Goal: Task Accomplishment & Management: Complete application form

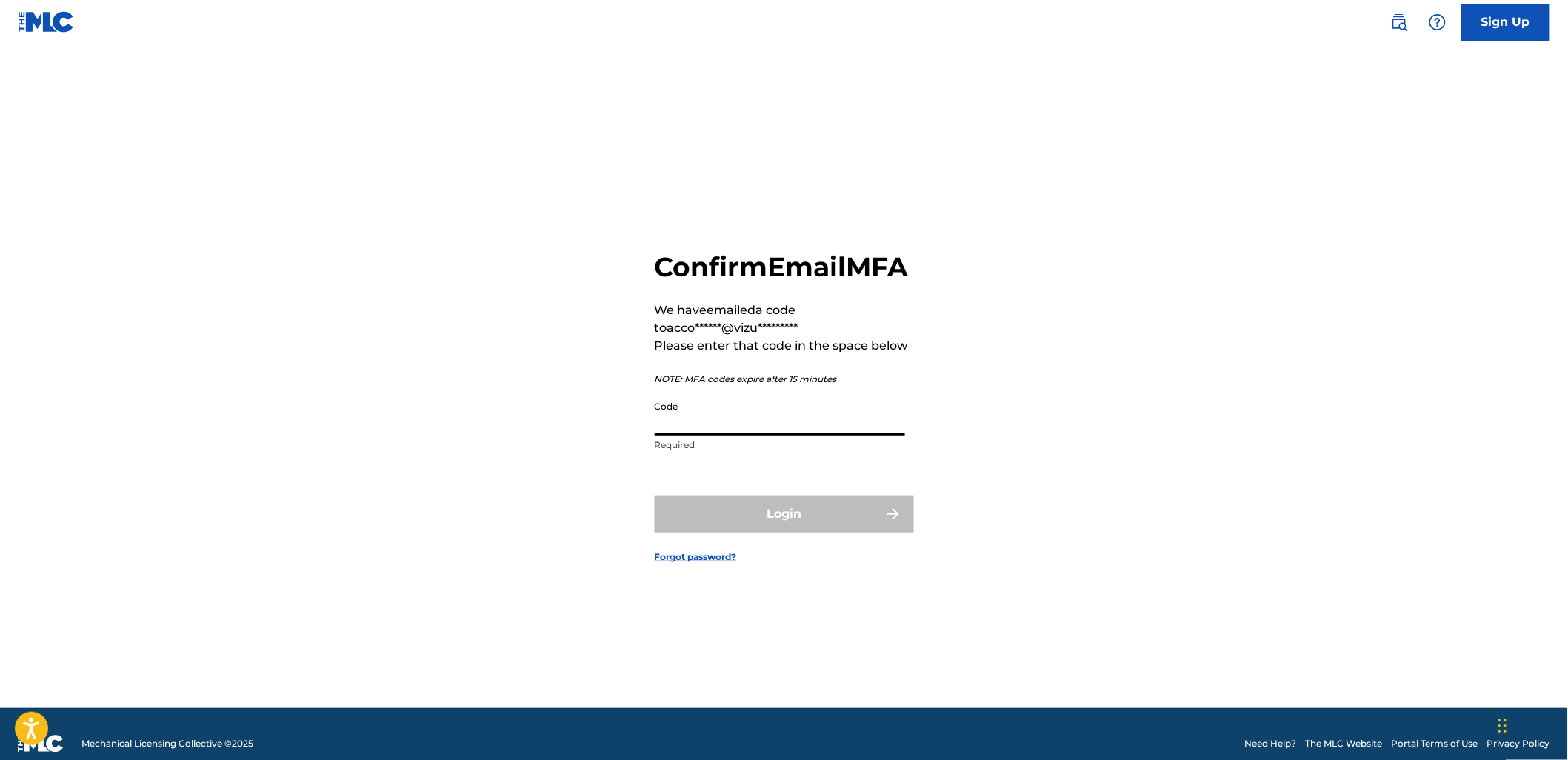
click at [789, 425] on input "Code" at bounding box center [780, 414] width 251 height 42
paste input "422794"
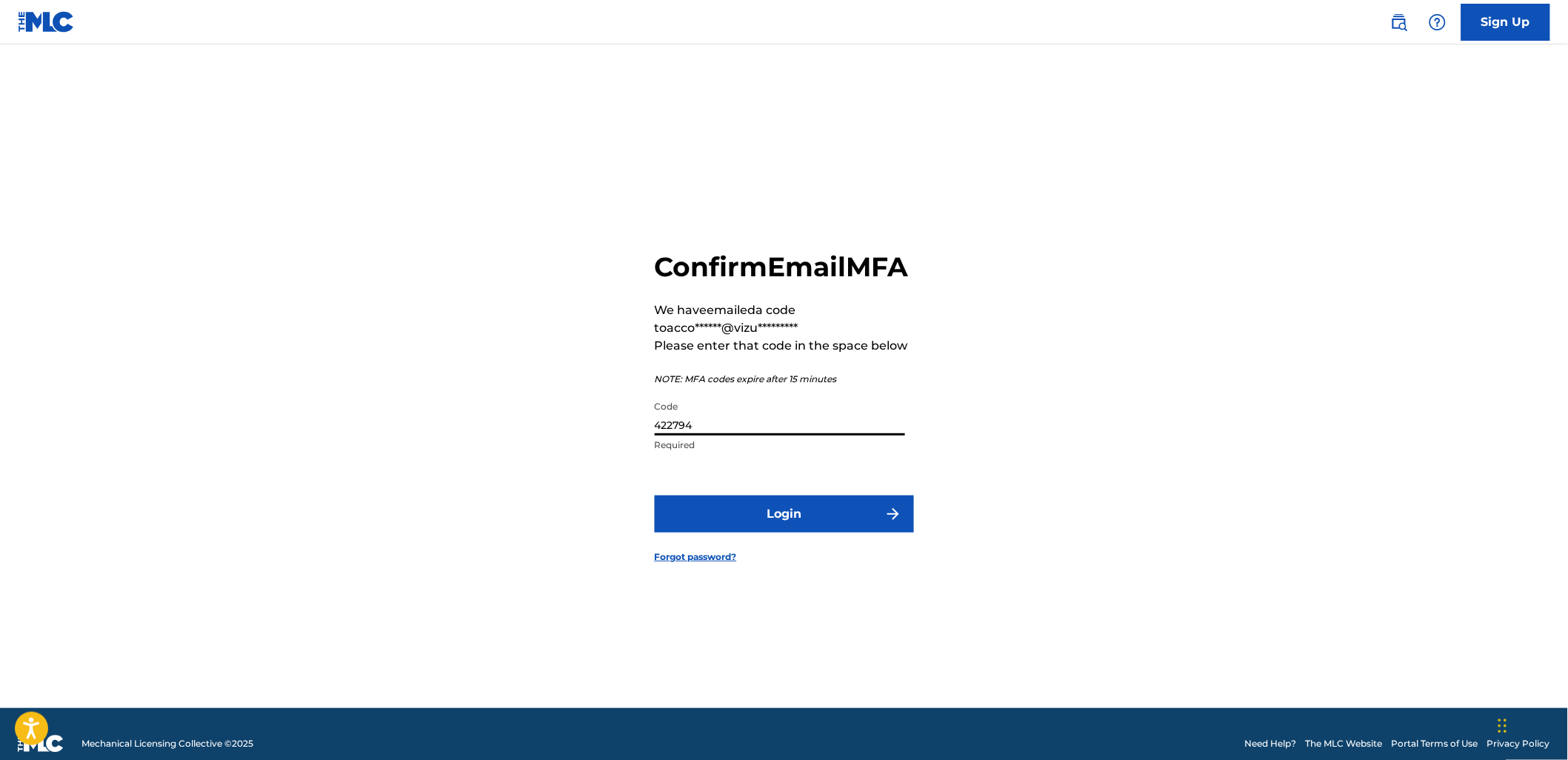
type input "422794"
click at [818, 517] on button "Login" at bounding box center [784, 513] width 259 height 37
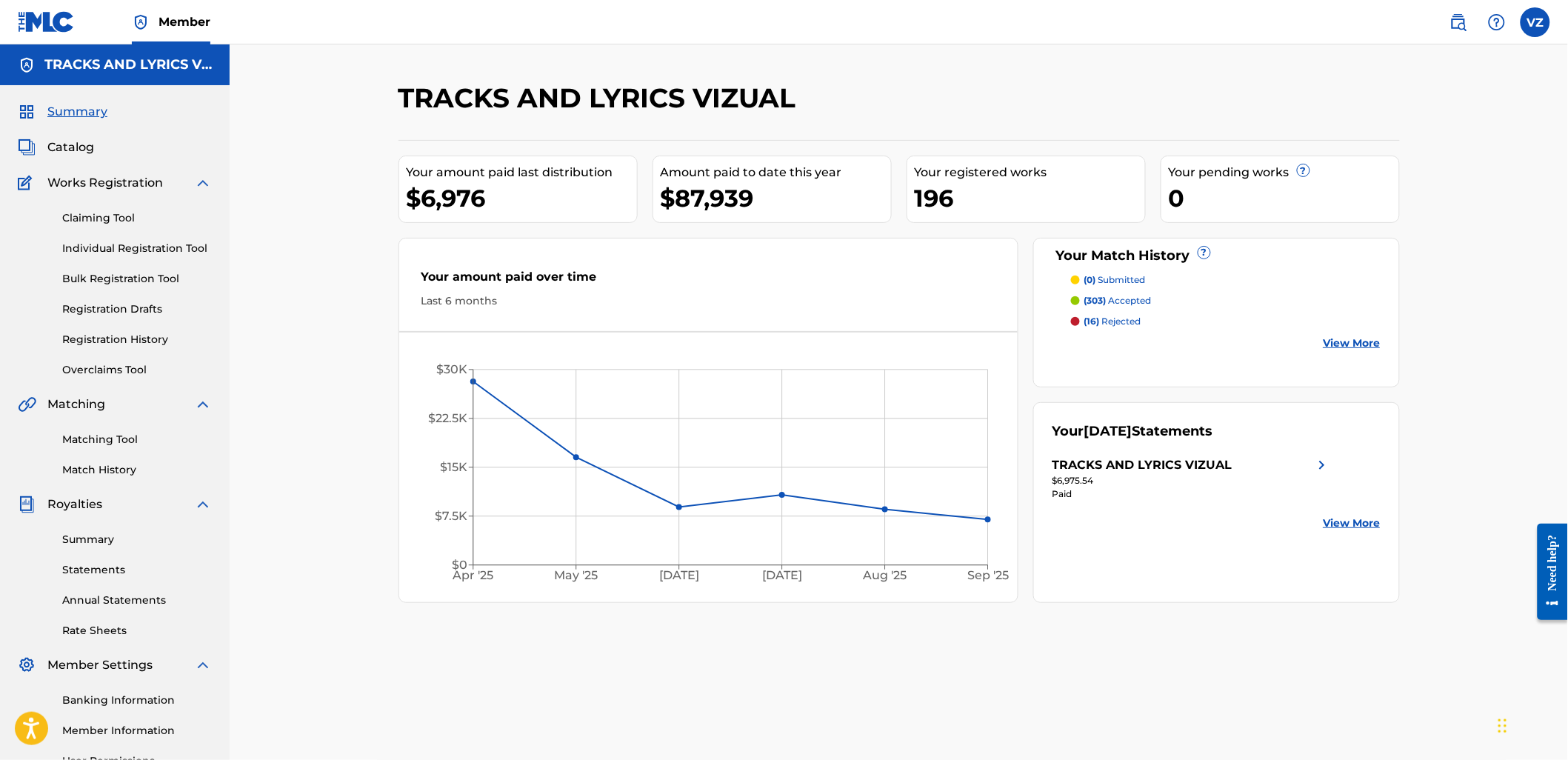
click at [124, 339] on link "Registration History" at bounding box center [136, 339] width 150 height 15
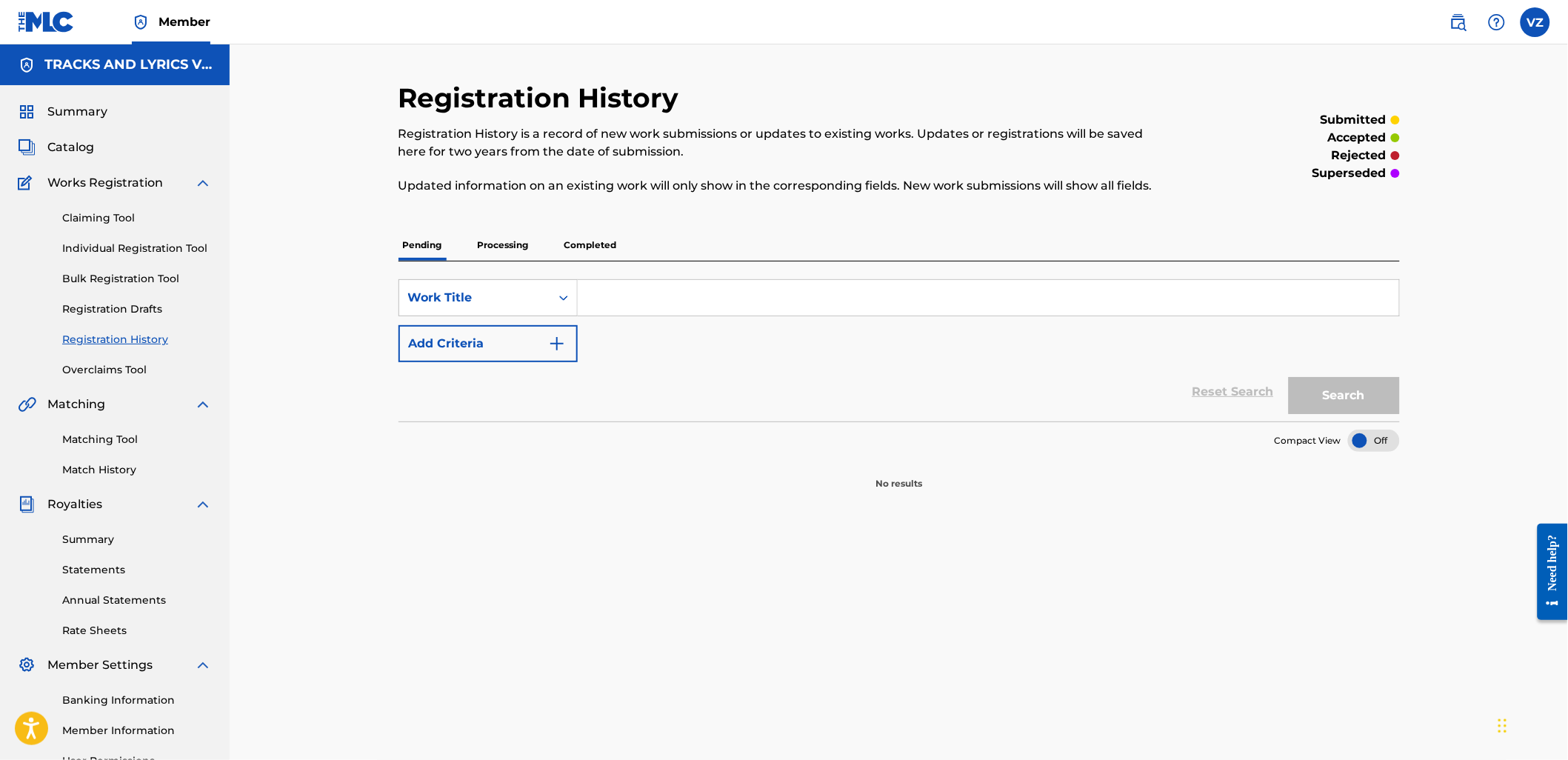
click at [583, 242] on p "Completed" at bounding box center [590, 245] width 62 height 31
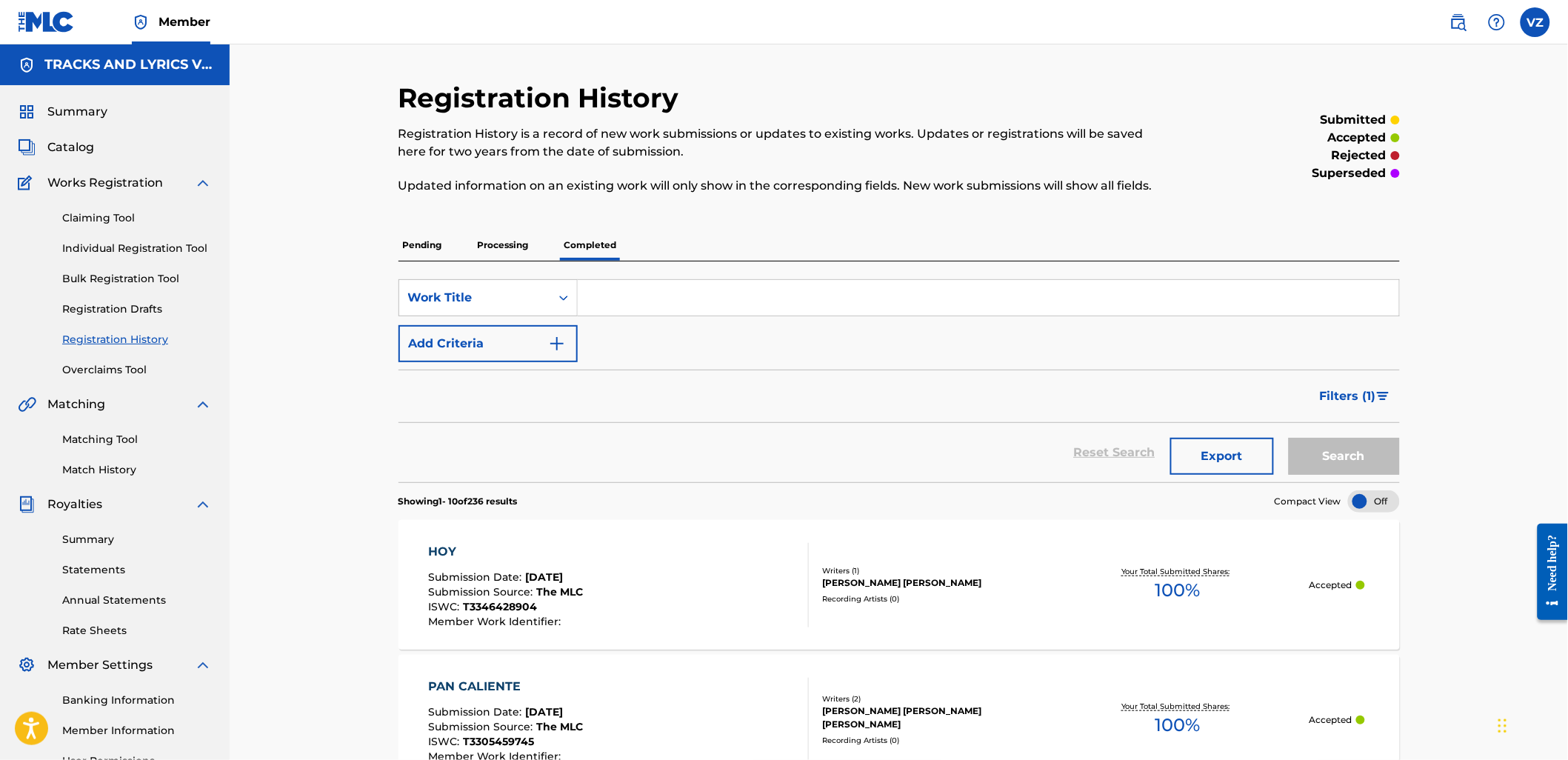
click at [635, 298] on input "Search Form" at bounding box center [988, 297] width 821 height 35
click at [1289, 438] on button "Search" at bounding box center [1345, 456] width 111 height 37
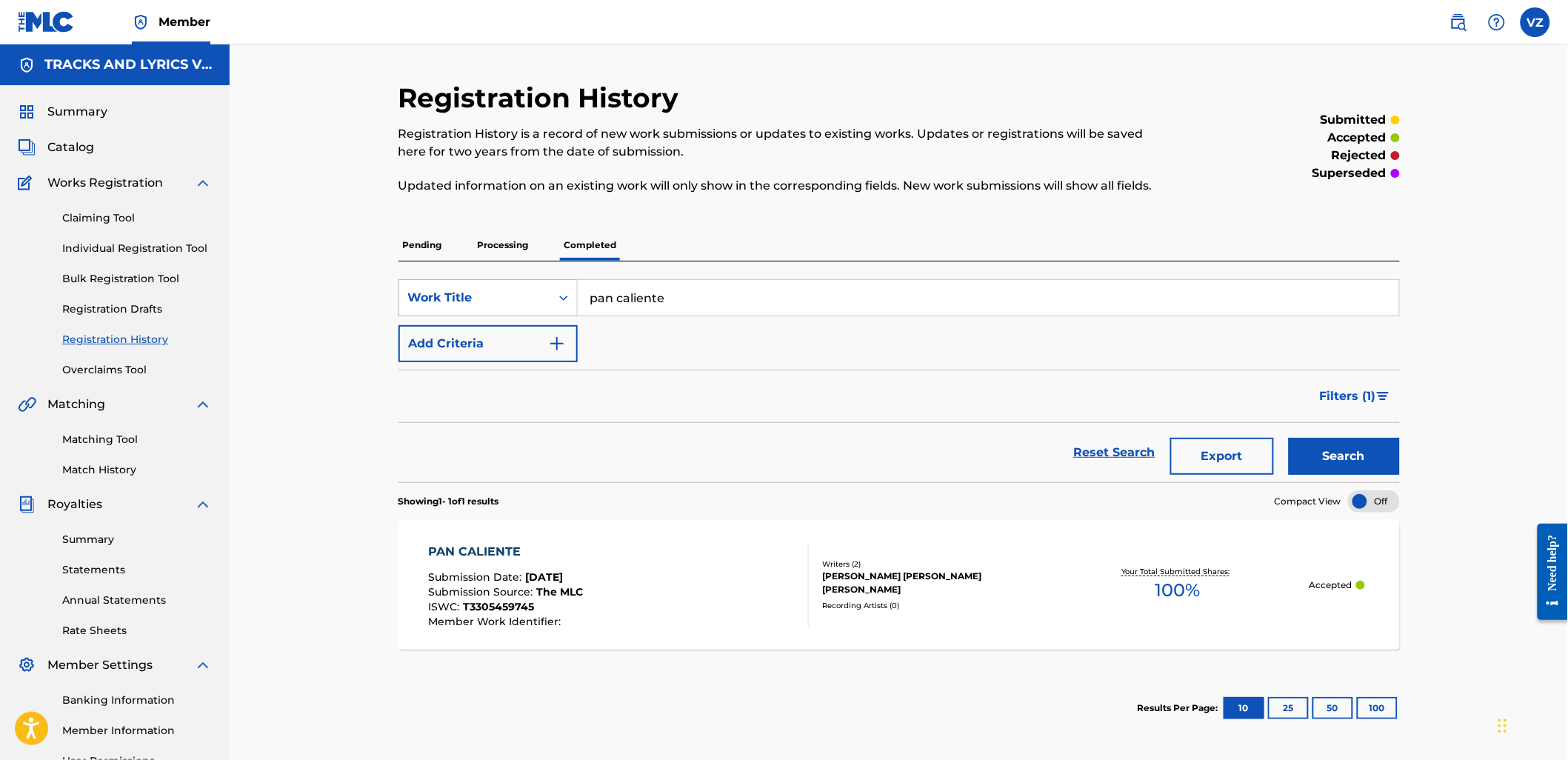
paste input "Hoy"
drag, startPoint x: 745, startPoint y: 296, endPoint x: 418, endPoint y: 294, distance: 327.0
click at [415, 295] on div "SearchWithCriteriac5471610-82d7-4a42-b292-e7743dda1869 Work Title Hoy" at bounding box center [899, 297] width 1001 height 37
type input "Hoy"
click at [1315, 468] on button "Search" at bounding box center [1345, 456] width 111 height 37
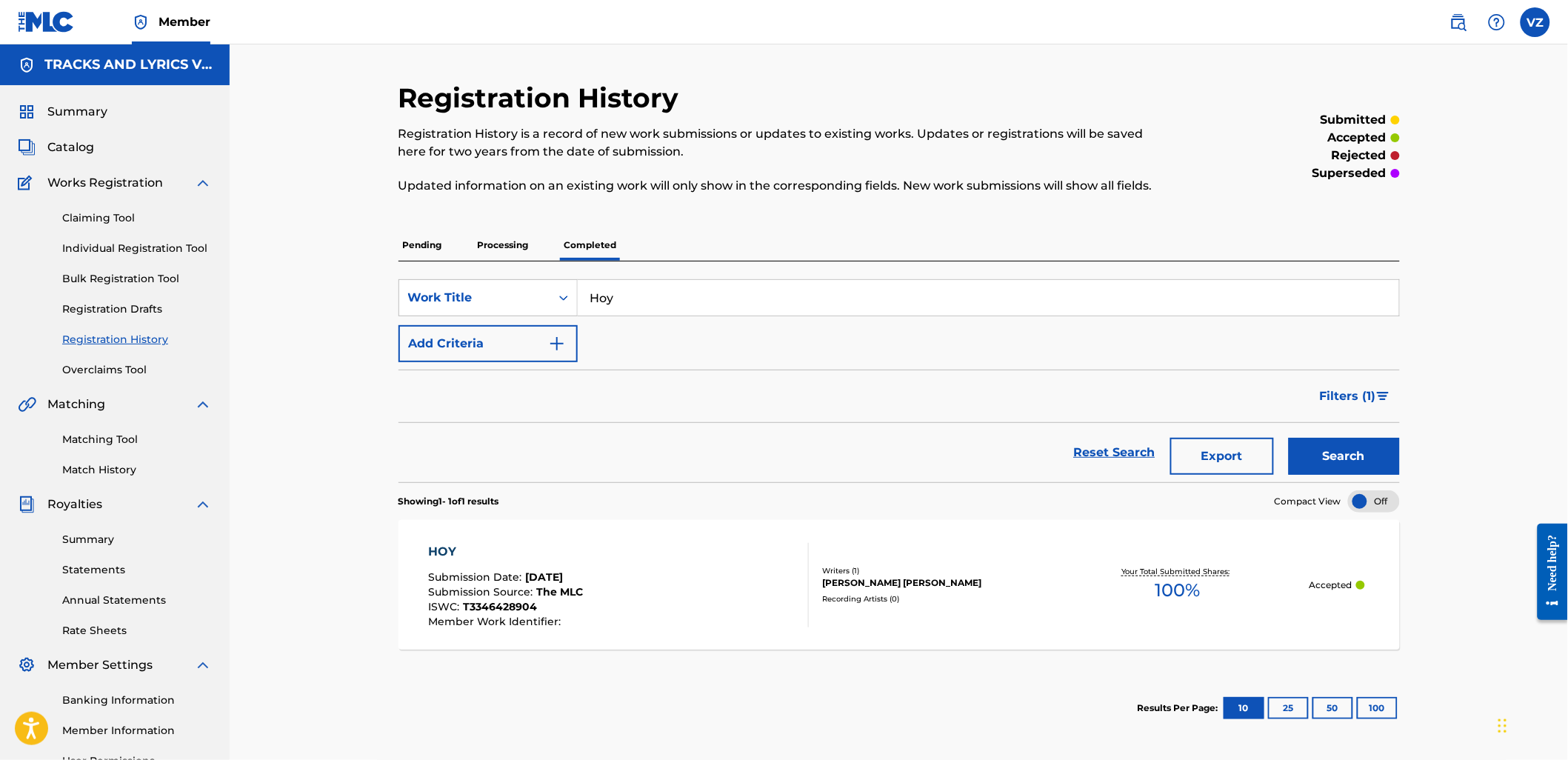
click at [144, 336] on link "Registration History" at bounding box center [136, 339] width 150 height 15
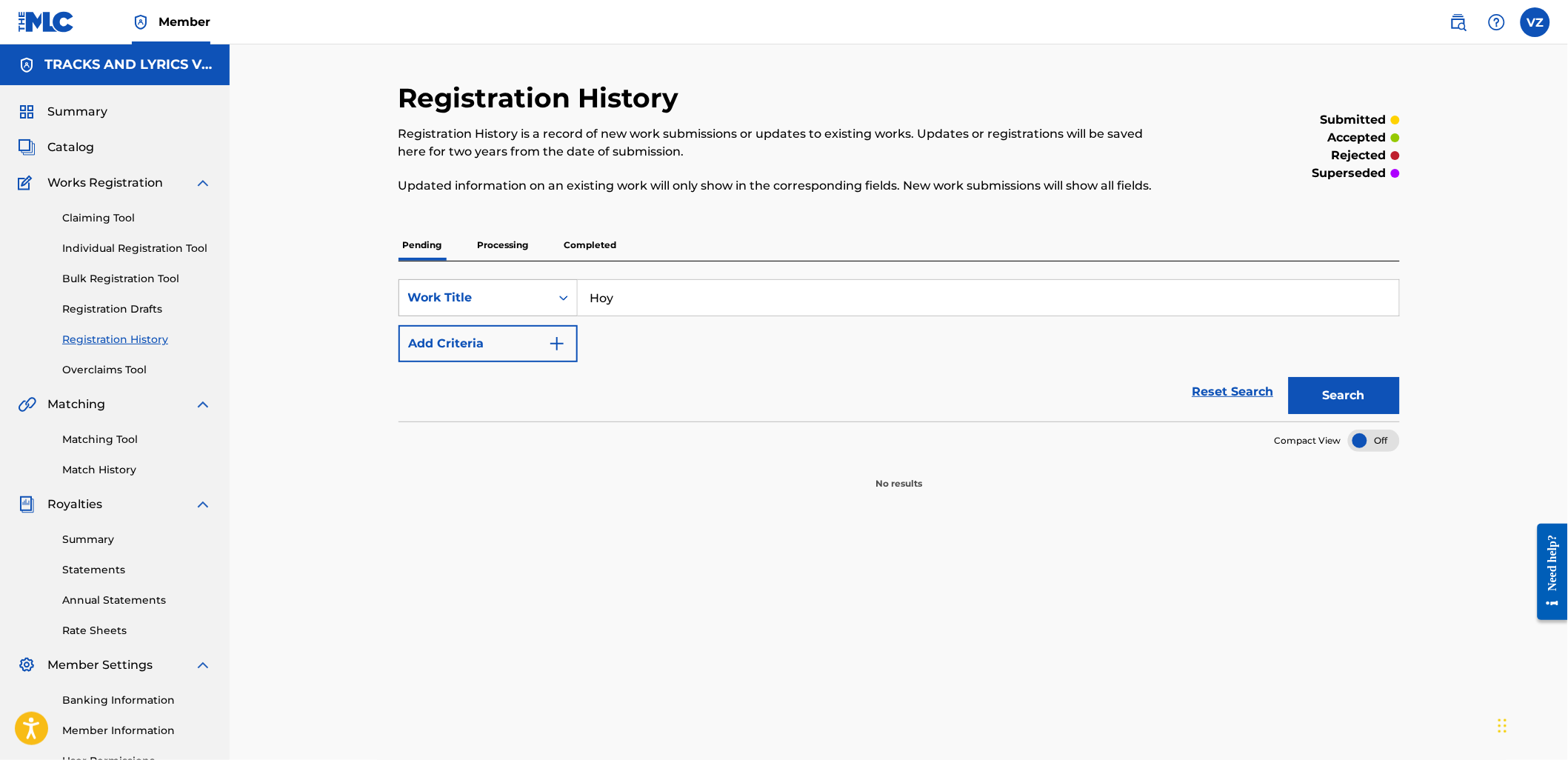
drag, startPoint x: 660, startPoint y: 274, endPoint x: 523, endPoint y: 287, distance: 137.6
click at [523, 287] on div "SearchWithCriteriac5471610-82d7-4a42-b292-e7743dda1869 Work Title Hoy Add Crite…" at bounding box center [899, 341] width 1001 height 160
paste input "[PERSON_NAME] DE MARIJUANA"
drag, startPoint x: 638, startPoint y: 291, endPoint x: 616, endPoint y: 290, distance: 22.0
click at [533, 293] on div "SearchWithCriteriac5471610-82d7-4a42-b292-e7743dda1869 Work Title [PERSON_NAME]…" at bounding box center [899, 297] width 1001 height 37
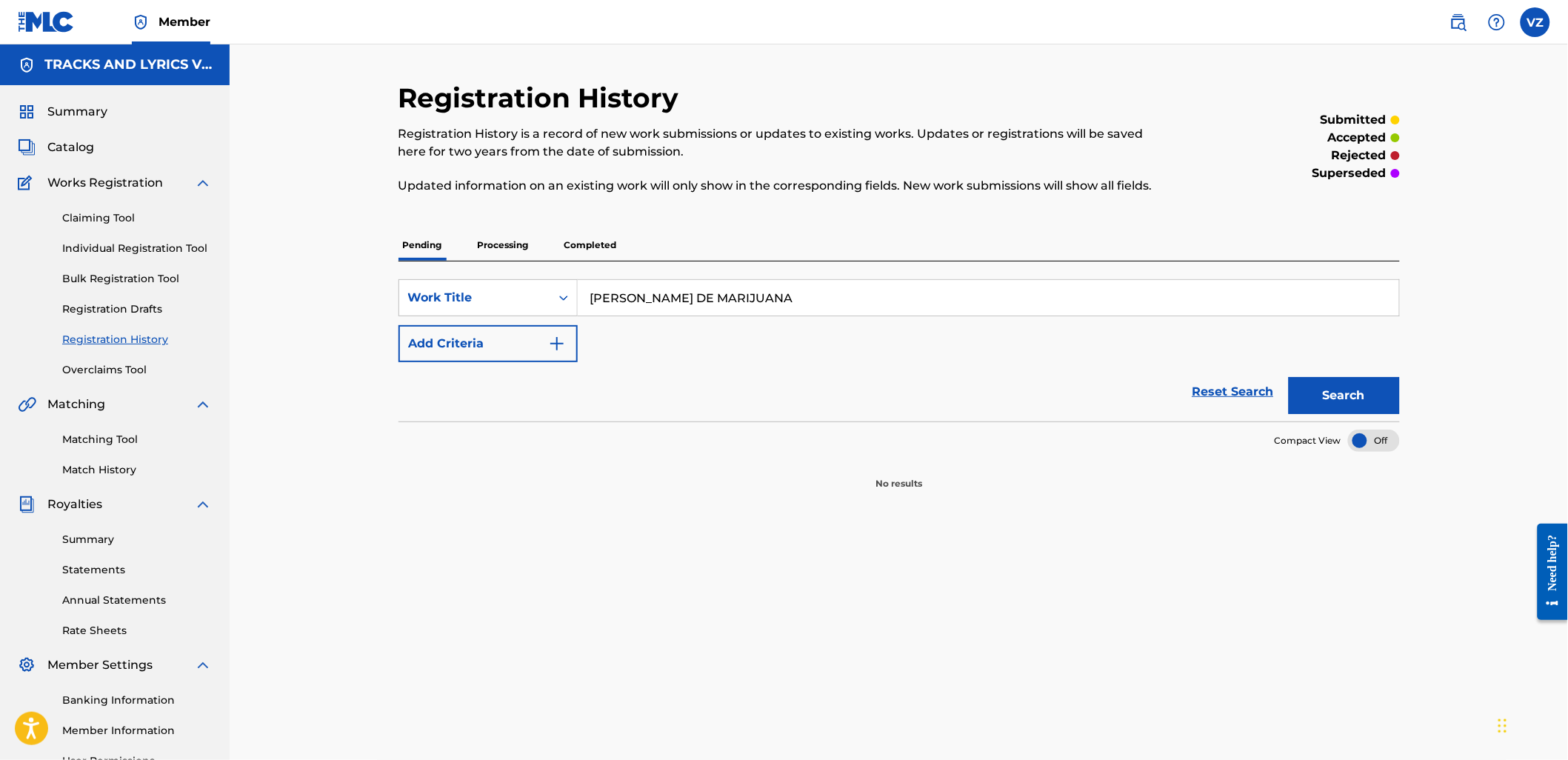
type input "[PERSON_NAME] DE MARIJUANA"
click at [1378, 405] on button "Search" at bounding box center [1345, 395] width 111 height 37
click at [114, 249] on link "Individual Registration Tool" at bounding box center [136, 248] width 150 height 15
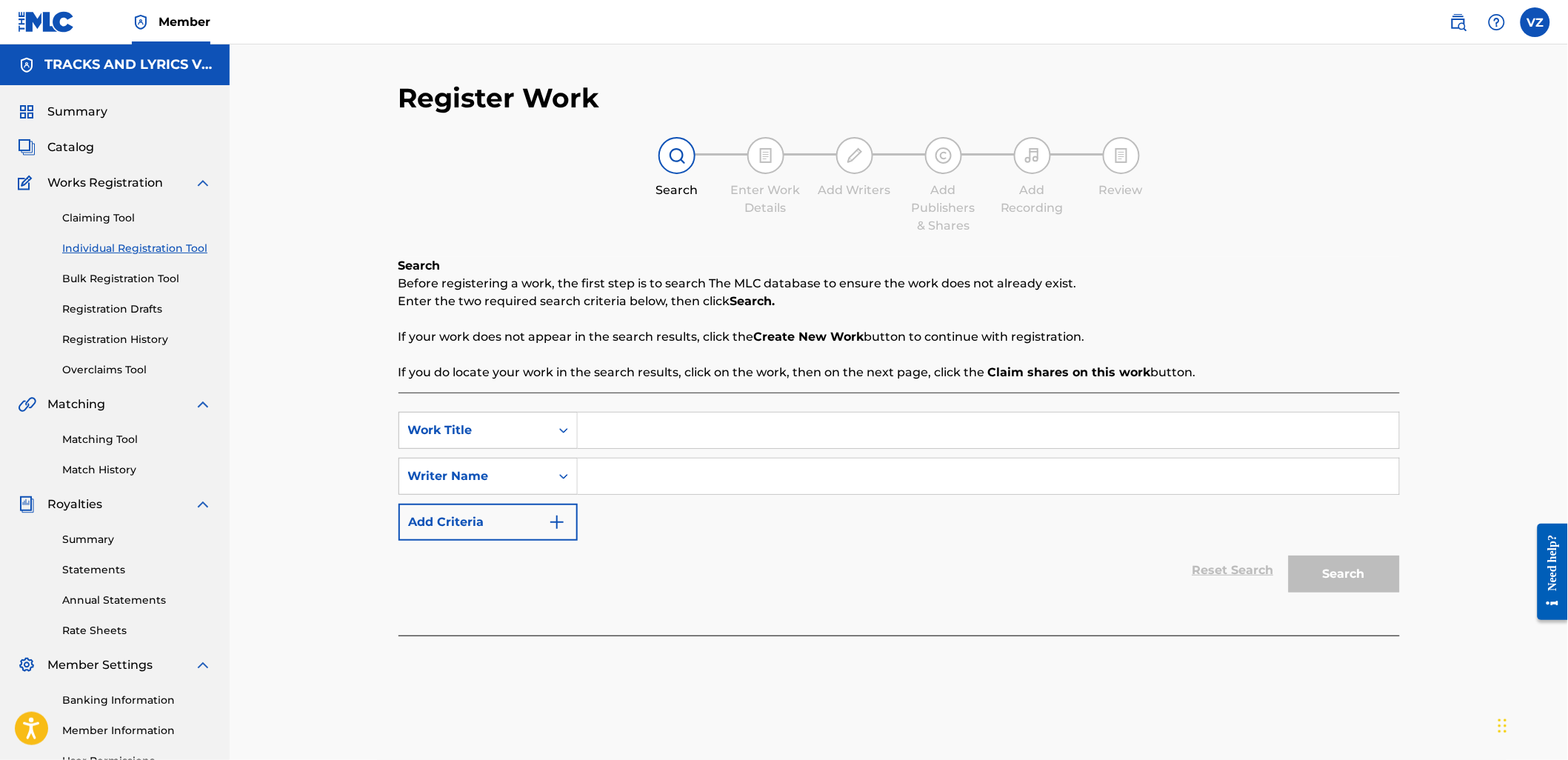
click at [618, 431] on input "Search Form" at bounding box center [988, 429] width 821 height 35
paste input "[PERSON_NAME] DE MARIJUANA"
type input "[PERSON_NAME] DE MARIJUANA"
click at [655, 471] on input "Search Form" at bounding box center [988, 476] width 821 height 35
paste input "[PERSON_NAME]"
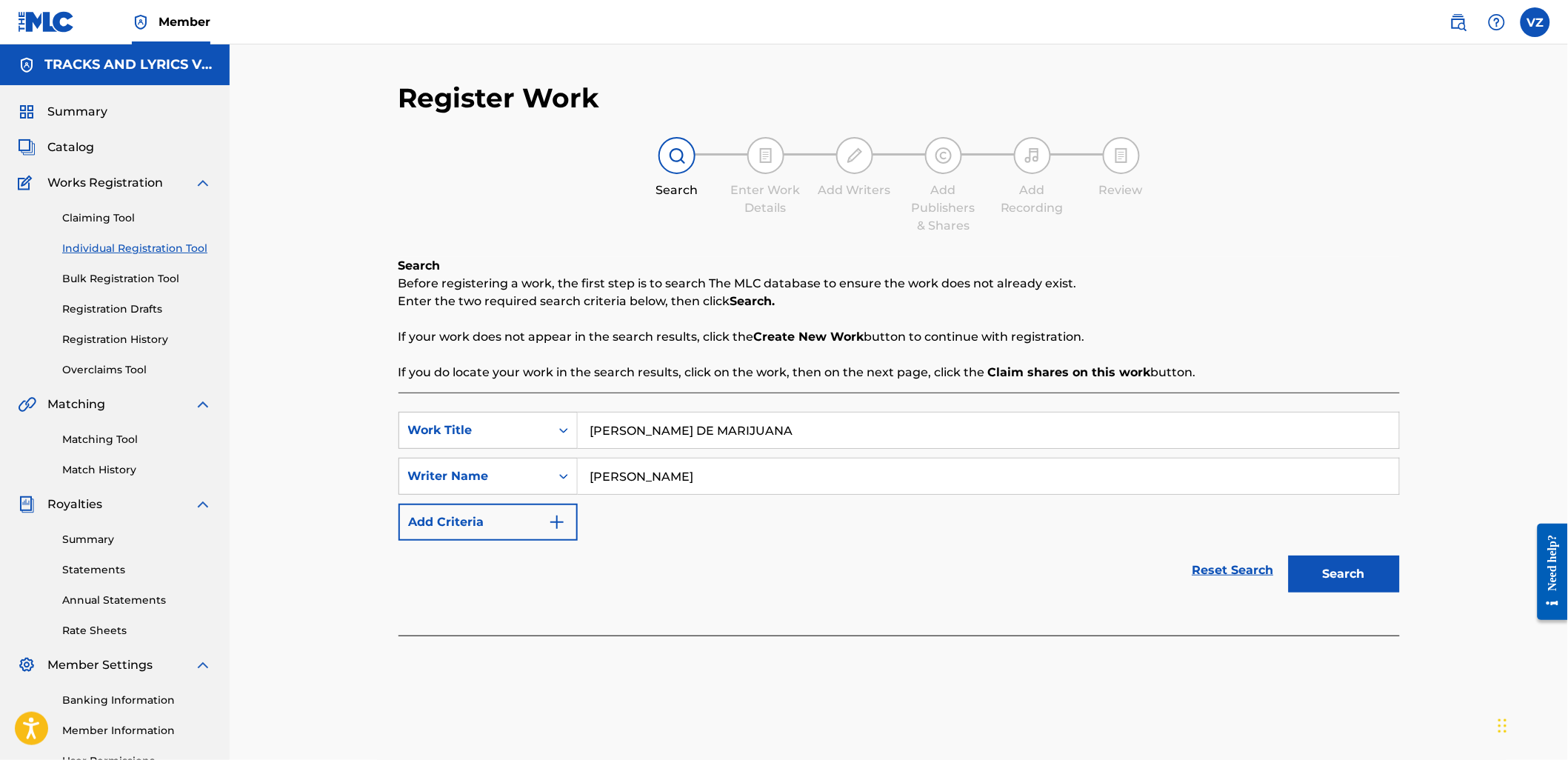
type input "[PERSON_NAME]"
click at [1327, 575] on button "Search" at bounding box center [1345, 574] width 111 height 37
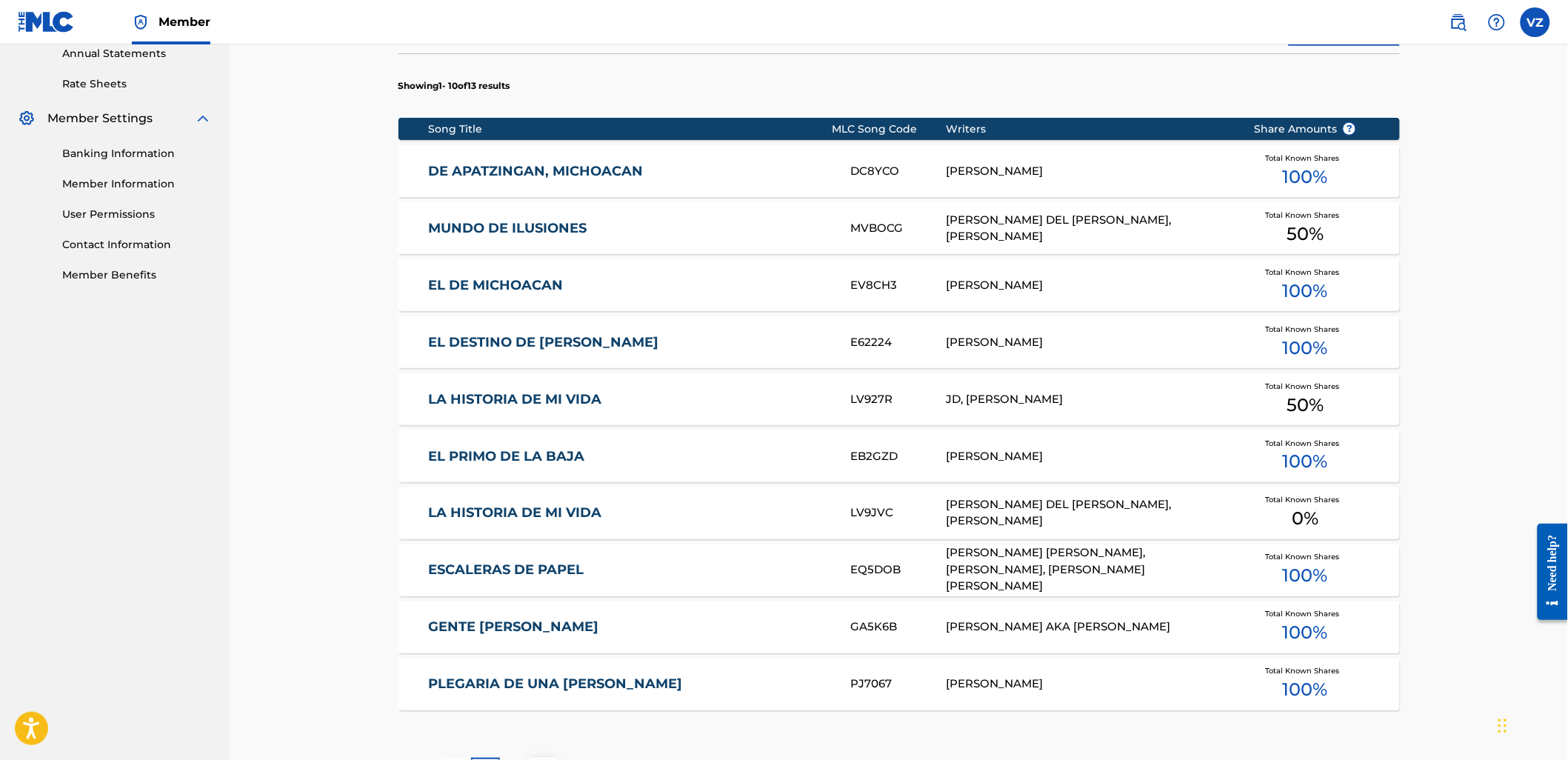
scroll to position [576, 0]
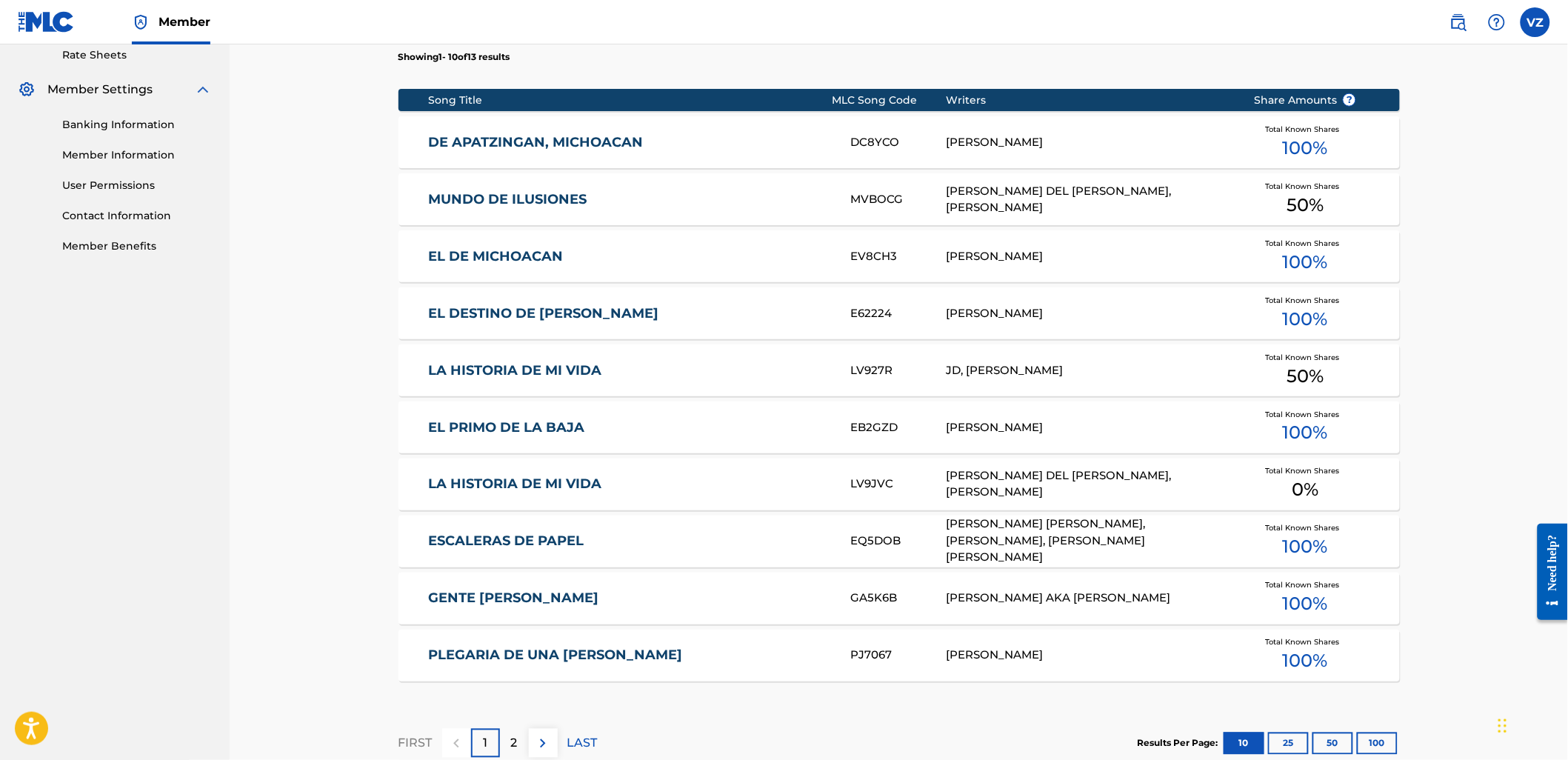
click at [511, 744] on p "2" at bounding box center [514, 744] width 6 height 18
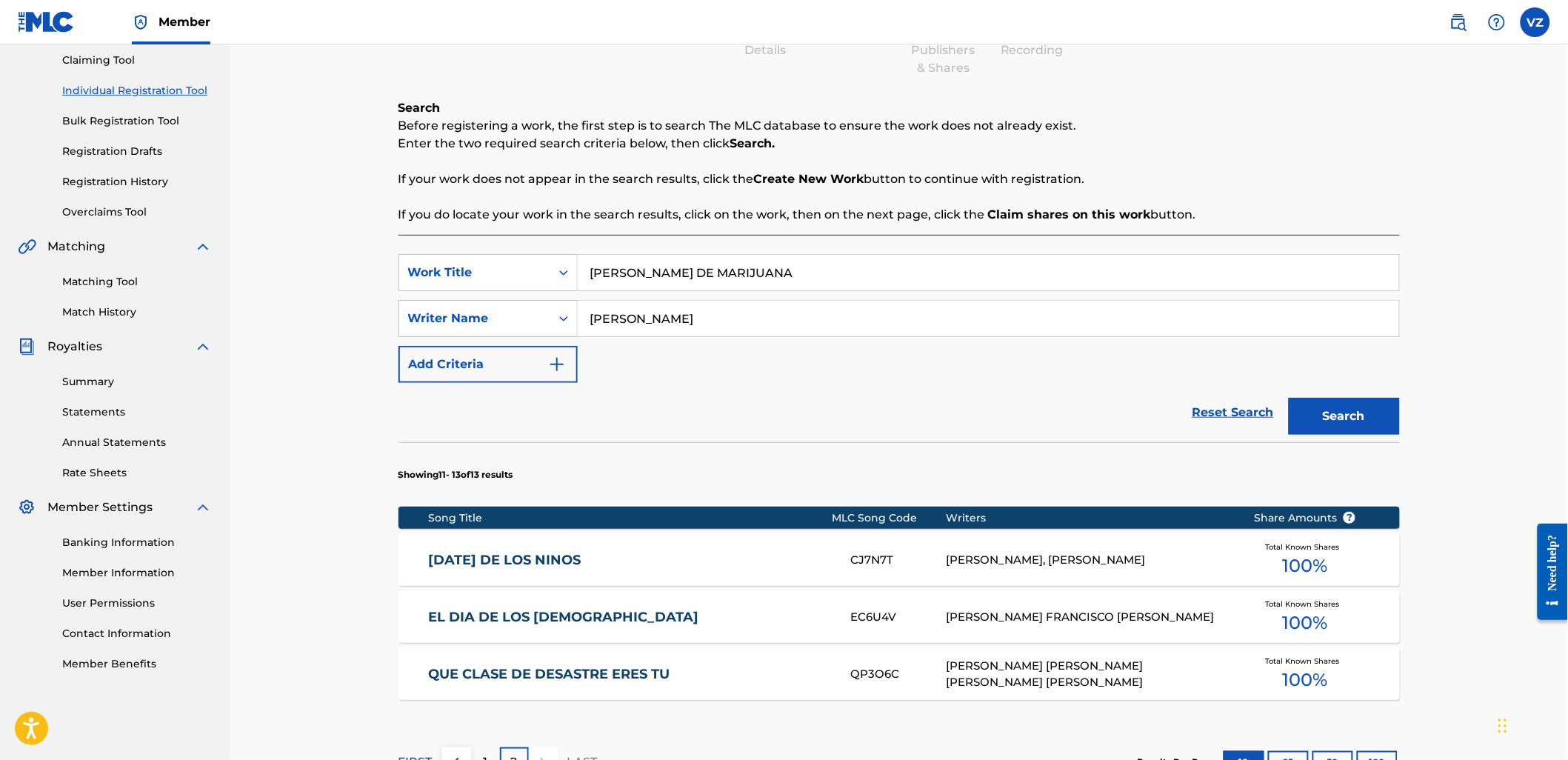
scroll to position [357, 0]
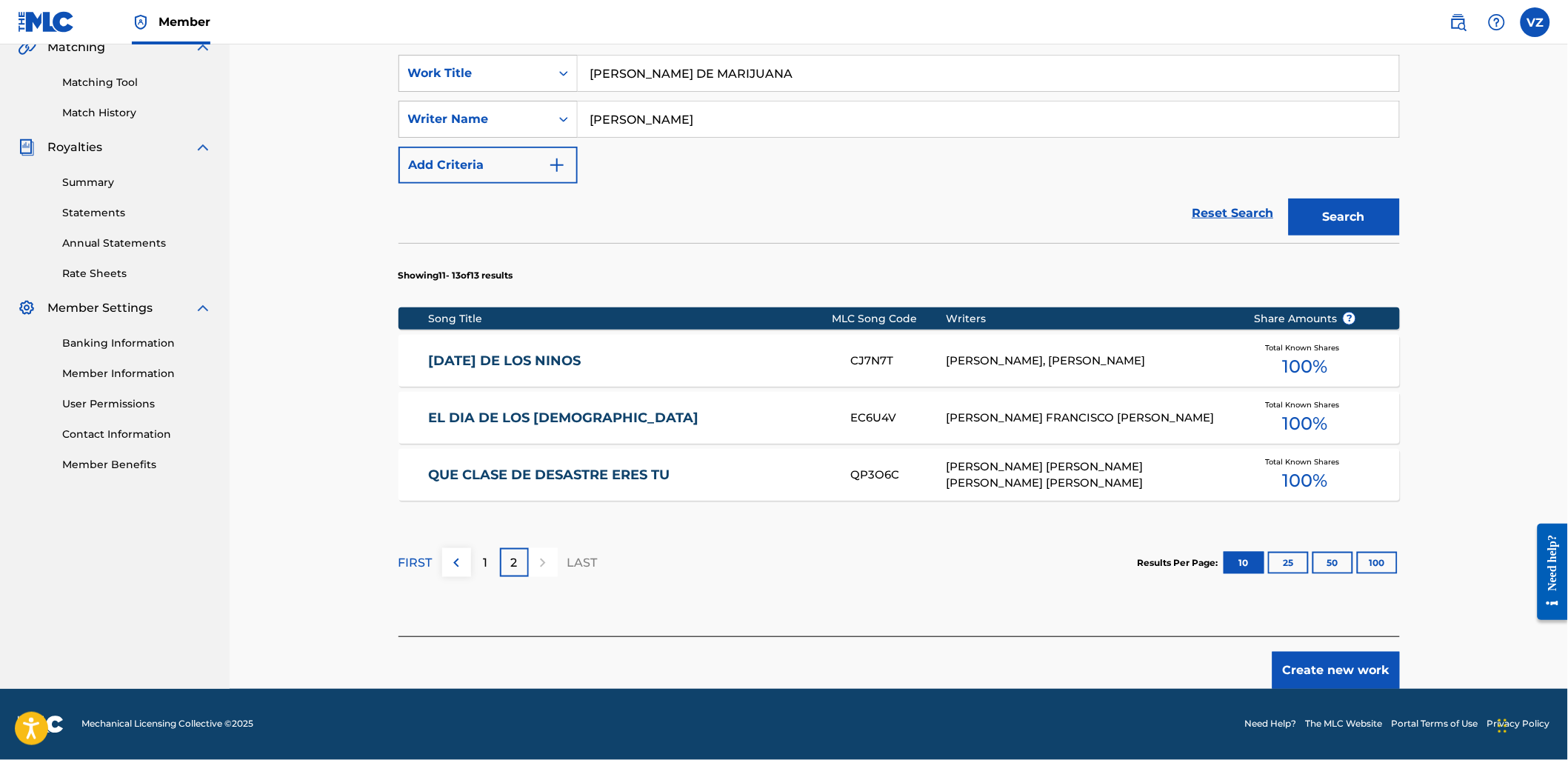
click at [1332, 663] on button "Create new work" at bounding box center [1336, 670] width 127 height 37
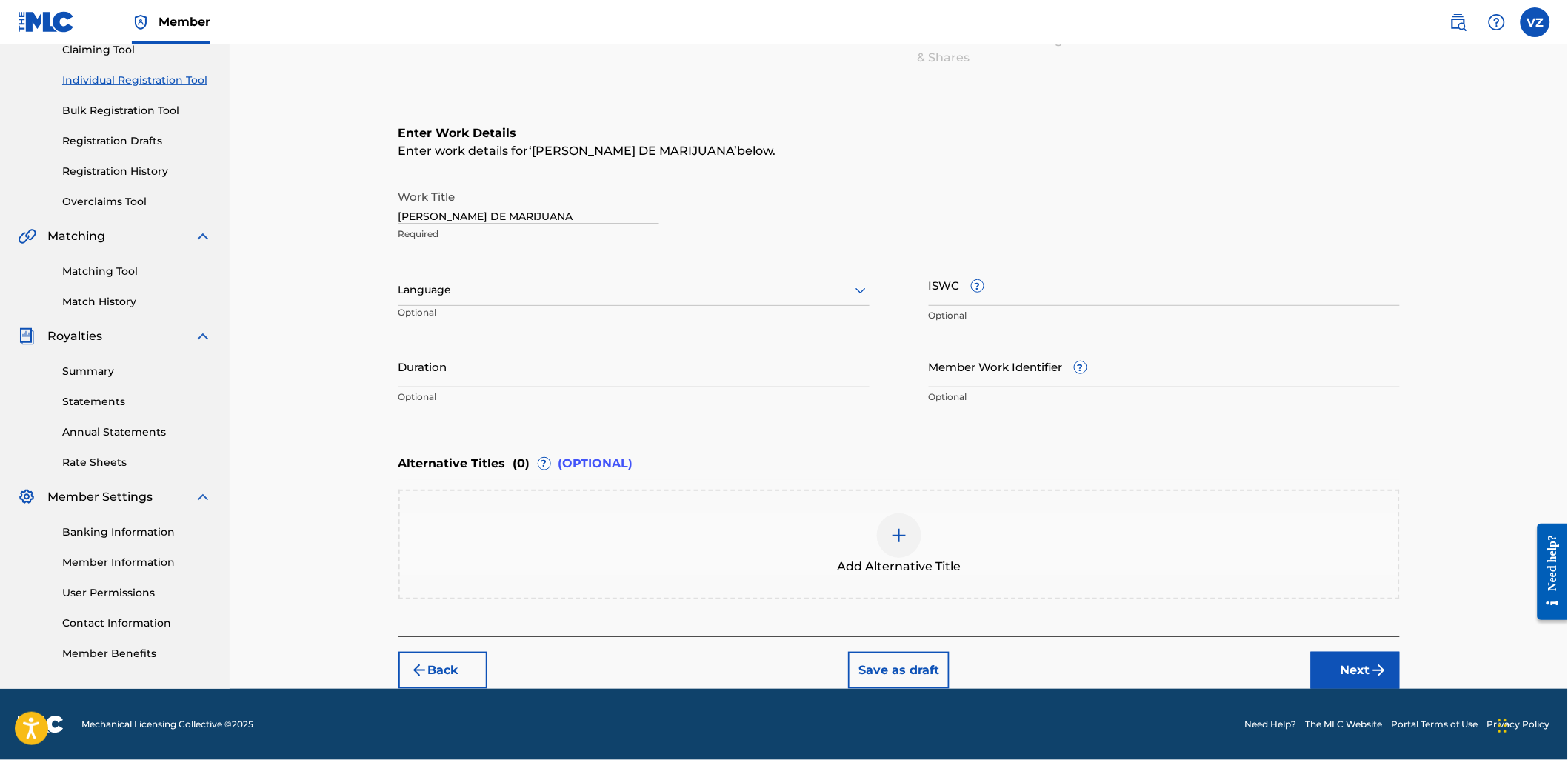
scroll to position [166, 0]
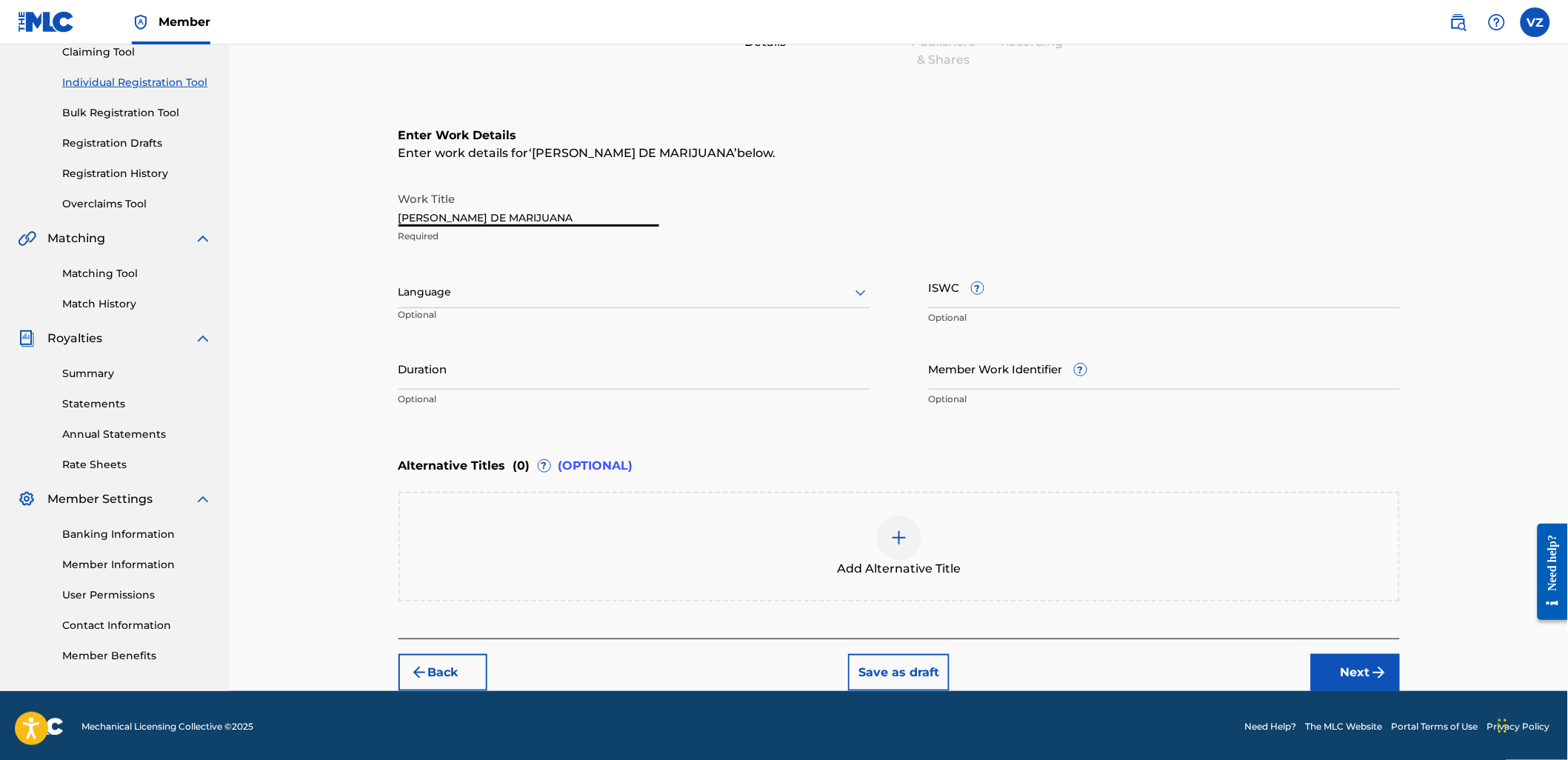
click at [587, 219] on input "[PERSON_NAME] DE MARIJUANA" at bounding box center [529, 205] width 261 height 42
click at [515, 281] on div "Language" at bounding box center [634, 292] width 471 height 31
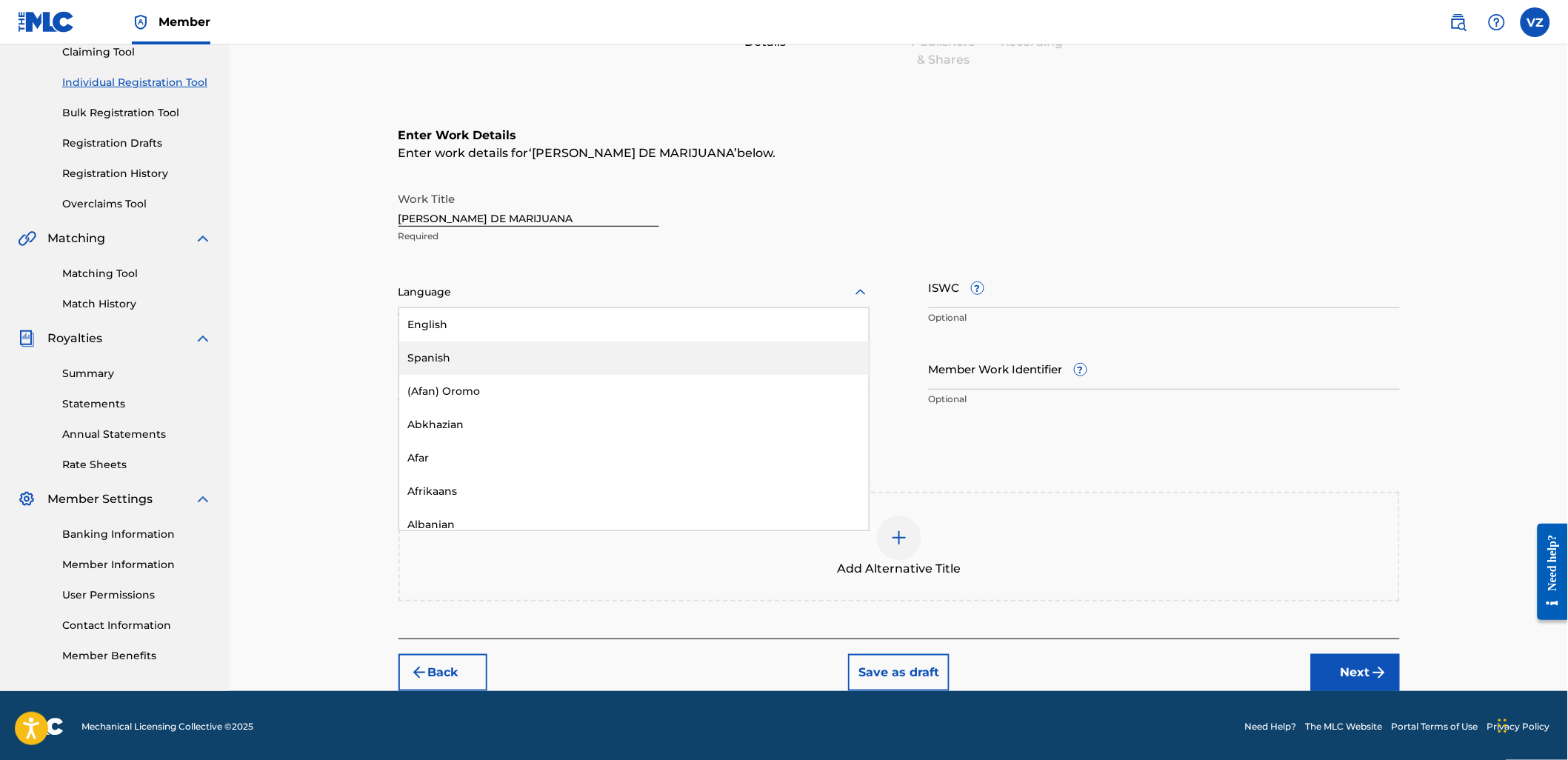
drag, startPoint x: 513, startPoint y: 366, endPoint x: 810, endPoint y: 352, distance: 297.3
click at [513, 365] on div "Spanish" at bounding box center [633, 358] width 470 height 34
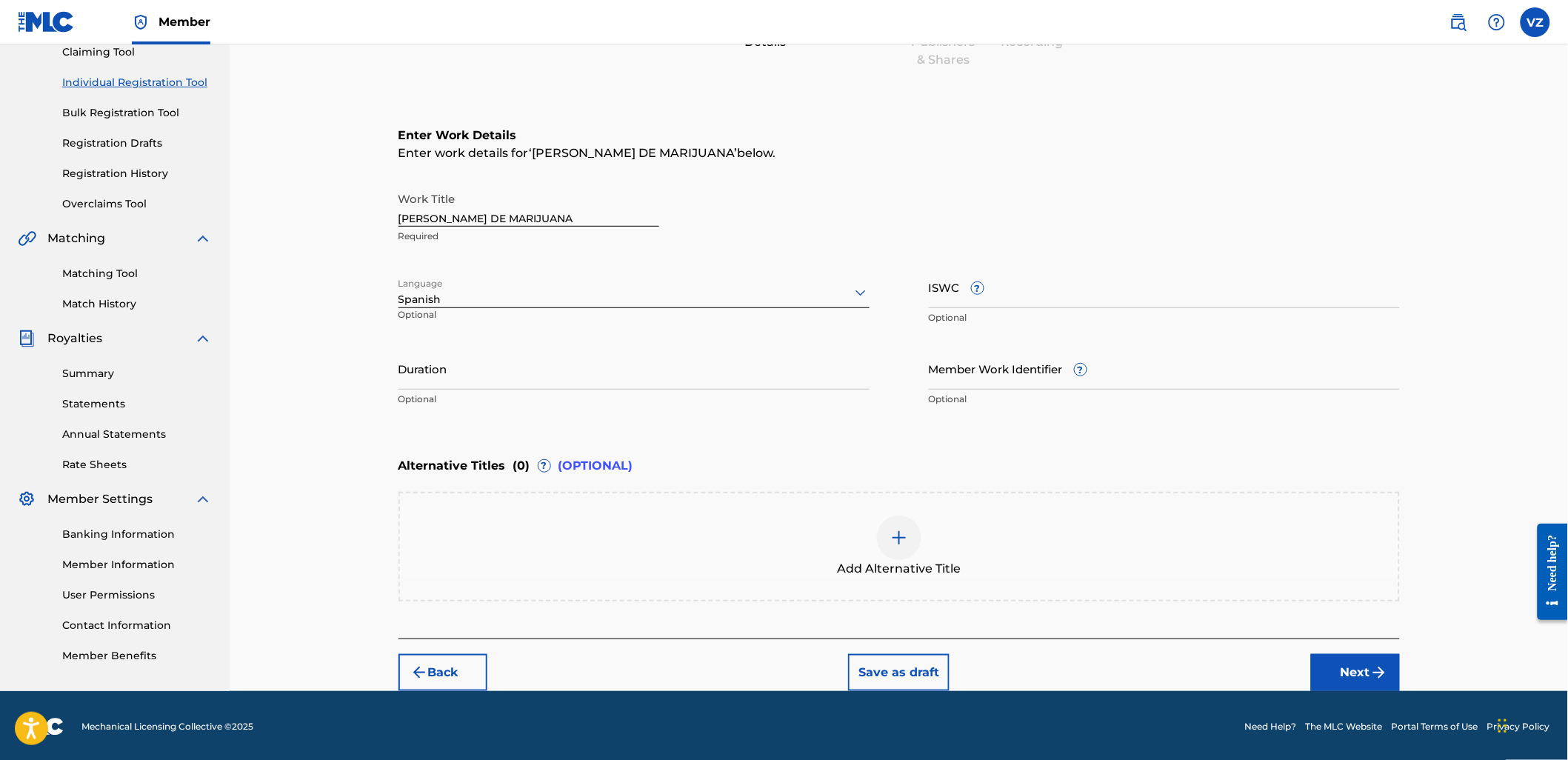
click at [1368, 664] on button "Next" at bounding box center [1355, 672] width 89 height 37
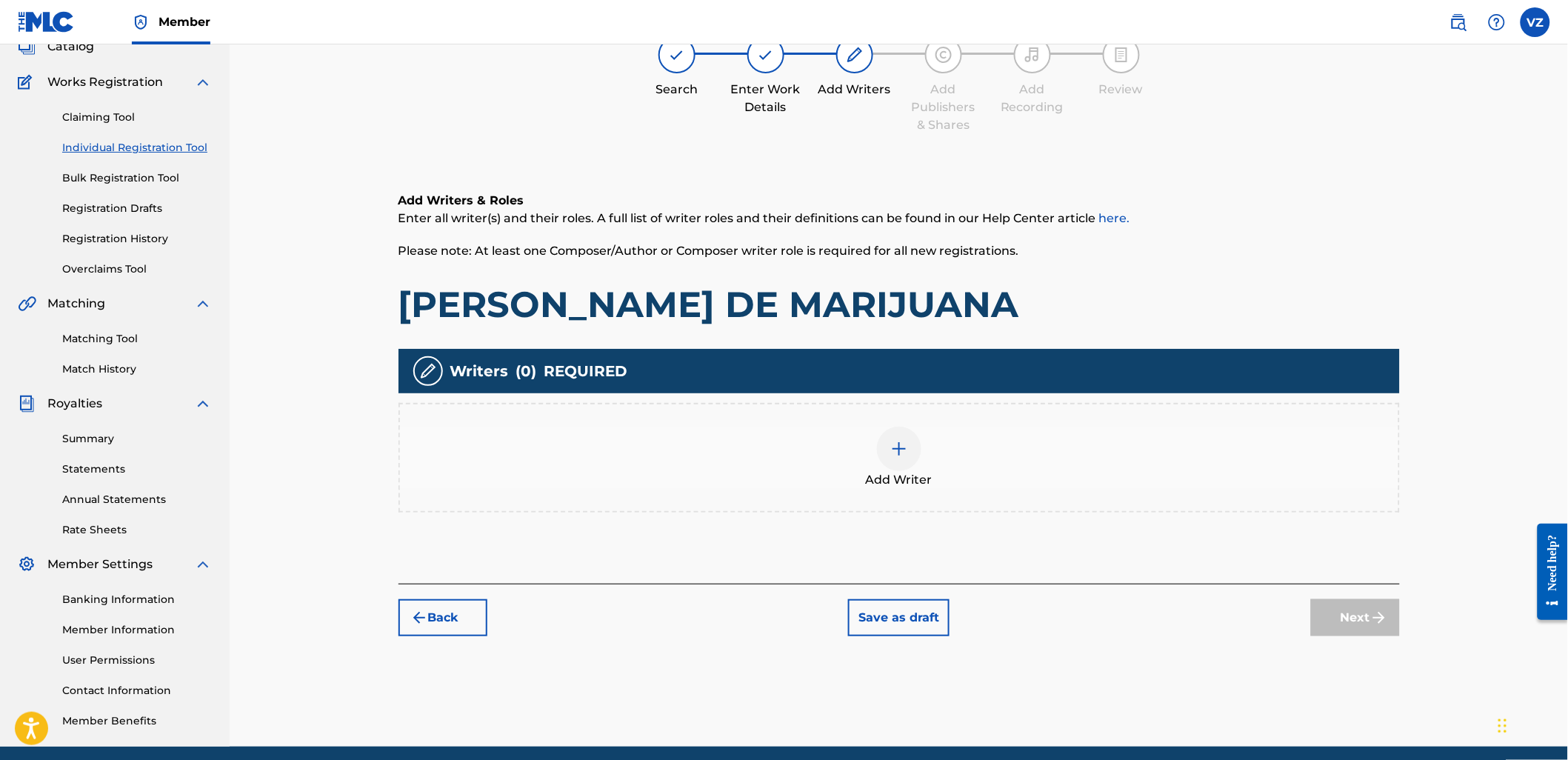
scroll to position [66, 0]
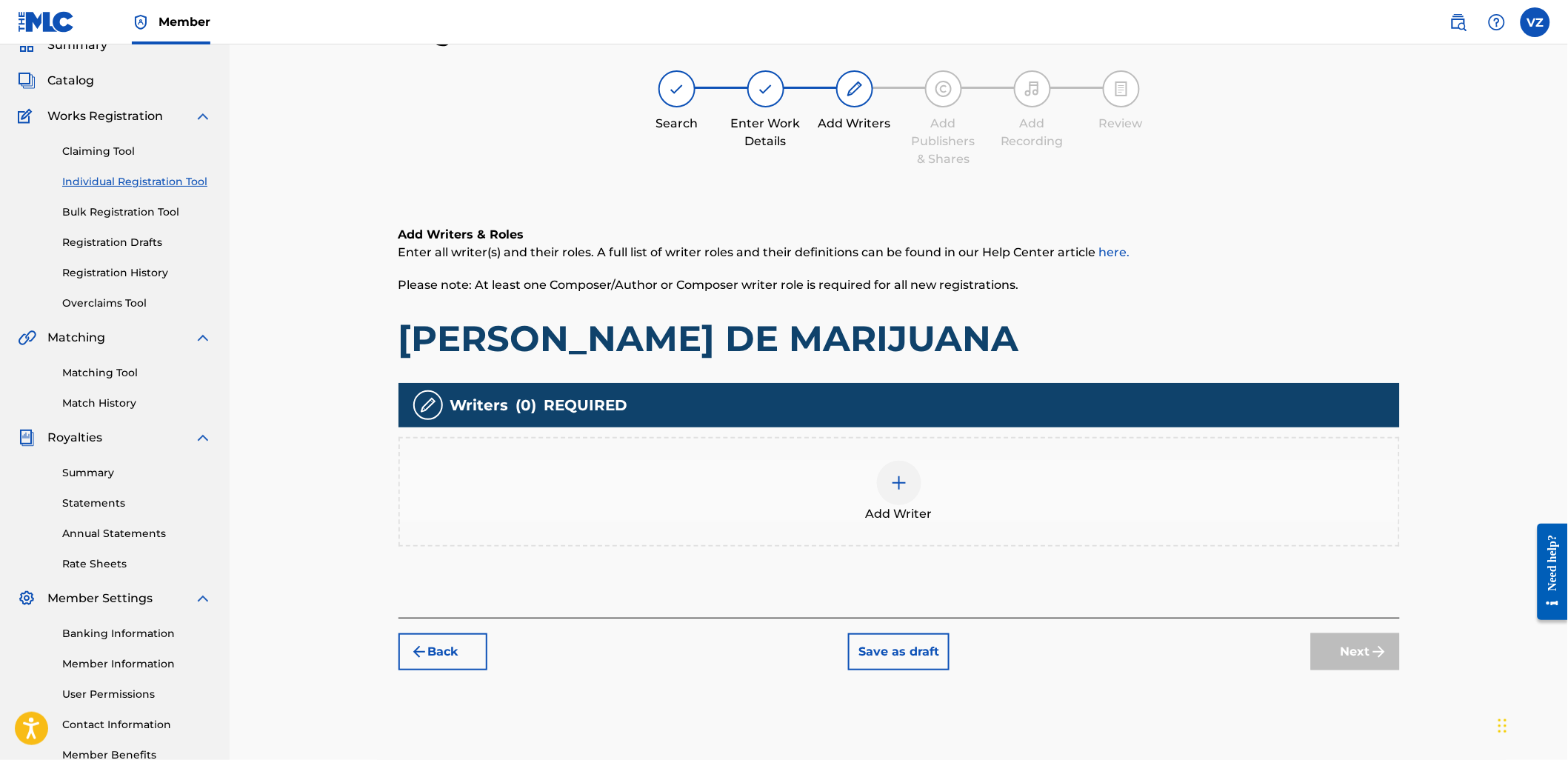
click at [904, 484] on img at bounding box center [899, 483] width 18 height 18
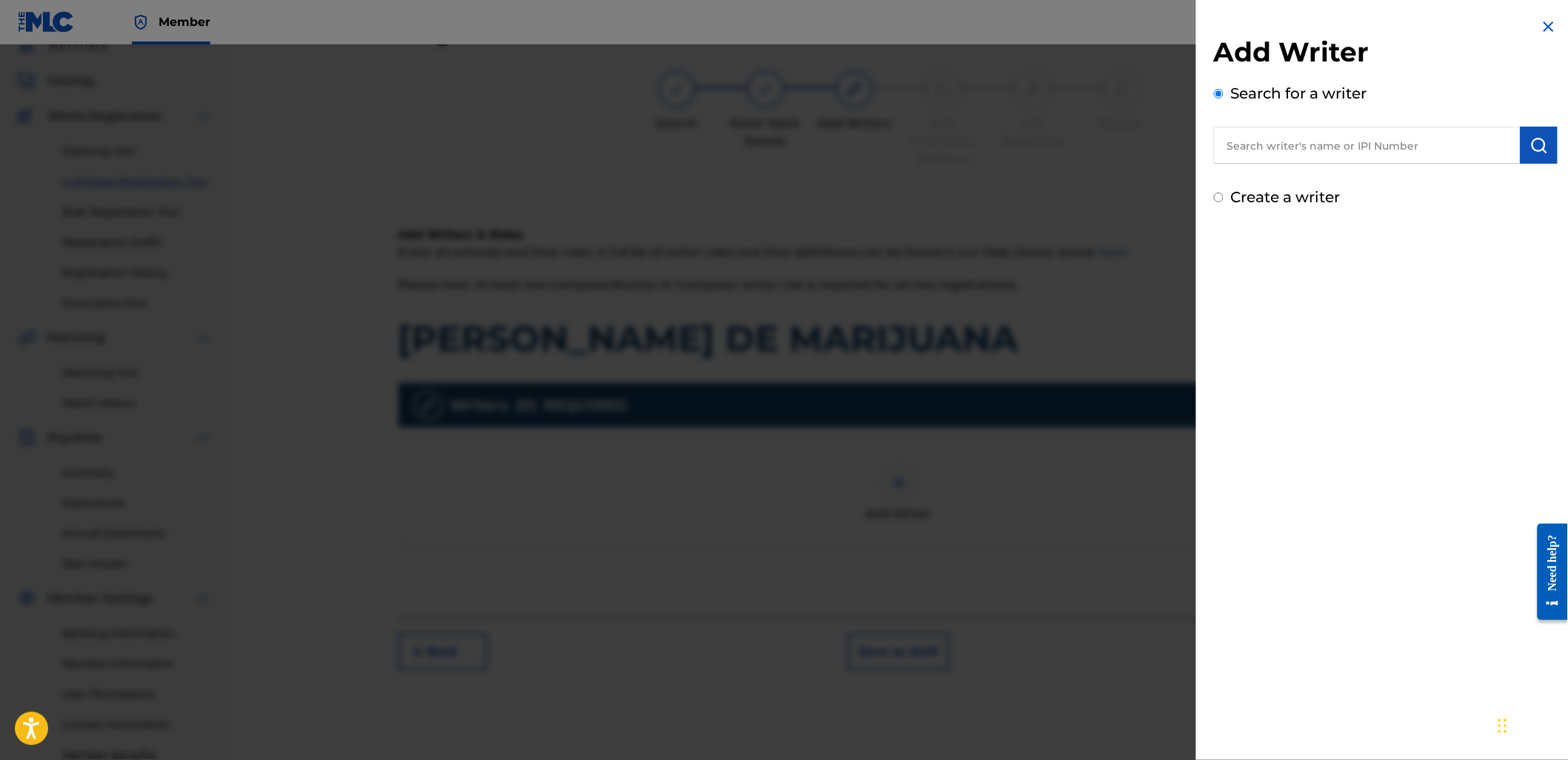
click at [1338, 158] on input "text" at bounding box center [1367, 144] width 307 height 37
paste input "00681435143"
type input "00681435143"
click at [1533, 144] on img "submit" at bounding box center [1540, 145] width 18 height 18
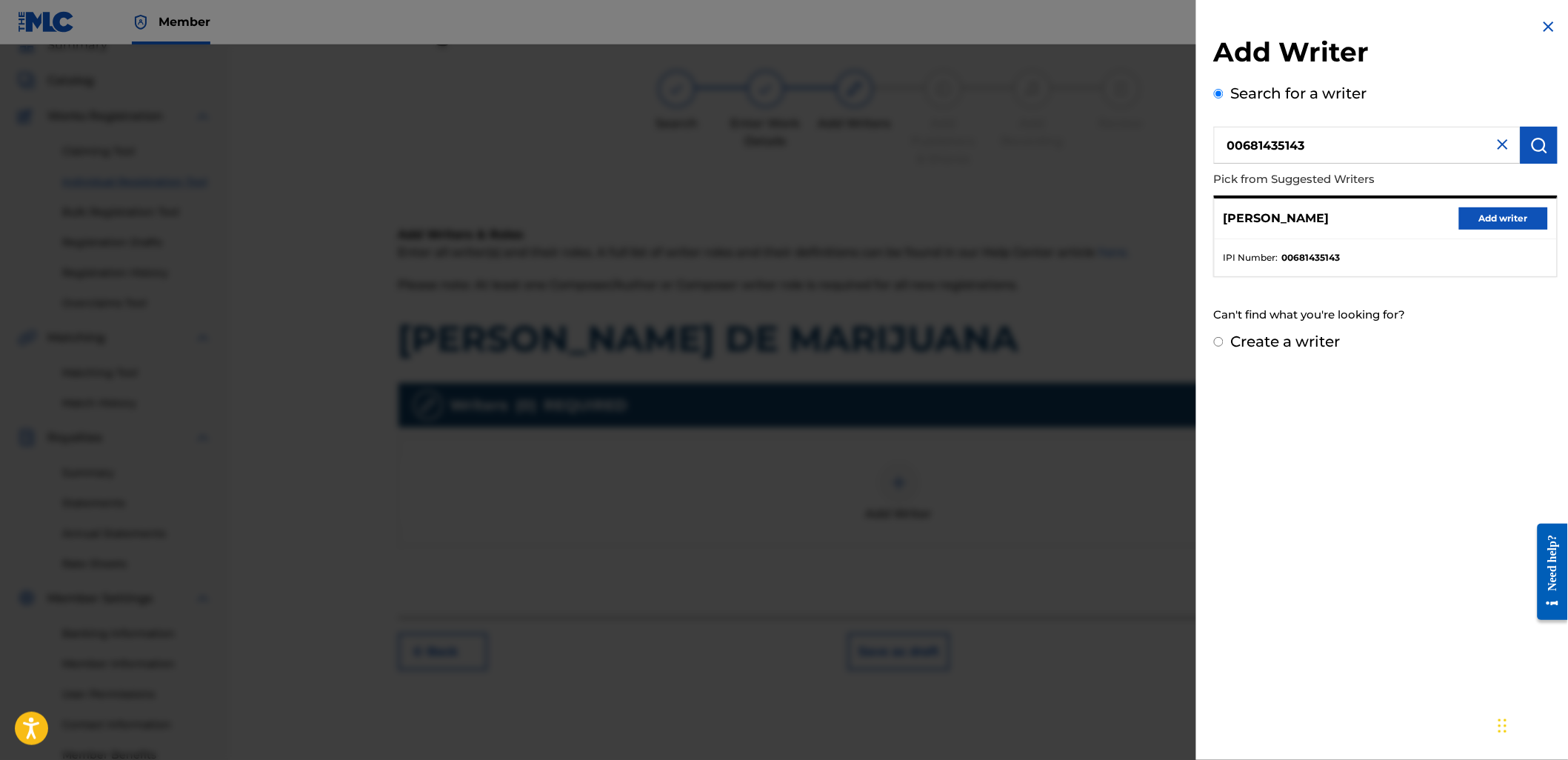
click at [1459, 222] on button "Add writer" at bounding box center [1503, 218] width 89 height 22
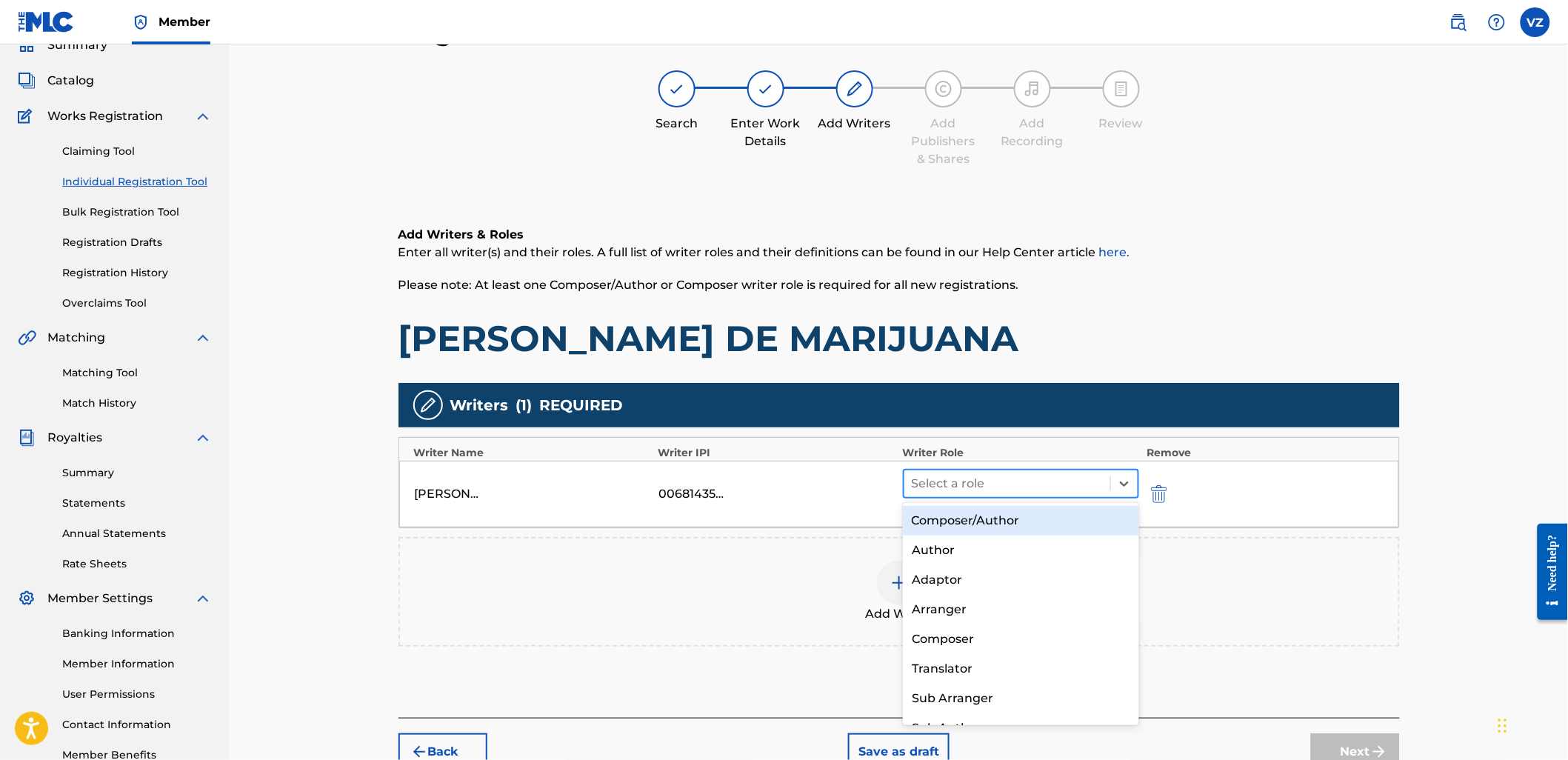
drag, startPoint x: 1041, startPoint y: 481, endPoint x: 1035, endPoint y: 492, distance: 12.5
click at [1041, 482] on div at bounding box center [1007, 483] width 192 height 21
click at [1033, 515] on div "Composer/Author" at bounding box center [1021, 520] width 236 height 30
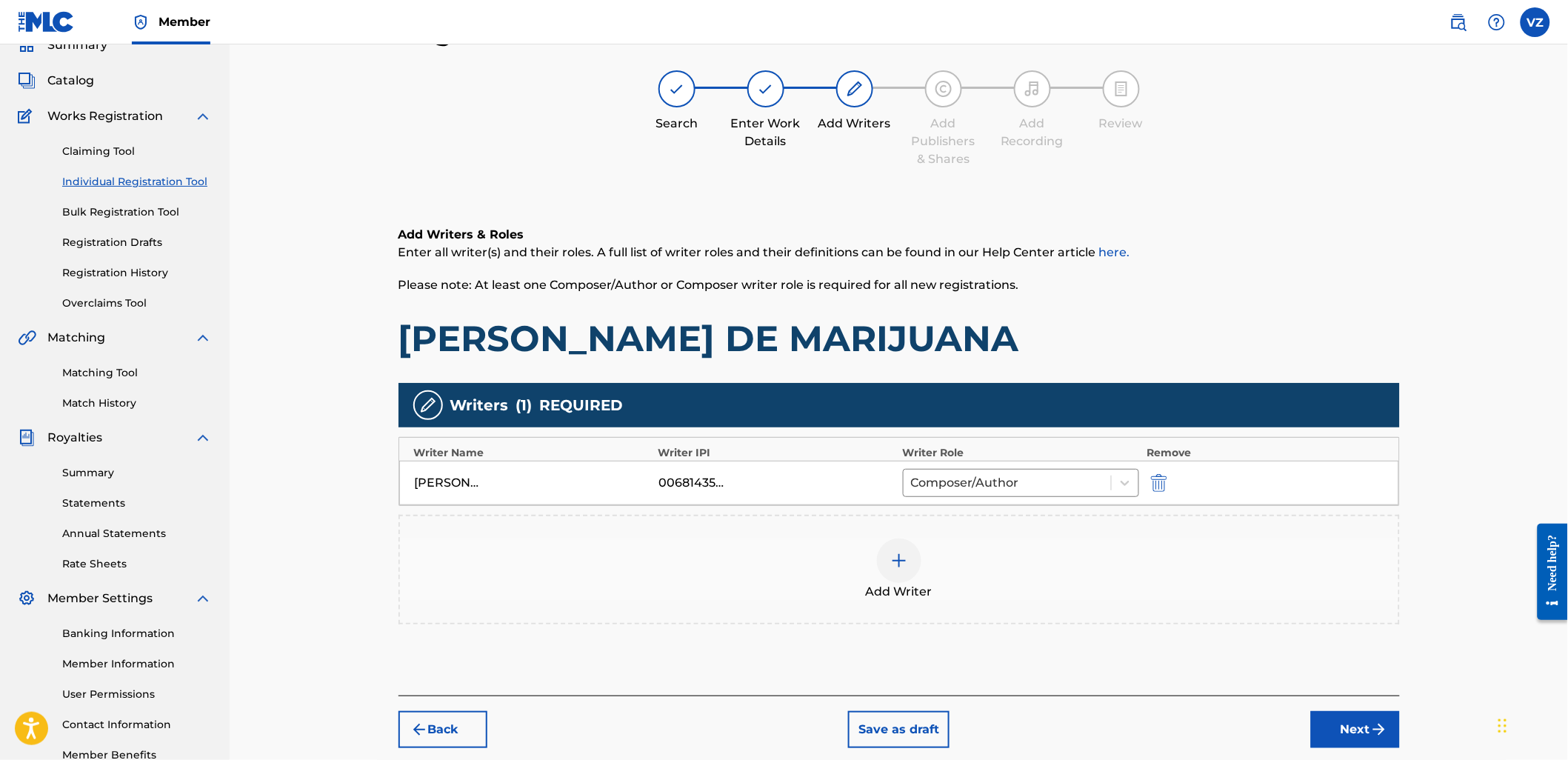
click at [1365, 727] on button "Next" at bounding box center [1355, 729] width 89 height 37
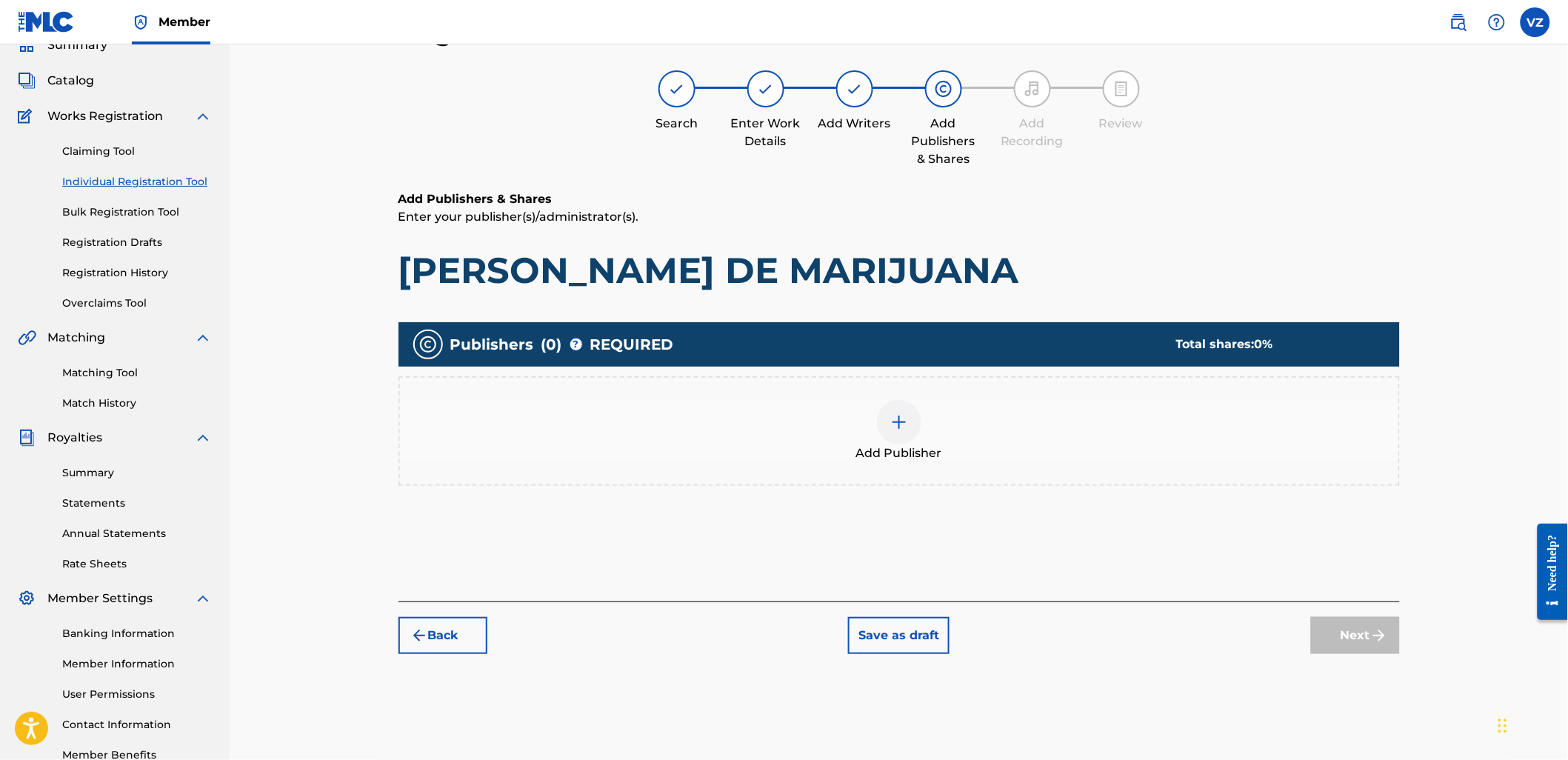
click at [926, 424] on div "Add Publisher" at bounding box center [898, 430] width 998 height 62
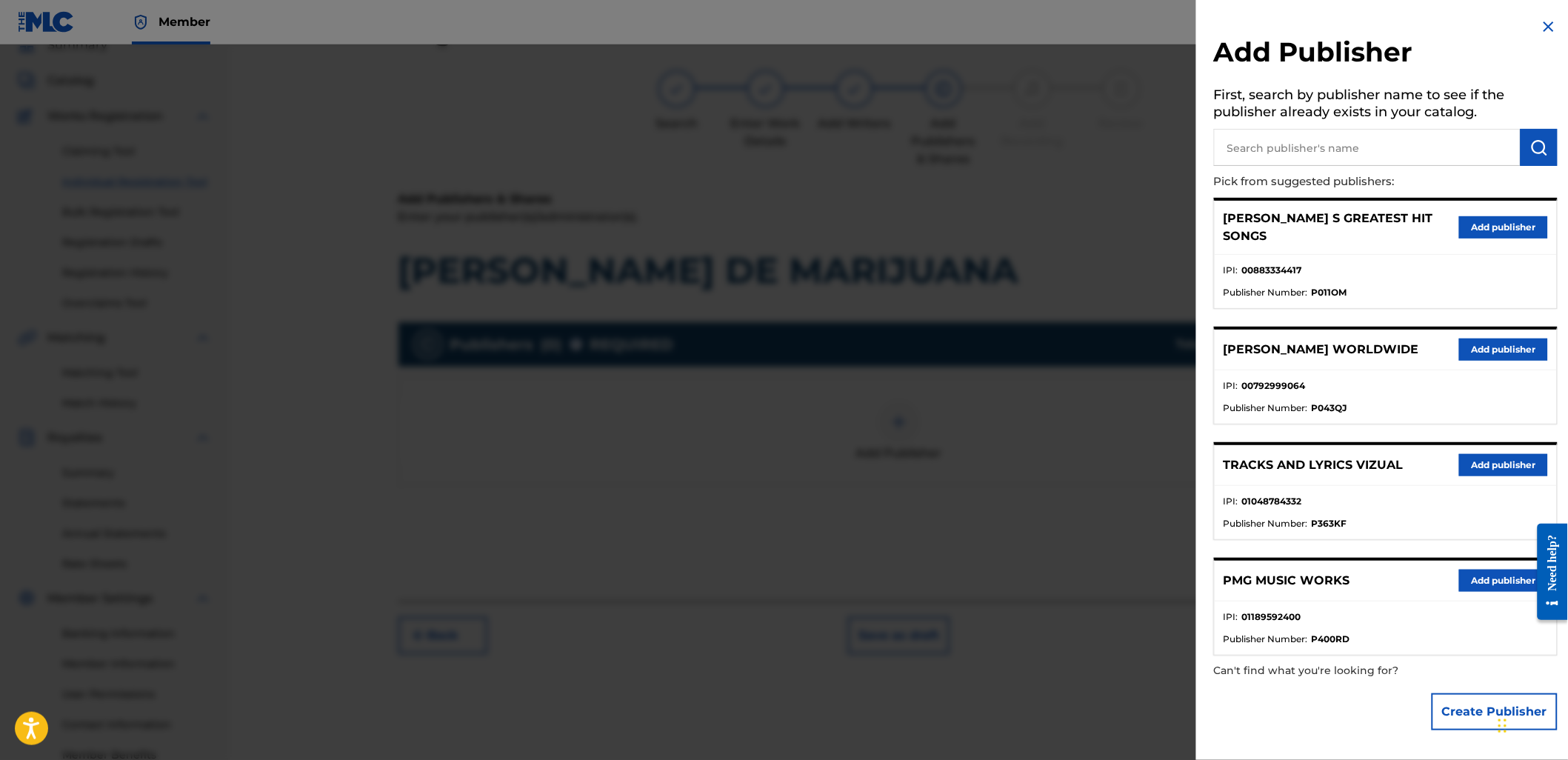
click at [1369, 148] on input "text" at bounding box center [1367, 147] width 307 height 37
click at [1497, 454] on button "Add publisher" at bounding box center [1503, 465] width 89 height 22
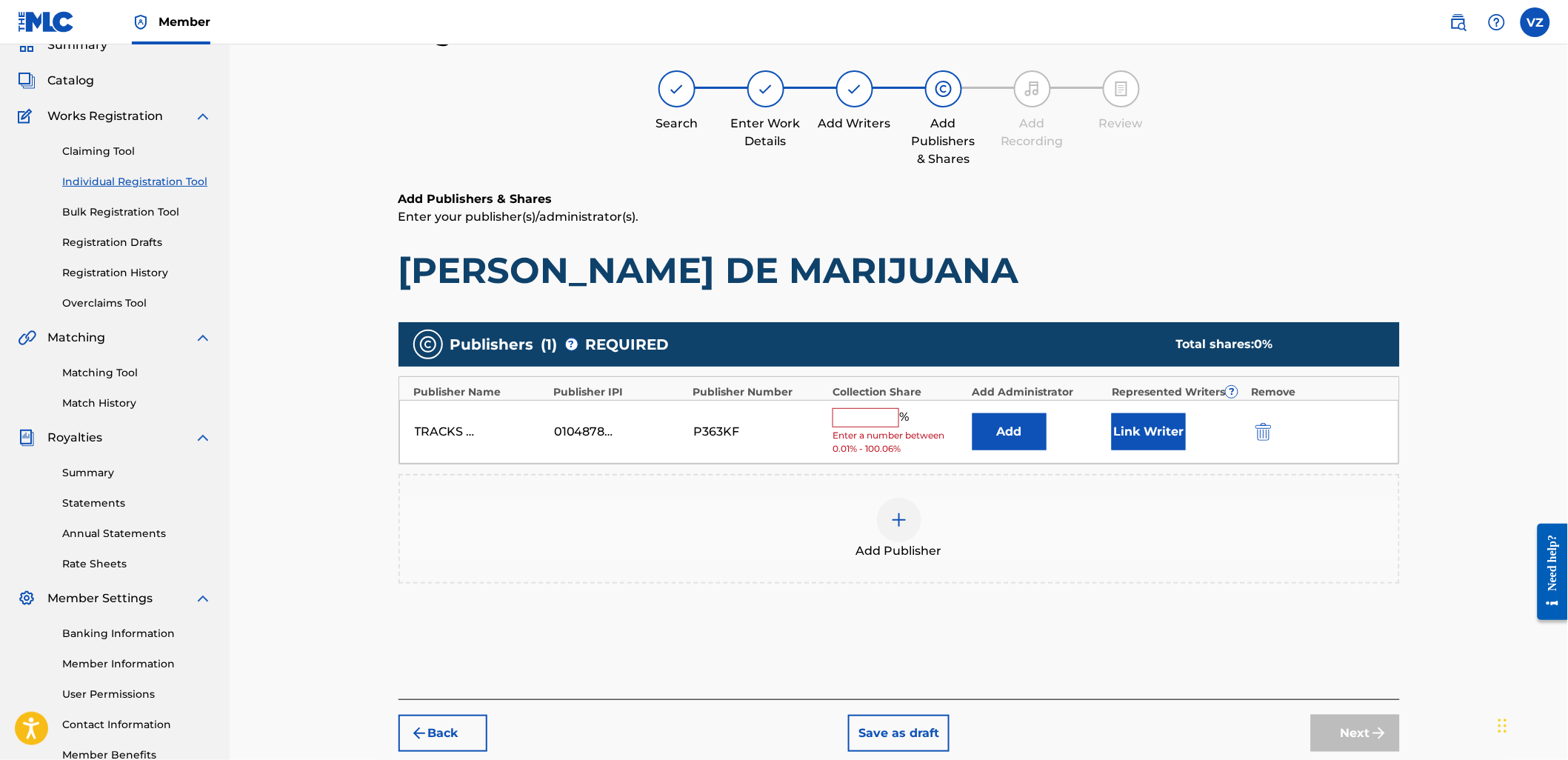
click at [888, 415] on input "text" at bounding box center [865, 417] width 66 height 19
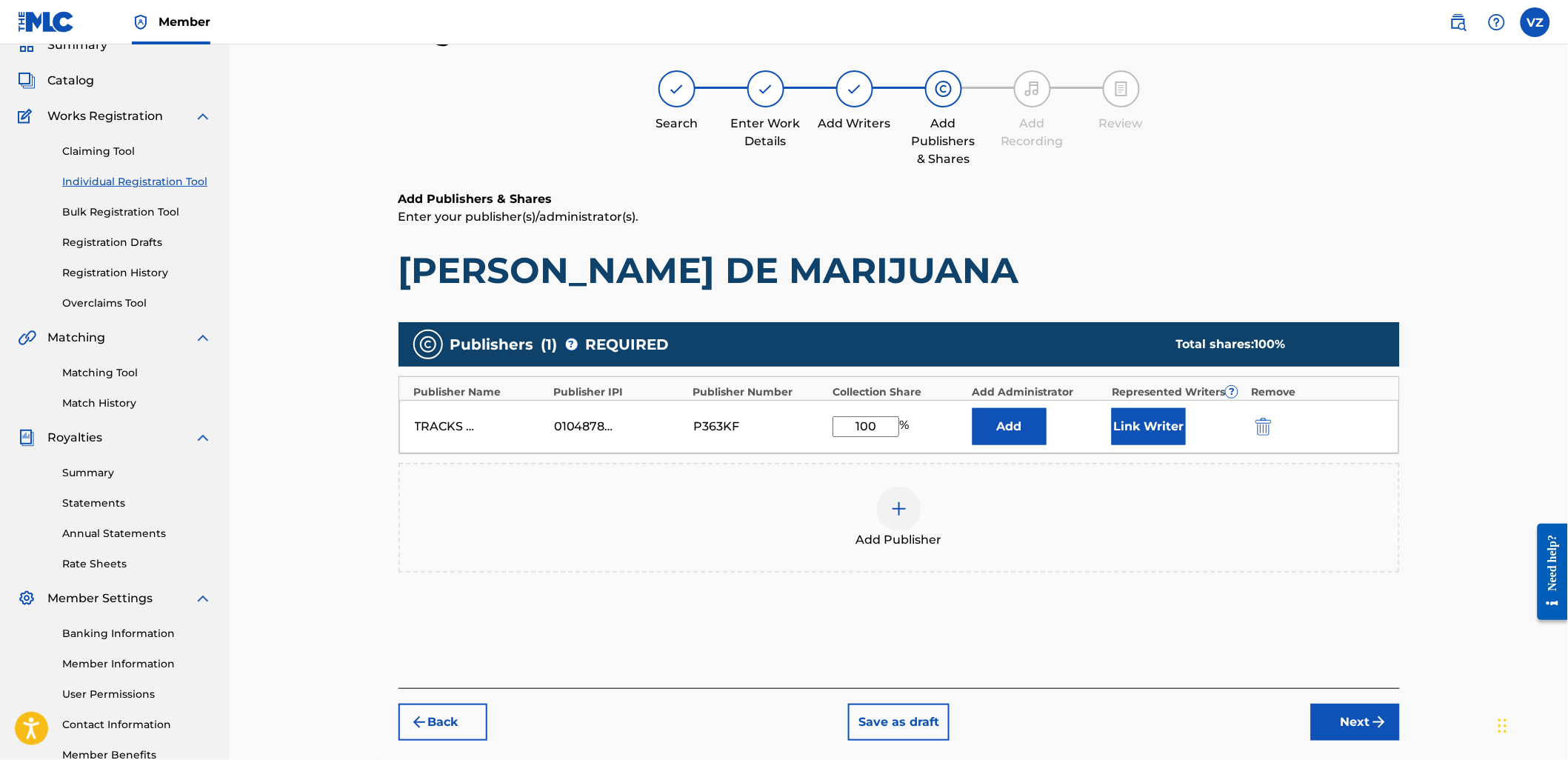
type input "100"
click at [1271, 434] on img "submit" at bounding box center [1264, 427] width 16 height 18
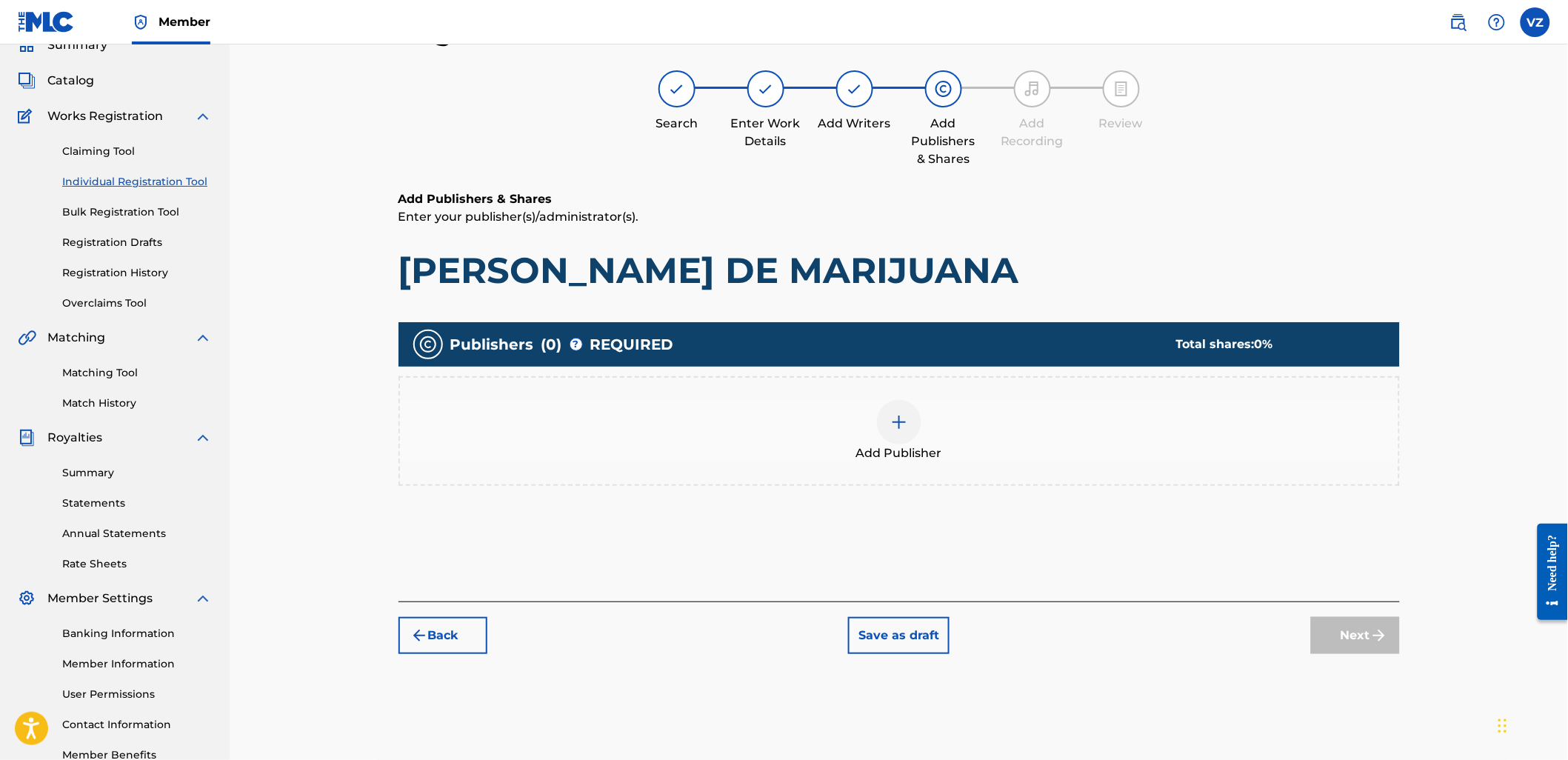
click at [922, 444] on span "Add Publisher" at bounding box center [899, 453] width 86 height 18
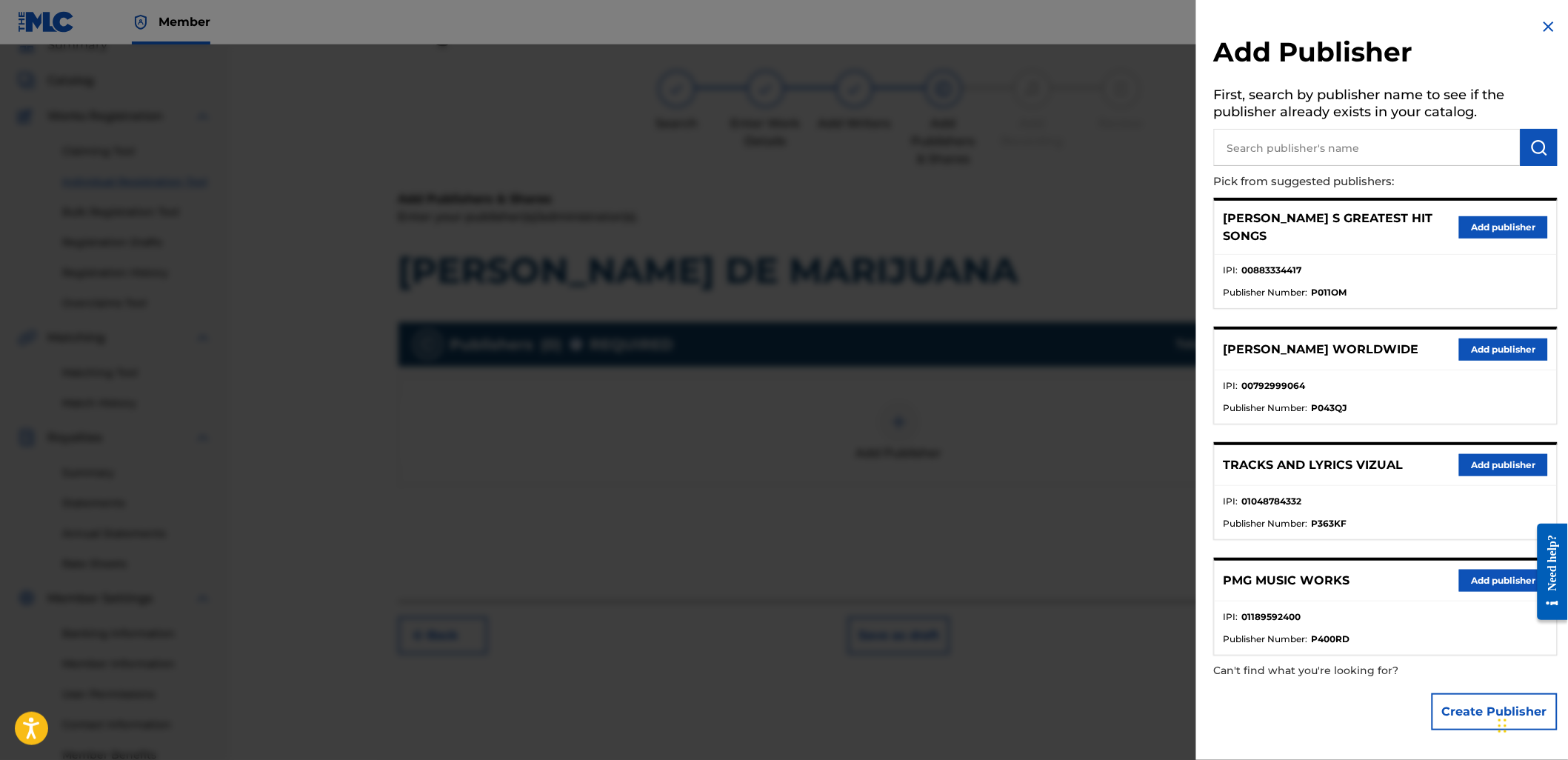
click at [1269, 151] on input "text" at bounding box center [1367, 147] width 307 height 37
click at [1337, 157] on input "text" at bounding box center [1367, 147] width 307 height 37
paste input "MUSICA AUTORIZADA PUBLISHING"
drag, startPoint x: 1374, startPoint y: 150, endPoint x: 1545, endPoint y: 154, distance: 171.0
click at [1545, 154] on div "MUSICA AUTORIZADA PUBLISHING" at bounding box center [1385, 147] width 343 height 37
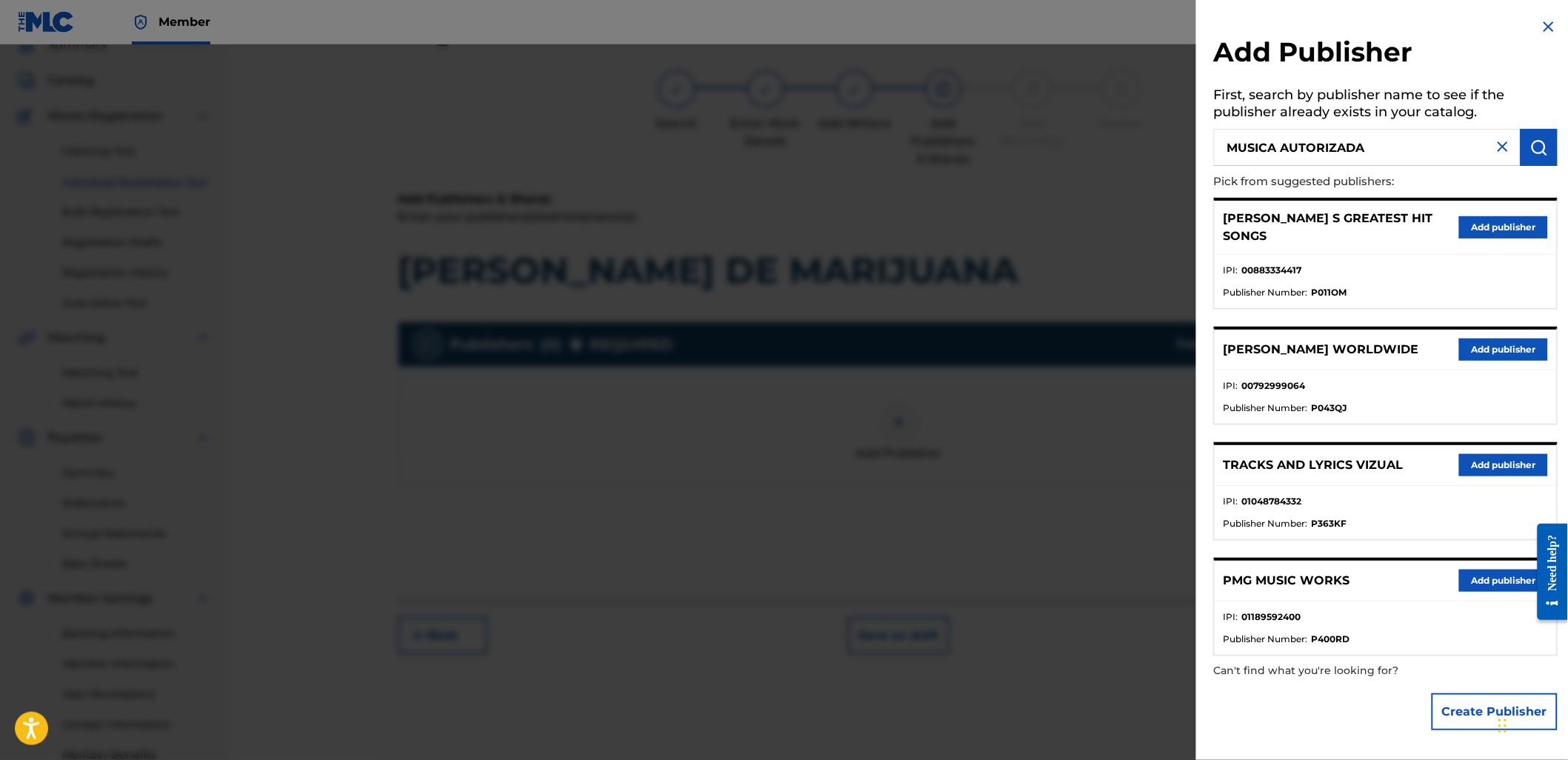
type input "MUSICA AUTORIZADA"
click at [1551, 155] on button "submit" at bounding box center [1539, 147] width 37 height 37
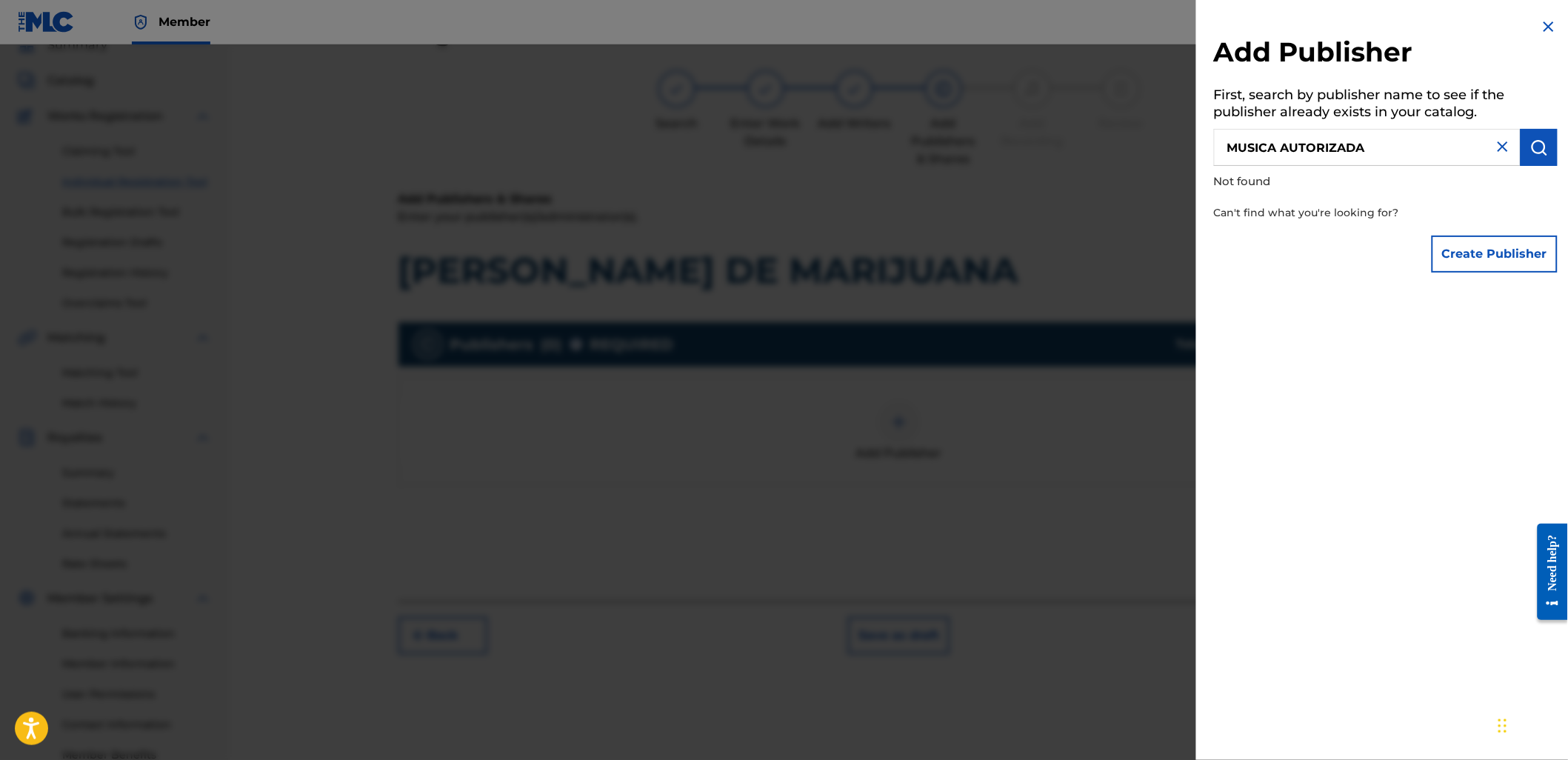
click at [1415, 162] on input "MUSICA AUTORIZADA" at bounding box center [1367, 147] width 307 height 37
drag, startPoint x: 1510, startPoint y: 209, endPoint x: 1513, endPoint y: 262, distance: 53.1
click at [1513, 262] on div "Add Publisher First, search by publisher name to see if the publisher already e…" at bounding box center [1385, 149] width 379 height 298
click at [1513, 260] on button "Create Publisher" at bounding box center [1494, 253] width 126 height 37
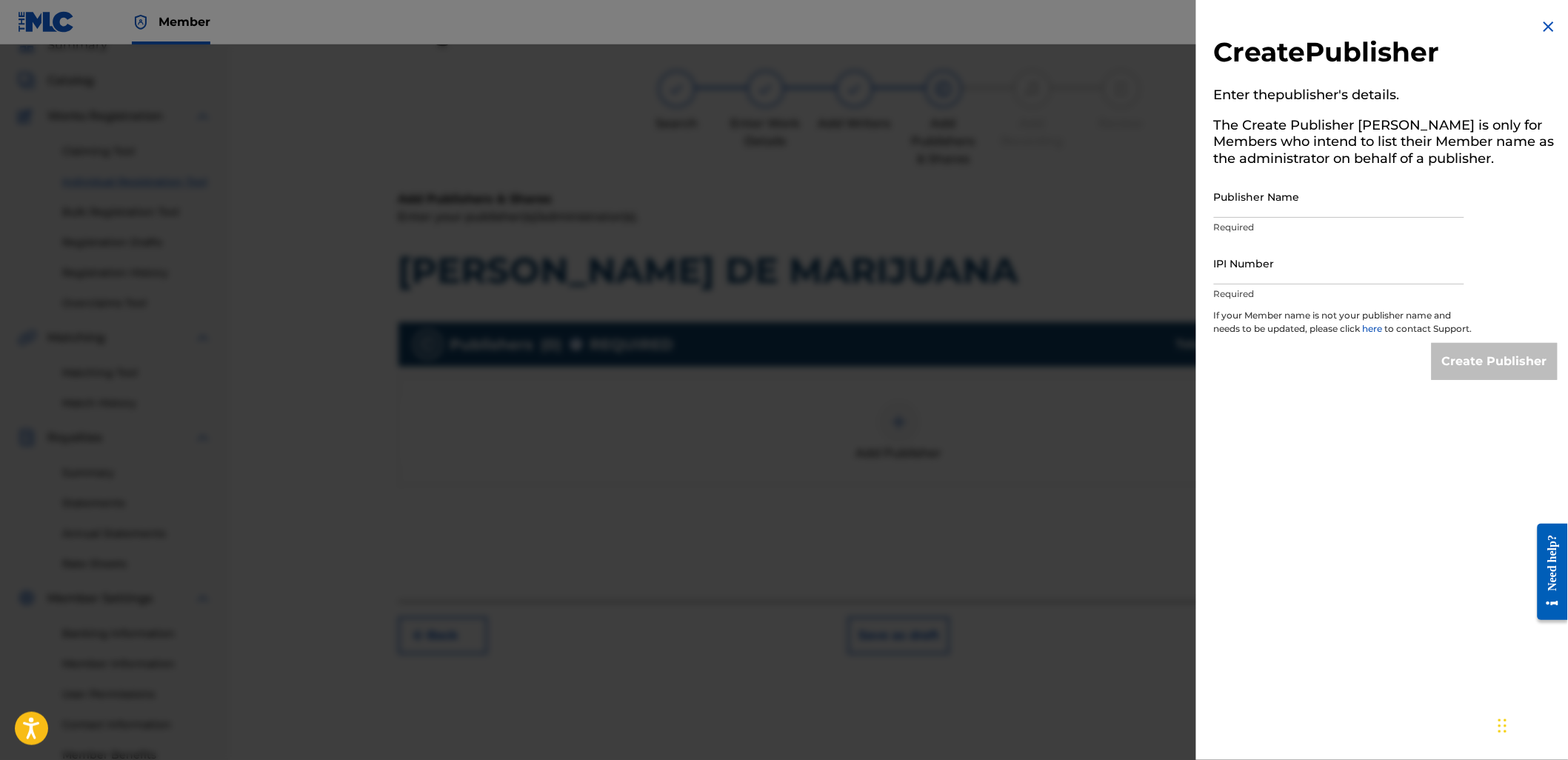
click at [1285, 209] on input "Publisher Name" at bounding box center [1339, 196] width 251 height 42
paste input "MUSICA AUTORIZADA PUBLISHING"
type input "MUSICA AUTORIZADA PUBLISHING"
click at [1553, 18] on img at bounding box center [1549, 27] width 18 height 18
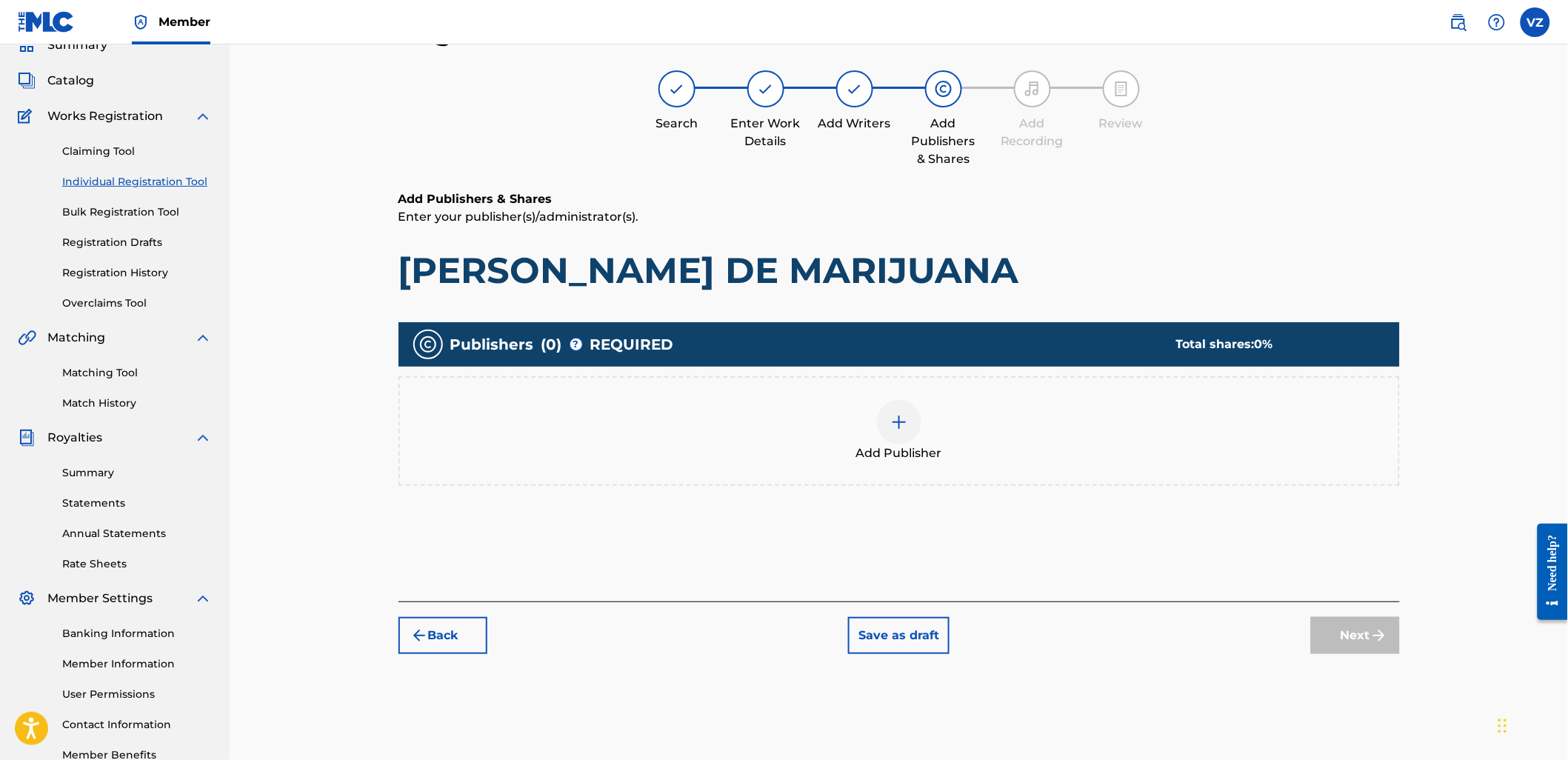
click at [890, 439] on div at bounding box center [898, 421] width 45 height 44
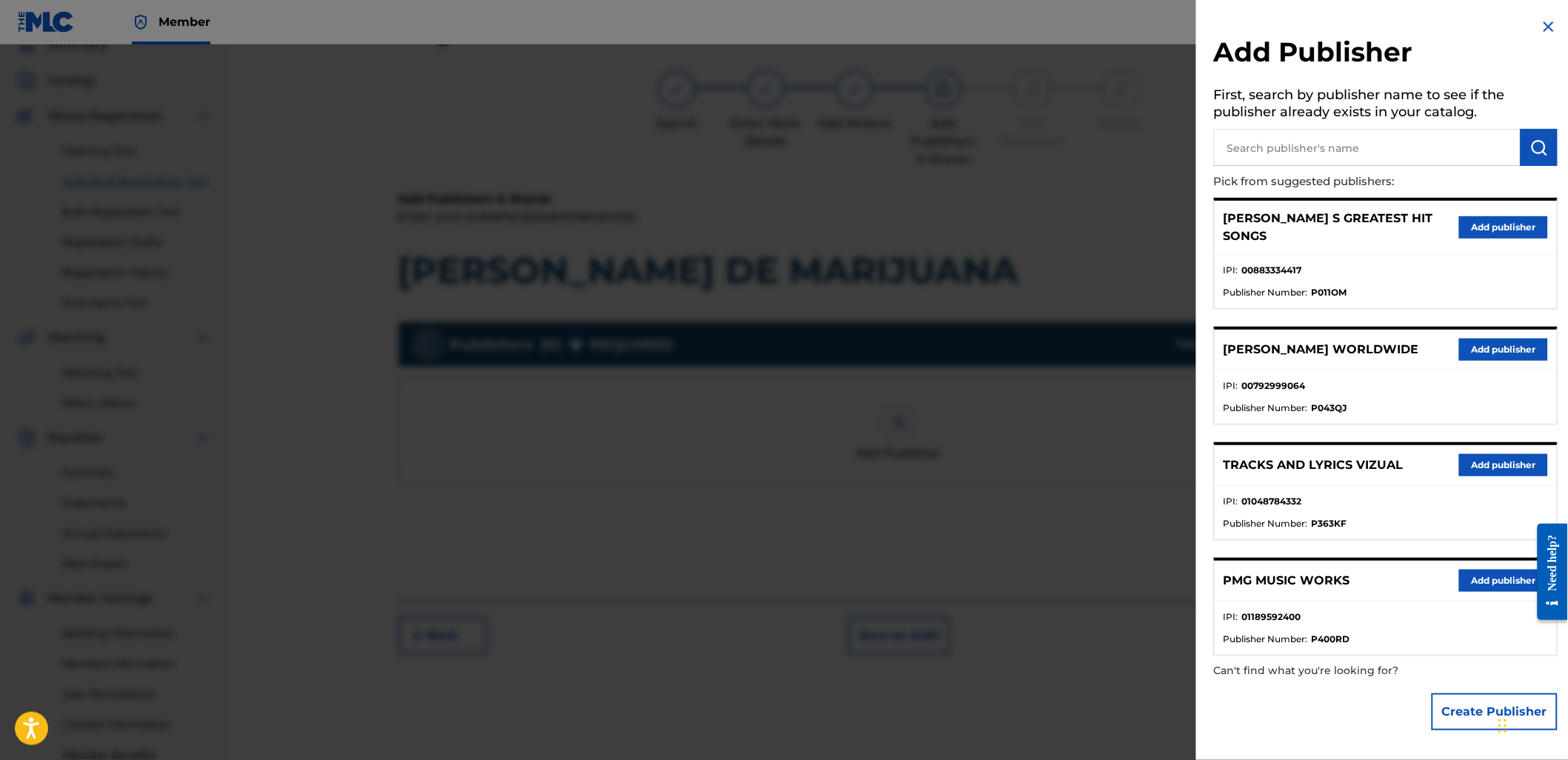
click at [1302, 149] on input "text" at bounding box center [1367, 147] width 307 height 37
paste input "MUSICA AUTORIZADA PUBLISHING"
type input "MUSICA AUTORIZADA PUBLISHING"
click at [1545, 151] on button "submit" at bounding box center [1539, 147] width 37 height 37
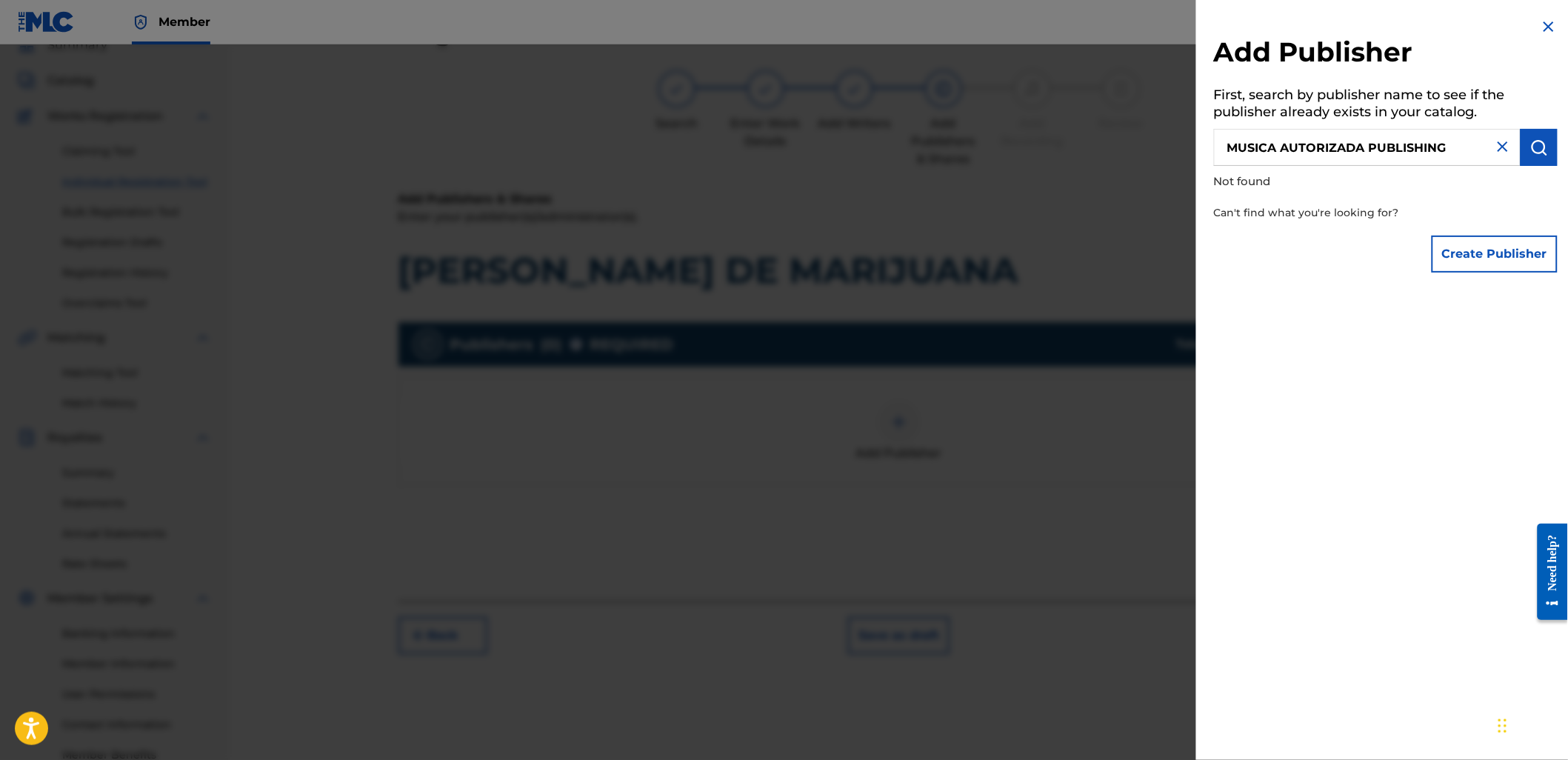
click at [1486, 248] on button "Create Publisher" at bounding box center [1494, 253] width 126 height 37
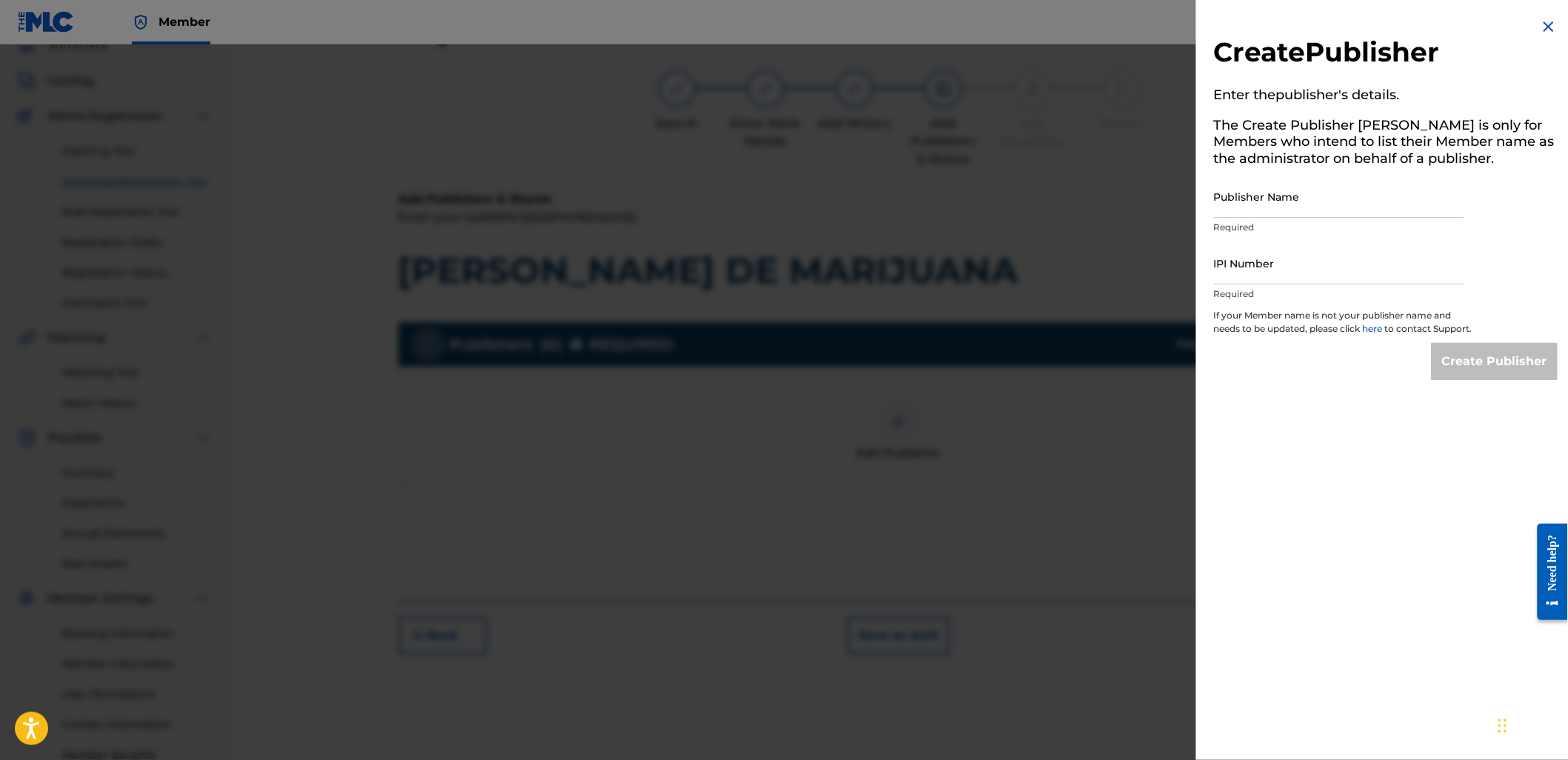
click at [1331, 194] on input "Publisher Name" at bounding box center [1339, 196] width 251 height 42
paste input "MUSICA AUTORIZADA PUBLISHING"
type input "MUSICA AUTORIZADA PUBLISHING"
click at [1342, 259] on input "IPI Number" at bounding box center [1339, 263] width 251 height 42
paste input "01283112186"
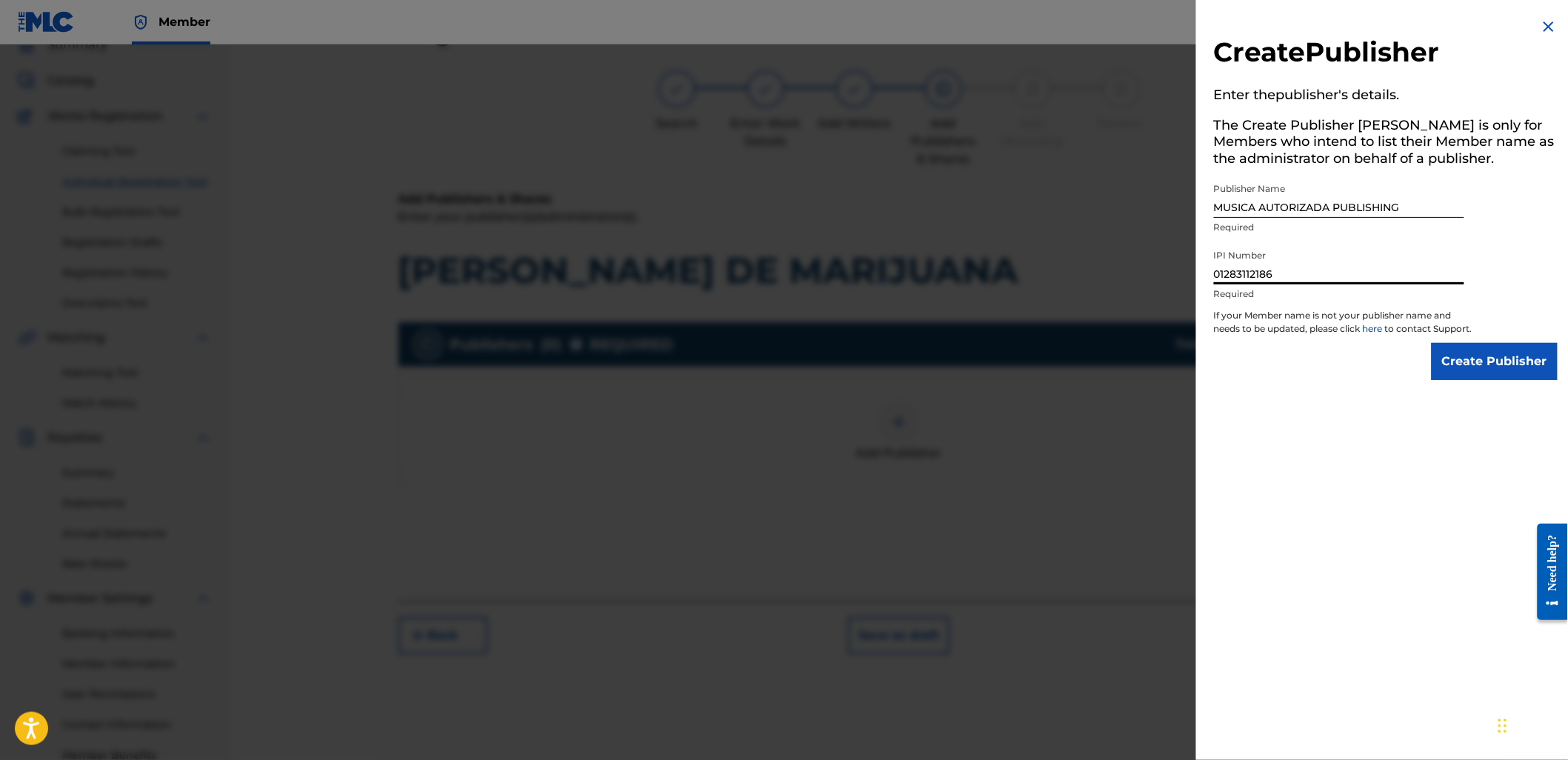
click at [1225, 265] on input "01283112186" at bounding box center [1339, 263] width 251 height 42
type input "01283112186"
click at [1503, 380] on input "Create Publisher" at bounding box center [1494, 361] width 126 height 37
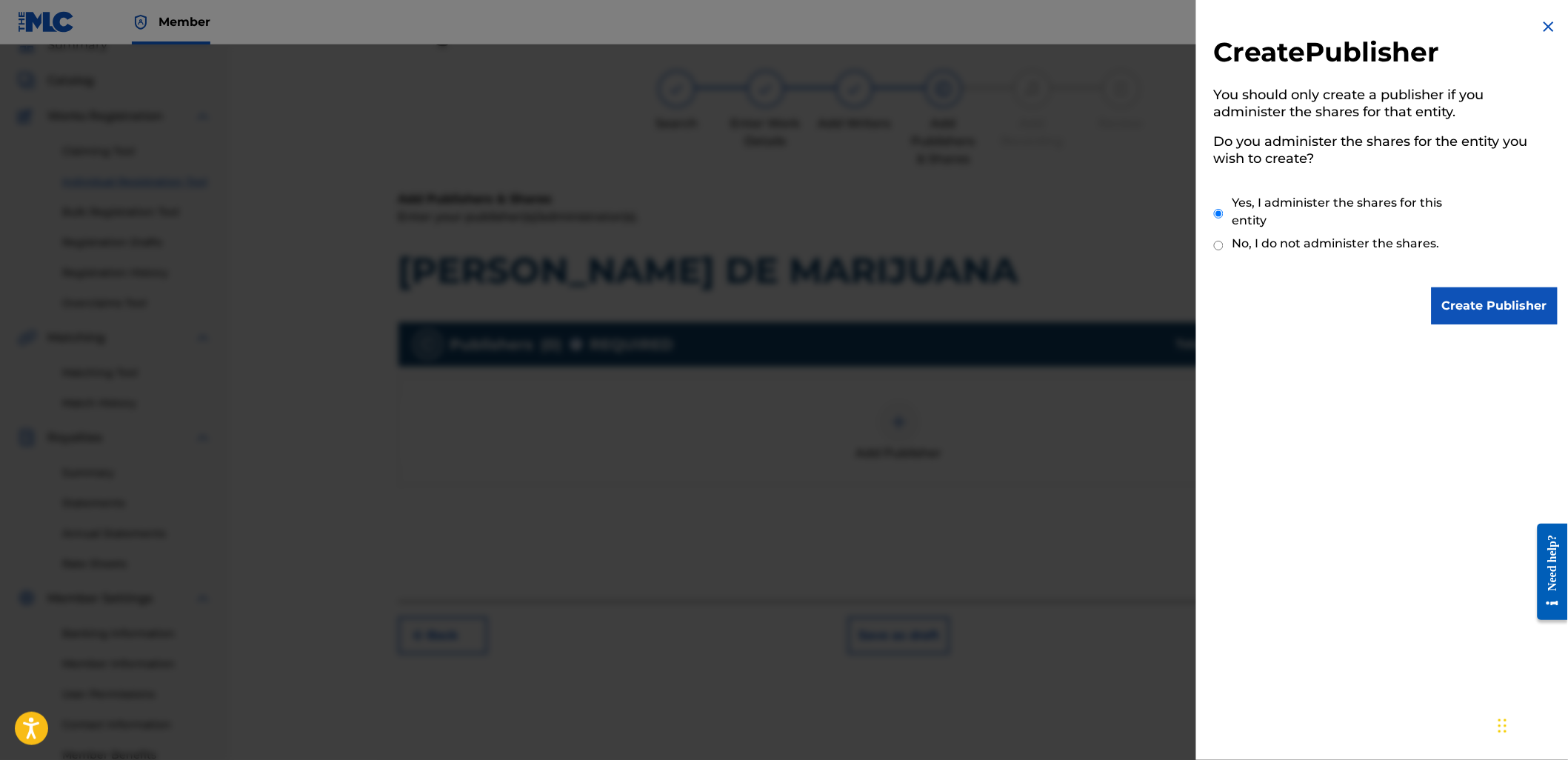
click at [1494, 311] on input "Create Publisher" at bounding box center [1494, 305] width 126 height 37
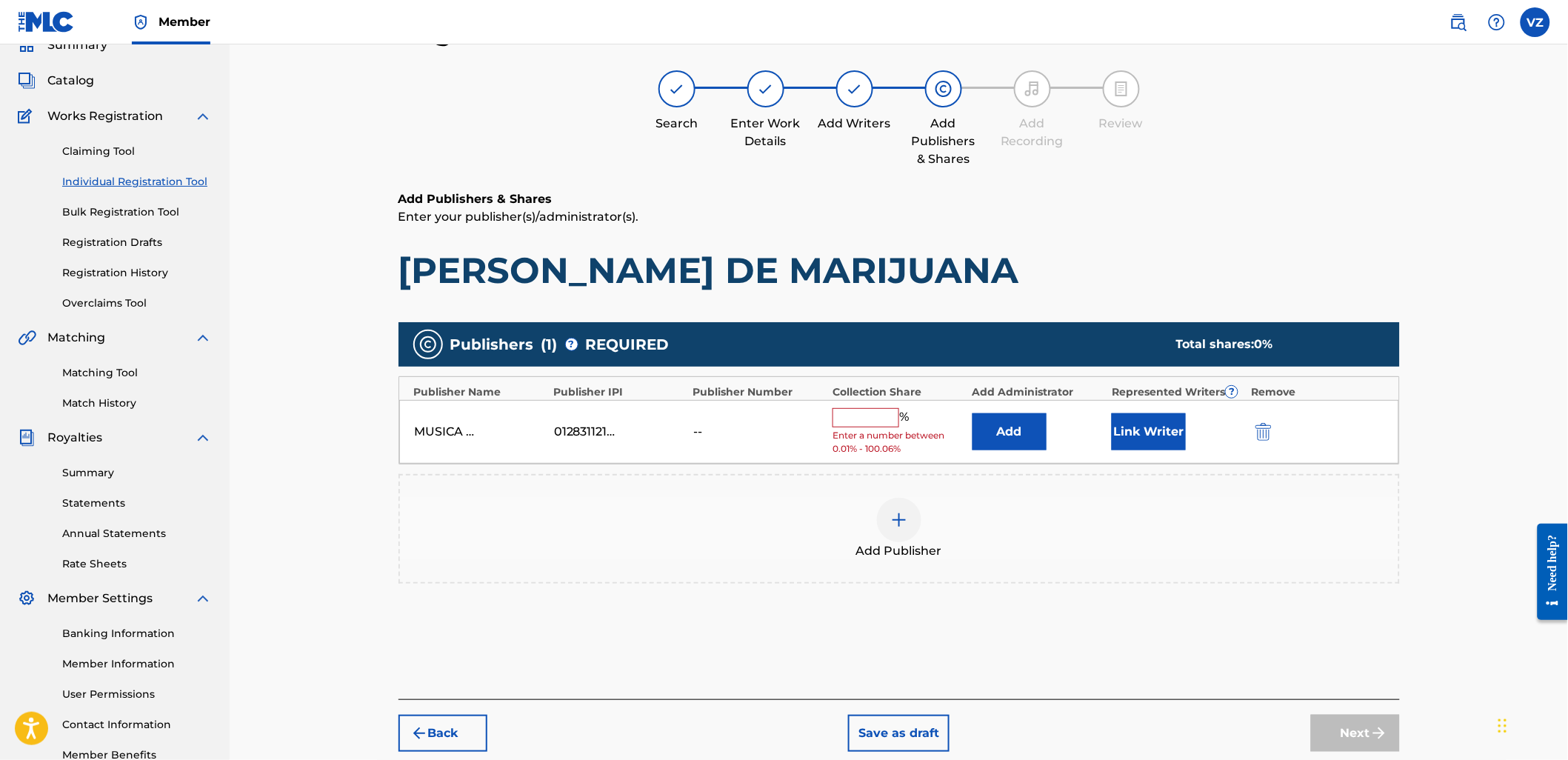
click at [834, 405] on div "MUSICA AUTORIZADA PUBLISHING 01283112186 -- % Enter a number between 0.01% - 10…" at bounding box center [898, 431] width 1000 height 64
click at [839, 419] on input "text" at bounding box center [865, 417] width 66 height 19
type input "0"
click at [1027, 435] on button "Add" at bounding box center [1010, 431] width 74 height 37
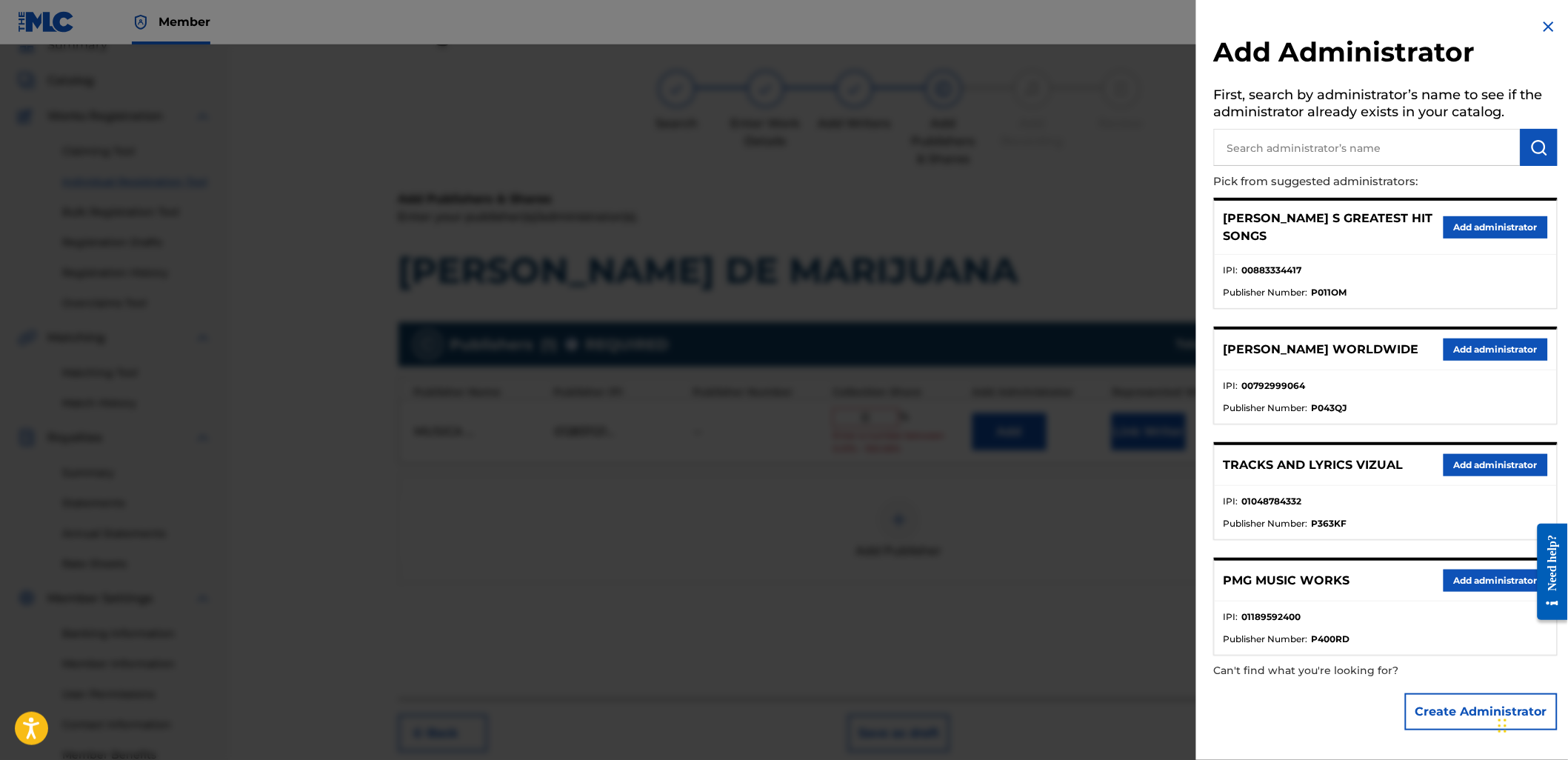
click at [1484, 454] on button "Add administrator" at bounding box center [1495, 465] width 104 height 22
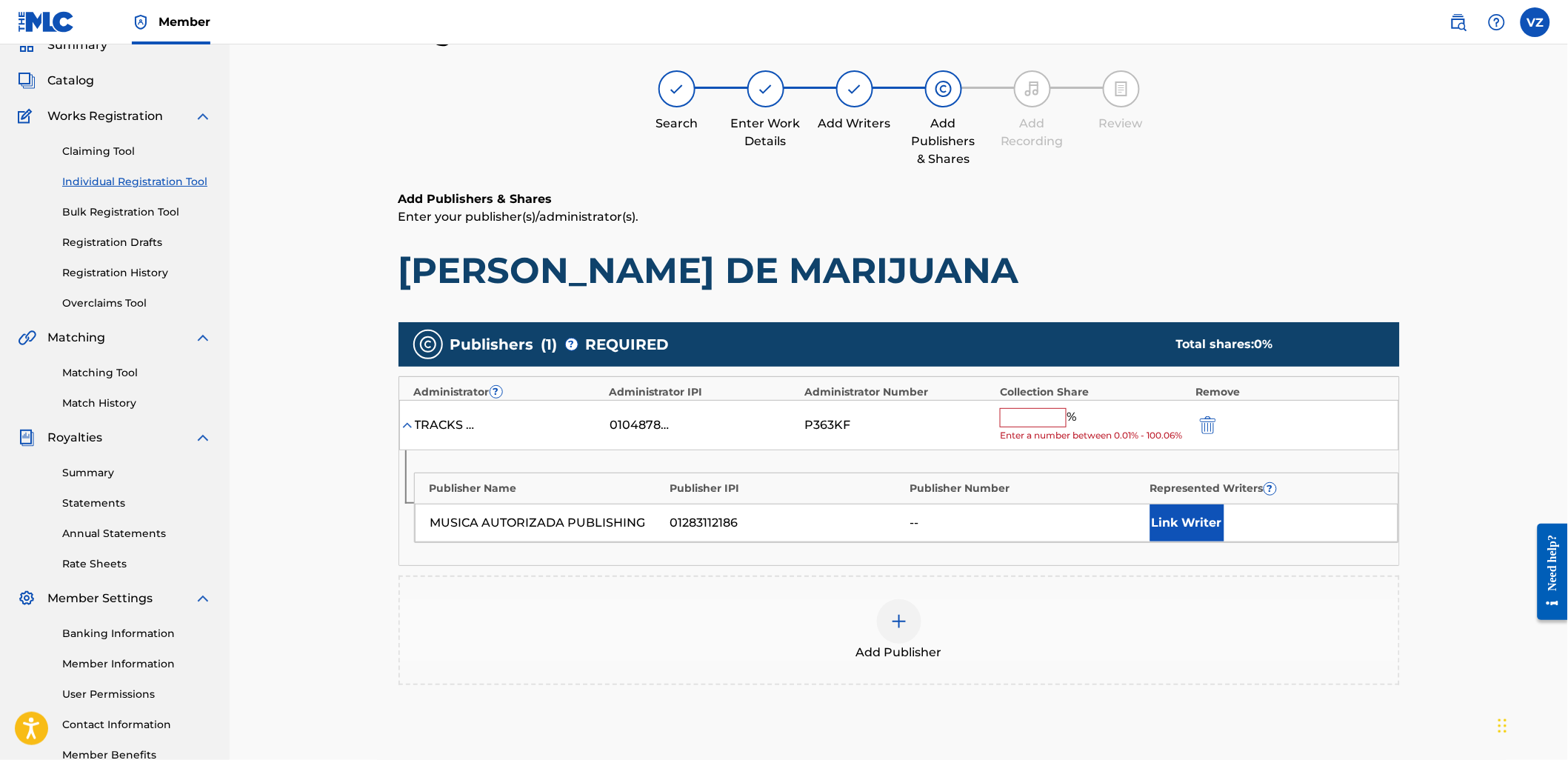
click at [1055, 418] on input "text" at bounding box center [1033, 417] width 66 height 19
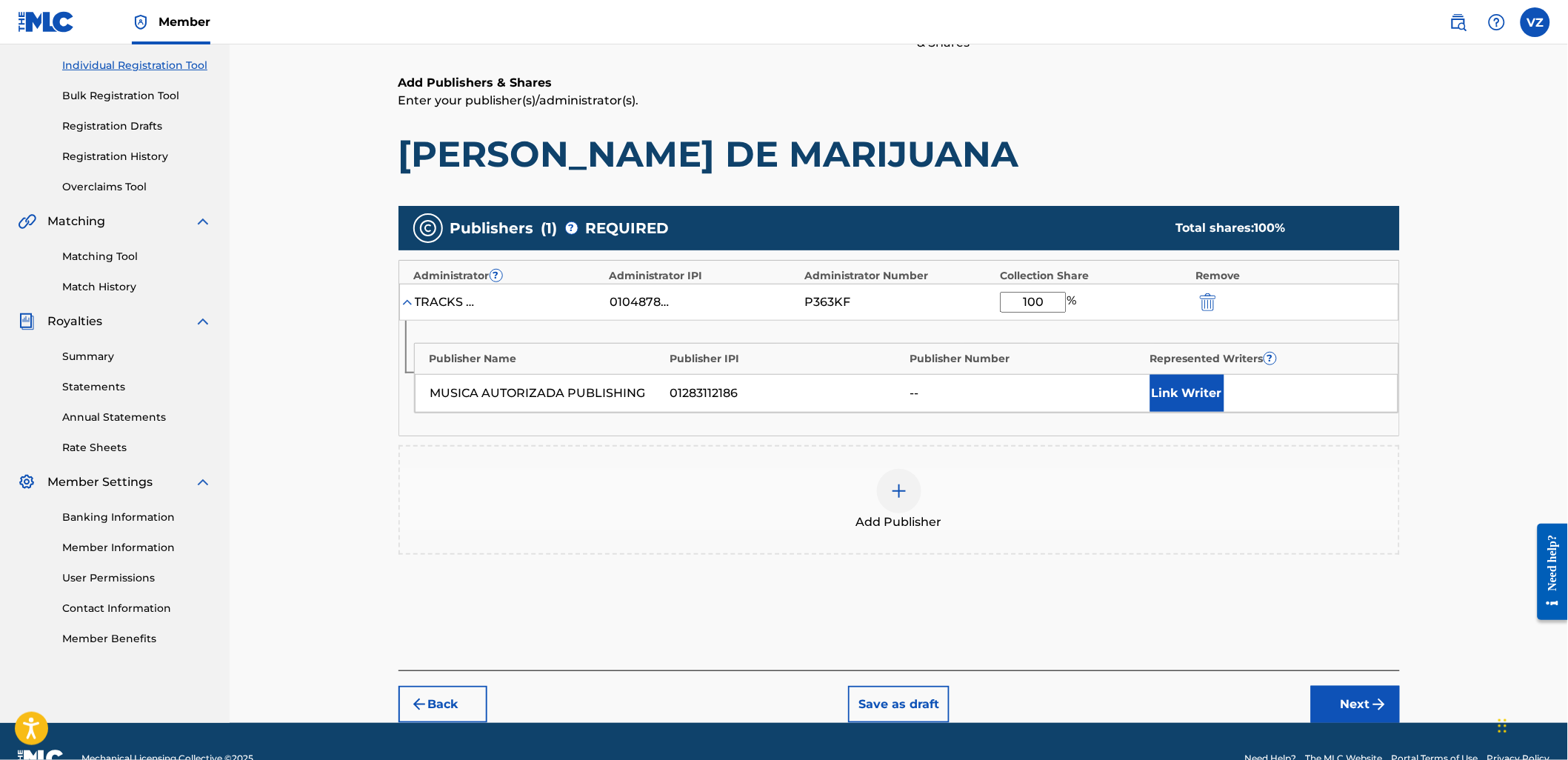
scroll to position [214, 0]
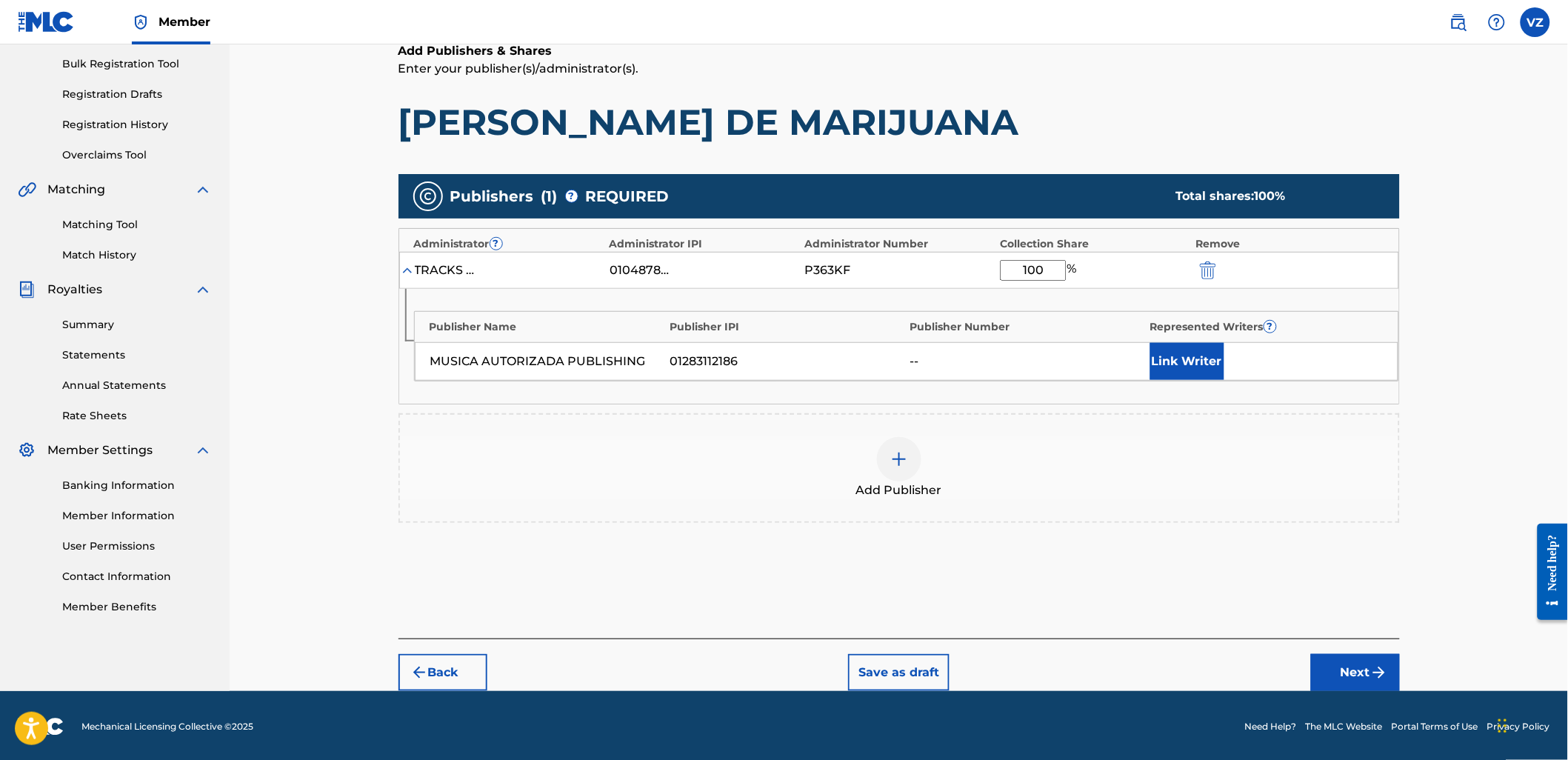
type input "100"
click at [1196, 370] on button "Link Writer" at bounding box center [1187, 361] width 74 height 37
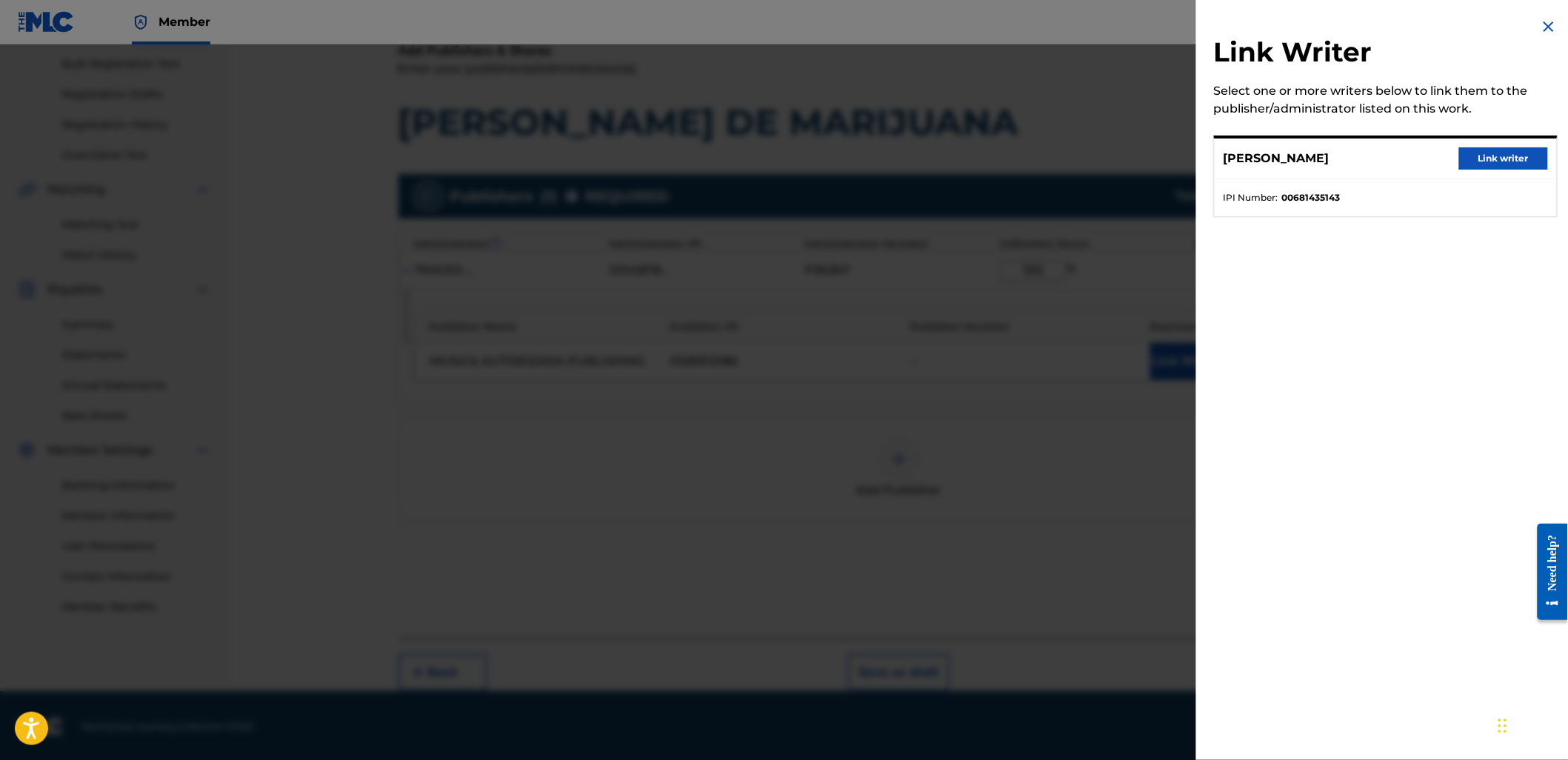
click at [1501, 154] on button "Link writer" at bounding box center [1503, 158] width 89 height 22
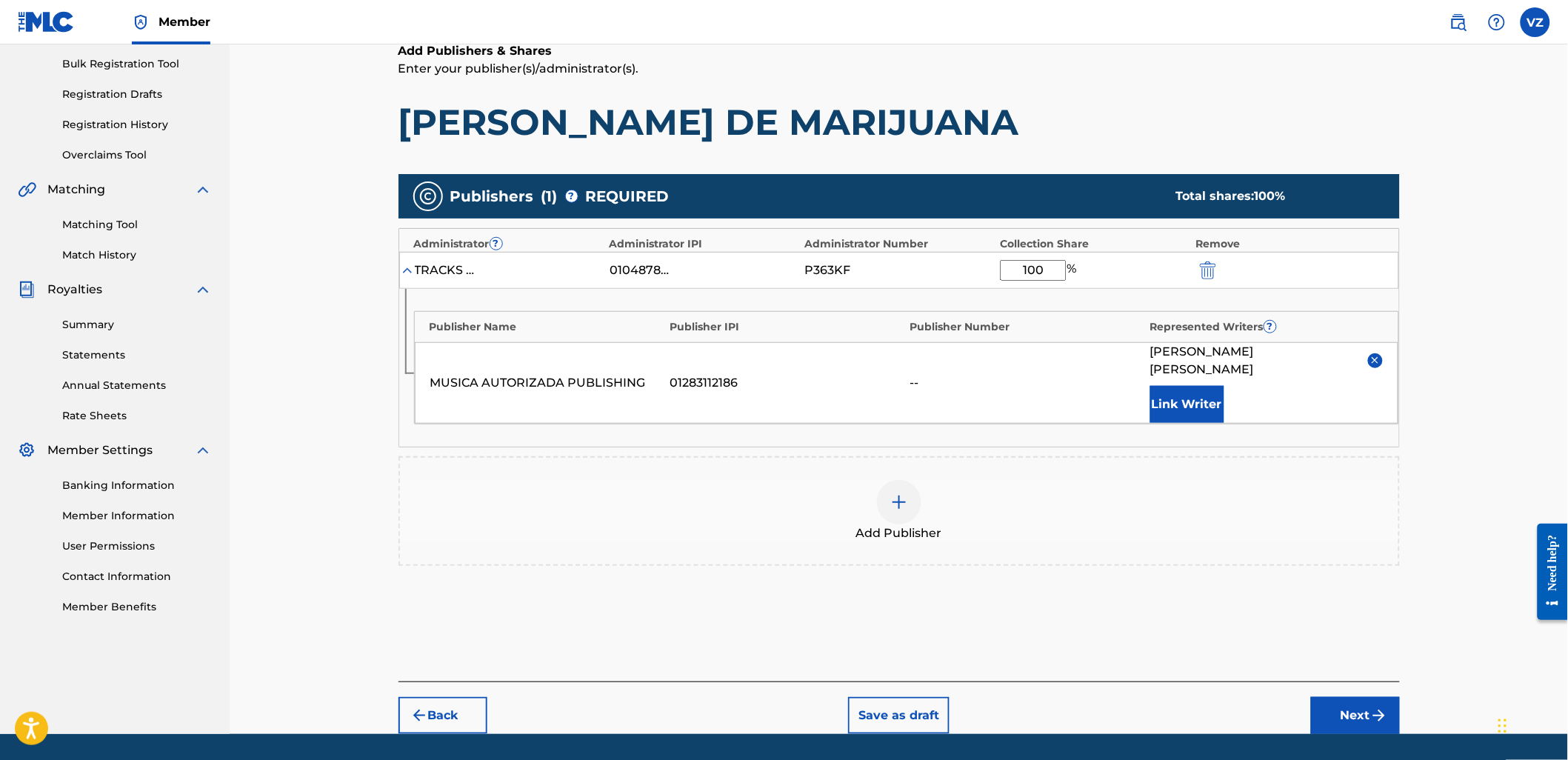
drag, startPoint x: 1364, startPoint y: 684, endPoint x: 1370, endPoint y: 678, distance: 8.5
click at [1365, 696] on button "Next" at bounding box center [1355, 715] width 89 height 37
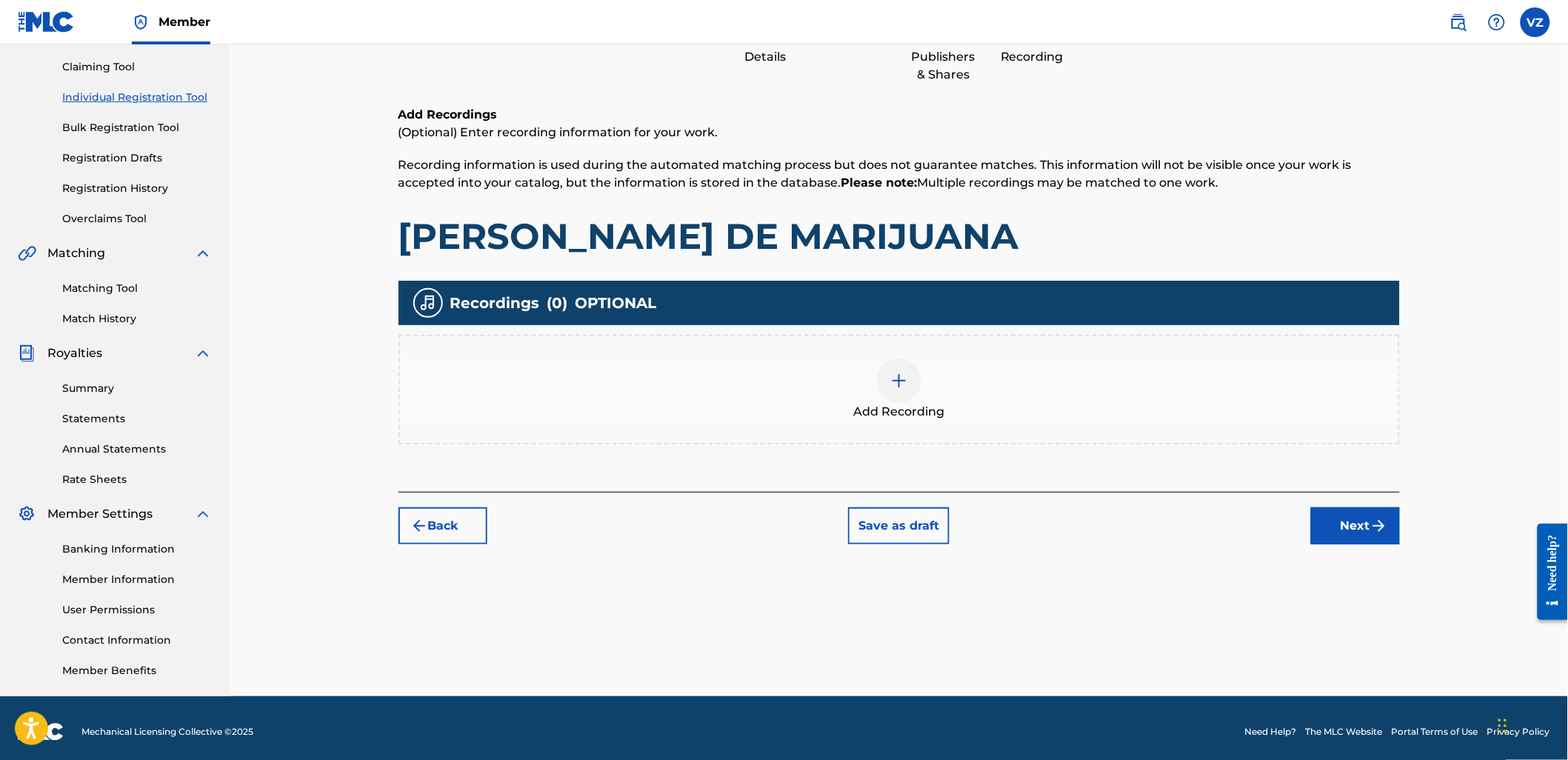
scroll to position [66, 0]
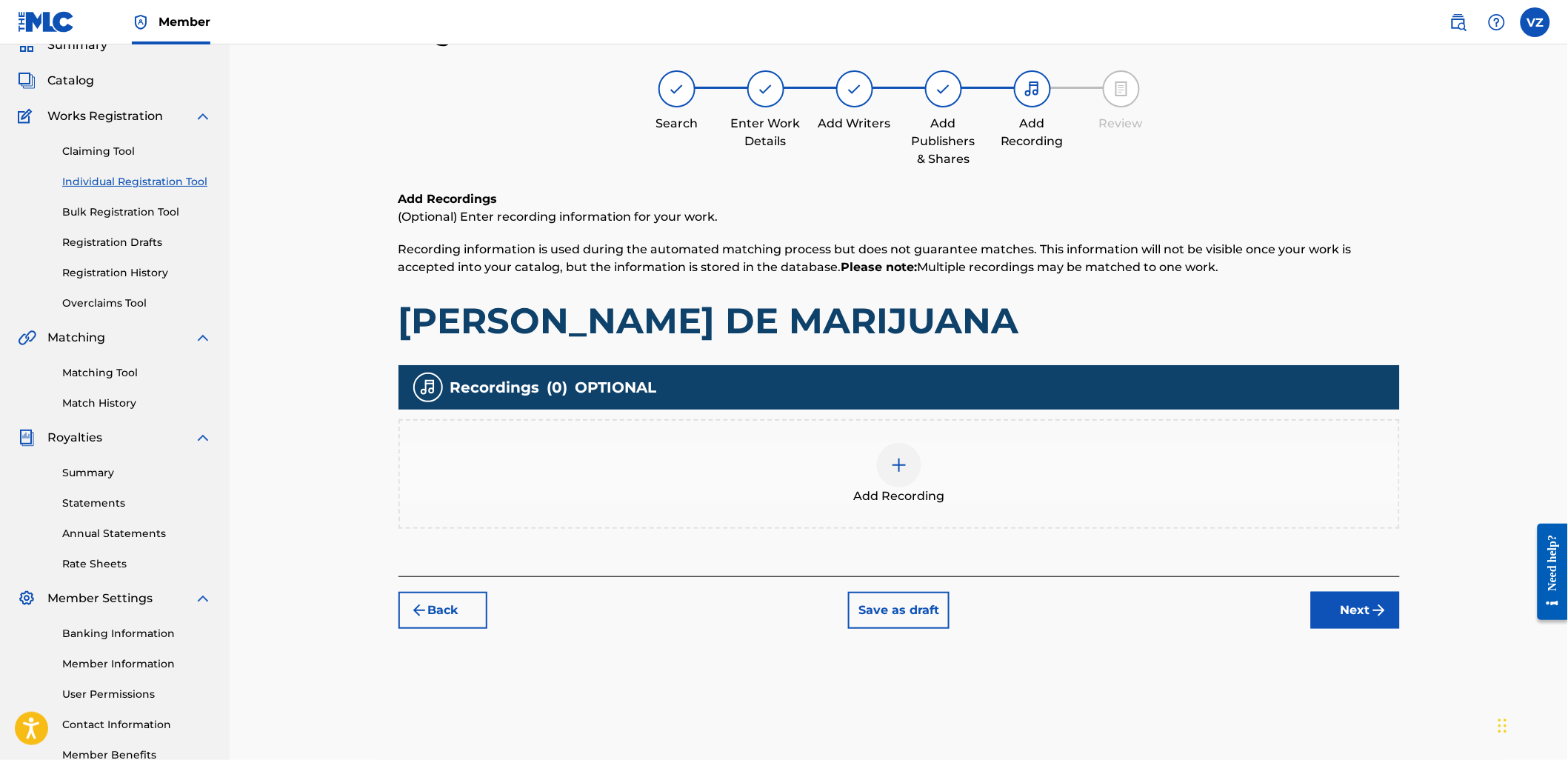
click at [1367, 611] on button "Next" at bounding box center [1355, 609] width 89 height 37
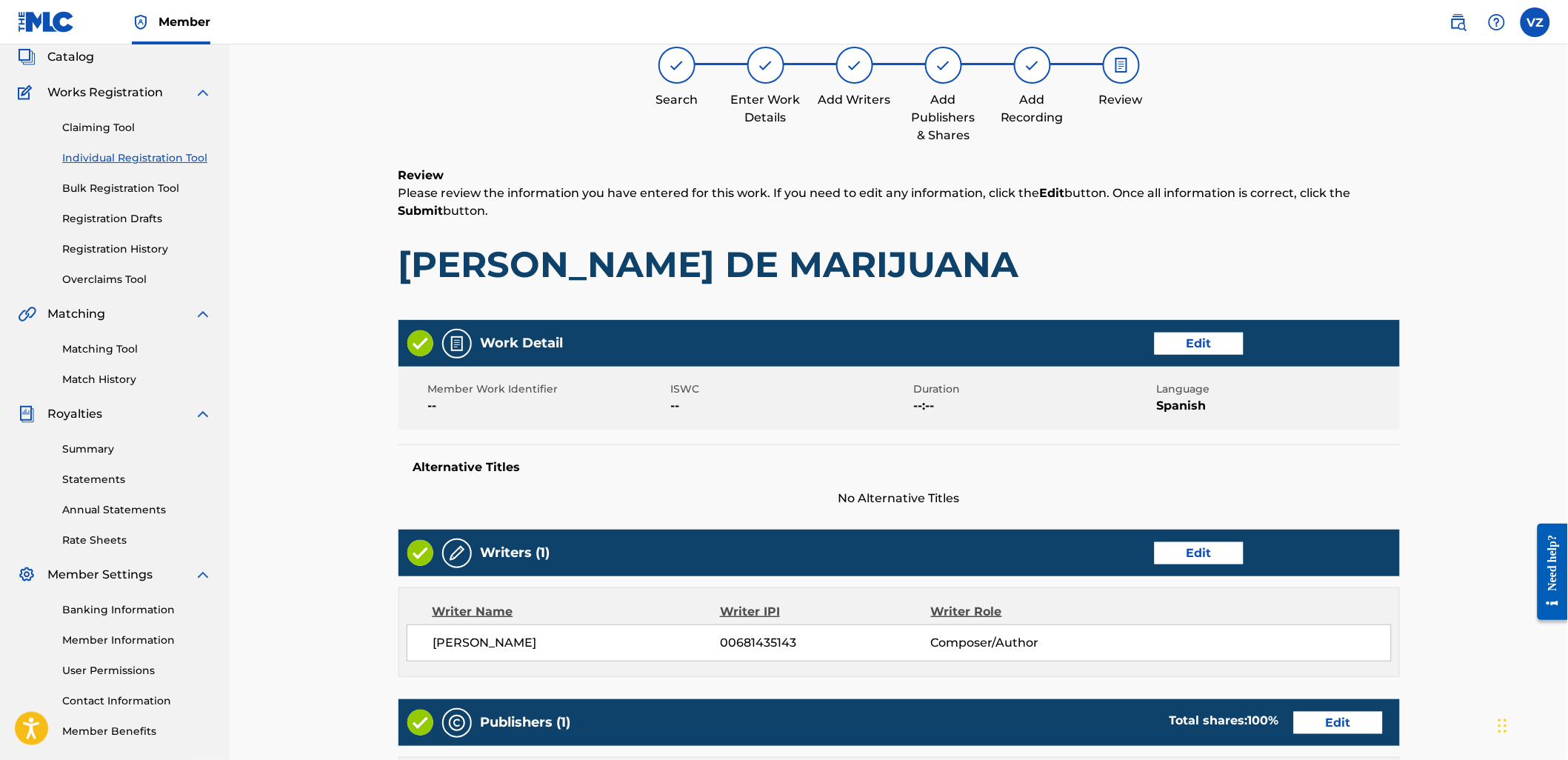
scroll to position [524, 0]
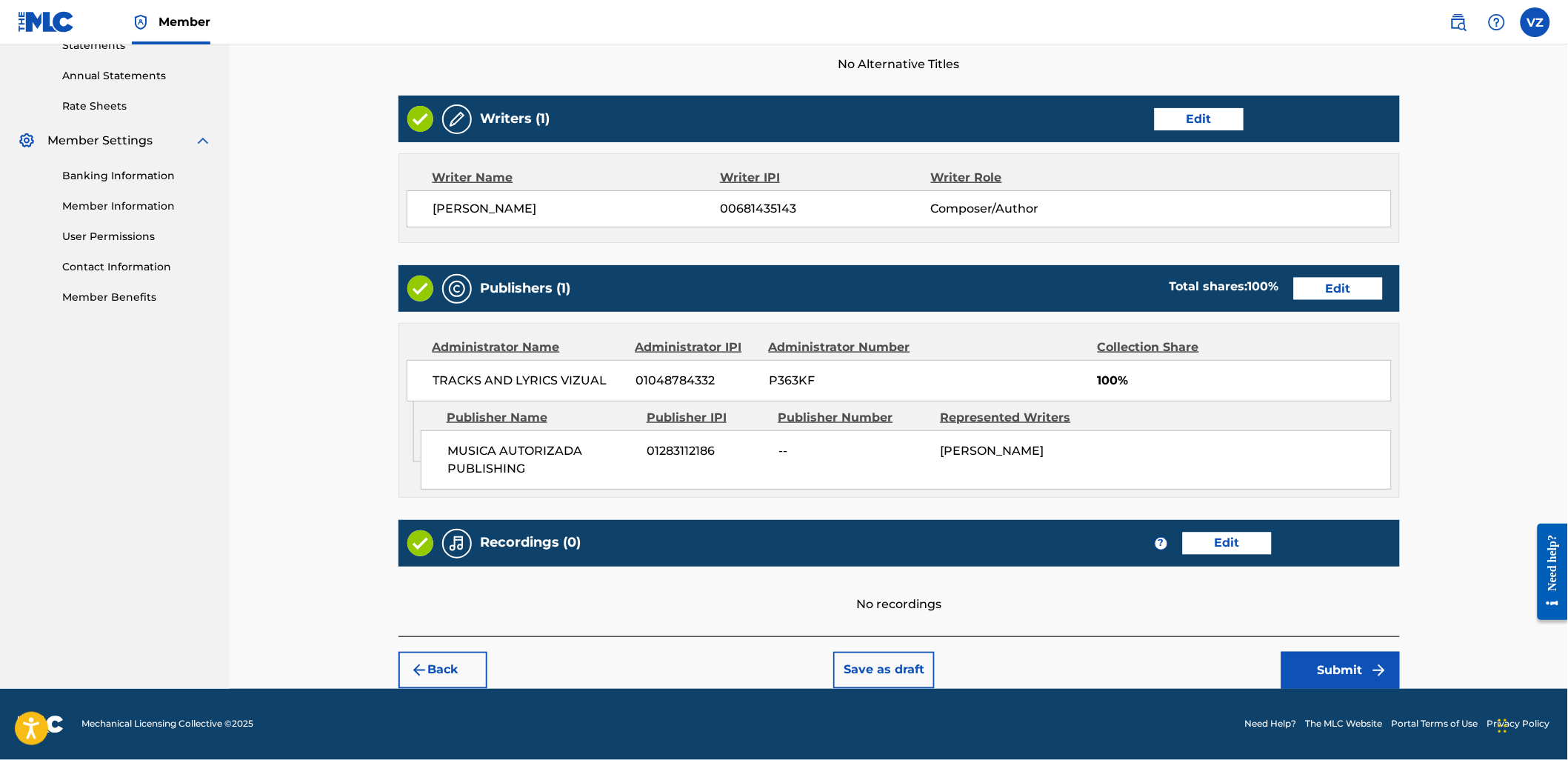
click at [900, 676] on button "Save as draft" at bounding box center [884, 670] width 102 height 37
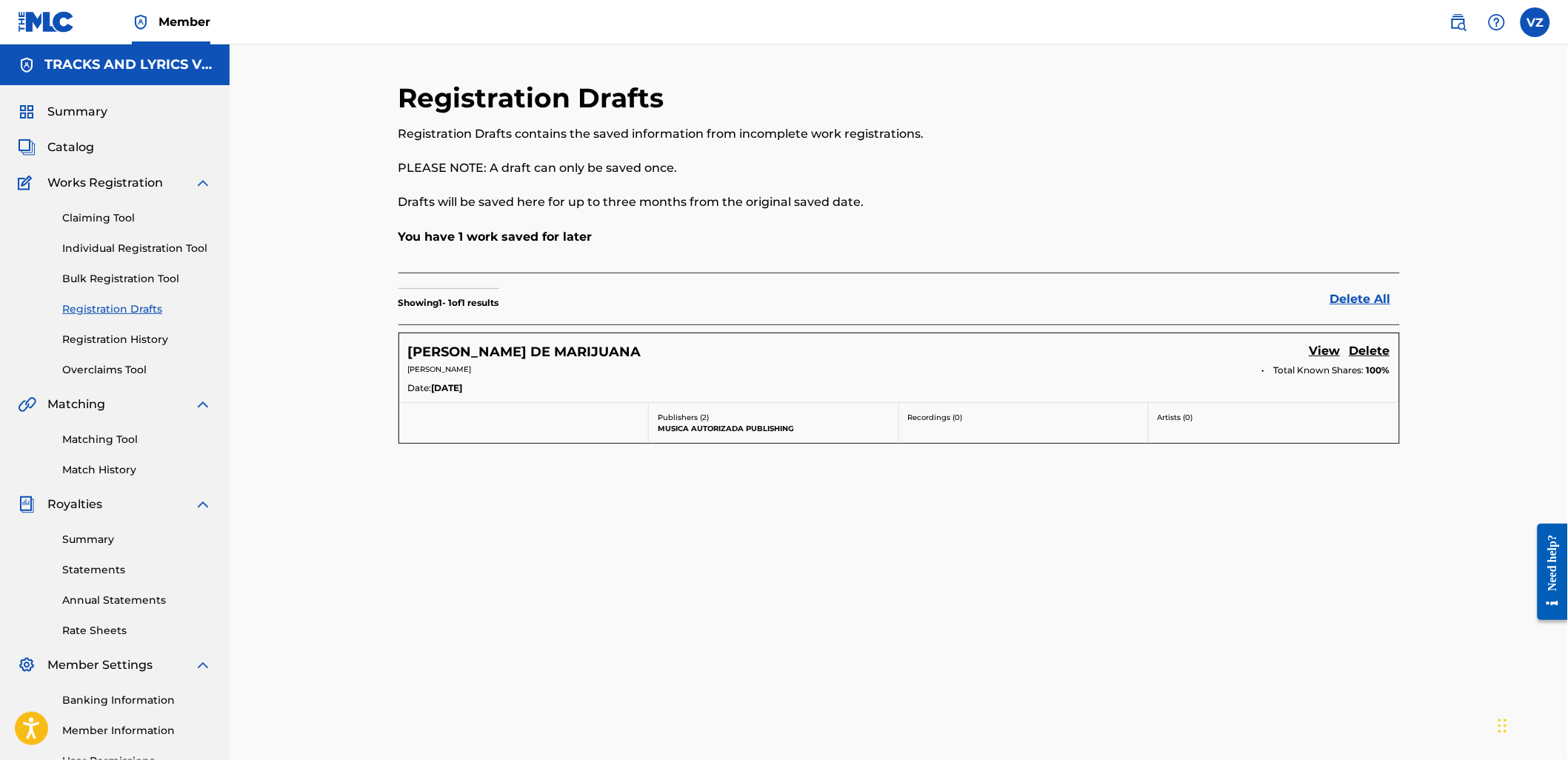
click at [1329, 350] on link "View" at bounding box center [1325, 352] width 31 height 20
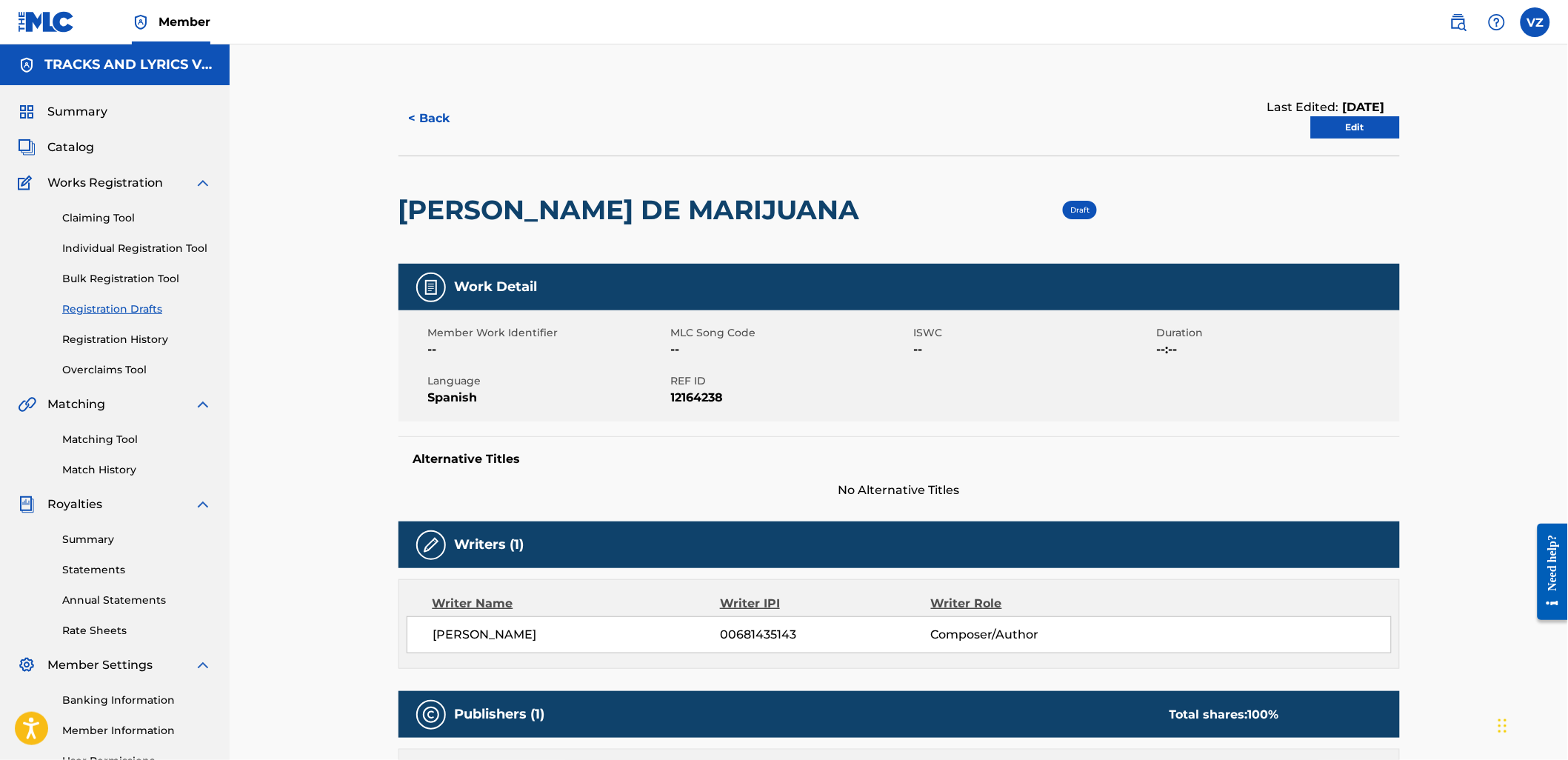
click at [1354, 128] on link "Edit" at bounding box center [1355, 127] width 89 height 22
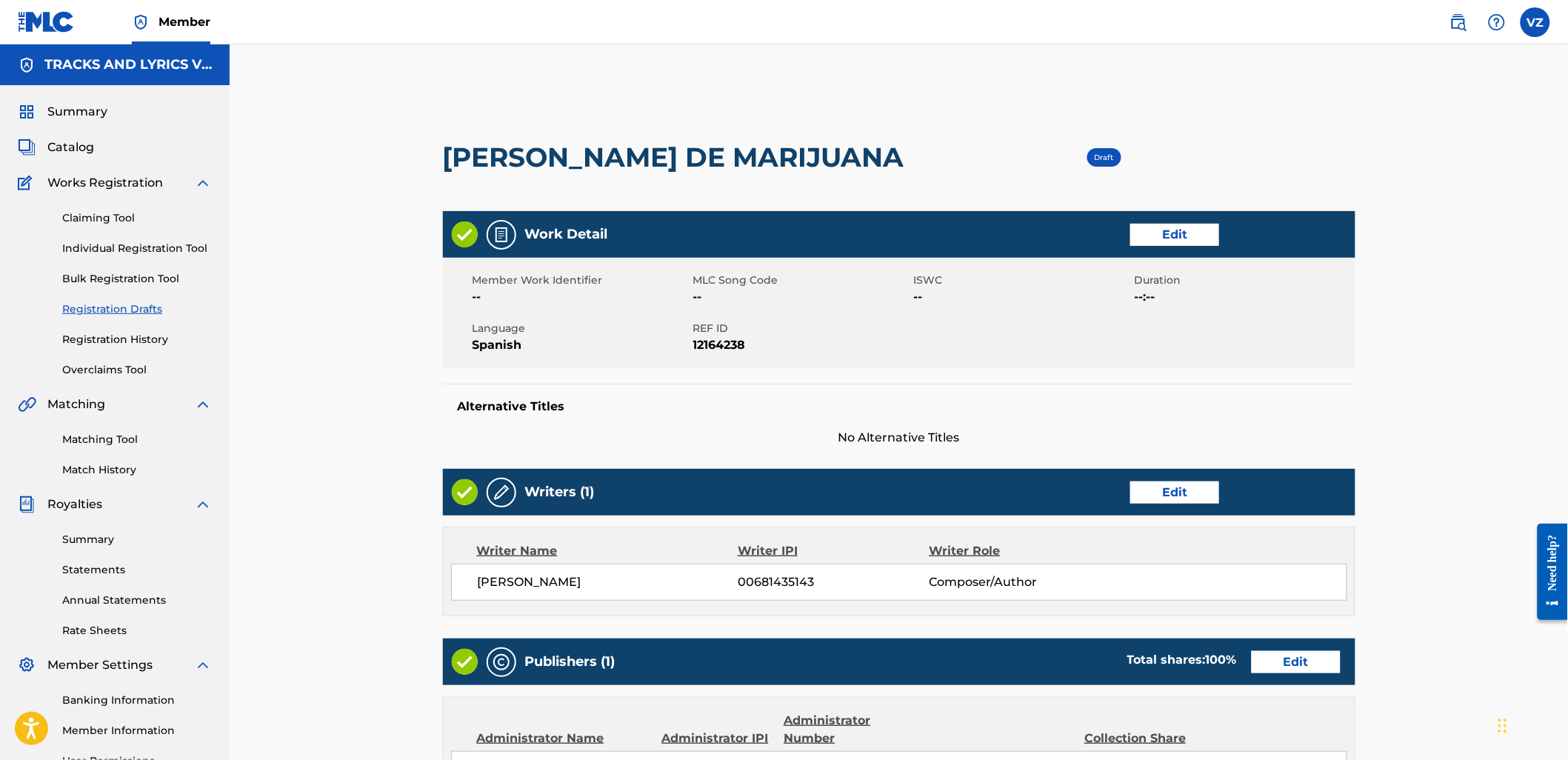
scroll to position [412, 0]
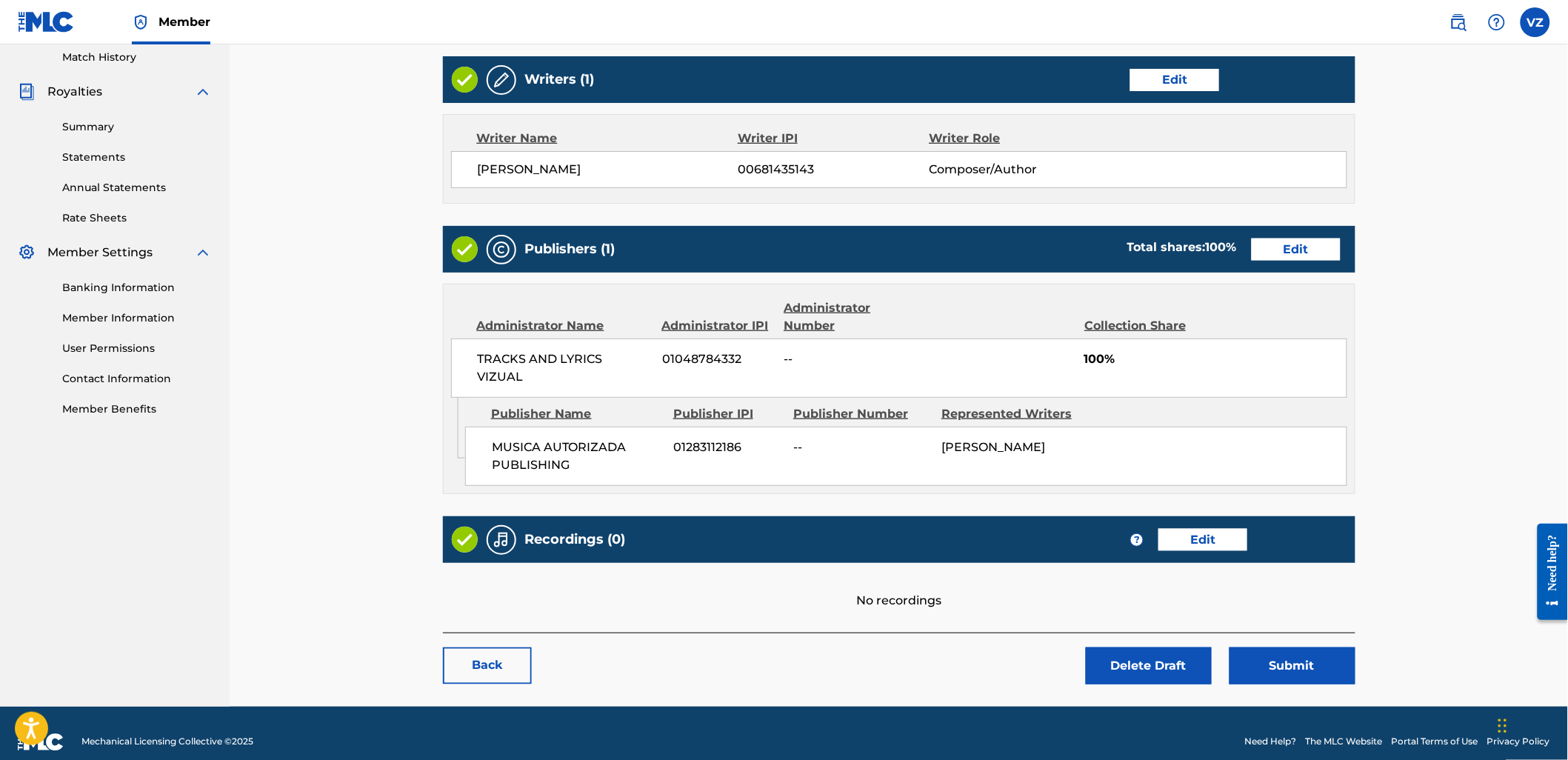
click at [1305, 647] on button "Submit" at bounding box center [1292, 666] width 126 height 37
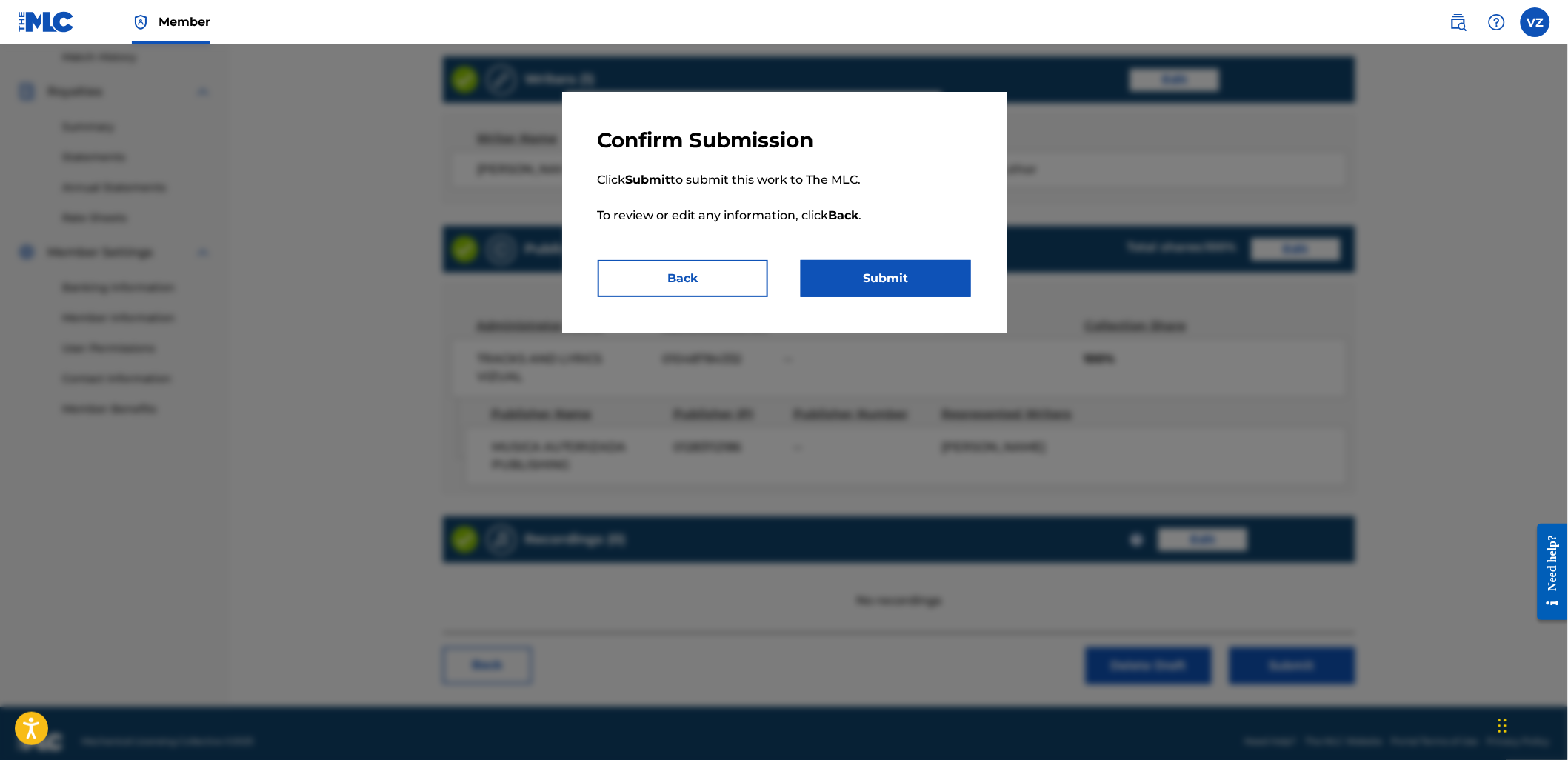
click at [856, 274] on button "Submit" at bounding box center [886, 278] width 171 height 37
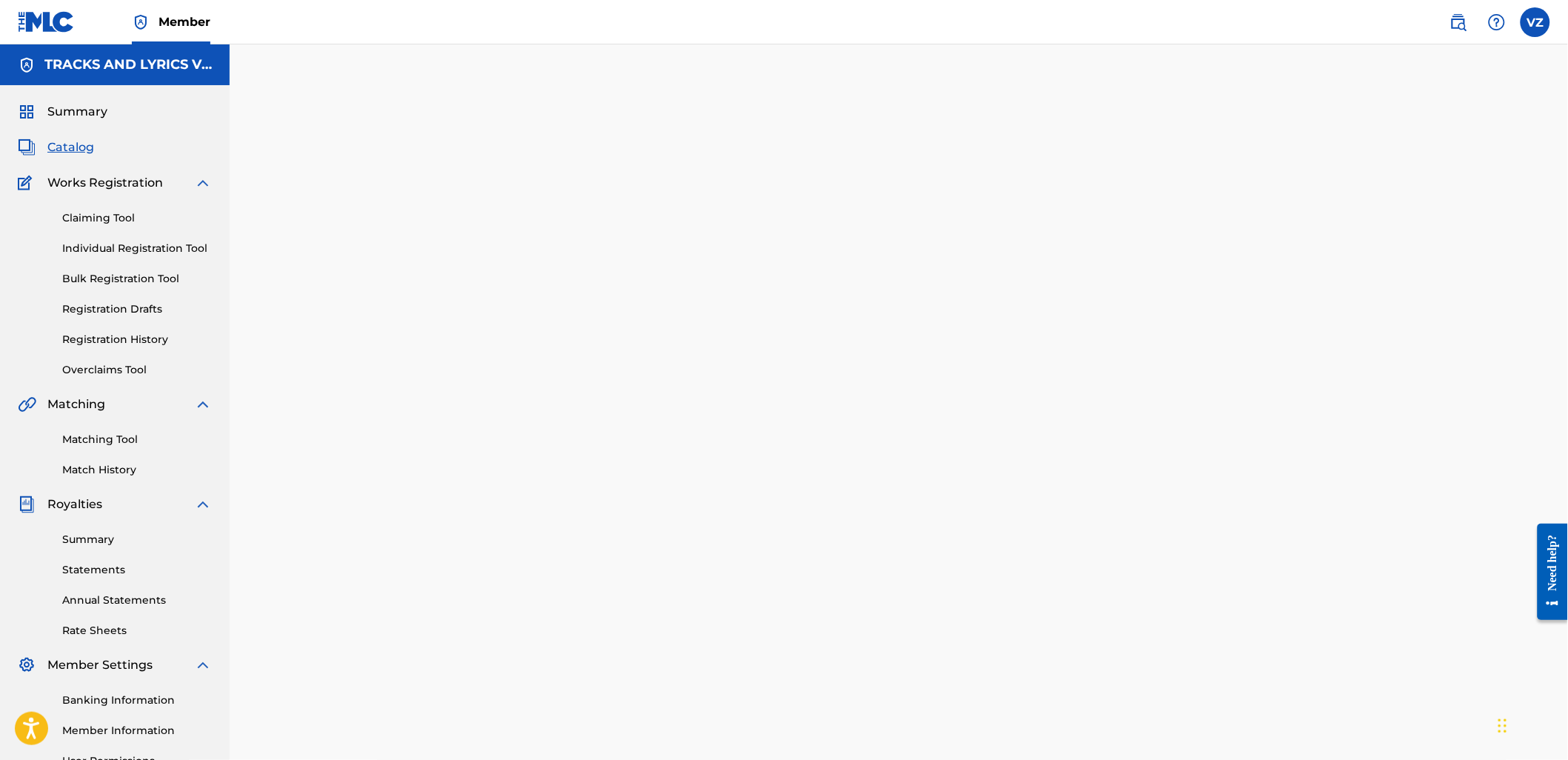
click at [176, 256] on div "Claiming Tool Individual Registration Tool Bulk Registration Tool Registration …" at bounding box center [115, 284] width 194 height 186
click at [178, 246] on link "Individual Registration Tool" at bounding box center [136, 248] width 150 height 15
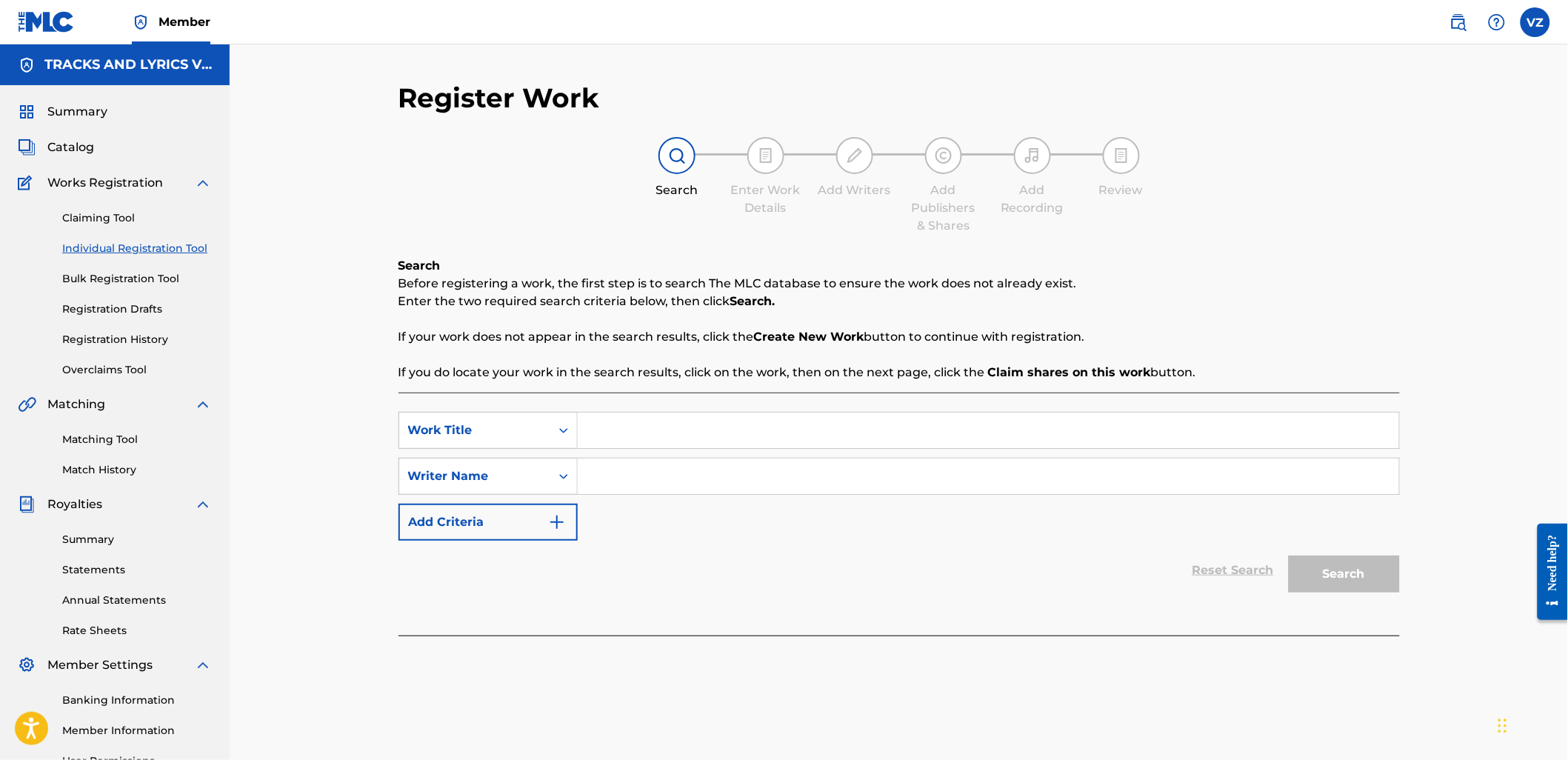
click at [721, 423] on input "Search Form" at bounding box center [988, 429] width 821 height 35
paste input "CONTRATO CON LA MUERTE"
type input "CONTRATO CON LA MUERTE"
click at [658, 475] on input "Search Form" at bounding box center [988, 476] width 821 height 35
type input "[PERSON_NAME]"
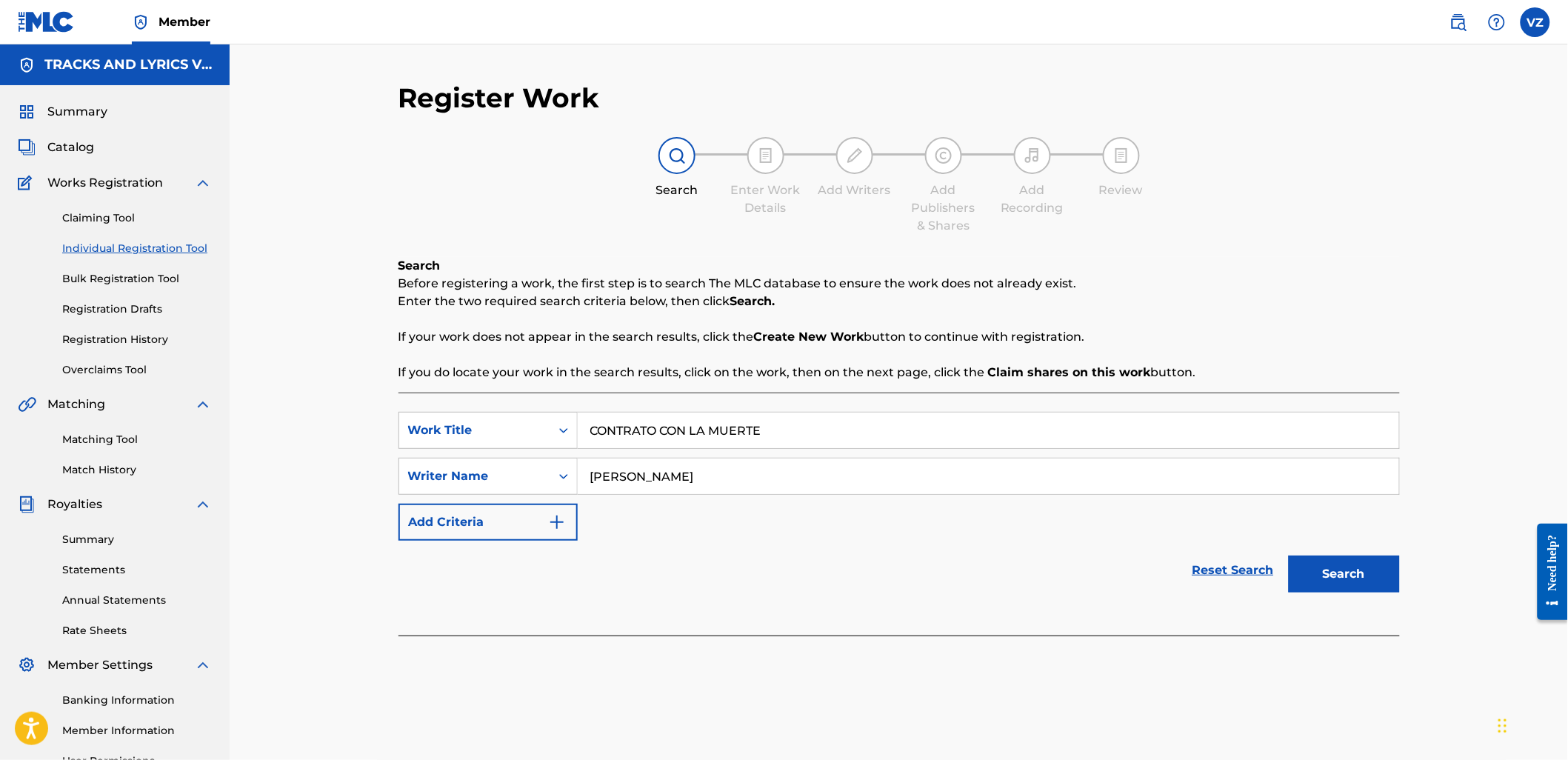
click at [1289, 556] on button "Search" at bounding box center [1345, 574] width 111 height 37
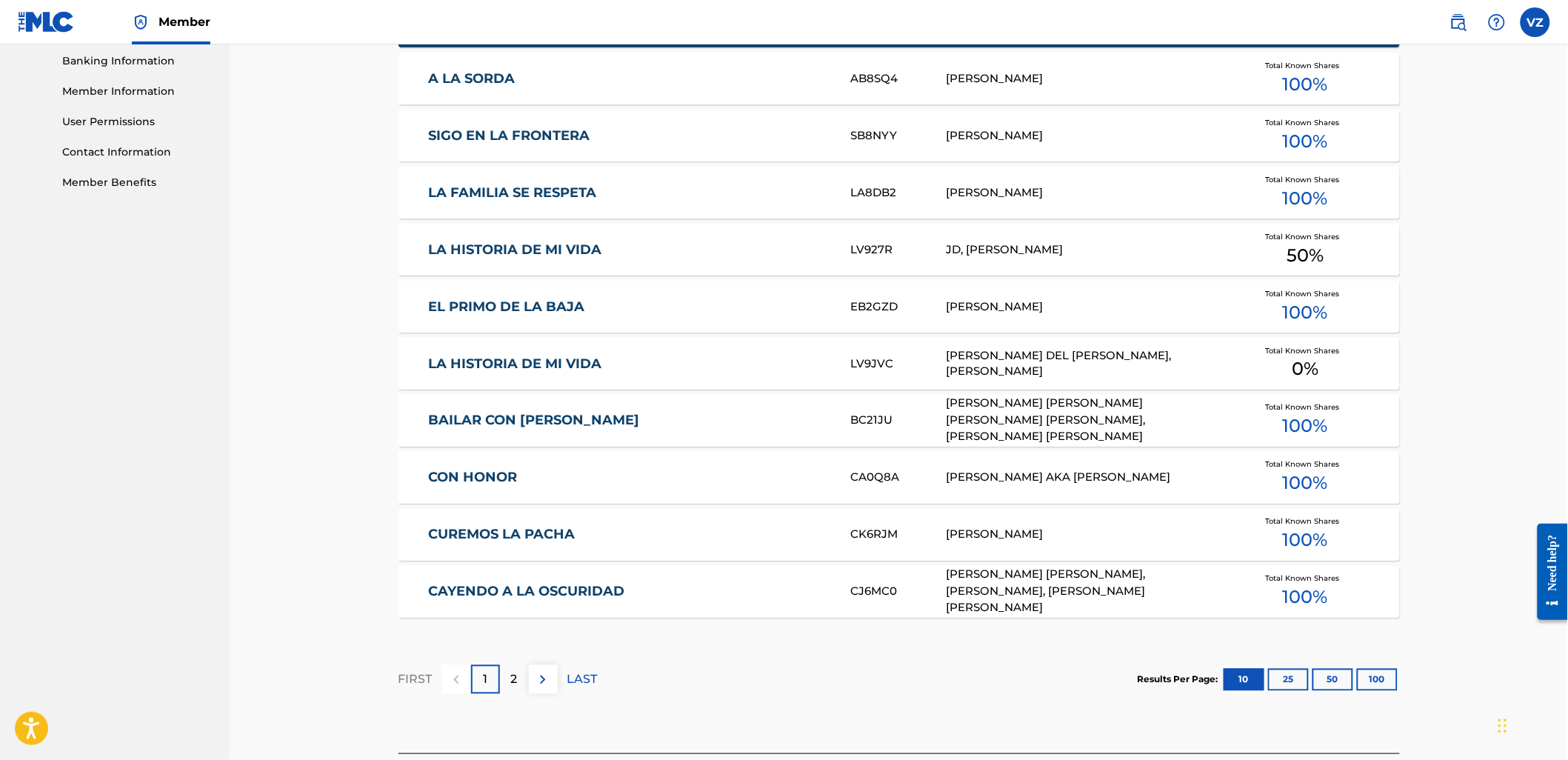
scroll to position [657, 0]
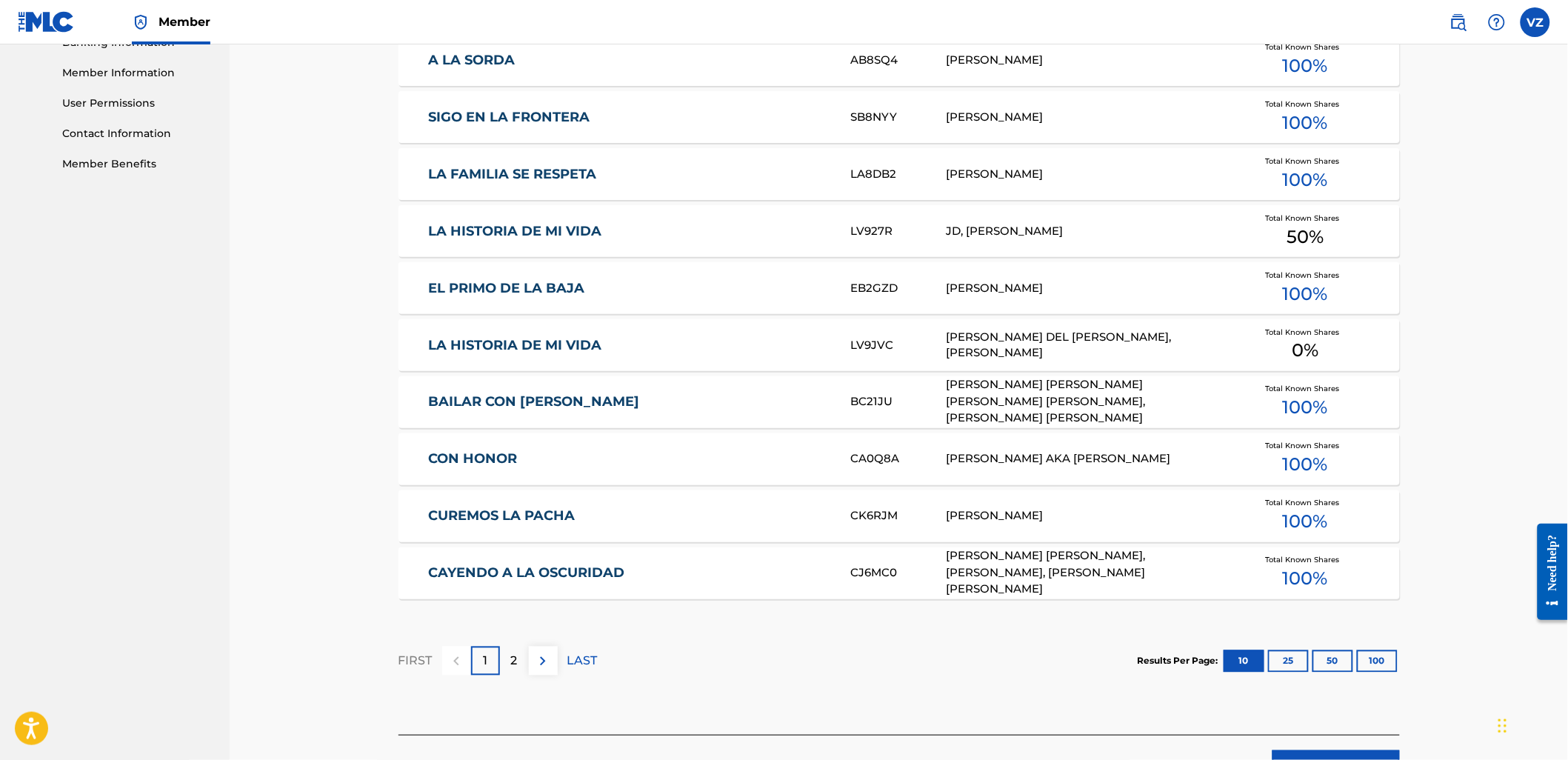
click at [520, 674] on div "2" at bounding box center [514, 661] width 29 height 29
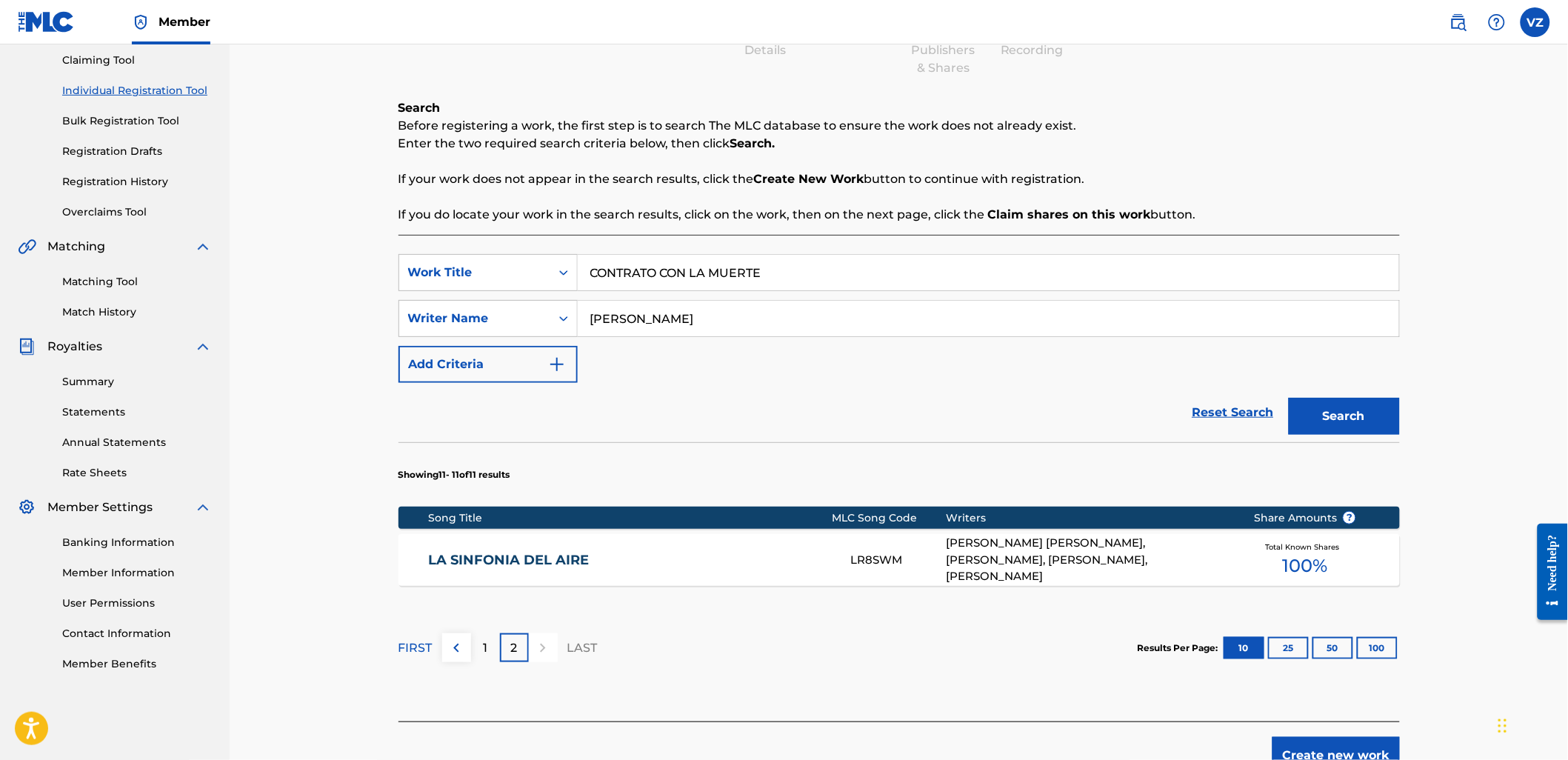
scroll to position [242, 0]
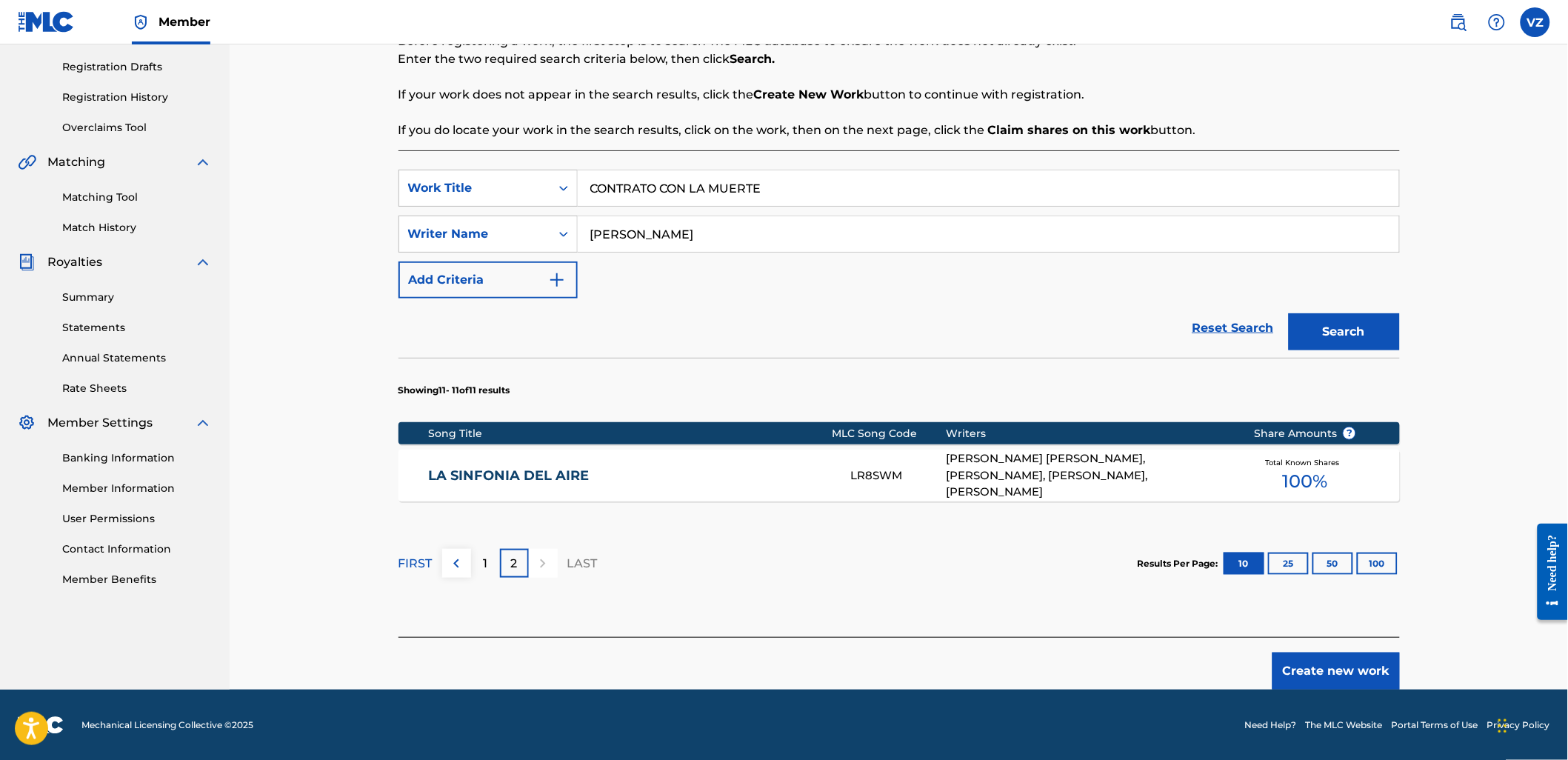
click at [1313, 667] on button "Create new work" at bounding box center [1336, 670] width 127 height 37
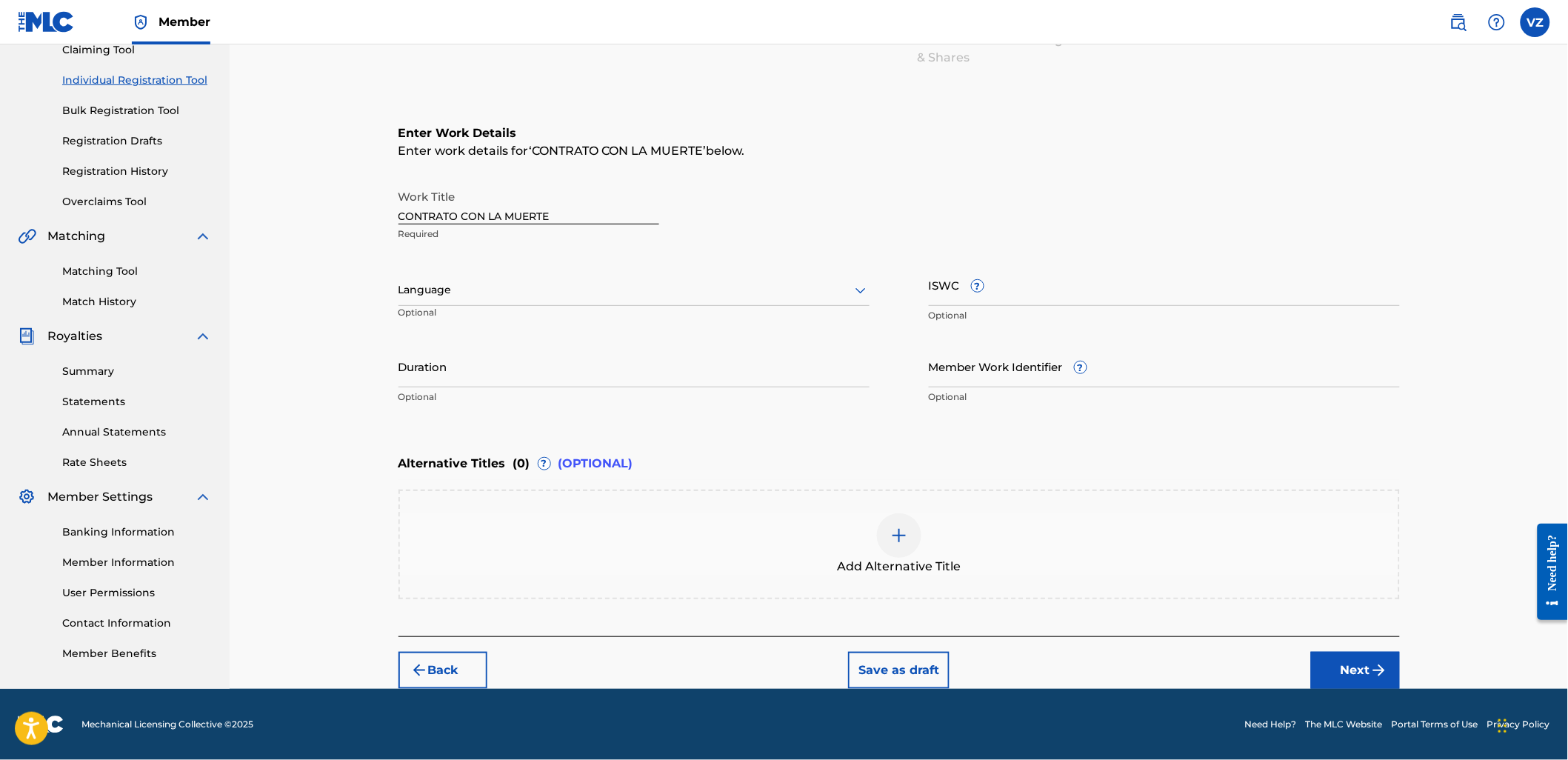
scroll to position [166, 0]
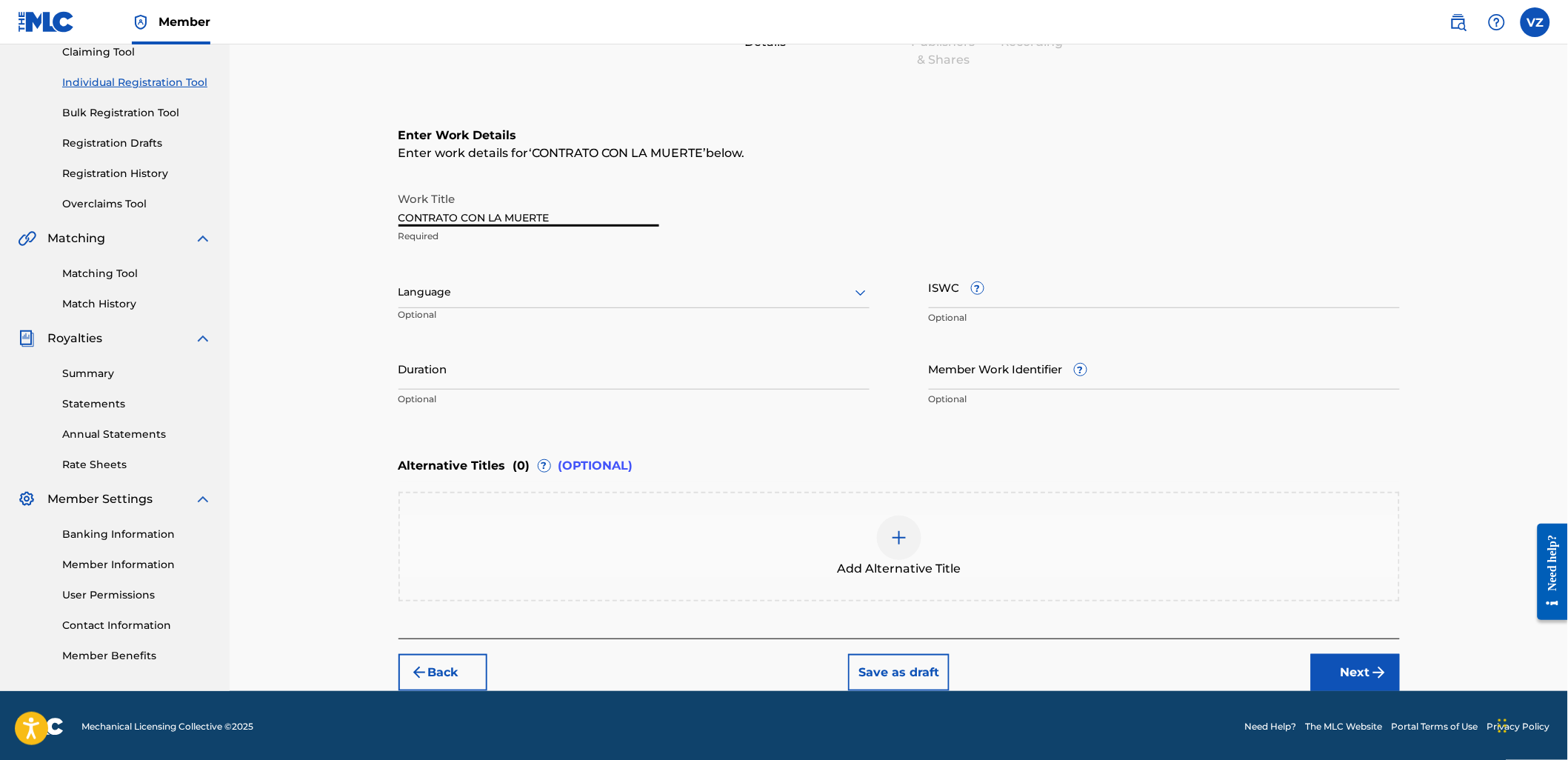
click at [579, 211] on input "CONTRATO CON LA MUERTE" at bounding box center [529, 205] width 261 height 42
click at [503, 299] on div at bounding box center [634, 291] width 471 height 18
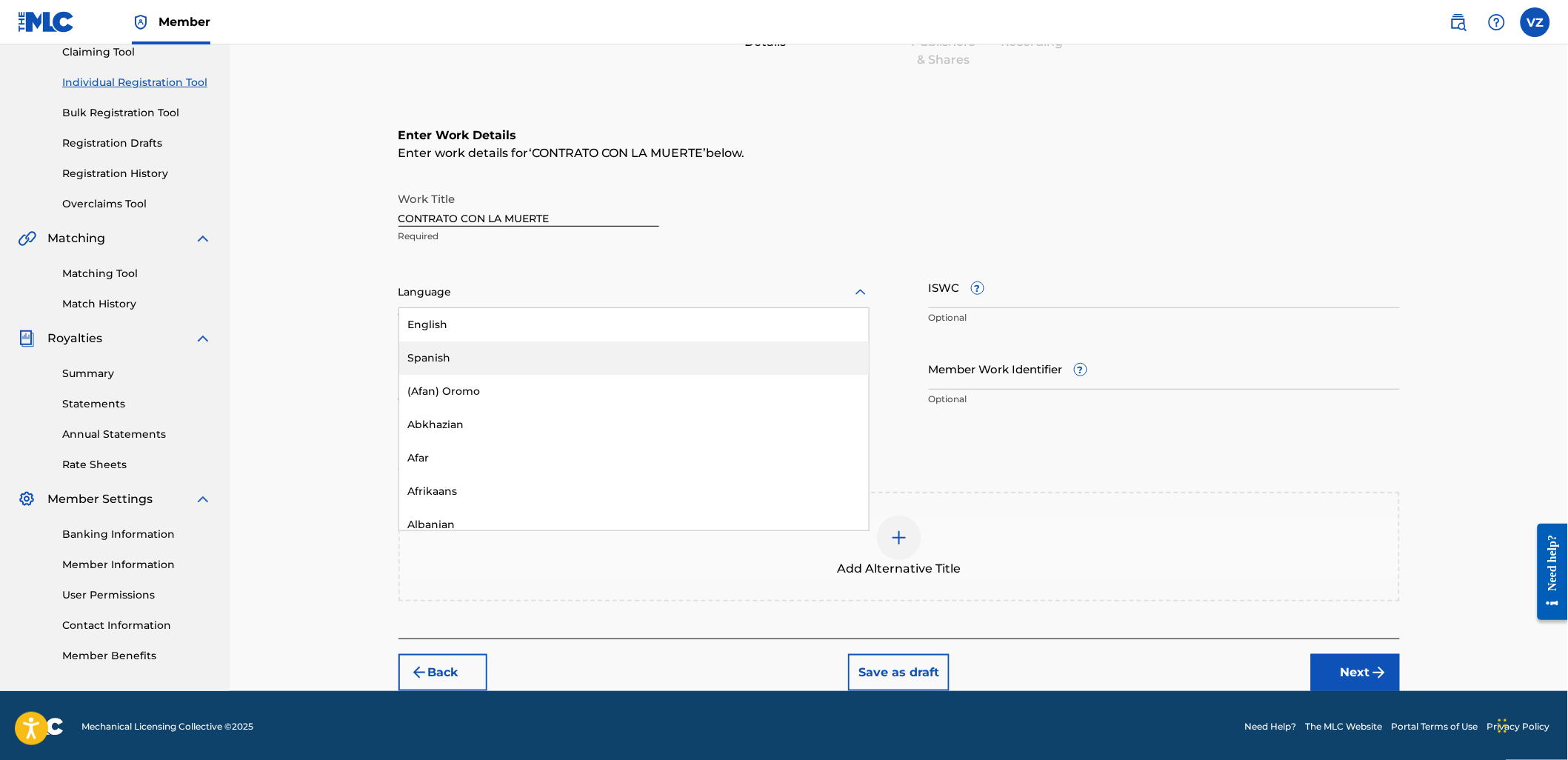
click at [521, 363] on div "Spanish" at bounding box center [633, 358] width 470 height 34
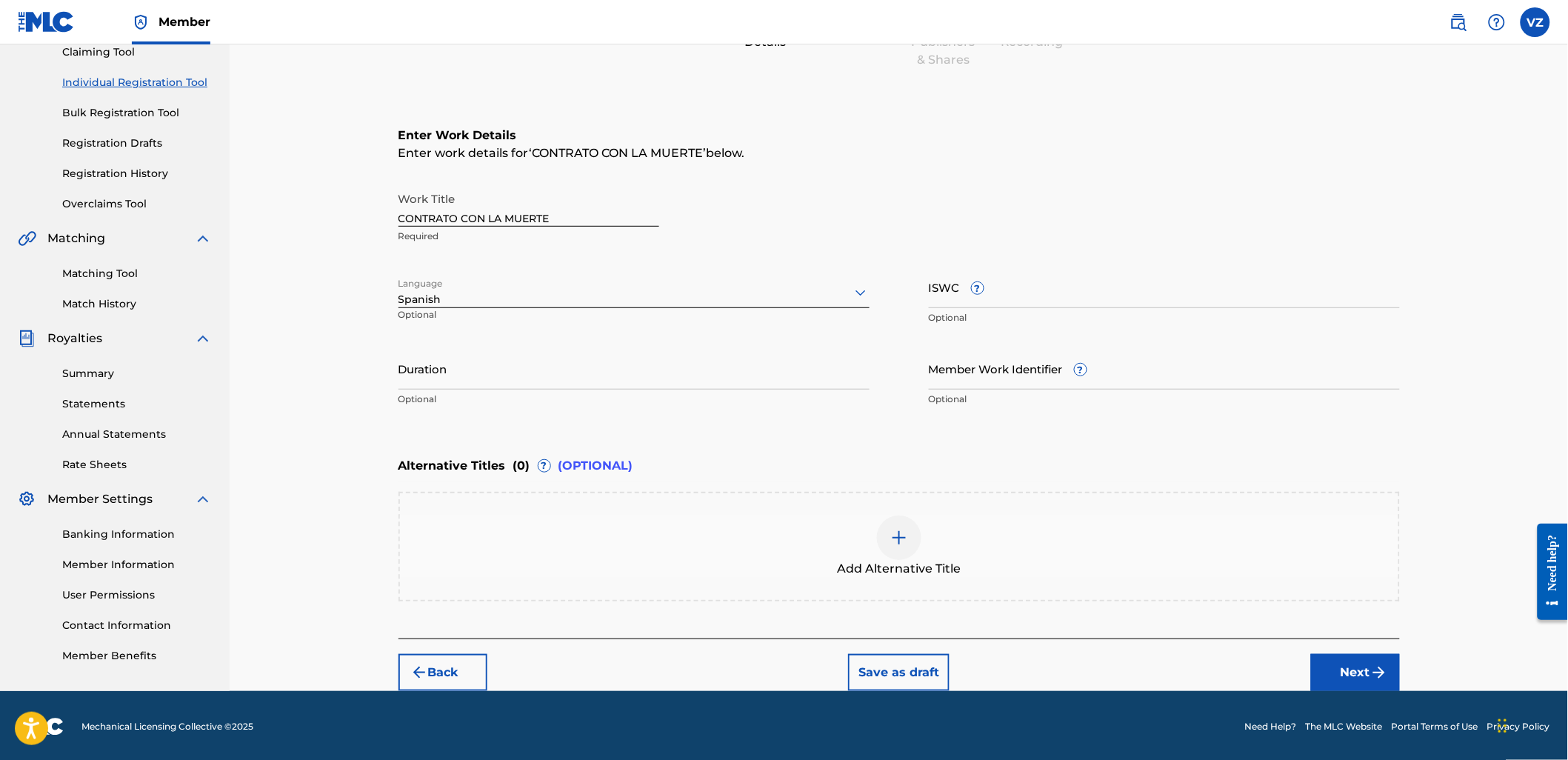
click at [442, 676] on button "Back" at bounding box center [443, 672] width 89 height 37
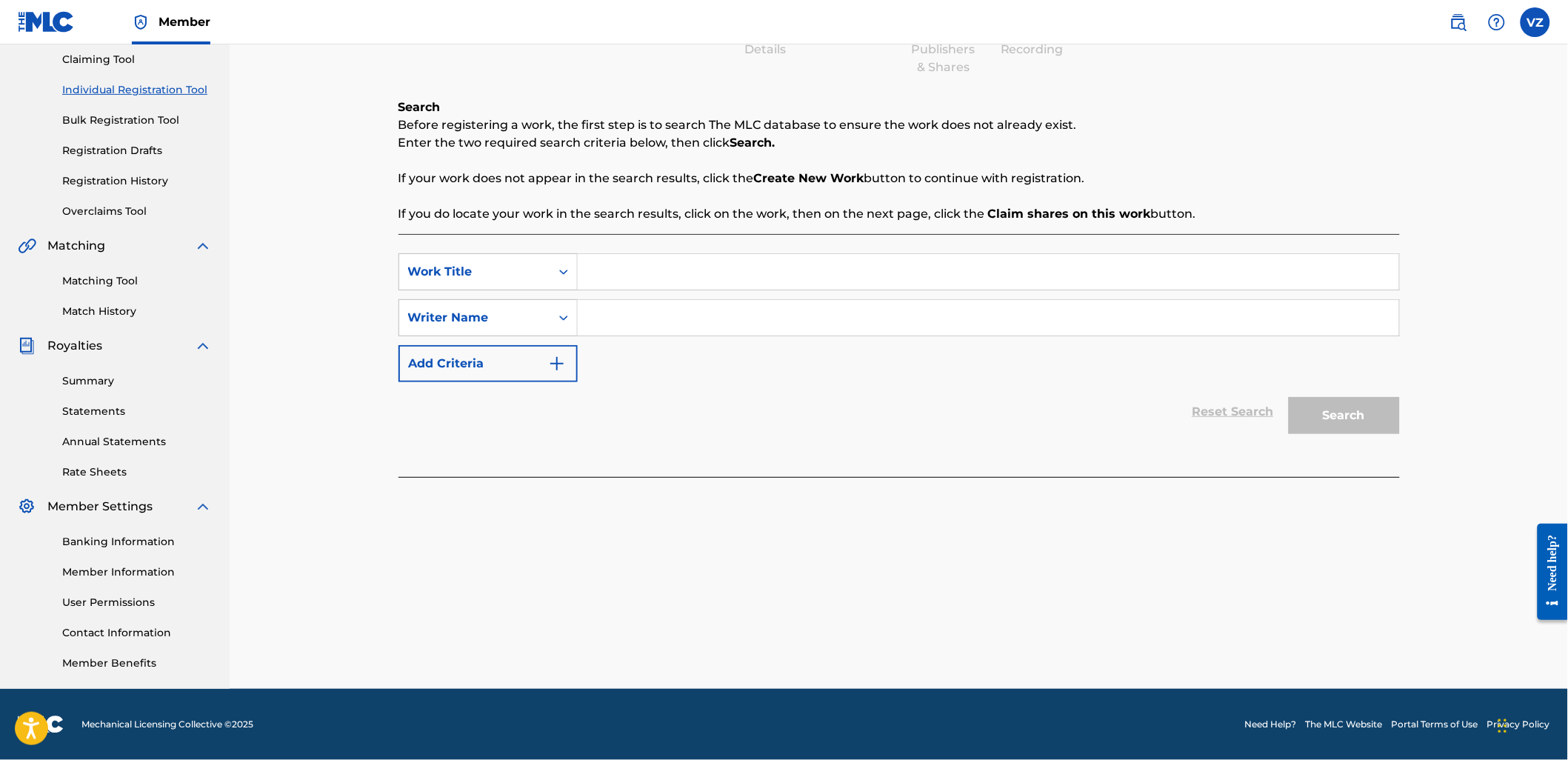
scroll to position [158, 0]
click at [779, 270] on input "Search Form" at bounding box center [988, 271] width 821 height 35
paste input "[PERSON_NAME]"
type input "[PERSON_NAME]"
drag, startPoint x: 775, startPoint y: 321, endPoint x: 864, endPoint y: 322, distance: 89.0
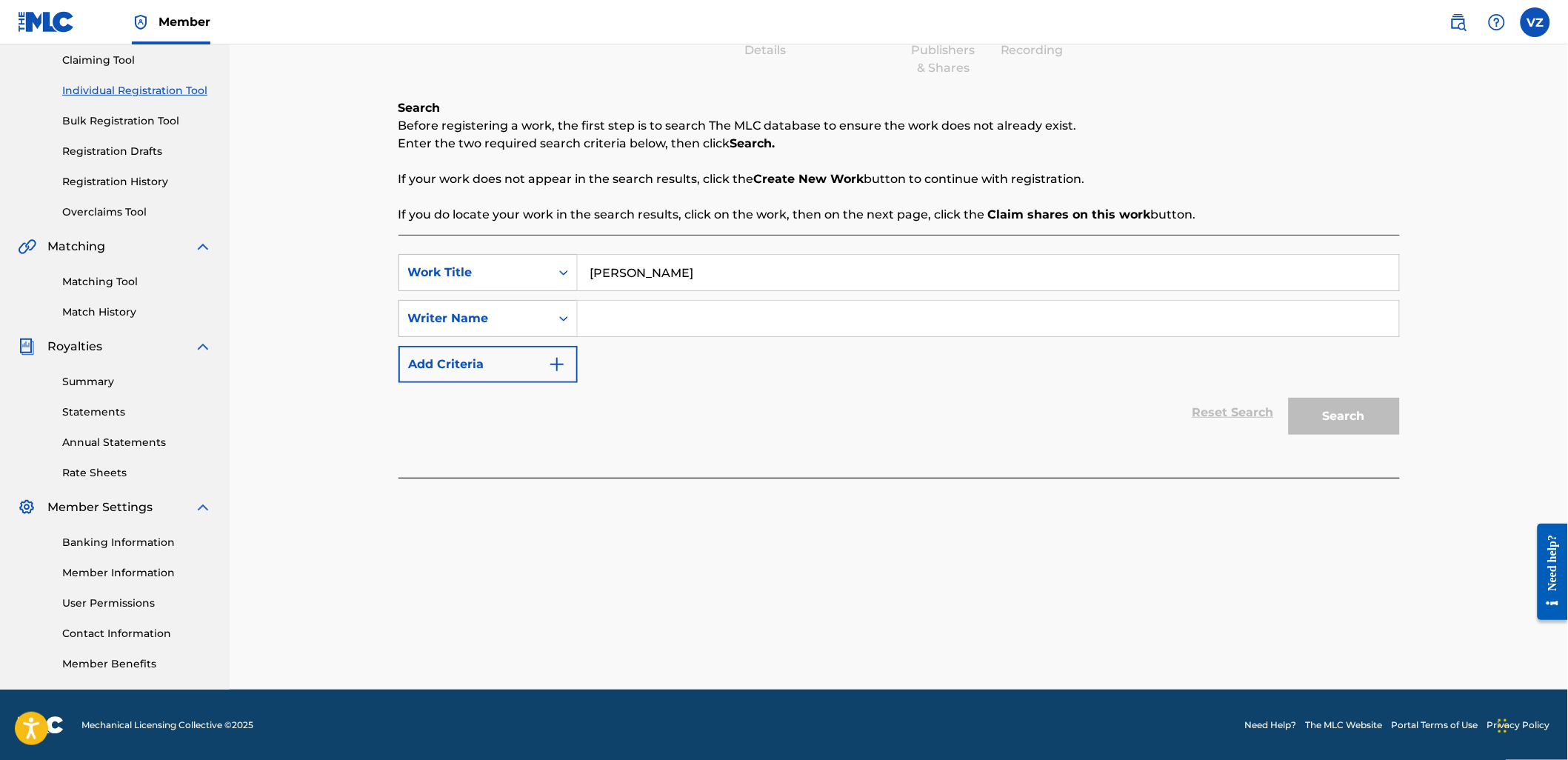
click at [776, 321] on input "Search Form" at bounding box center [988, 318] width 821 height 35
paste input "[PERSON_NAME] [PERSON_NAME]"
type input "[PERSON_NAME] [PERSON_NAME]"
click at [1350, 419] on button "Search" at bounding box center [1345, 416] width 111 height 37
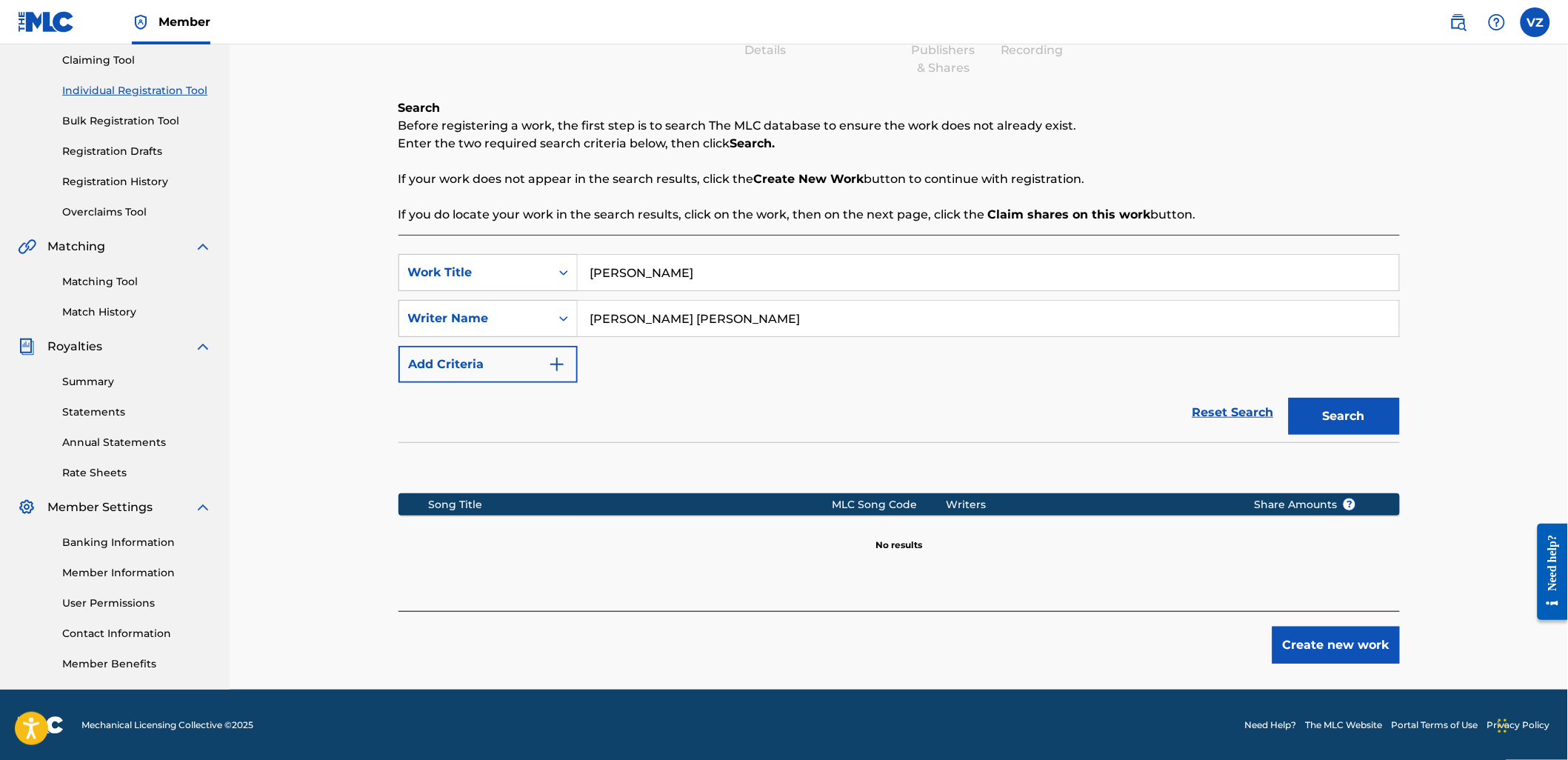
click at [758, 254] on div "[PERSON_NAME]" at bounding box center [988, 272] width 822 height 37
click at [1395, 640] on button "Create new work" at bounding box center [1336, 645] width 127 height 37
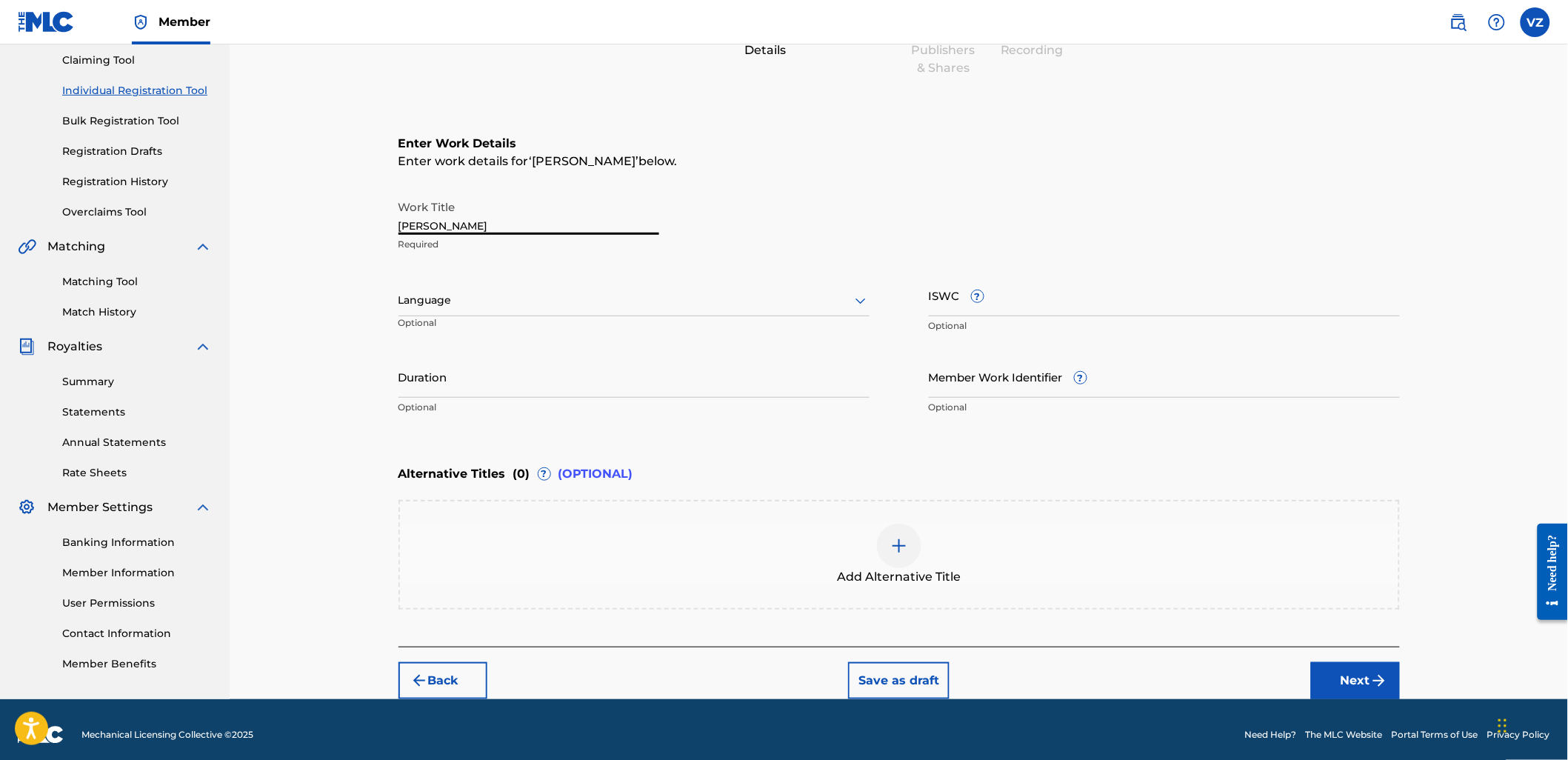
click at [594, 230] on input "[PERSON_NAME]" at bounding box center [529, 213] width 261 height 42
click at [596, 287] on div "Language" at bounding box center [634, 301] width 471 height 31
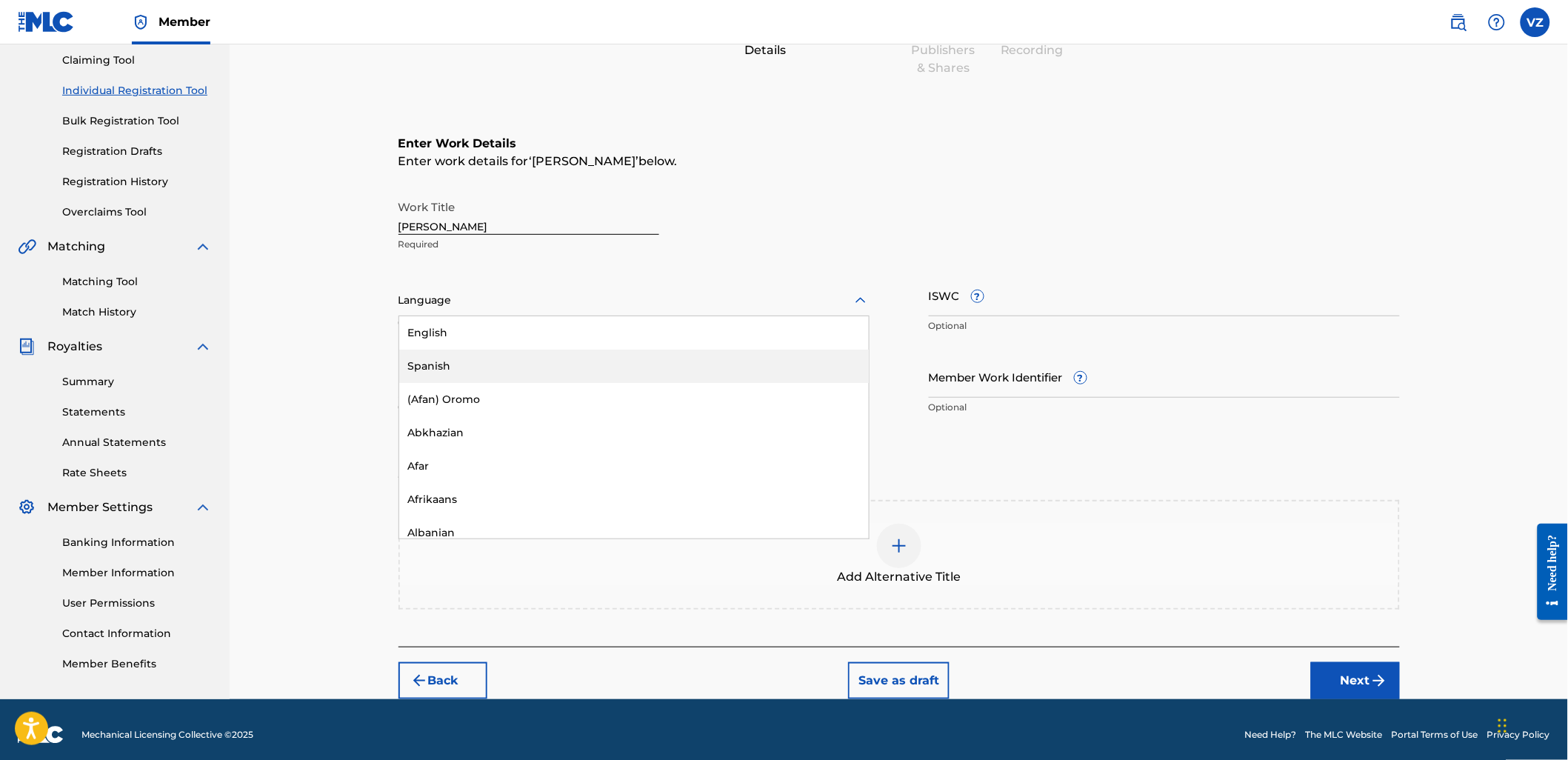
click at [616, 360] on div "Spanish" at bounding box center [633, 366] width 470 height 34
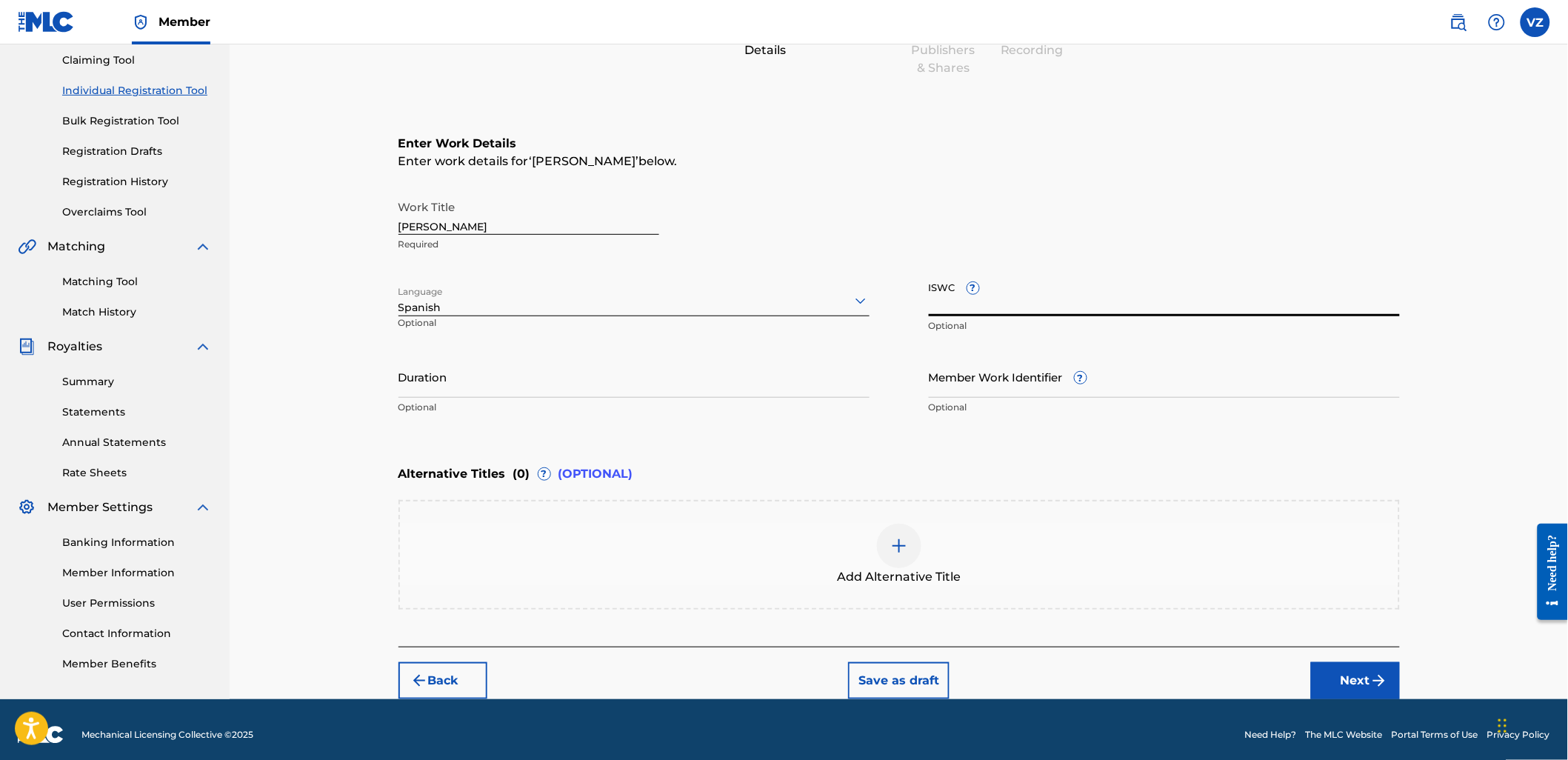
paste input "T3351546577"
click at [1077, 299] on input "ISWC ?" at bounding box center [1164, 295] width 471 height 42
type input "T3351546577"
click at [1365, 667] on button "Next" at bounding box center [1355, 680] width 89 height 37
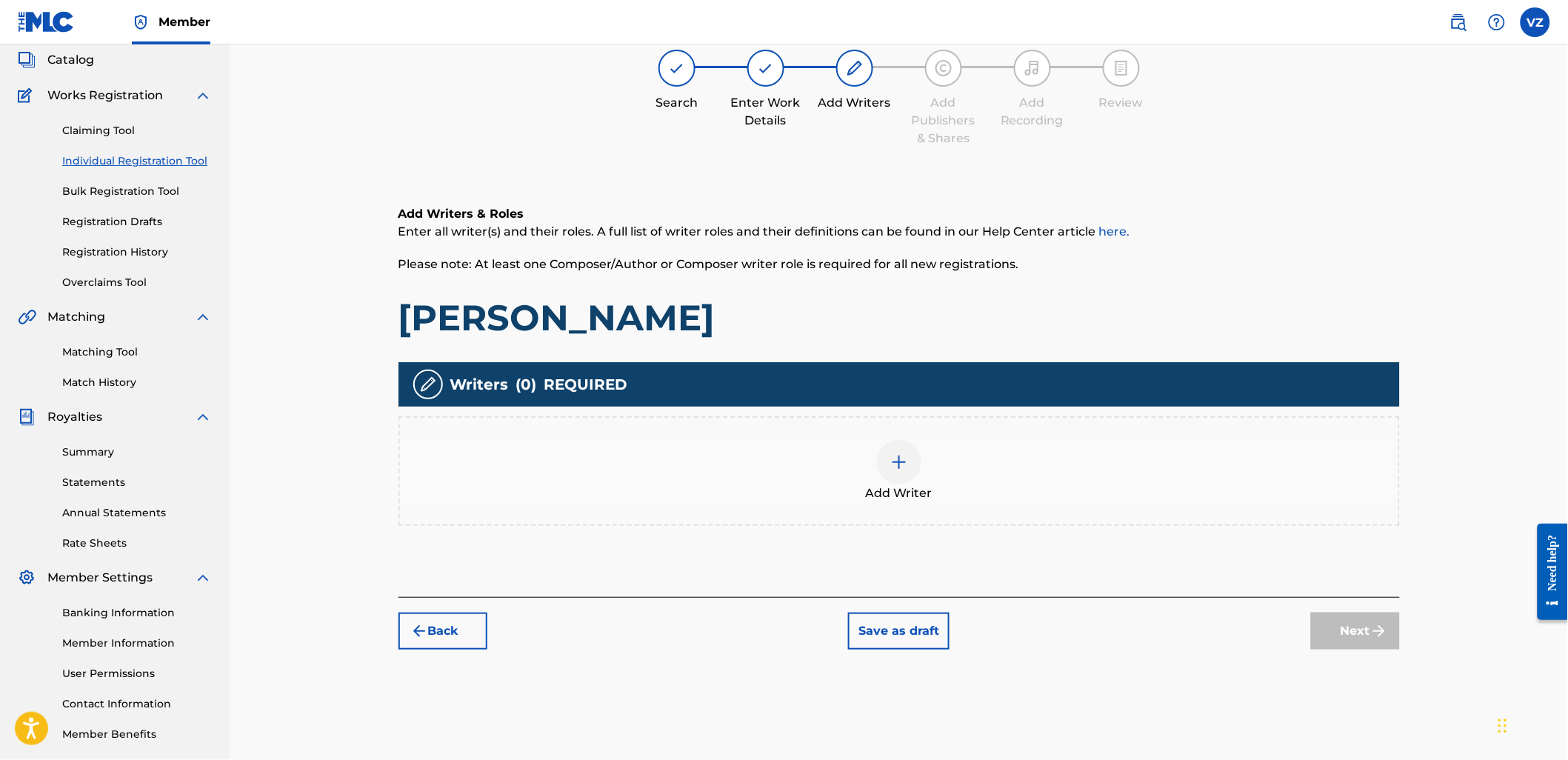
scroll to position [66, 0]
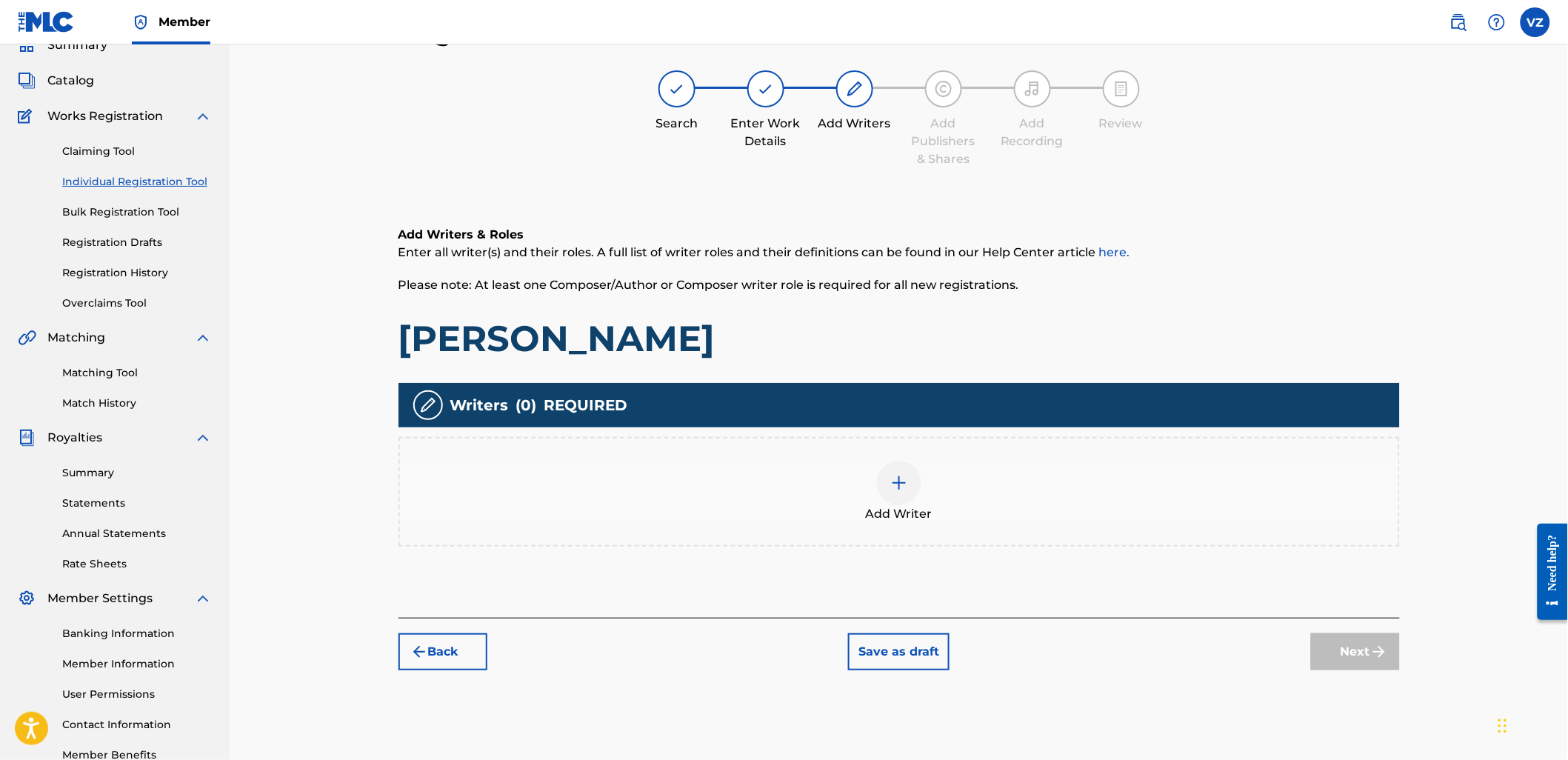
click at [915, 494] on div at bounding box center [898, 482] width 45 height 44
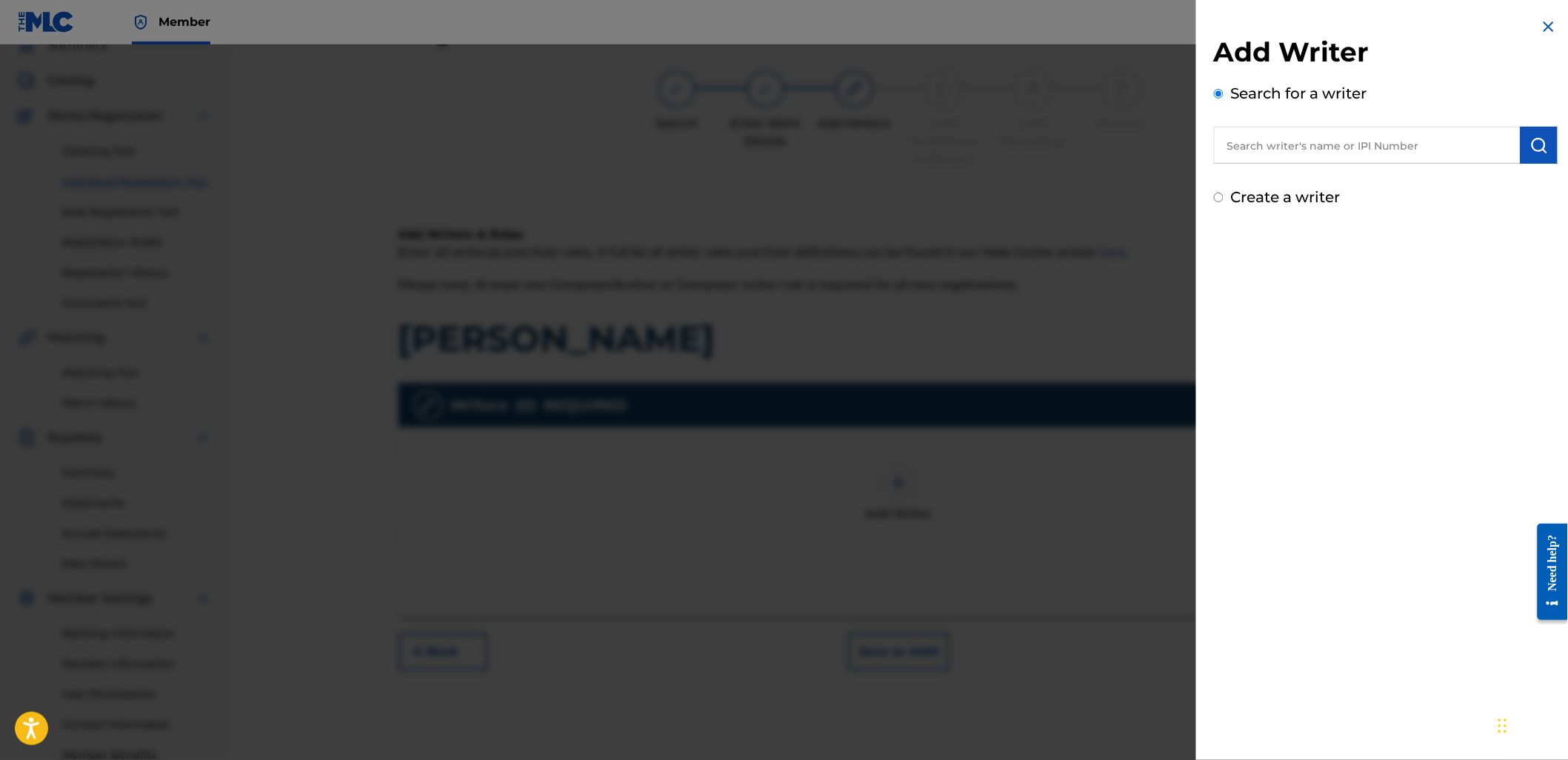
click at [1322, 151] on input "text" at bounding box center [1367, 144] width 307 height 37
paste input "01151876842"
type input "01151876842"
click at [1546, 152] on button "submit" at bounding box center [1539, 144] width 37 height 37
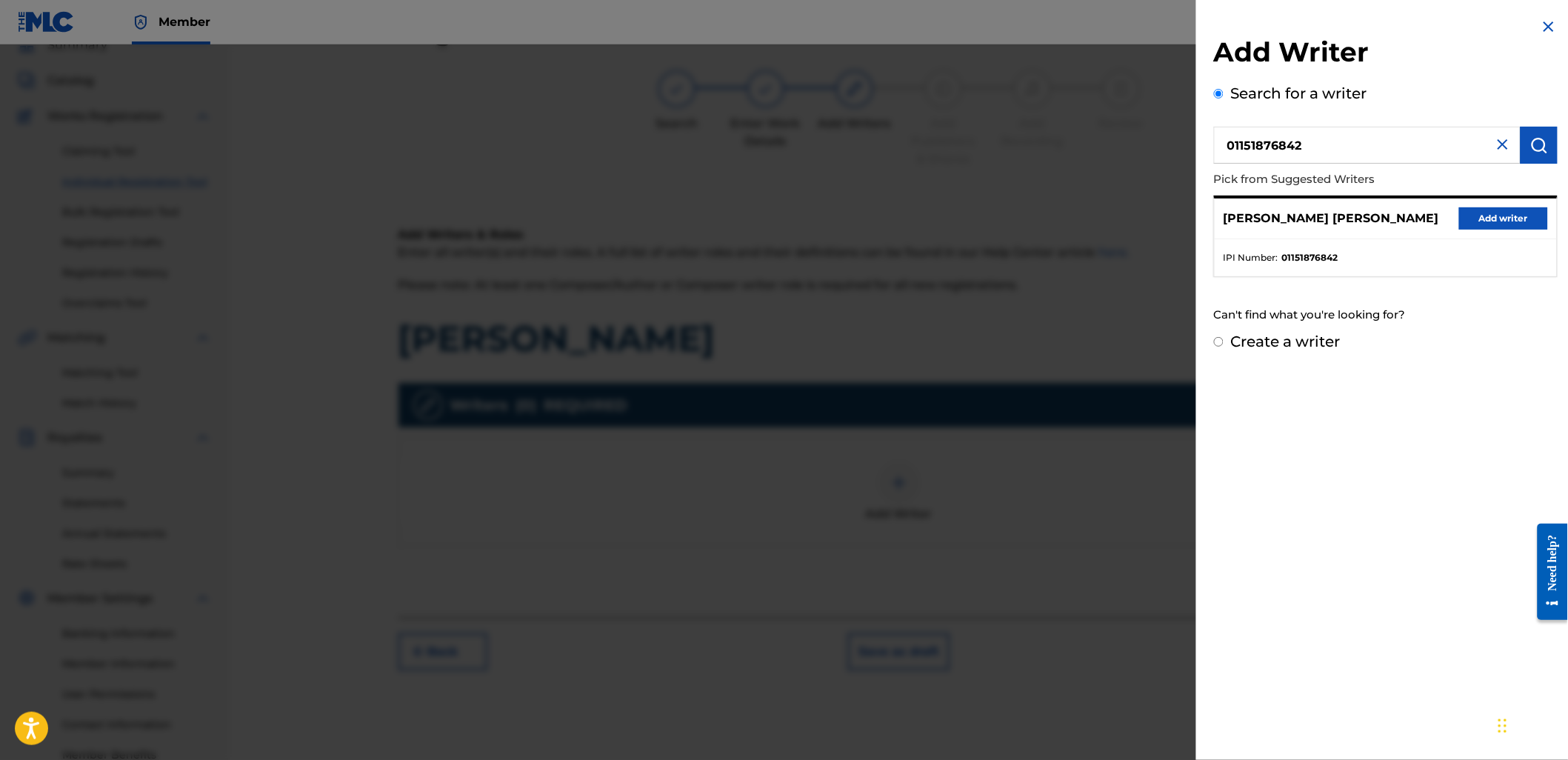
click at [1528, 211] on button "Add writer" at bounding box center [1503, 218] width 89 height 22
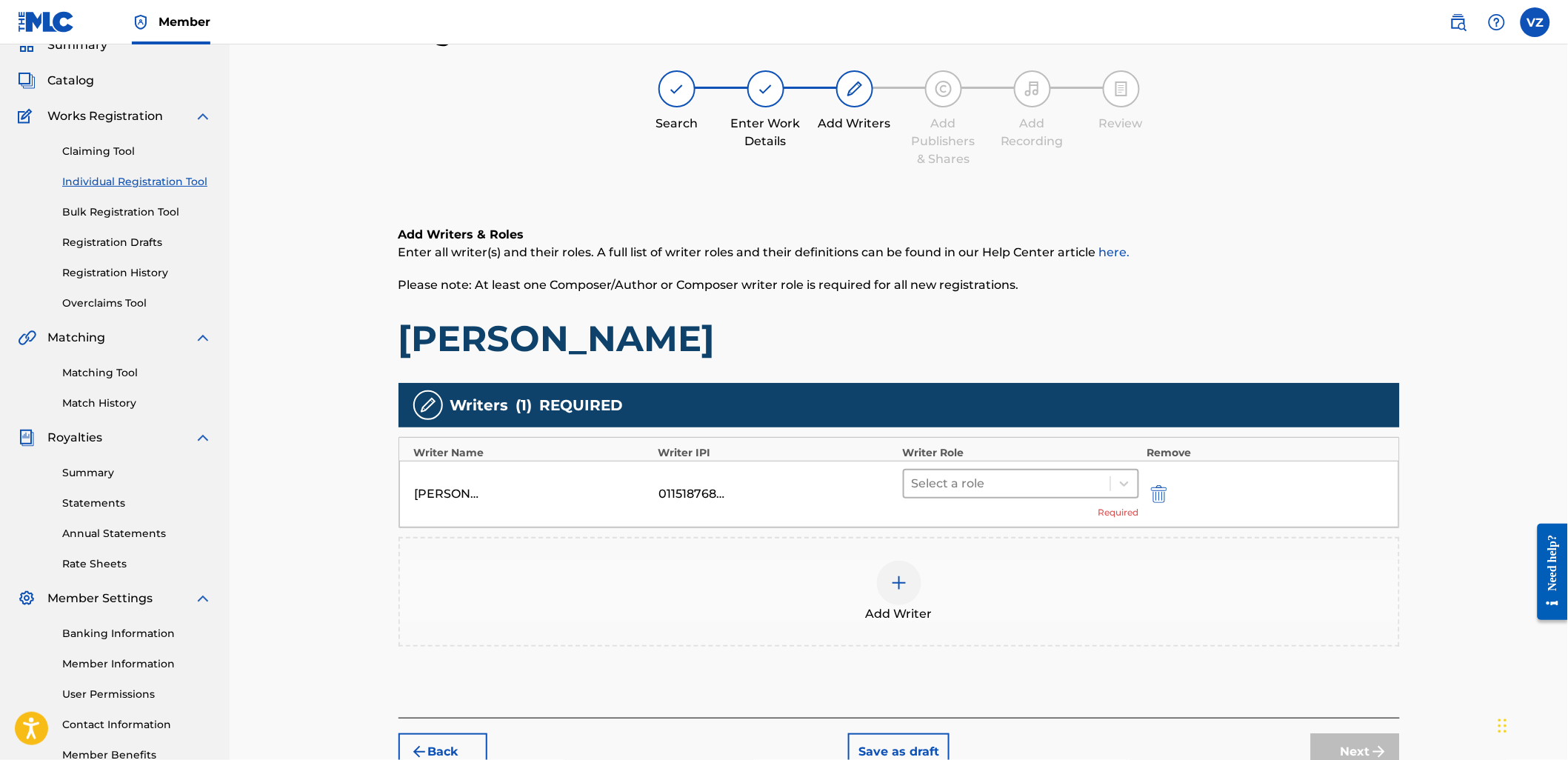
click at [1061, 492] on div at bounding box center [1007, 483] width 192 height 21
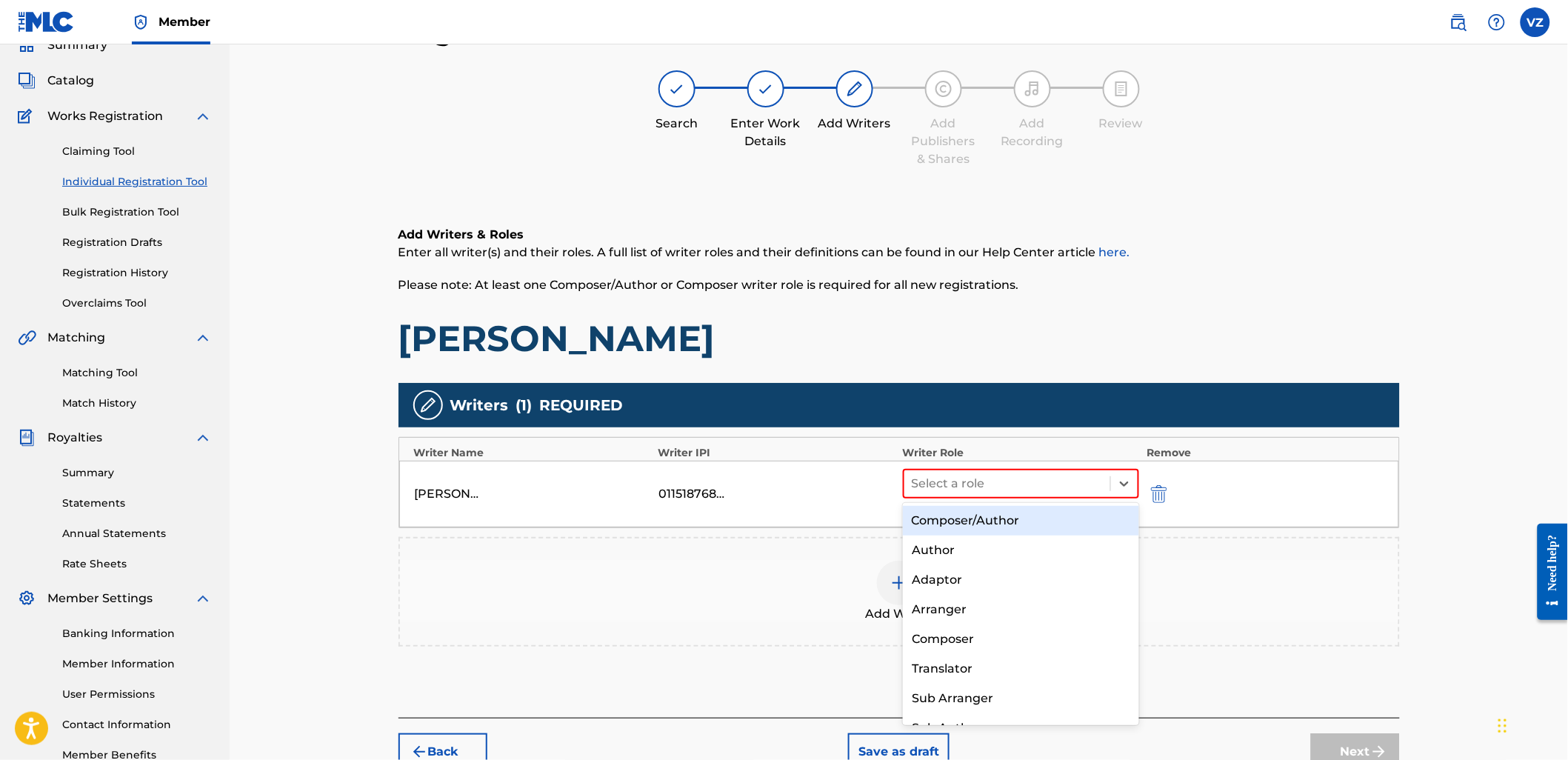
click at [1059, 527] on div "Composer/Author" at bounding box center [1021, 520] width 236 height 30
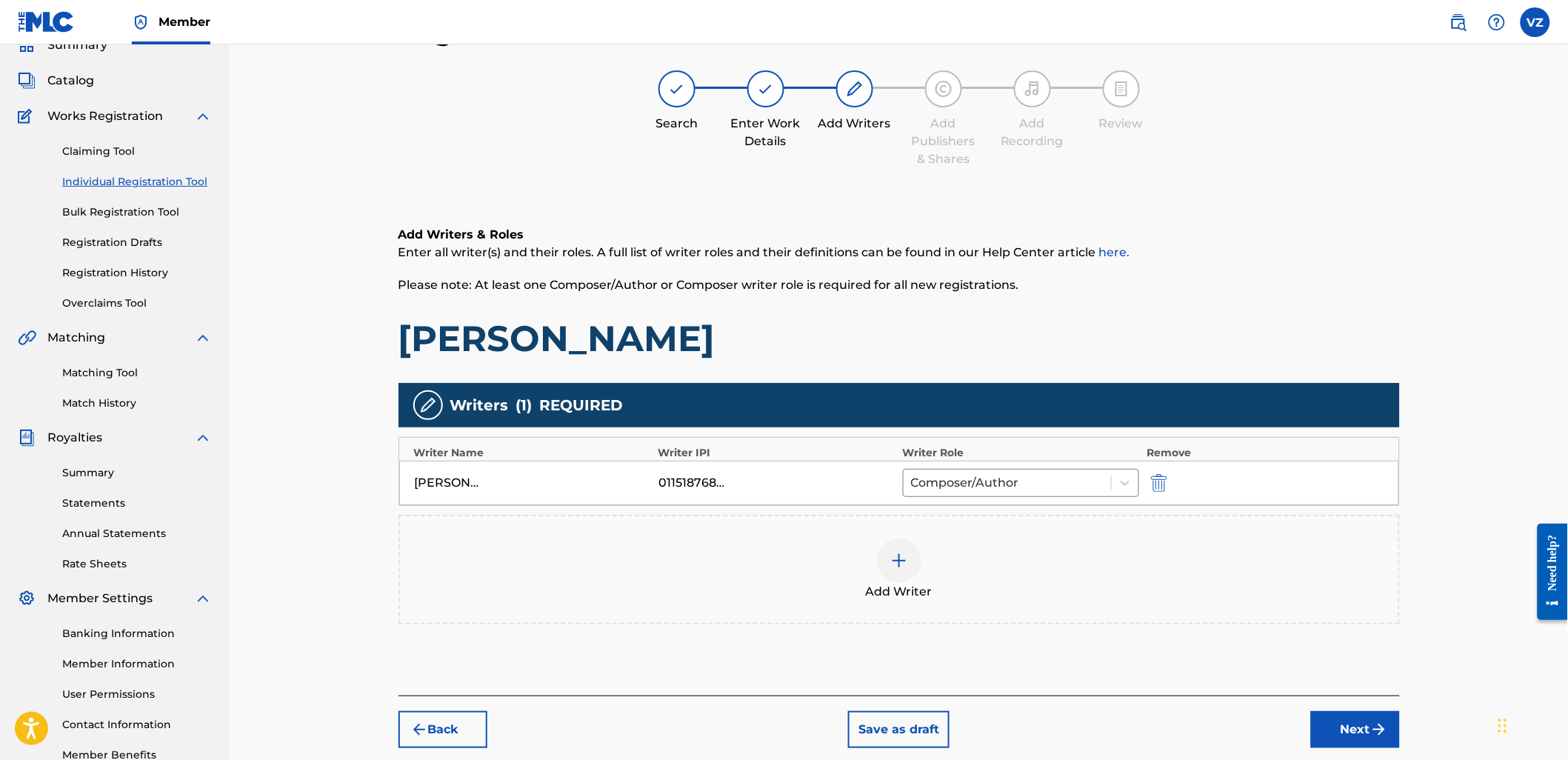
click at [1367, 716] on button "Next" at bounding box center [1355, 729] width 89 height 37
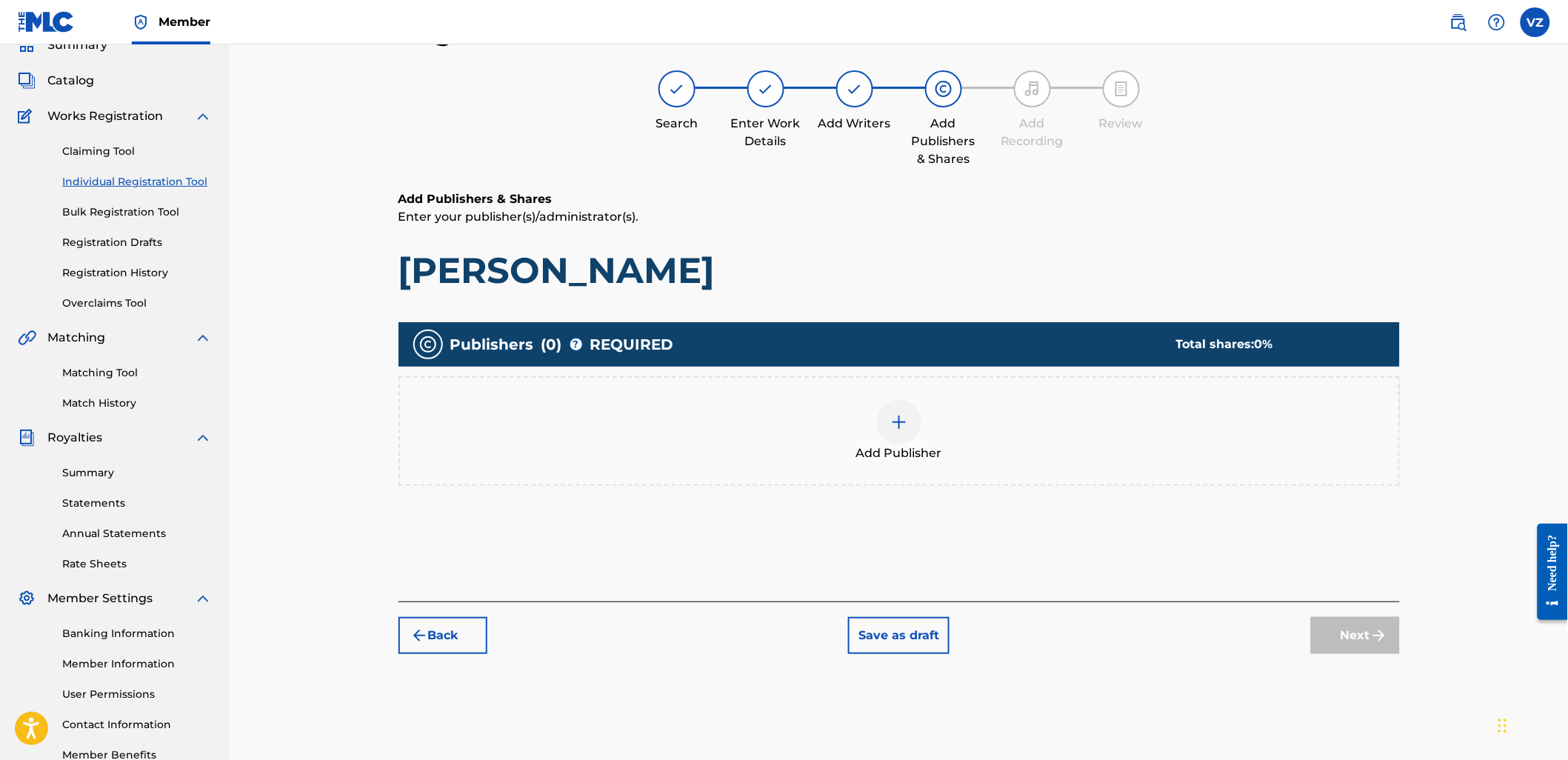
click at [890, 420] on img at bounding box center [899, 422] width 18 height 18
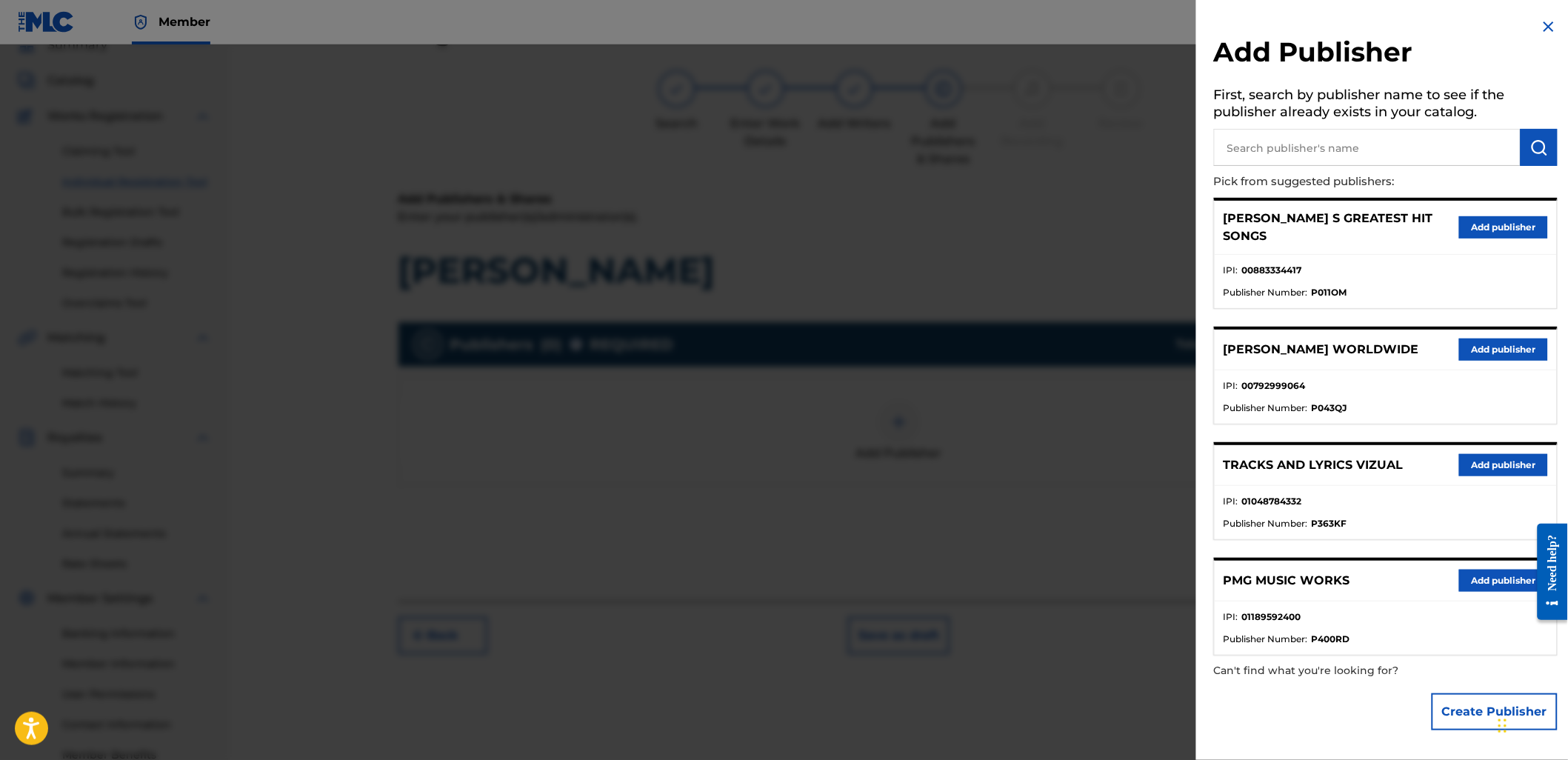
click at [1485, 454] on button "Add publisher" at bounding box center [1503, 465] width 89 height 22
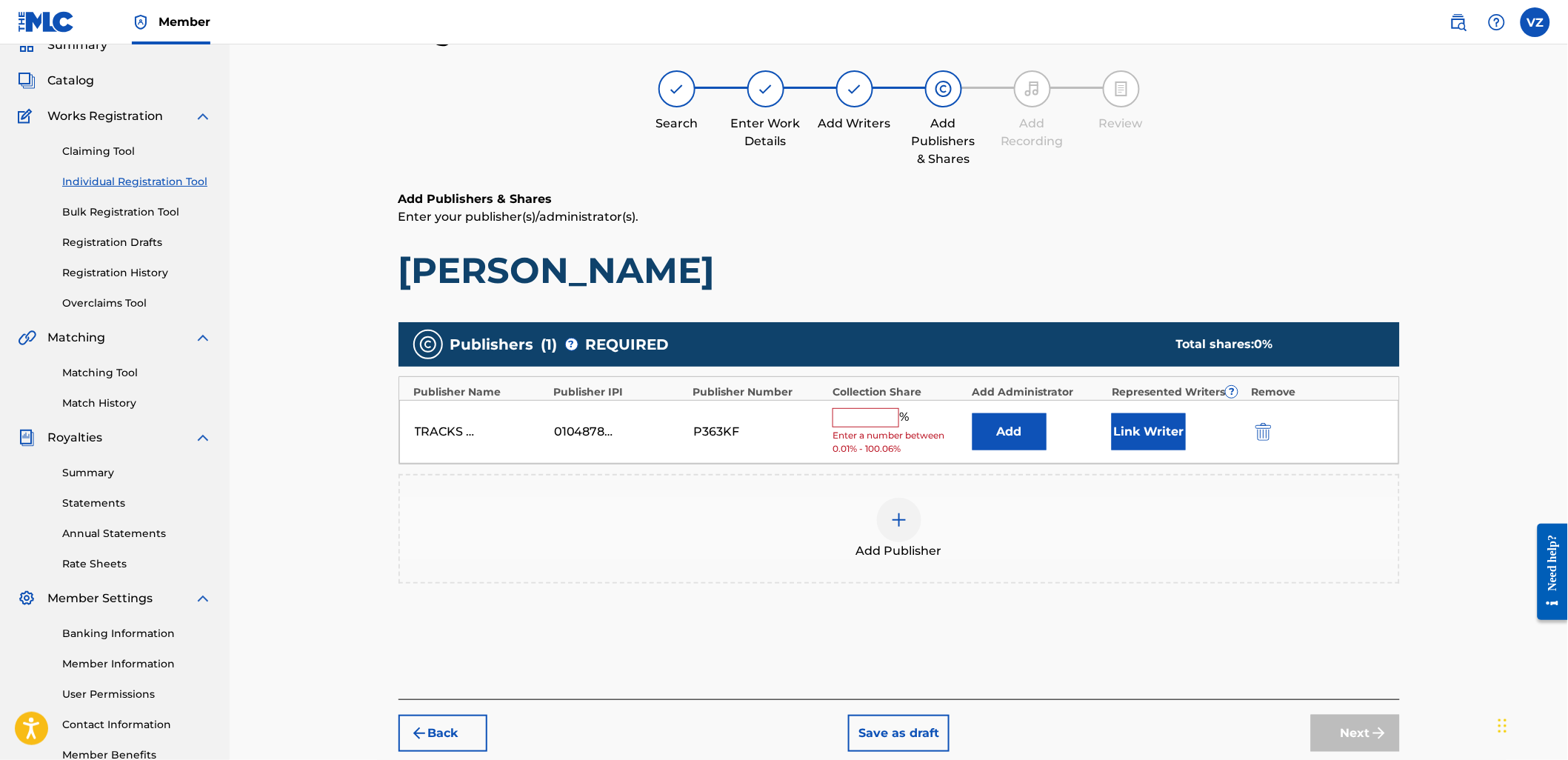
click at [849, 413] on input "text" at bounding box center [865, 417] width 66 height 19
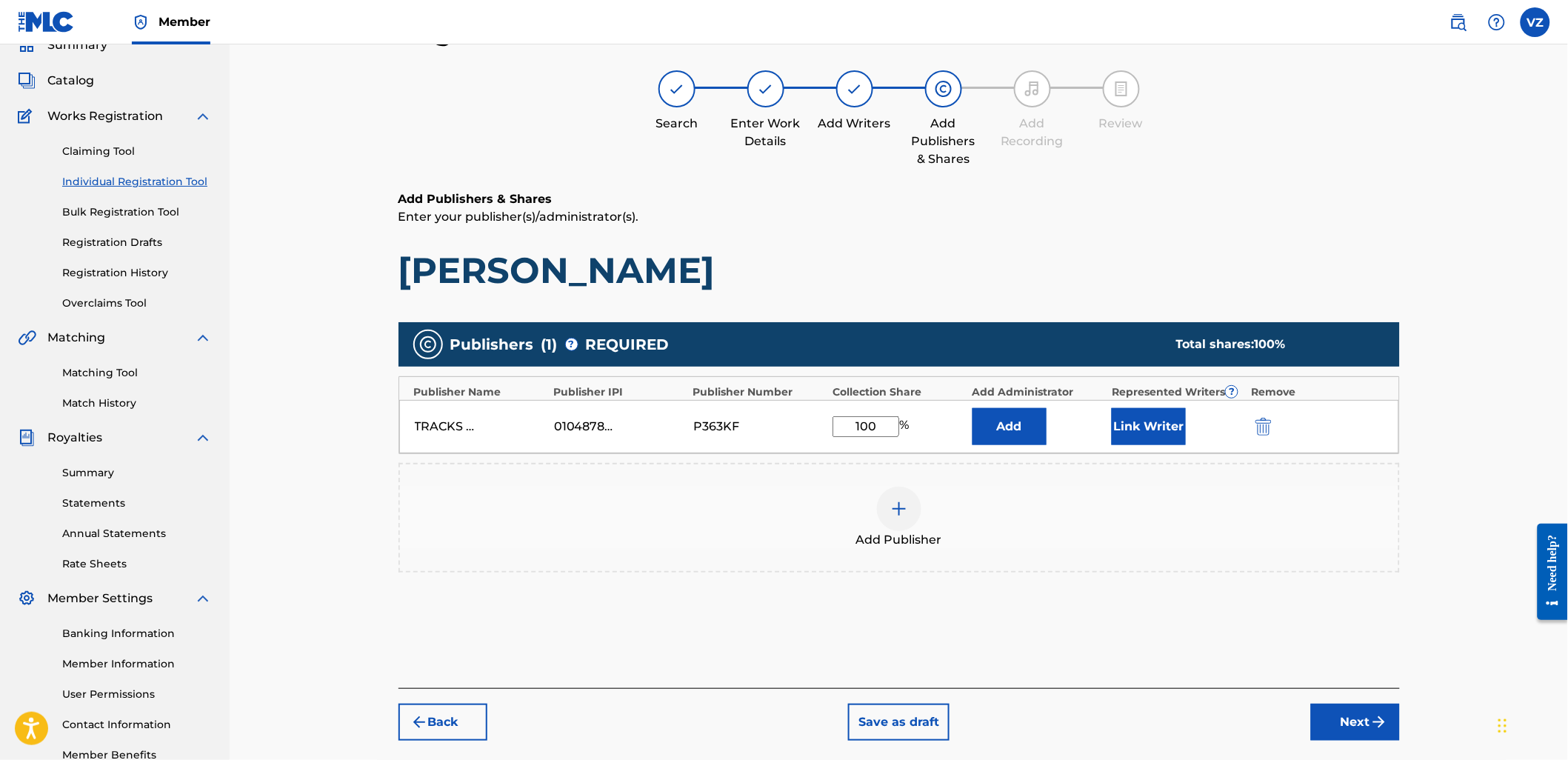
type input "100"
click at [1116, 408] on button "Link Writer" at bounding box center [1149, 426] width 74 height 37
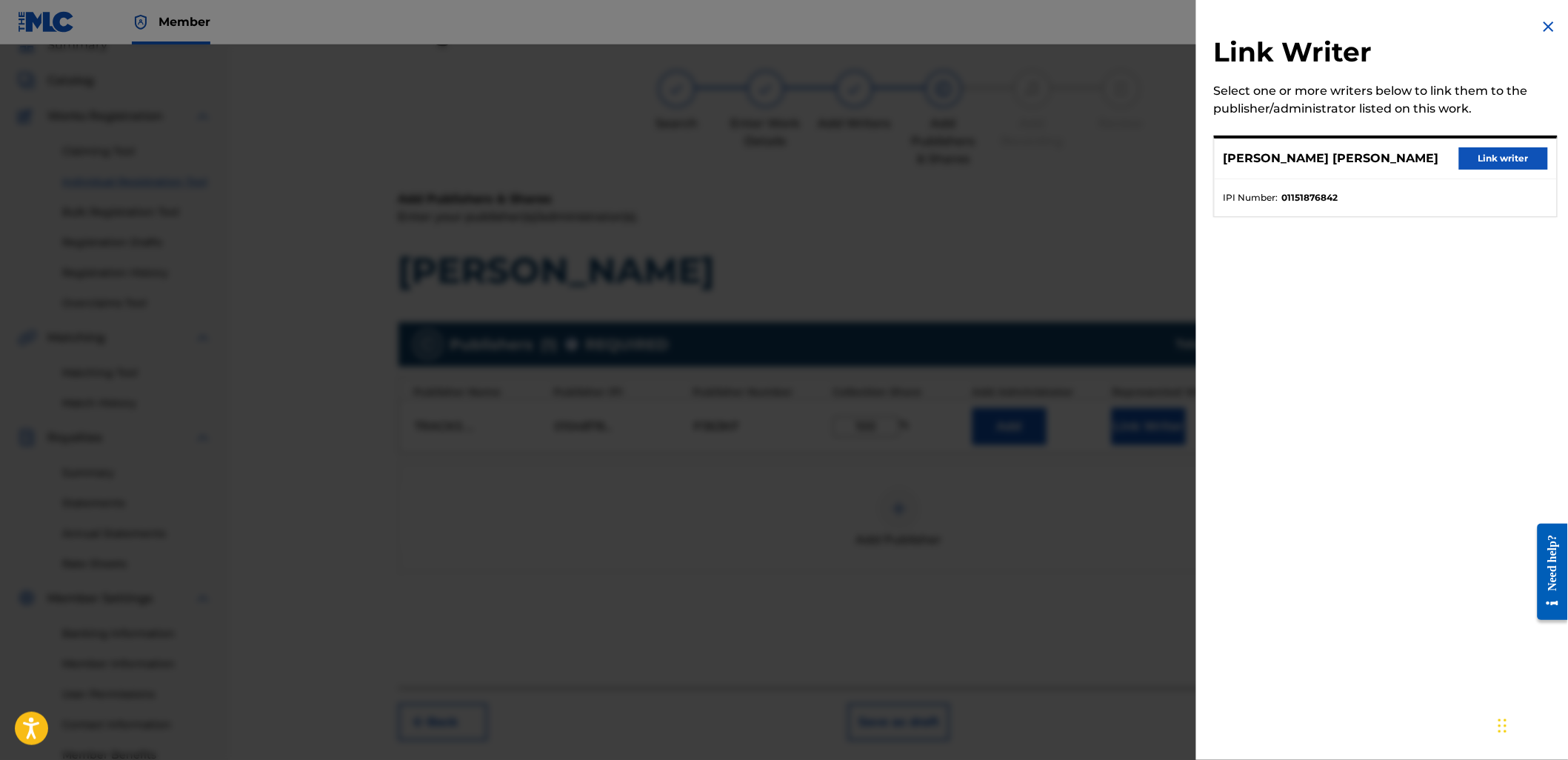
click at [1533, 158] on button "Link writer" at bounding box center [1503, 158] width 89 height 22
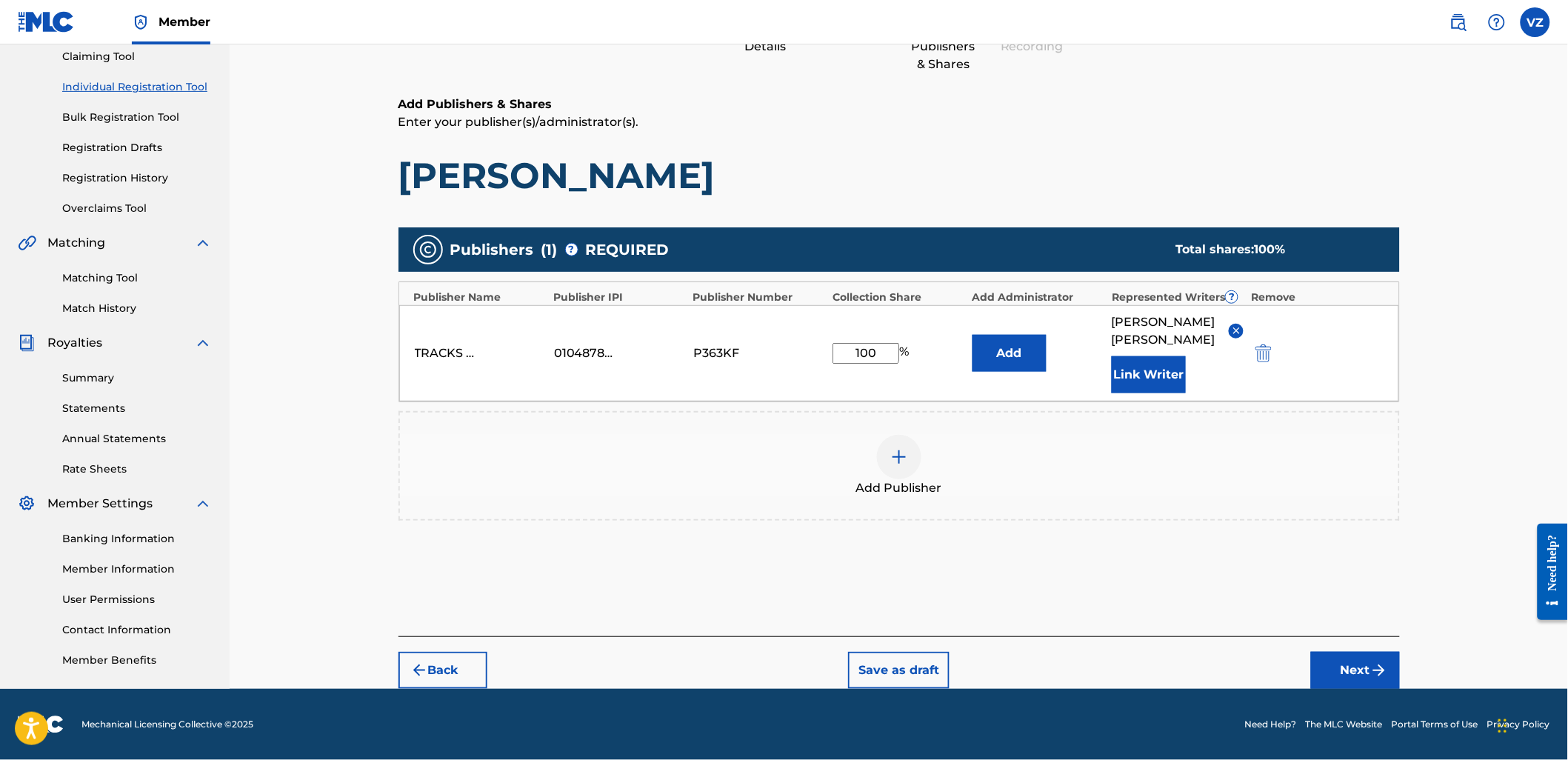
click at [1369, 679] on button "Next" at bounding box center [1355, 670] width 89 height 37
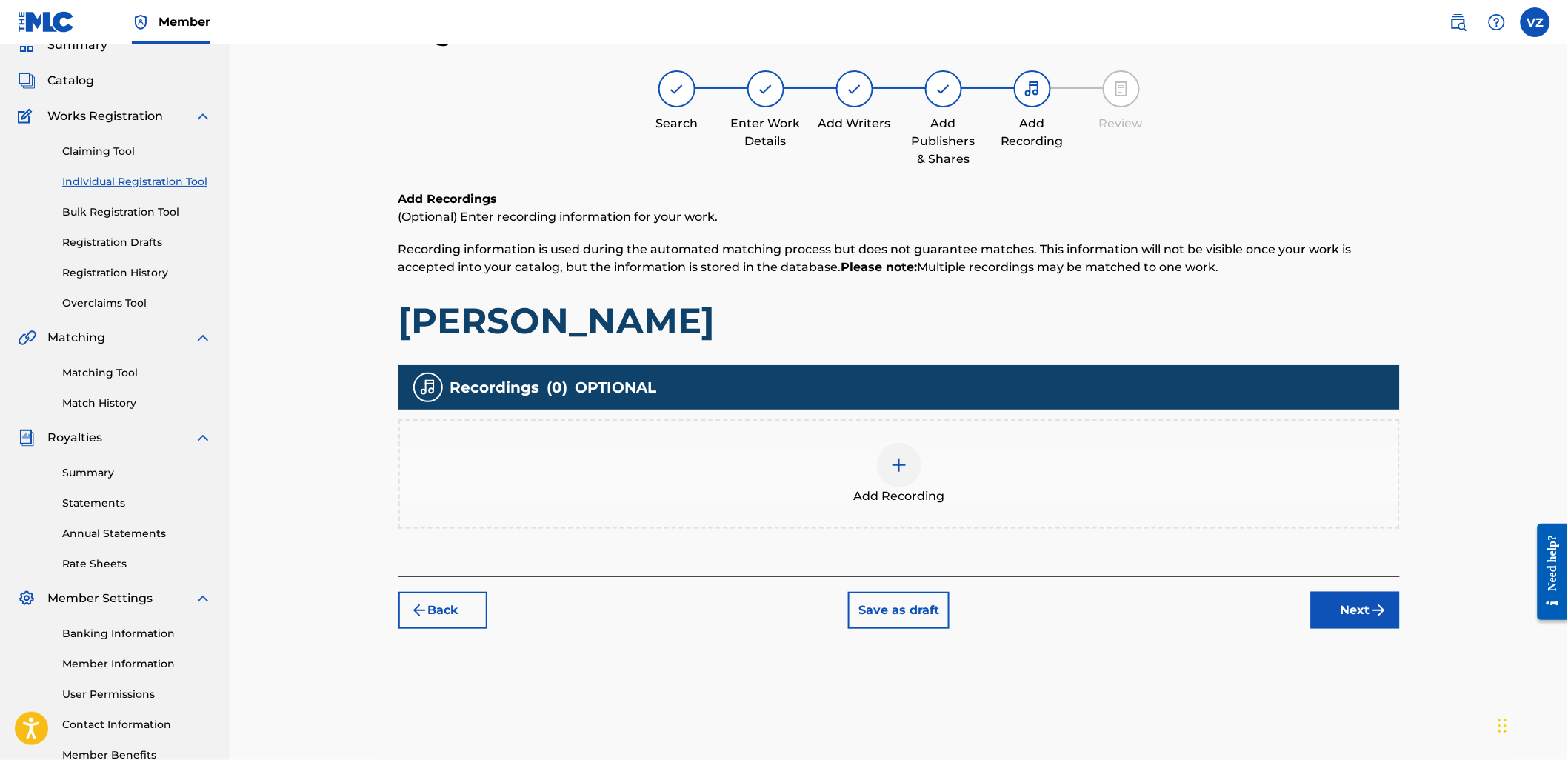
click at [1352, 596] on button "Next" at bounding box center [1355, 609] width 89 height 37
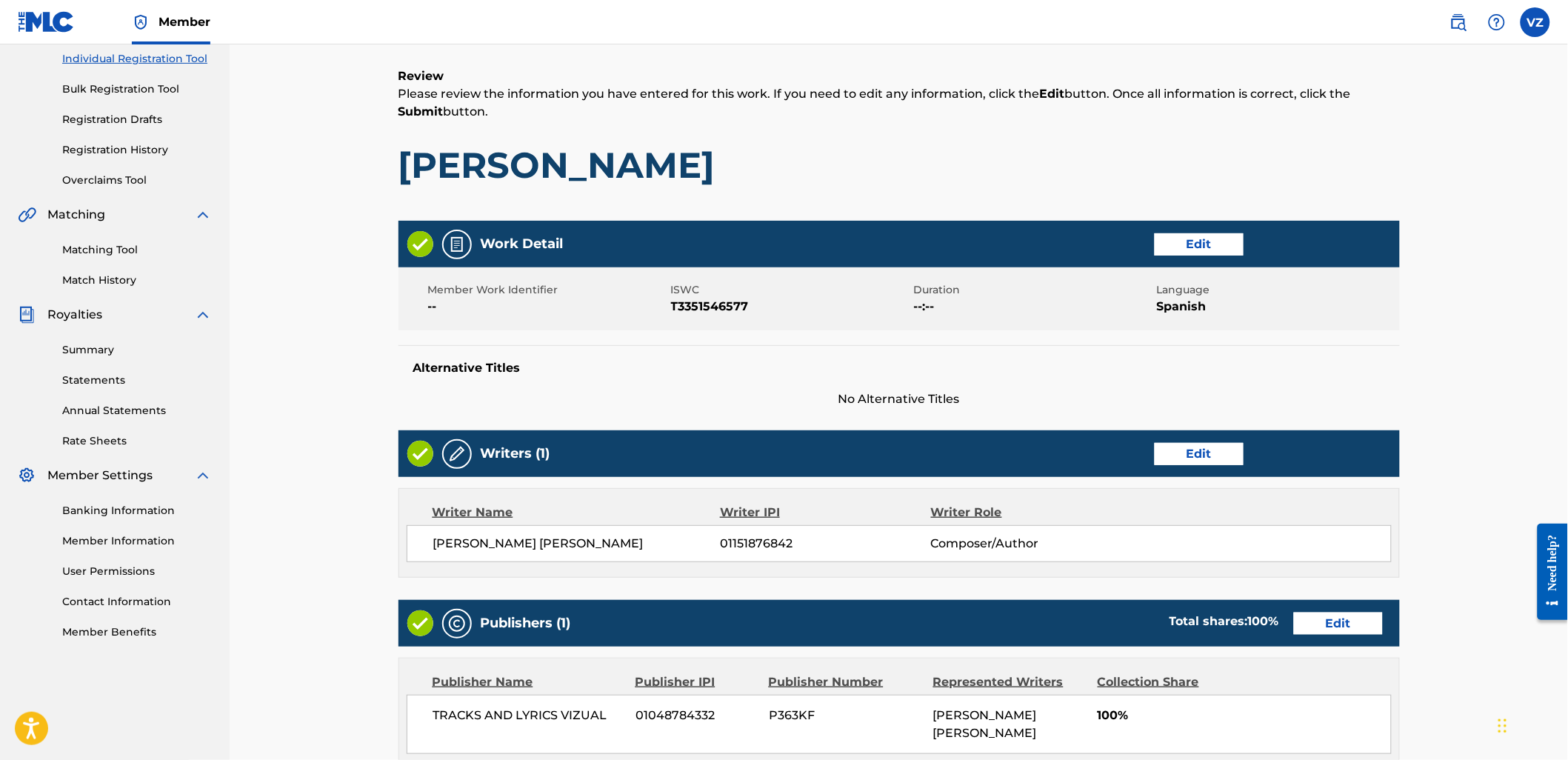
scroll to position [313, 0]
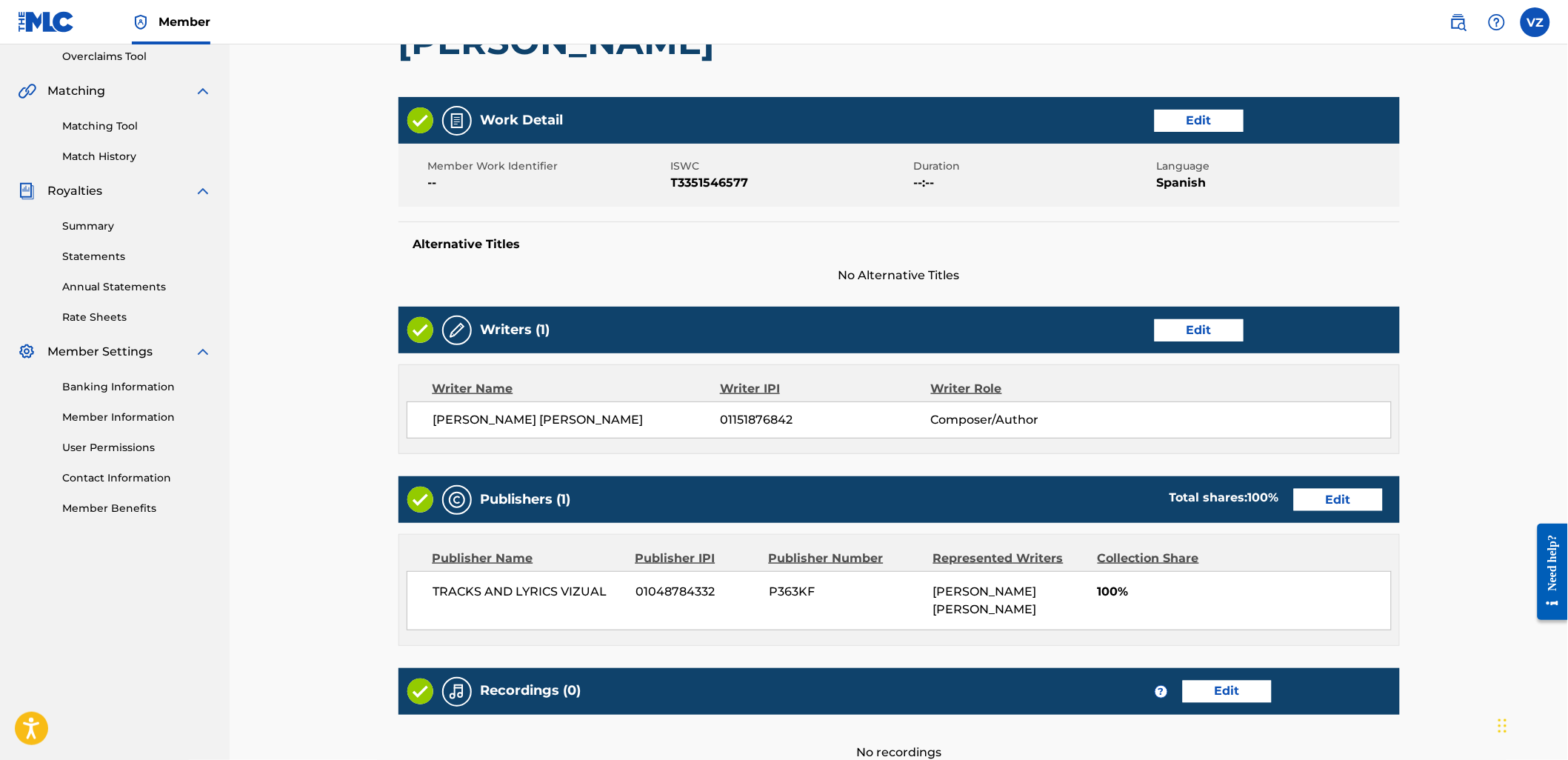
drag, startPoint x: 660, startPoint y: 419, endPoint x: 441, endPoint y: 420, distance: 219.0
click at [437, 427] on span "[PERSON_NAME] [PERSON_NAME]" at bounding box center [577, 420] width 287 height 18
copy span "[PERSON_NAME] [PERSON_NAME]"
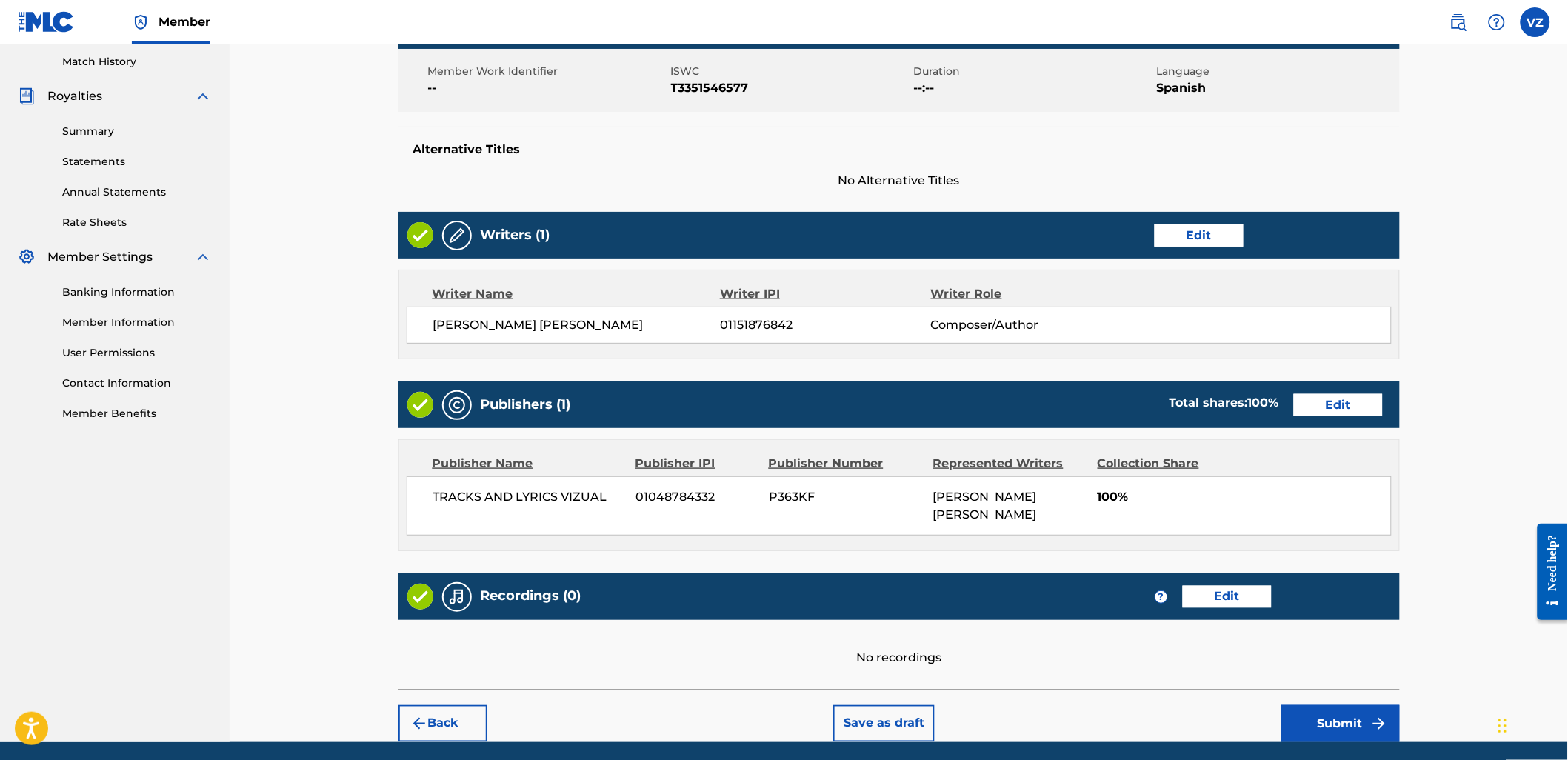
scroll to position [461, 0]
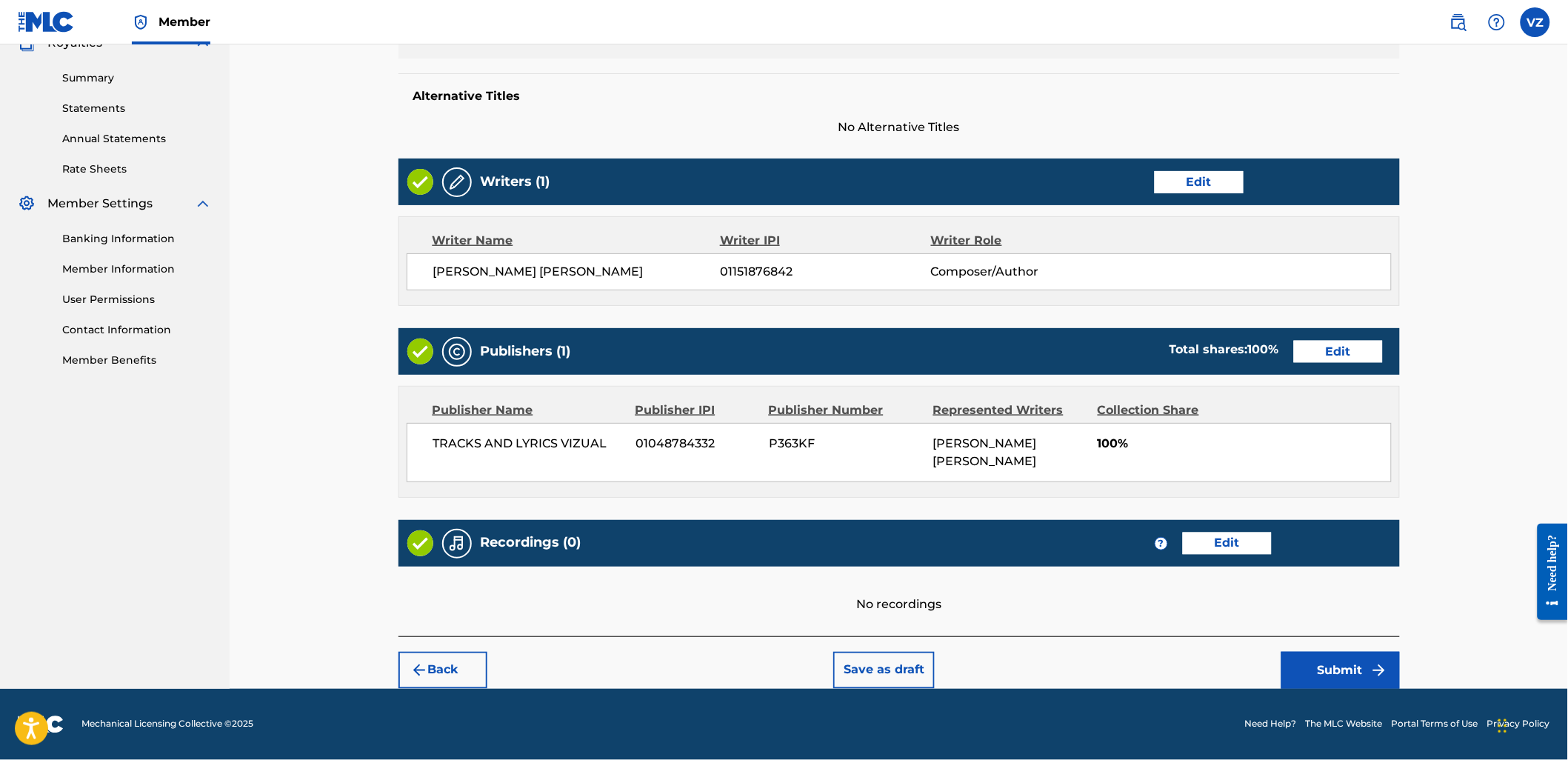
click at [1373, 674] on img "submit" at bounding box center [1379, 670] width 18 height 18
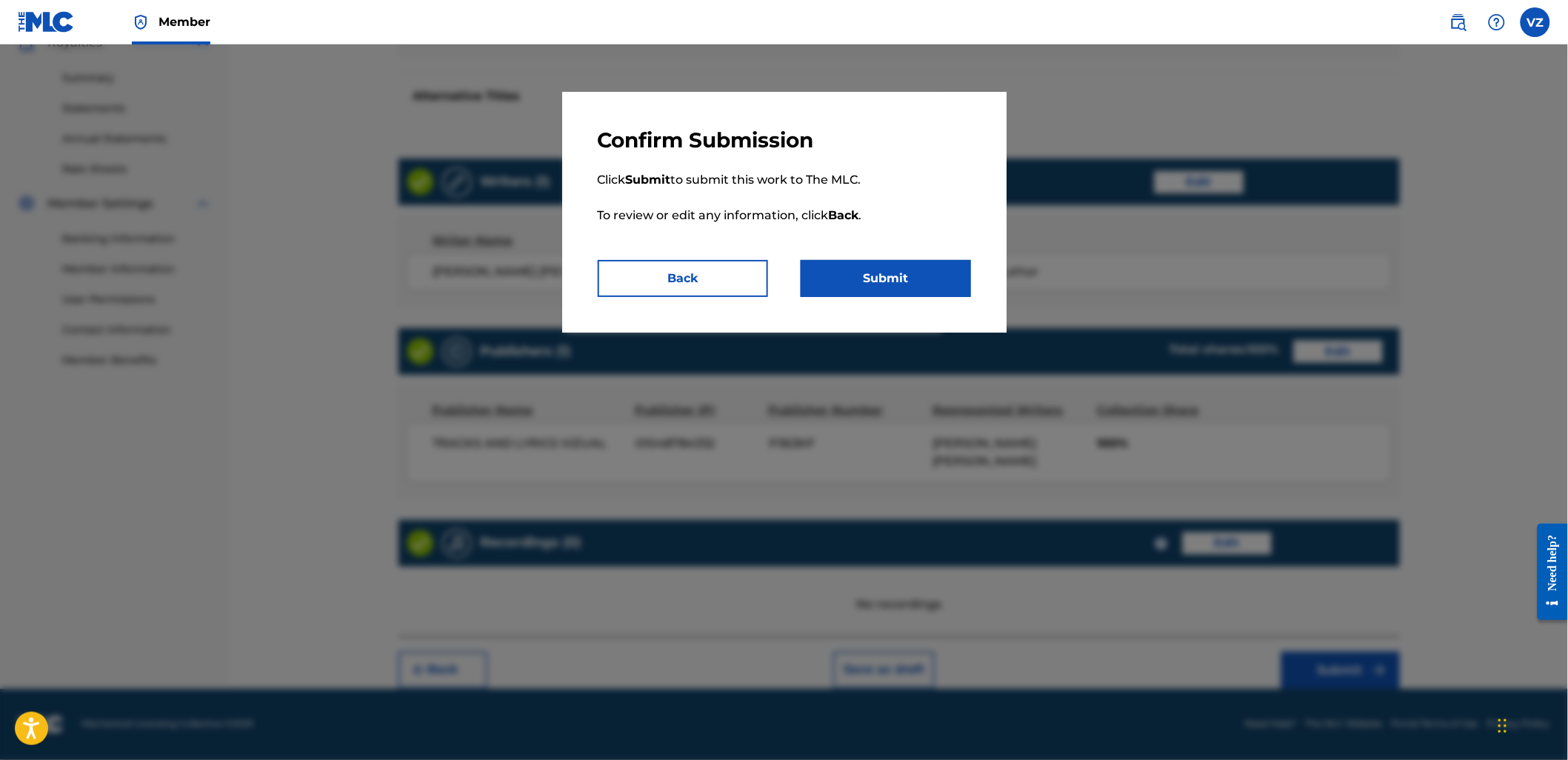
click at [920, 291] on button "Submit" at bounding box center [886, 278] width 171 height 37
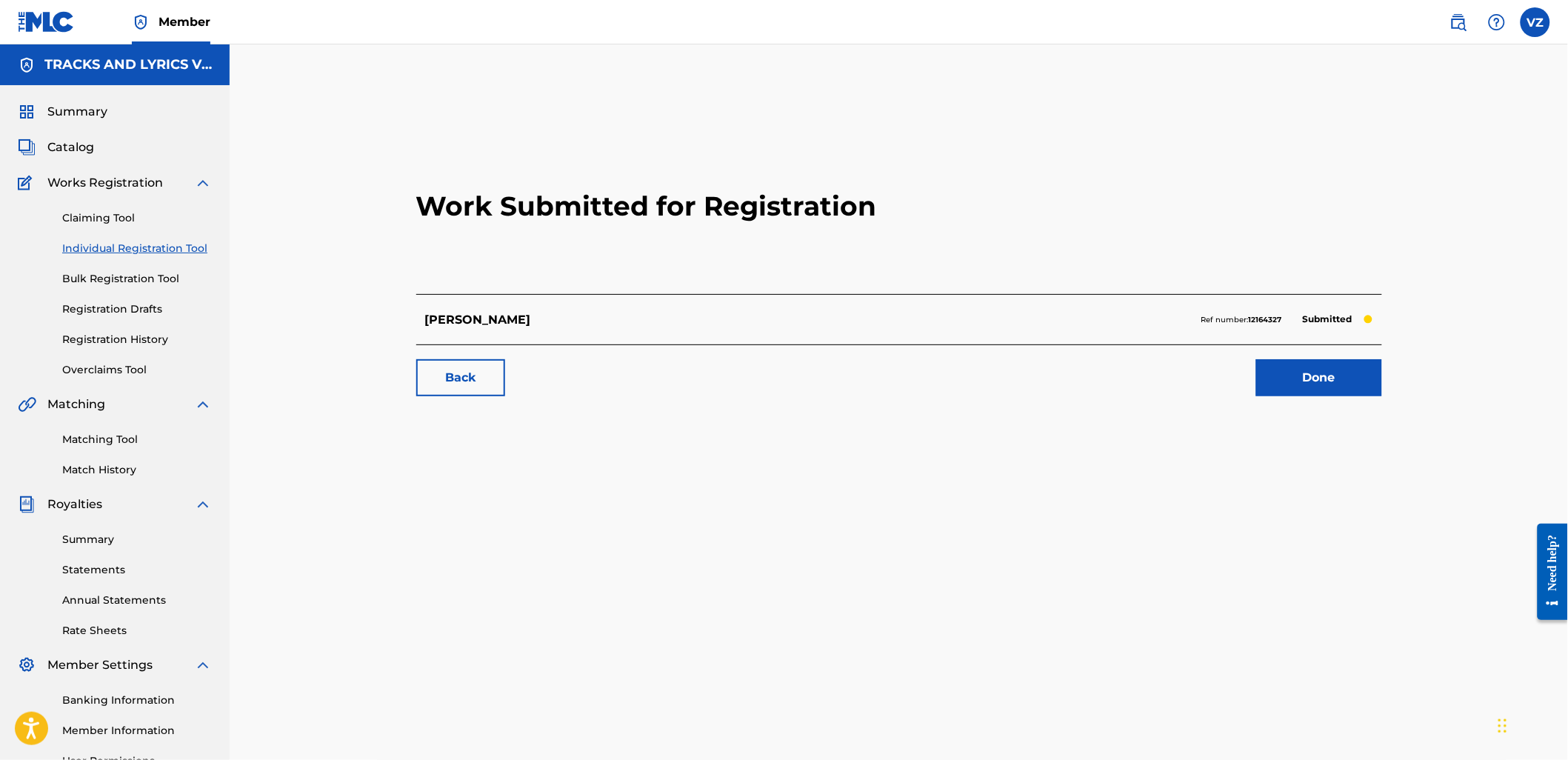
click at [1344, 399] on div "Work Submitted for Registration [PERSON_NAME] number: 12164327 Submitted Back D…" at bounding box center [899, 264] width 1001 height 292
click at [1342, 372] on link "Done" at bounding box center [1319, 377] width 126 height 37
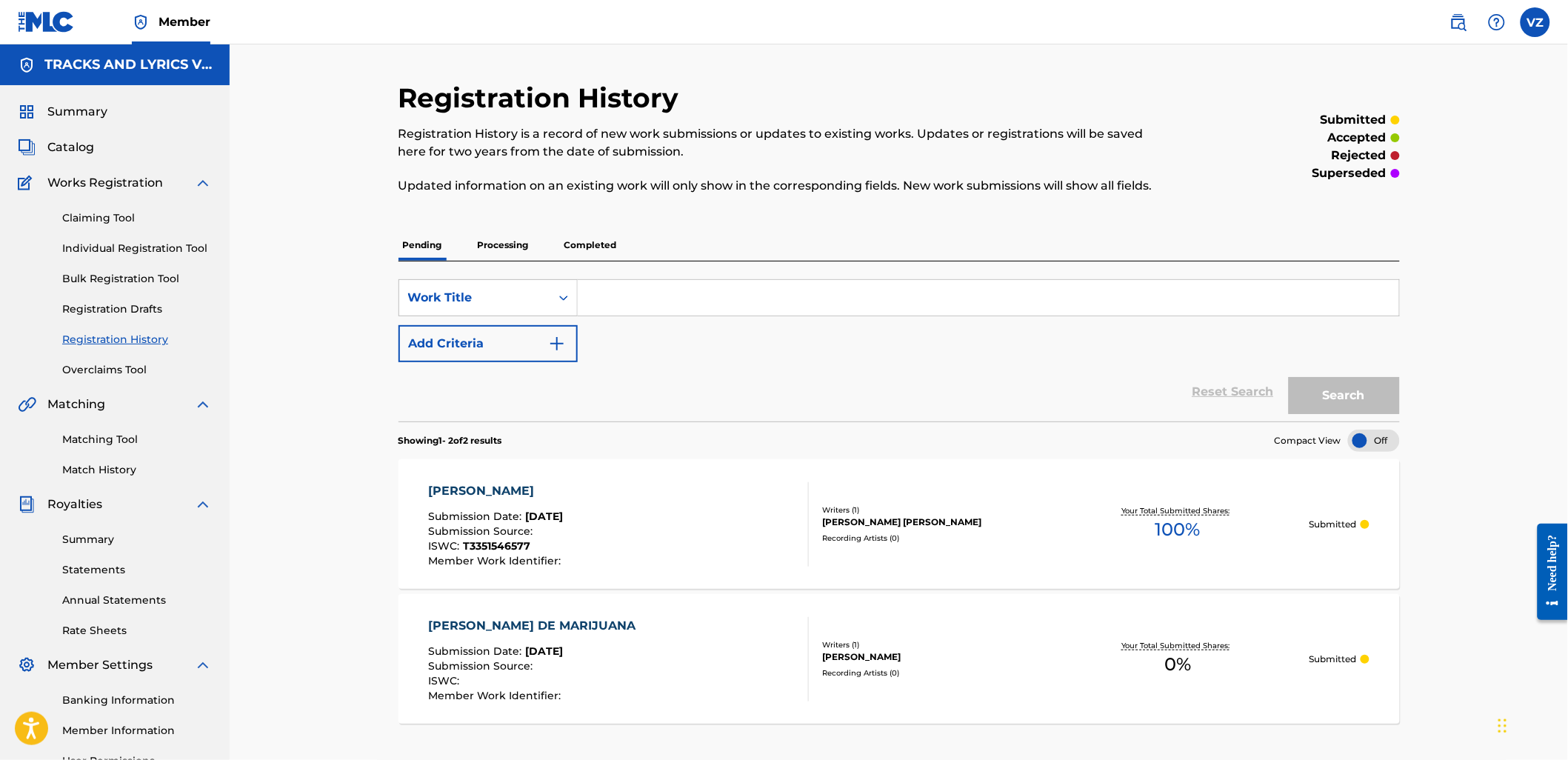
click at [682, 295] on input "Search Form" at bounding box center [988, 297] width 821 height 35
paste input "[PERSON_NAME]"
type input "[PERSON_NAME]"
click at [1342, 401] on button "Search" at bounding box center [1345, 395] width 111 height 37
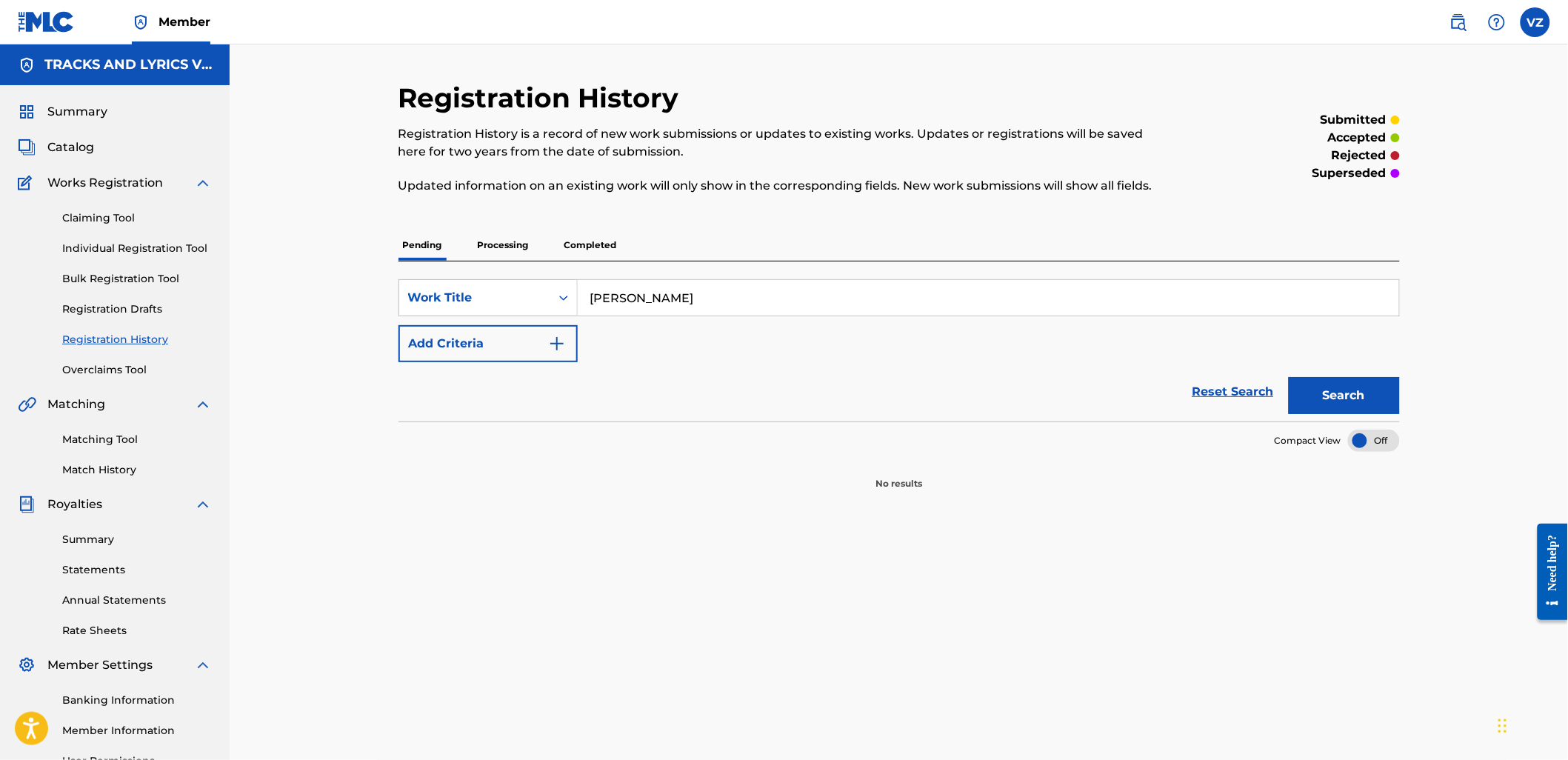
click at [148, 249] on link "Individual Registration Tool" at bounding box center [136, 248] width 150 height 15
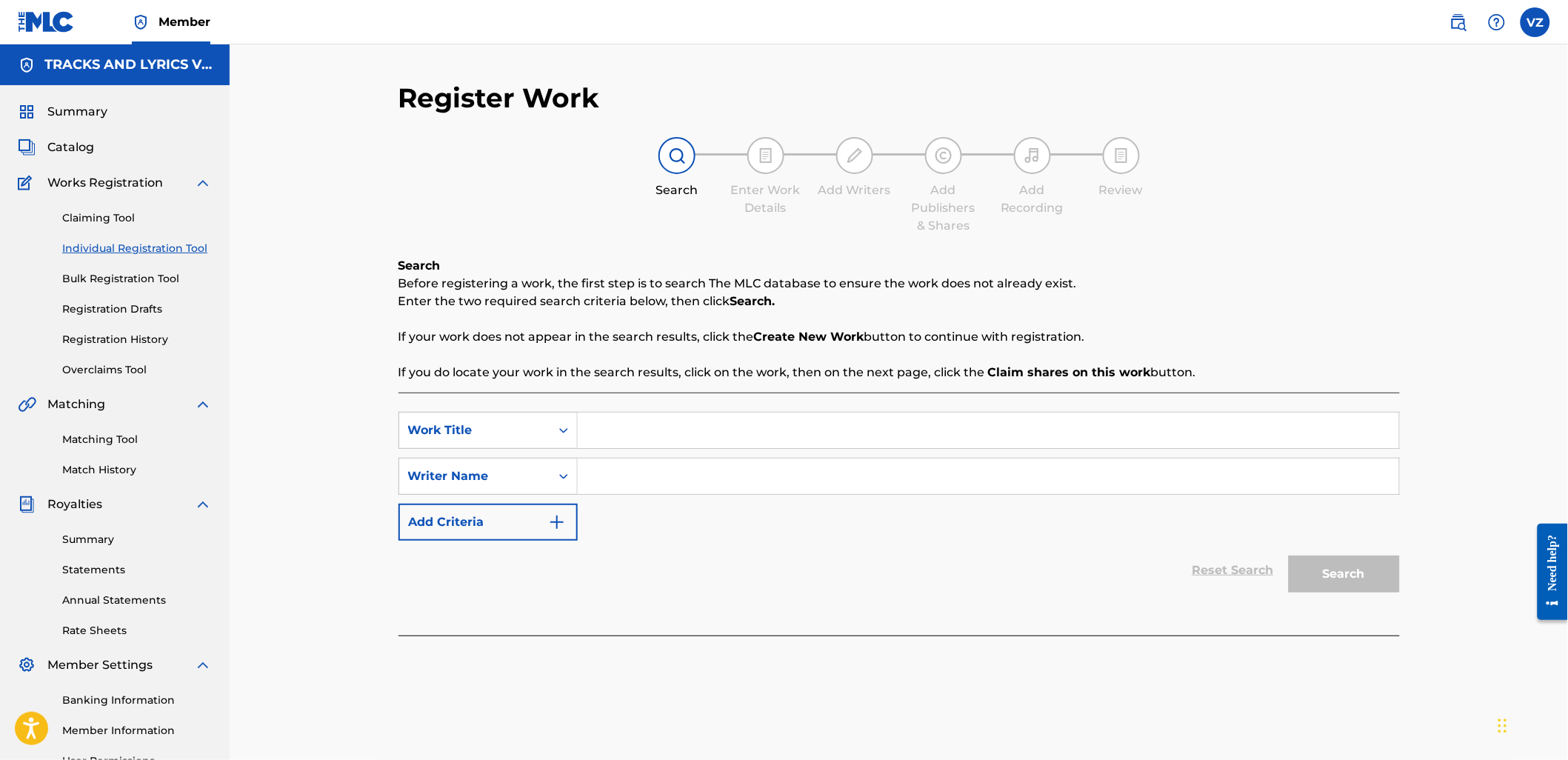
click at [953, 428] on input "Search Form" at bounding box center [988, 429] width 821 height 35
paste input "[PERSON_NAME]"
type input "[PERSON_NAME]"
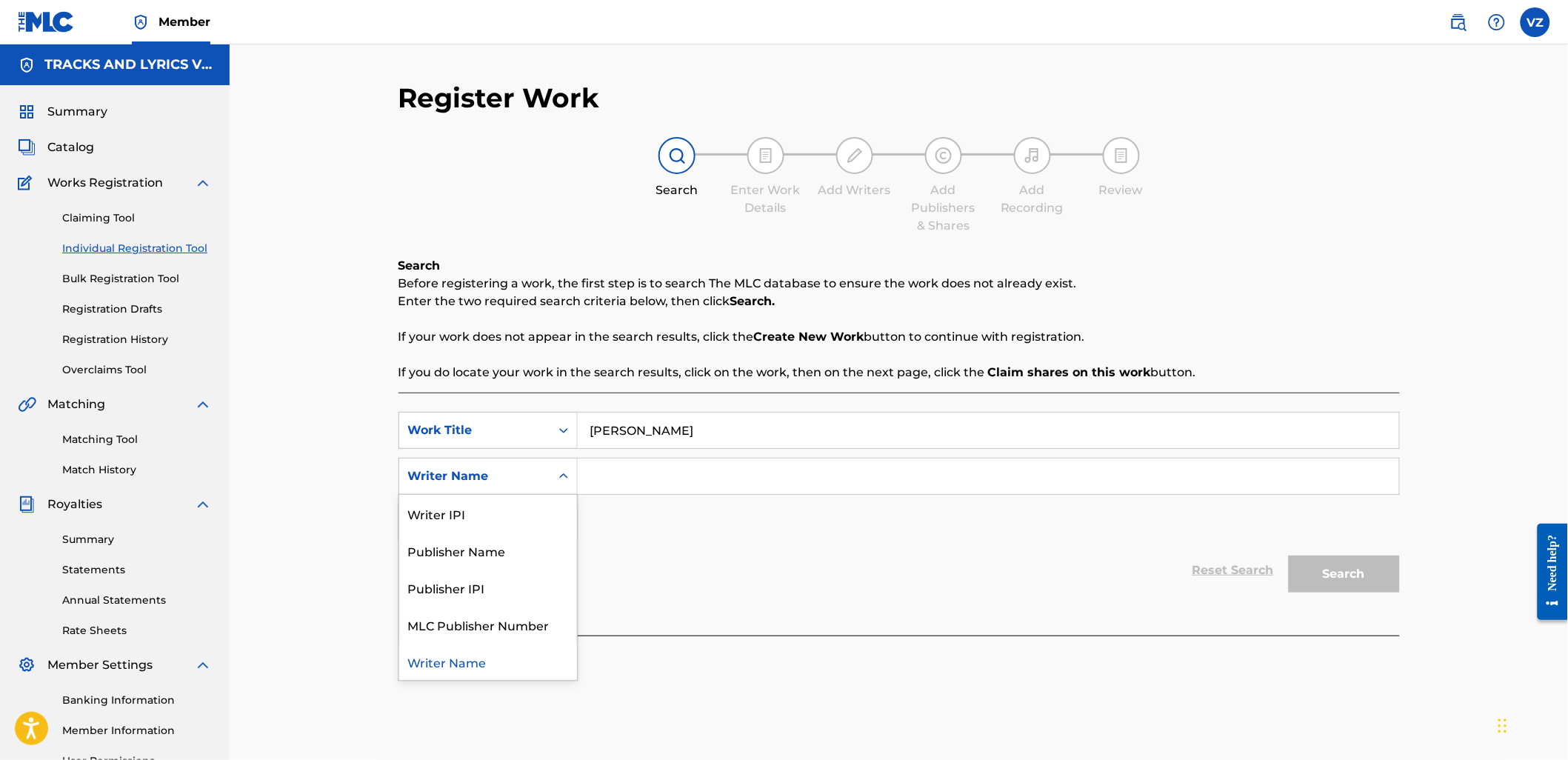
click at [520, 482] on div "Writer Name" at bounding box center [474, 476] width 134 height 18
click at [716, 479] on input "Search Form" at bounding box center [988, 476] width 821 height 35
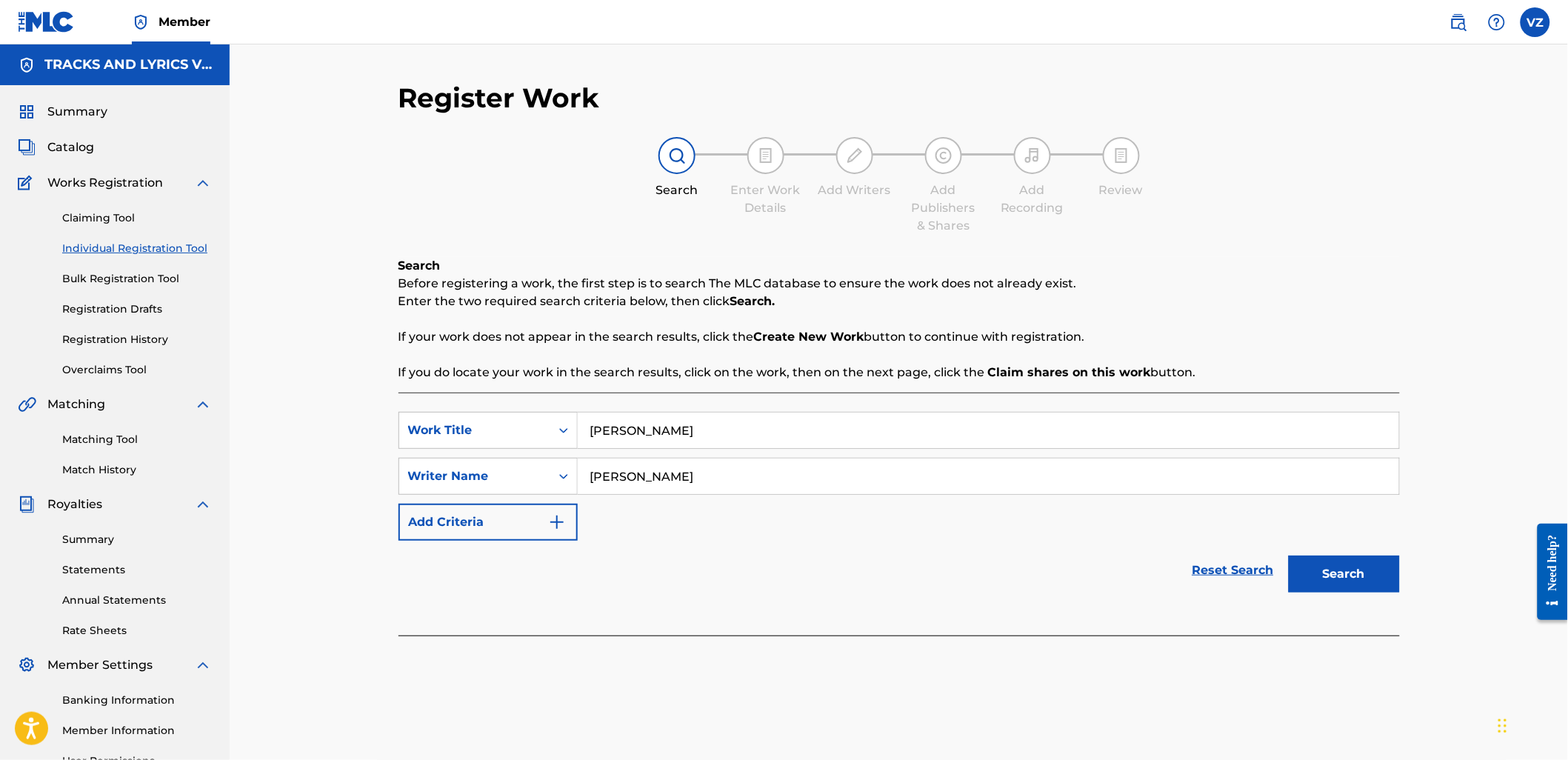
click at [1289, 556] on button "Search" at bounding box center [1345, 574] width 111 height 37
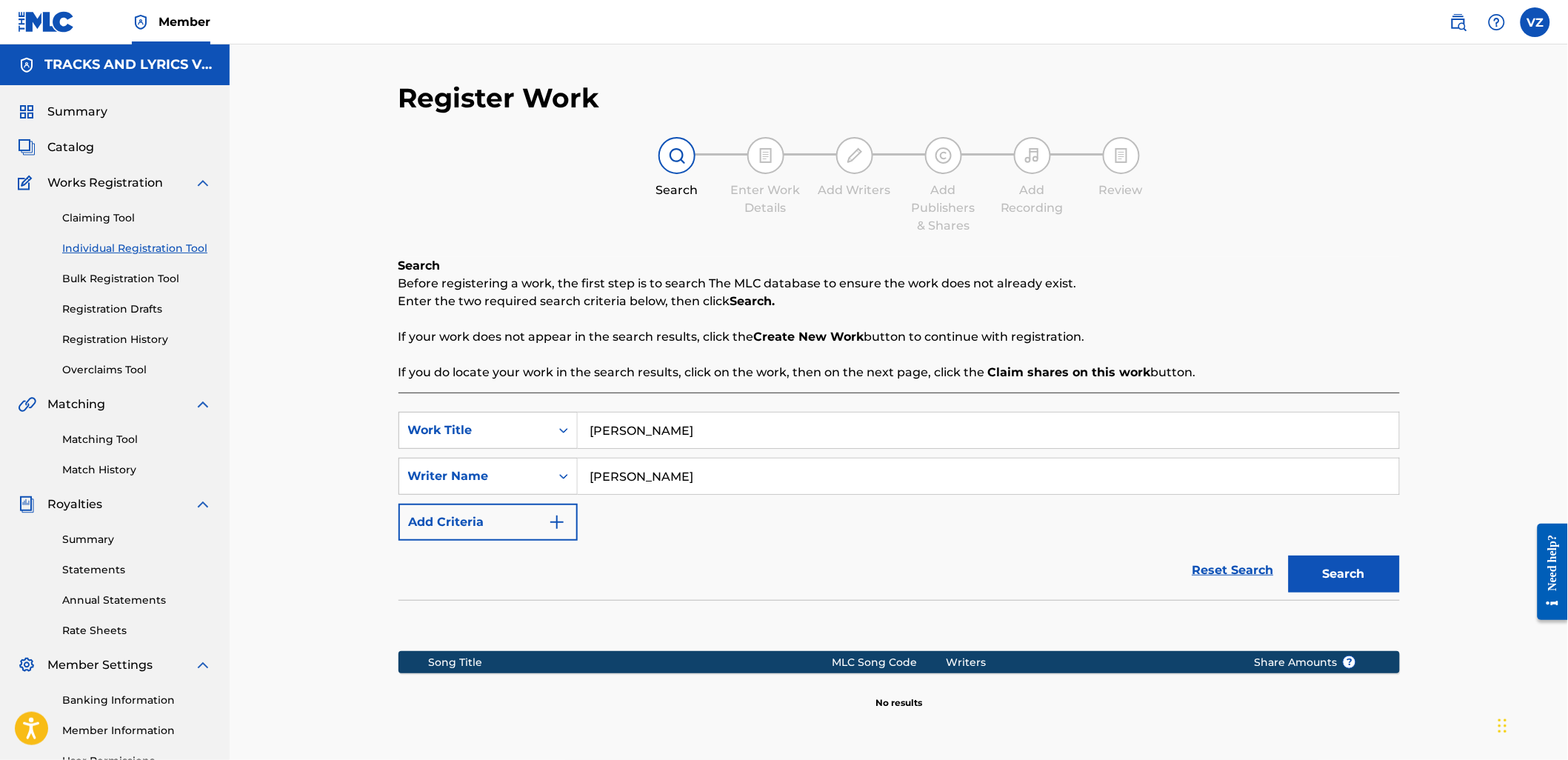
type input "[PERSON_NAME]"
click at [1289, 556] on button "Search" at bounding box center [1345, 574] width 111 height 37
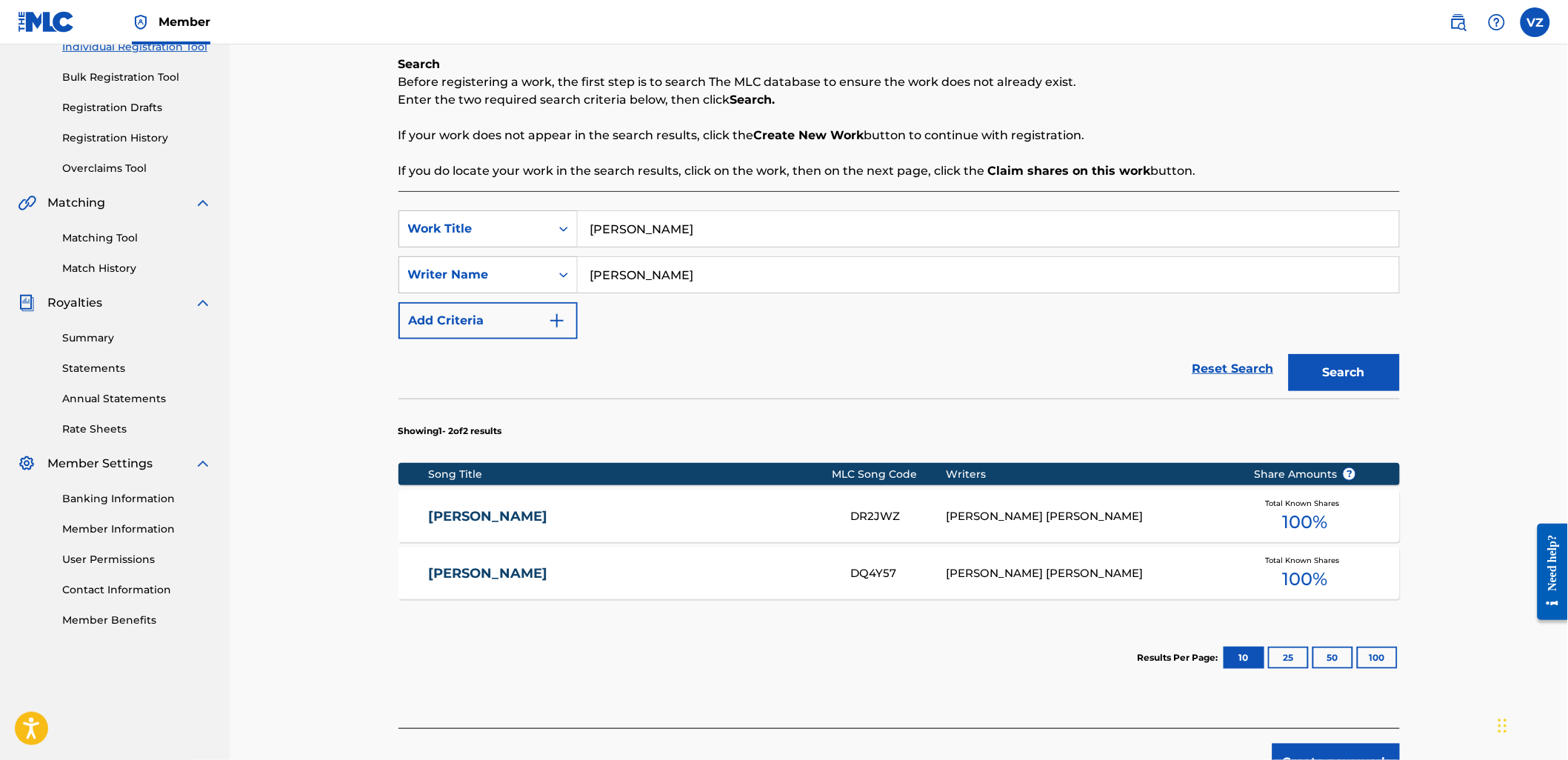
scroll to position [247, 0]
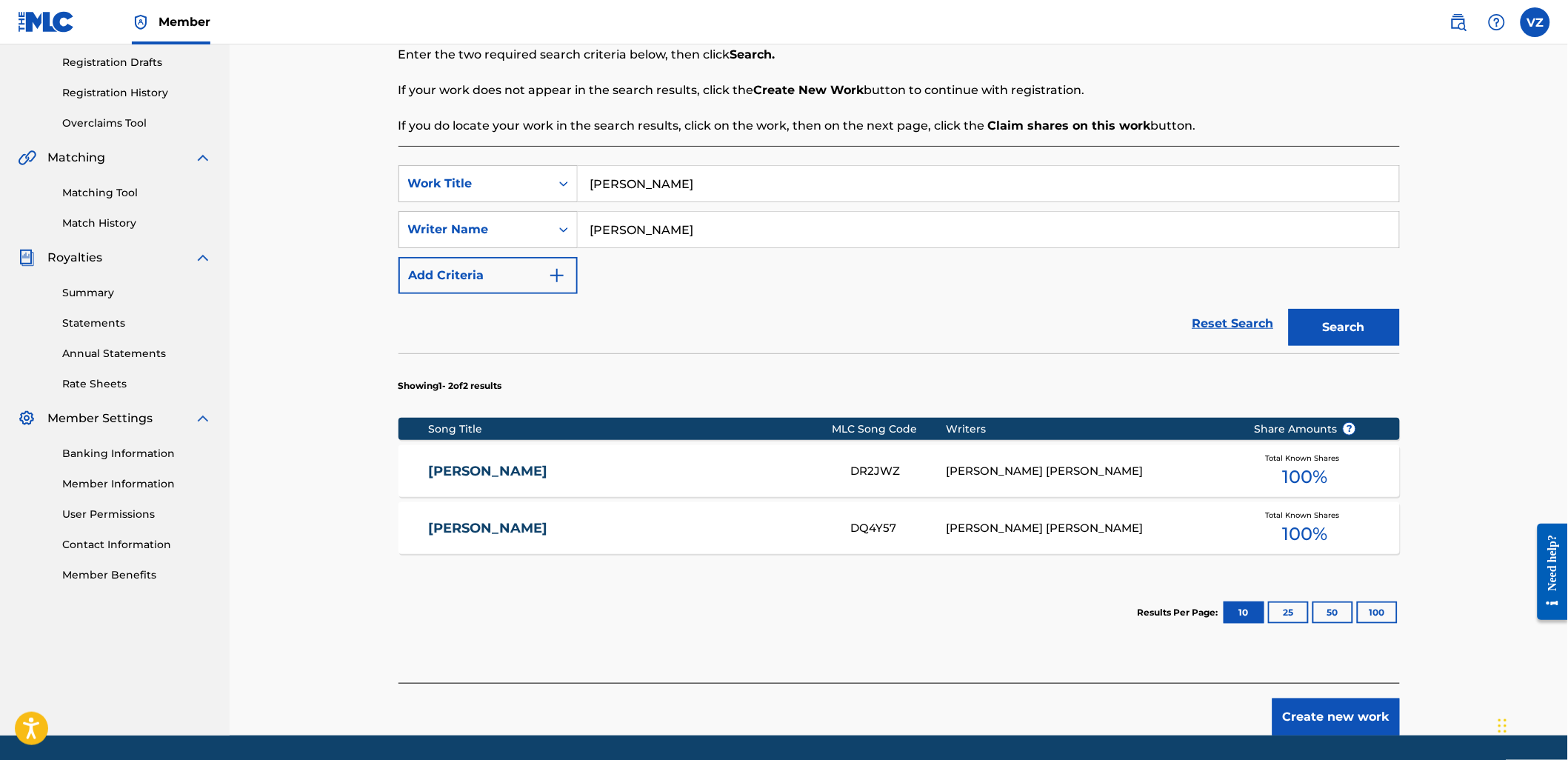
click at [1353, 719] on button "Create new work" at bounding box center [1336, 716] width 127 height 37
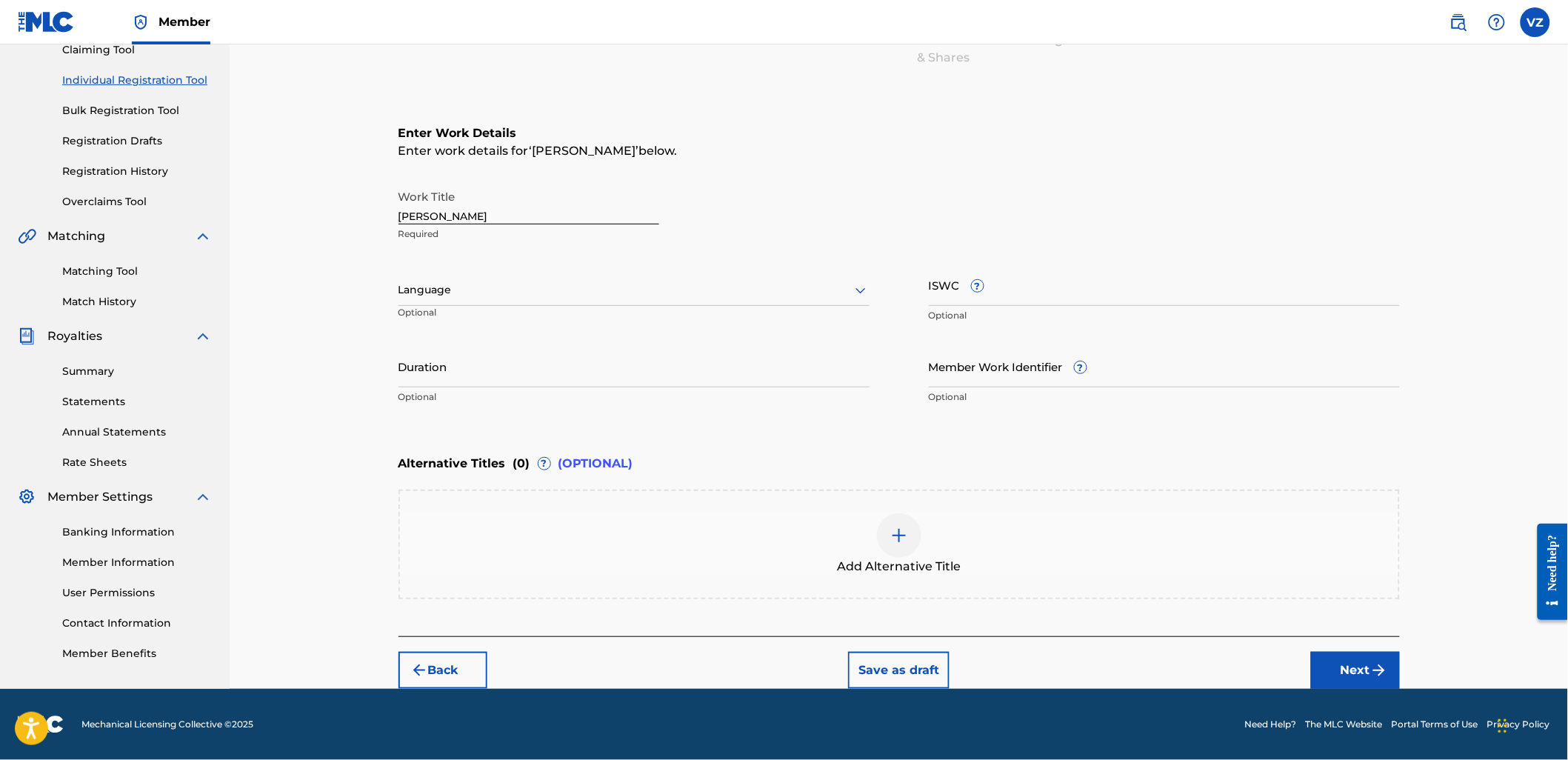
scroll to position [166, 0]
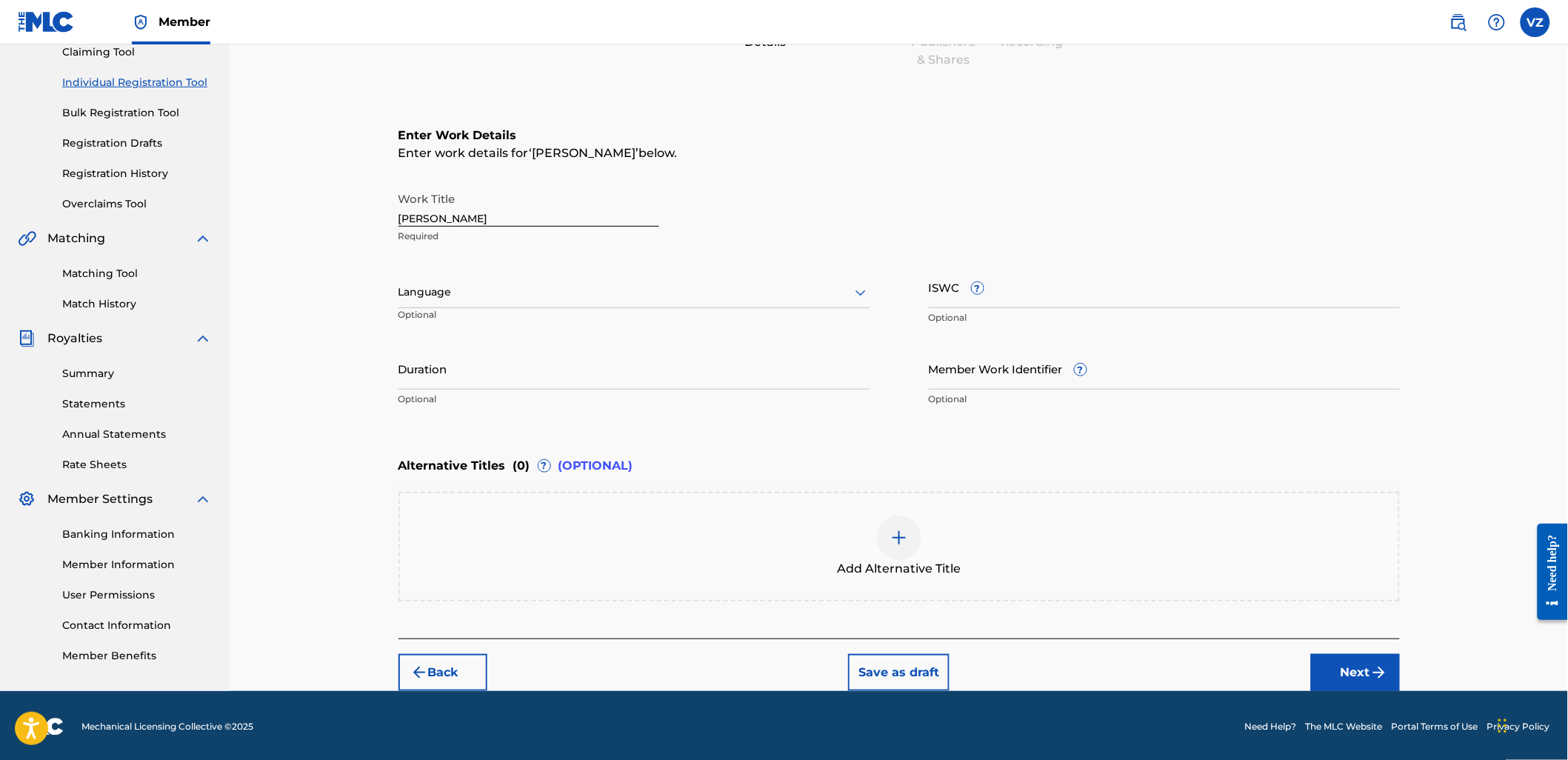
click at [479, 218] on input "[PERSON_NAME]" at bounding box center [529, 205] width 261 height 42
click at [517, 287] on div at bounding box center [634, 291] width 471 height 18
click at [528, 350] on div "Spanish" at bounding box center [633, 358] width 470 height 34
click at [1006, 291] on input "ISWC ?" at bounding box center [1164, 287] width 471 height 42
paste input "T3351546420"
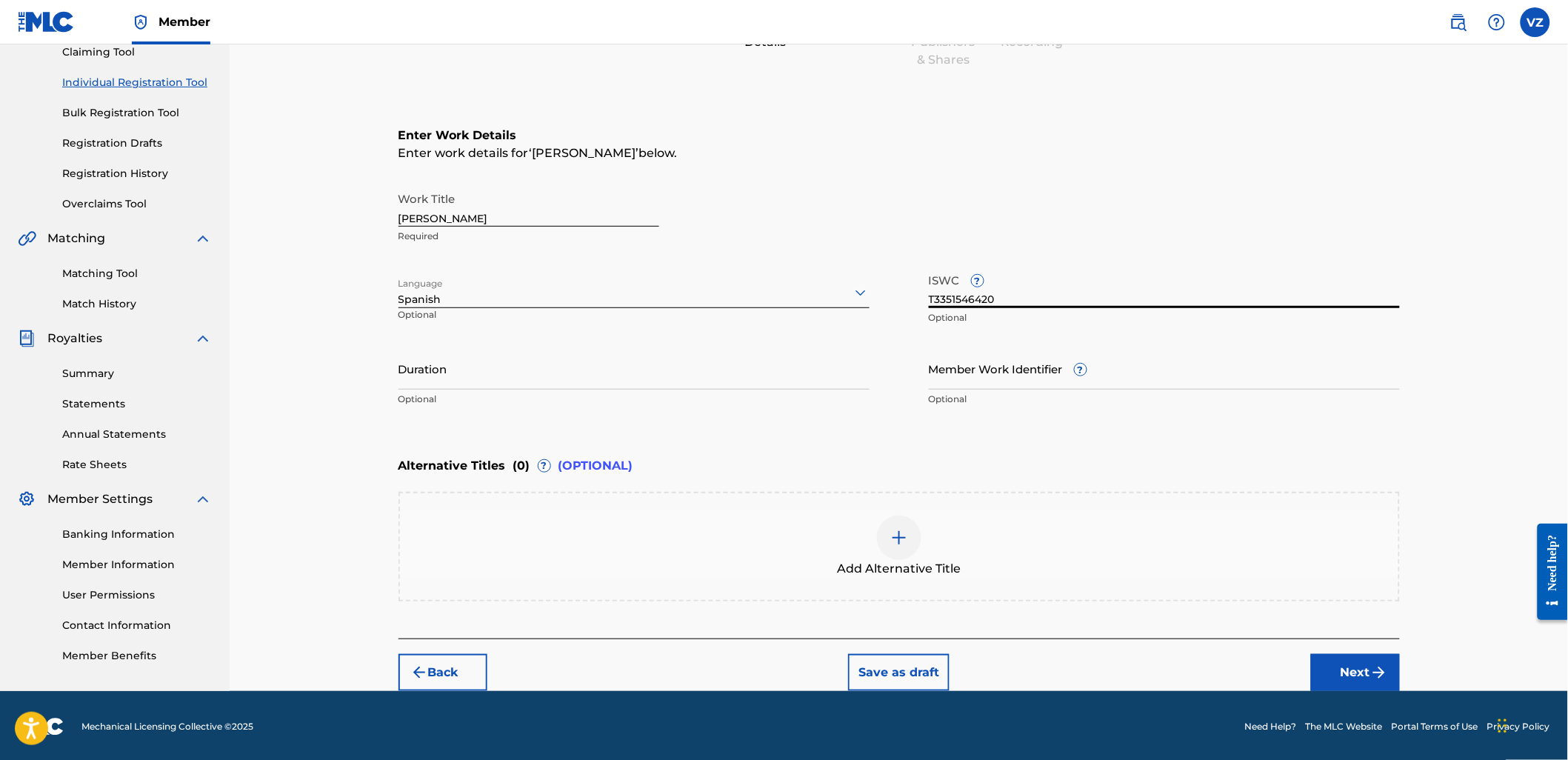
type input "T3351546420"
click at [1003, 457] on div "Alternative Titles ( 0 ) ? (OPTIONAL)" at bounding box center [899, 466] width 1001 height 33
click at [1365, 656] on button "Next" at bounding box center [1355, 672] width 89 height 37
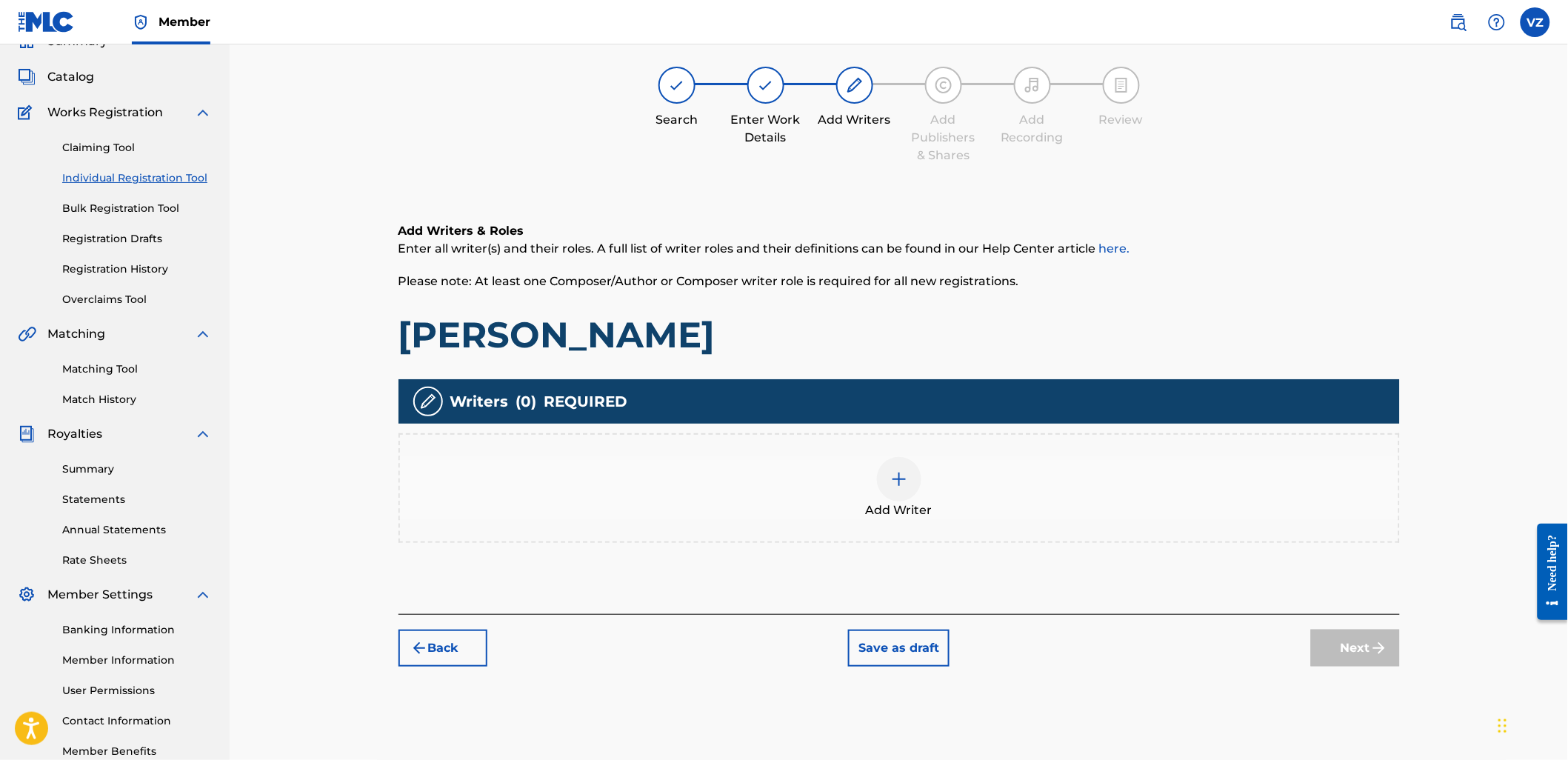
scroll to position [66, 0]
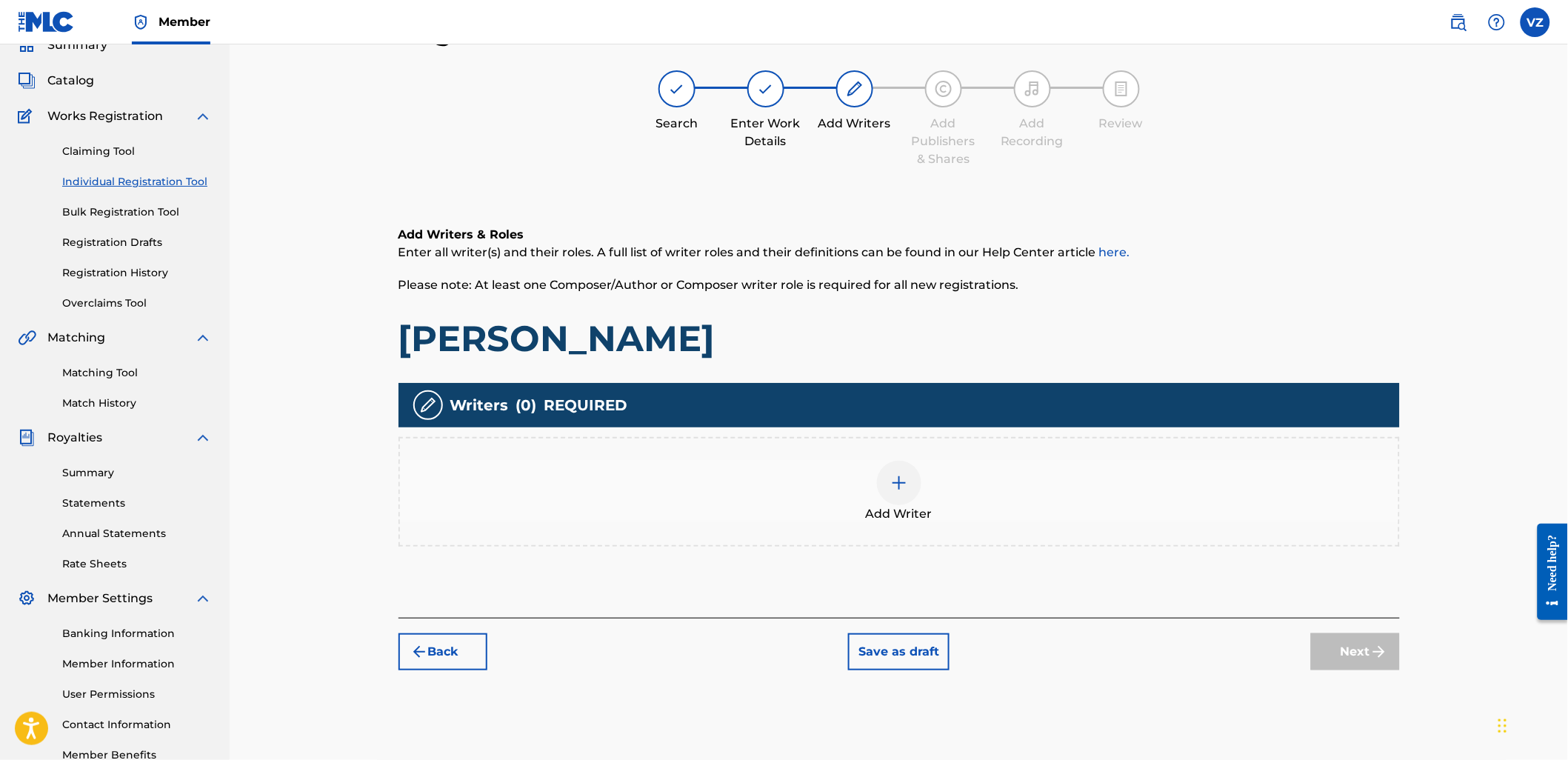
click at [917, 511] on span "Add Writer" at bounding box center [898, 514] width 66 height 18
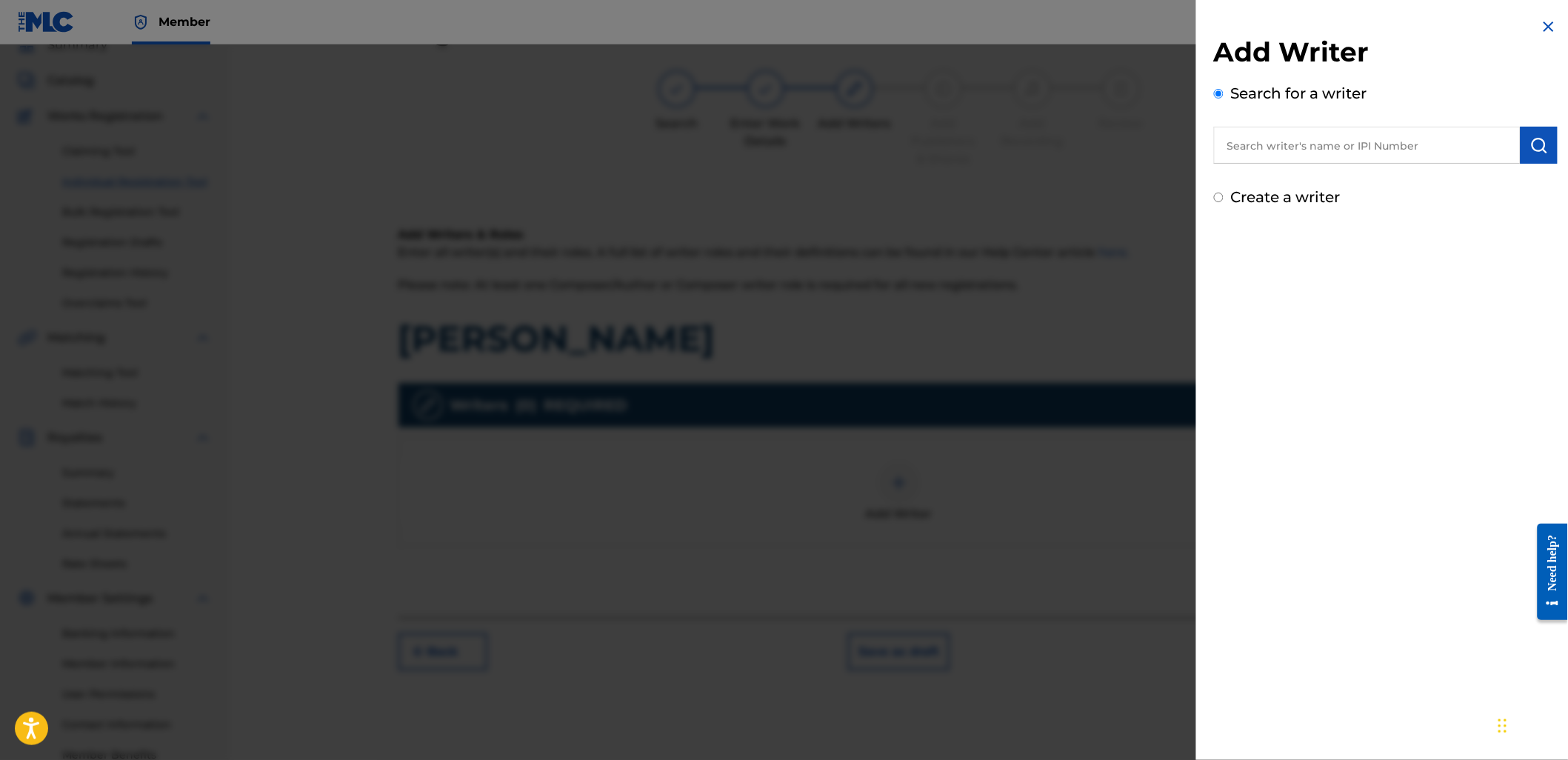
click at [1398, 139] on input "text" at bounding box center [1367, 144] width 307 height 37
paste input "01151876842"
type input "01151876842"
click at [1539, 150] on img "submit" at bounding box center [1540, 145] width 18 height 18
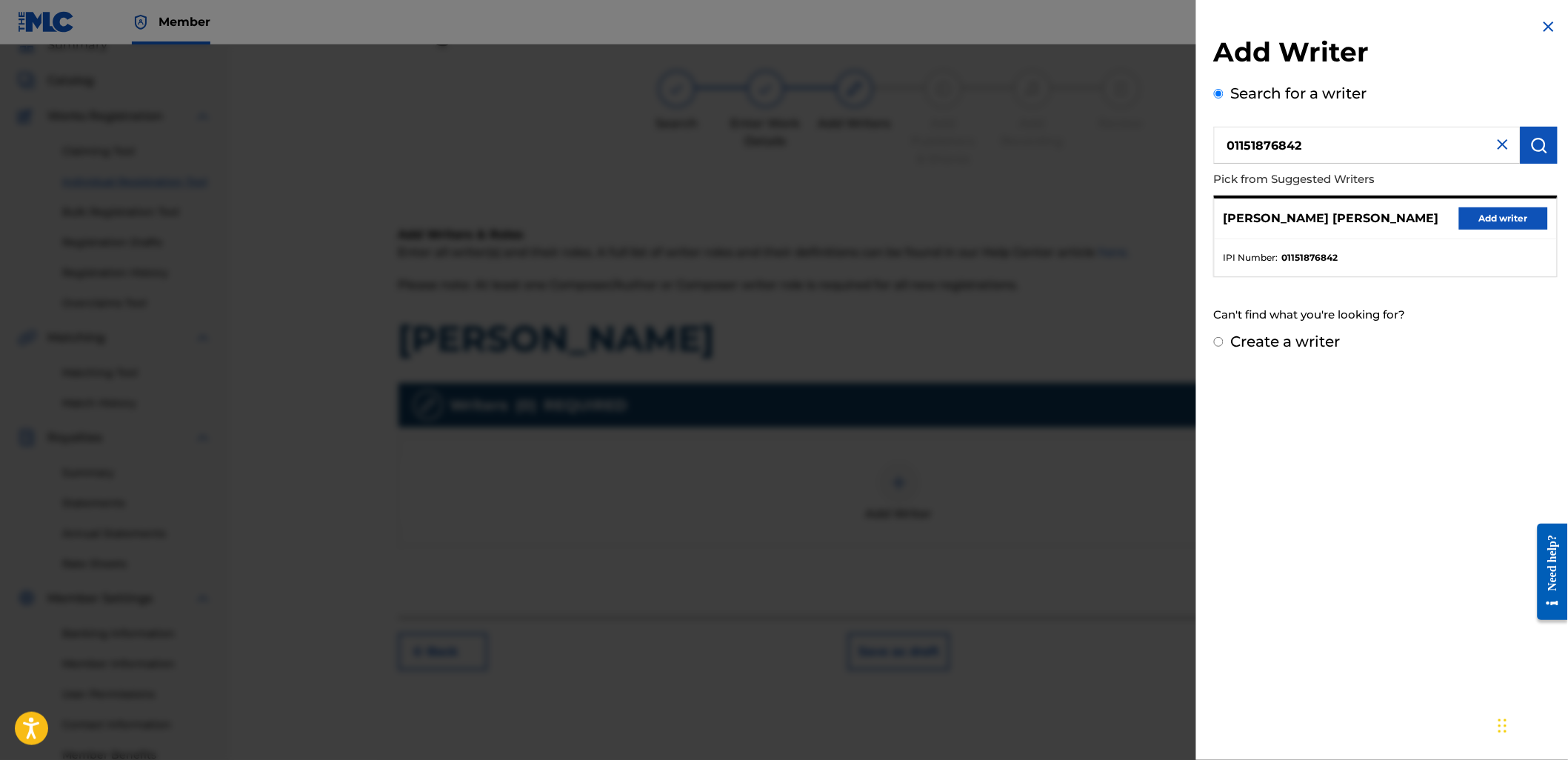
click at [1503, 222] on button "Add writer" at bounding box center [1503, 218] width 89 height 22
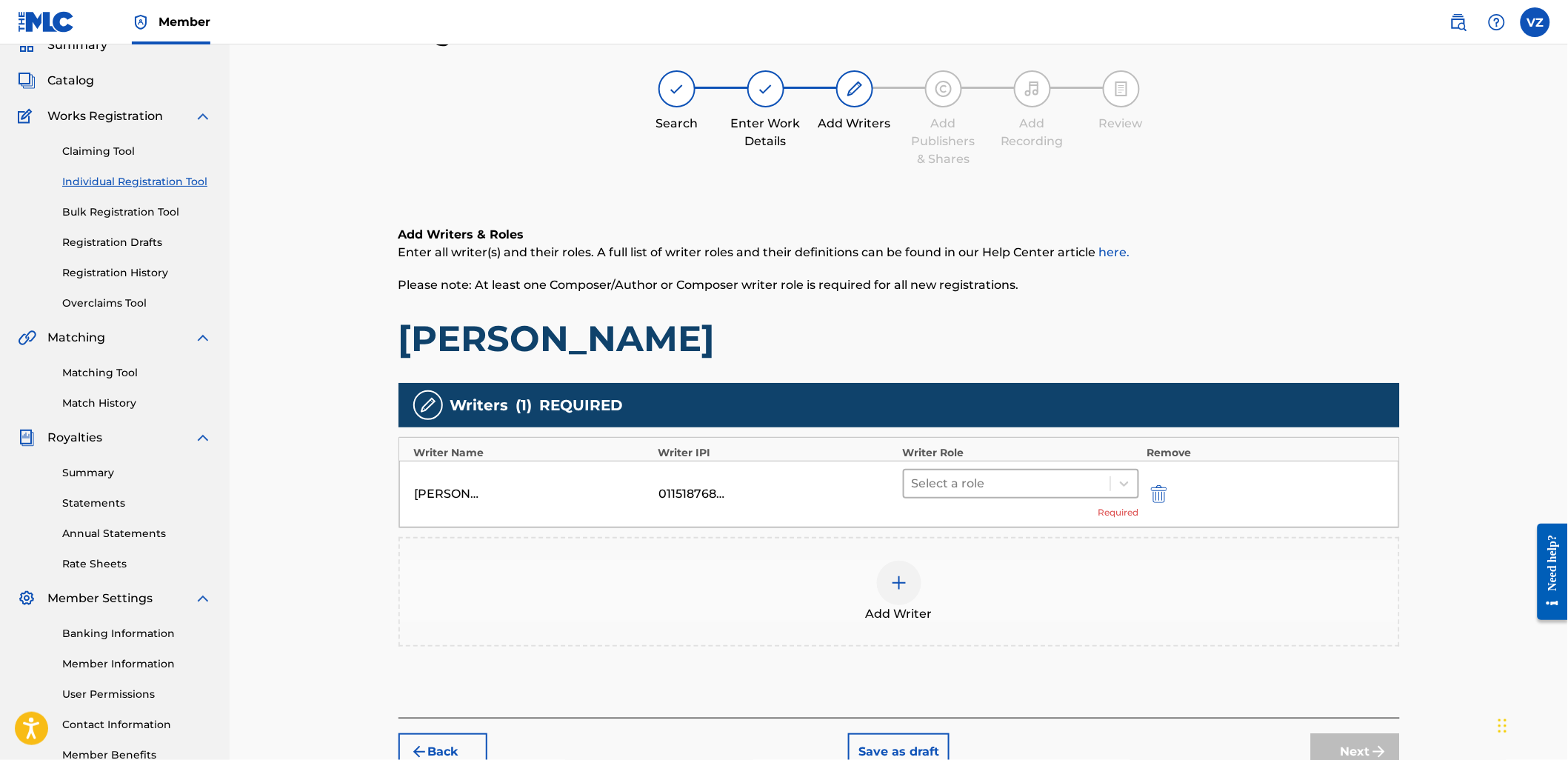
click at [1025, 476] on div at bounding box center [1007, 483] width 192 height 21
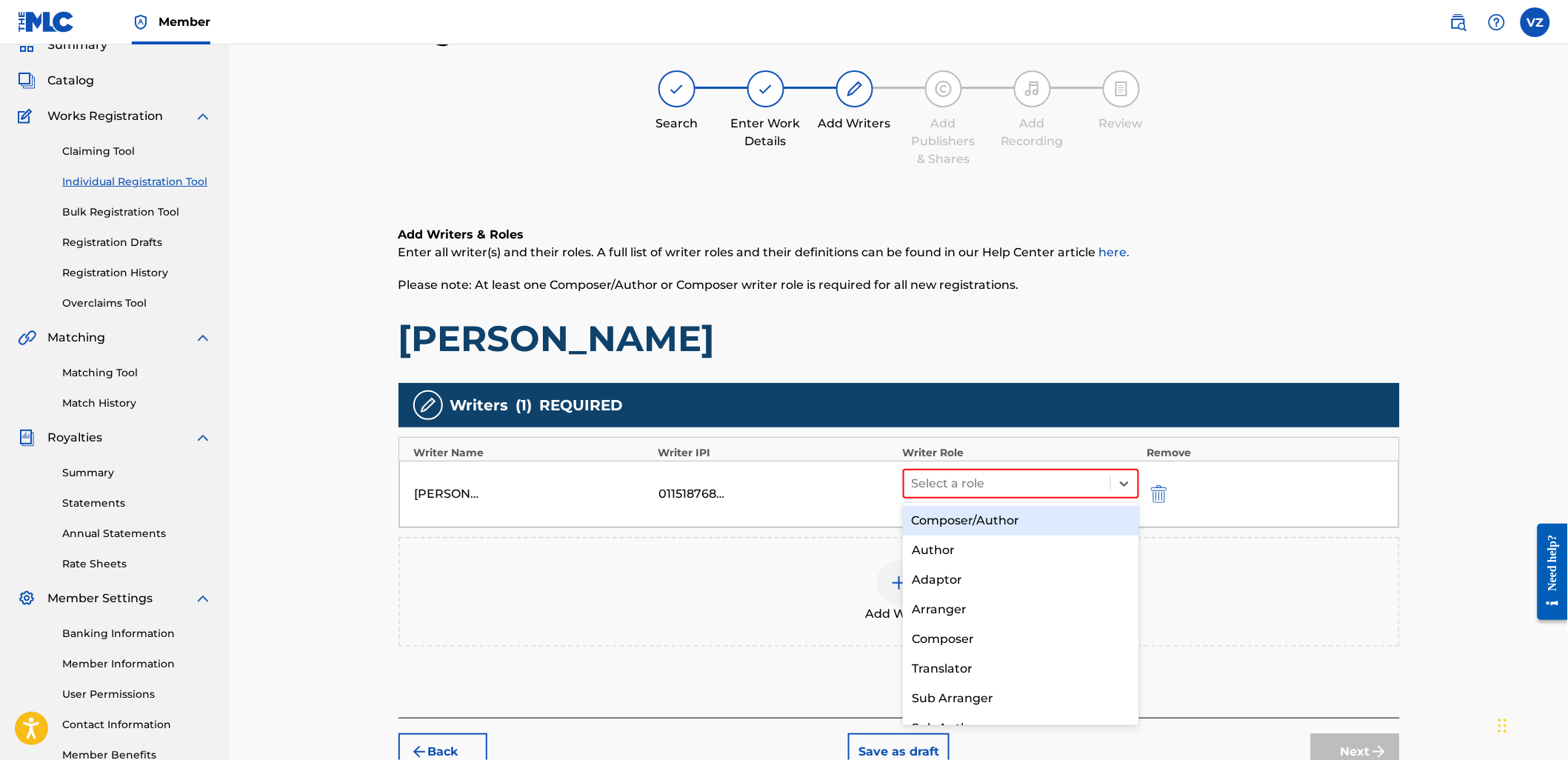
click at [1025, 531] on div "Composer/Author" at bounding box center [1021, 520] width 236 height 30
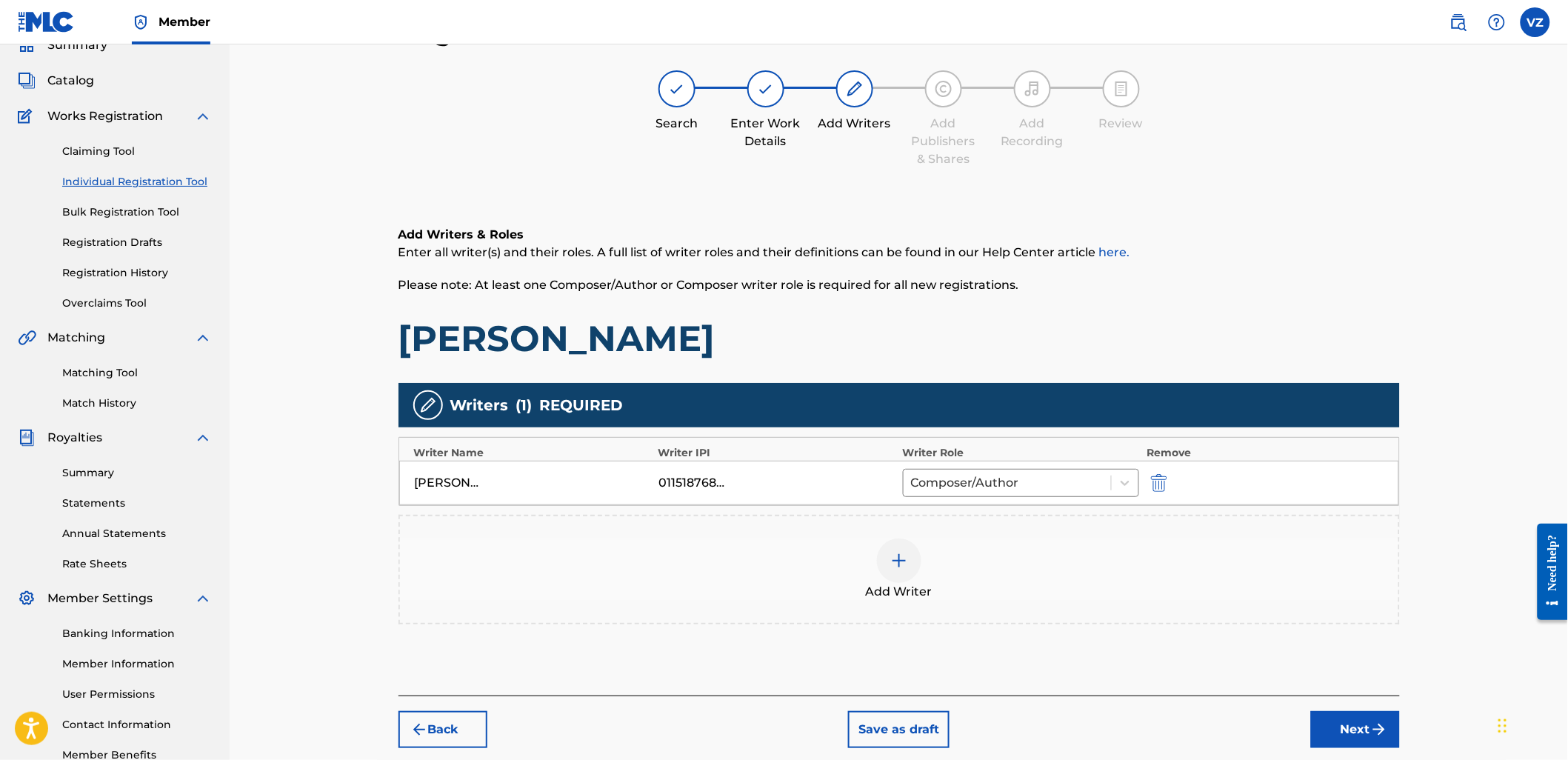
click at [1283, 565] on div "Add Writer" at bounding box center [898, 569] width 998 height 62
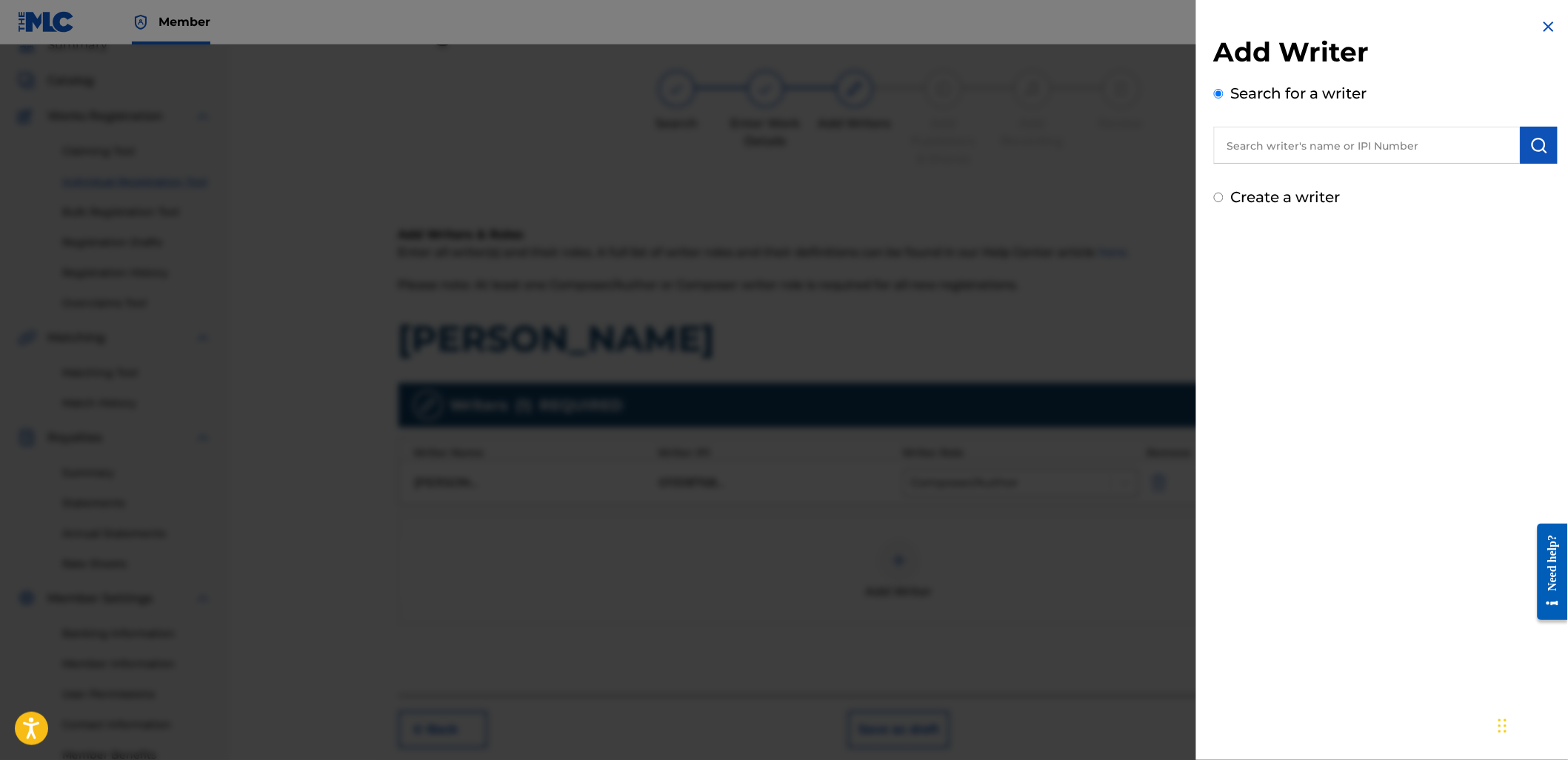
click at [1545, 30] on img at bounding box center [1549, 27] width 18 height 18
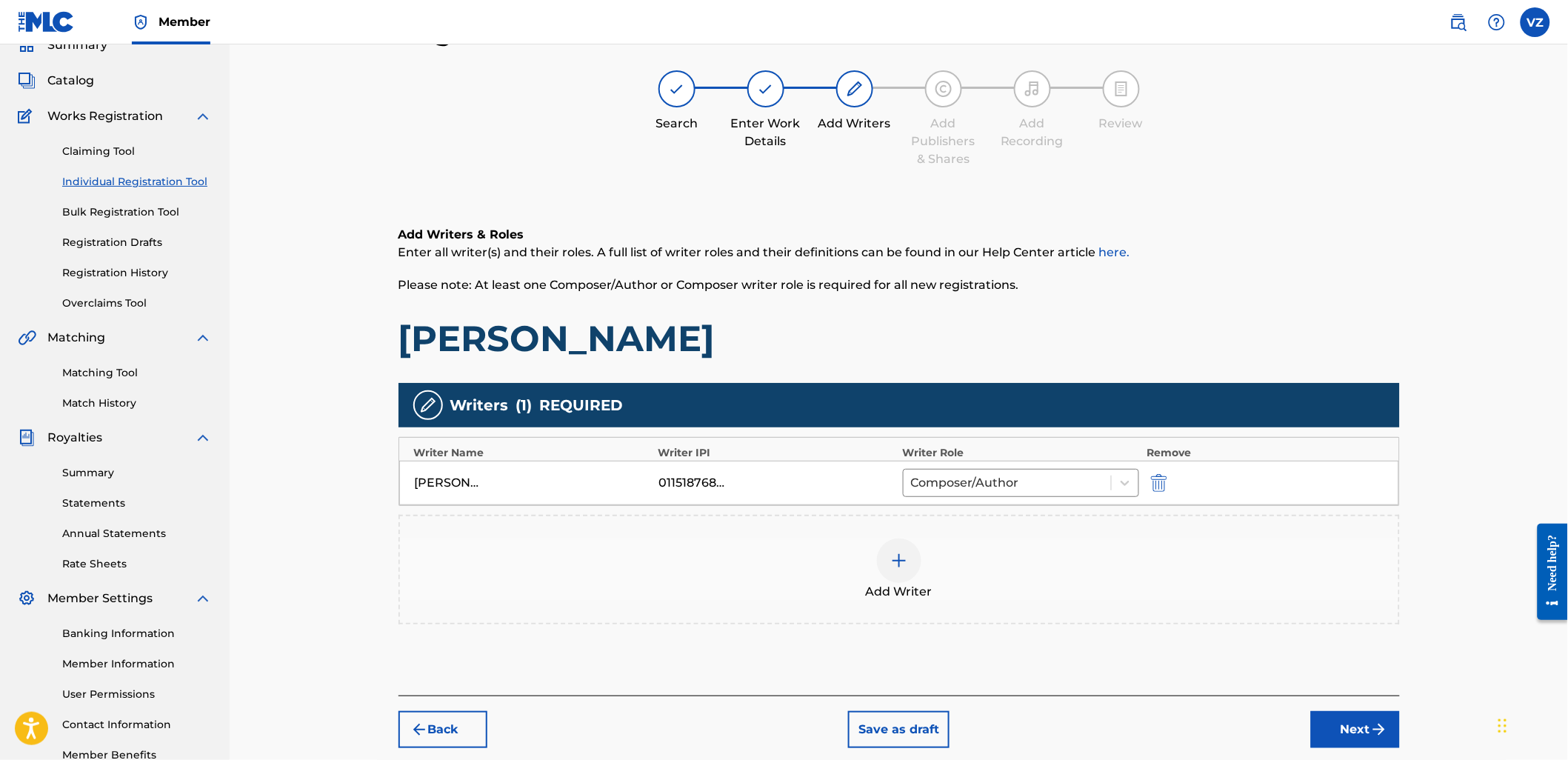
click at [1368, 718] on button "Next" at bounding box center [1355, 729] width 89 height 37
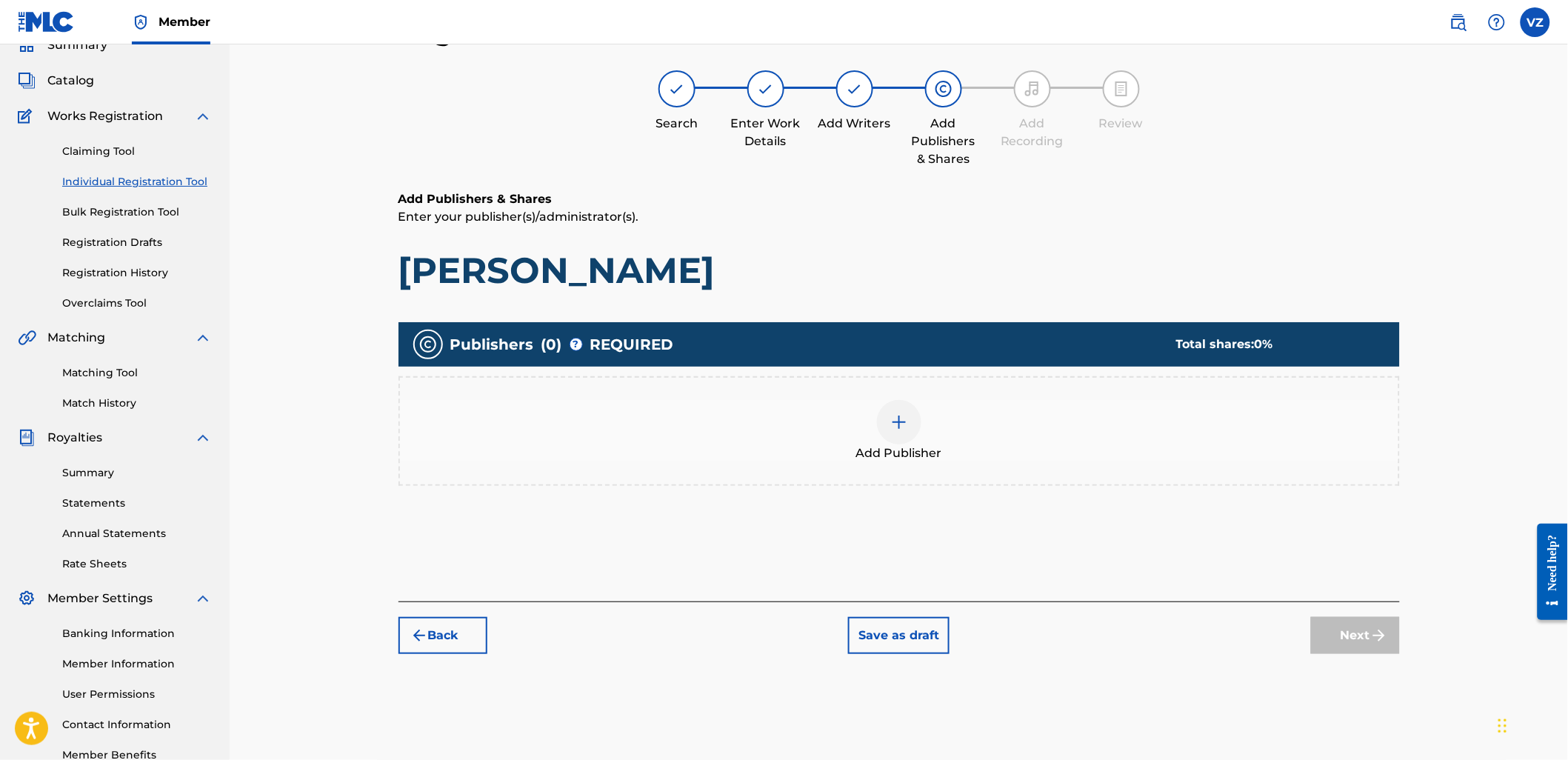
click at [877, 437] on div "Add Publisher" at bounding box center [898, 430] width 998 height 62
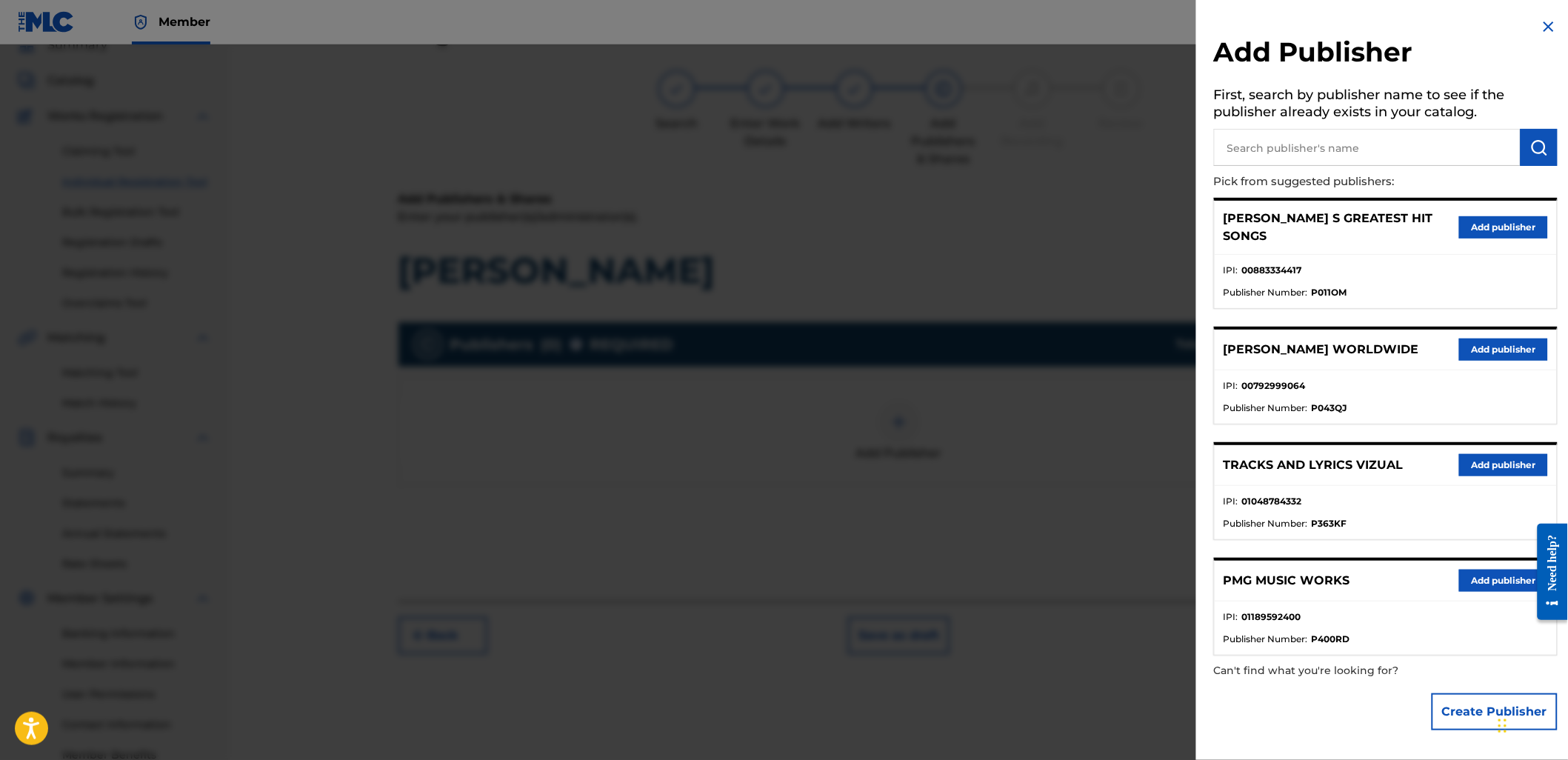
click at [1472, 458] on button "Add publisher" at bounding box center [1503, 465] width 89 height 22
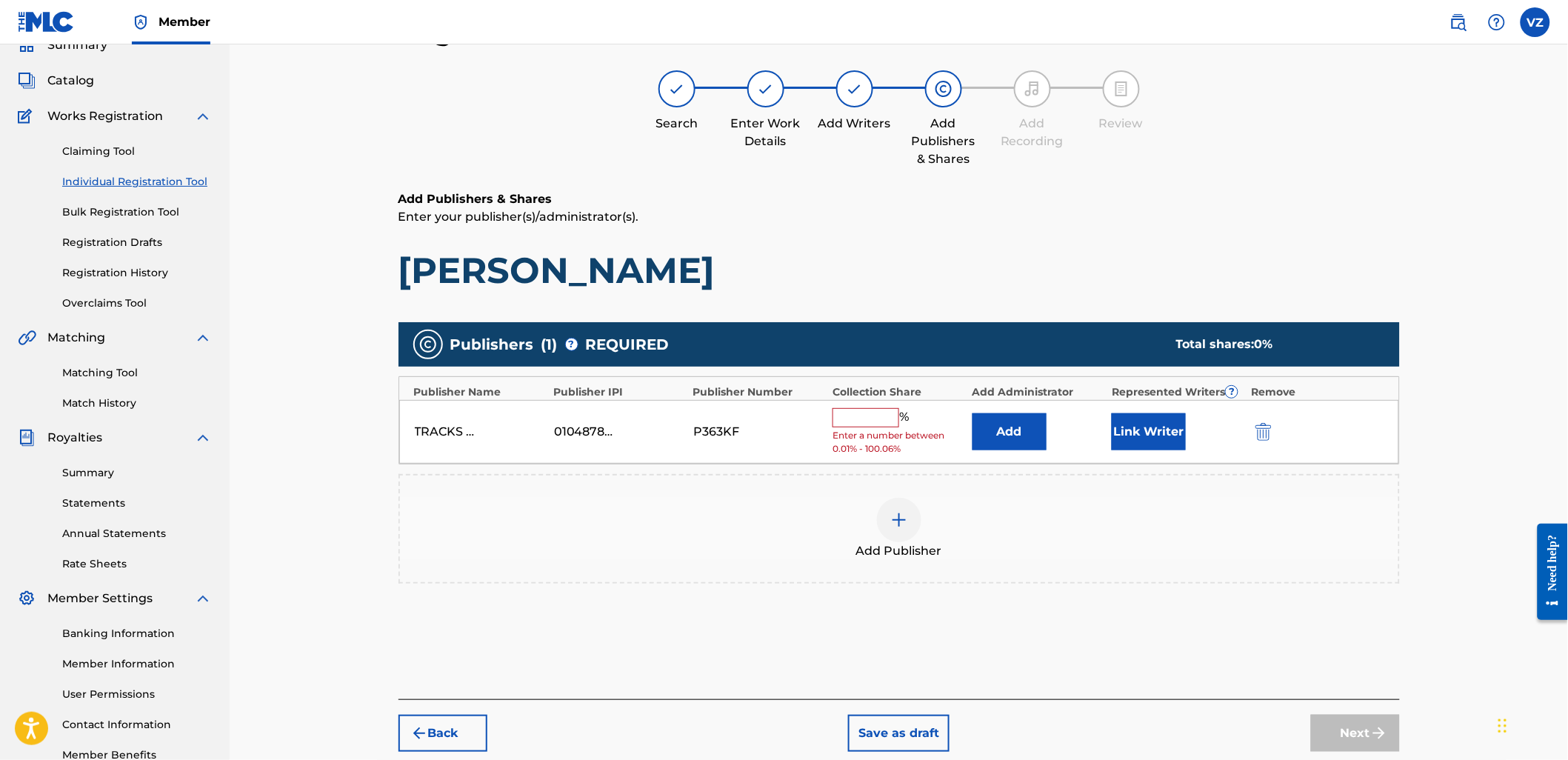
click at [886, 425] on input "text" at bounding box center [865, 417] width 66 height 19
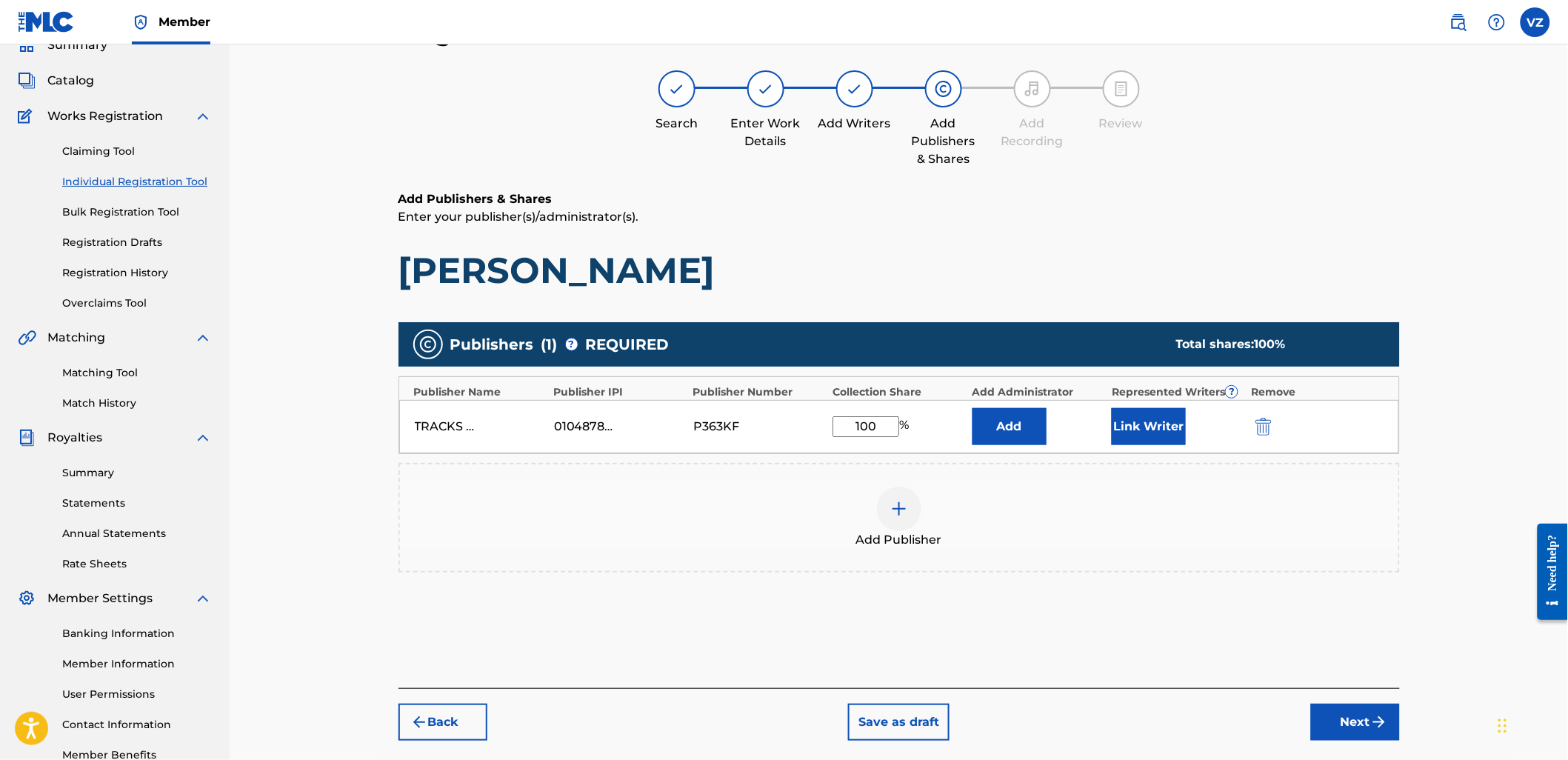
type input "100"
click at [1128, 429] on button "Link Writer" at bounding box center [1149, 426] width 74 height 37
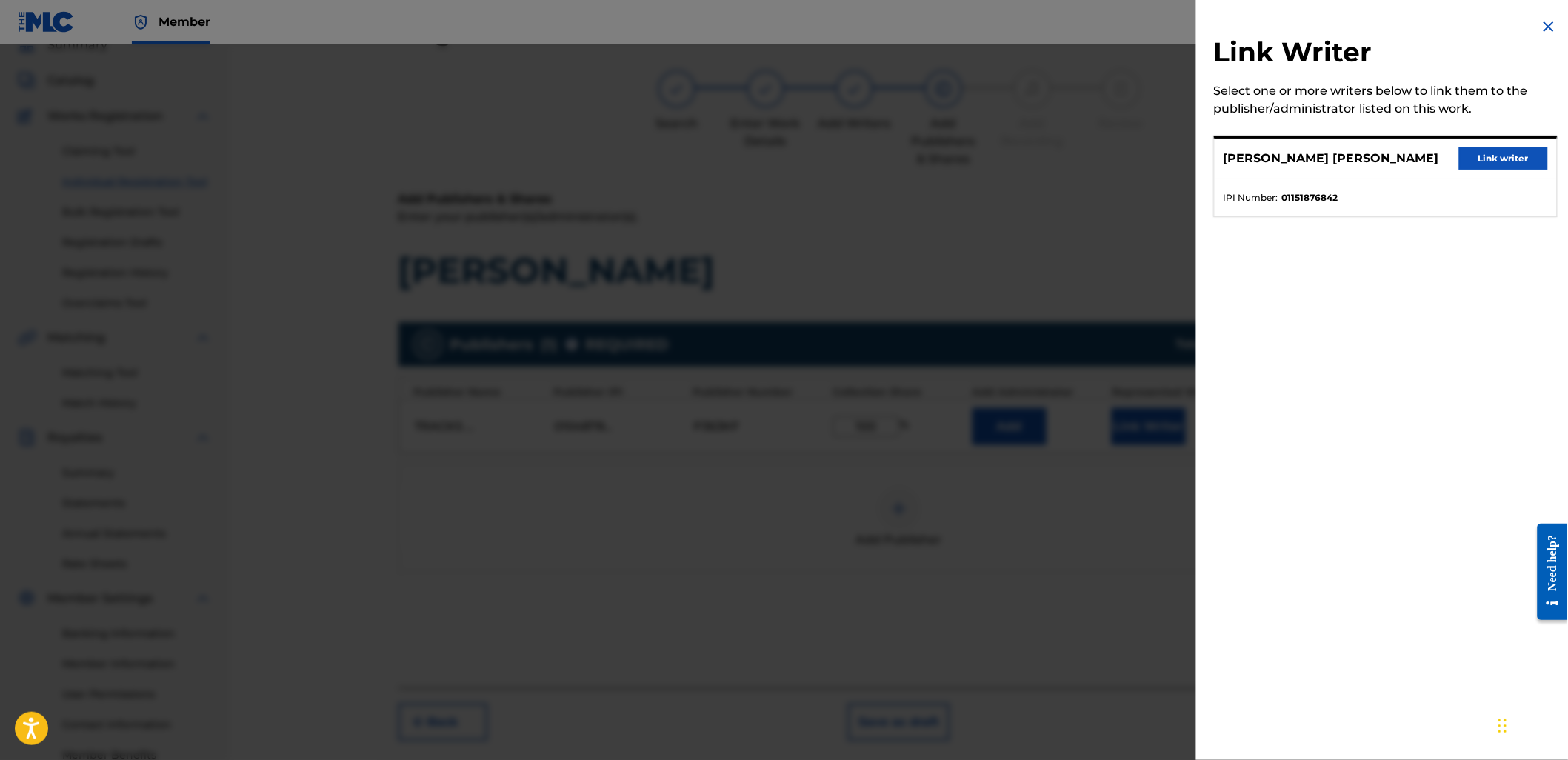
click at [1523, 158] on button "Link writer" at bounding box center [1503, 158] width 89 height 22
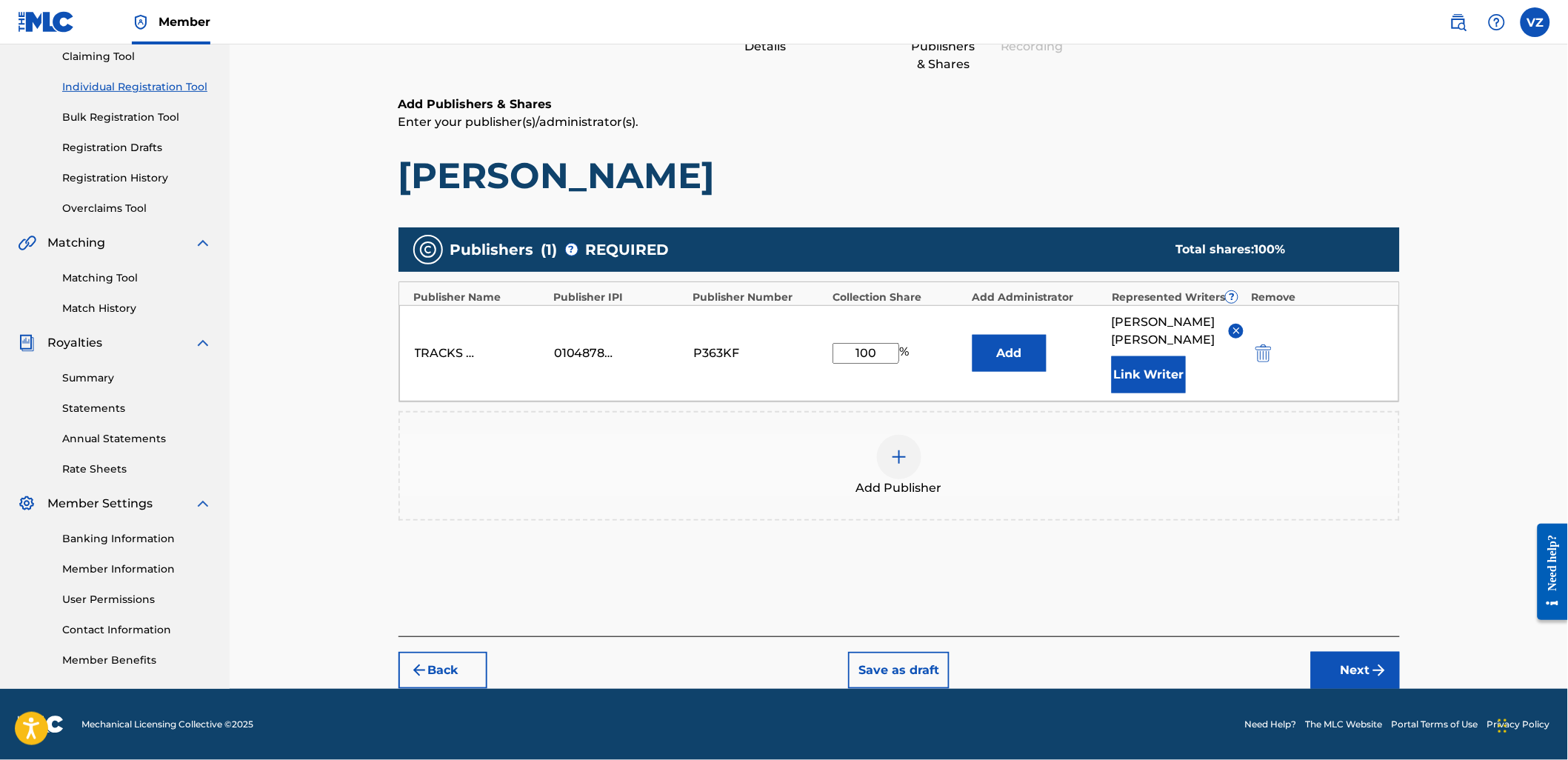
click at [1365, 670] on button "Next" at bounding box center [1355, 670] width 89 height 37
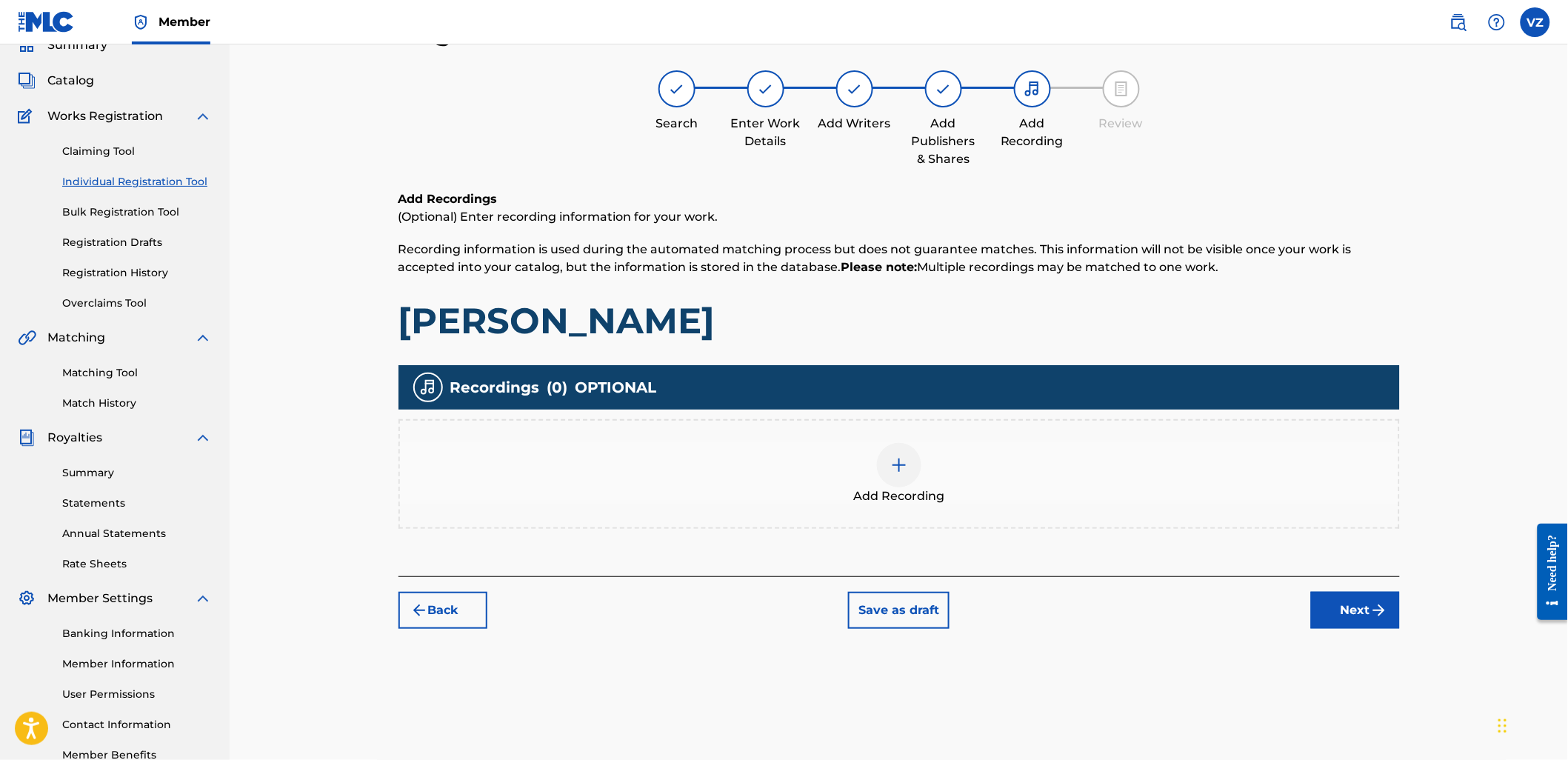
click at [1345, 608] on button "Next" at bounding box center [1355, 609] width 89 height 37
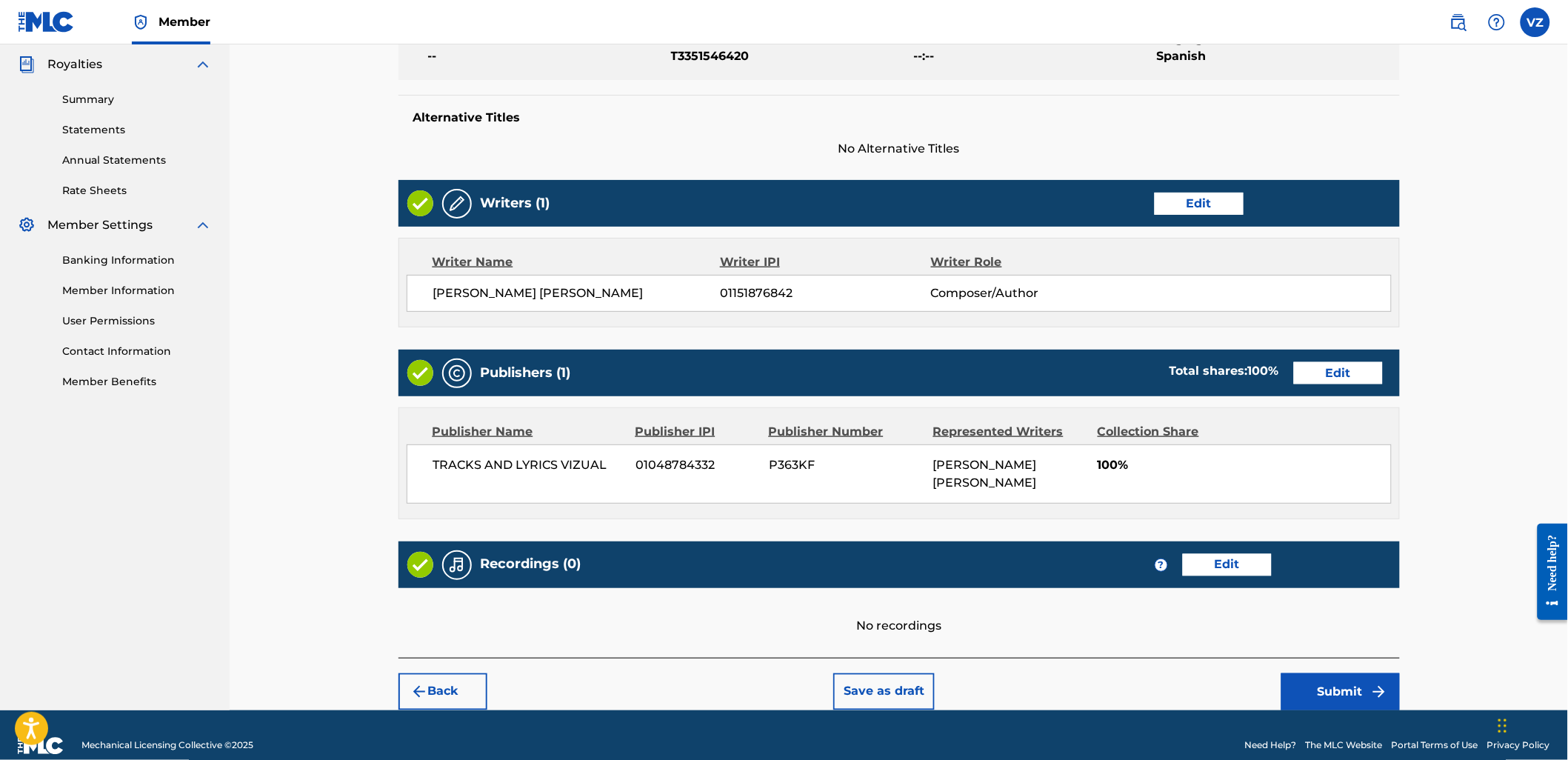
scroll to position [461, 0]
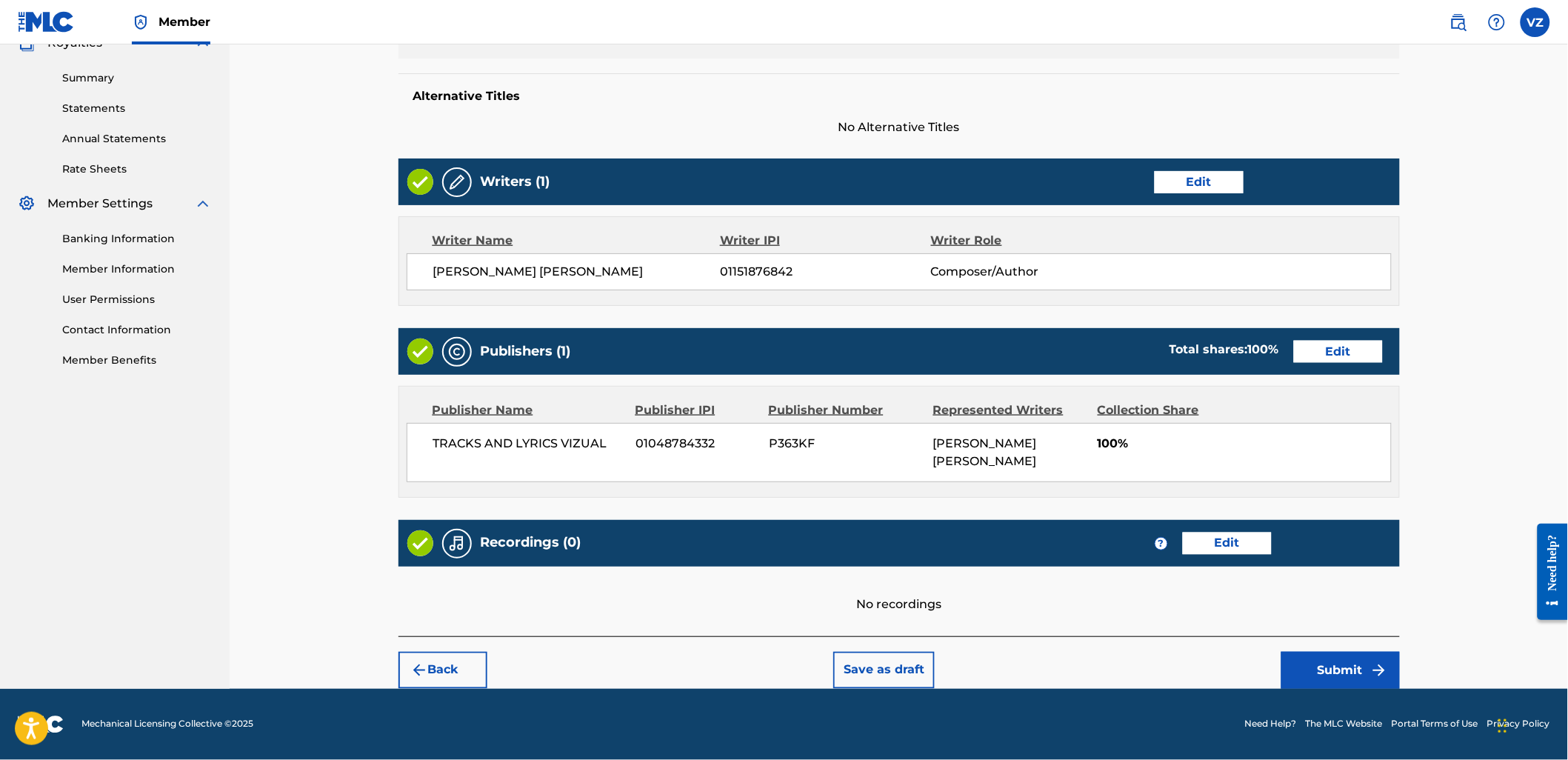
click at [1356, 663] on button "Submit" at bounding box center [1341, 670] width 118 height 37
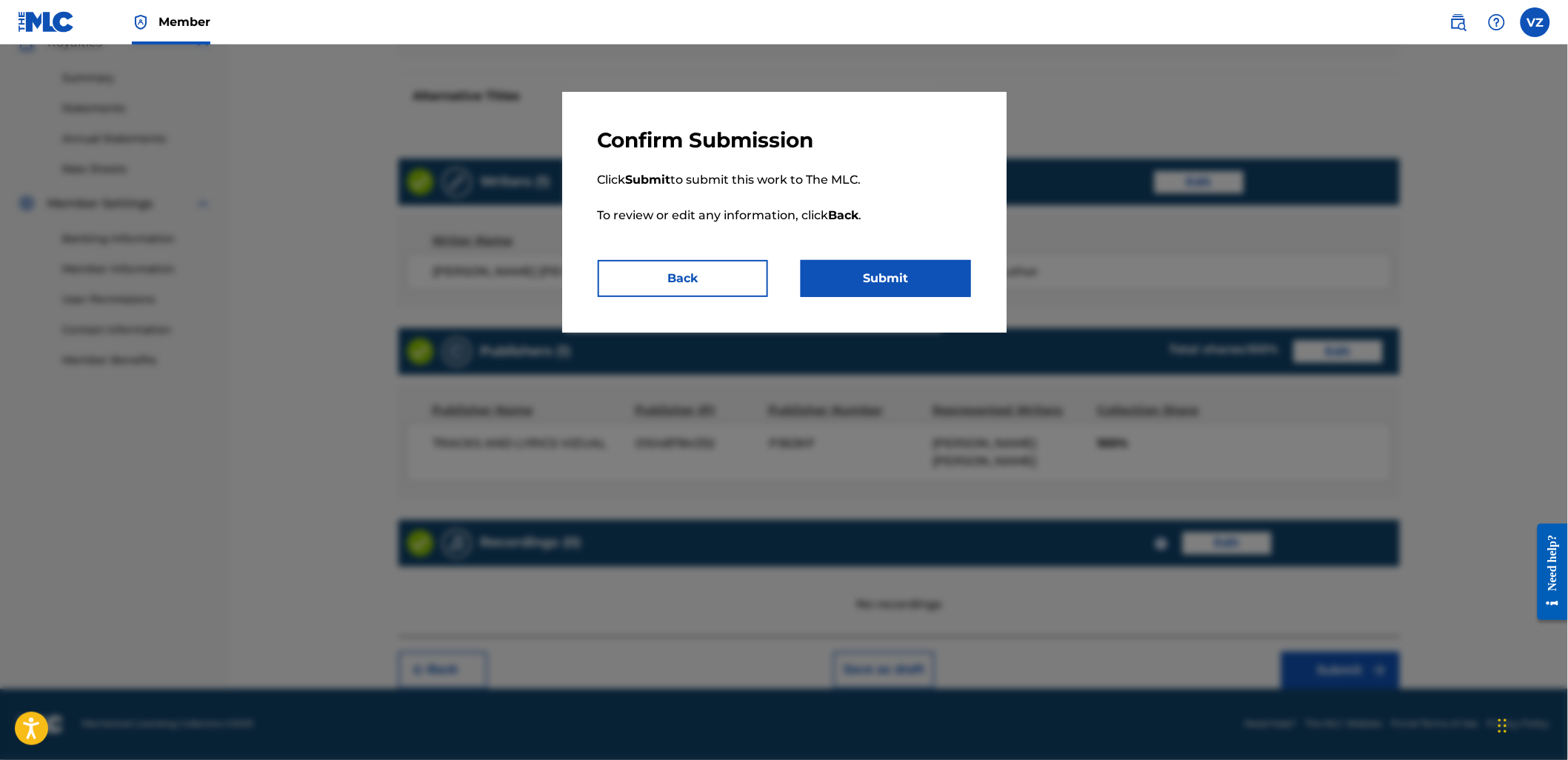
click at [915, 282] on button "Submit" at bounding box center [886, 278] width 171 height 37
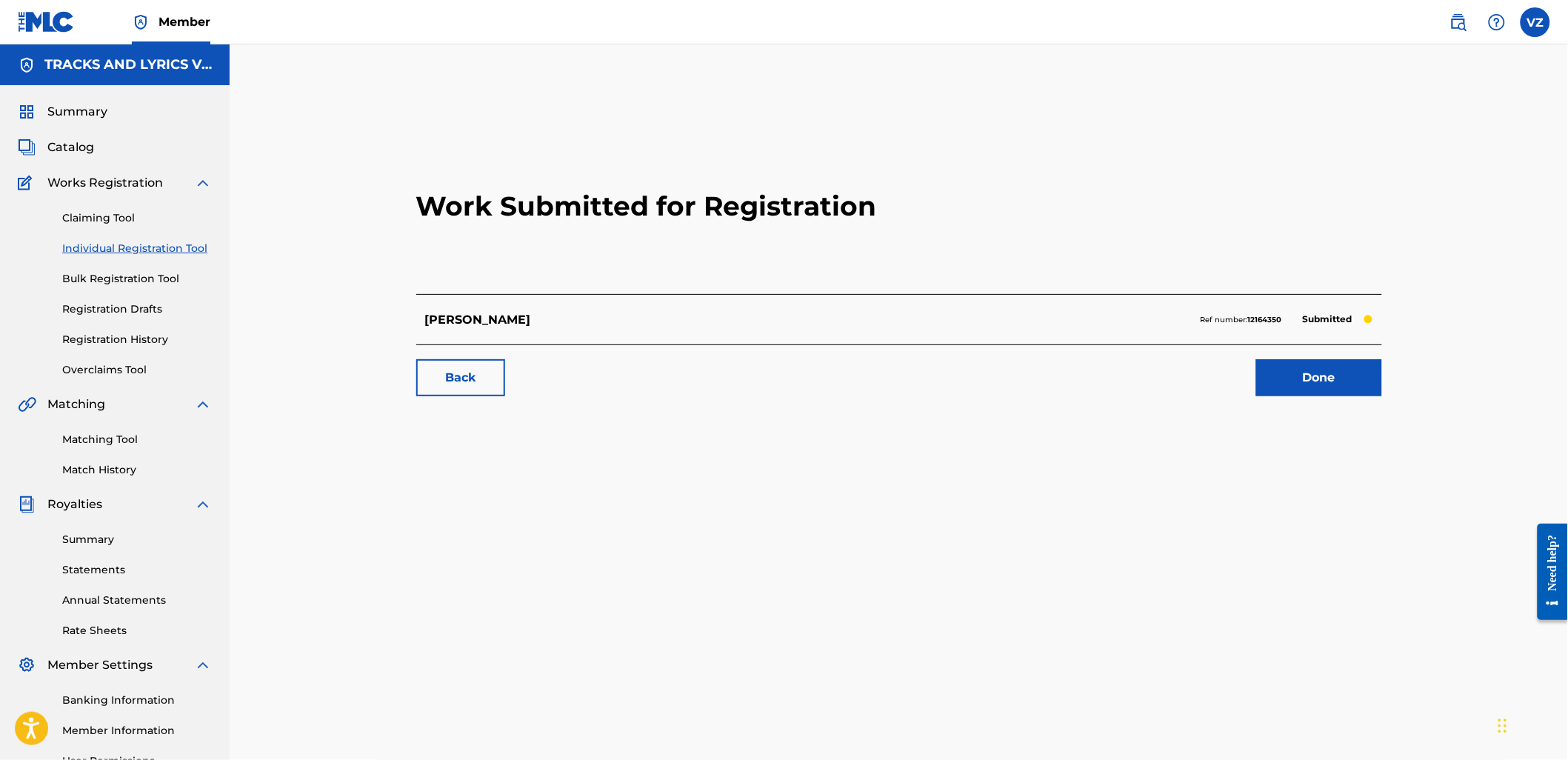
click at [1300, 375] on link "Done" at bounding box center [1319, 377] width 126 height 37
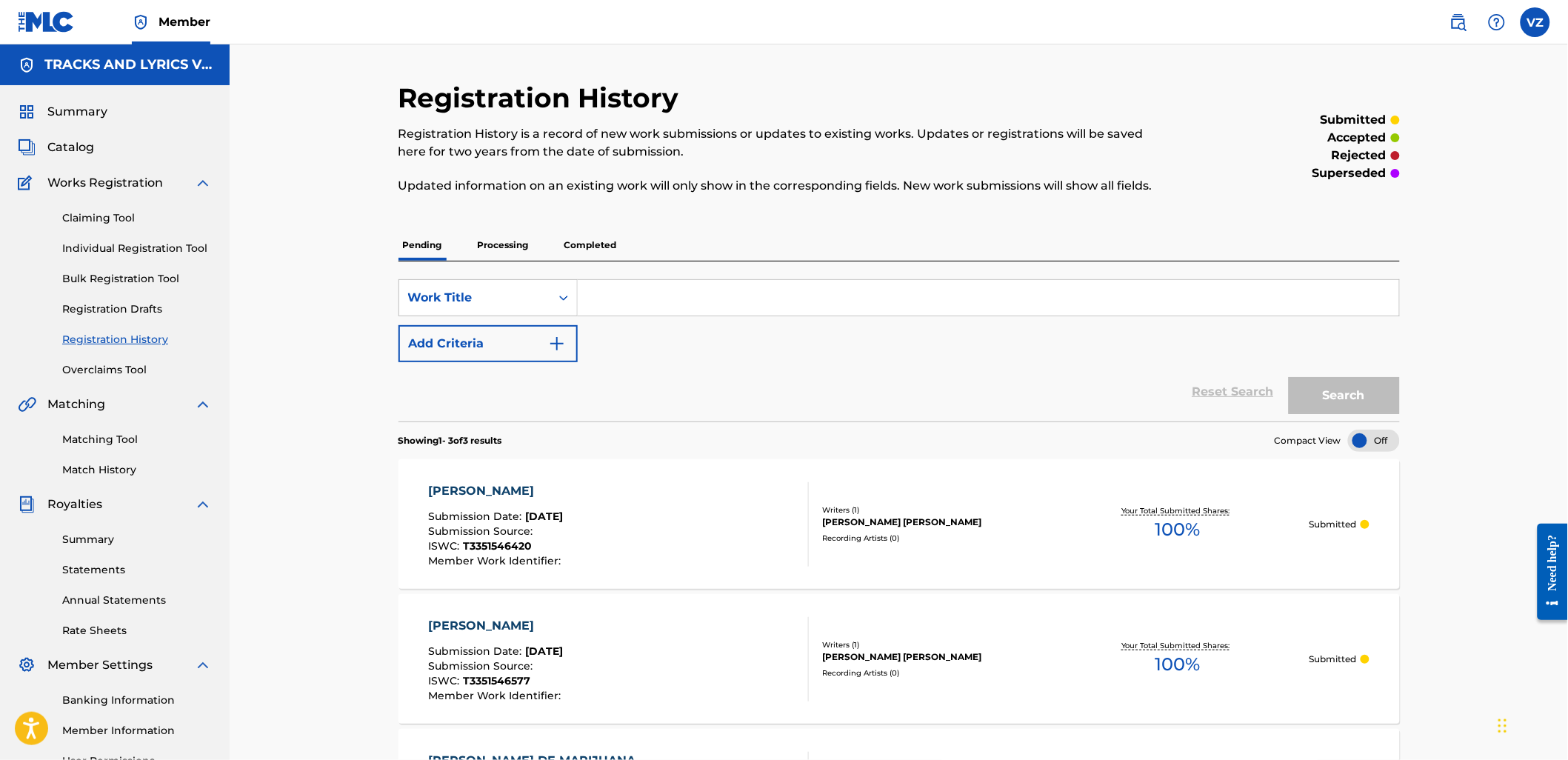
click at [123, 245] on link "Individual Registration Tool" at bounding box center [136, 248] width 150 height 15
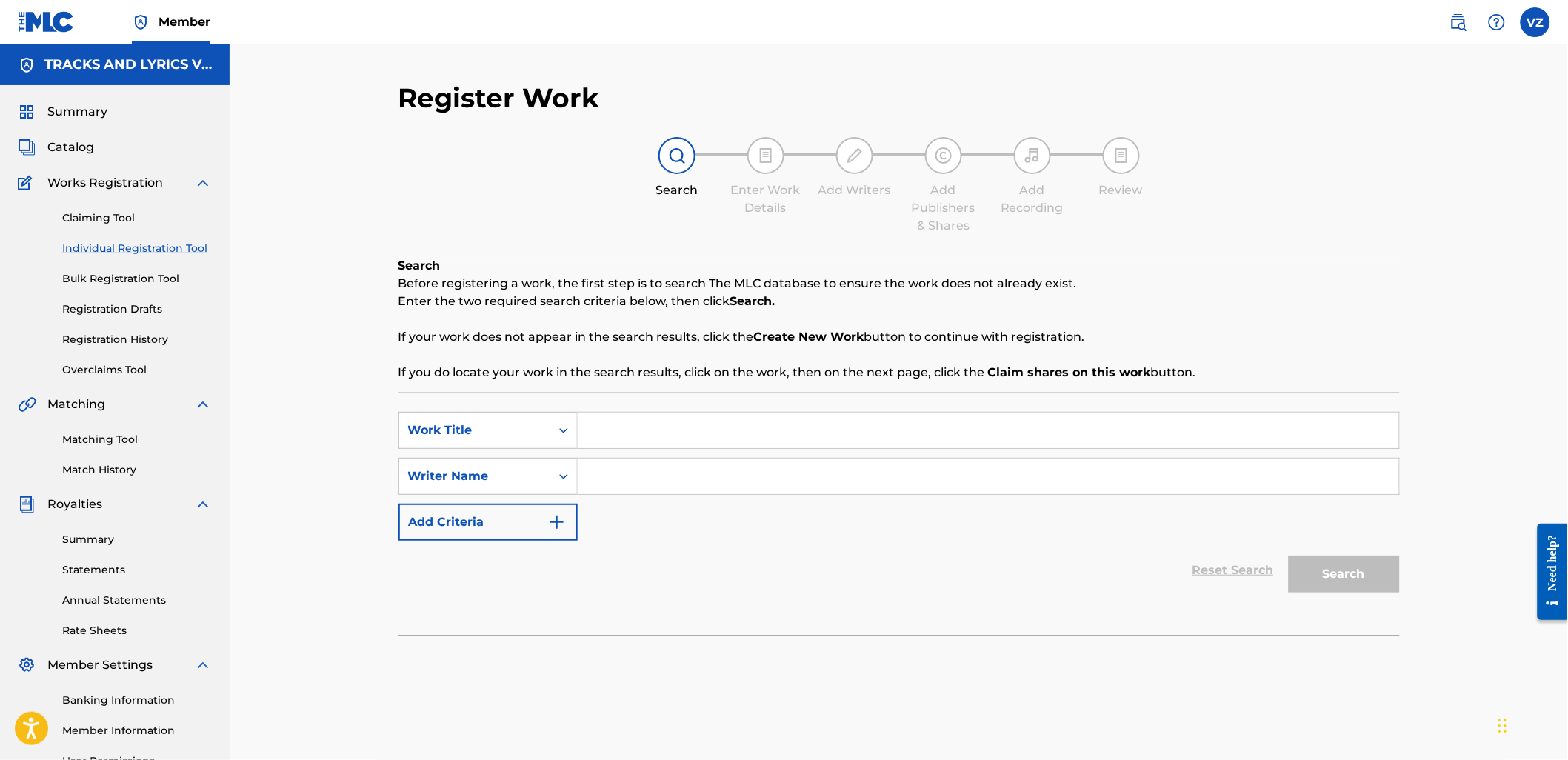
click at [819, 420] on input "Search Form" at bounding box center [988, 429] width 821 height 35
paste input "La Mejor Version de Mi"
type input "La Mejor Version de Mi"
click at [649, 484] on input "Search Form" at bounding box center [988, 476] width 821 height 35
type input "[PERSON_NAME]"
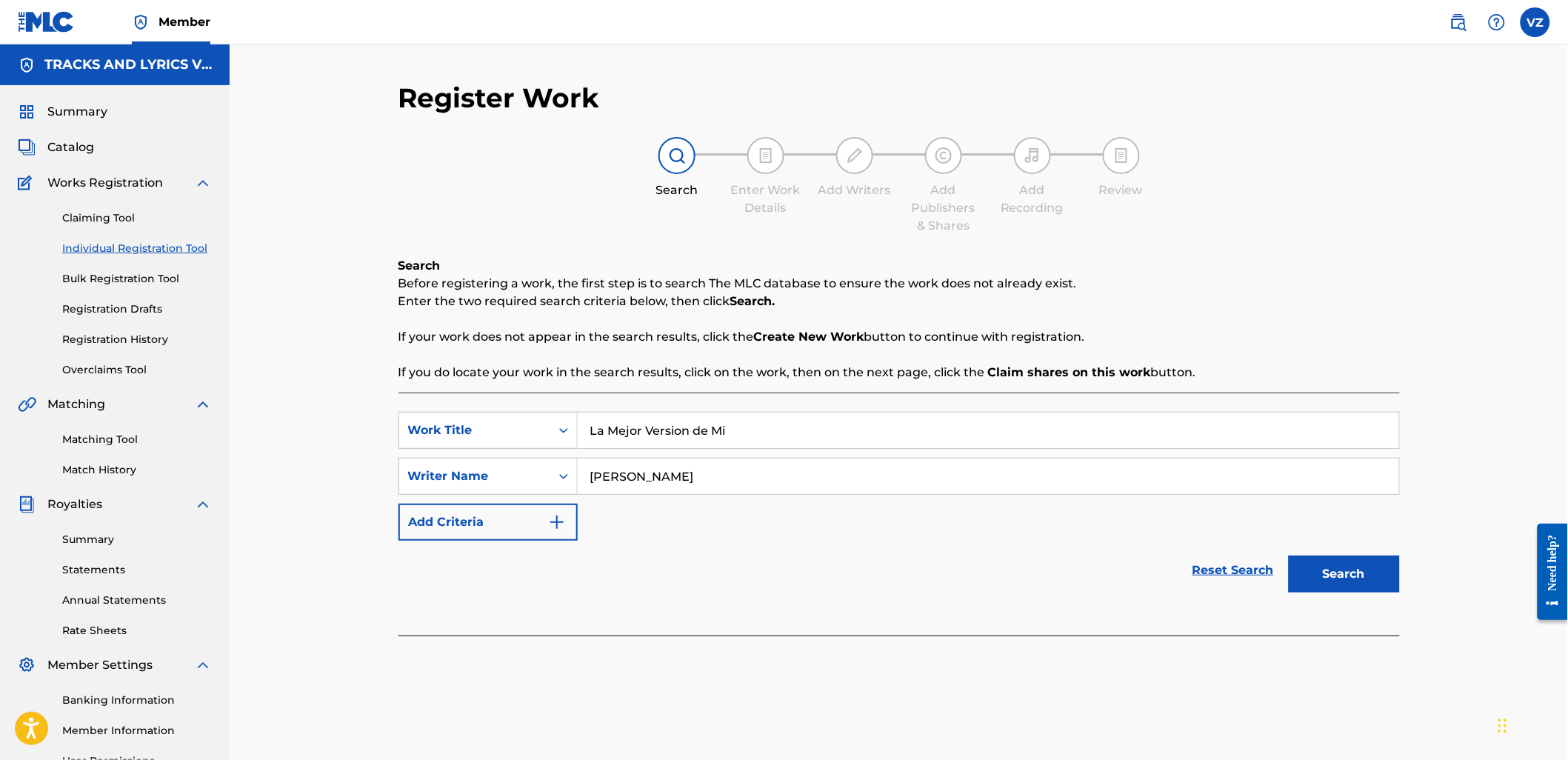
click at [1289, 556] on button "Search" at bounding box center [1345, 574] width 111 height 37
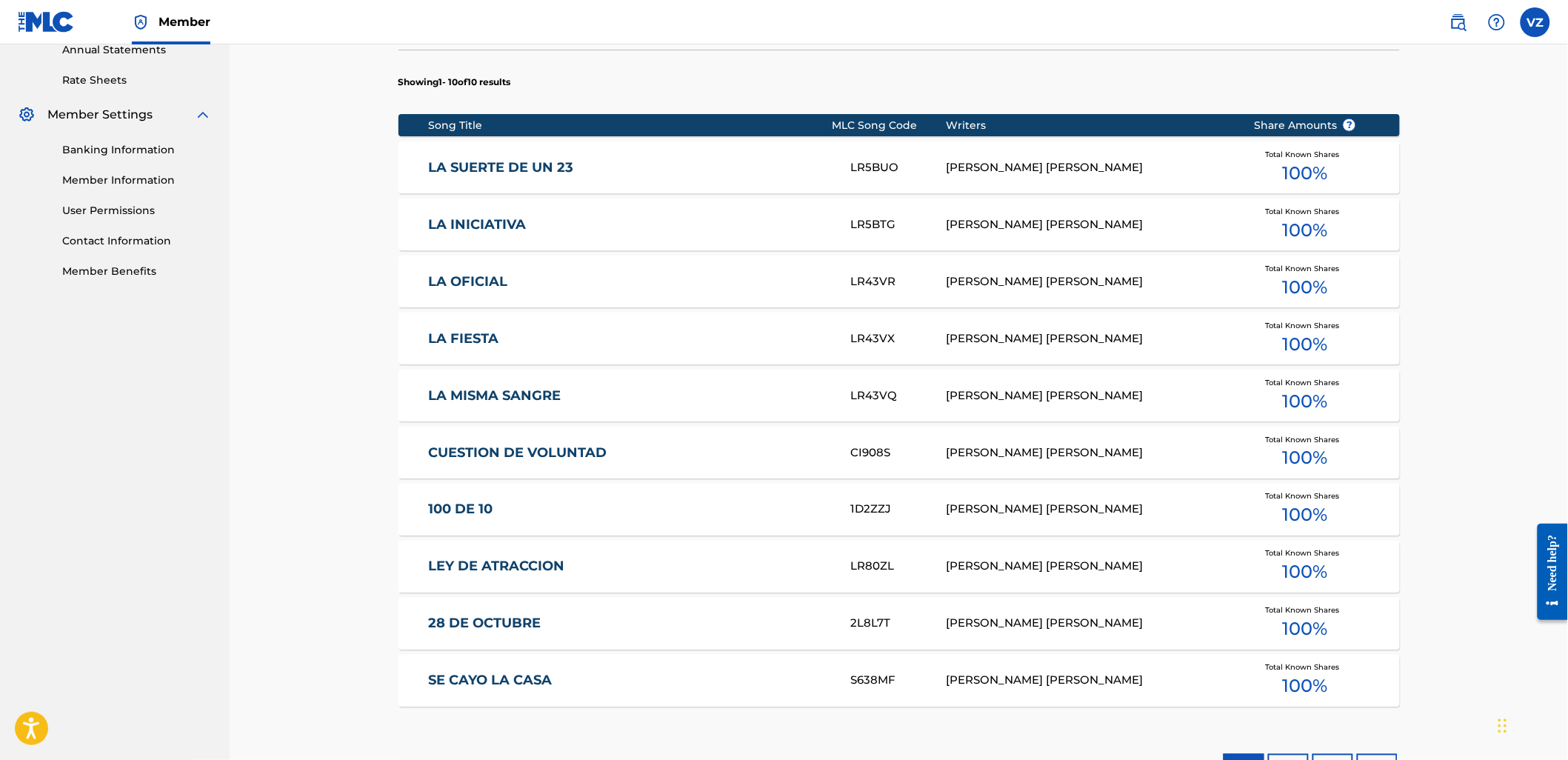
scroll to position [568, 0]
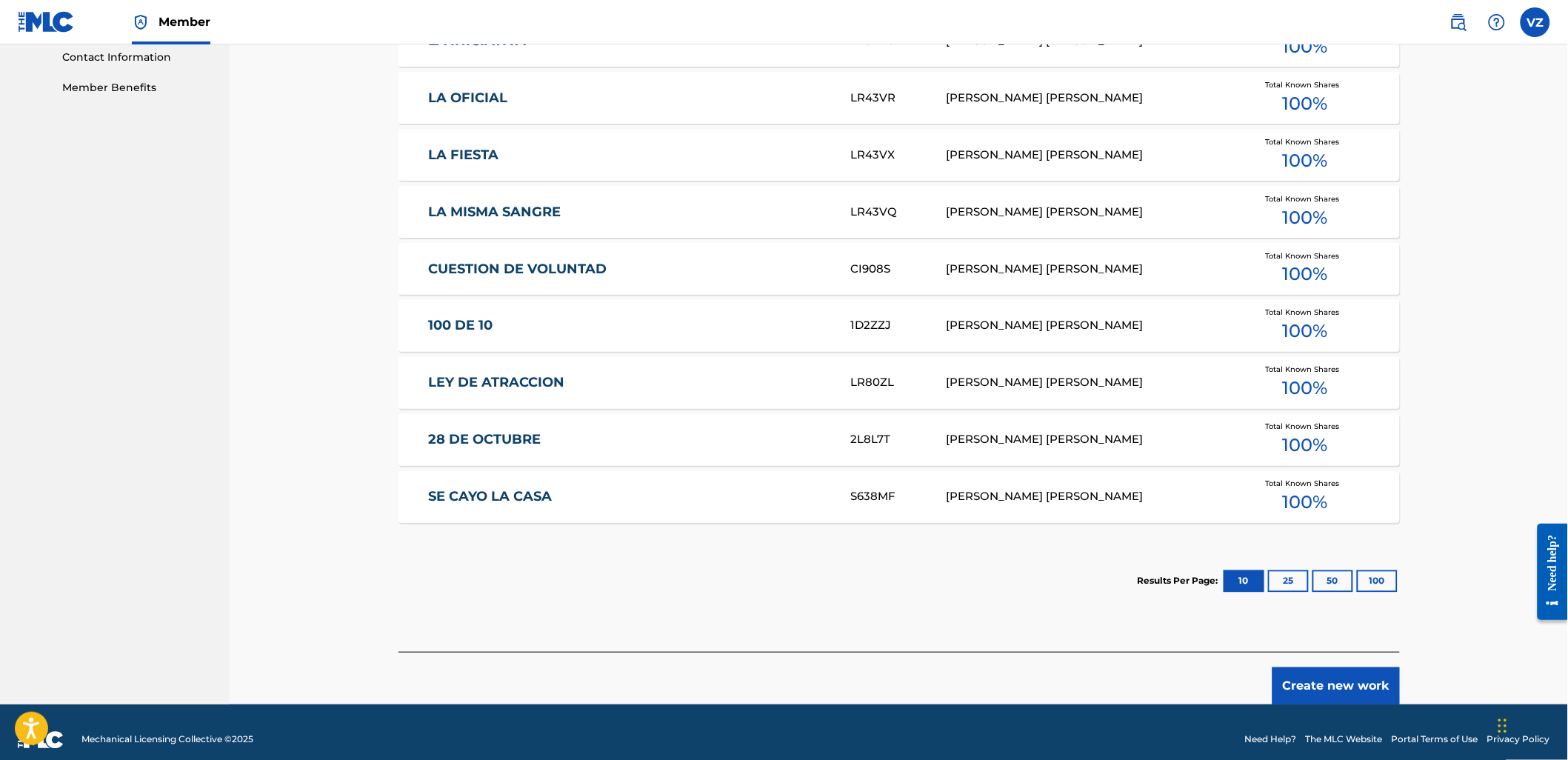
click at [1389, 575] on button "100" at bounding box center [1377, 581] width 41 height 22
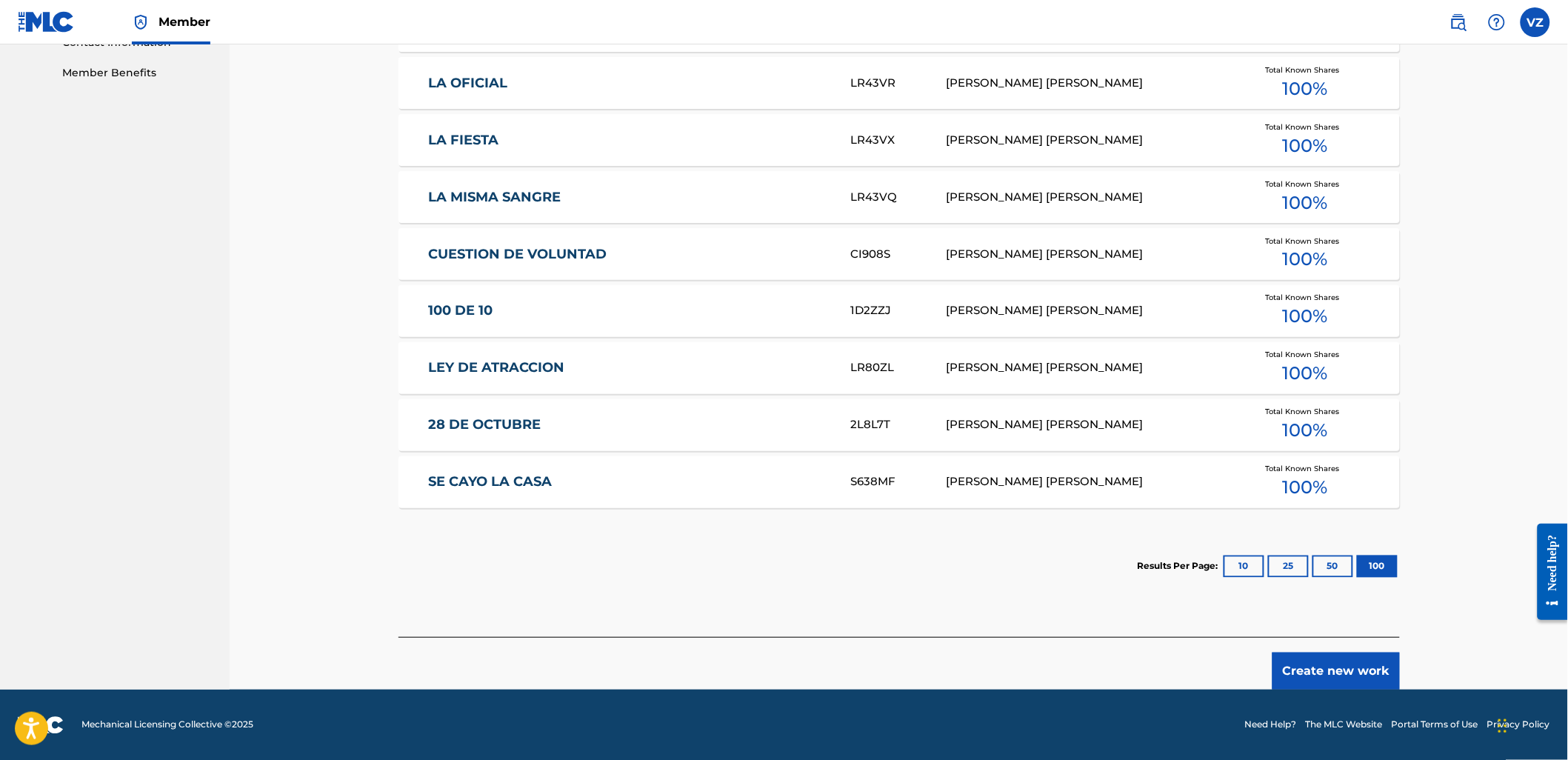
click at [1345, 652] on div "Create new work" at bounding box center [899, 663] width 1001 height 53
click at [1348, 659] on button "Create new work" at bounding box center [1336, 670] width 127 height 37
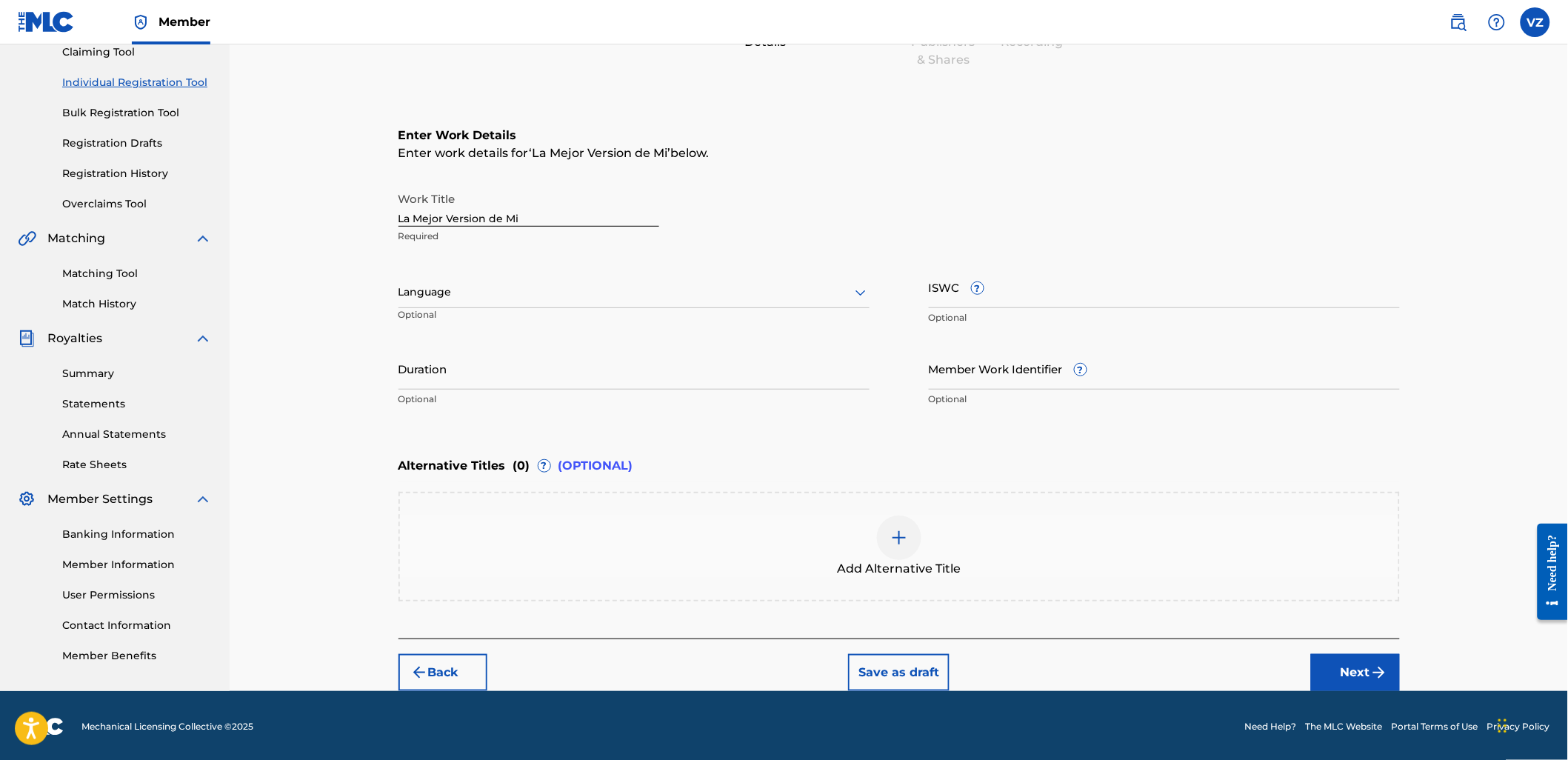
click at [578, 212] on input "La Mejor Version de Mi" at bounding box center [529, 205] width 261 height 42
click at [583, 291] on div at bounding box center [634, 291] width 471 height 18
click at [582, 350] on div "Spanish" at bounding box center [633, 358] width 470 height 34
click at [968, 293] on input "ISWC ?" at bounding box center [1164, 287] width 471 height 42
click at [1038, 278] on input "ISWC ?" at bounding box center [1164, 287] width 471 height 42
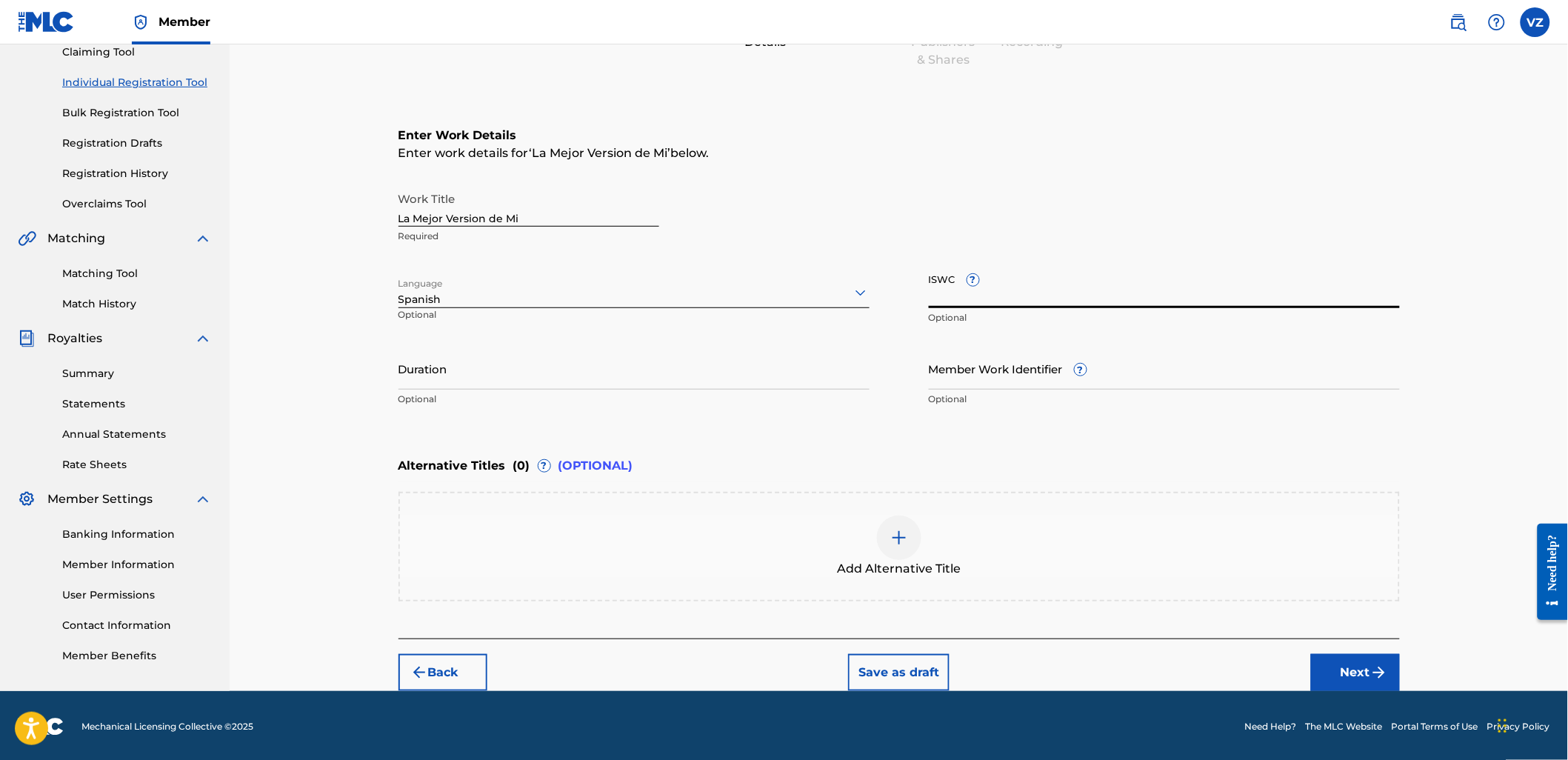
paste input "T3351546395"
type input "T3351546395"
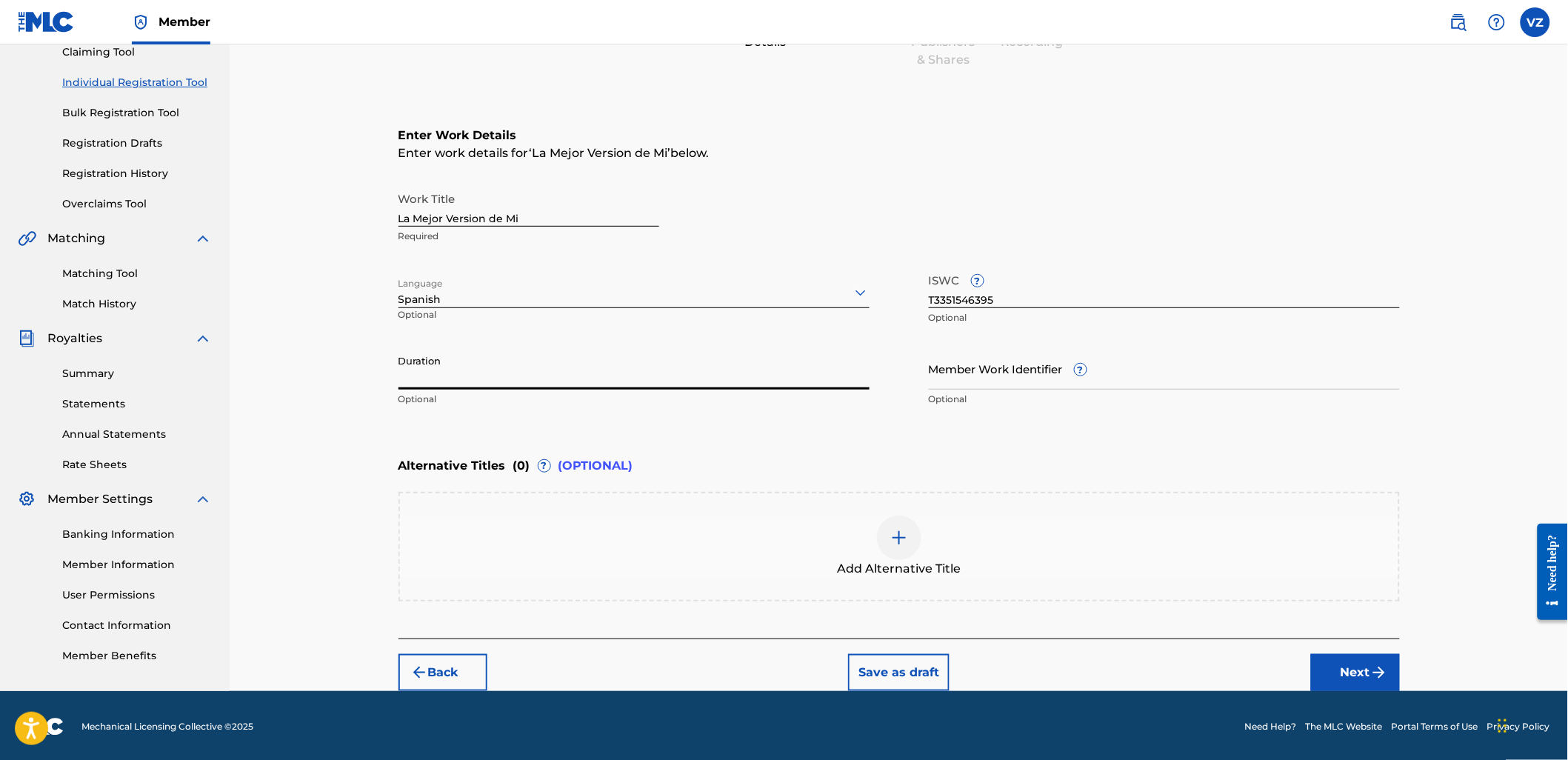
click at [691, 365] on input "Duration" at bounding box center [634, 368] width 471 height 42
click at [1123, 371] on input "Member Work Identifier ?" at bounding box center [1164, 368] width 471 height 42
click at [1379, 666] on img "submit" at bounding box center [1379, 673] width 18 height 18
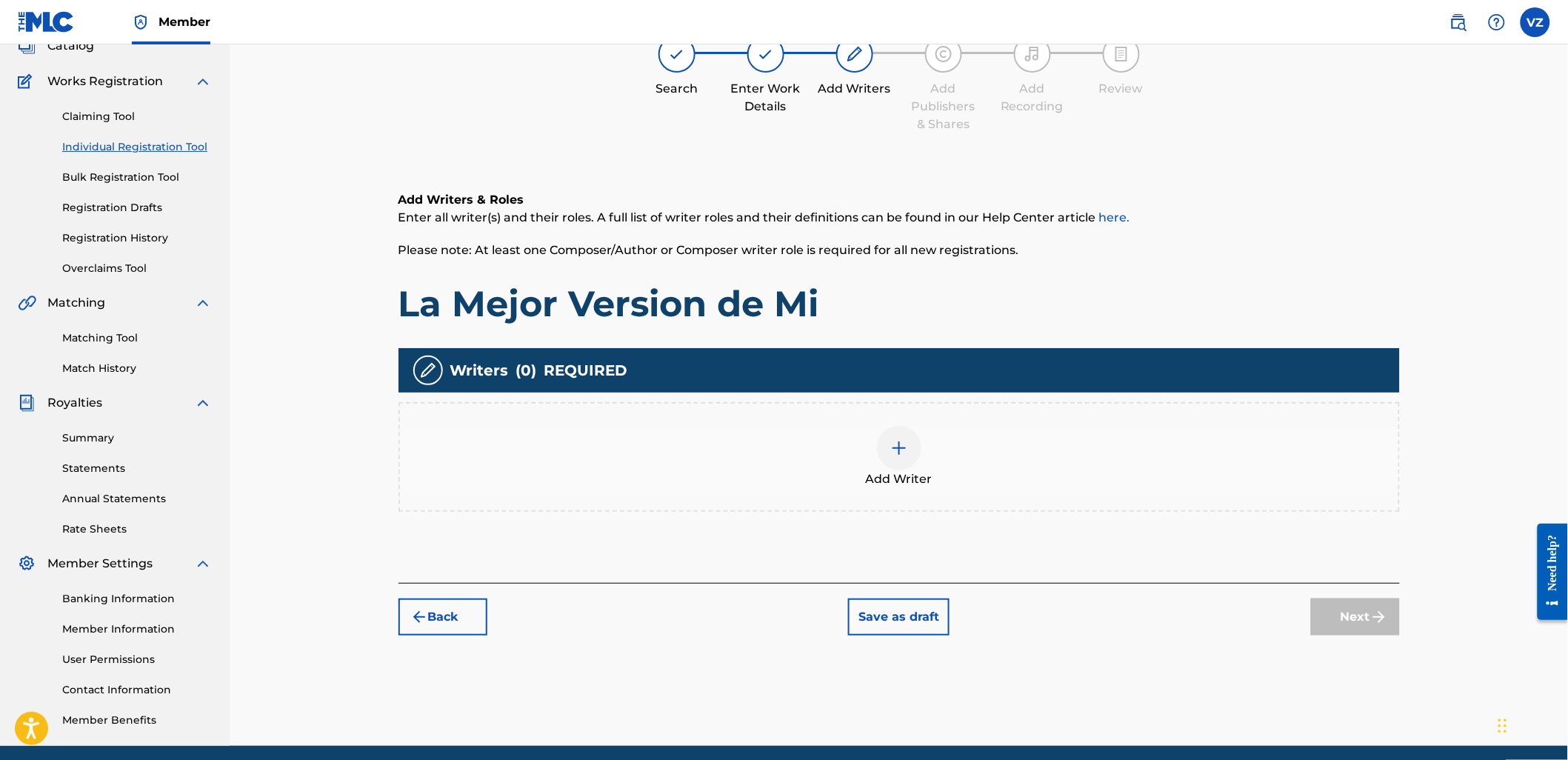
scroll to position [66, 0]
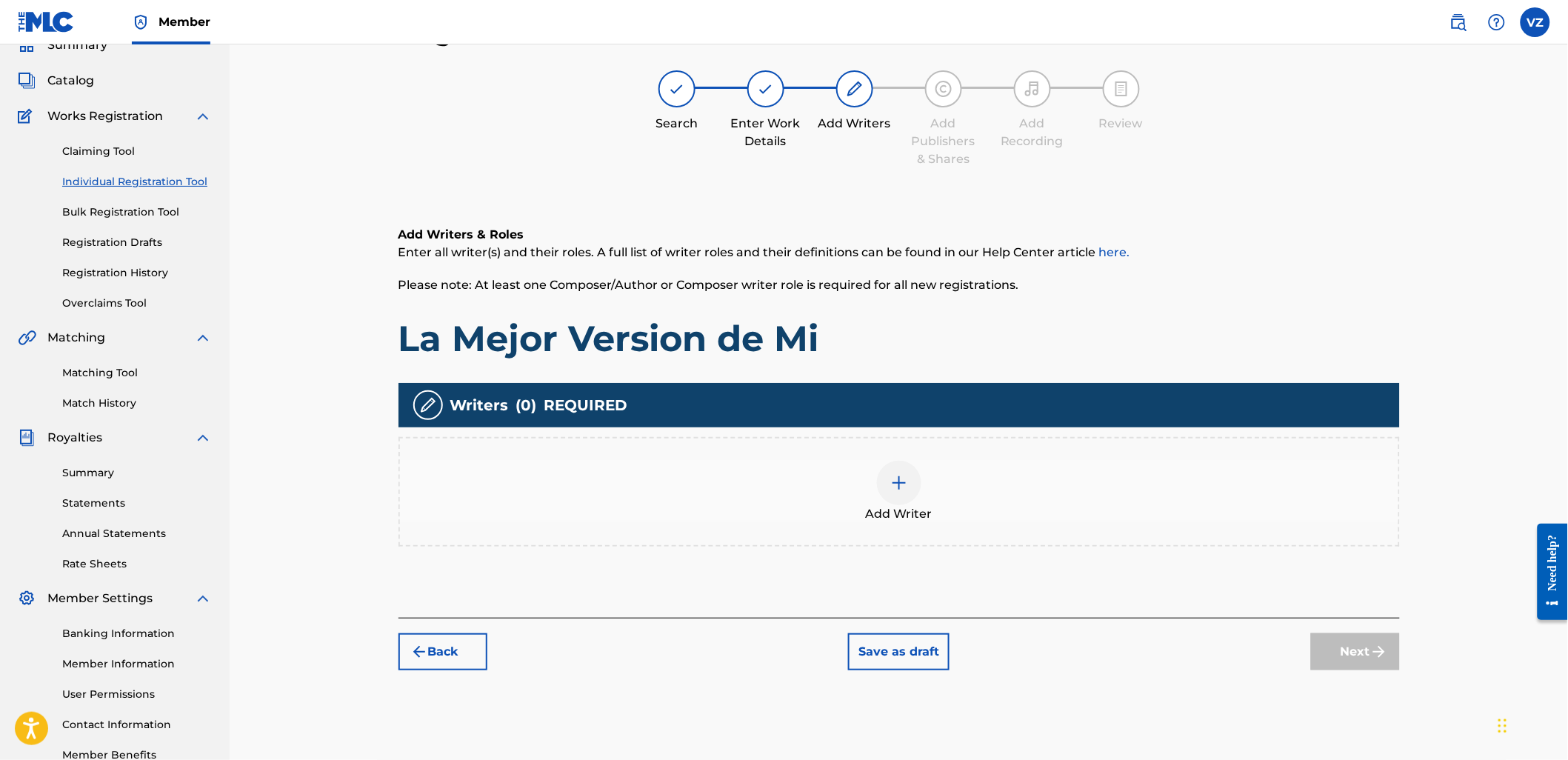
click at [954, 483] on div "Add Writer" at bounding box center [898, 491] width 998 height 62
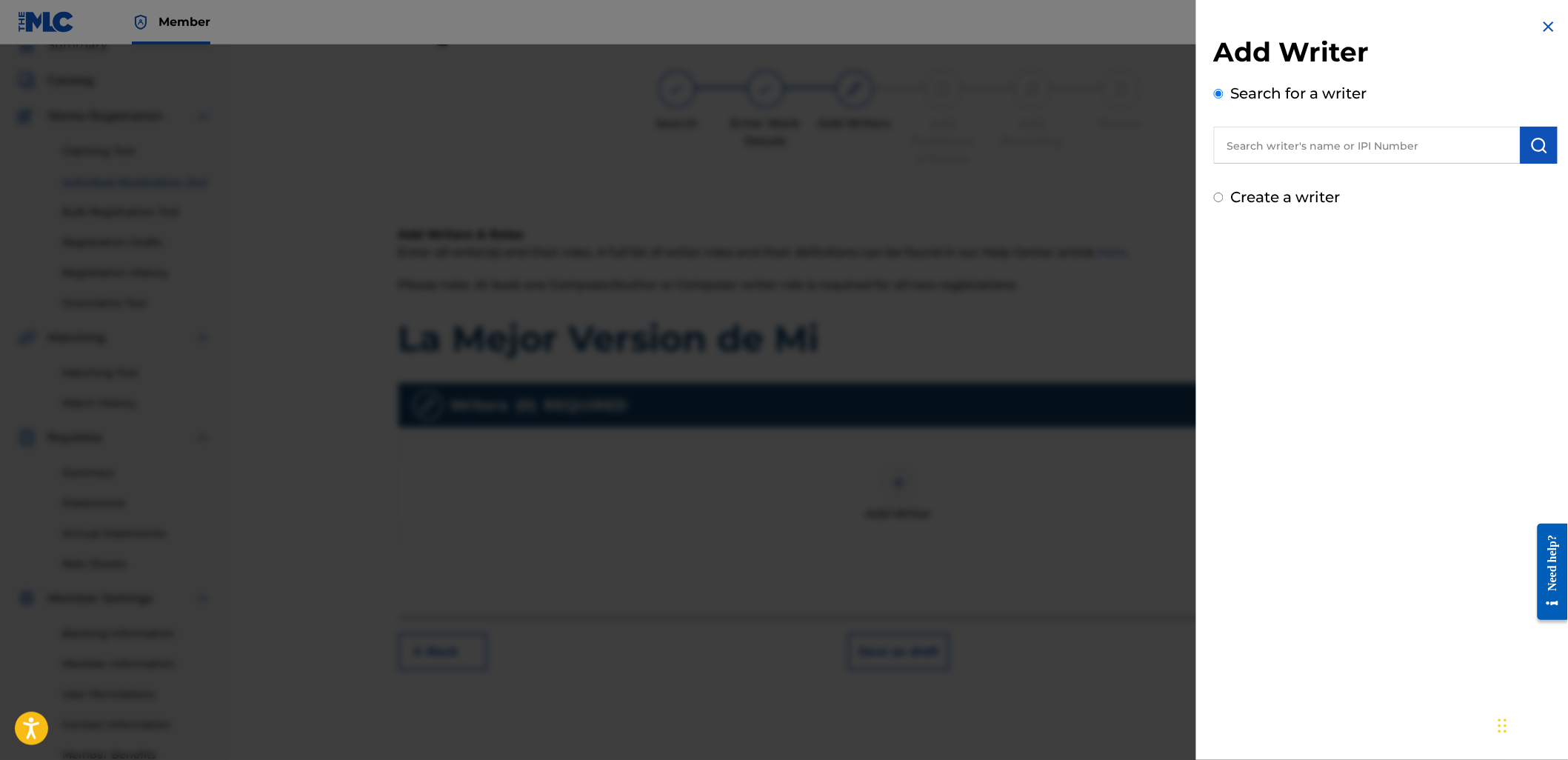
click at [1381, 126] on input "text" at bounding box center [1367, 144] width 307 height 37
paste input "01151876842"
type input "01151876842"
click at [1551, 134] on button "submit" at bounding box center [1539, 144] width 37 height 37
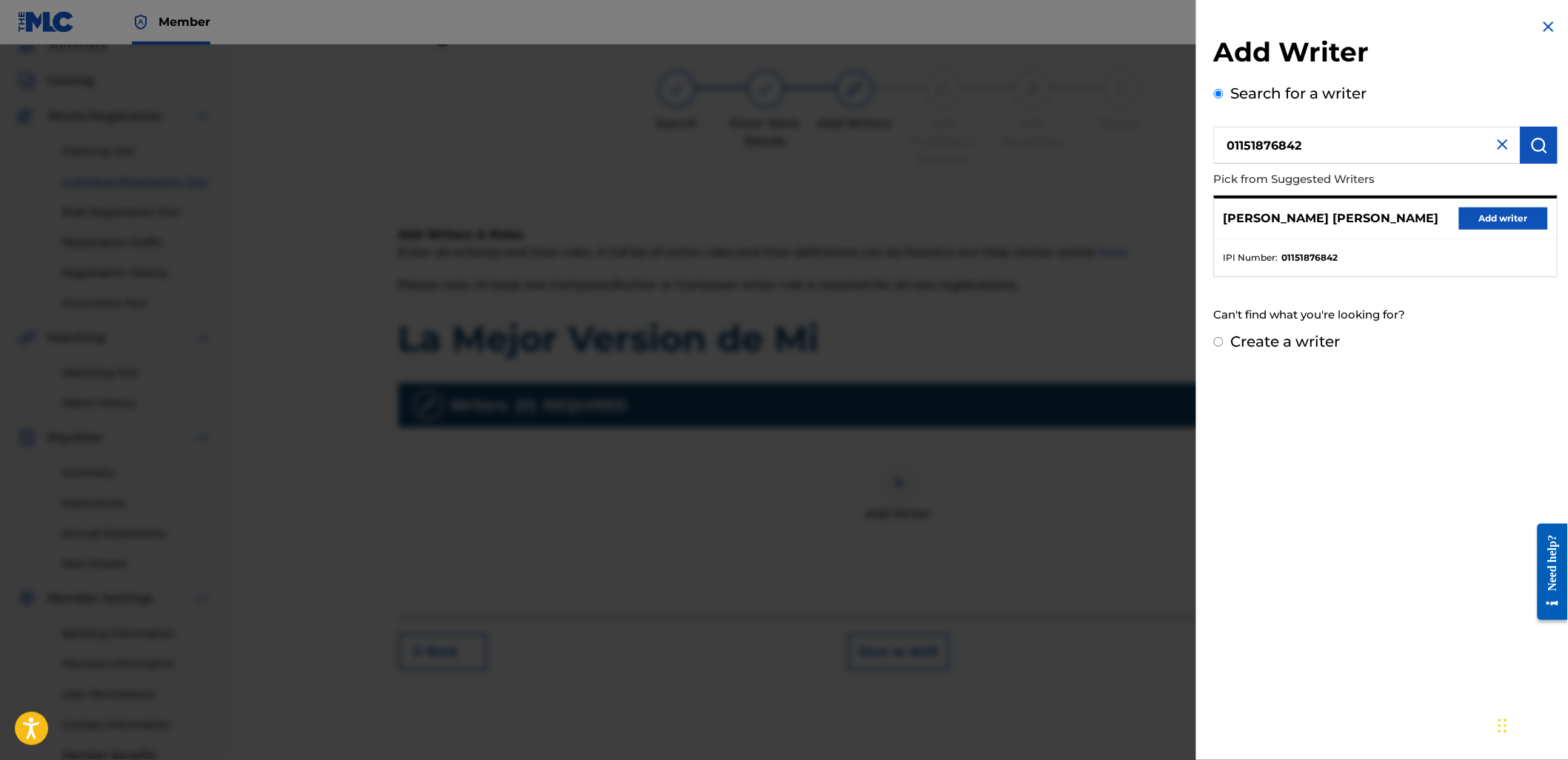
click at [1489, 215] on button "Add writer" at bounding box center [1503, 218] width 89 height 22
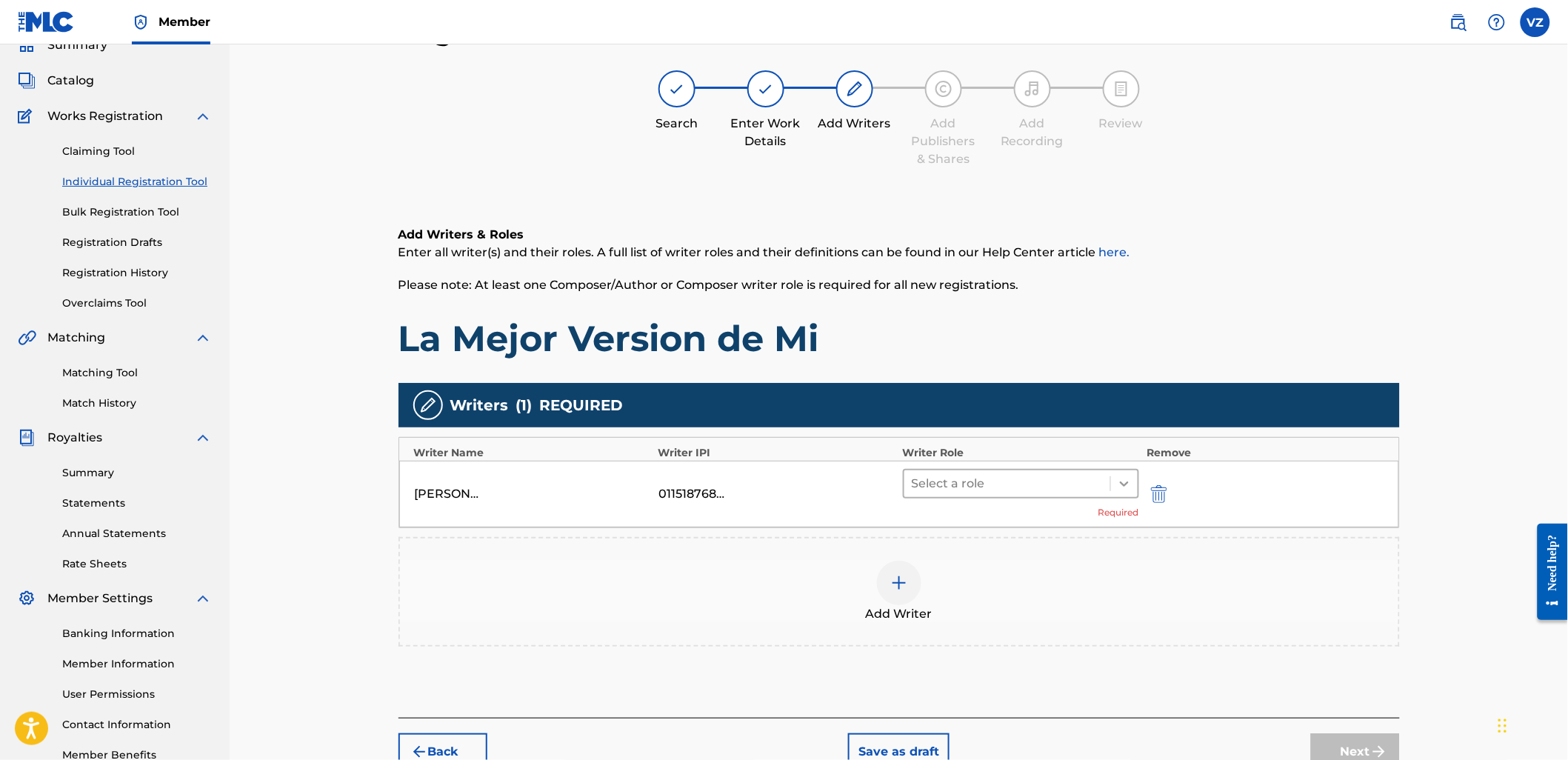
drag, startPoint x: 1136, startPoint y: 490, endPoint x: 1132, endPoint y: 498, distance: 8.9
click at [1135, 490] on div at bounding box center [1124, 483] width 26 height 26
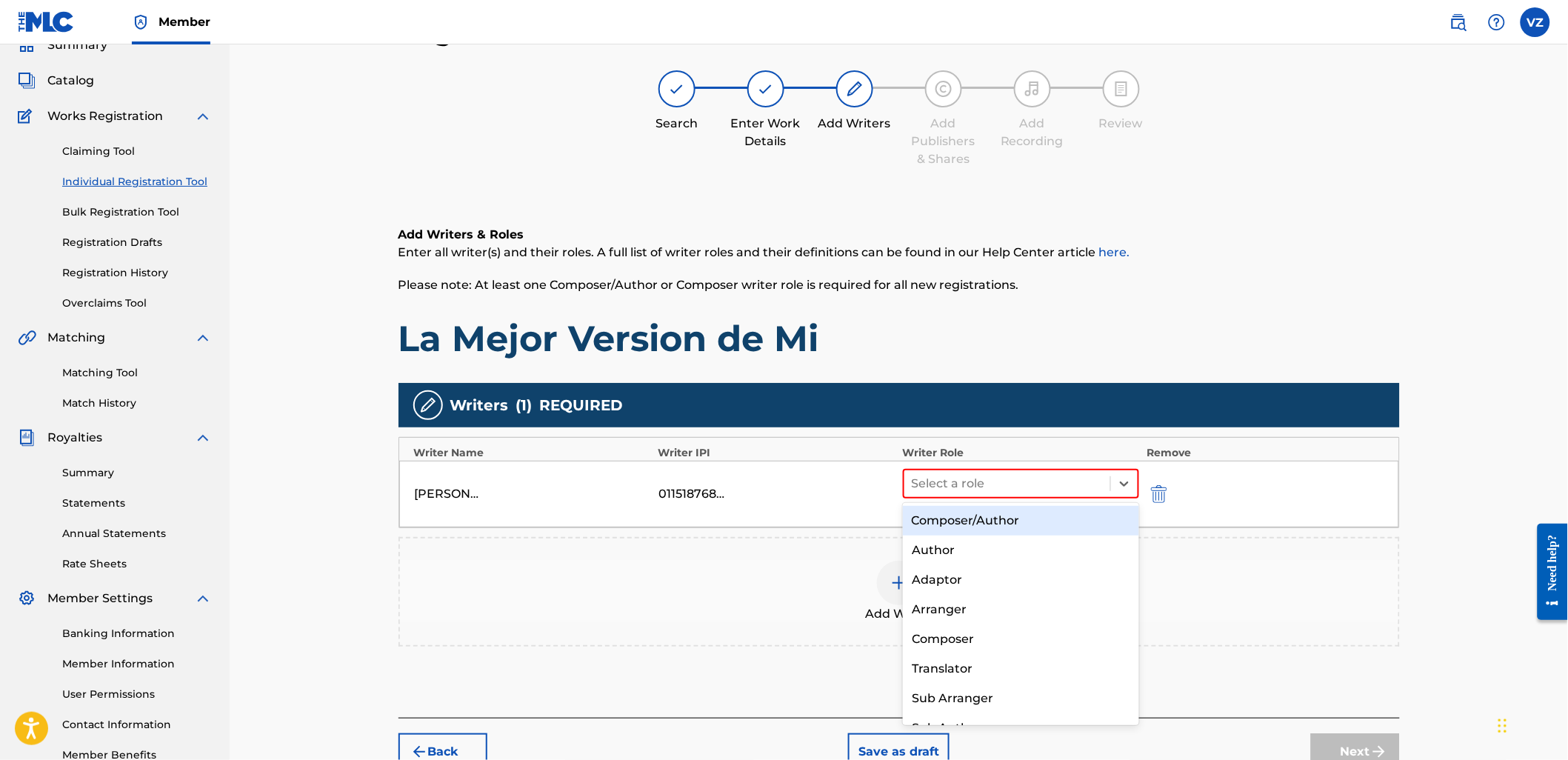
click at [1101, 529] on div "Composer/Author" at bounding box center [1021, 520] width 236 height 30
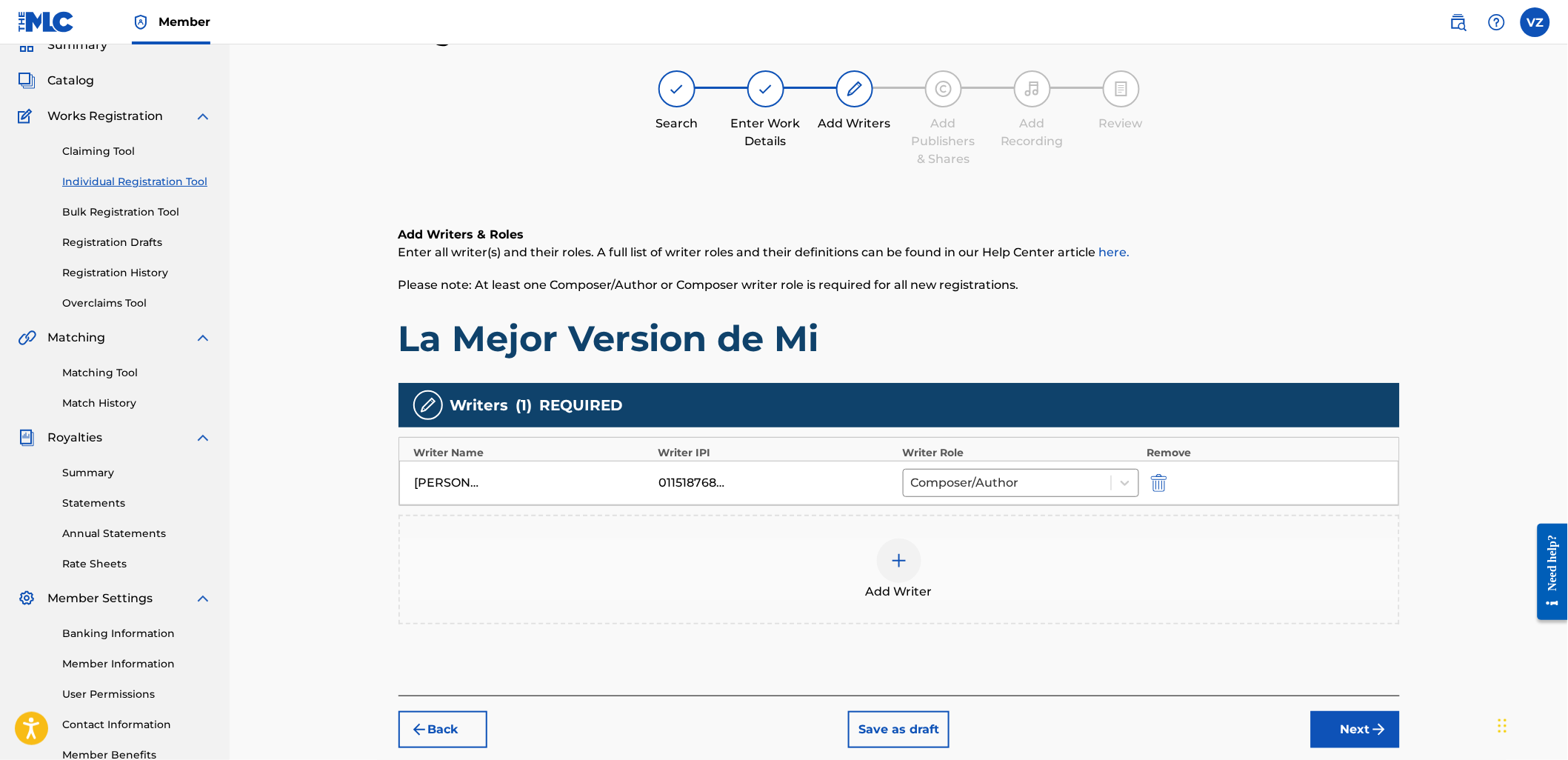
click at [1305, 597] on div "Add Writer" at bounding box center [898, 569] width 998 height 62
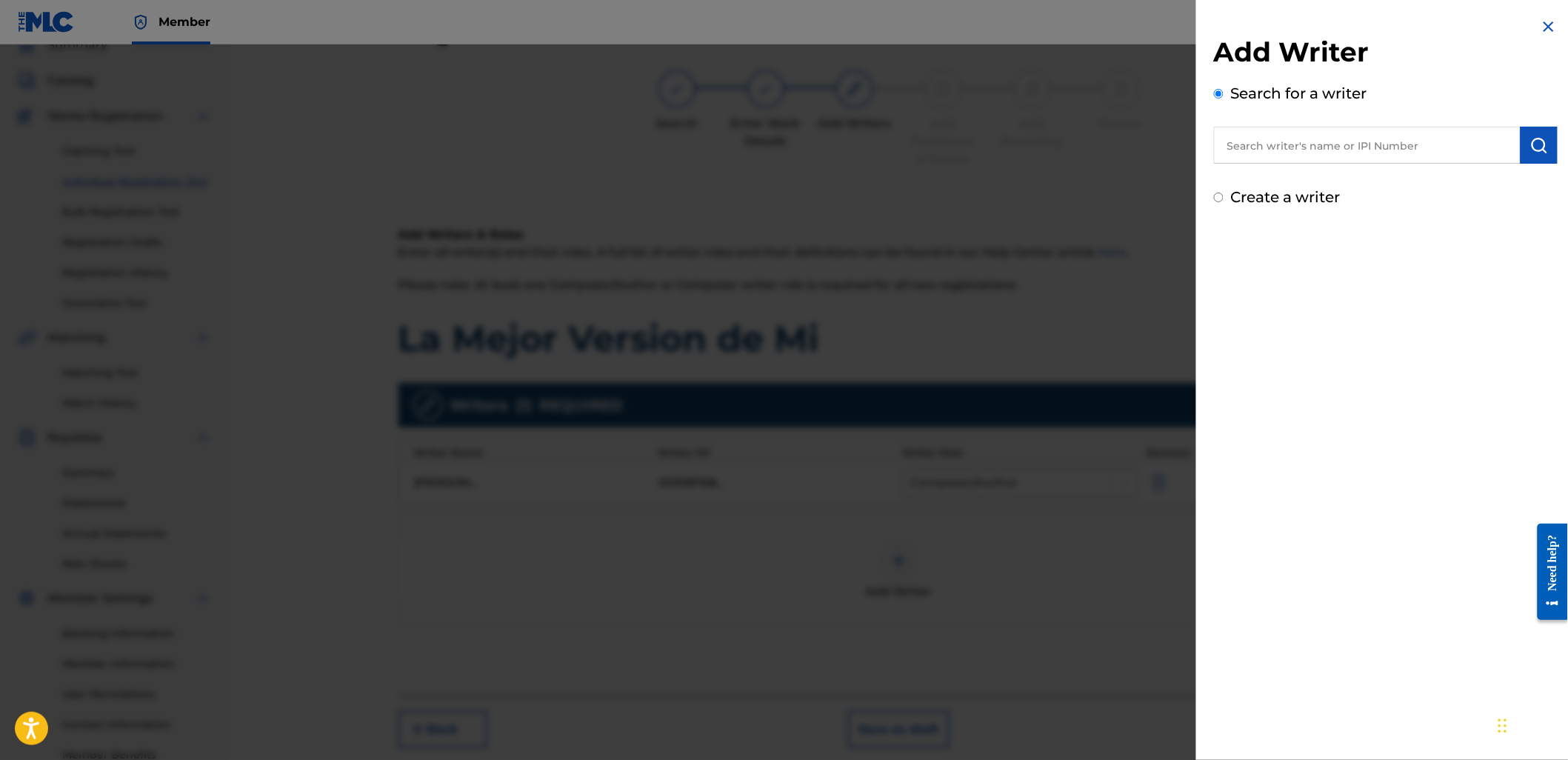
click at [1063, 583] on div at bounding box center [784, 424] width 1568 height 760
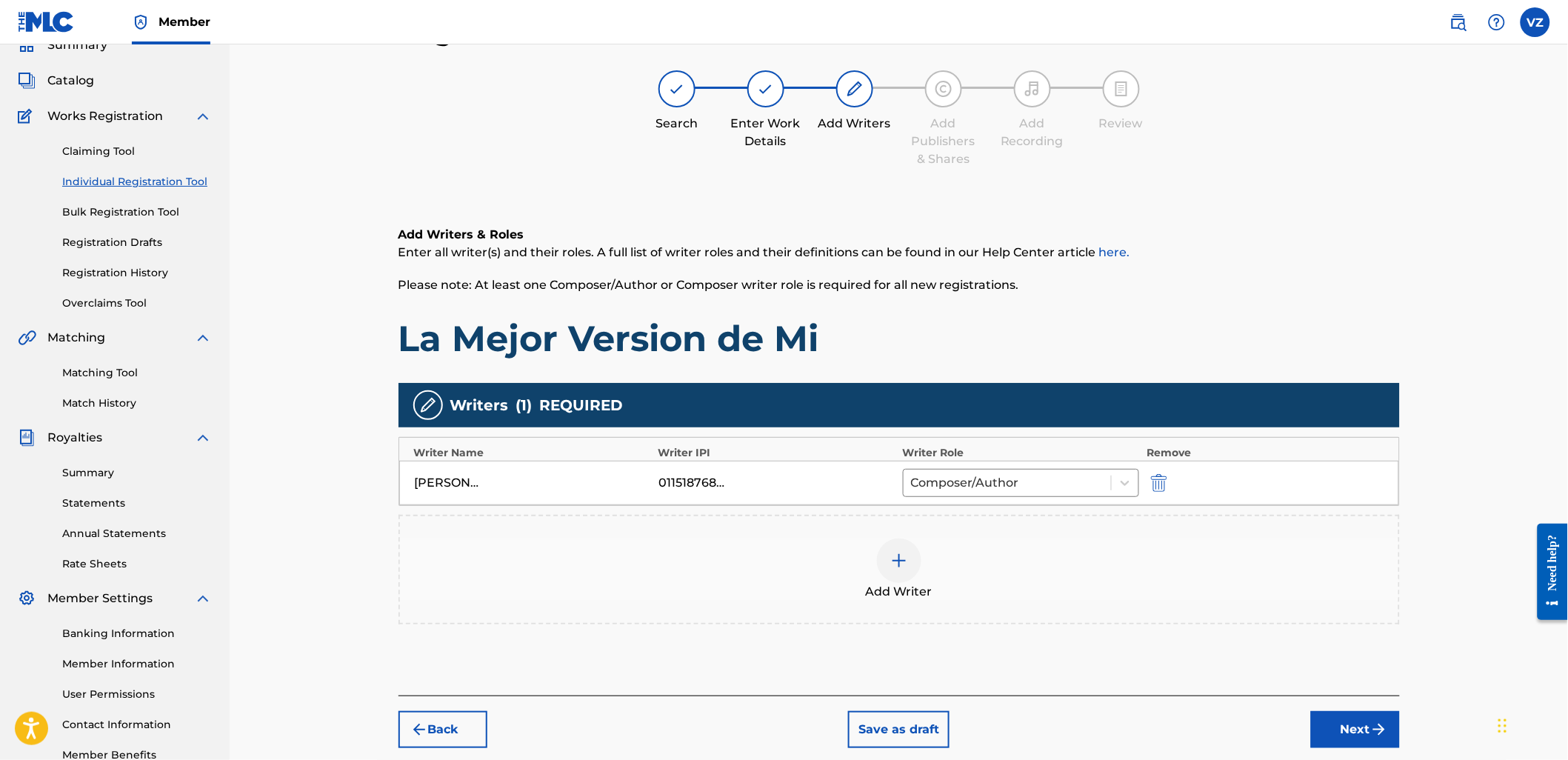
click at [1369, 745] on button "Next" at bounding box center [1355, 729] width 89 height 37
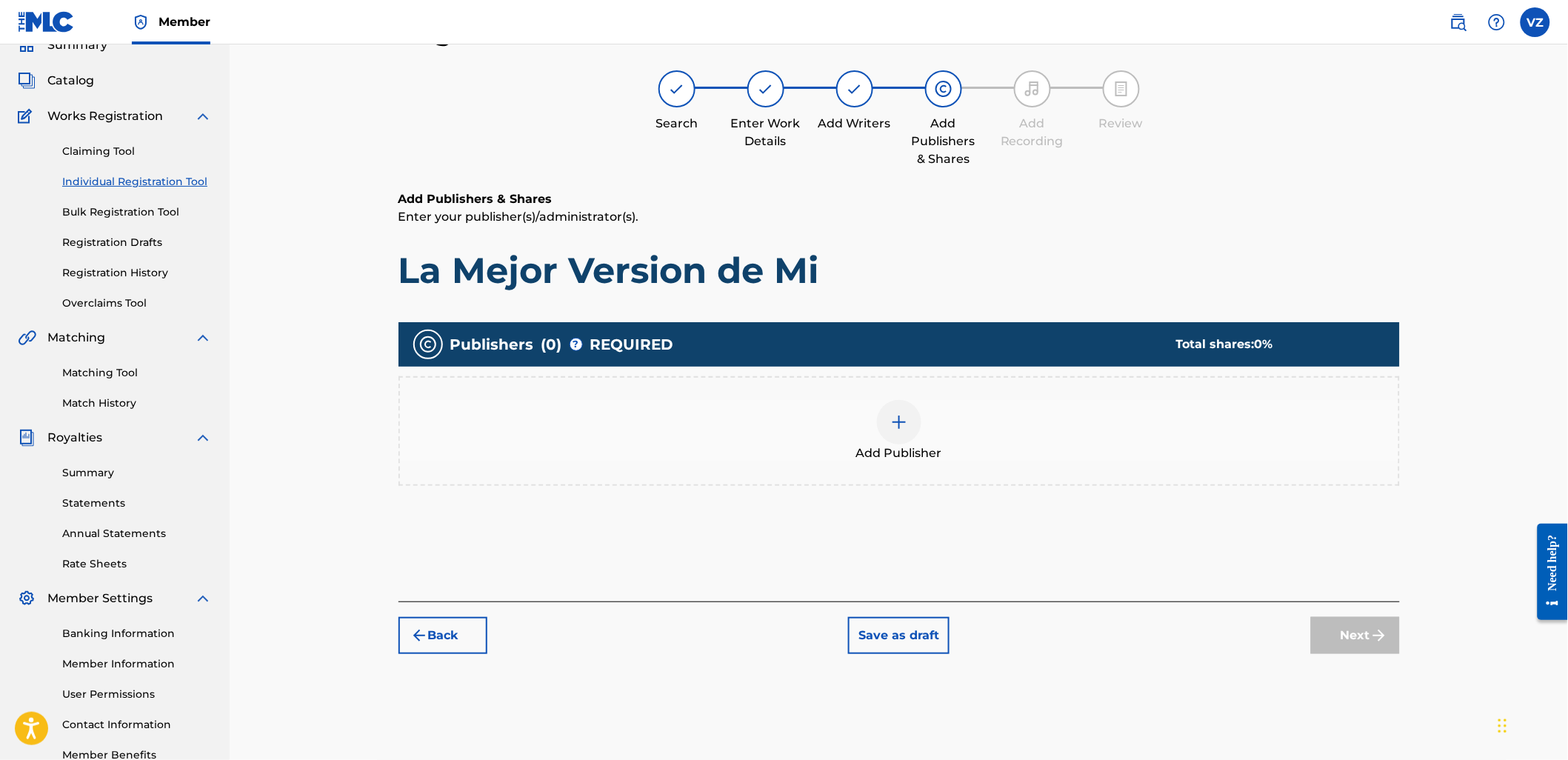
click at [928, 451] on span "Add Publisher" at bounding box center [899, 453] width 86 height 18
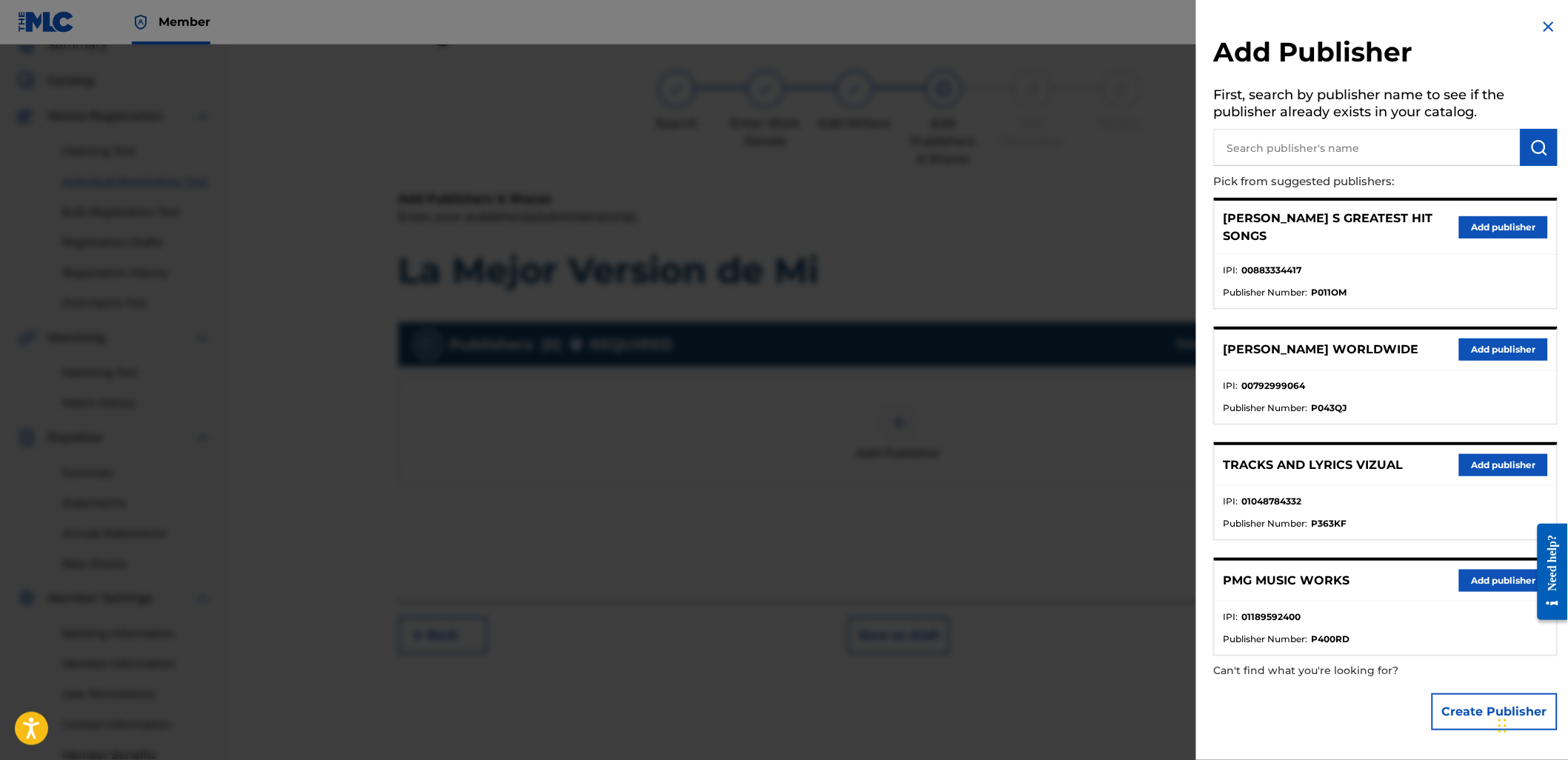
click at [1511, 454] on button "Add publisher" at bounding box center [1503, 465] width 89 height 22
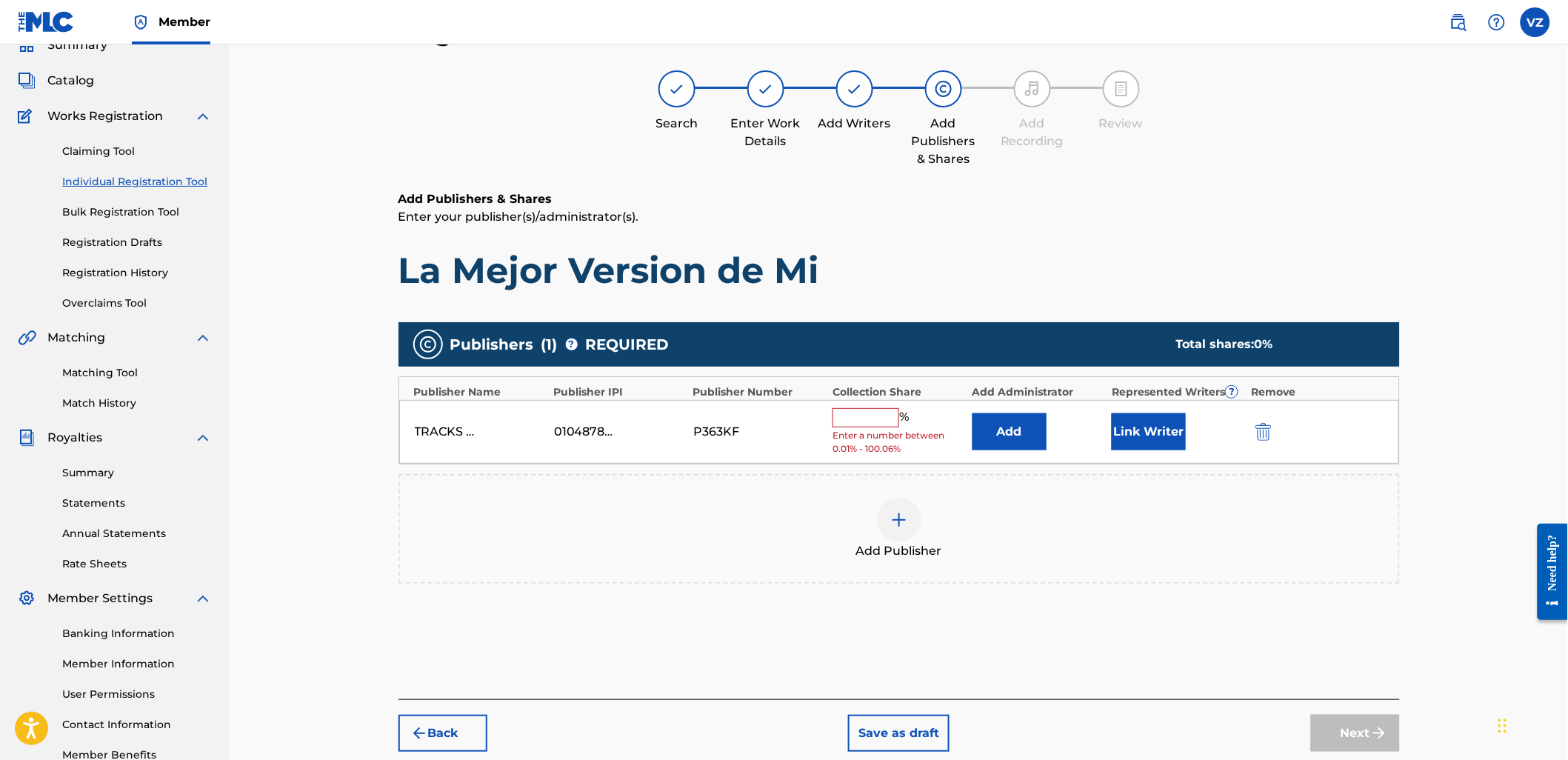
click at [1008, 426] on button "Add" at bounding box center [1010, 431] width 74 height 37
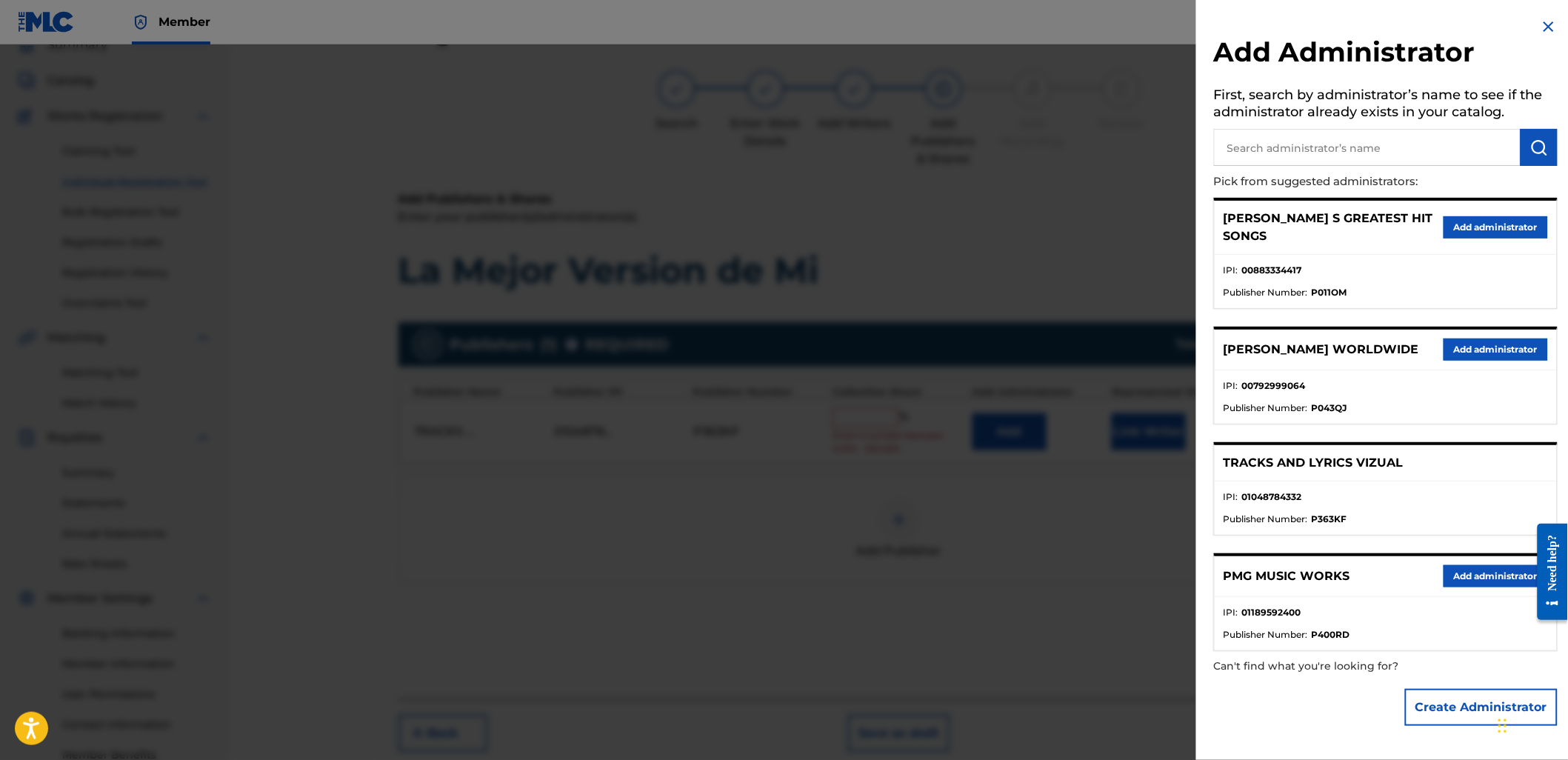
click at [1543, 28] on img at bounding box center [1549, 27] width 18 height 18
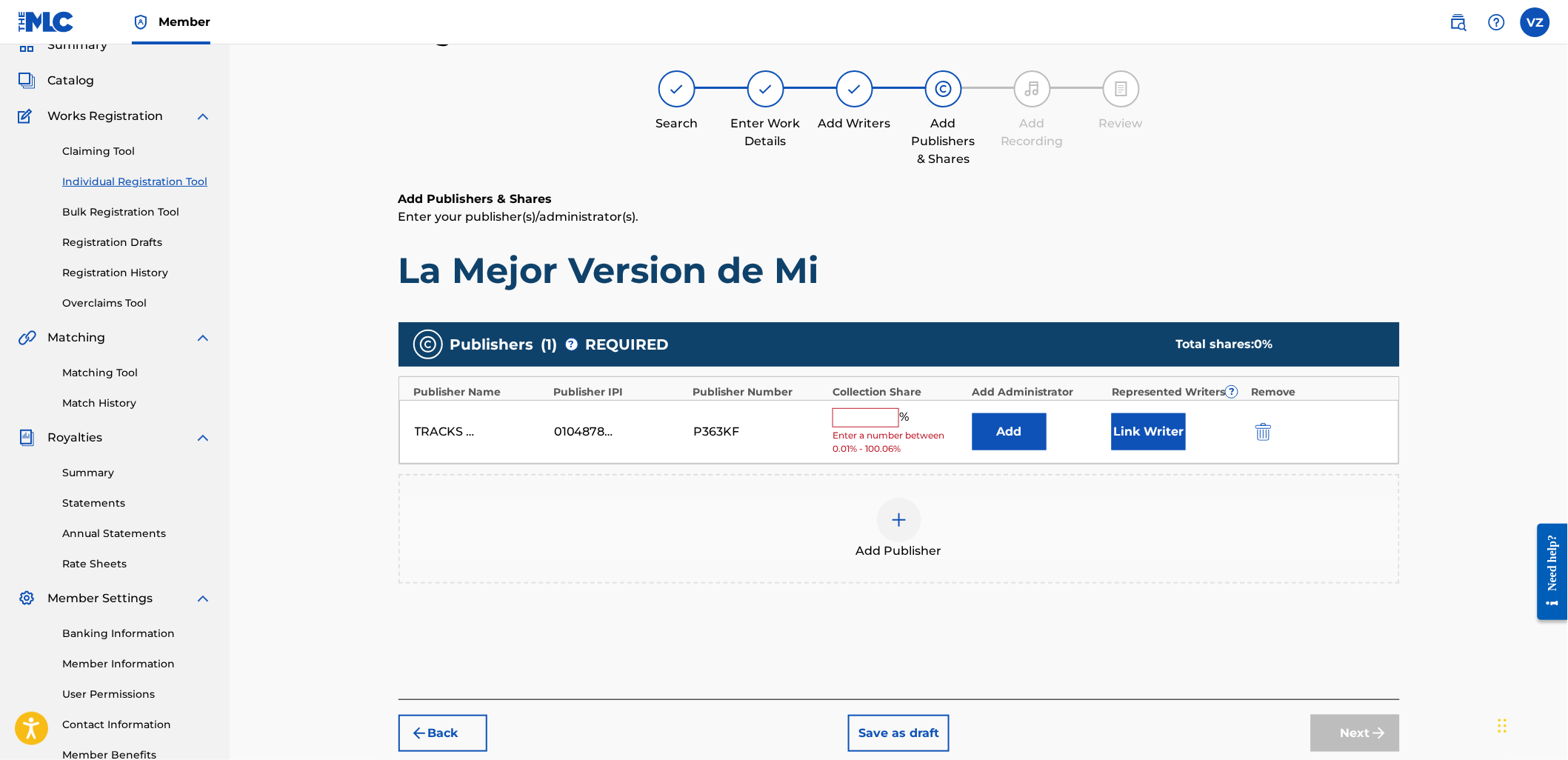
click at [1173, 441] on button "Link Writer" at bounding box center [1149, 431] width 74 height 37
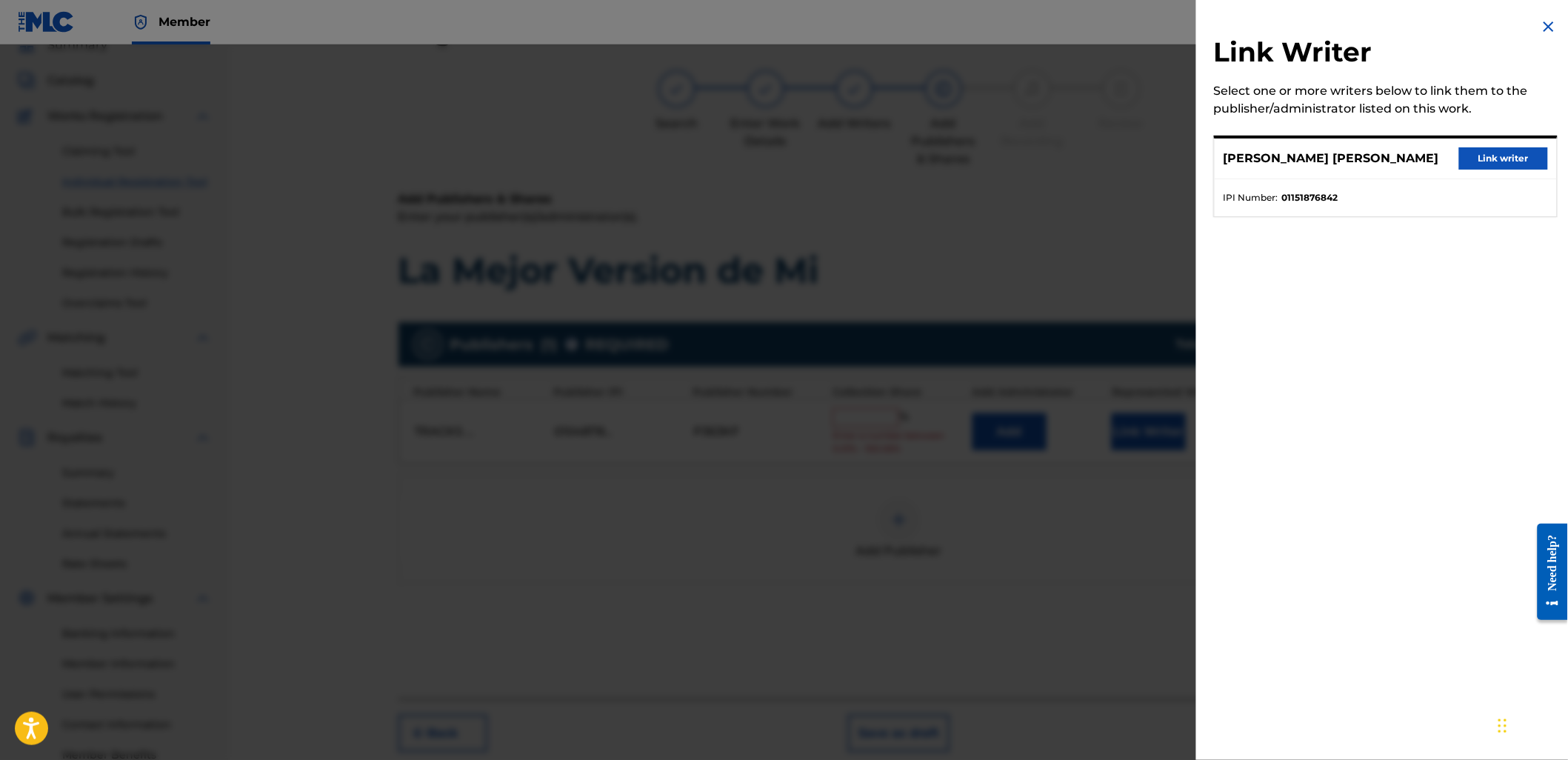
click at [1520, 155] on button "Link writer" at bounding box center [1503, 158] width 89 height 22
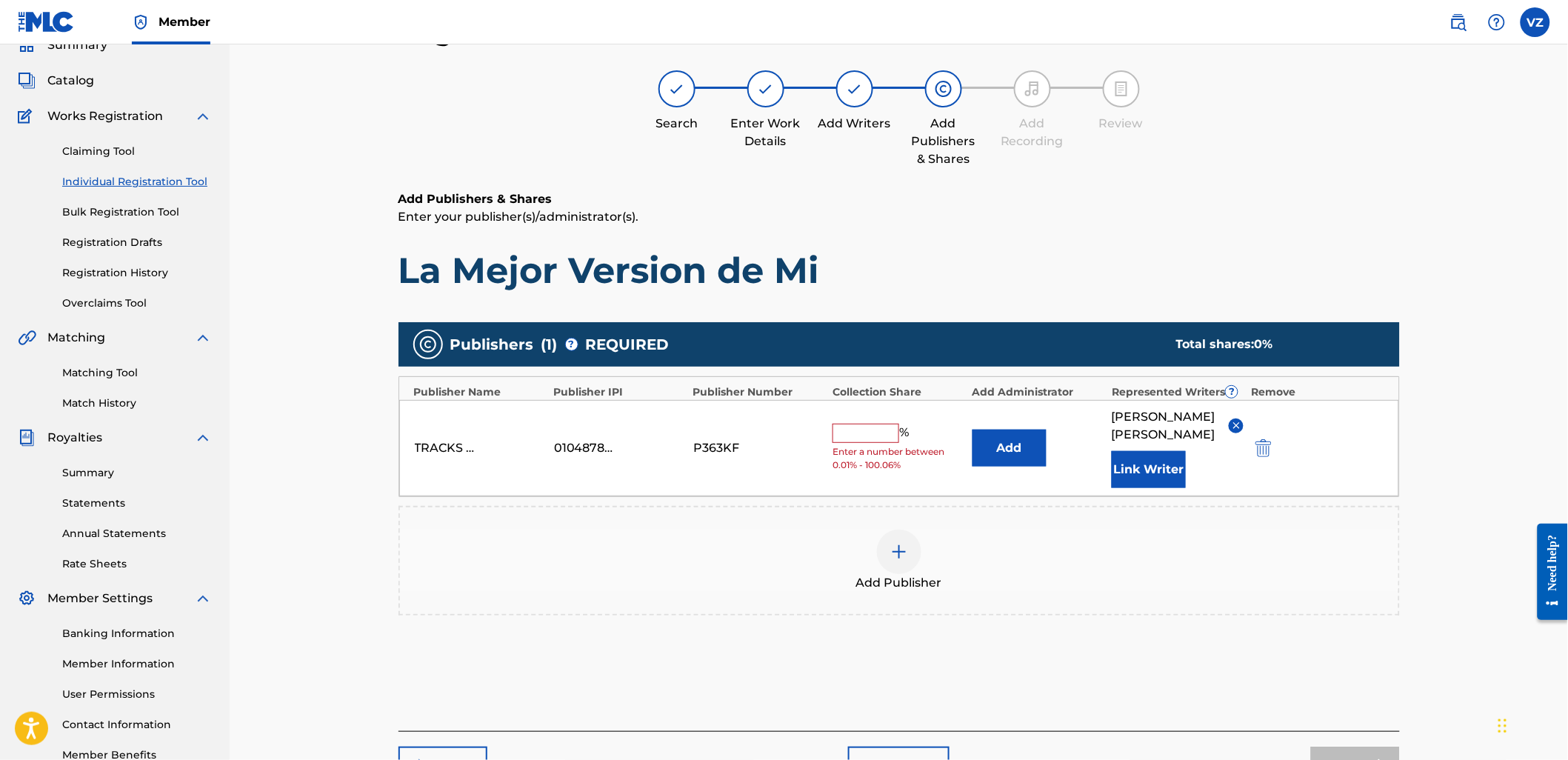
click at [905, 443] on span "%" at bounding box center [906, 432] width 14 height 19
click at [892, 443] on input "text" at bounding box center [865, 432] width 66 height 19
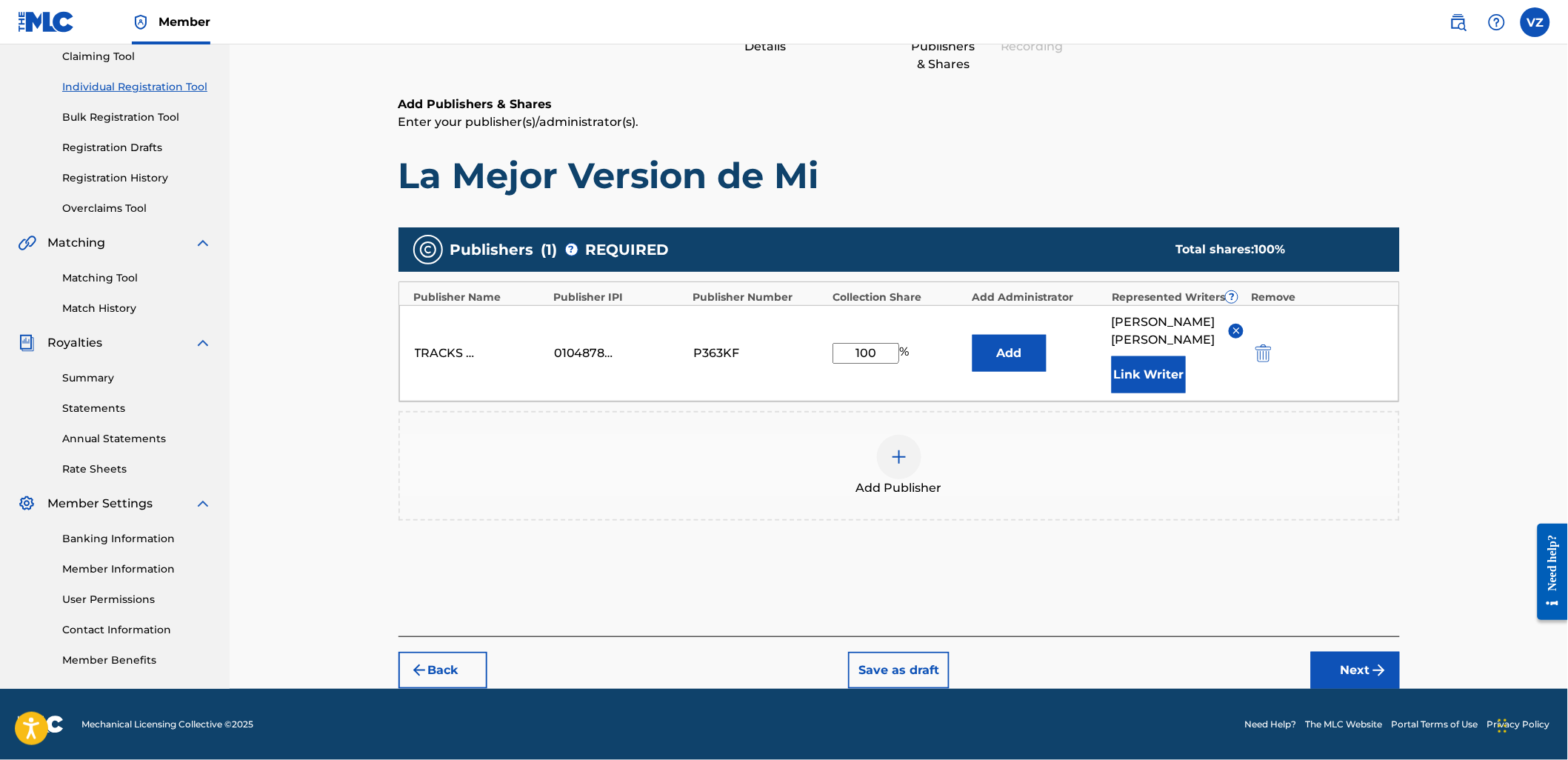
type input "100"
click at [1378, 668] on img "submit" at bounding box center [1379, 670] width 18 height 18
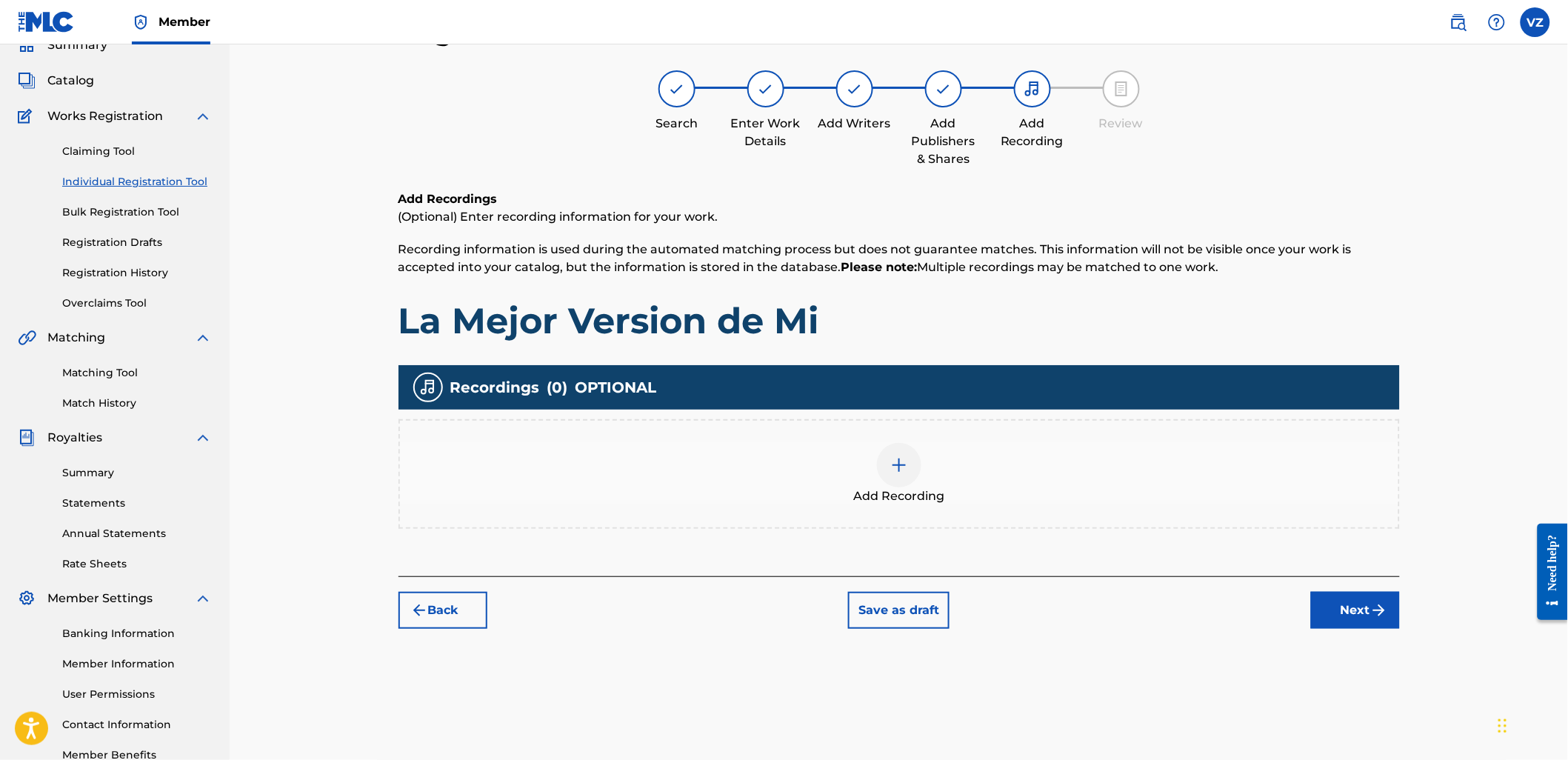
click at [1354, 568] on div "Add Recordings (Optional) Enter recording information for your work. Recording …" at bounding box center [899, 383] width 1001 height 386
click at [1361, 599] on button "Next" at bounding box center [1355, 609] width 89 height 37
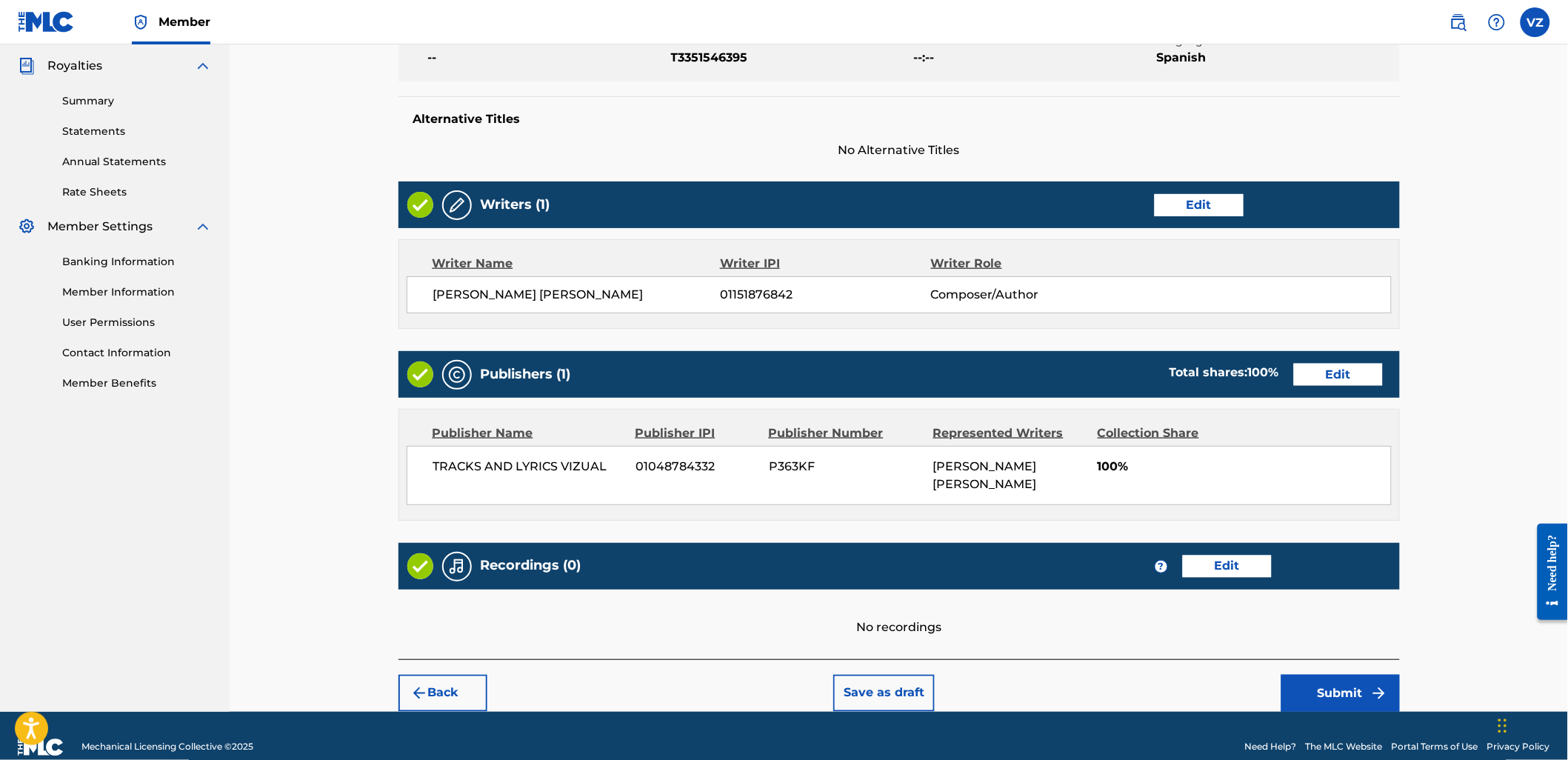
scroll to position [461, 0]
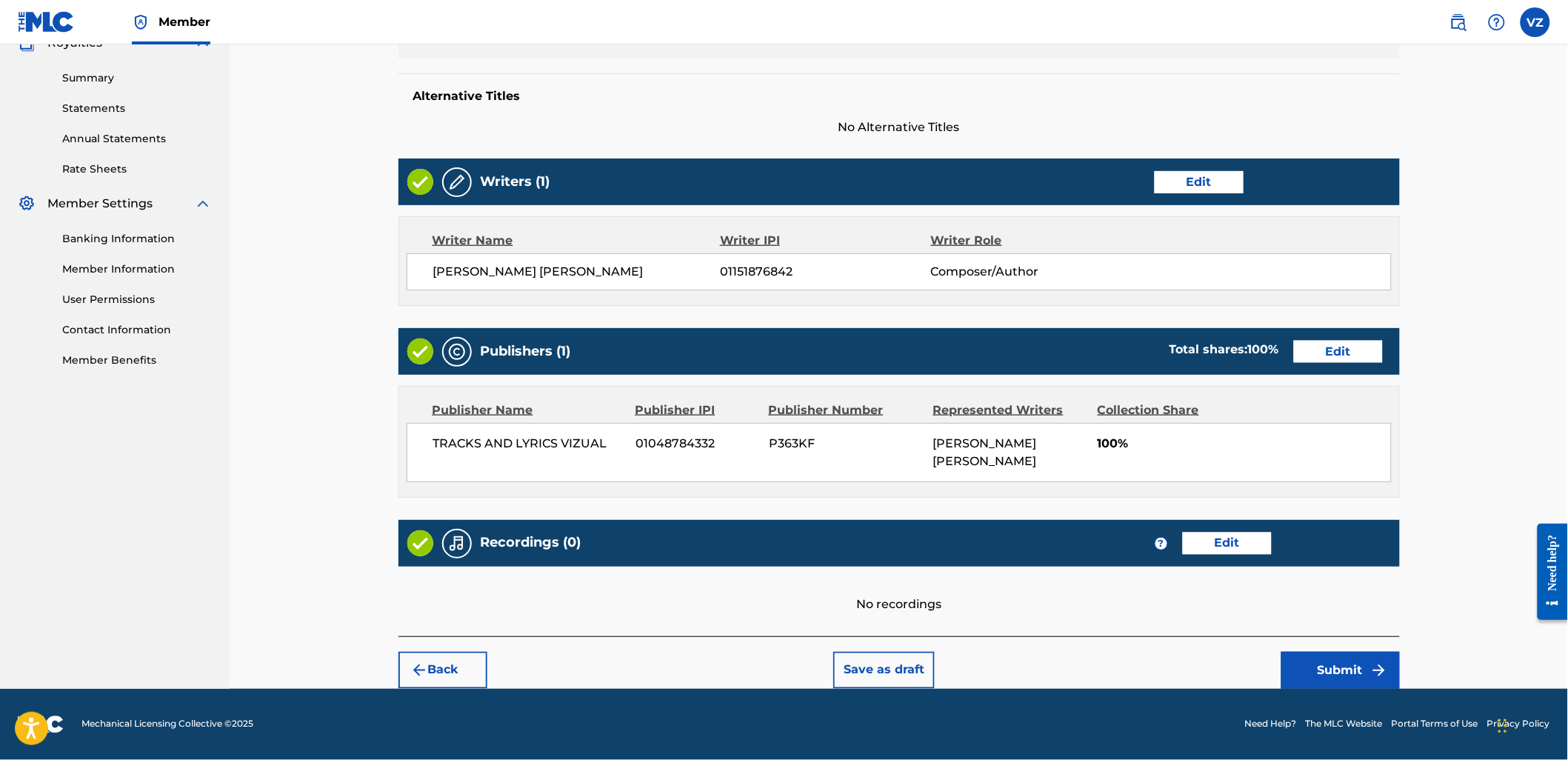
click at [1368, 677] on button "Submit" at bounding box center [1341, 670] width 118 height 37
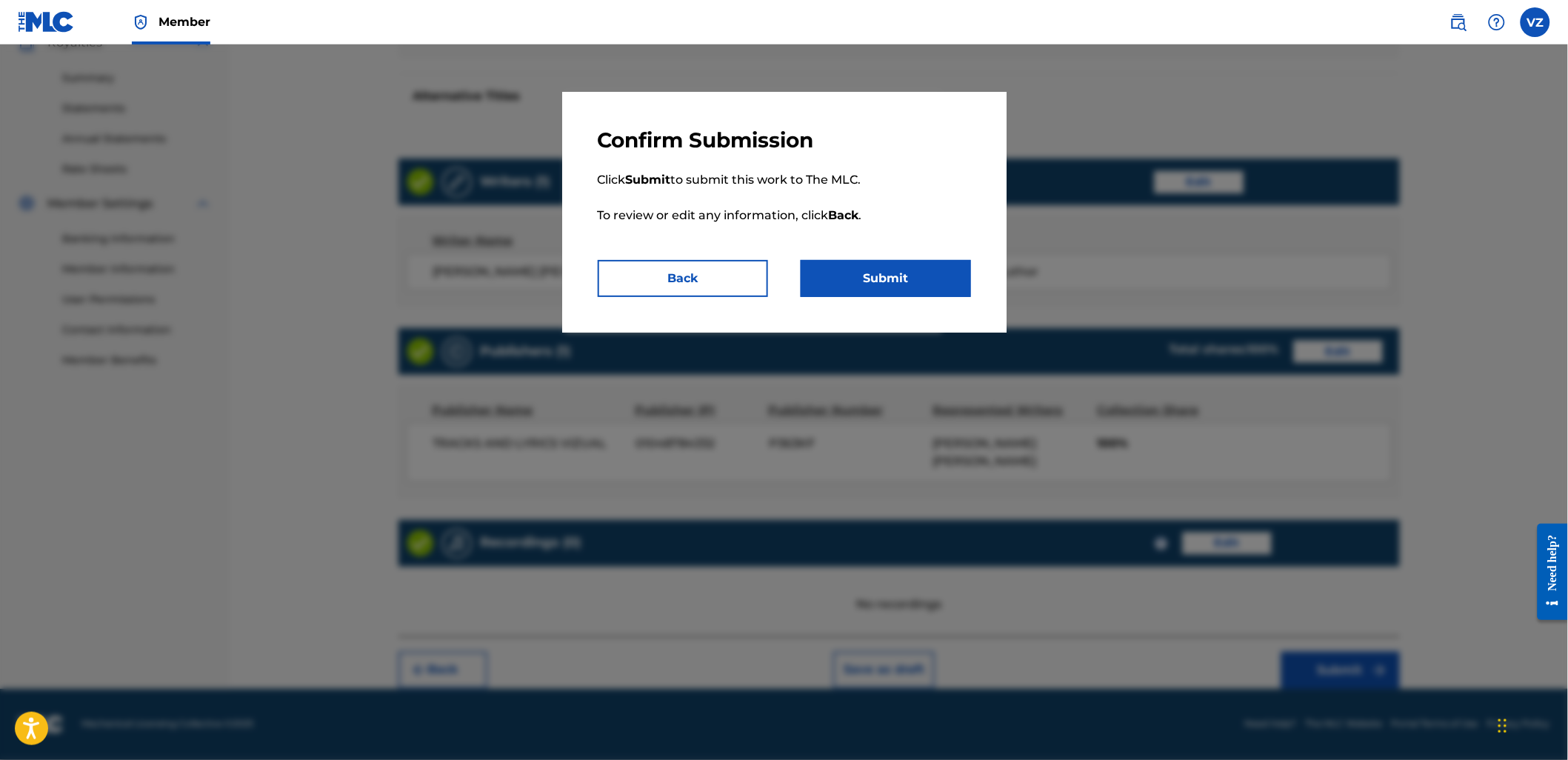
click at [923, 291] on button "Submit" at bounding box center [886, 278] width 171 height 37
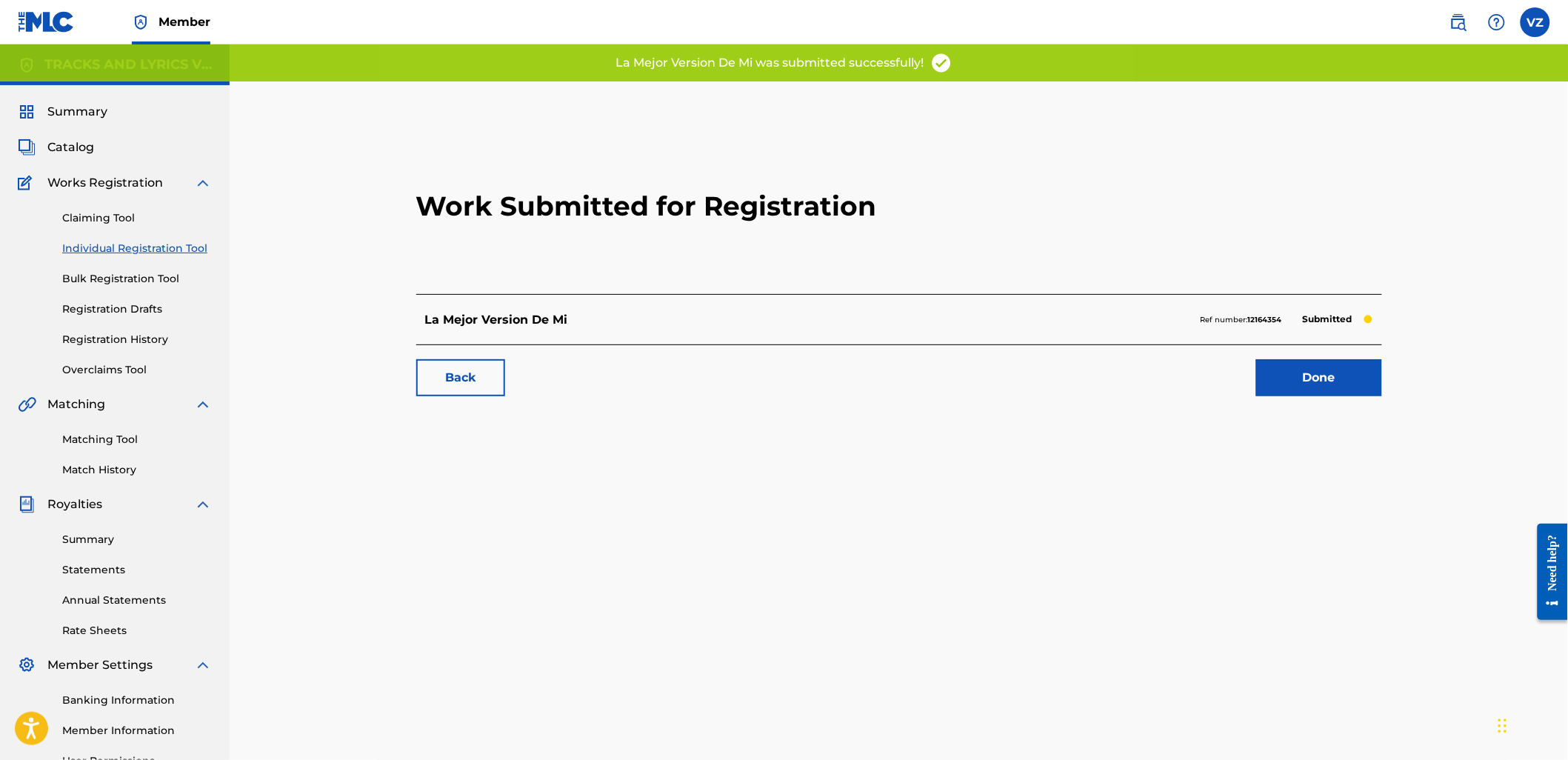
click at [1316, 363] on link "Done" at bounding box center [1319, 377] width 126 height 37
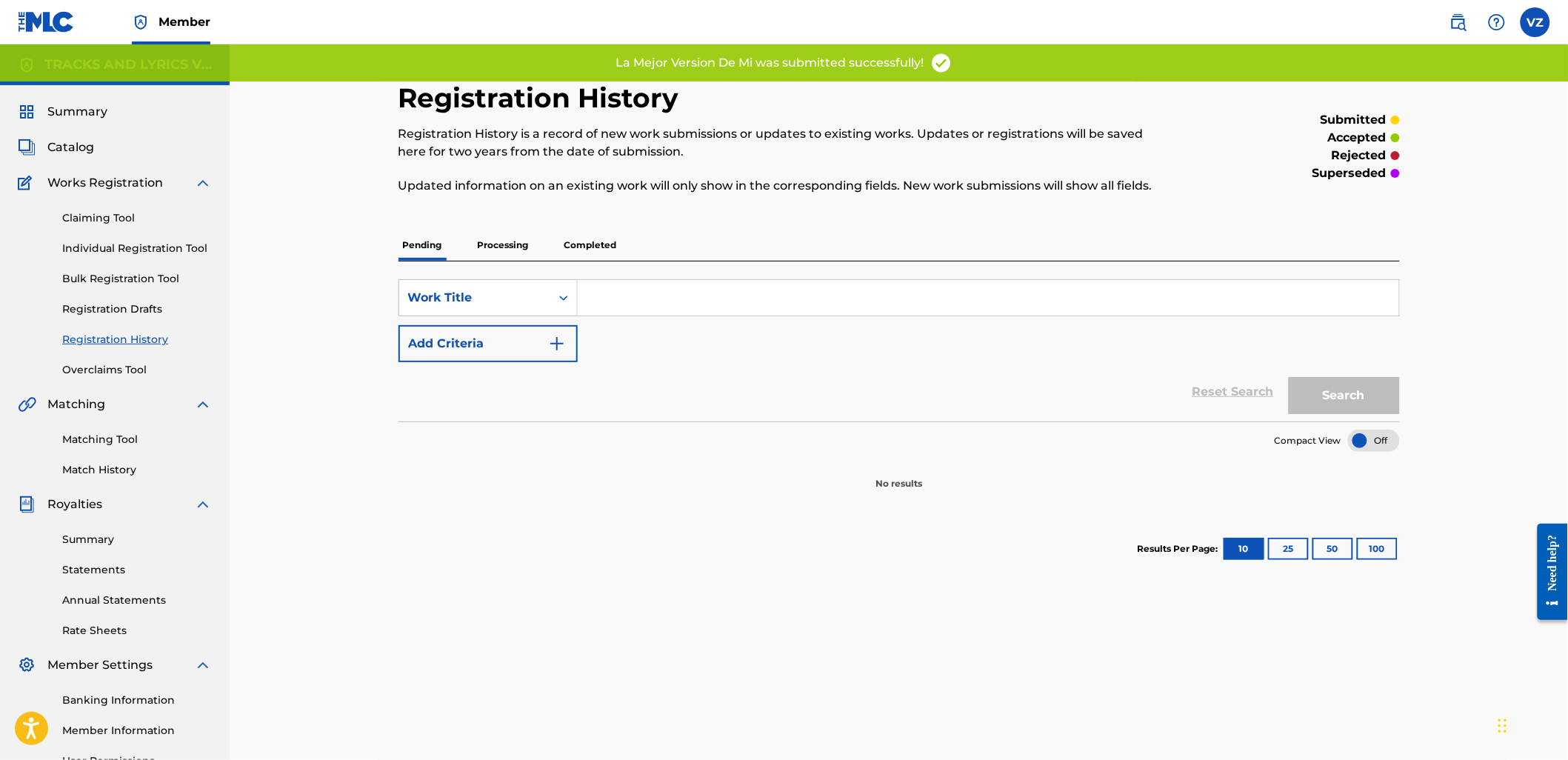
click at [144, 252] on link "Individual Registration Tool" at bounding box center [136, 248] width 150 height 15
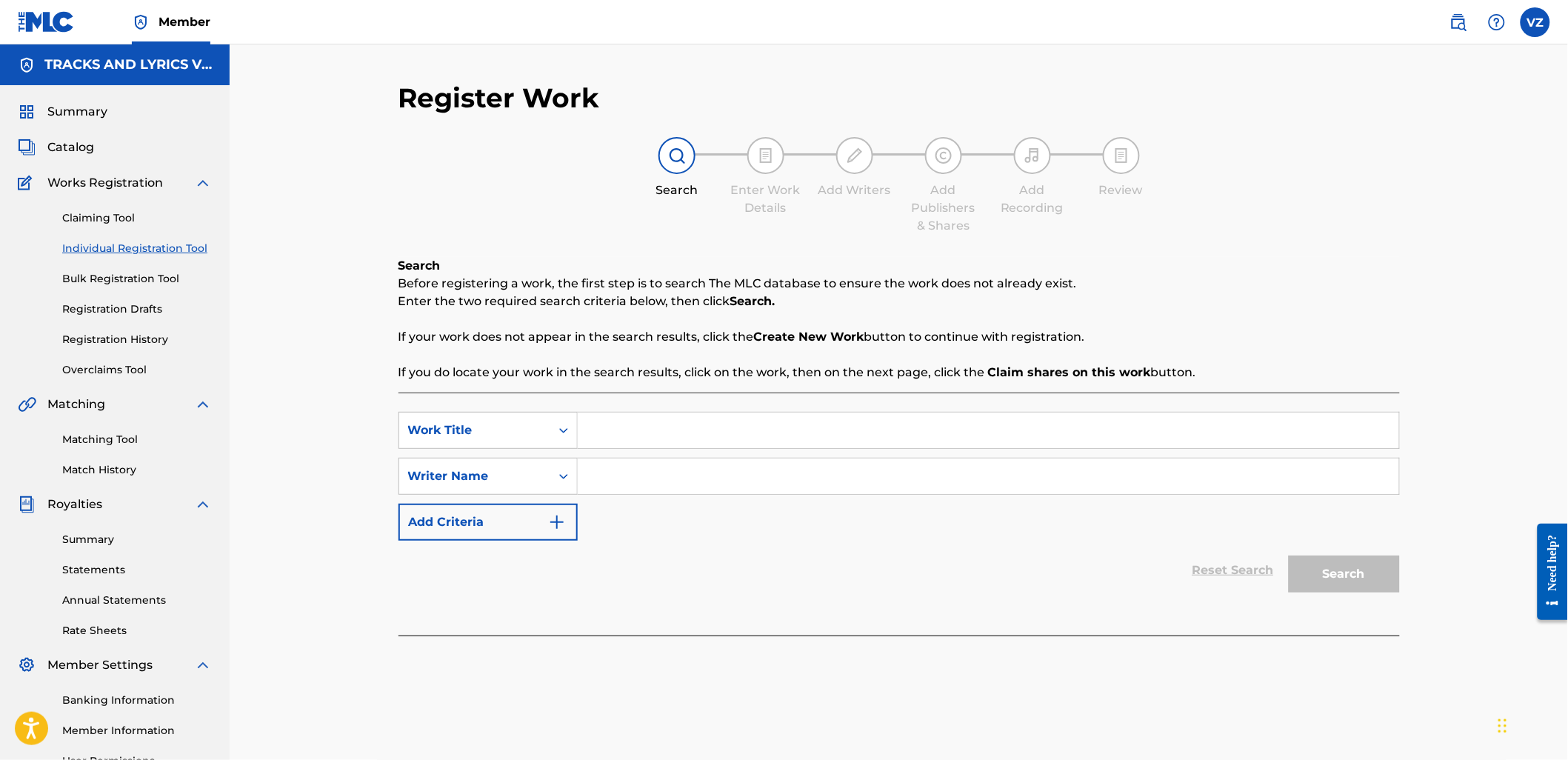
click at [650, 437] on input "Search Form" at bounding box center [988, 429] width 821 height 35
paste input "EL TALI"
type input "EL TALI"
drag, startPoint x: 657, startPoint y: 475, endPoint x: 715, endPoint y: 485, distance: 58.9
click at [658, 475] on input "Search Form" at bounding box center [988, 476] width 821 height 35
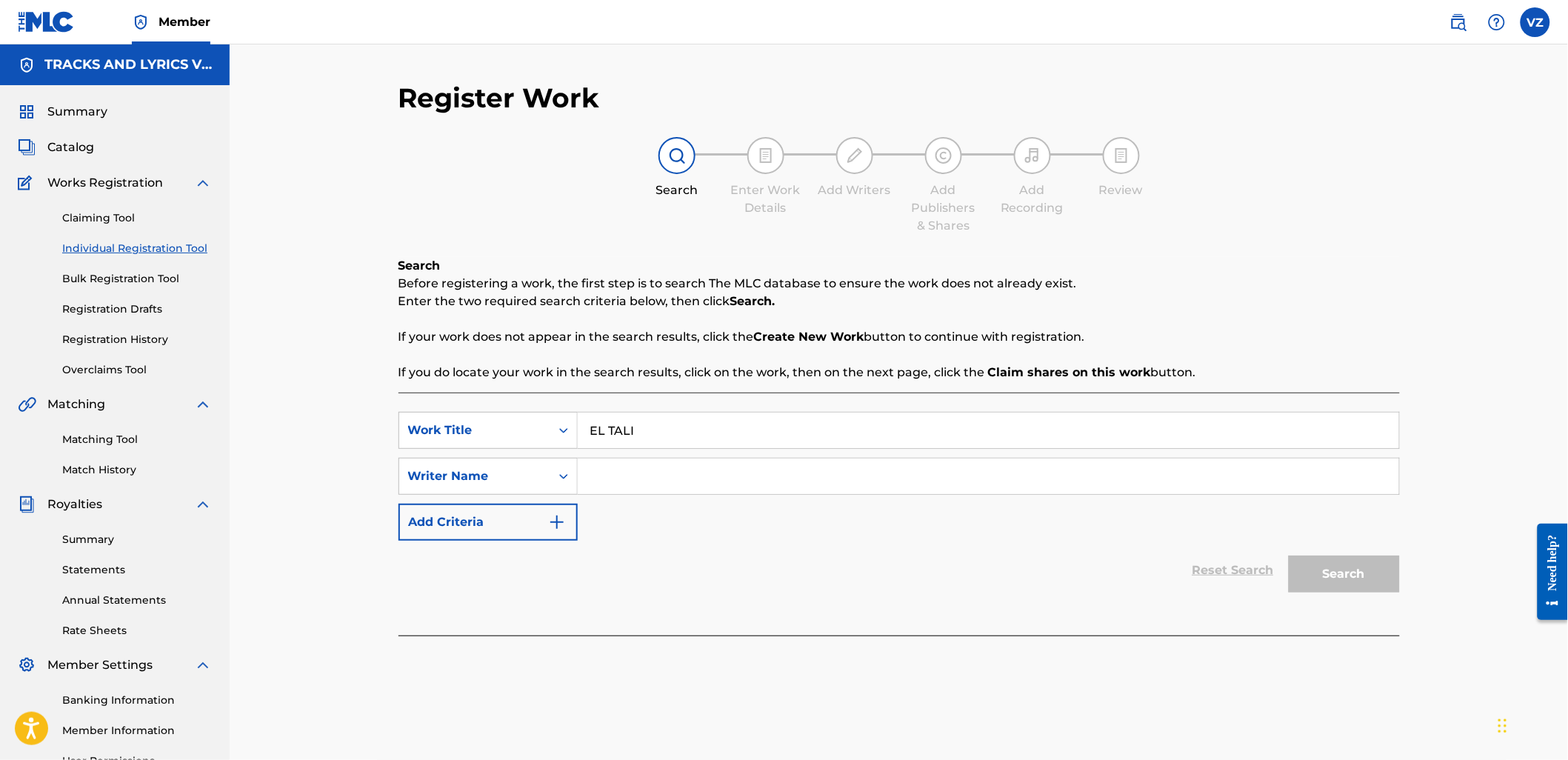
paste input "[PERSON_NAME] [PERSON_NAME]"
type input "[PERSON_NAME] [PERSON_NAME]"
drag, startPoint x: 1378, startPoint y: 579, endPoint x: 1346, endPoint y: 576, distance: 32.1
click at [1374, 579] on button "Search" at bounding box center [1345, 574] width 111 height 37
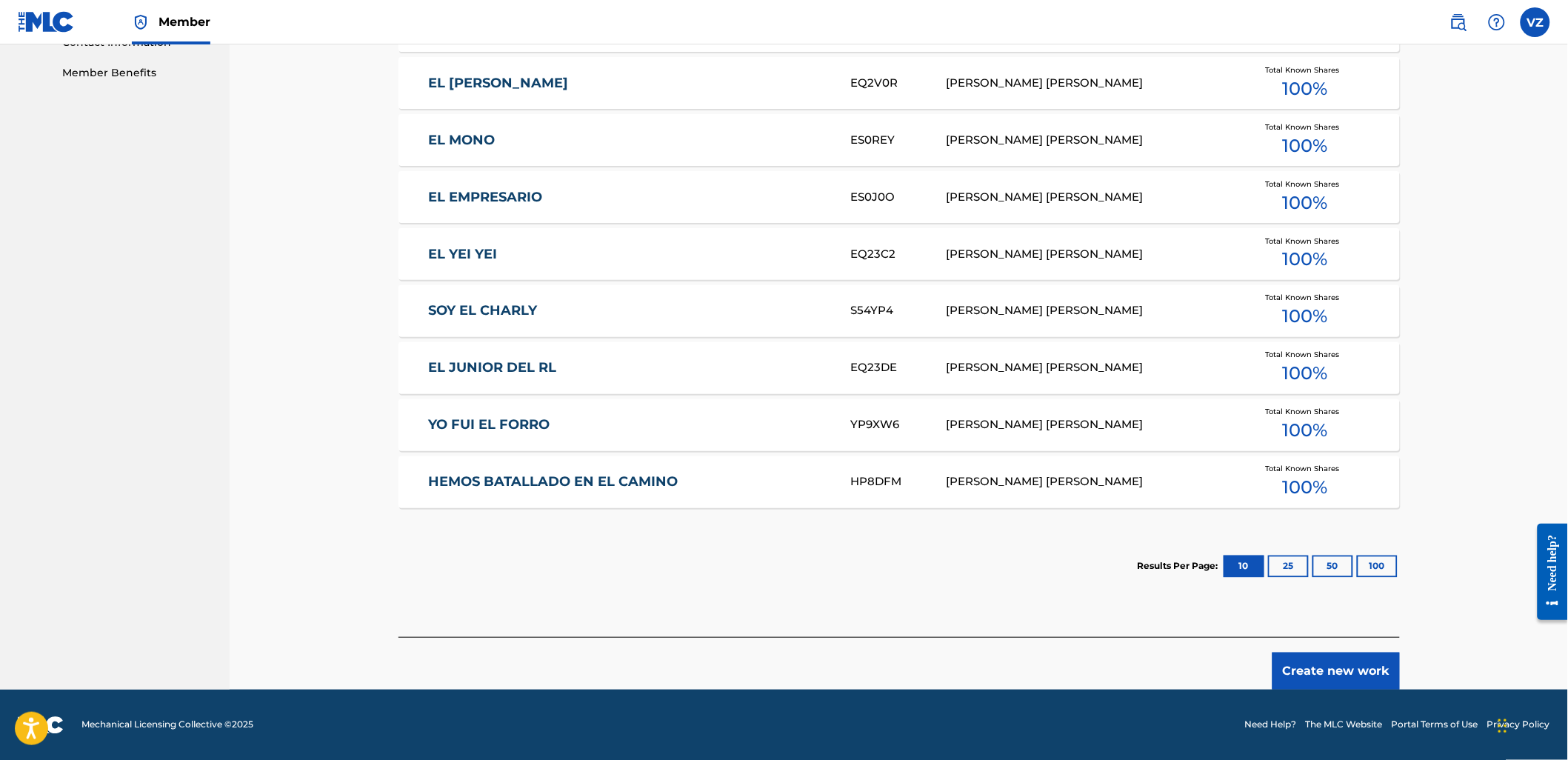
click at [1358, 674] on button "Create new work" at bounding box center [1336, 670] width 127 height 37
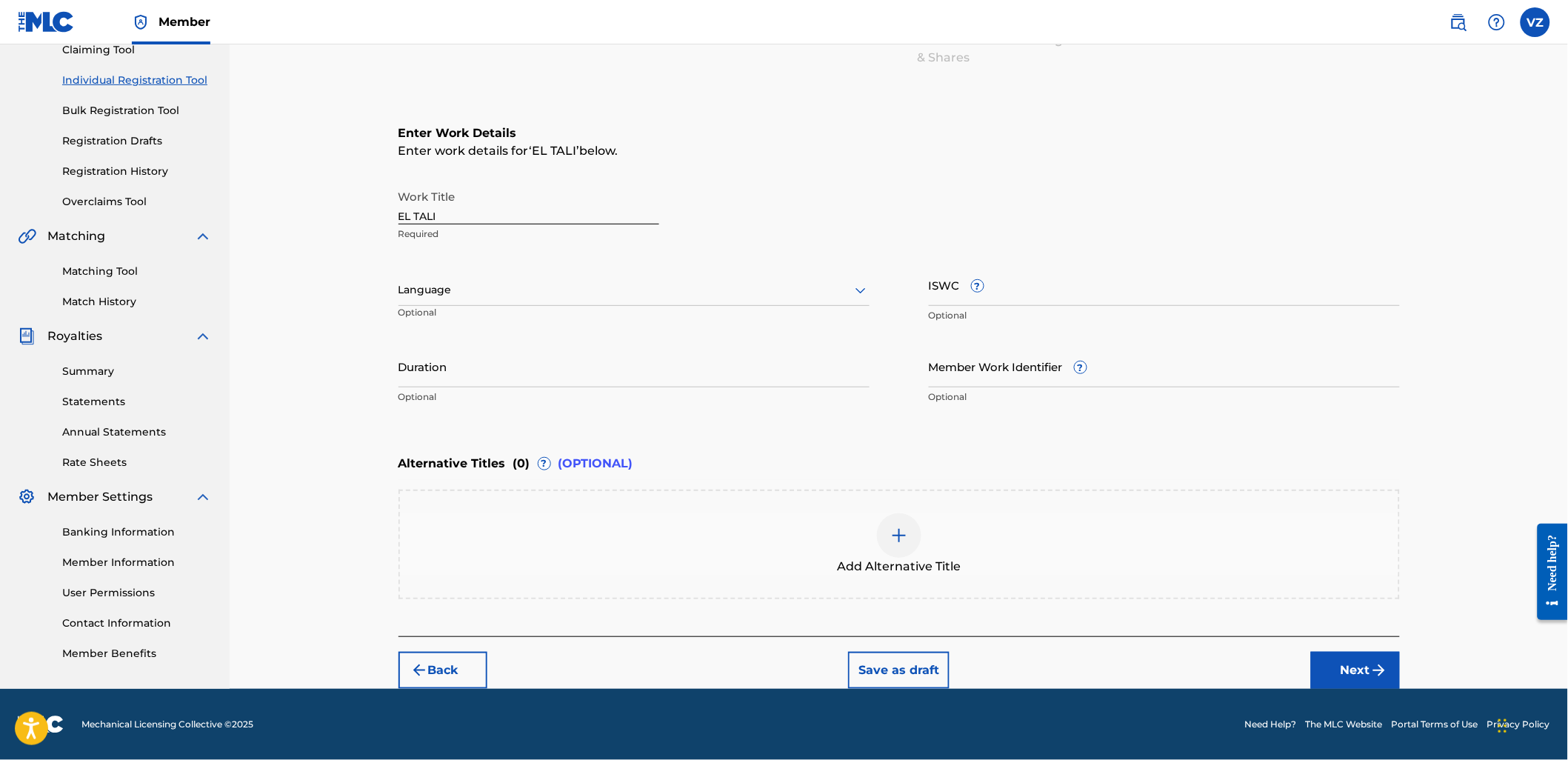
scroll to position [166, 0]
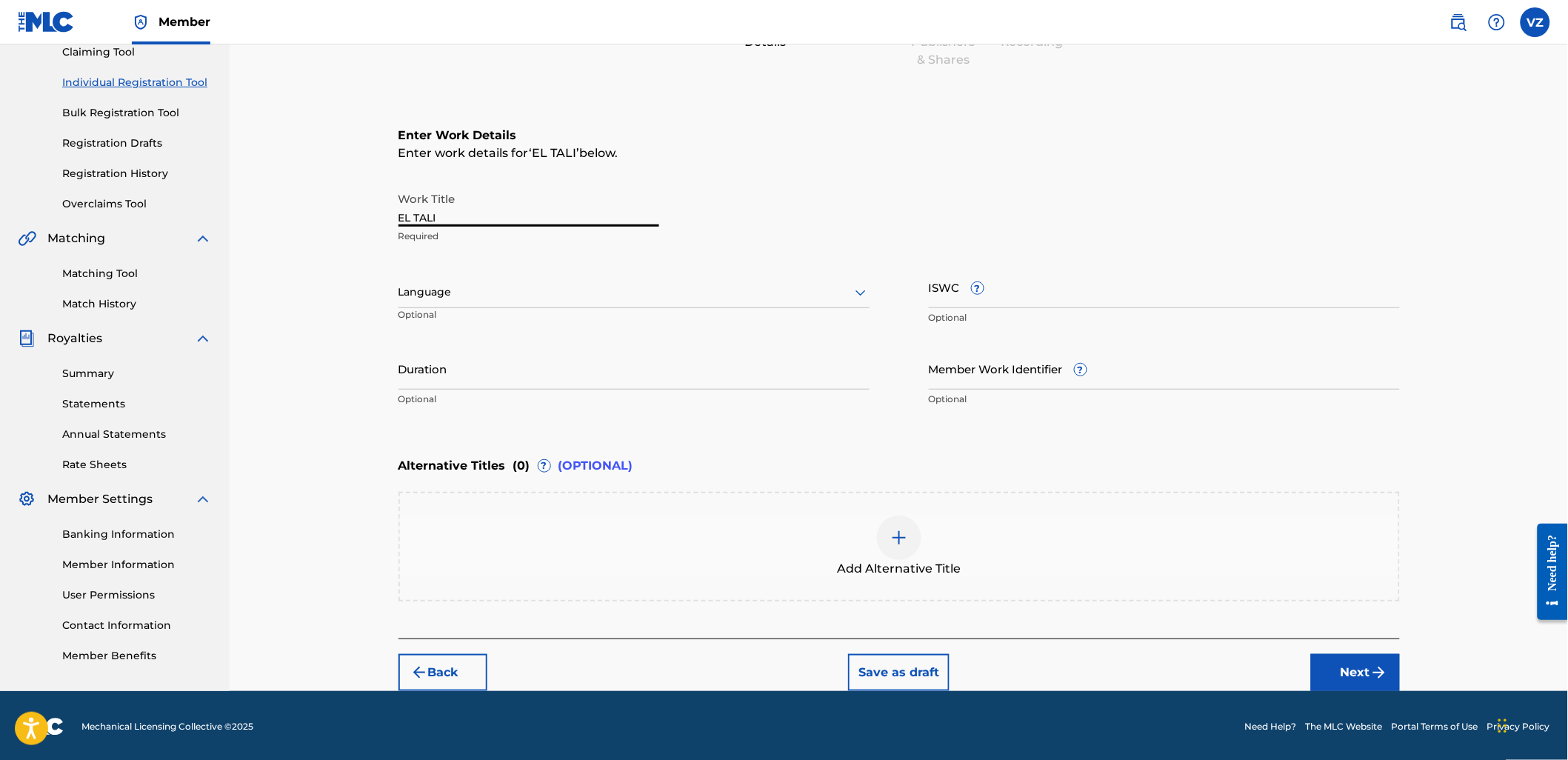
click at [511, 213] on input "EL TALI" at bounding box center [529, 205] width 261 height 42
click at [1062, 298] on input "ISWC ?" at bounding box center [1164, 287] width 471 height 42
paste input "T3351546339"
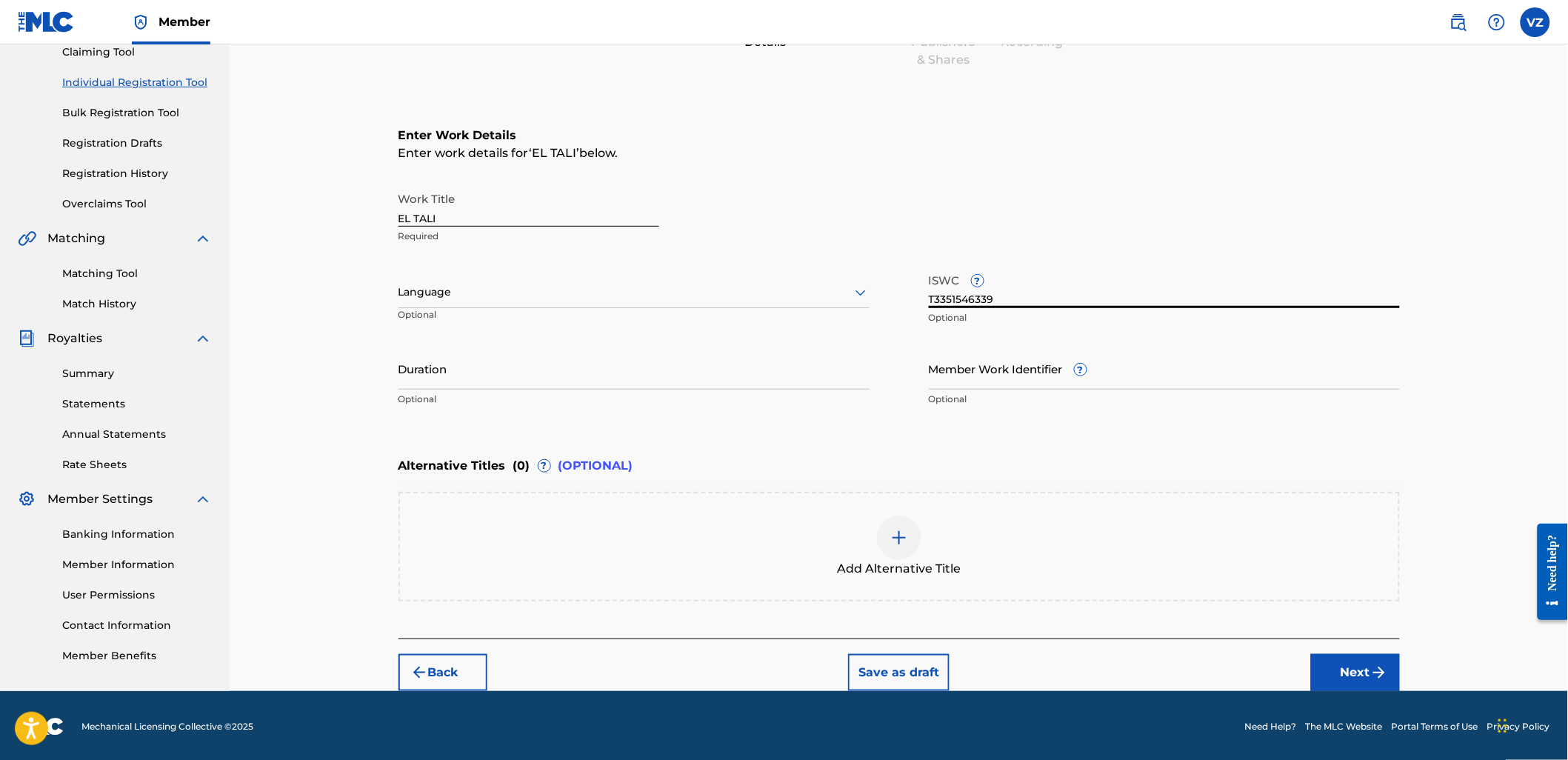
type input "T3351546339"
click at [810, 304] on div "Language" at bounding box center [634, 292] width 471 height 31
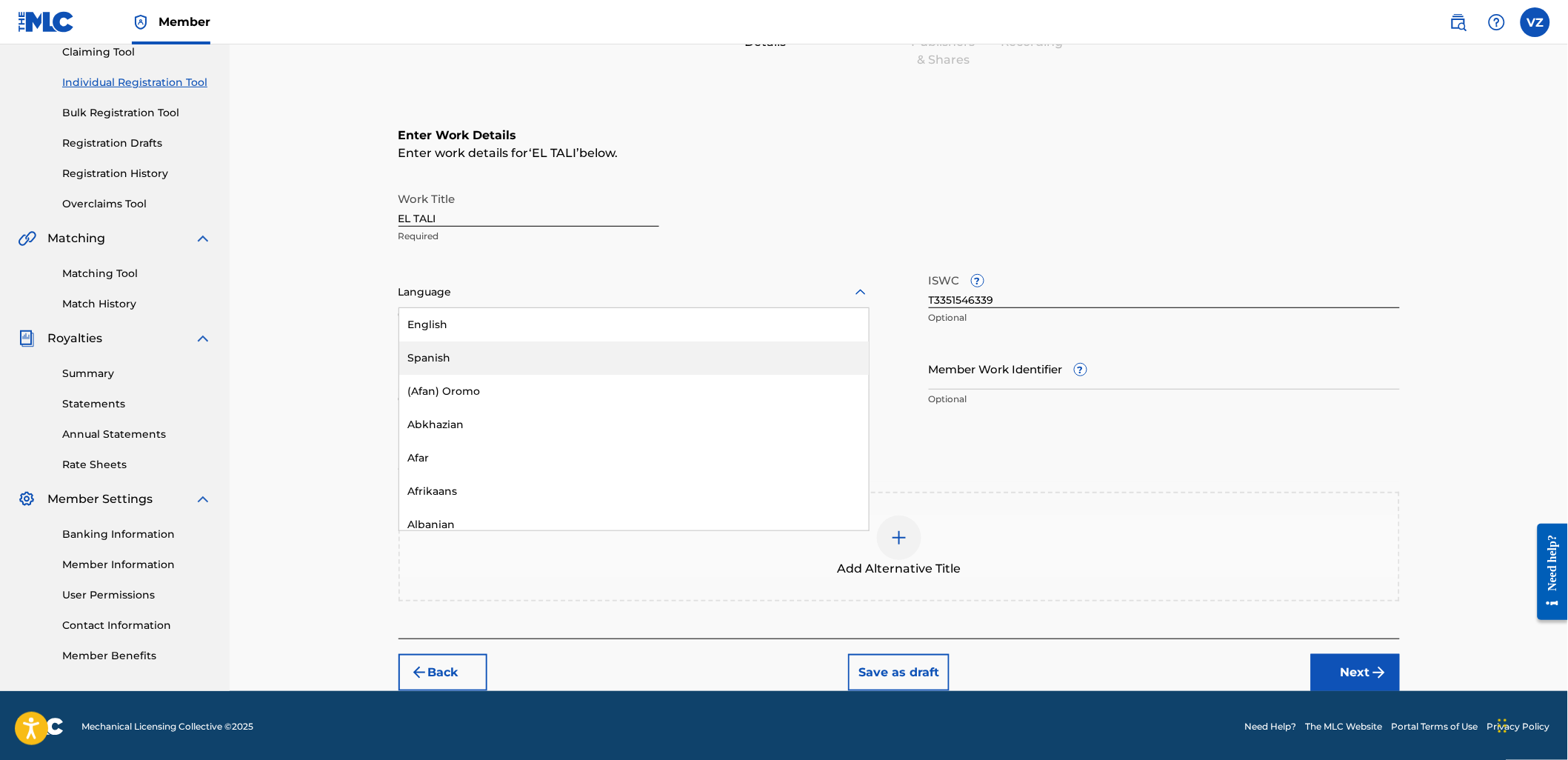
click at [785, 368] on div "Spanish" at bounding box center [633, 358] width 470 height 34
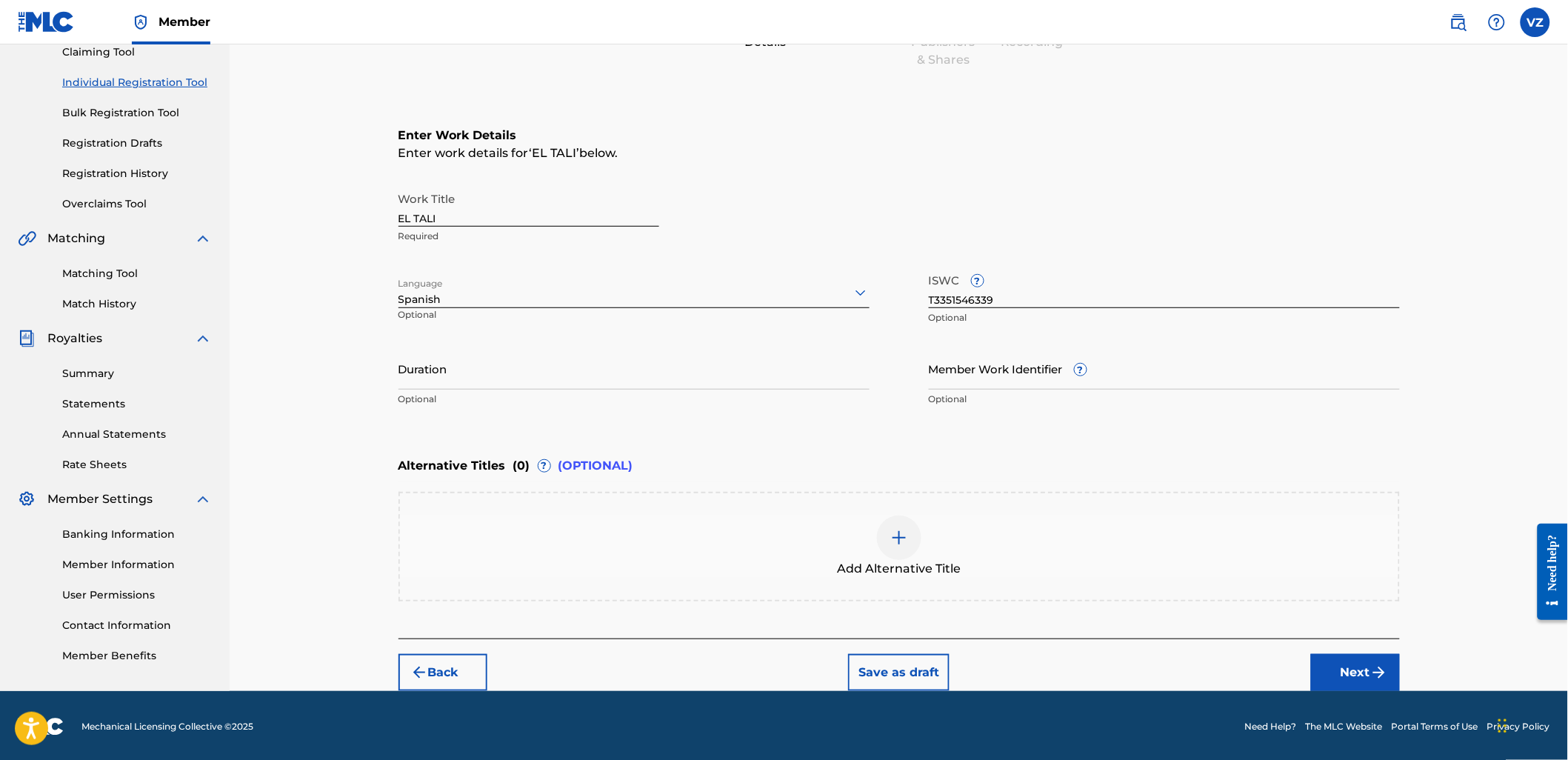
click at [1379, 656] on button "Next" at bounding box center [1355, 672] width 89 height 37
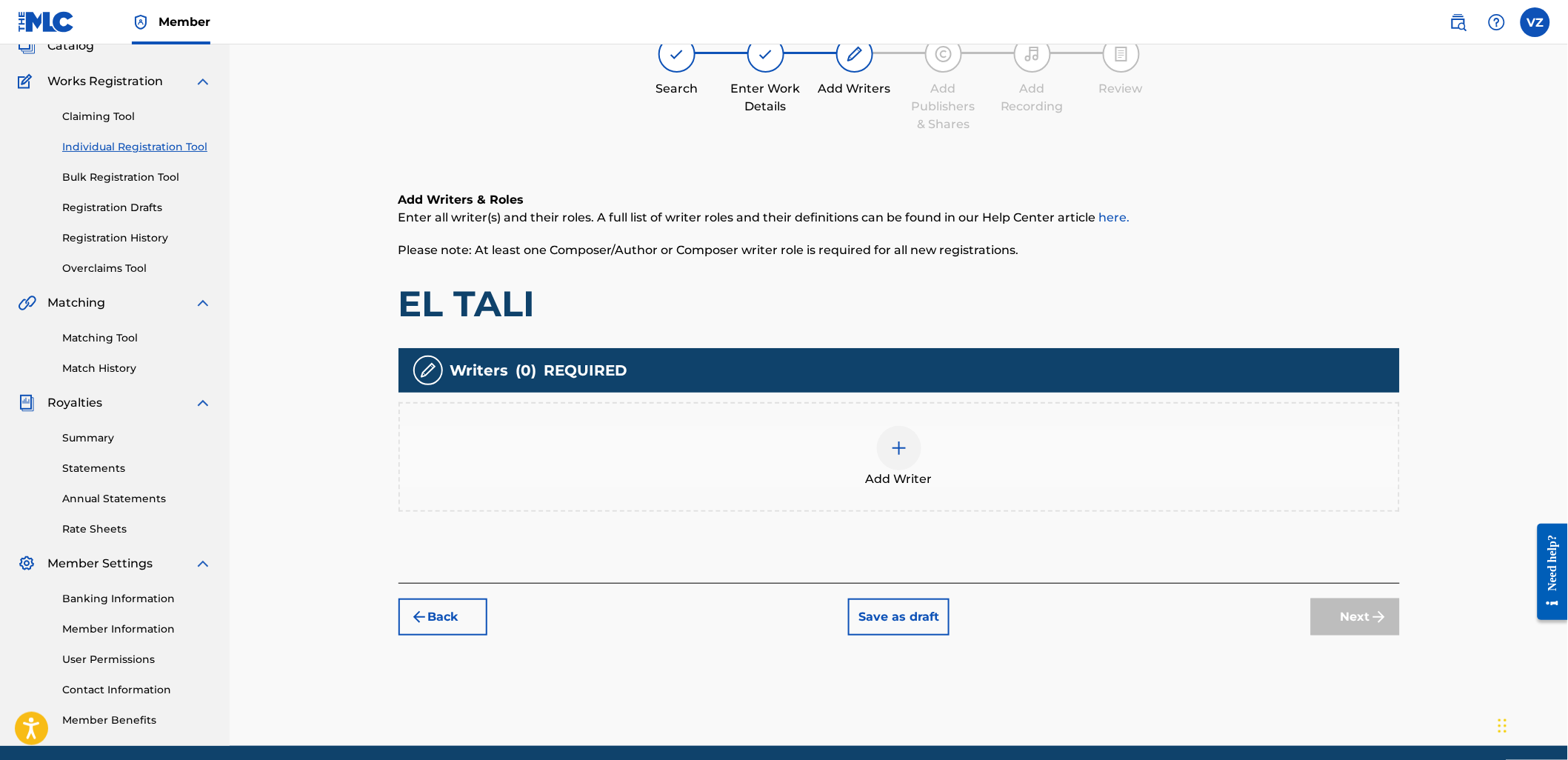
scroll to position [66, 0]
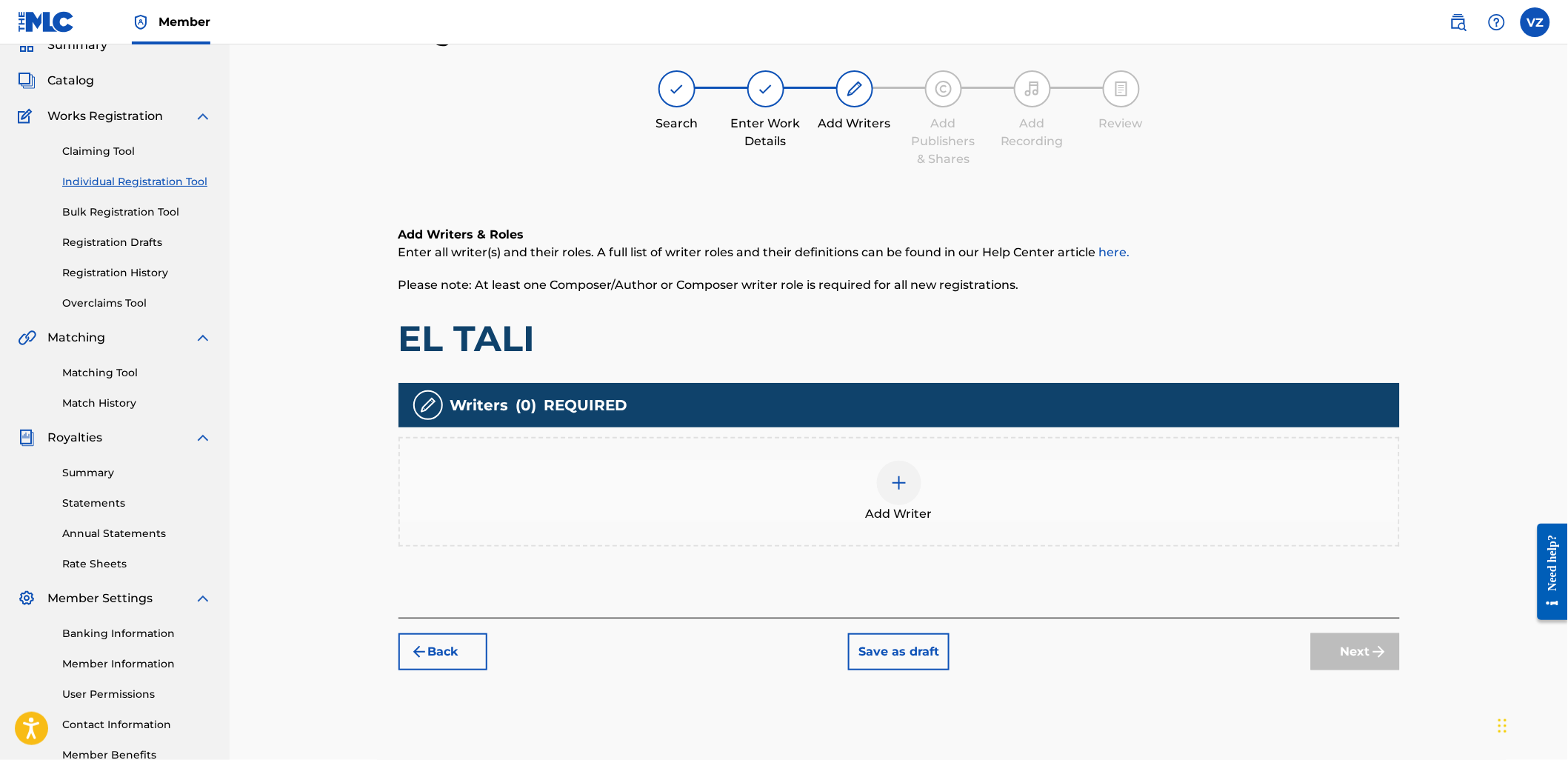
click at [908, 501] on div at bounding box center [898, 482] width 45 height 44
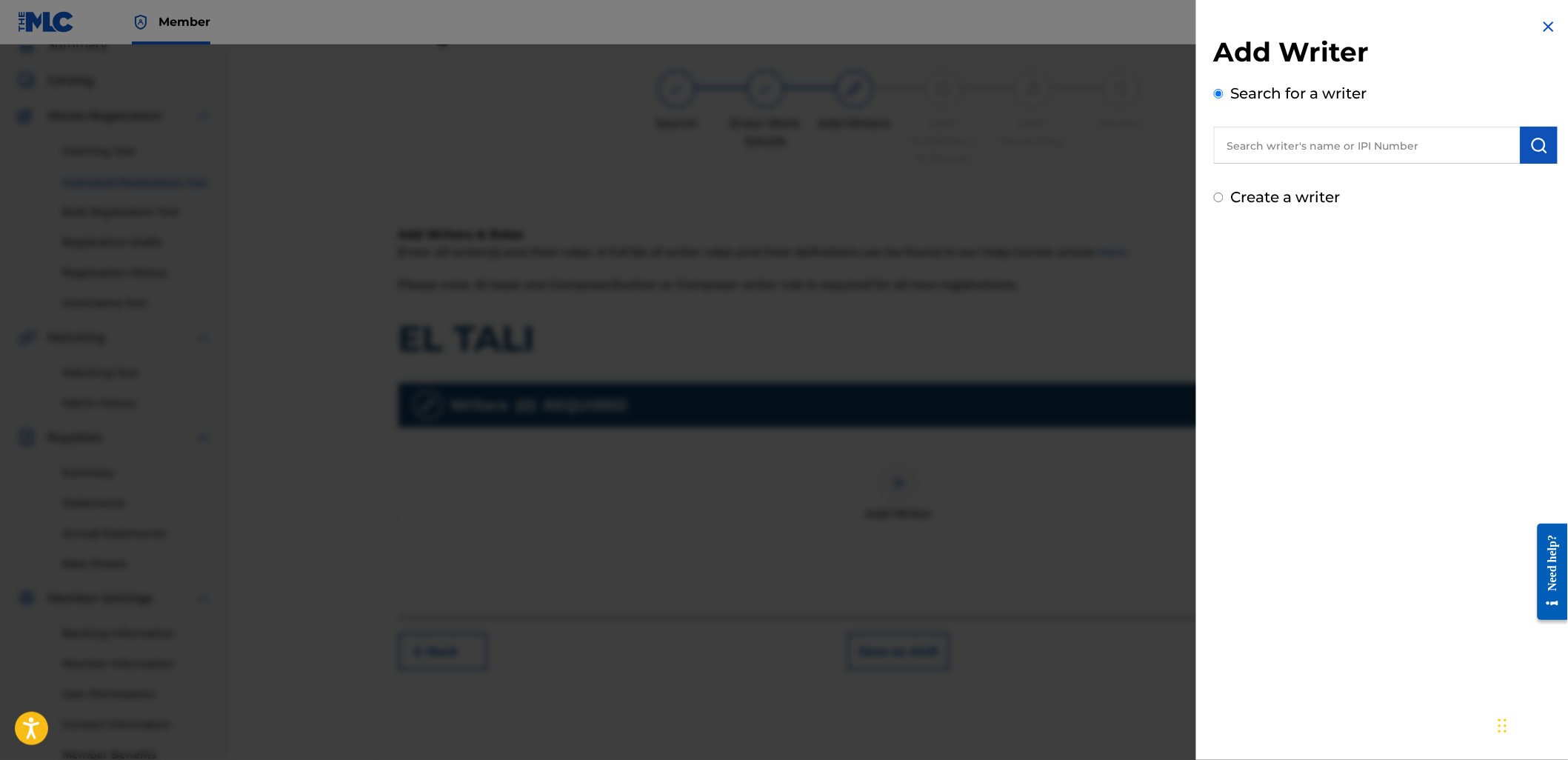
click at [1366, 144] on input "text" at bounding box center [1367, 144] width 307 height 37
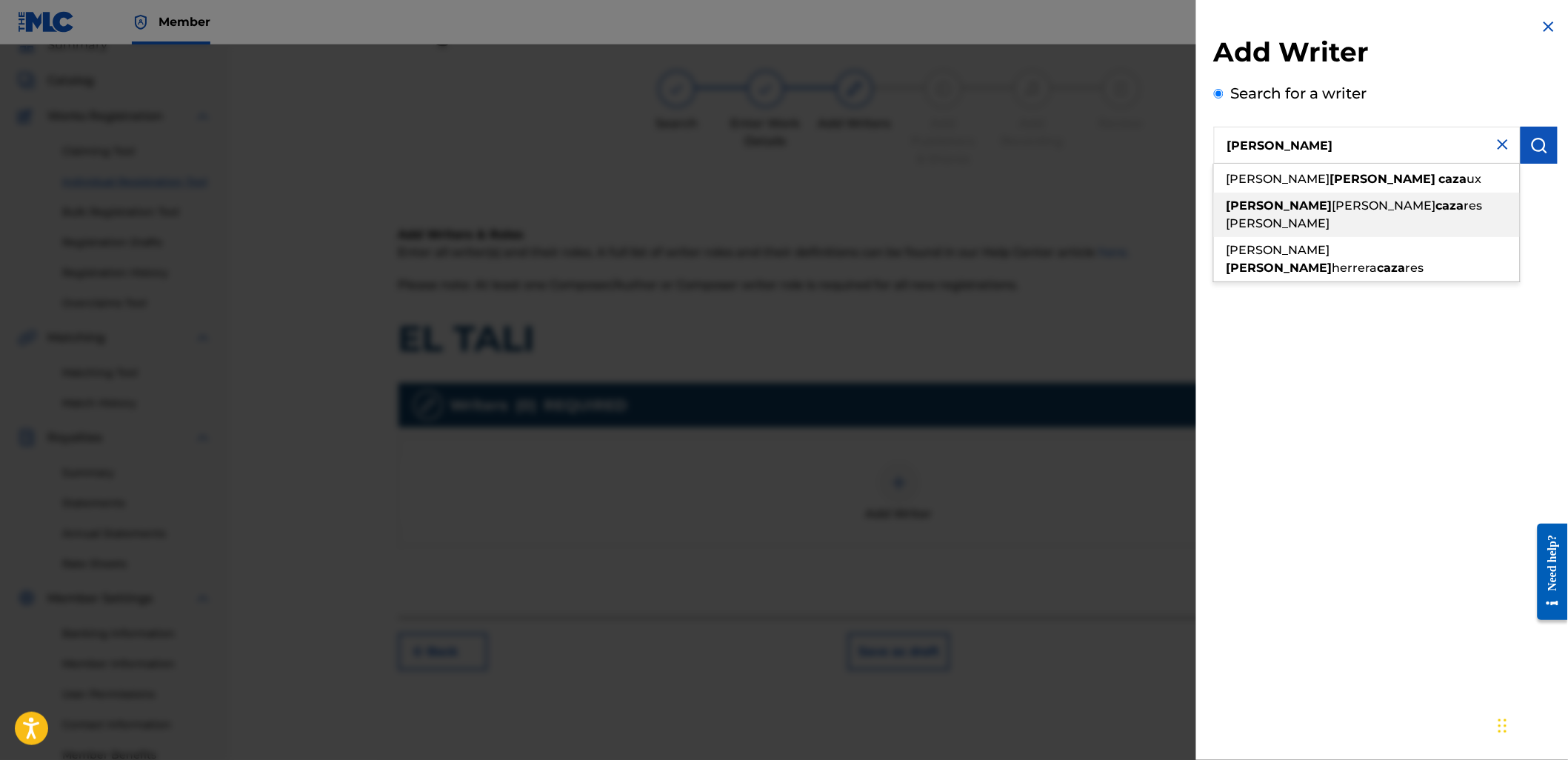
click at [1432, 207] on div "[PERSON_NAME] res [PERSON_NAME]" at bounding box center [1366, 214] width 306 height 44
type input "[PERSON_NAME] [PERSON_NAME]"
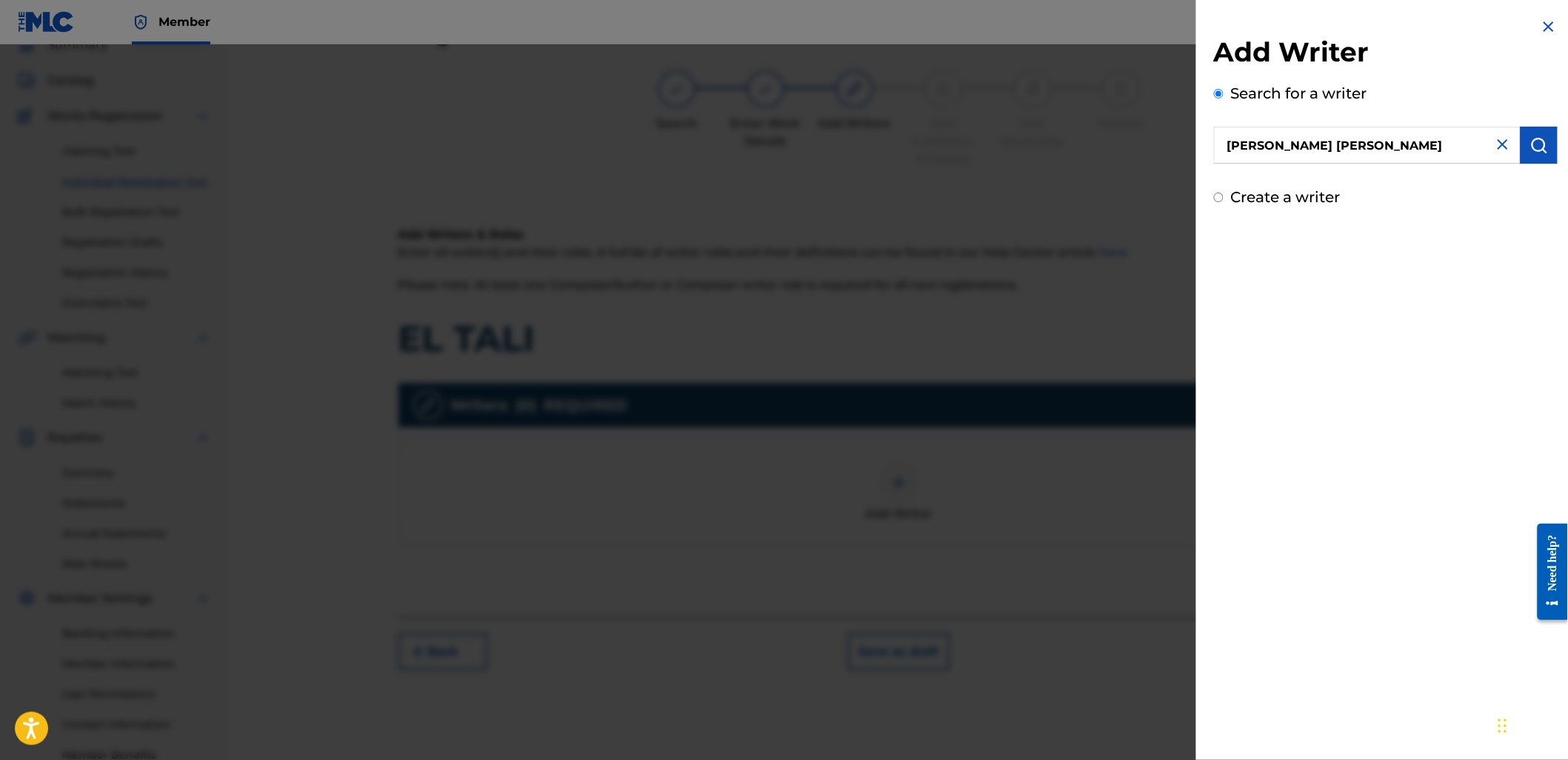
click at [1558, 153] on div "Add Writer Search for a writer [PERSON_NAME] [PERSON_NAME] Create a writer" at bounding box center [1385, 113] width 379 height 226
click at [1545, 152] on button "submit" at bounding box center [1539, 144] width 37 height 37
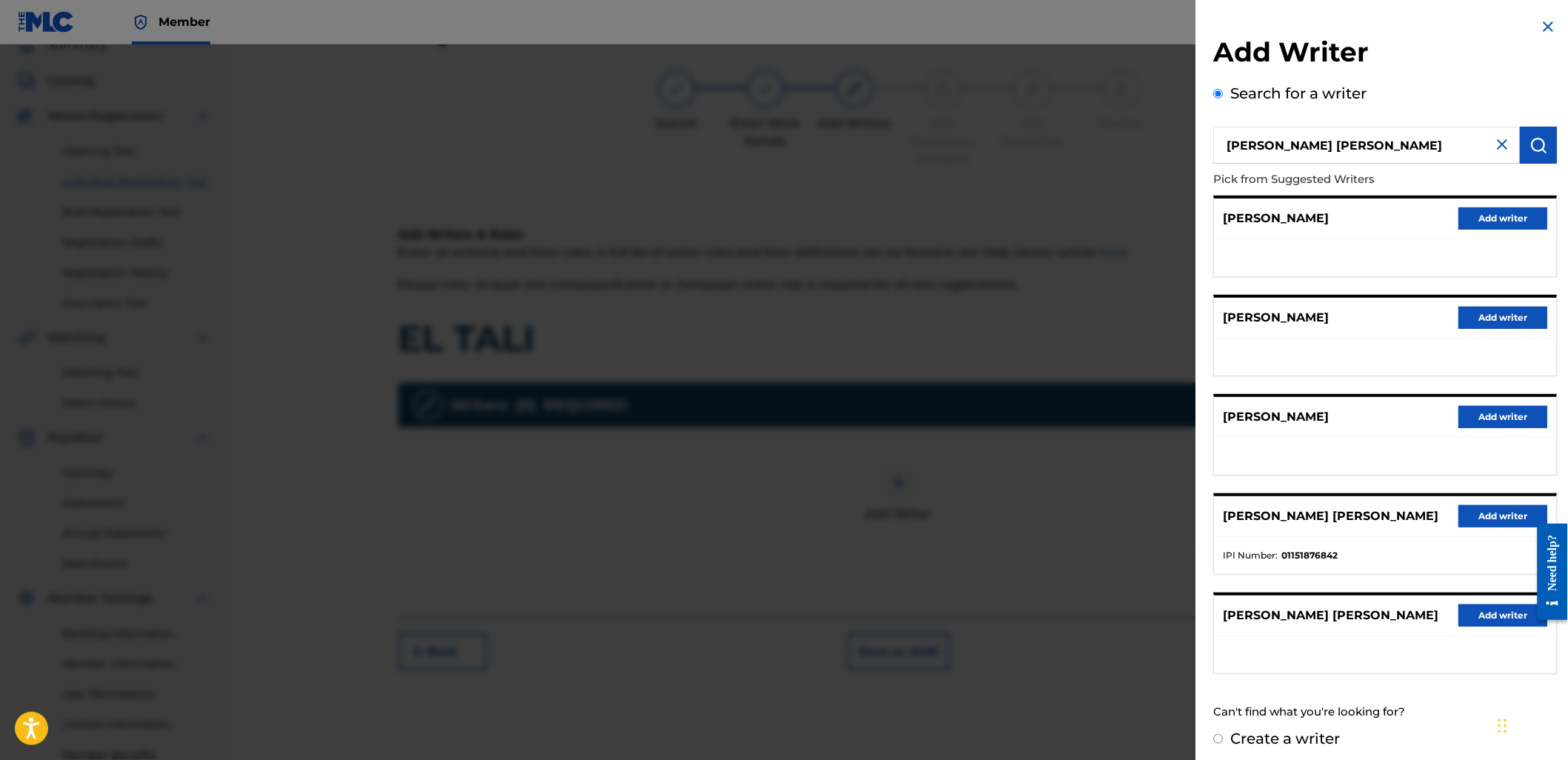
click at [1526, 509] on button "Add writer" at bounding box center [1503, 516] width 89 height 22
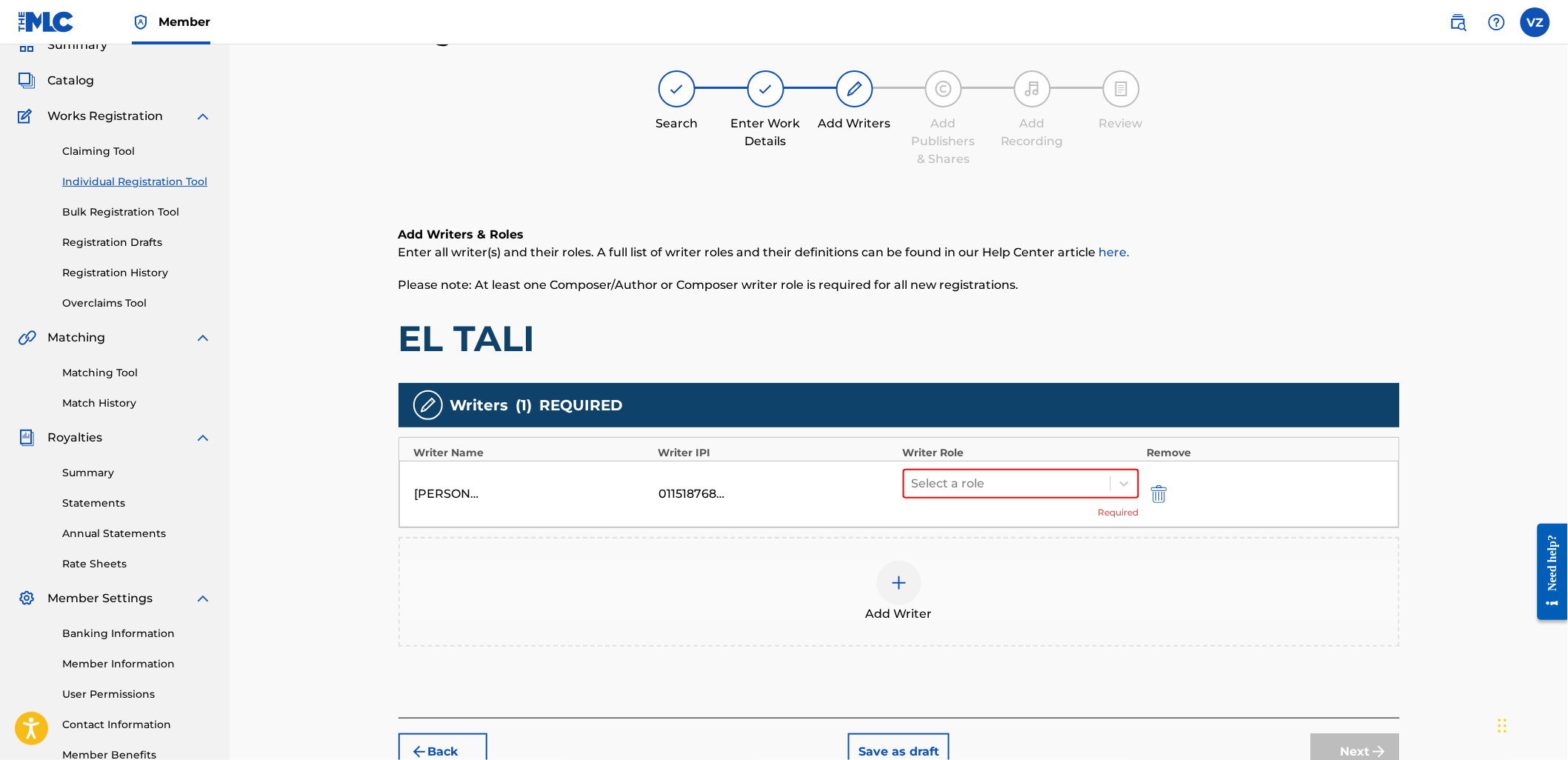
click at [980, 498] on div "Select a role Required" at bounding box center [1021, 493] width 237 height 50
click at [1001, 487] on div at bounding box center [1007, 483] width 192 height 21
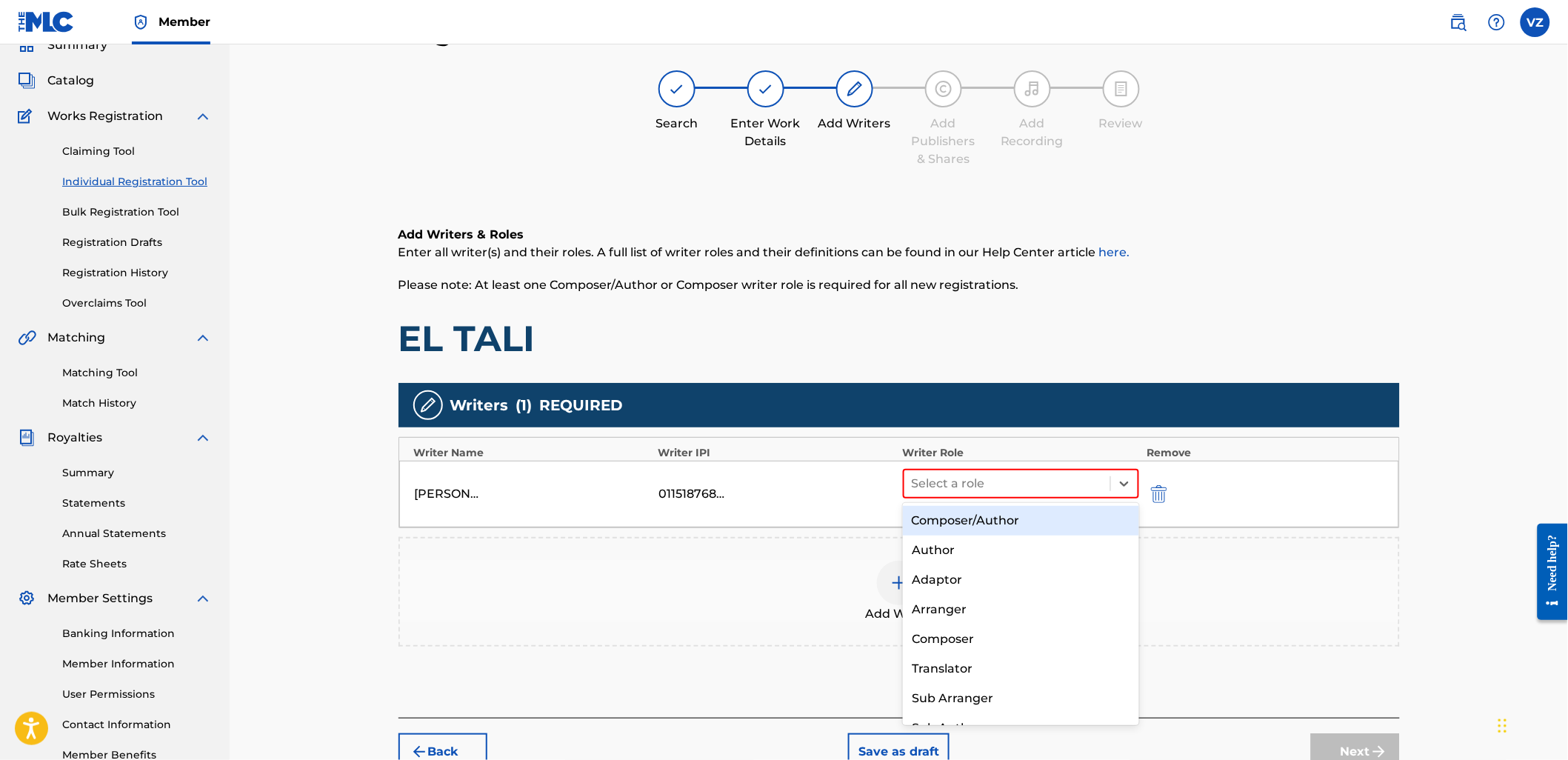
click at [1001, 515] on div "Composer/Author" at bounding box center [1021, 520] width 236 height 30
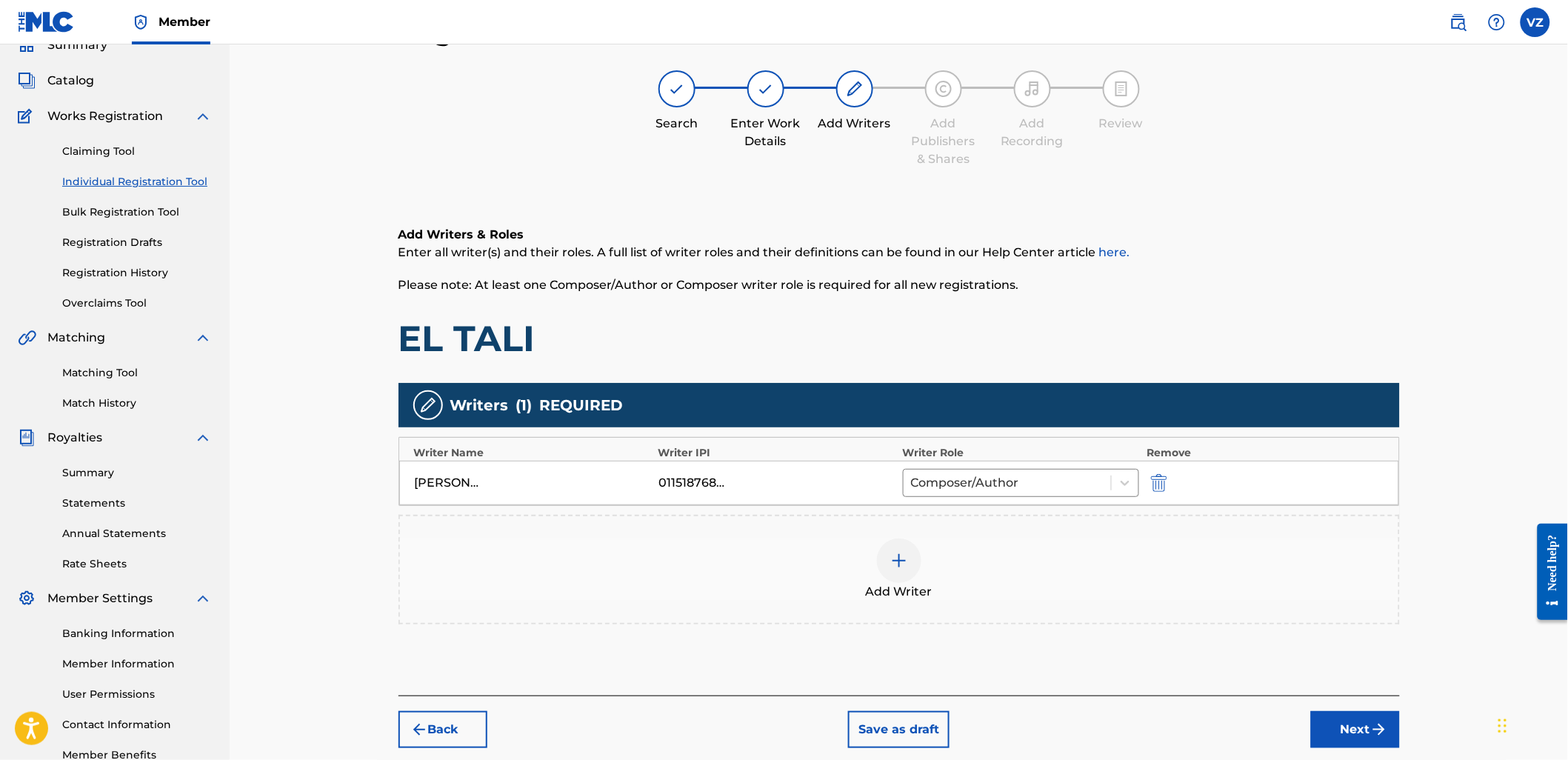
click at [1361, 724] on button "Next" at bounding box center [1355, 729] width 89 height 37
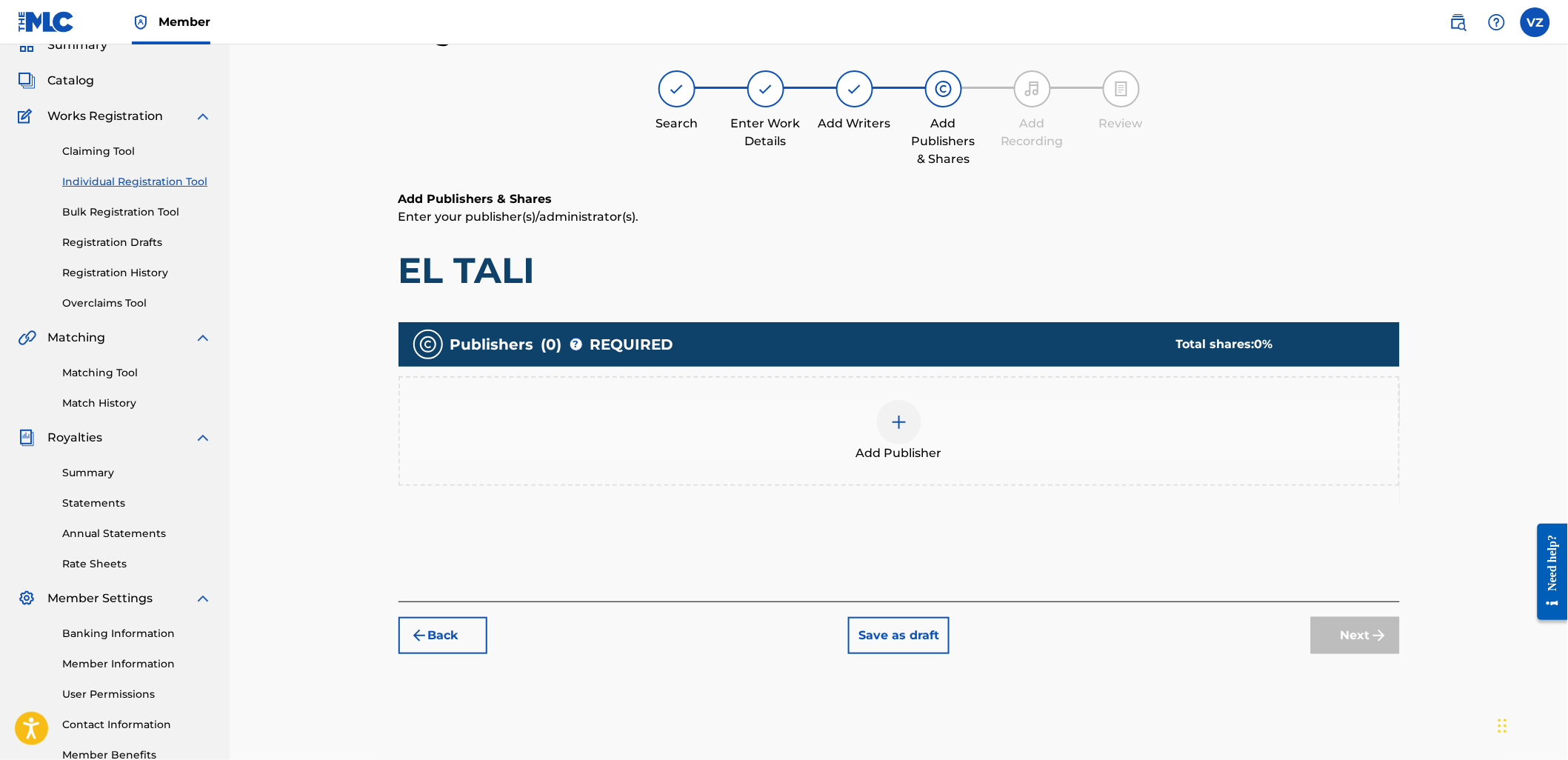
click at [948, 455] on div "Add Publisher" at bounding box center [898, 430] width 998 height 62
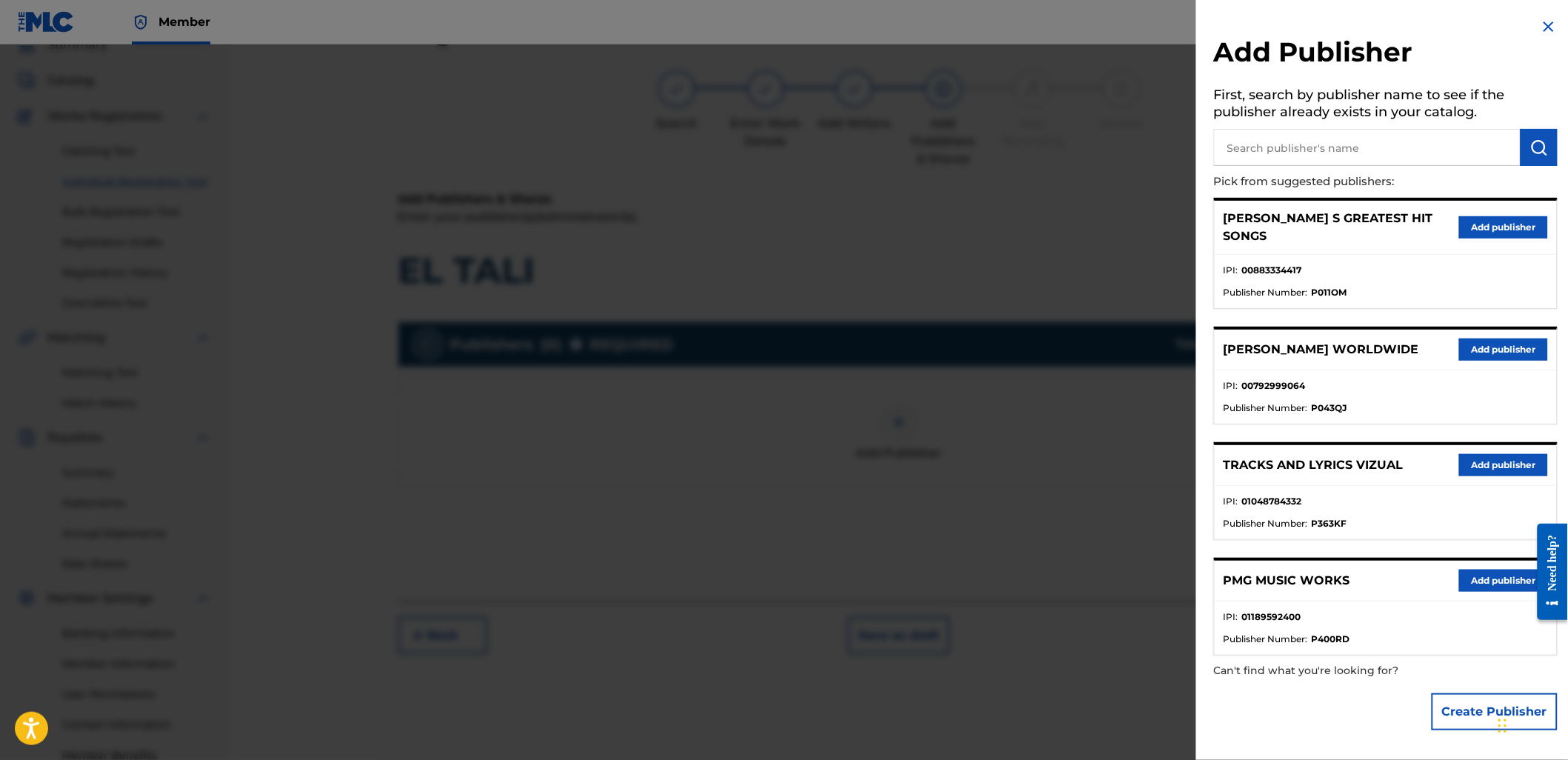
click at [1486, 454] on button "Add publisher" at bounding box center [1503, 465] width 89 height 22
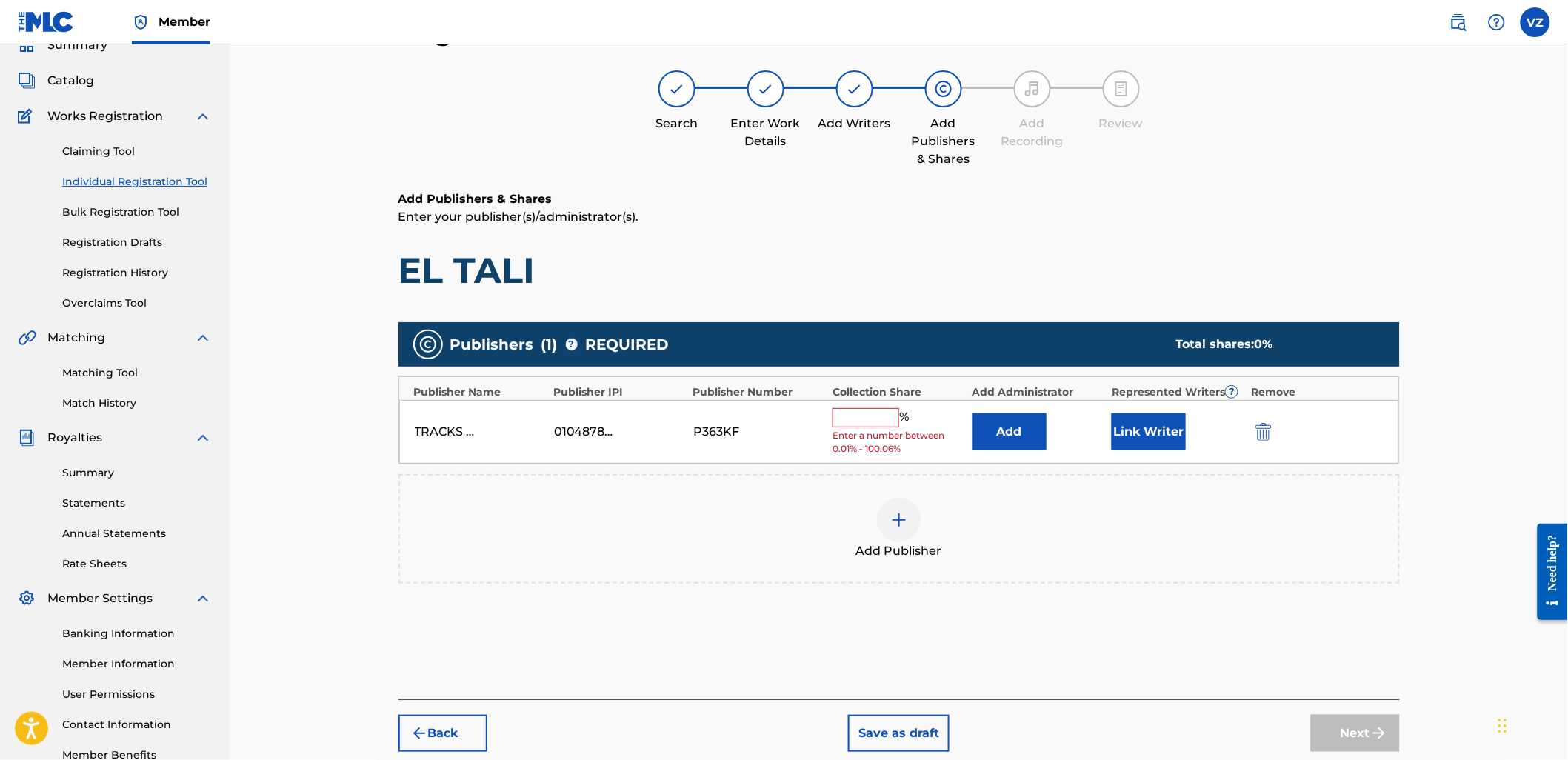
click at [876, 429] on span "Enter a number between 0.01% - 100.06%" at bounding box center [898, 441] width 132 height 26
click at [857, 418] on input "text" at bounding box center [865, 417] width 66 height 19
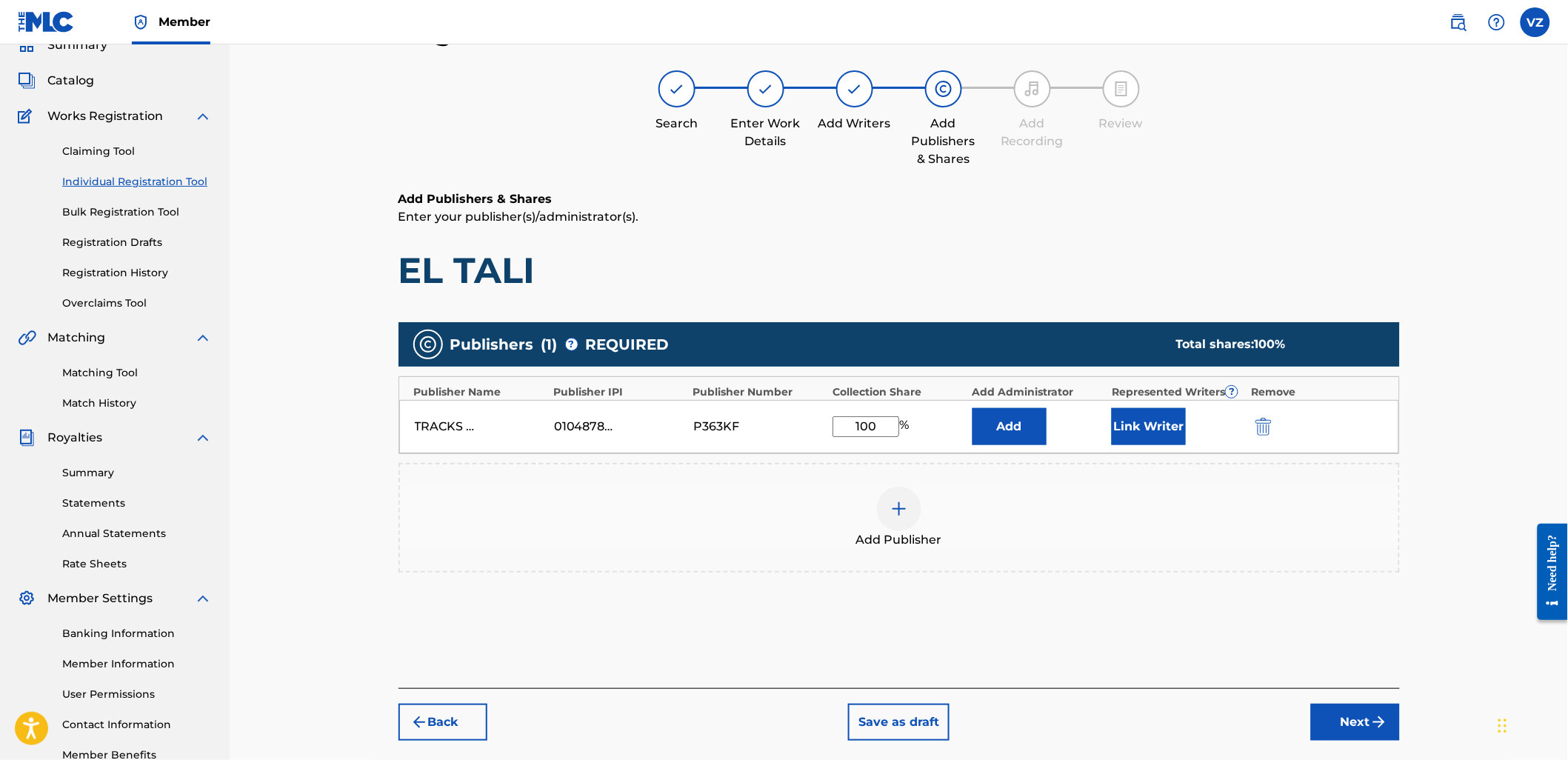
type input "100"
click at [1131, 417] on button "Link Writer" at bounding box center [1149, 426] width 74 height 37
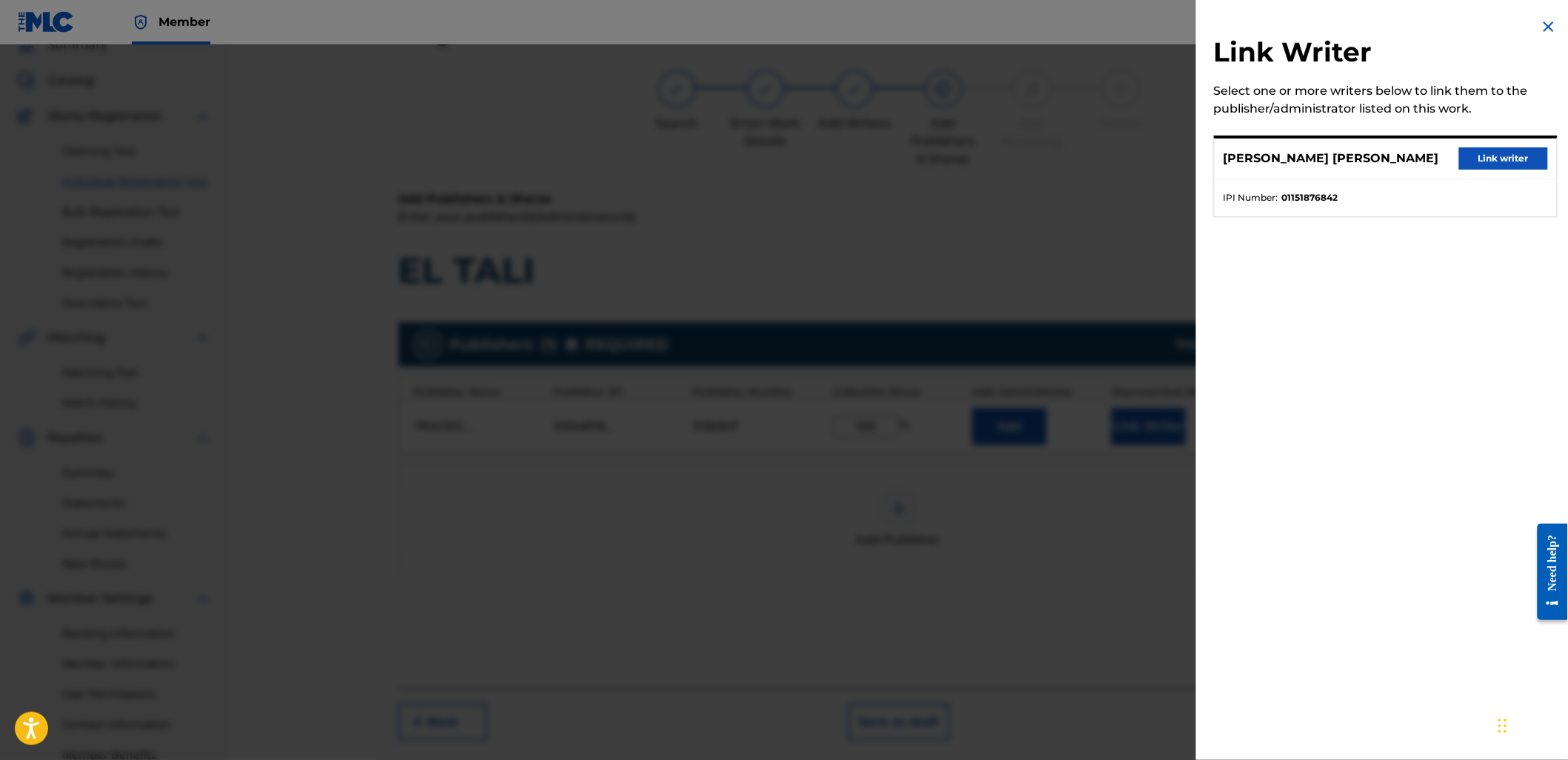
click at [1514, 151] on button "Link writer" at bounding box center [1503, 158] width 89 height 22
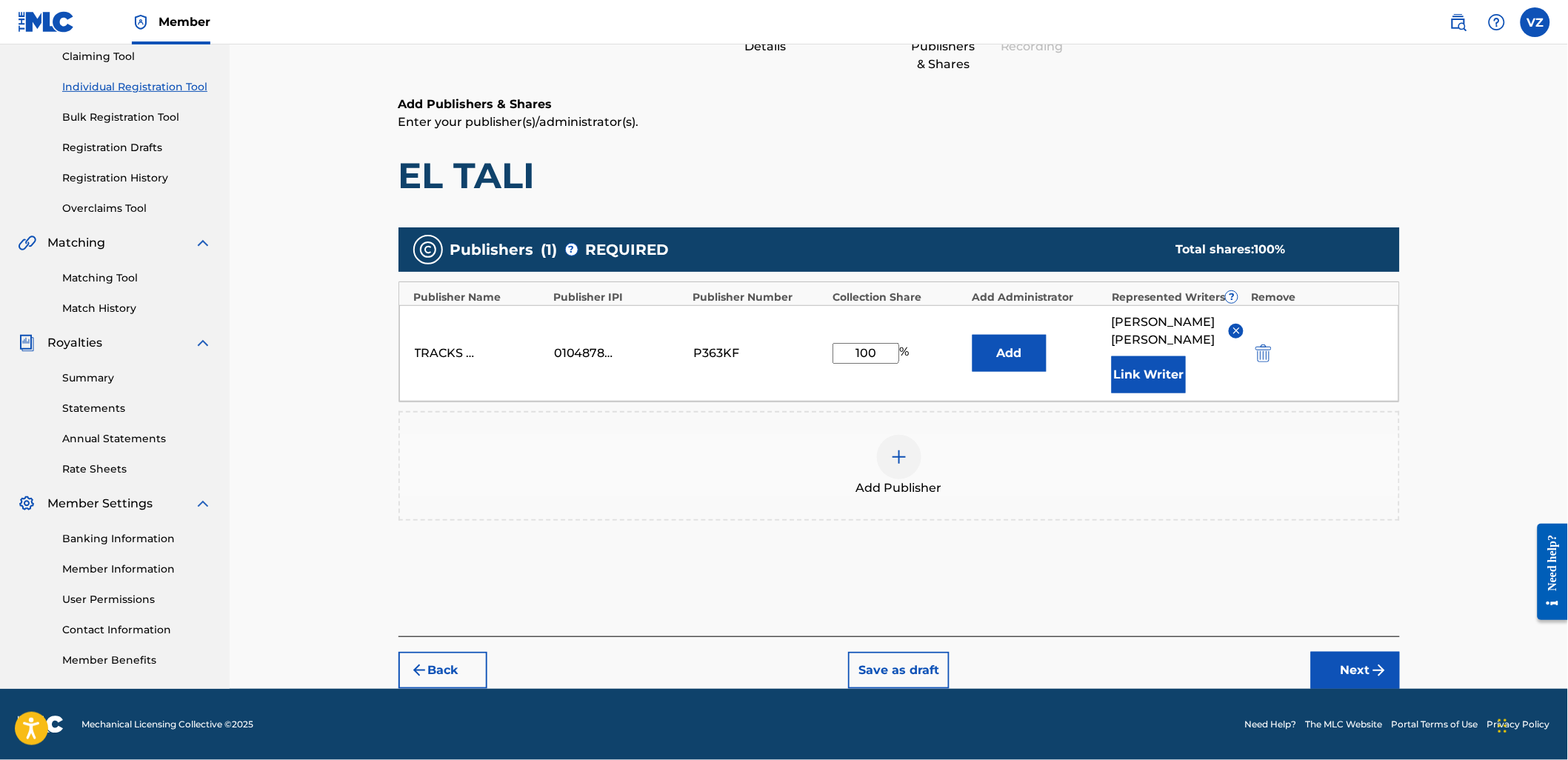
click at [1373, 656] on button "Next" at bounding box center [1355, 670] width 89 height 37
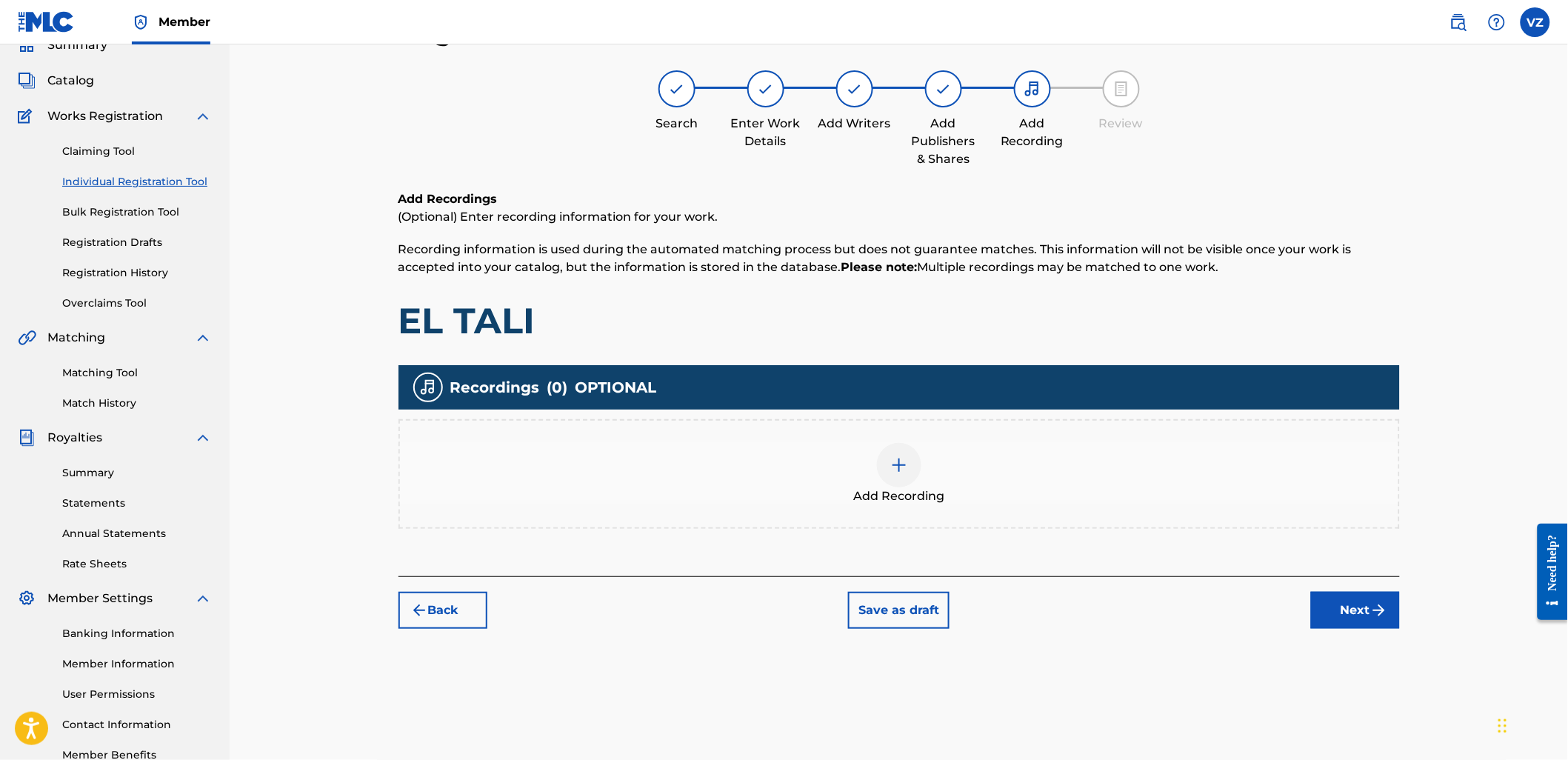
click at [1327, 591] on button "Next" at bounding box center [1355, 609] width 89 height 37
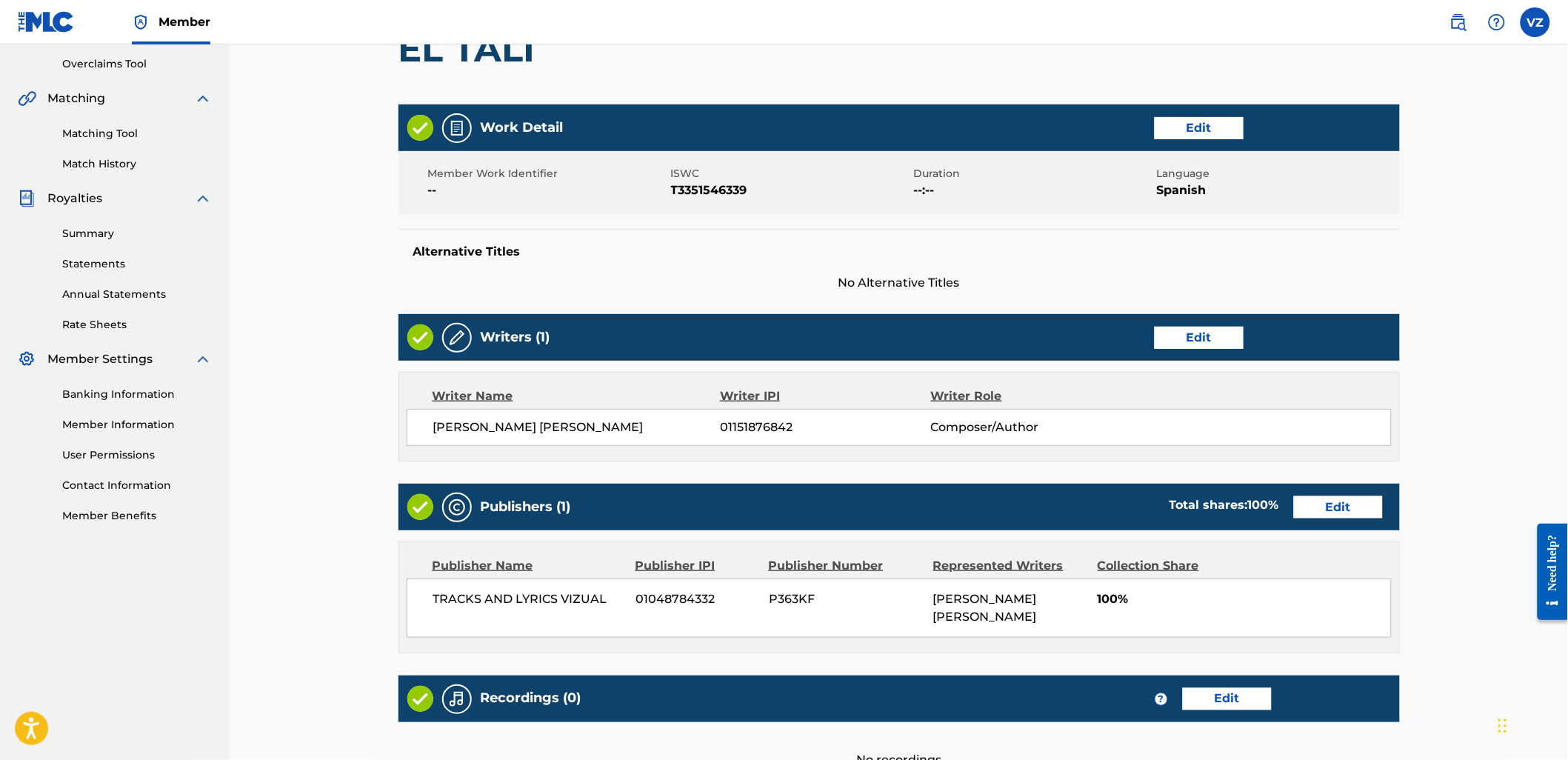
scroll to position [461, 0]
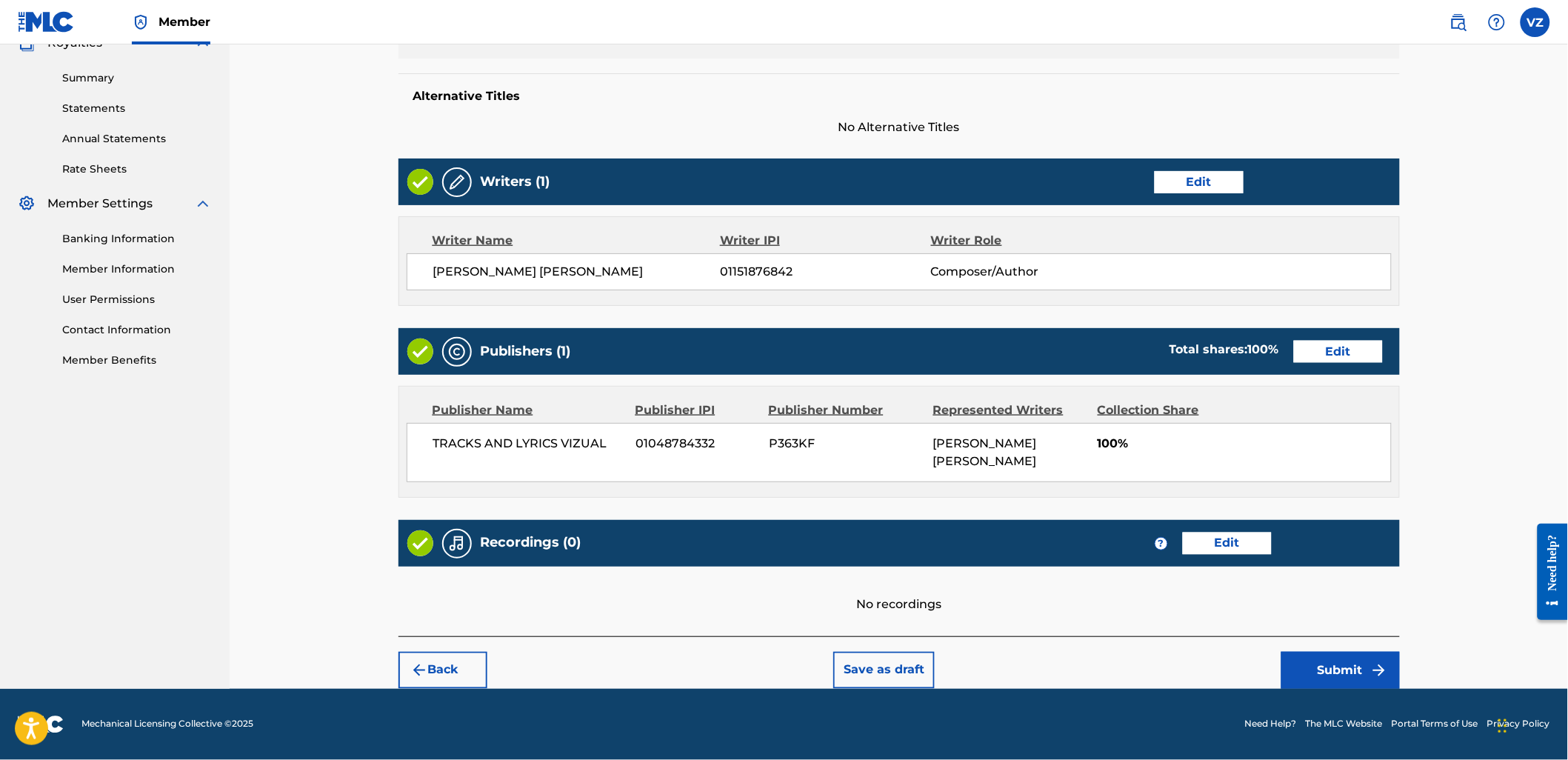
click at [1391, 669] on button "Submit" at bounding box center [1341, 670] width 118 height 37
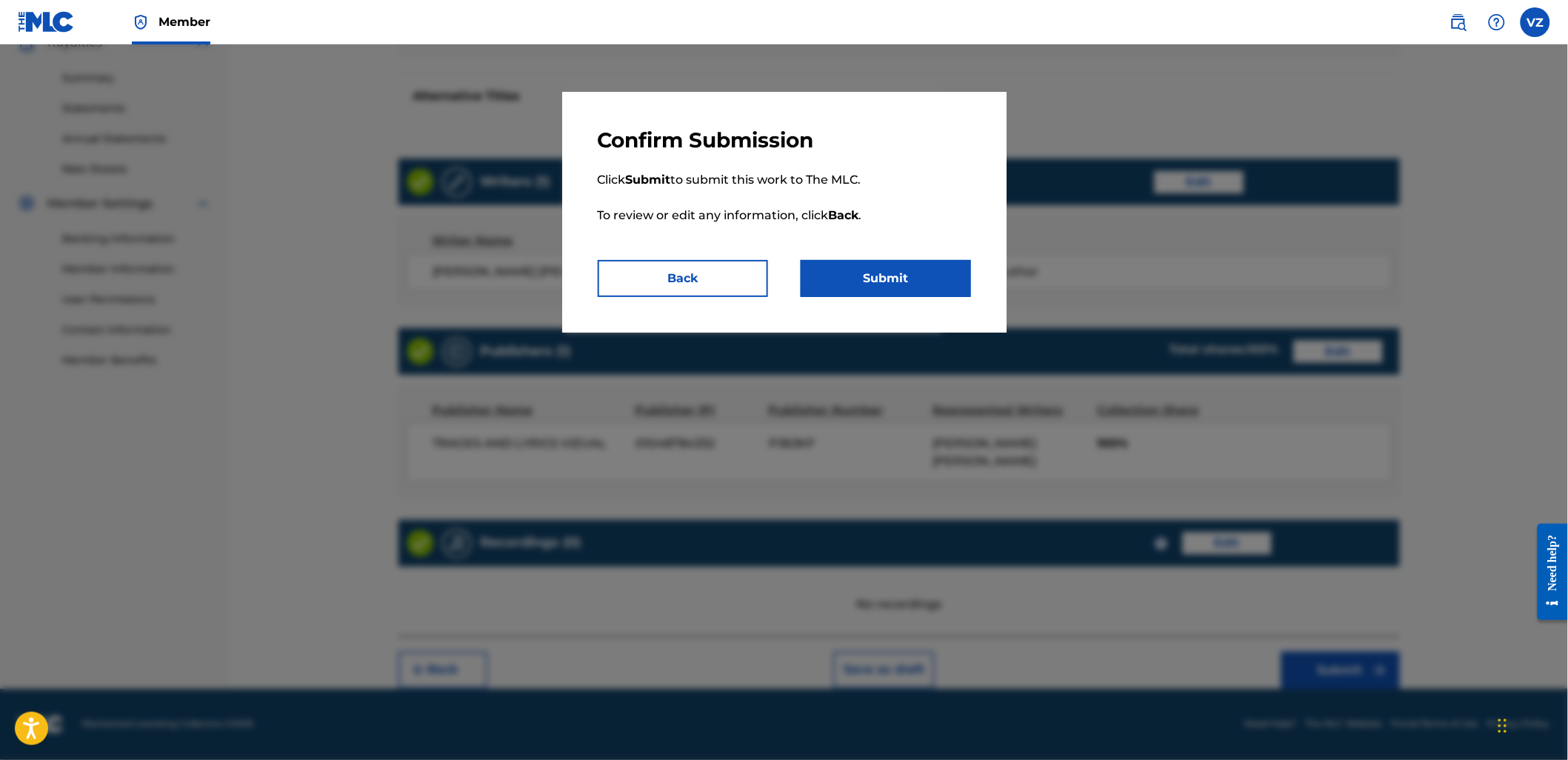
click at [904, 271] on button "Submit" at bounding box center [886, 278] width 171 height 37
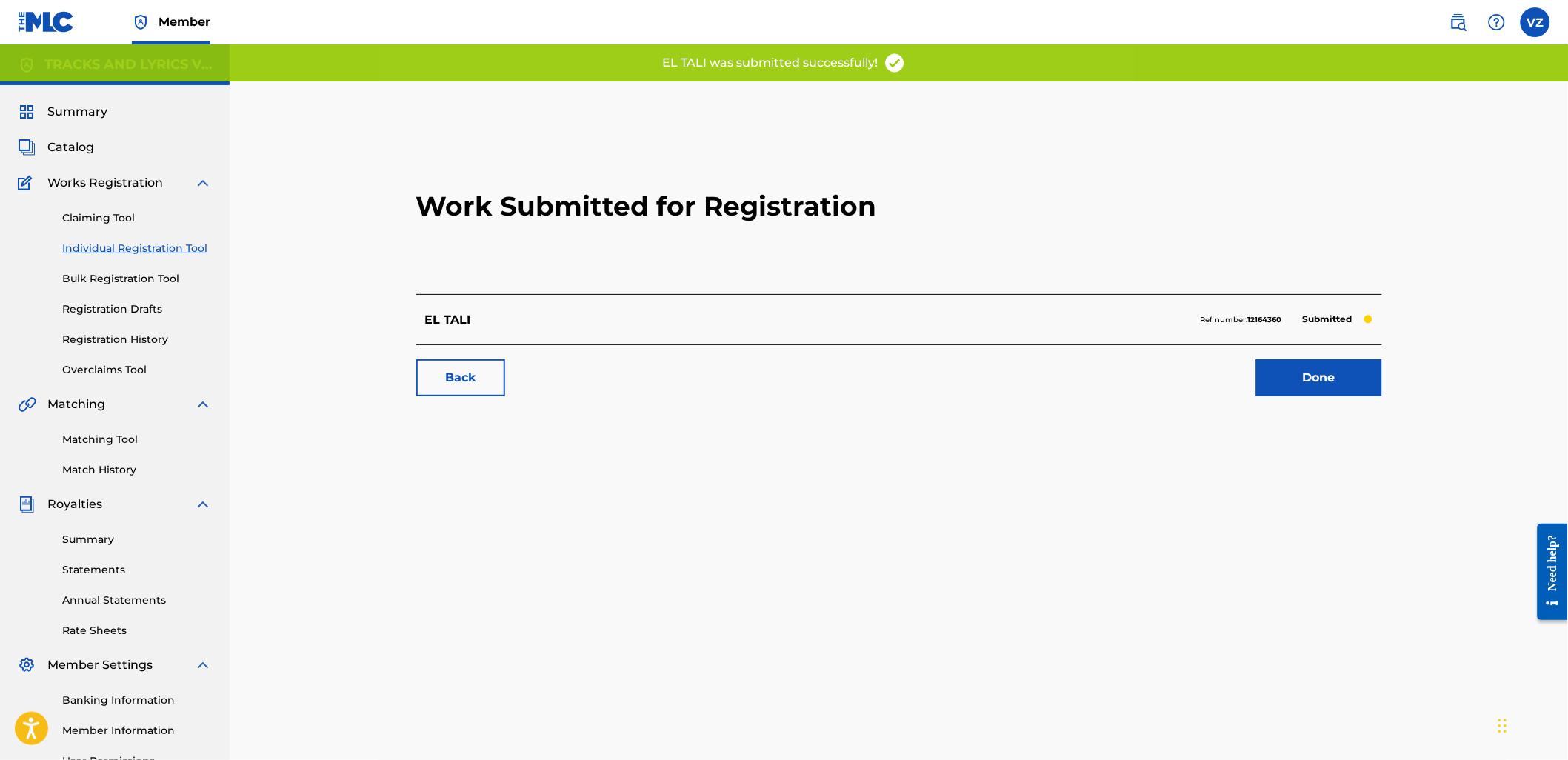
click at [1339, 395] on link "Done" at bounding box center [1319, 377] width 126 height 37
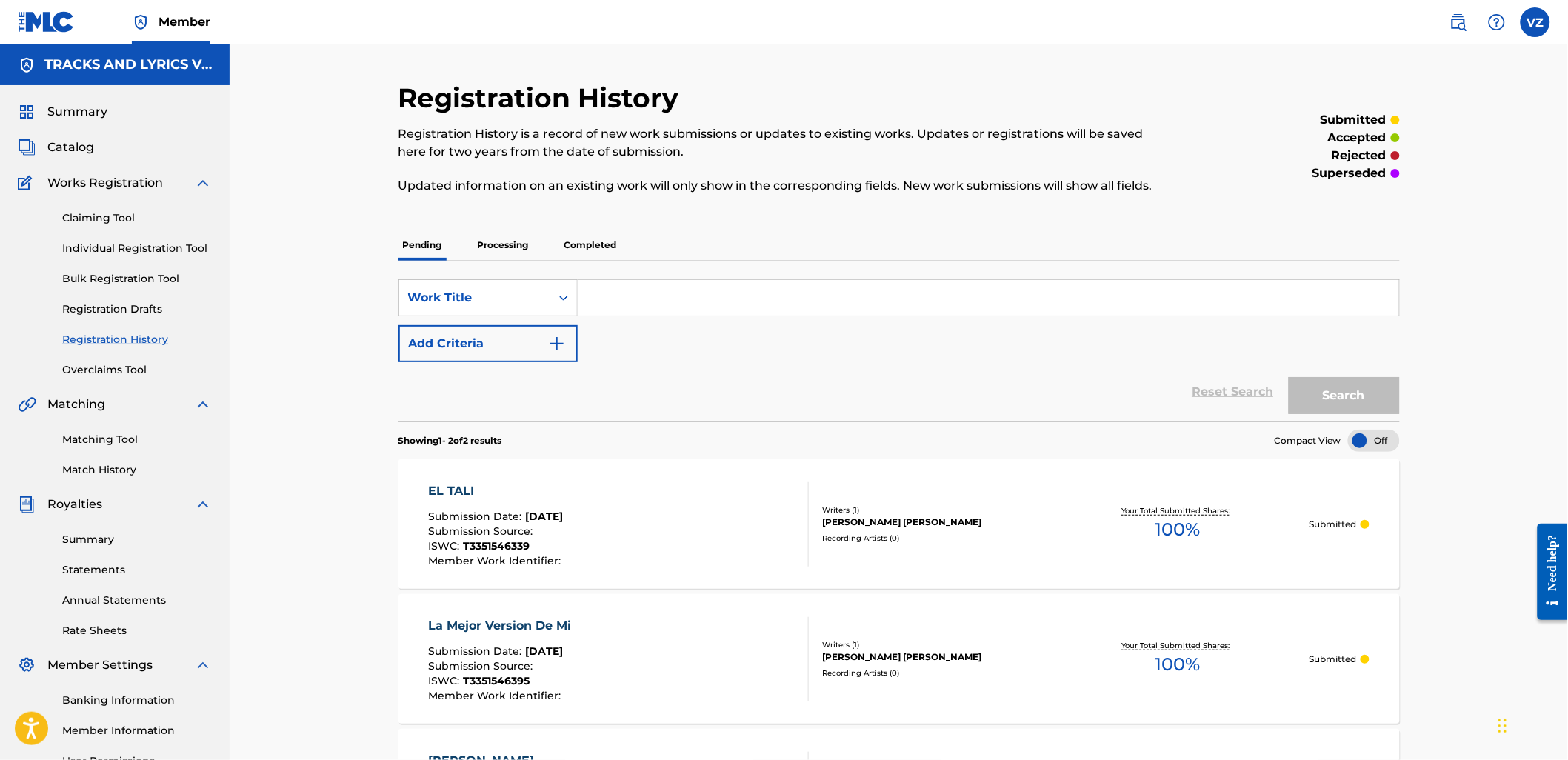
click at [123, 246] on link "Individual Registration Tool" at bounding box center [136, 248] width 150 height 15
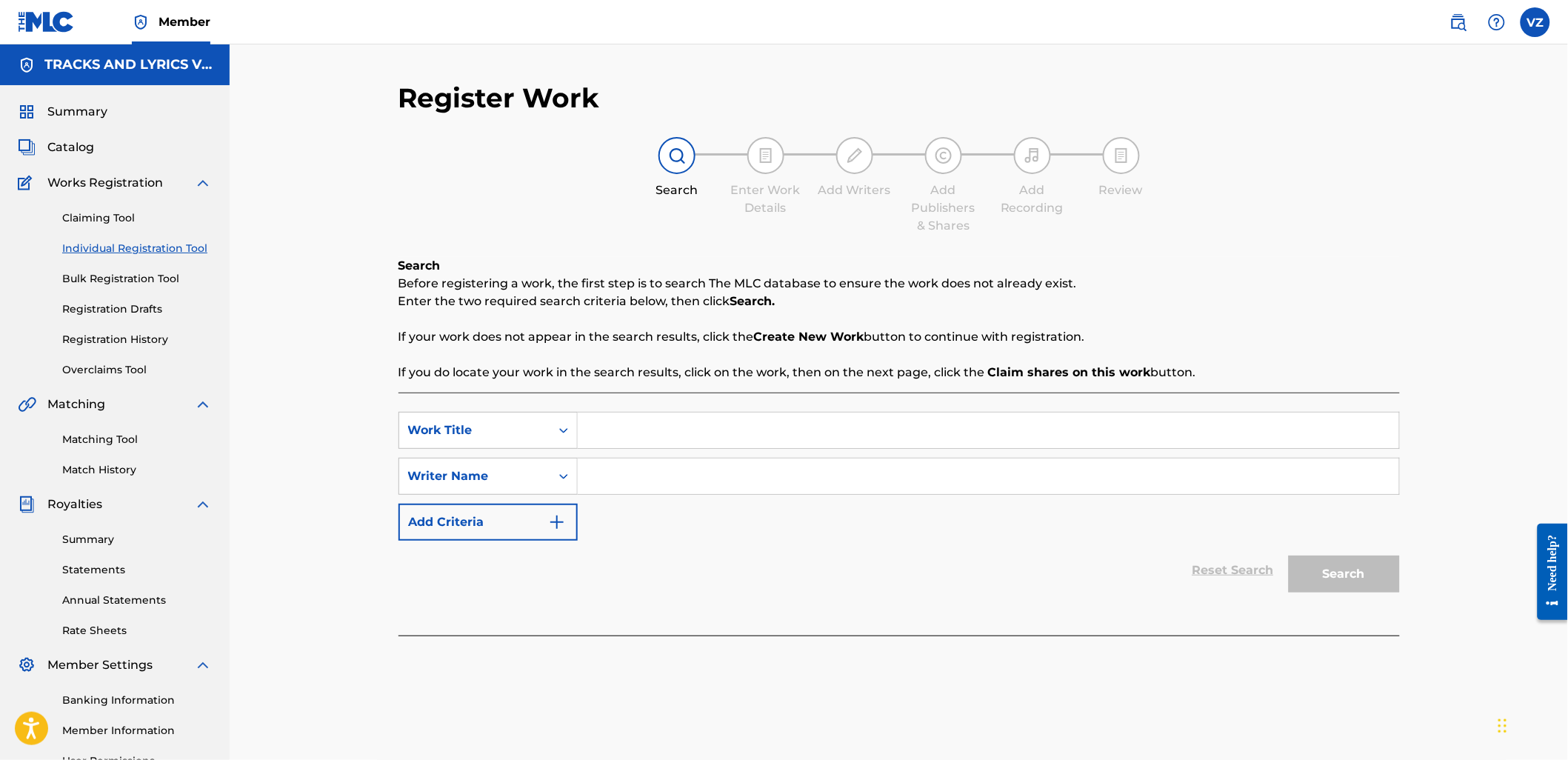
click at [669, 429] on input "Search Form" at bounding box center [988, 429] width 821 height 35
paste input "En Este Lado Es Asi"
type input "En Este Lado Es Asi"
click at [653, 481] on input "Search Form" at bounding box center [988, 476] width 821 height 35
type input "[PERSON_NAME]"
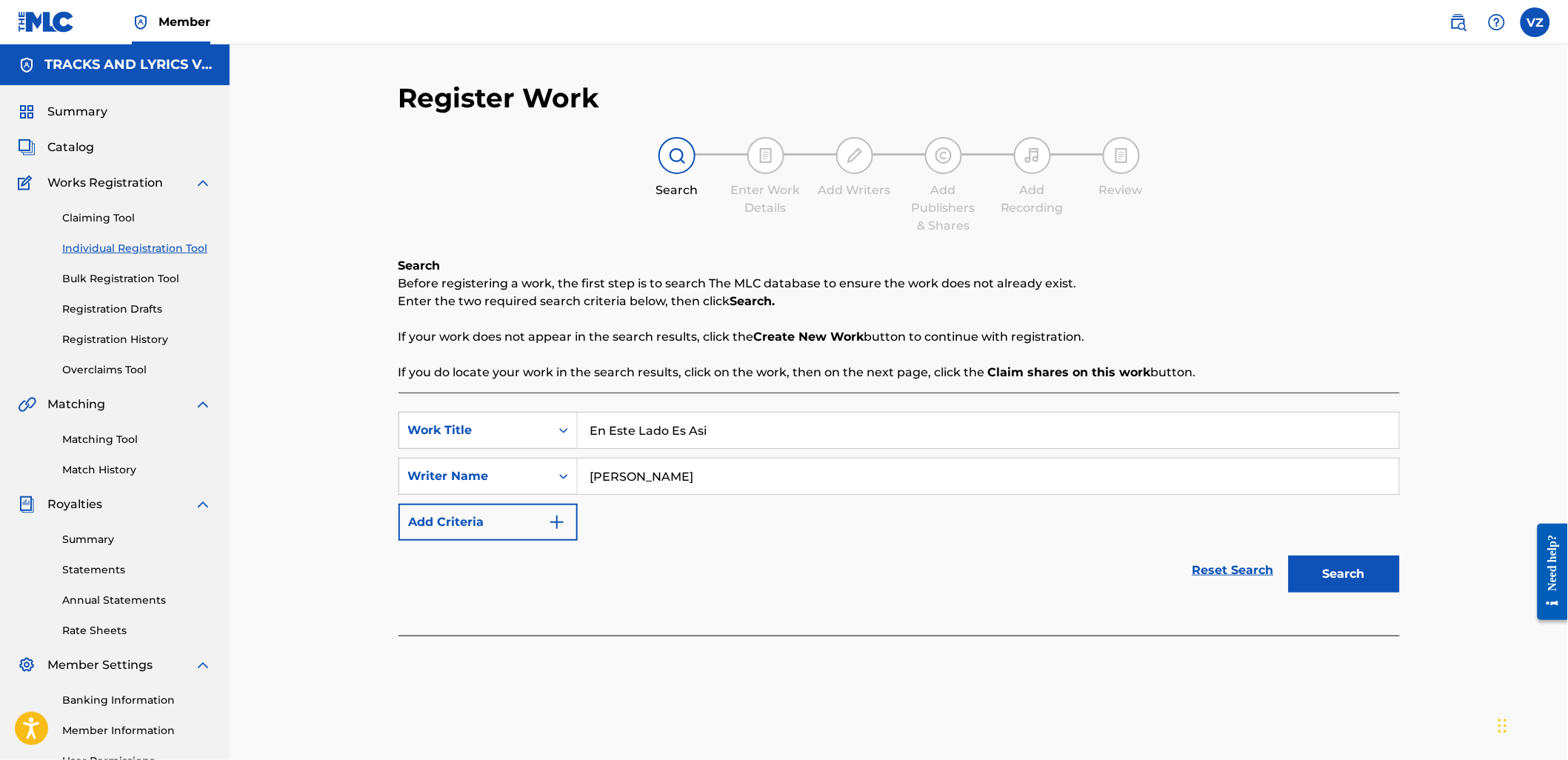
click at [1289, 556] on button "Search" at bounding box center [1345, 574] width 111 height 37
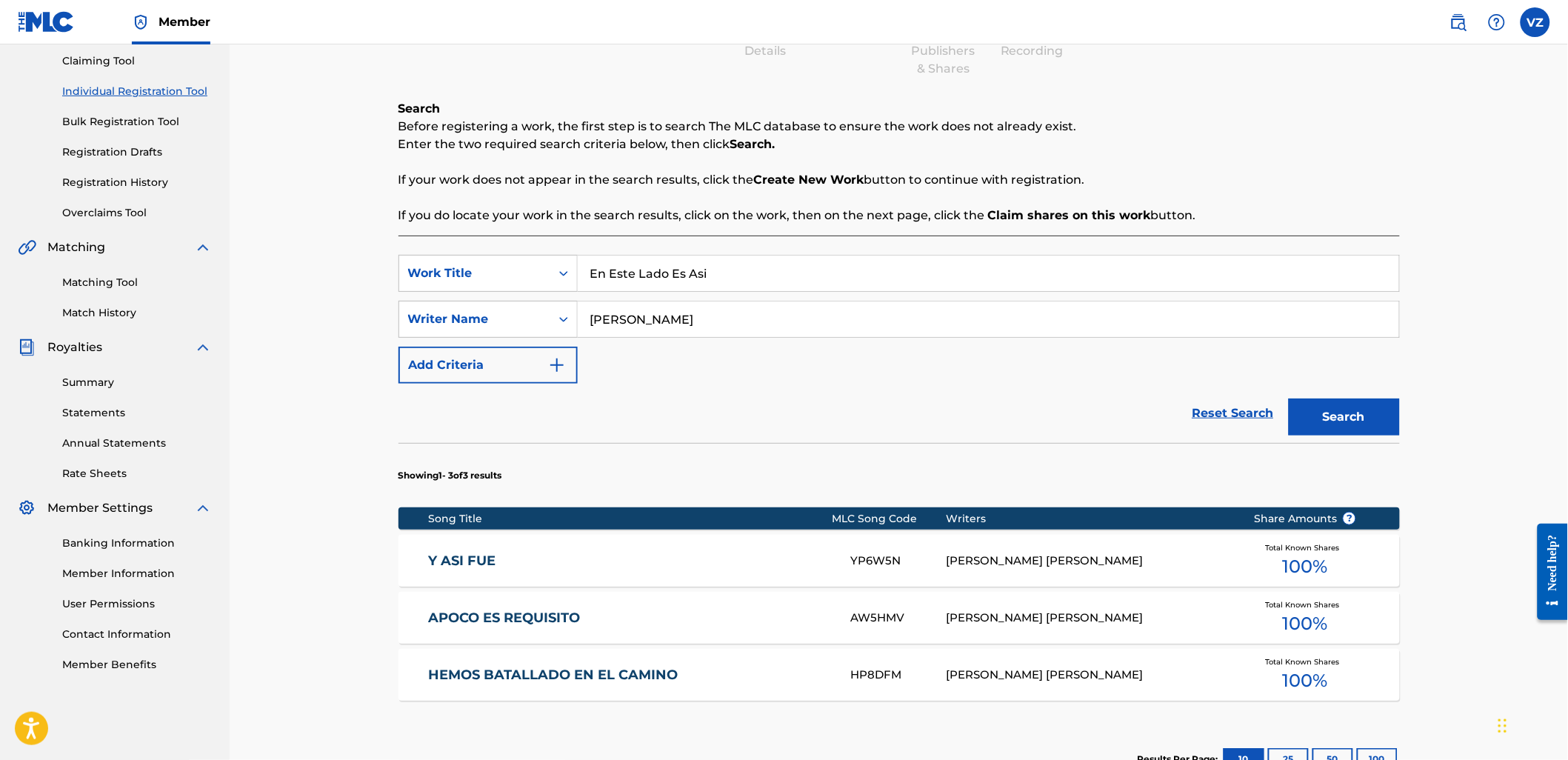
scroll to position [350, 0]
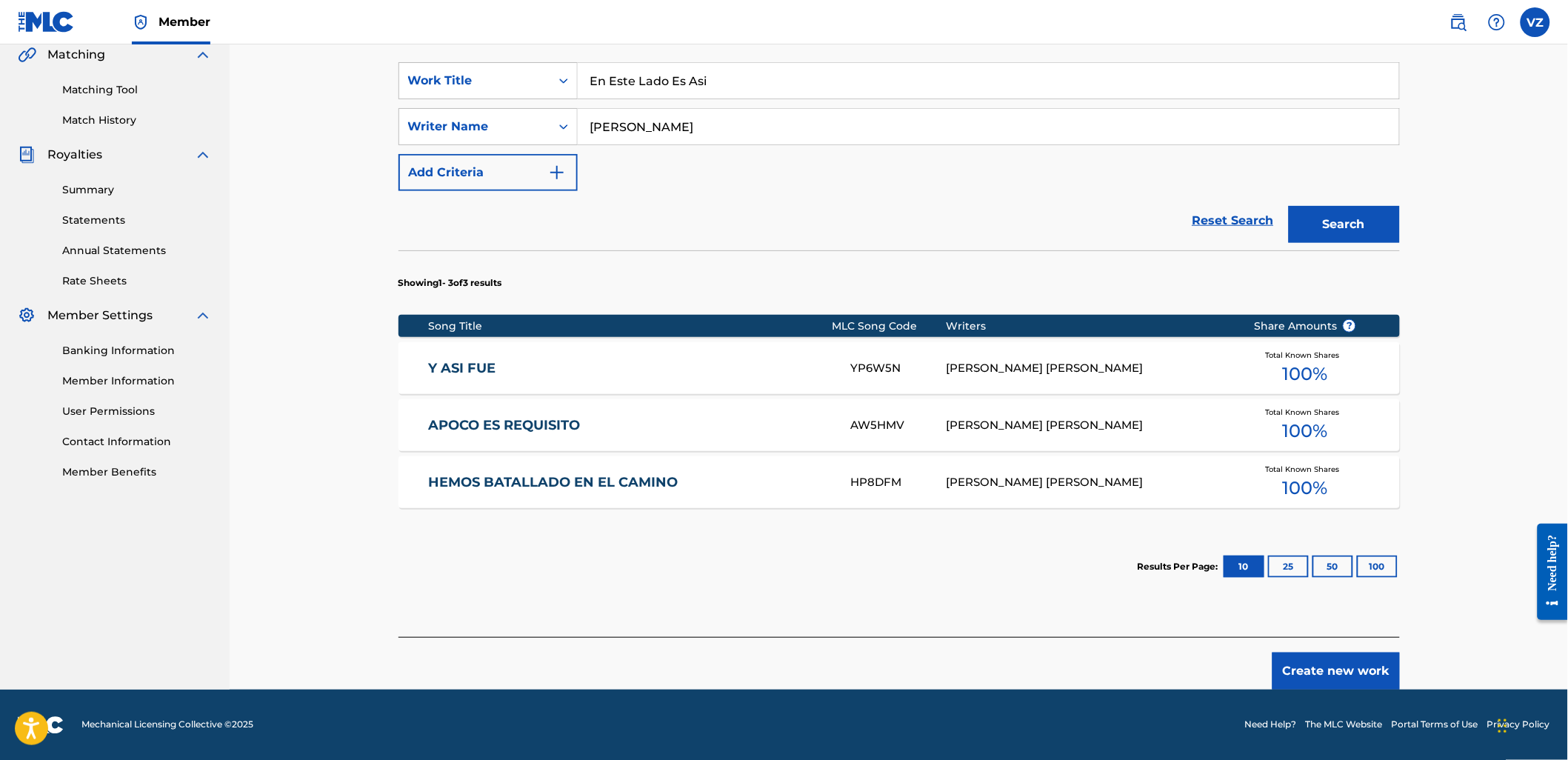
click at [1360, 671] on button "Create new work" at bounding box center [1336, 670] width 127 height 37
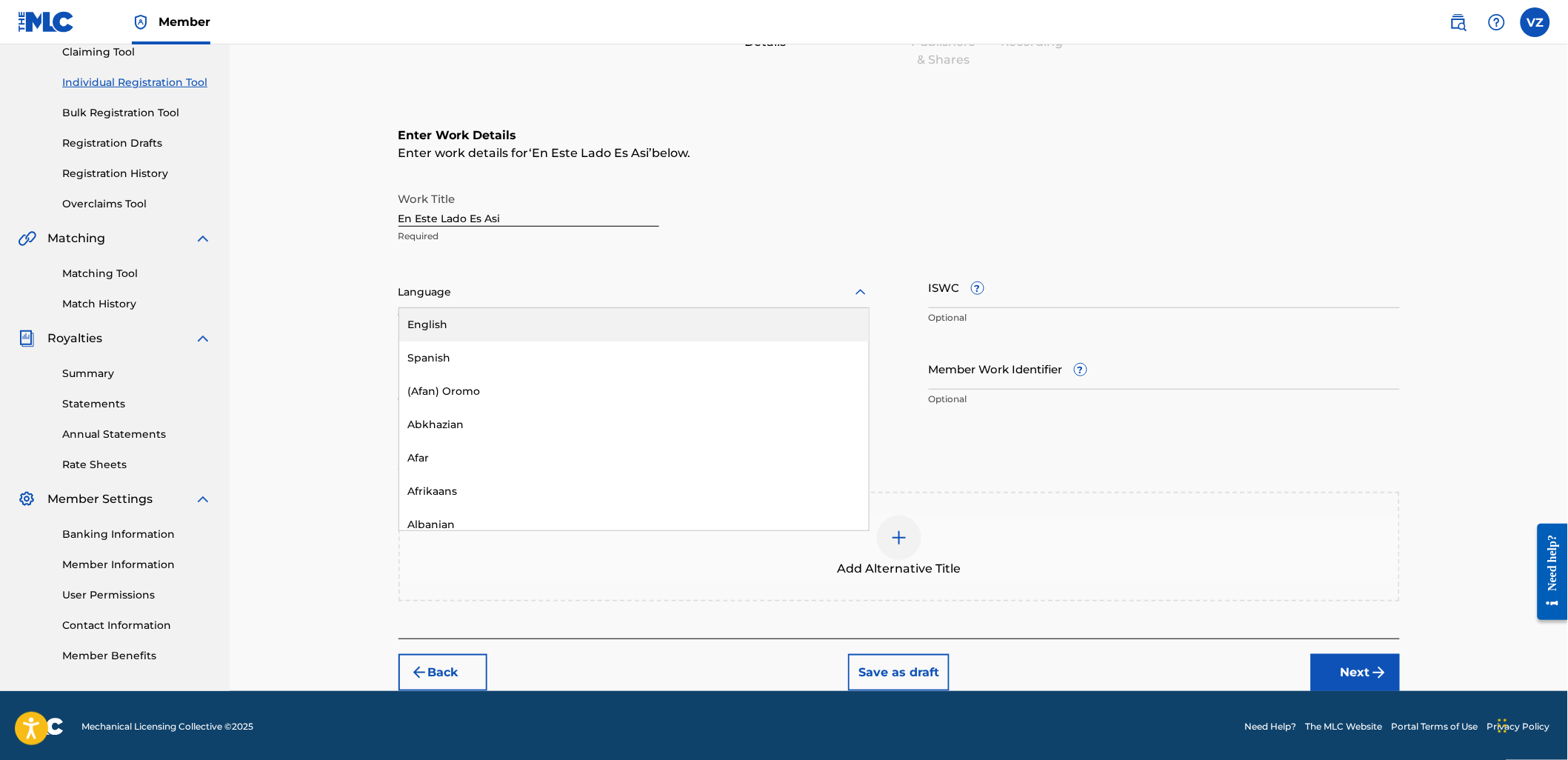
click at [541, 296] on div at bounding box center [634, 291] width 471 height 18
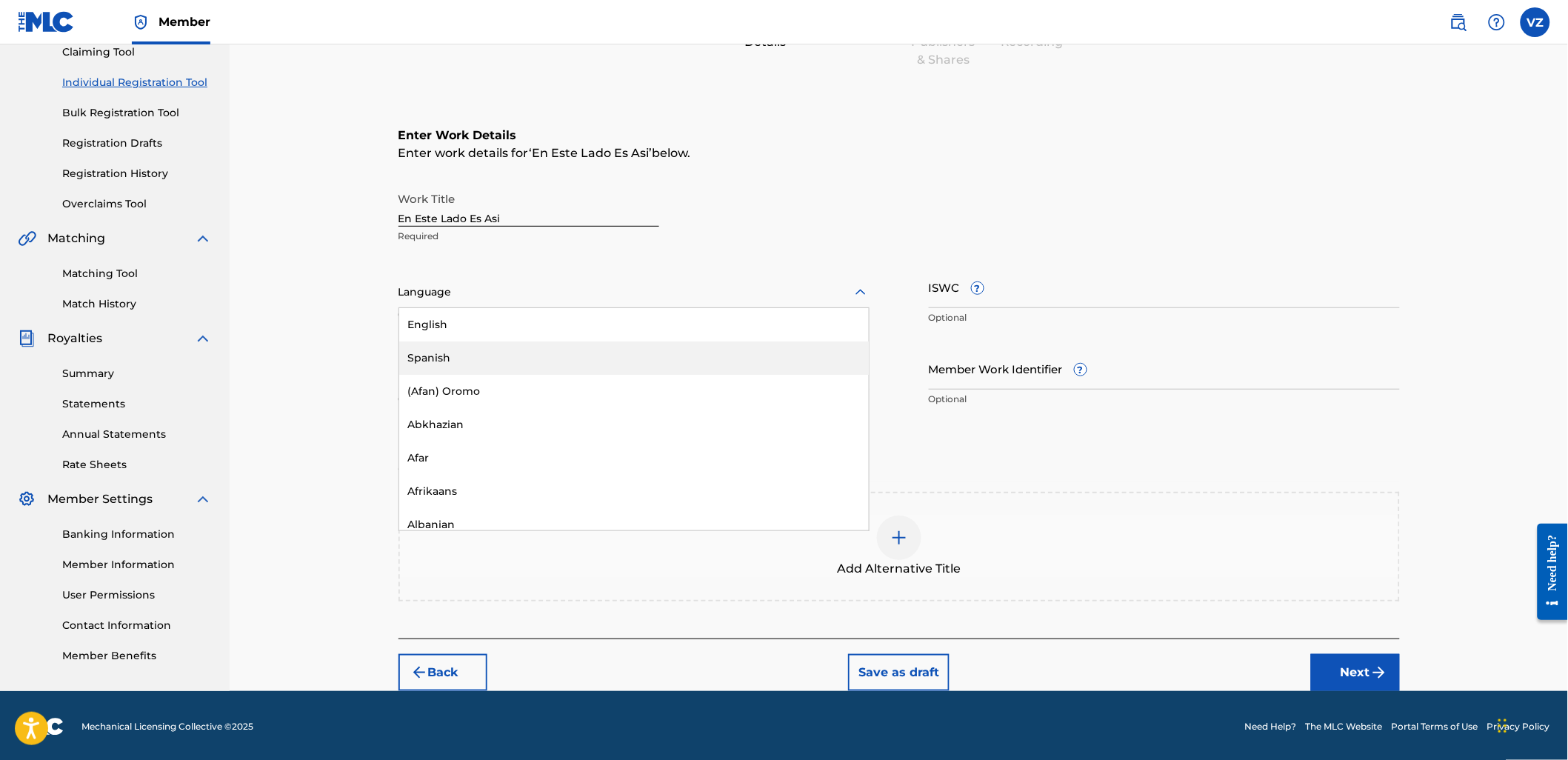
click at [540, 350] on div "Spanish" at bounding box center [633, 358] width 470 height 34
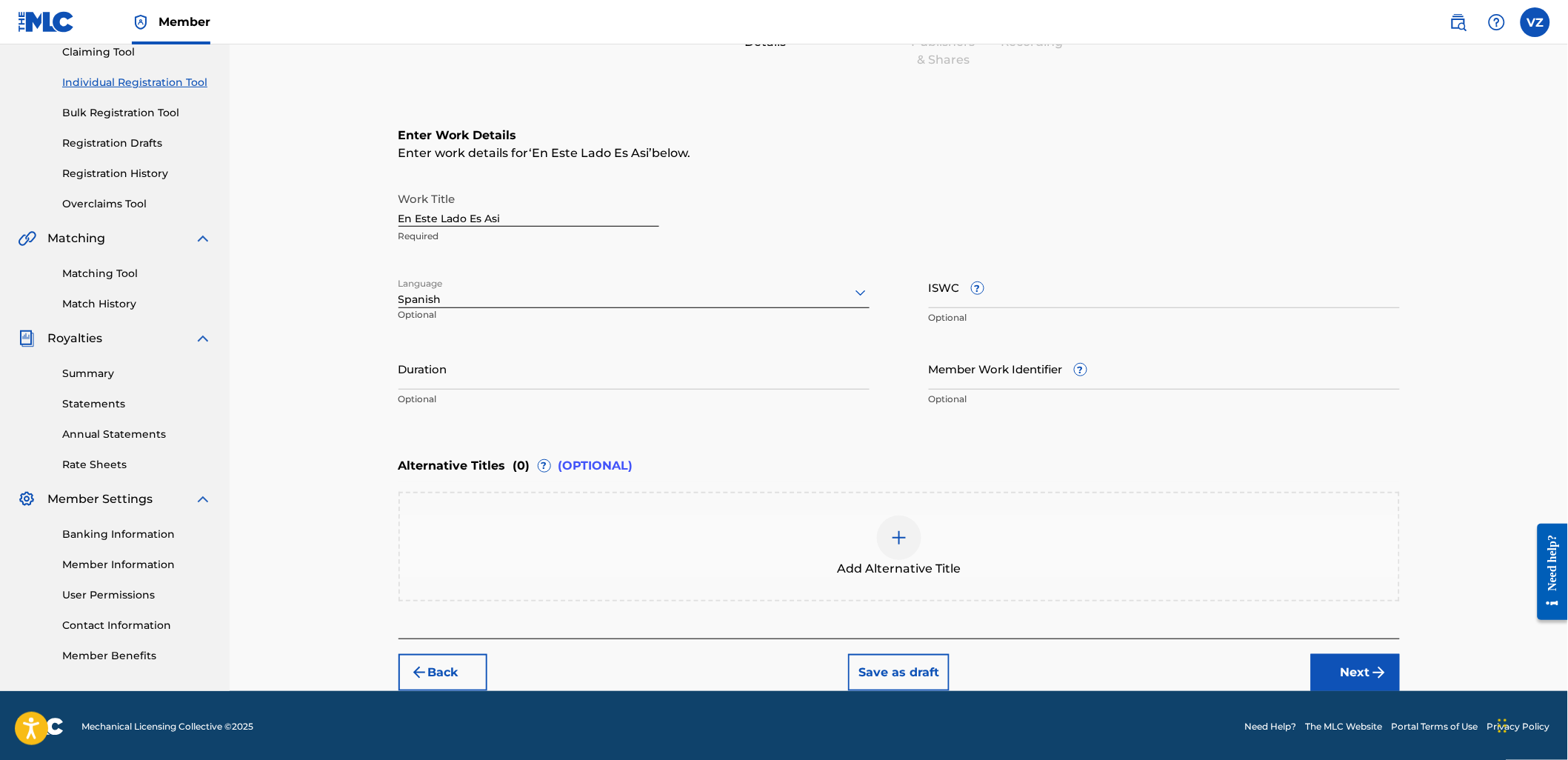
click at [1025, 282] on input "ISWC ?" at bounding box center [1164, 287] width 471 height 42
paste input "T3351546533"
type input "T3351546533"
click at [1338, 669] on button "Next" at bounding box center [1355, 672] width 89 height 37
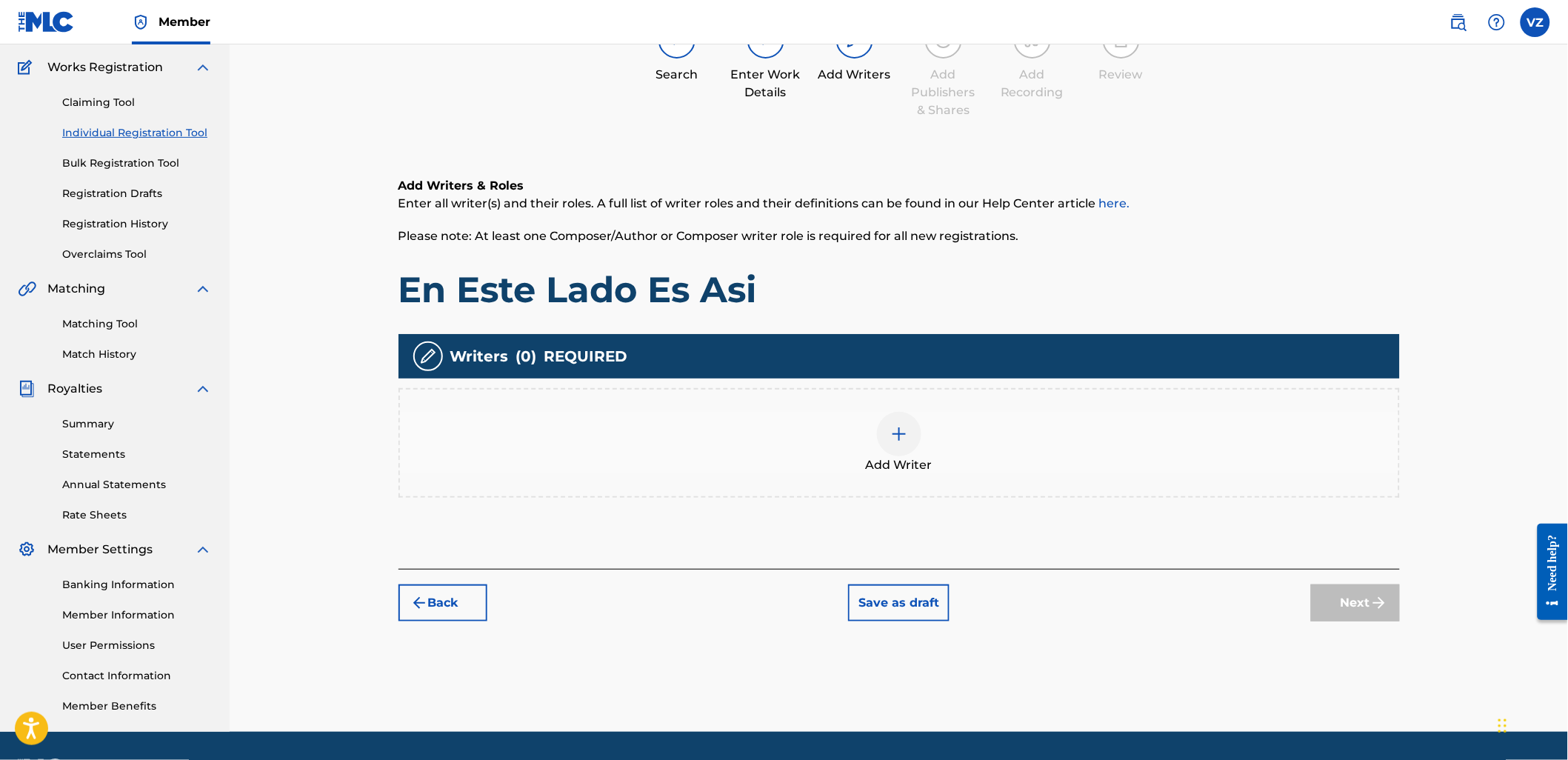
scroll to position [66, 0]
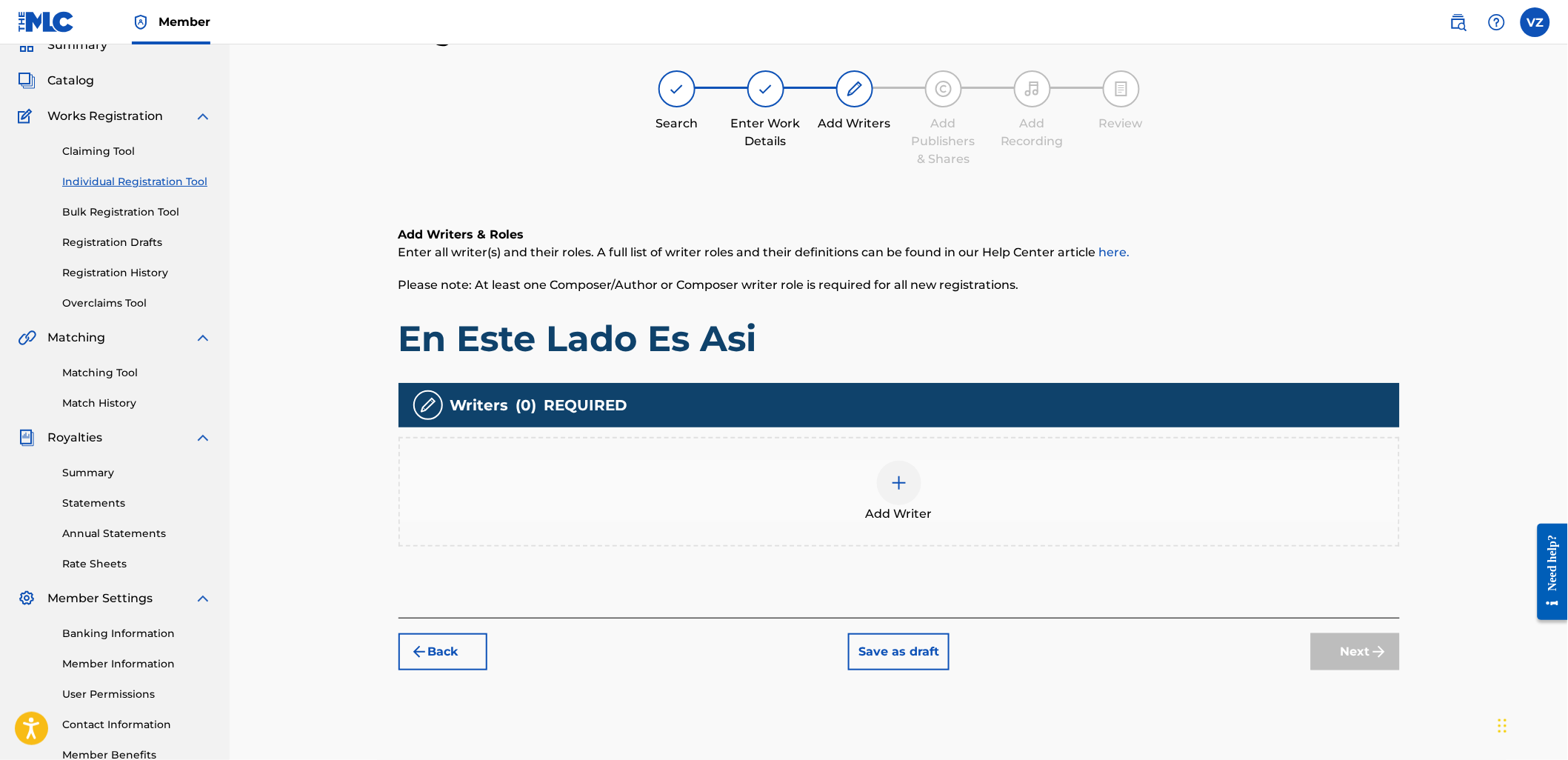
click at [925, 495] on div "Add Writer" at bounding box center [898, 491] width 998 height 62
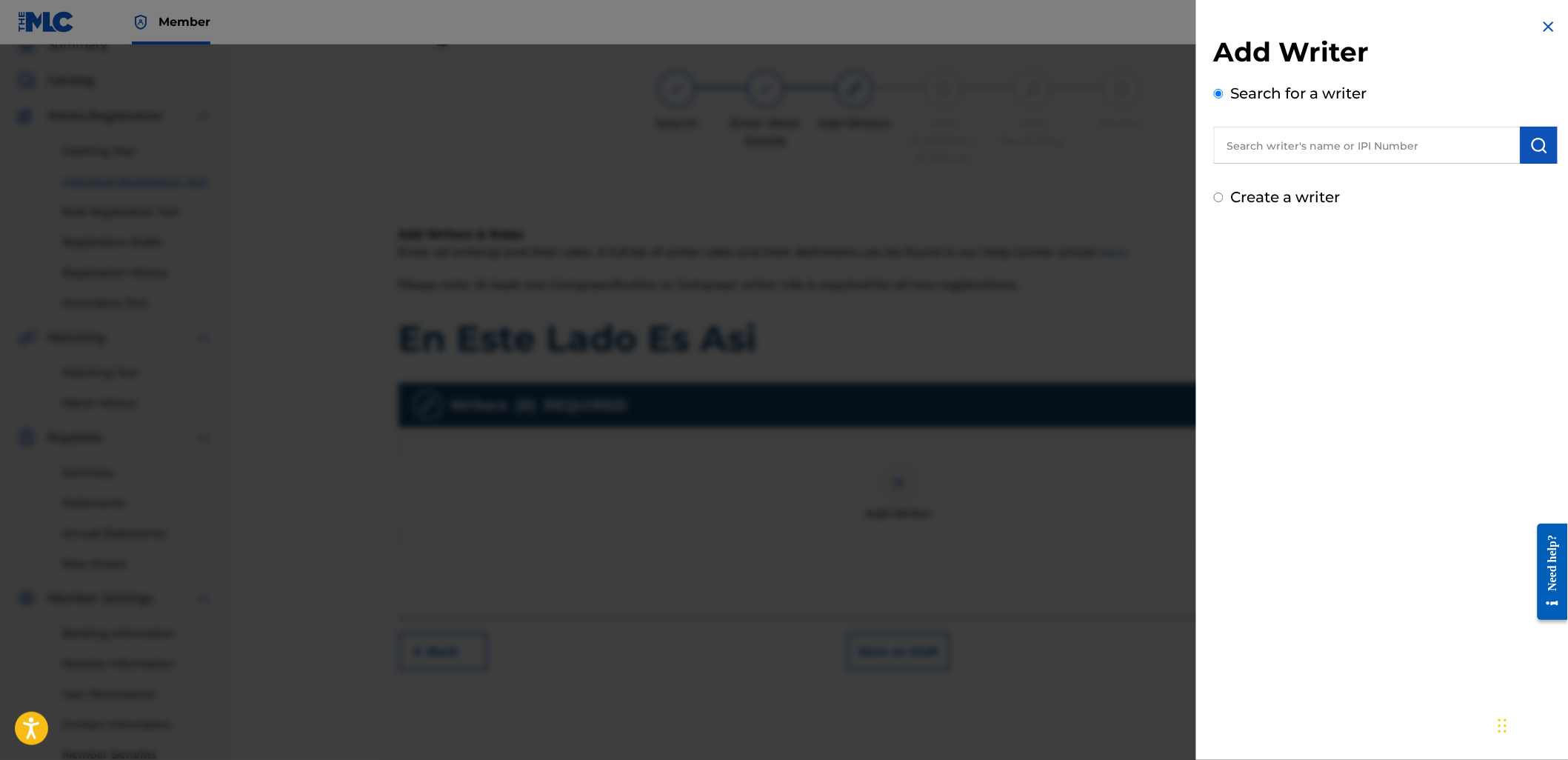
click at [1366, 149] on input "text" at bounding box center [1367, 144] width 307 height 37
type input "01151876842"
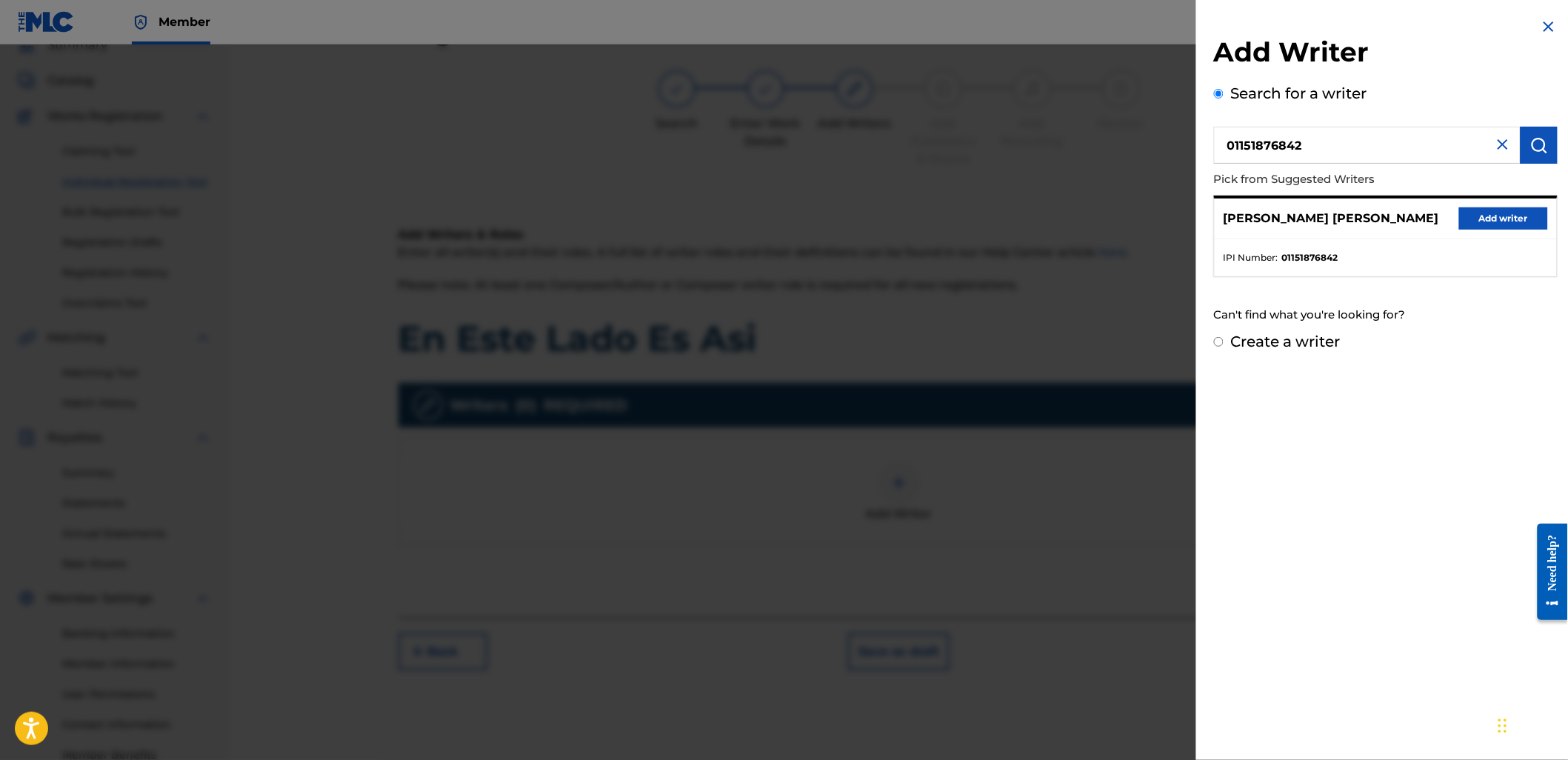
drag, startPoint x: 1521, startPoint y: 210, endPoint x: 1474, endPoint y: 231, distance: 51.5
click at [1519, 210] on button "Add writer" at bounding box center [1503, 218] width 89 height 22
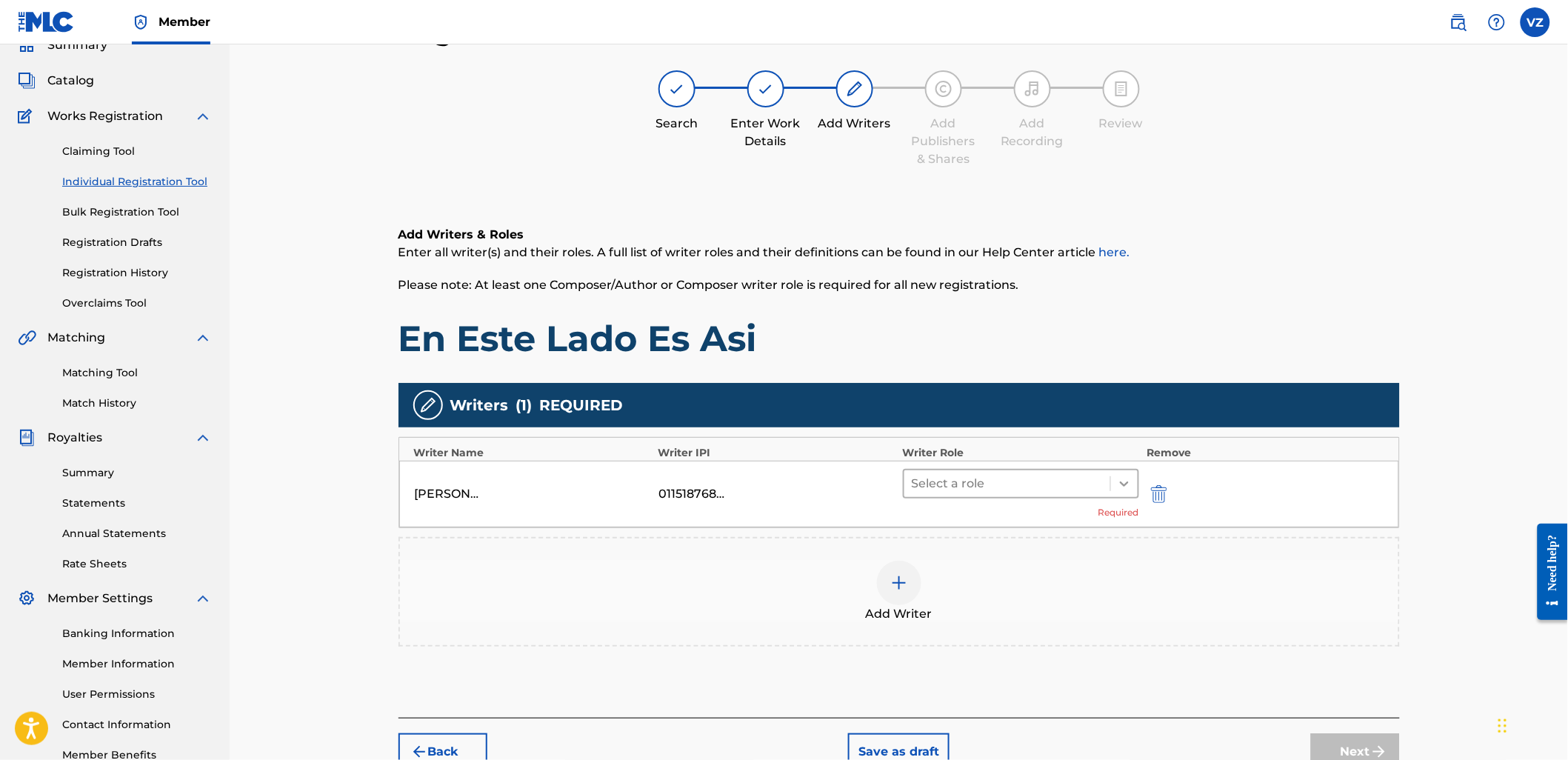
click at [1126, 493] on div at bounding box center [1124, 483] width 26 height 26
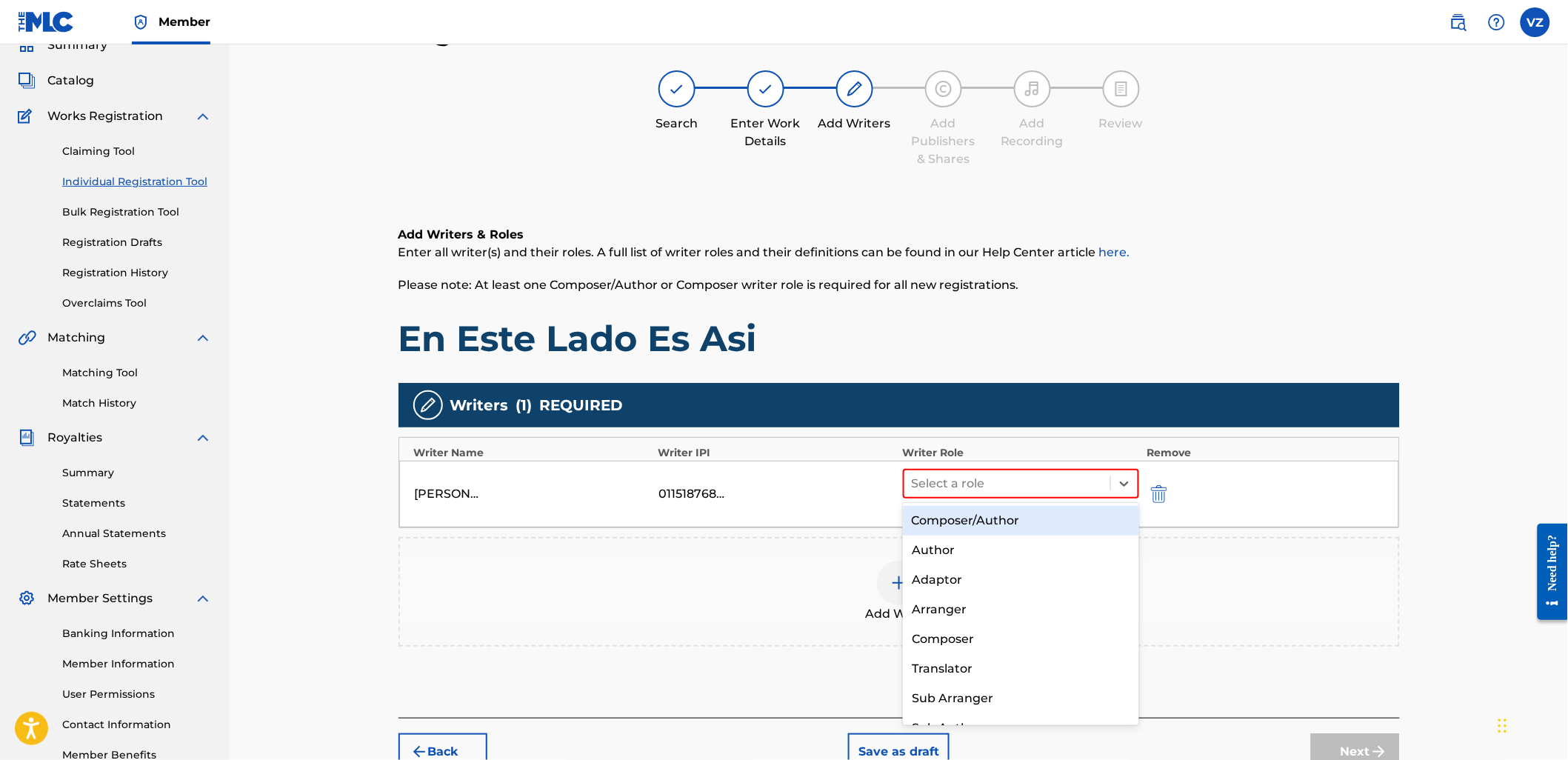
drag, startPoint x: 1082, startPoint y: 535, endPoint x: 1086, endPoint y: 521, distance: 14.6
click at [1086, 521] on div "Composer/Author Author Adaptor Arranger Composer Translator Sub Arranger Sub Au…" at bounding box center [1021, 614] width 236 height 222
click at [1086, 521] on div "Composer/Author" at bounding box center [1021, 520] width 236 height 30
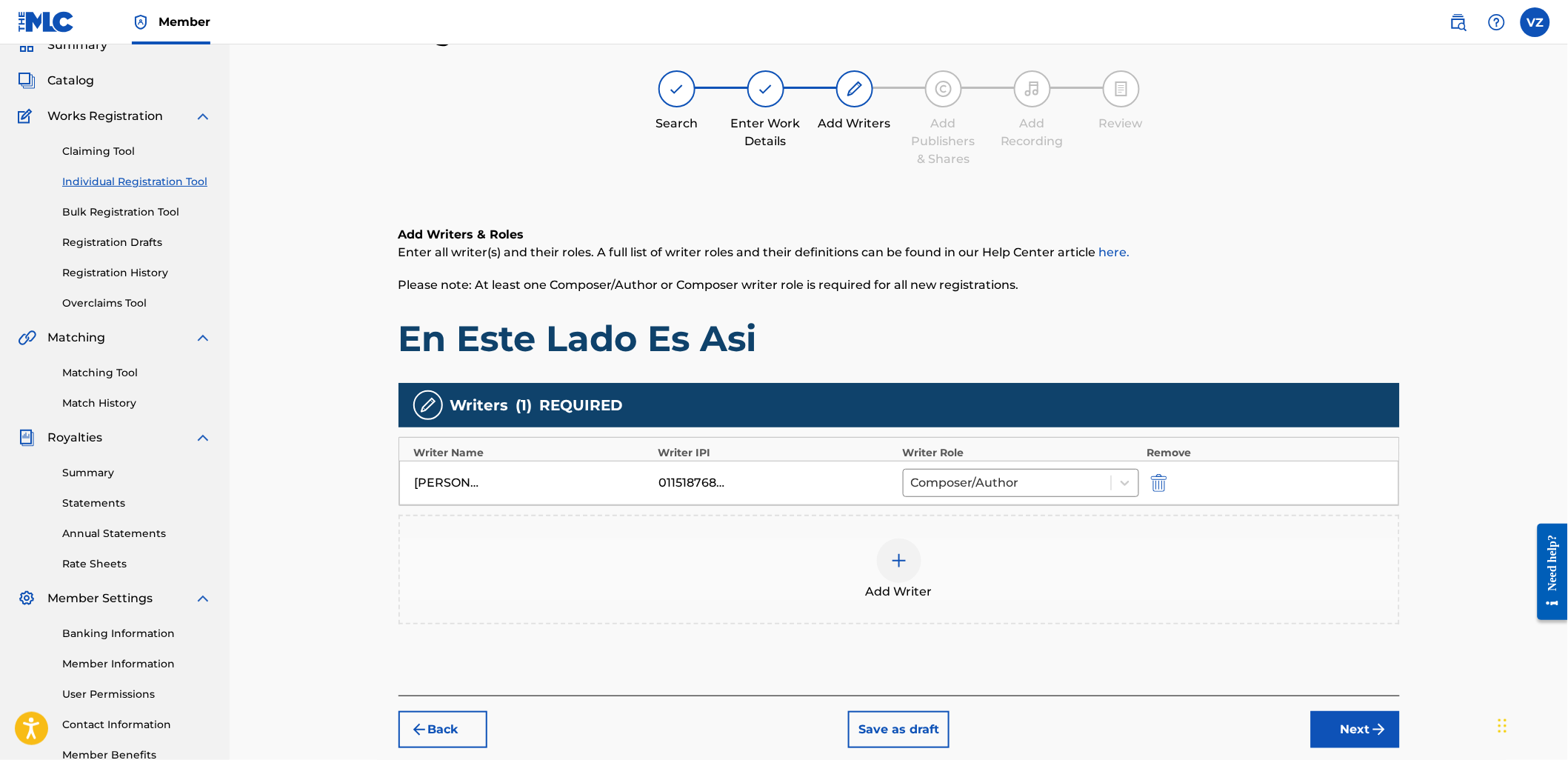
click at [1382, 617] on div "Add Writer" at bounding box center [899, 569] width 1001 height 110
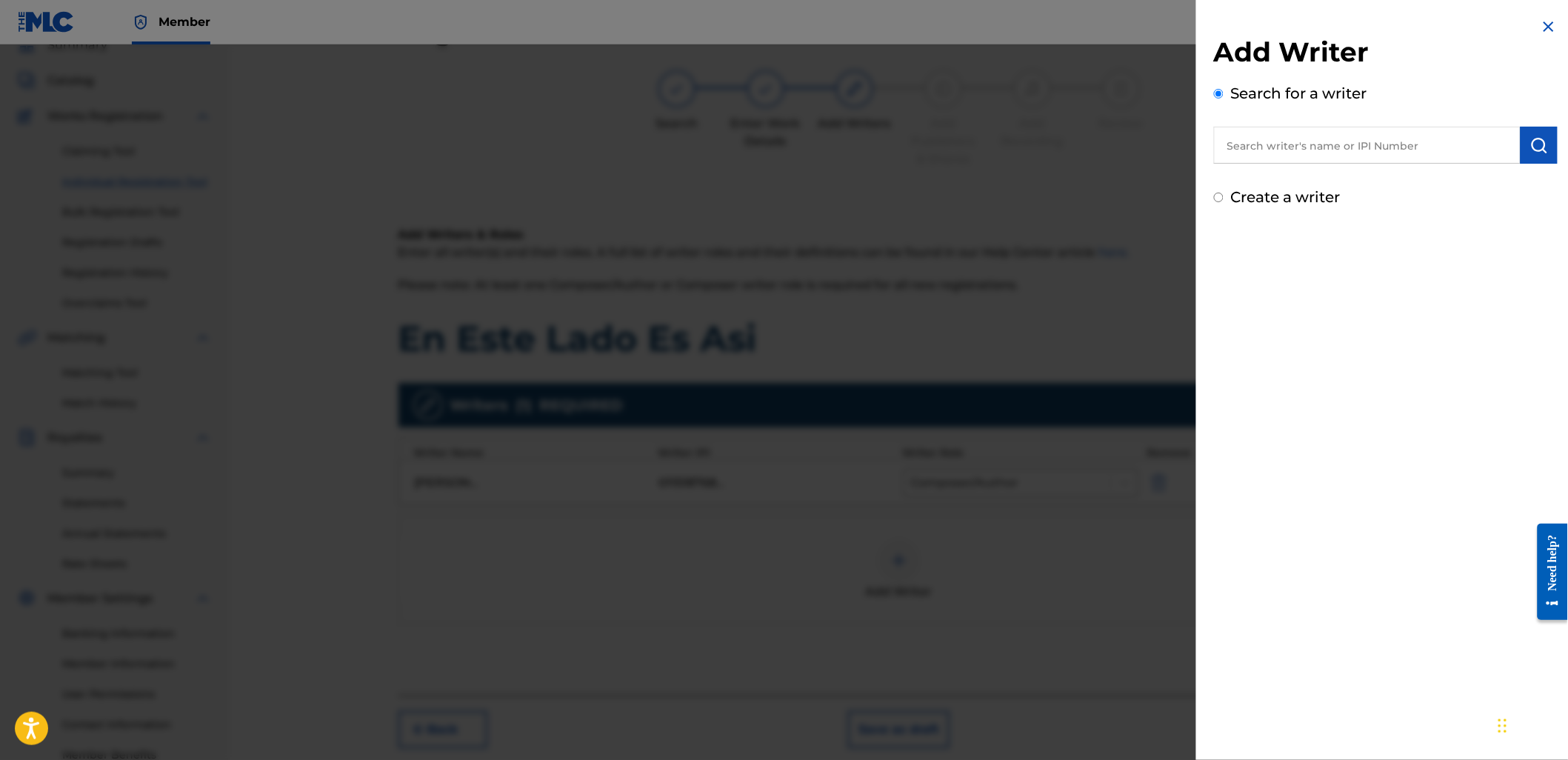
click at [1095, 641] on div at bounding box center [784, 424] width 1568 height 760
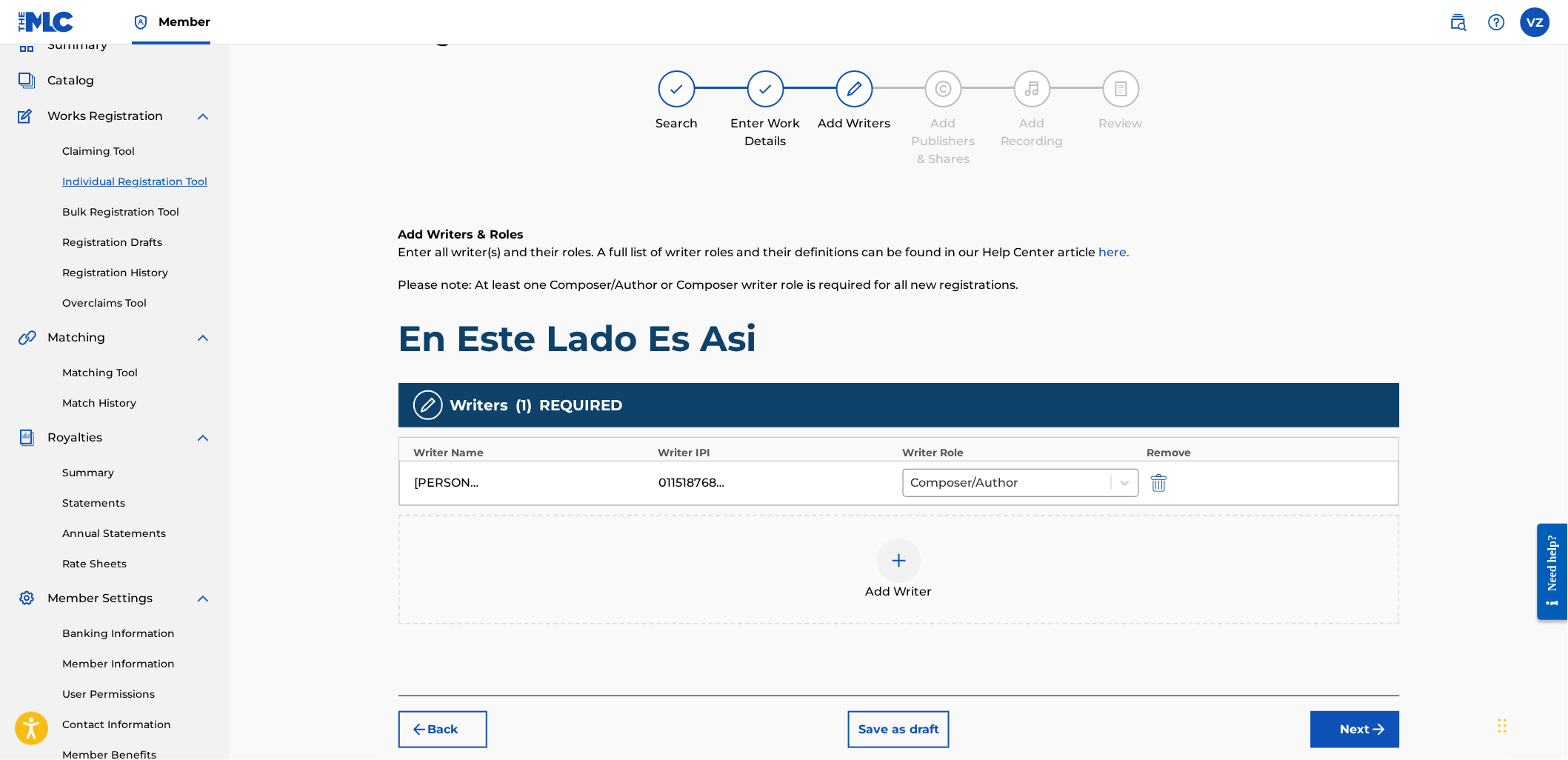
click at [1370, 735] on img "submit" at bounding box center [1379, 729] width 18 height 18
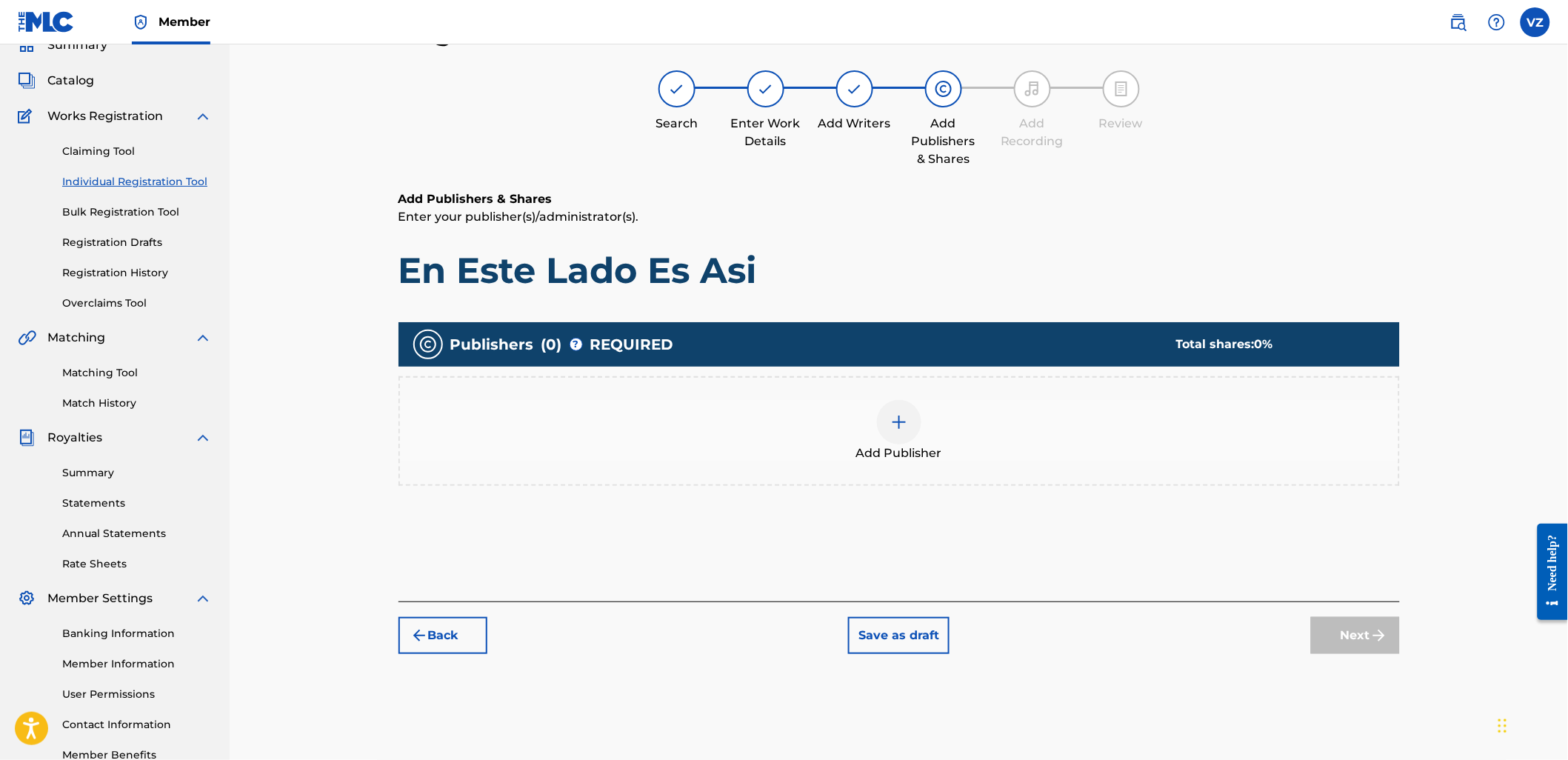
click at [878, 415] on div at bounding box center [898, 421] width 45 height 44
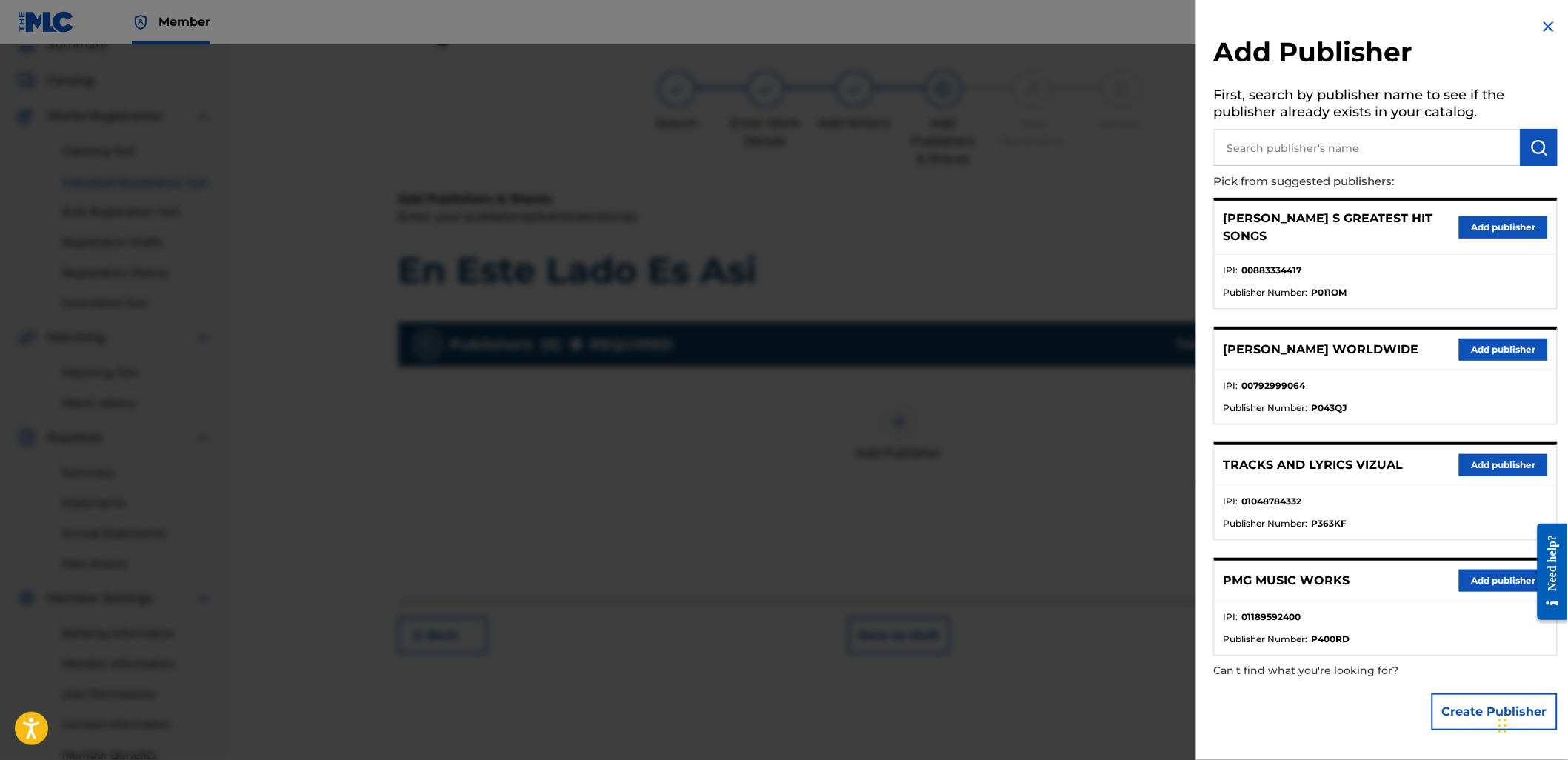
click at [1516, 454] on button "Add publisher" at bounding box center [1503, 465] width 89 height 22
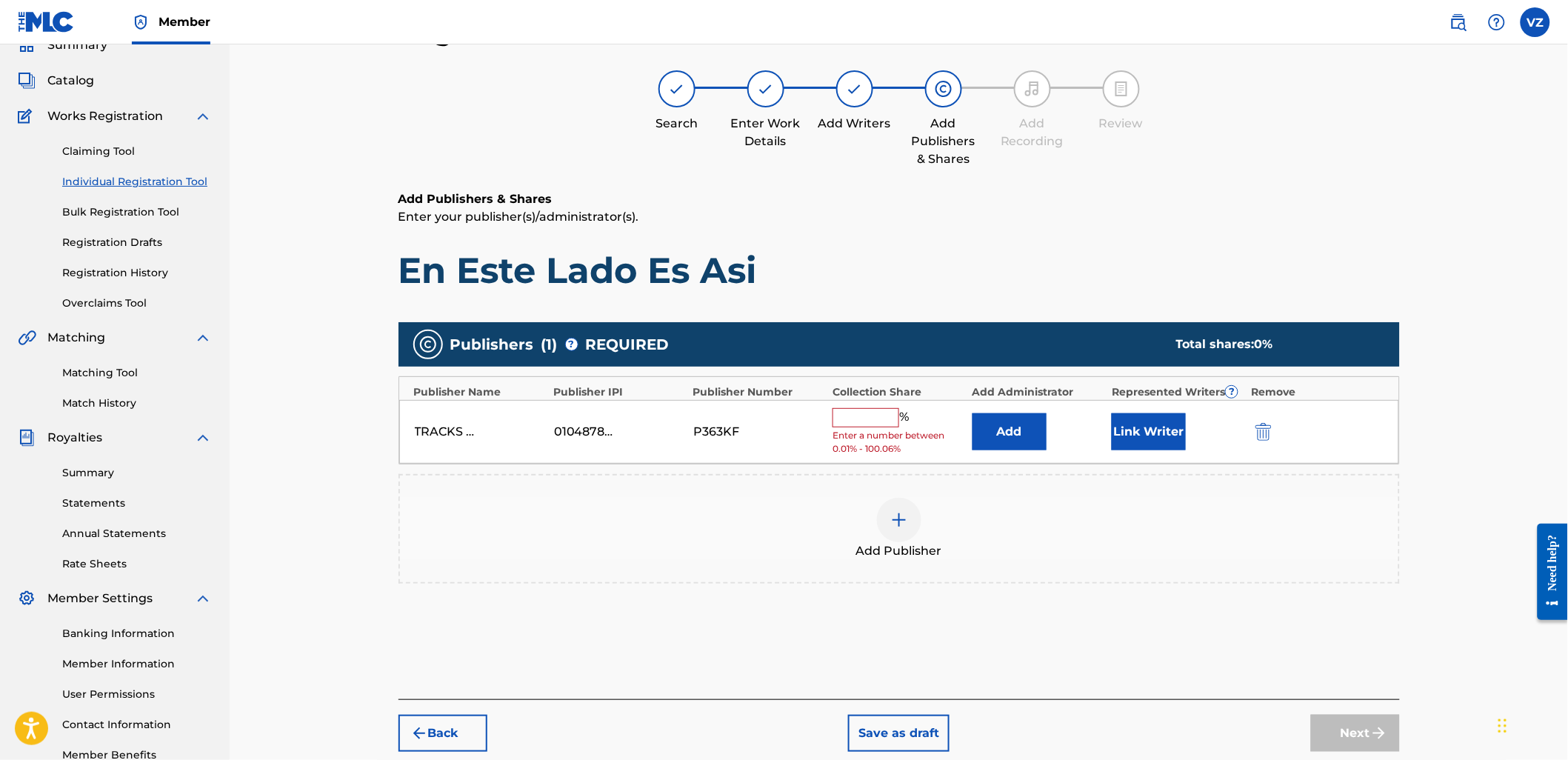
click at [879, 423] on input "text" at bounding box center [865, 417] width 66 height 19
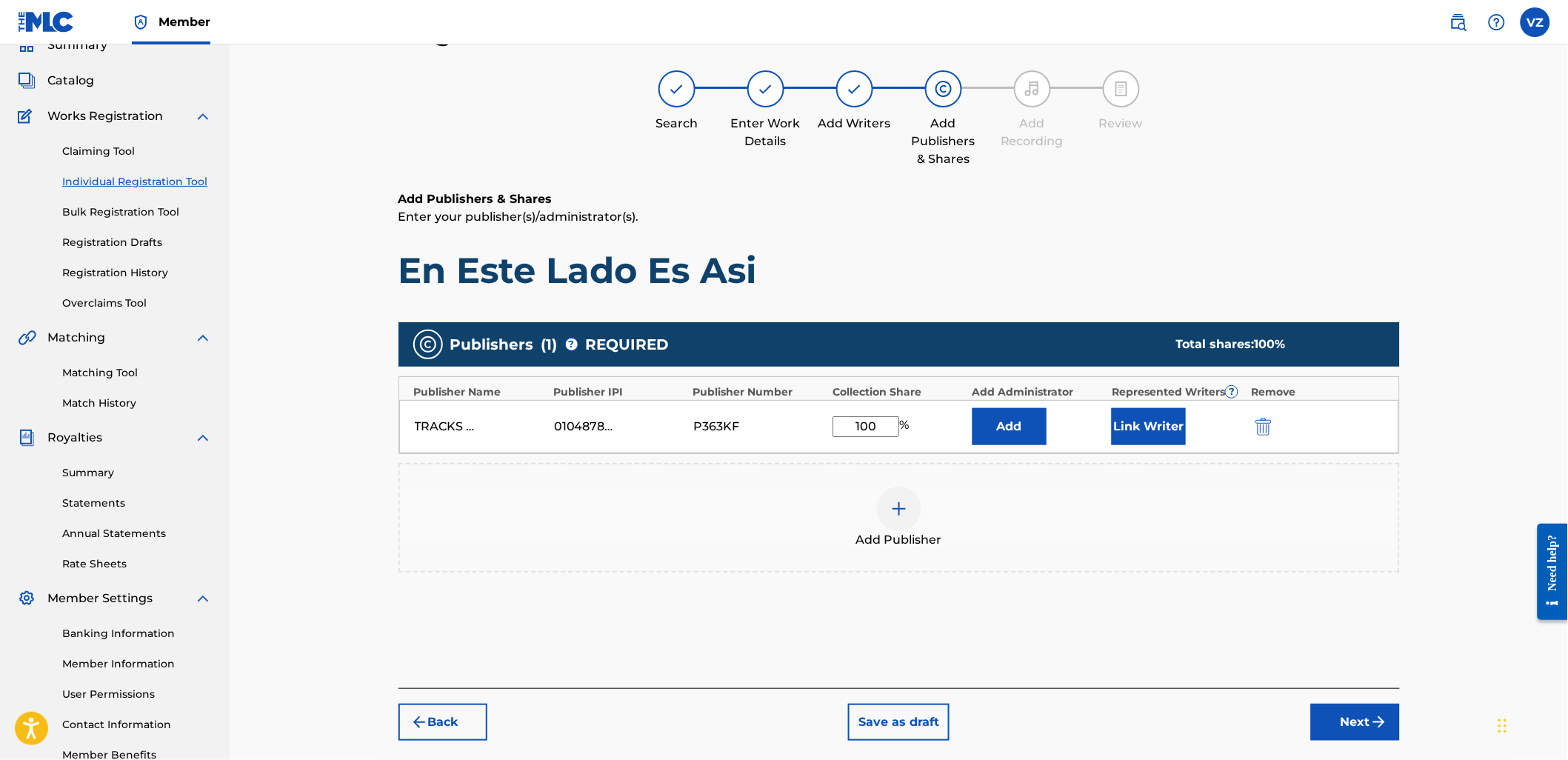
type input "100"
click at [1136, 499] on div "Add Publisher" at bounding box center [898, 518] width 998 height 62
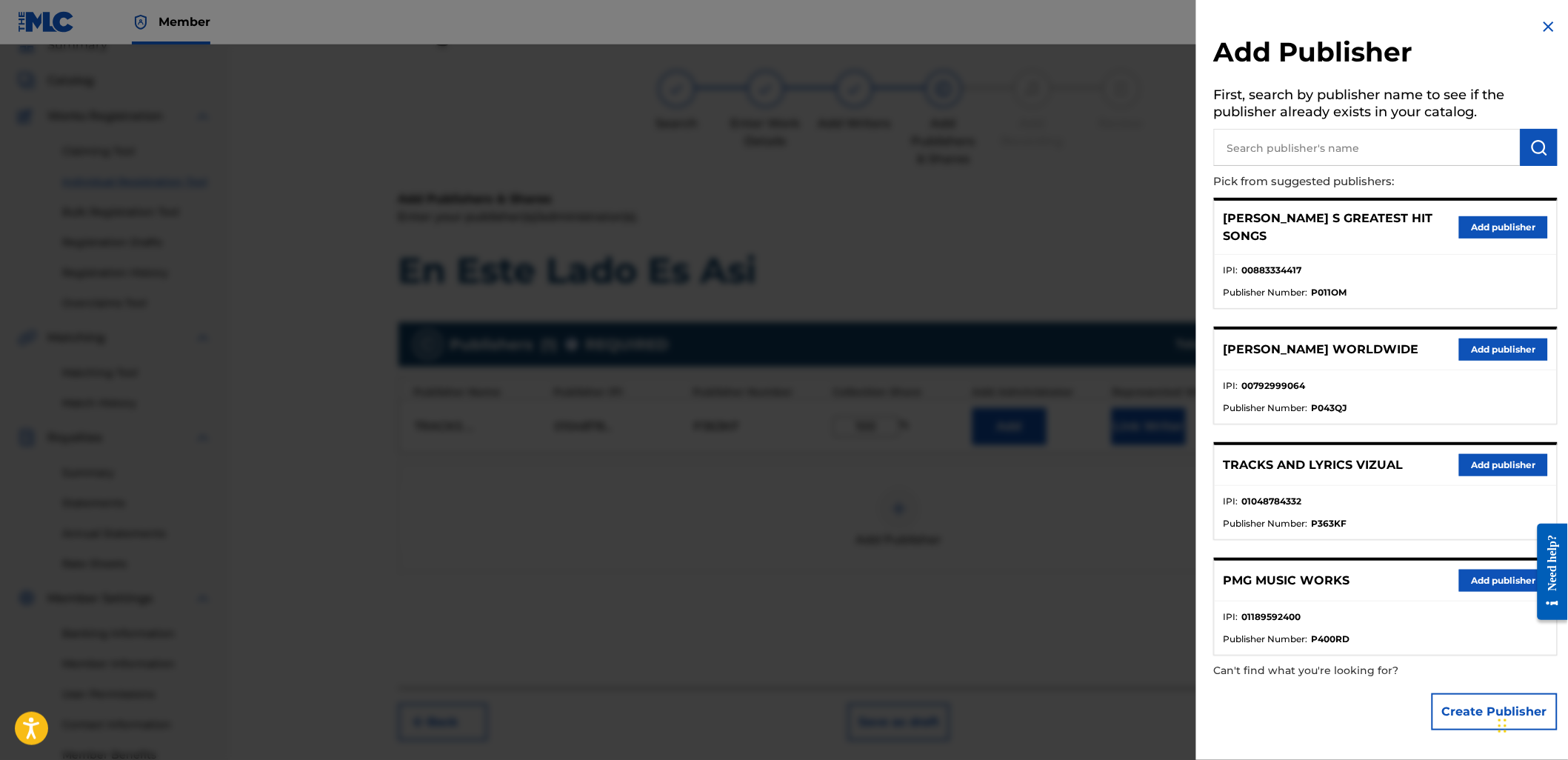
click at [1127, 295] on div at bounding box center [784, 424] width 1568 height 760
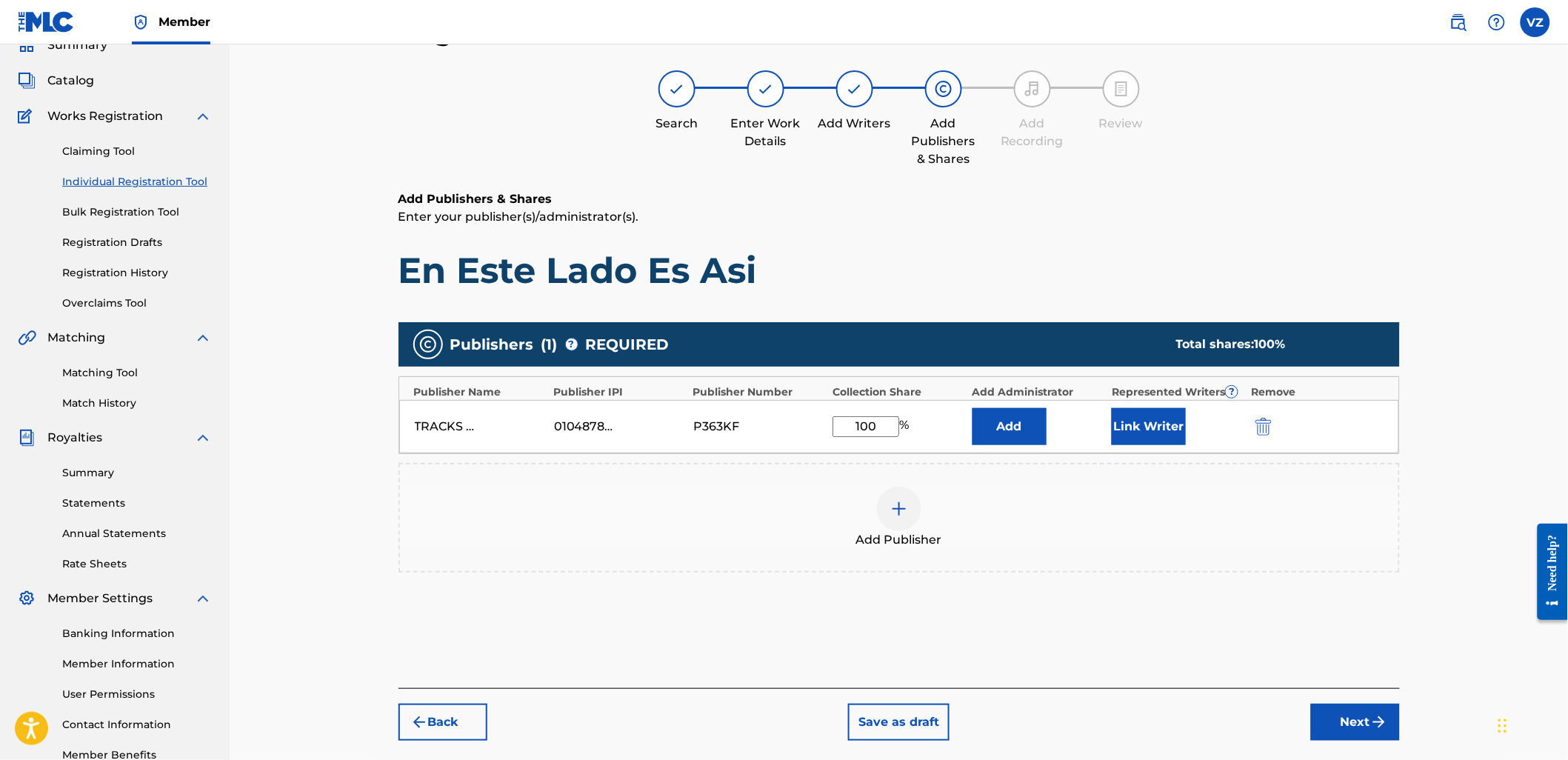
click at [1156, 448] on div "TRACKS AND LYRICS VIZUAL 01048784332 P363KF 100 % Add Link Writer" at bounding box center [898, 426] width 1000 height 54
click at [1166, 429] on button "Link Writer" at bounding box center [1149, 426] width 74 height 37
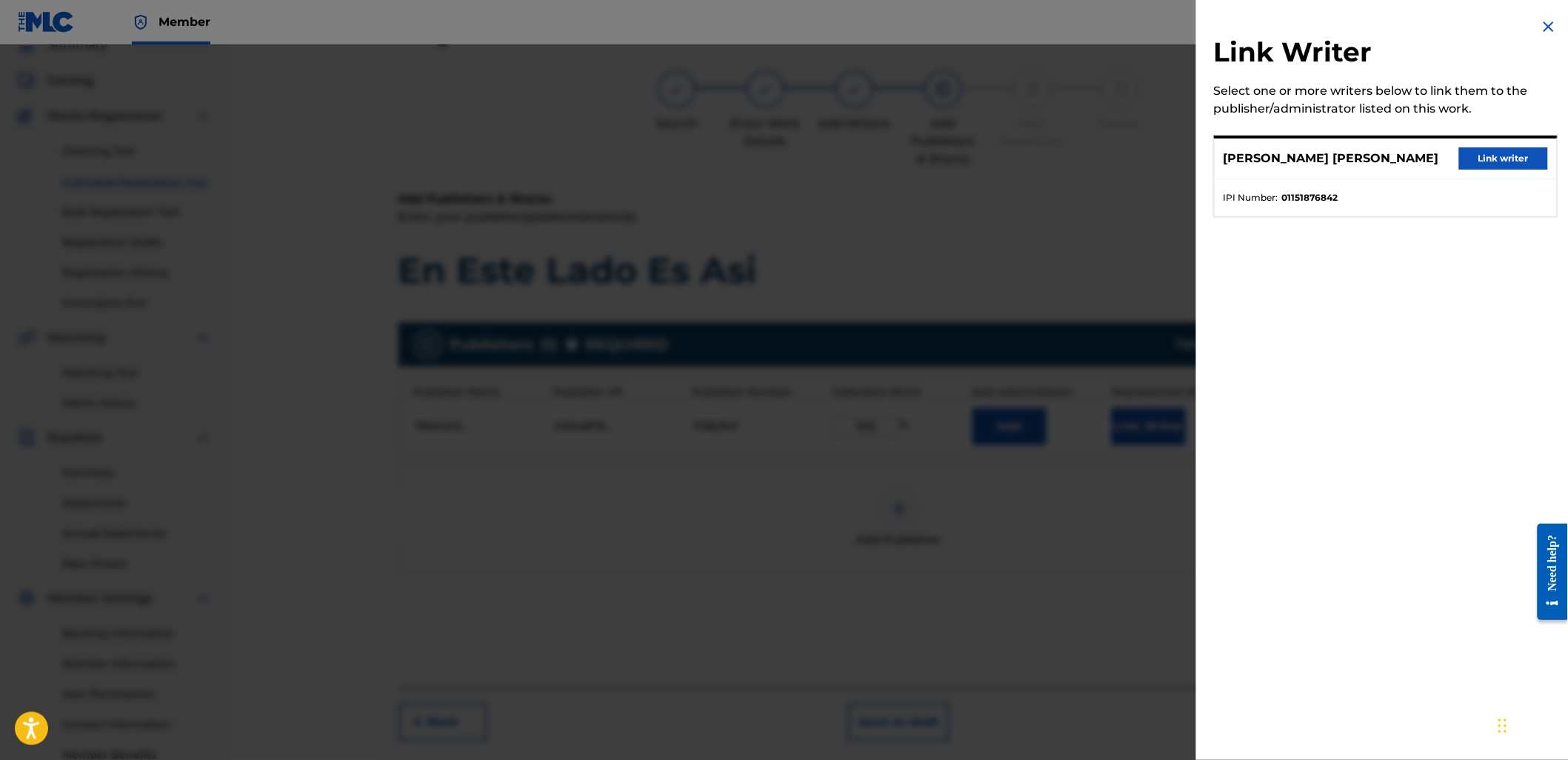
click at [1508, 158] on button "Link writer" at bounding box center [1503, 158] width 89 height 22
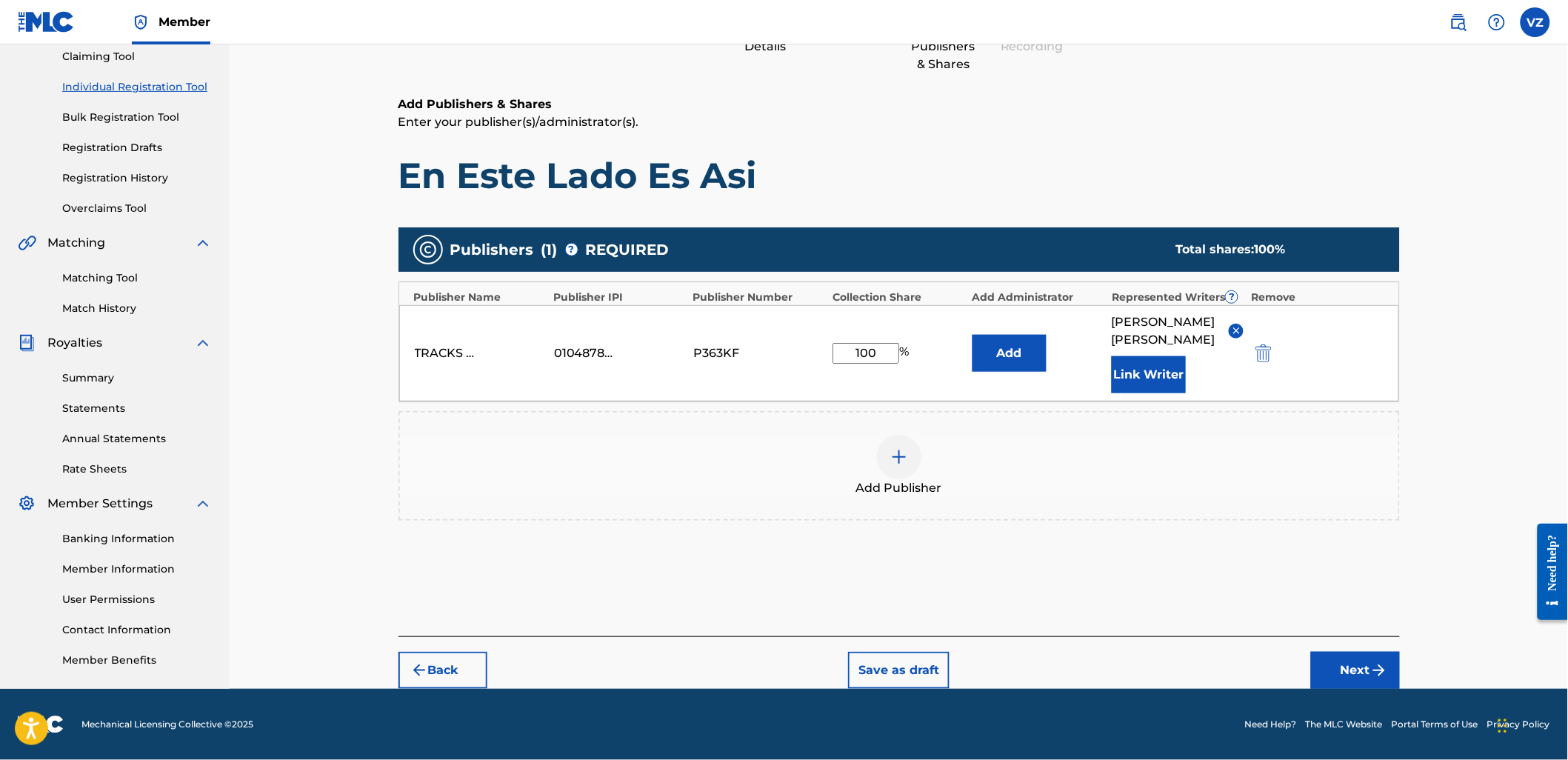
click at [1350, 676] on button "Next" at bounding box center [1355, 670] width 89 height 37
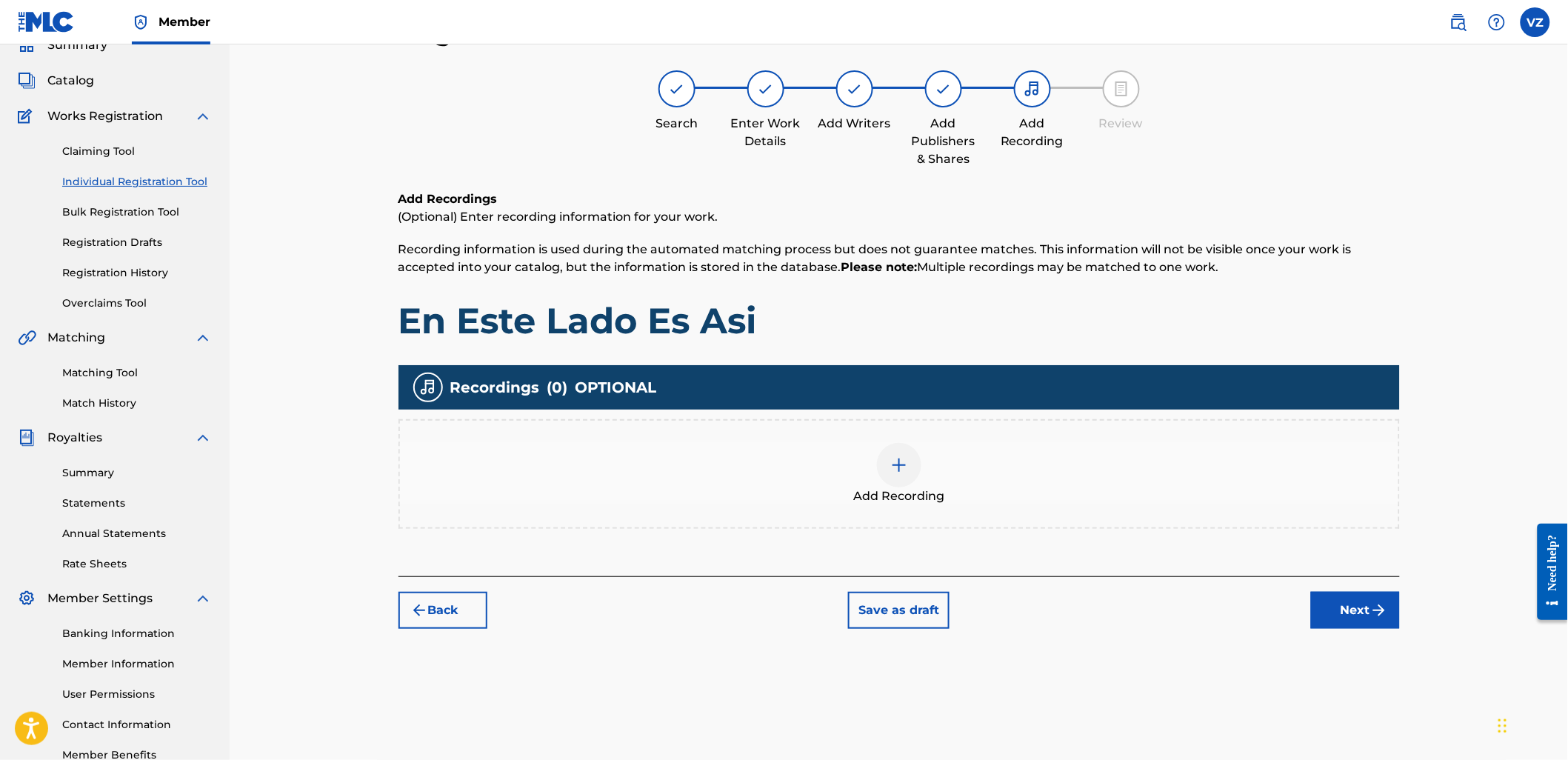
click at [1362, 600] on button "Next" at bounding box center [1355, 609] width 89 height 37
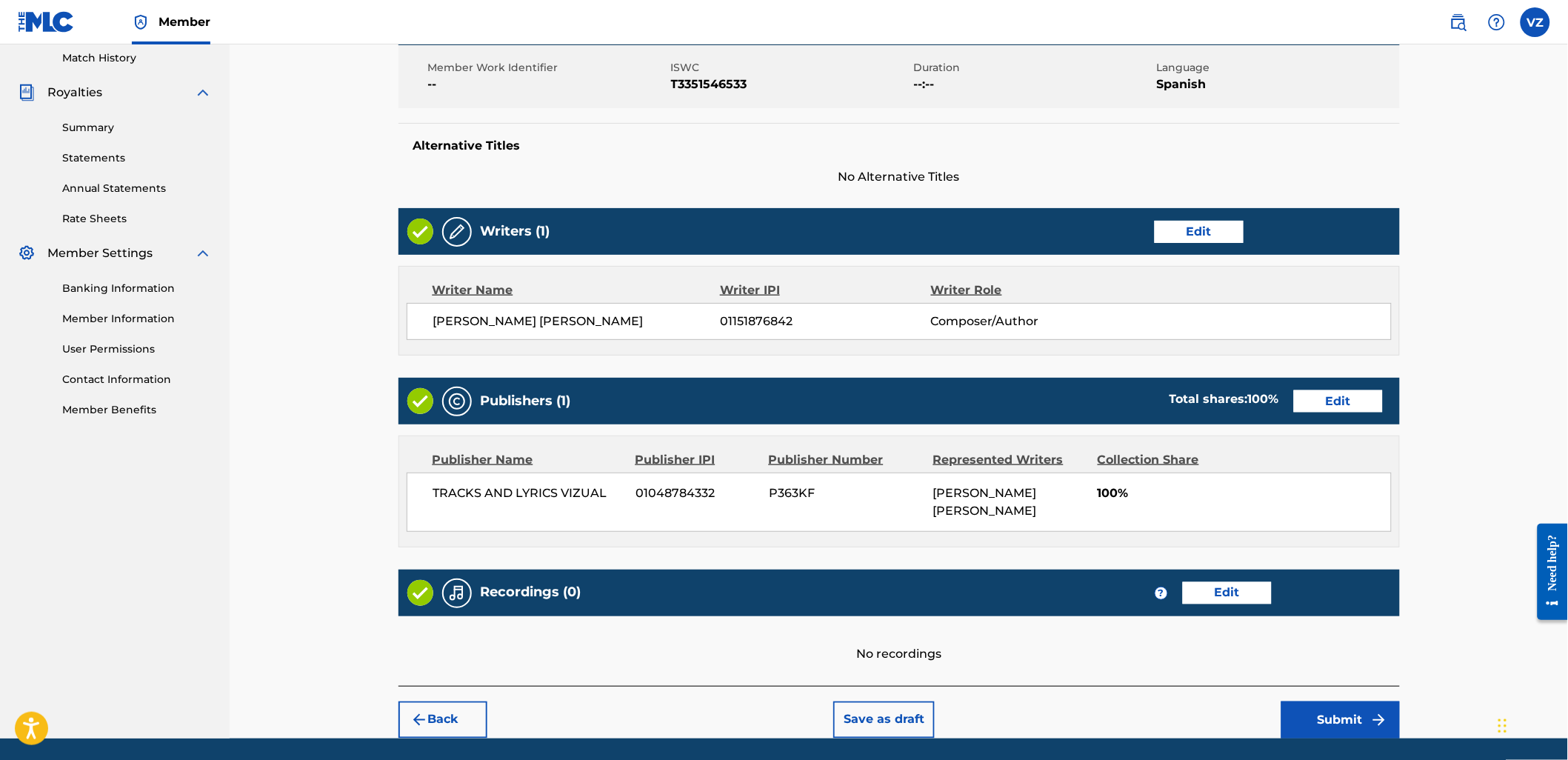
scroll to position [461, 0]
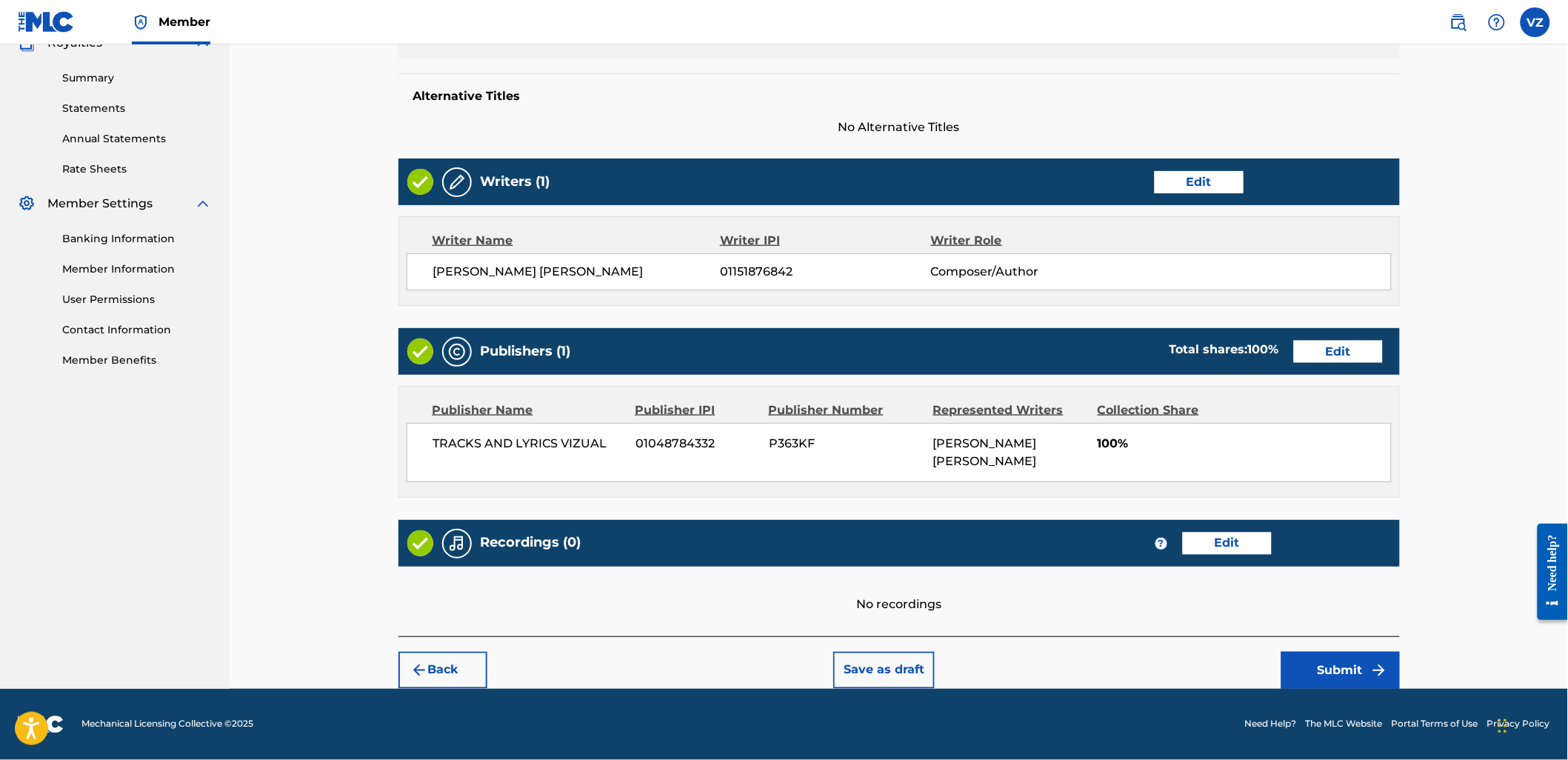
click at [1356, 656] on button "Submit" at bounding box center [1341, 670] width 118 height 37
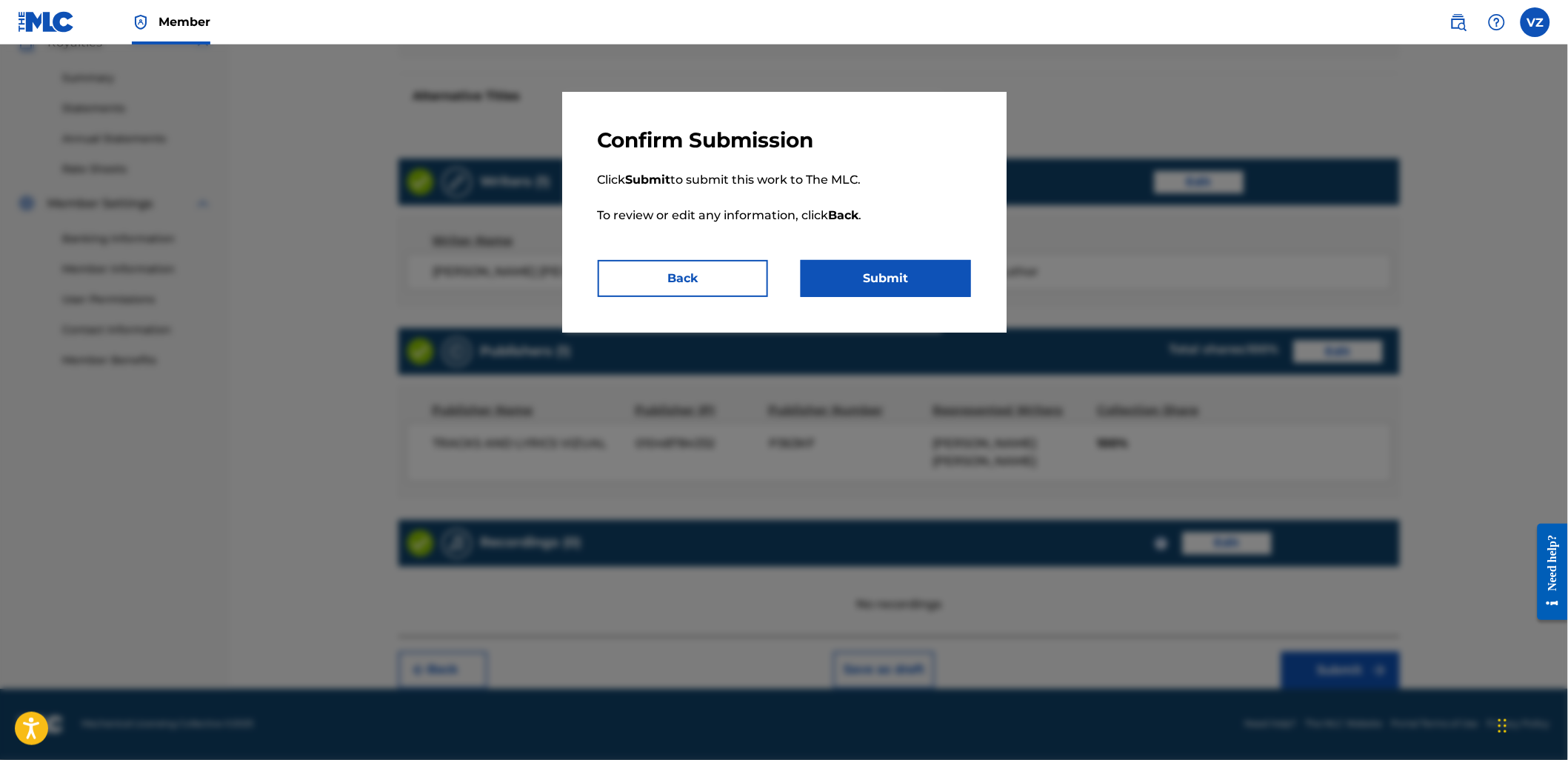
click at [916, 245] on p "Click Submit to submit this work to The MLC. To review or edit any information,…" at bounding box center [784, 206] width 373 height 106
click at [917, 262] on button "Submit" at bounding box center [886, 278] width 171 height 37
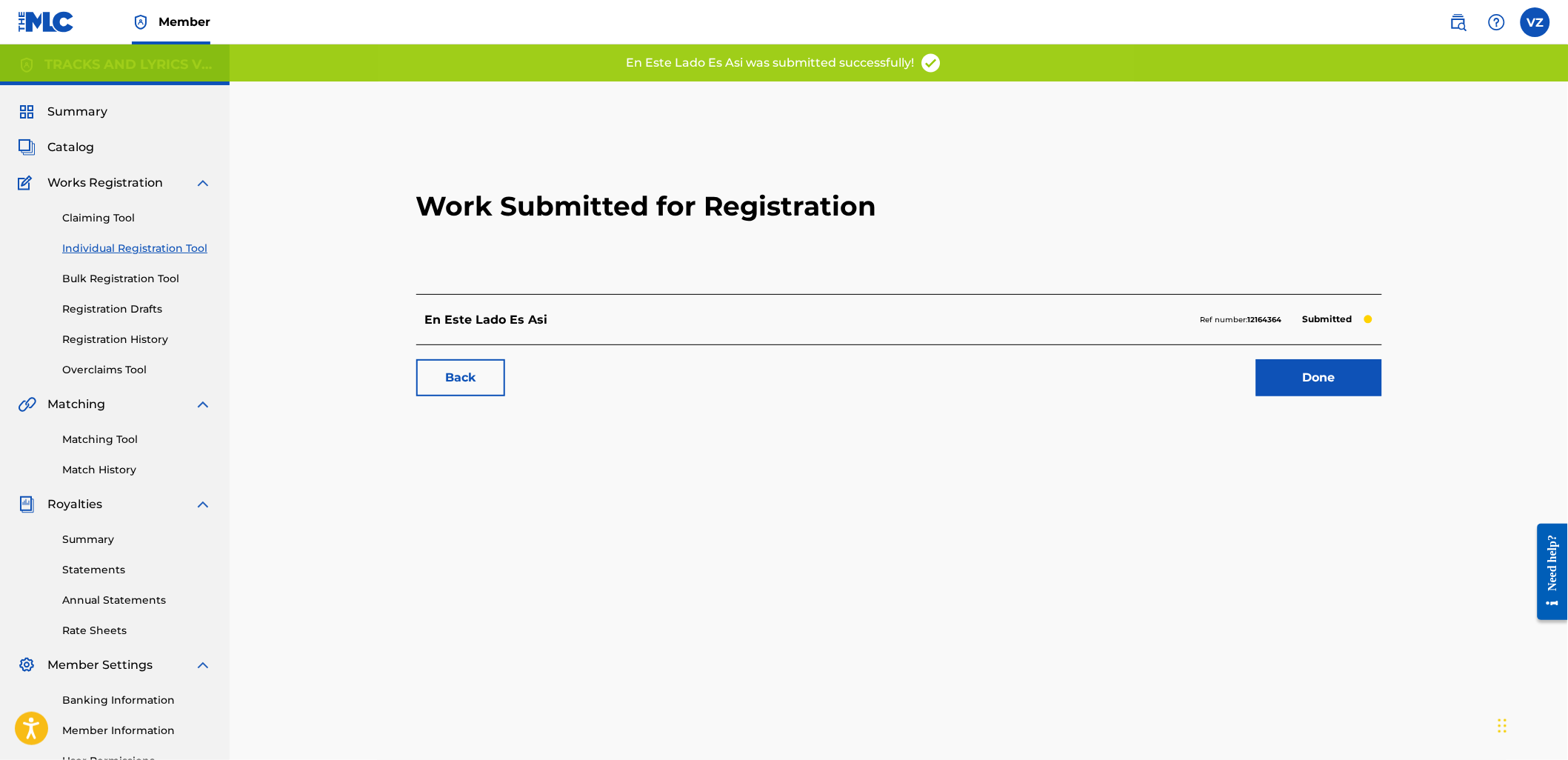
click at [1297, 350] on div "Back Done" at bounding box center [898, 370] width 966 height 52
click at [1314, 390] on link "Done" at bounding box center [1319, 377] width 126 height 37
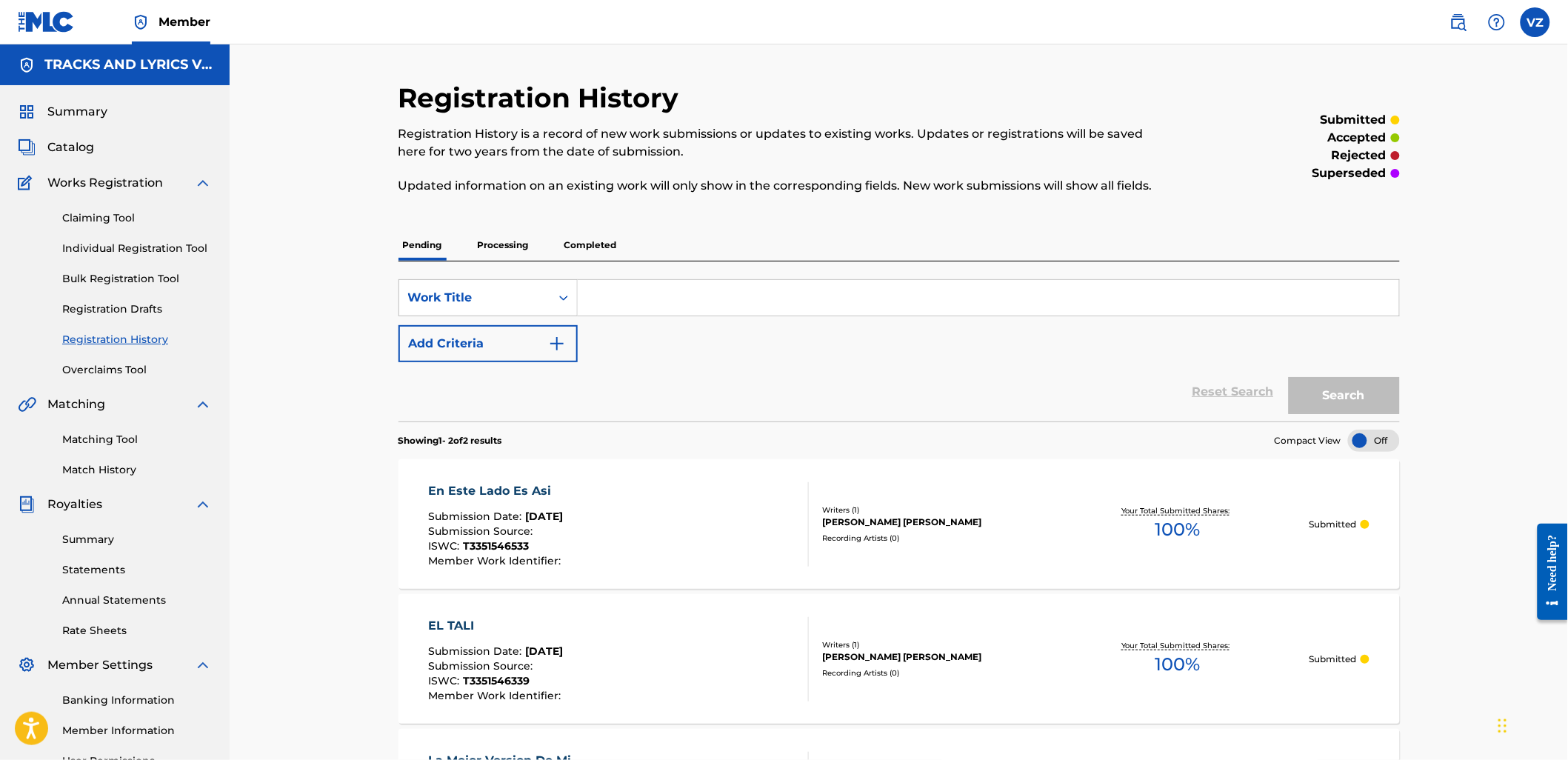
click at [134, 254] on link "Individual Registration Tool" at bounding box center [136, 248] width 150 height 15
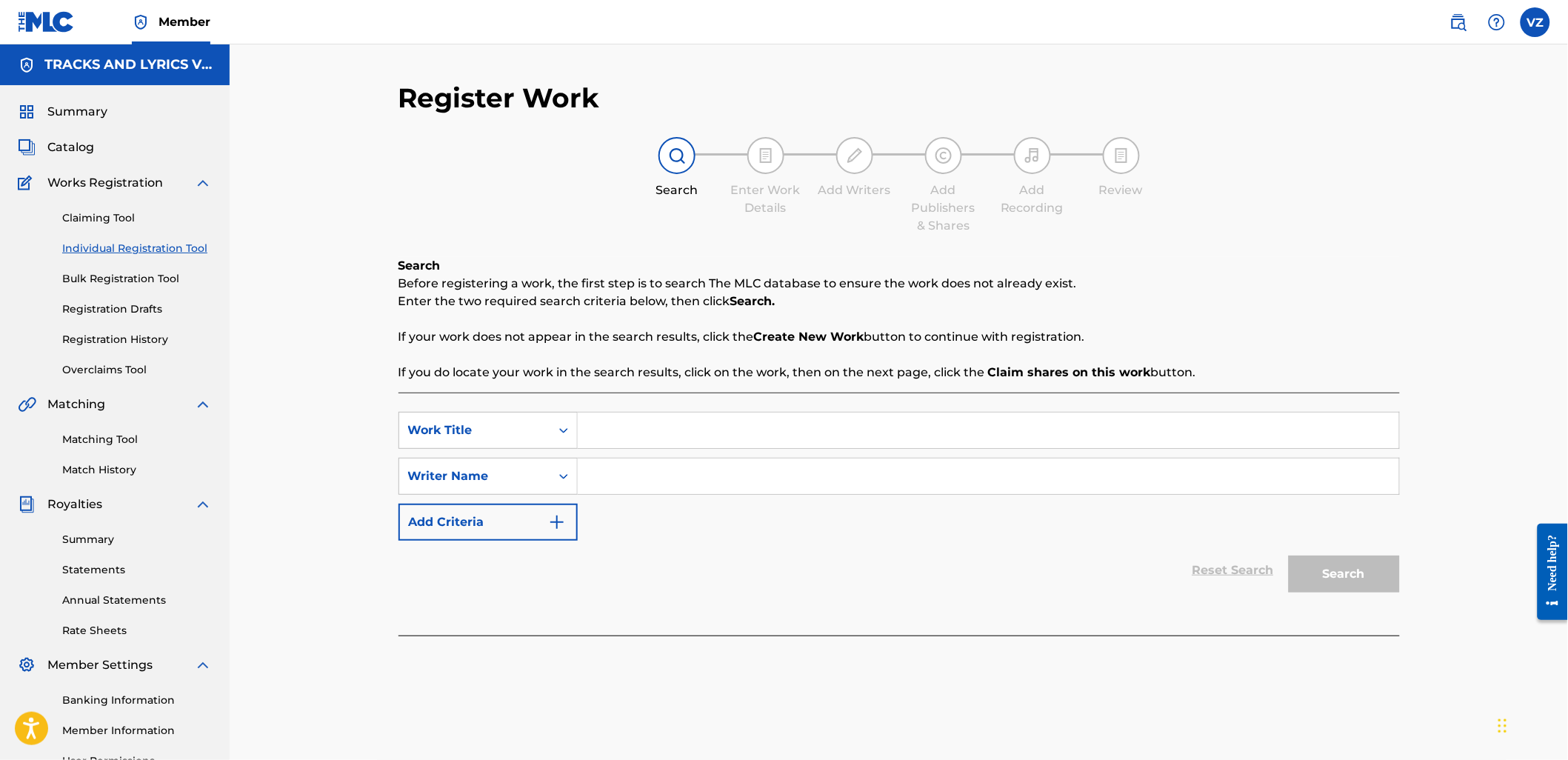
click at [804, 412] on input "Search Form" at bounding box center [988, 429] width 821 height 35
paste input "SOS"
type input "SOS"
click at [609, 500] on div "SearchWithCriteria748647cd-48fc-4217-9298-890879c472b7 Work Title SOS SearchWit…" at bounding box center [899, 476] width 1001 height 129
click at [656, 486] on input "Search Form" at bounding box center [988, 476] width 821 height 35
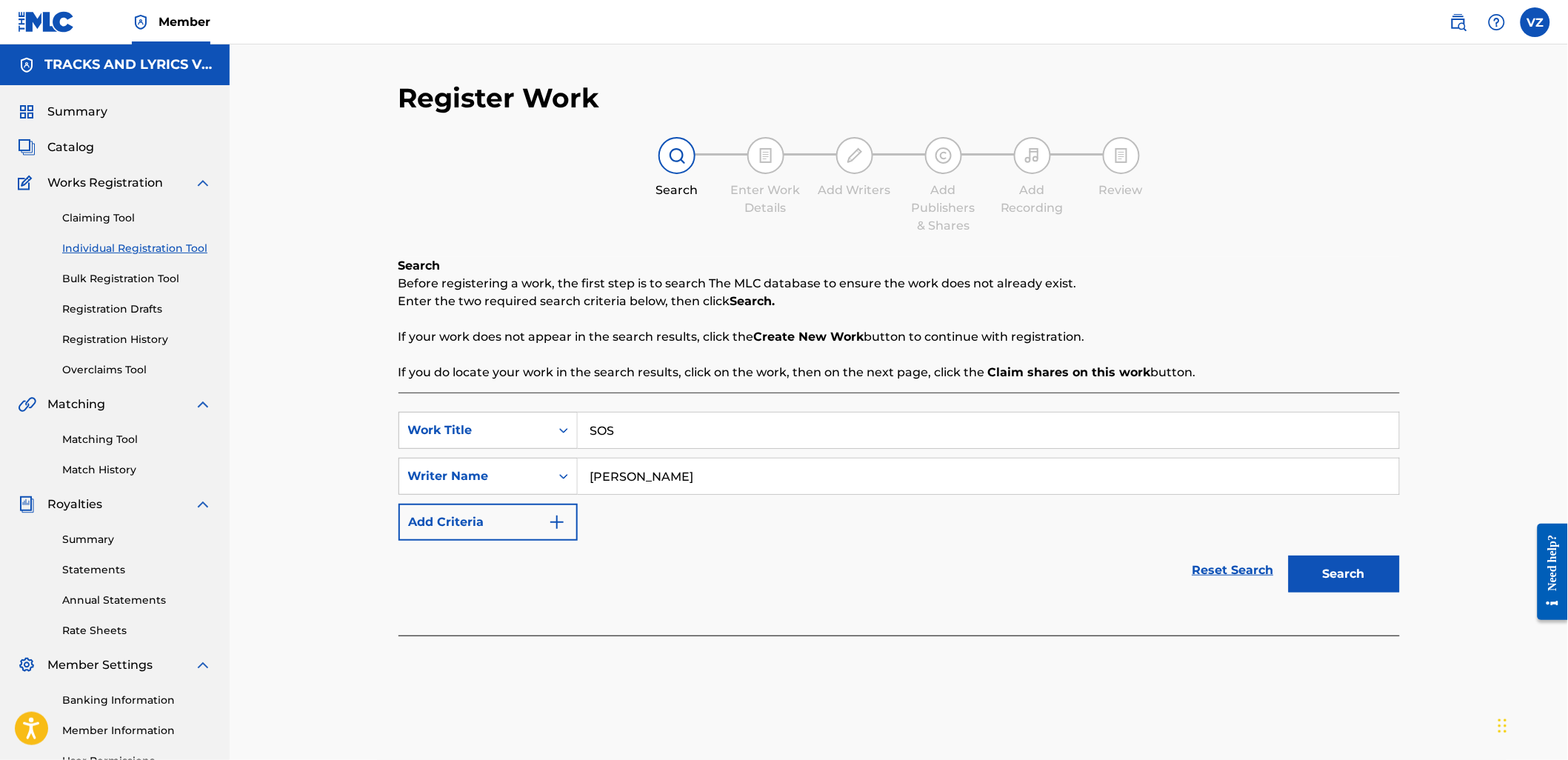
type input "[PERSON_NAME]"
click at [1289, 556] on button "Search" at bounding box center [1345, 574] width 111 height 37
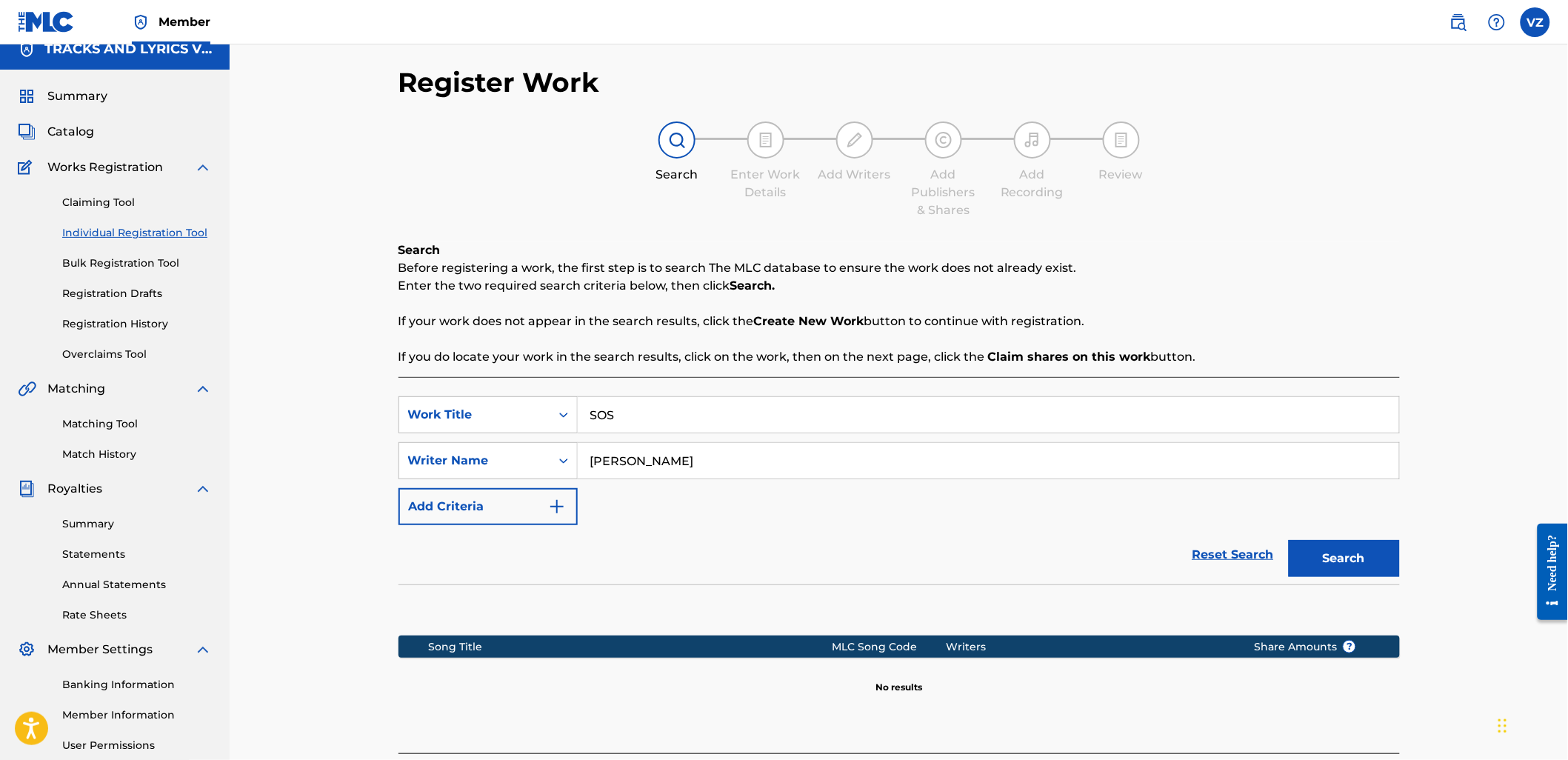
scroll to position [158, 0]
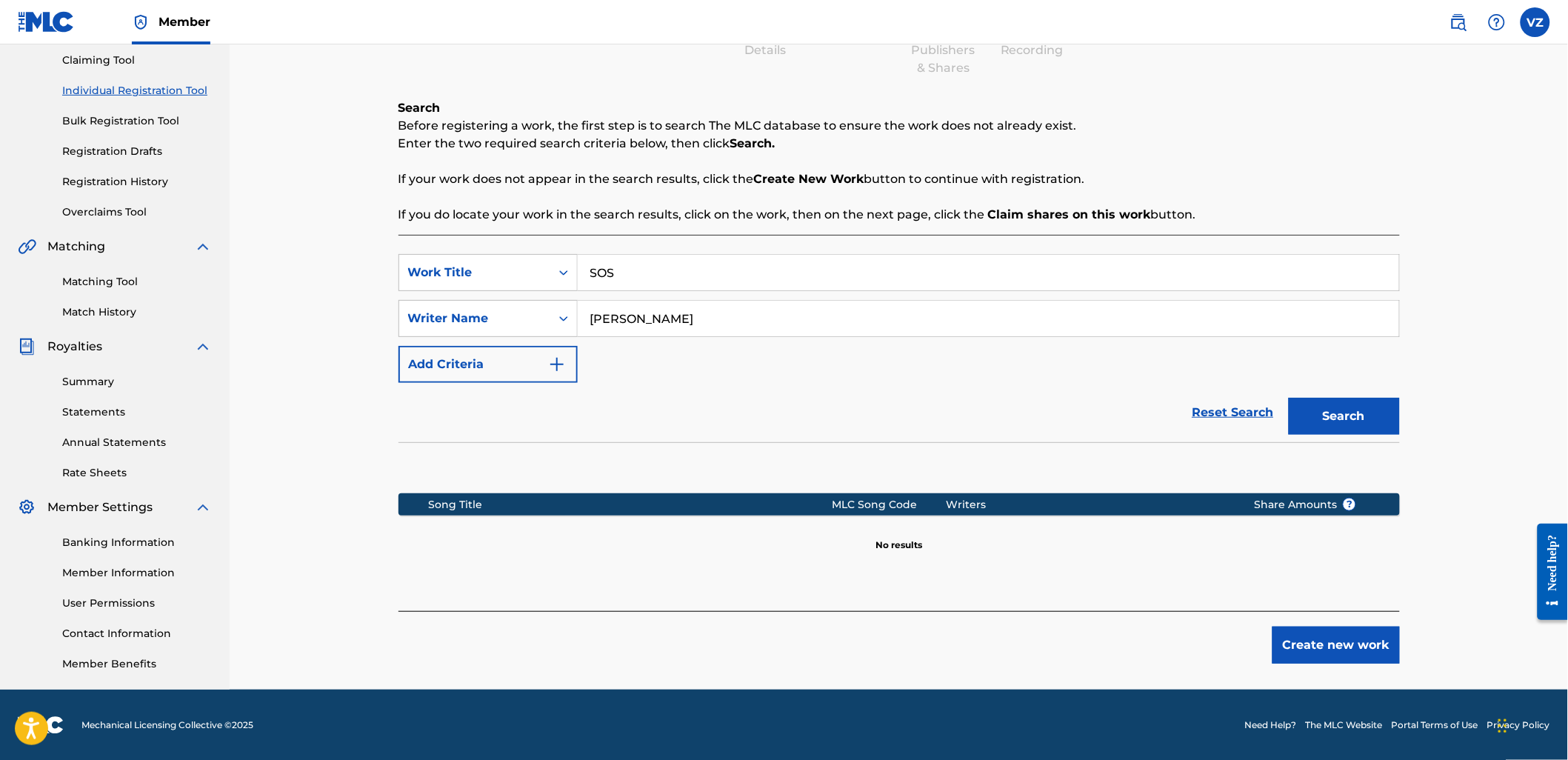
click at [1357, 641] on button "Create new work" at bounding box center [1336, 645] width 127 height 37
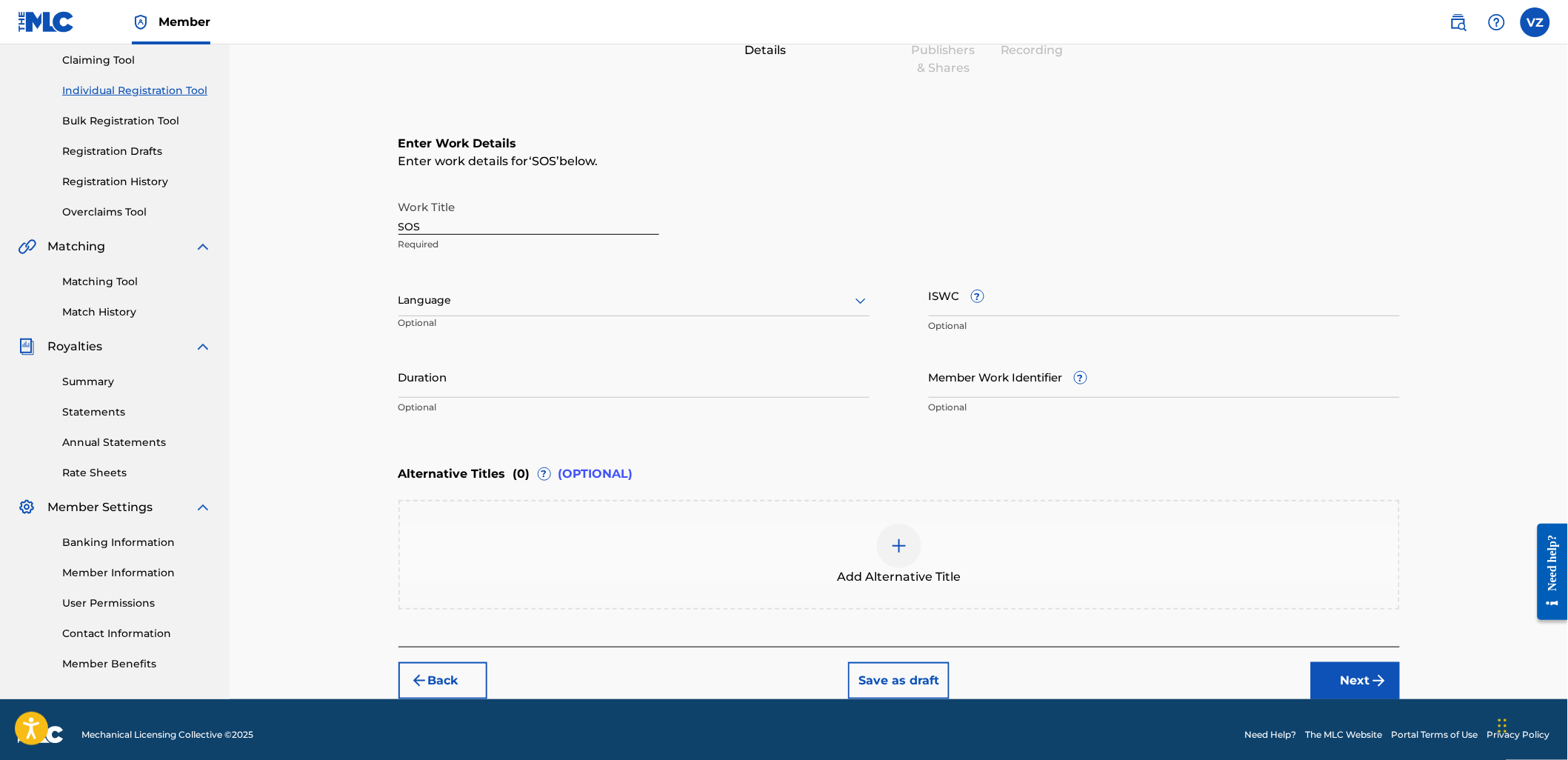
click at [543, 269] on div "Work Title SOS Required Language Optional ISWC ? Optional Duration Optional Mem…" at bounding box center [899, 307] width 1001 height 230
click at [546, 295] on div at bounding box center [634, 300] width 471 height 18
click at [523, 357] on div "Spanish" at bounding box center [633, 366] width 470 height 34
click at [1086, 305] on input "ISWC ?" at bounding box center [1164, 295] width 471 height 42
paste input "T3351448476"
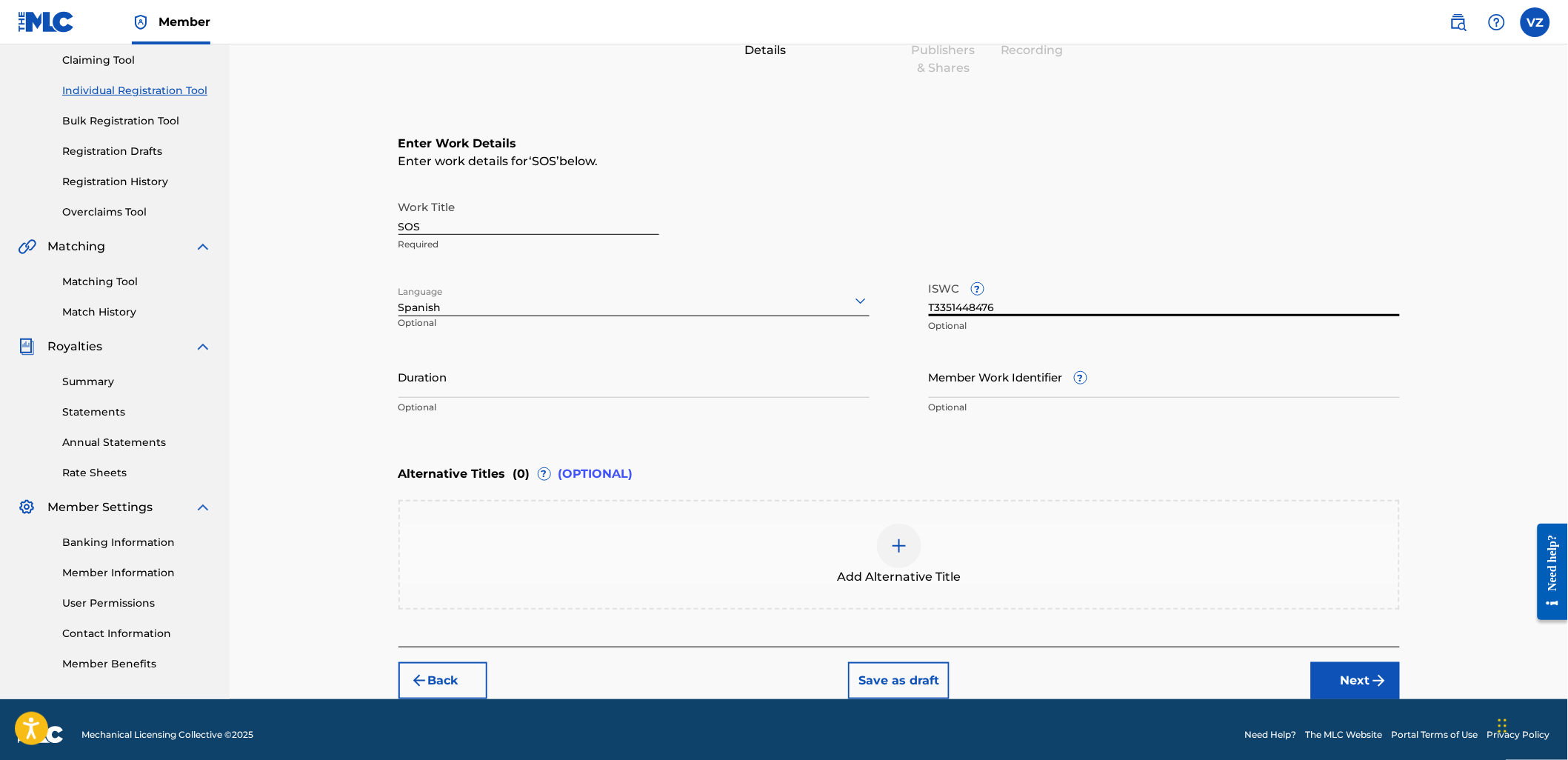
type input "T3351448476"
click at [1370, 676] on button "Next" at bounding box center [1355, 680] width 89 height 37
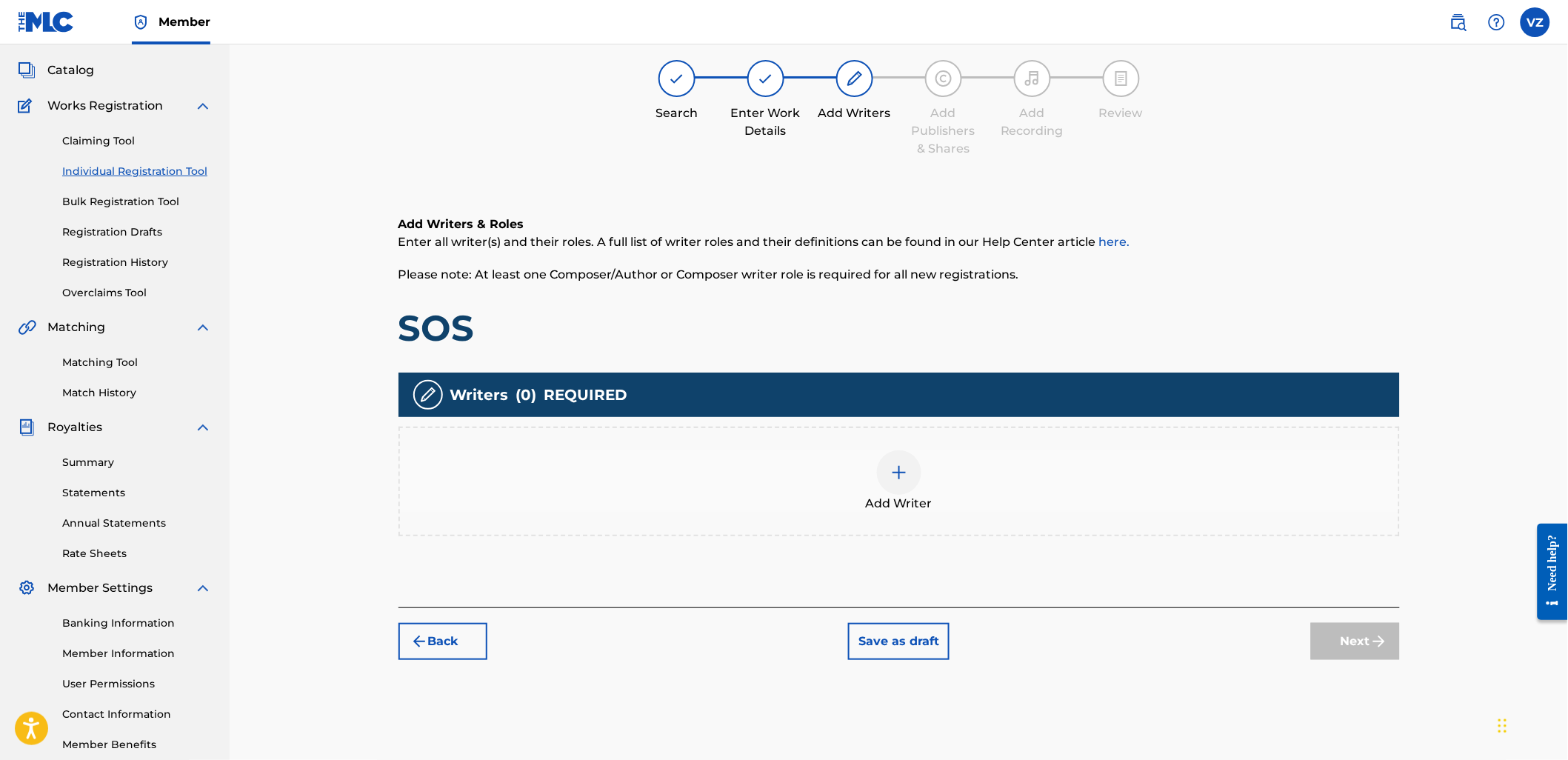
scroll to position [66, 0]
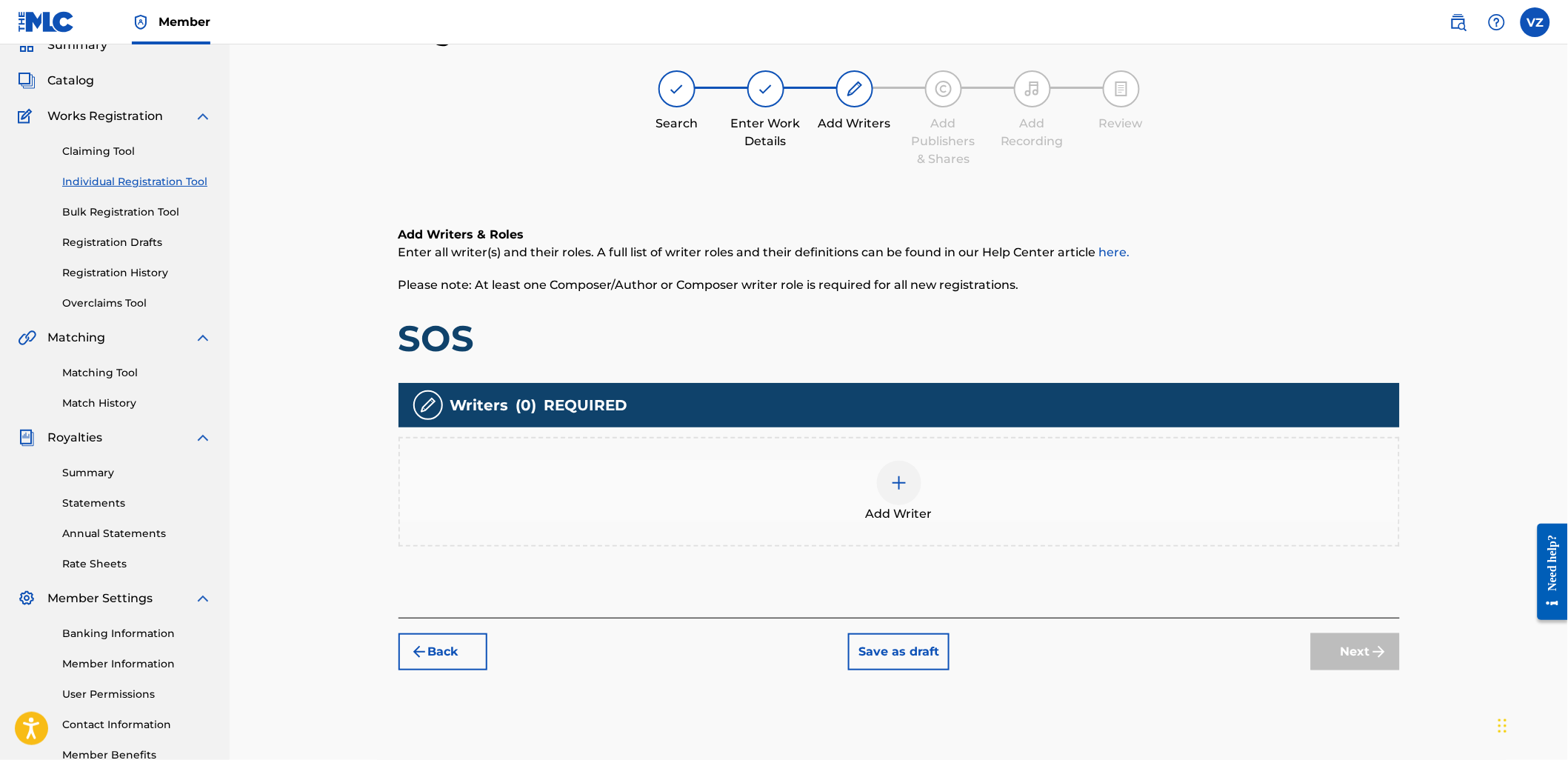
click at [888, 489] on div at bounding box center [898, 482] width 45 height 44
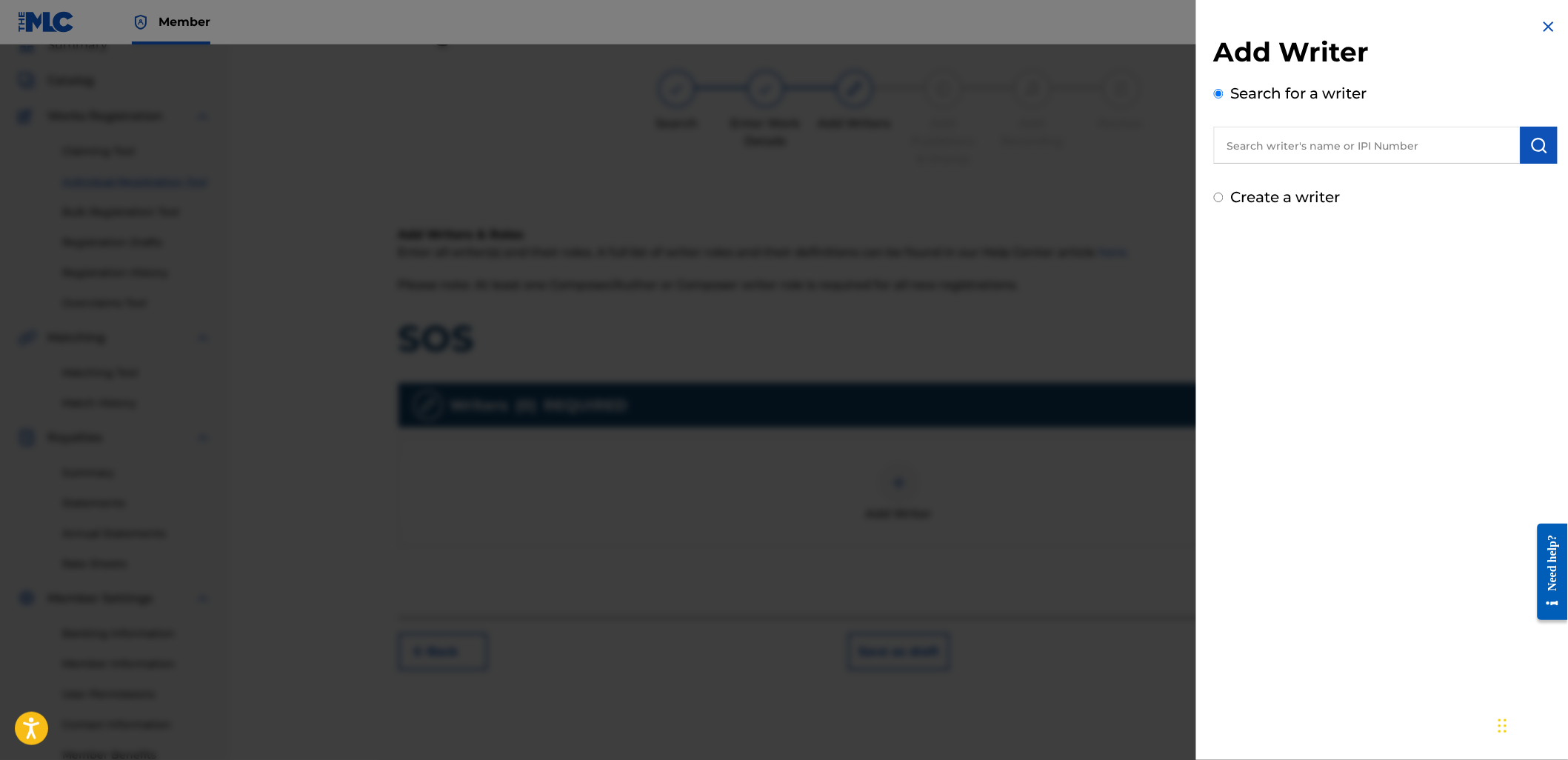
click at [1285, 134] on input "text" at bounding box center [1367, 144] width 307 height 37
type input "01151876842"
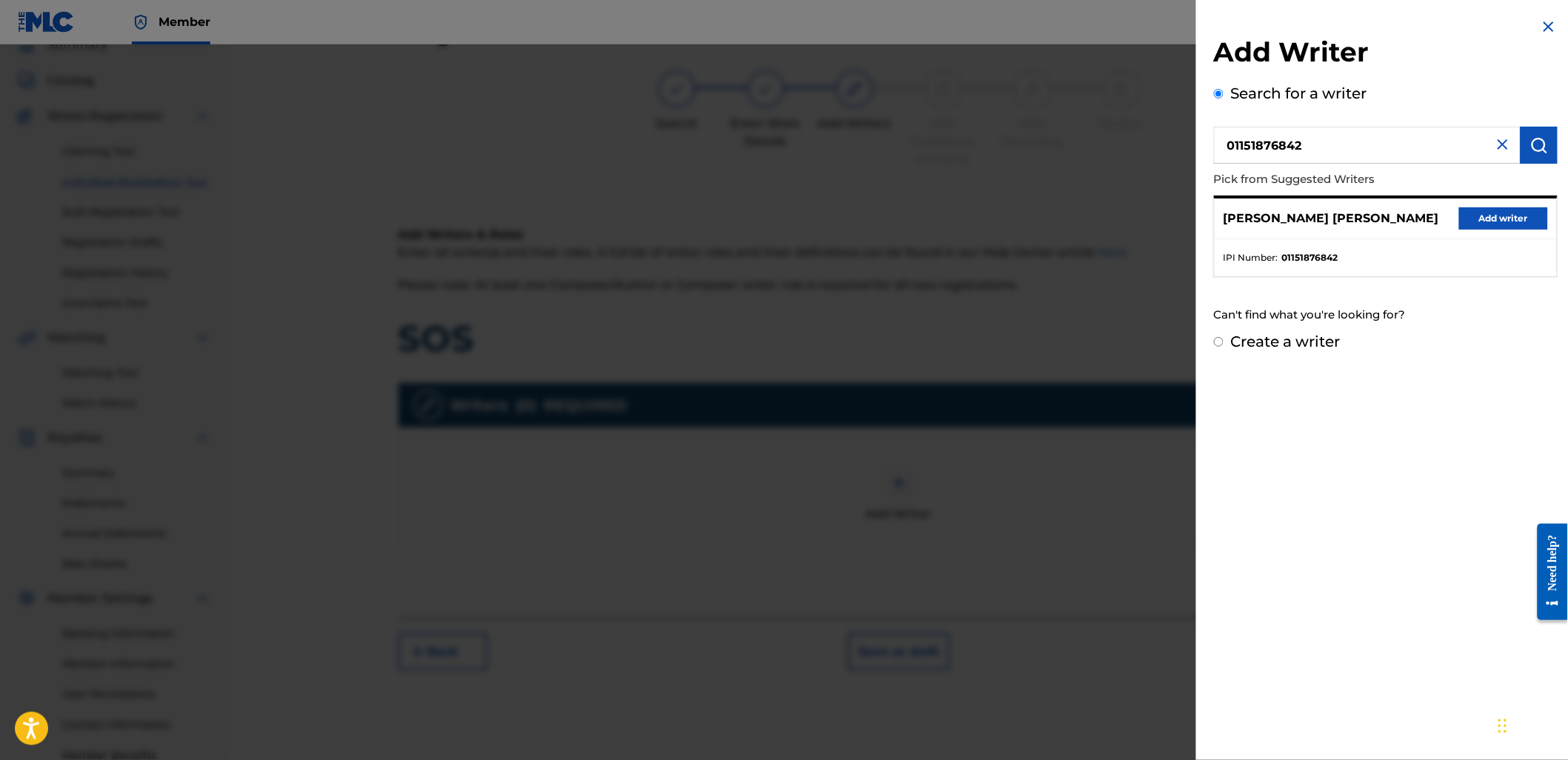
click at [1531, 230] on div "[PERSON_NAME] [PERSON_NAME] Add writer" at bounding box center [1385, 219] width 342 height 41
click at [1531, 219] on button "Add writer" at bounding box center [1503, 218] width 89 height 22
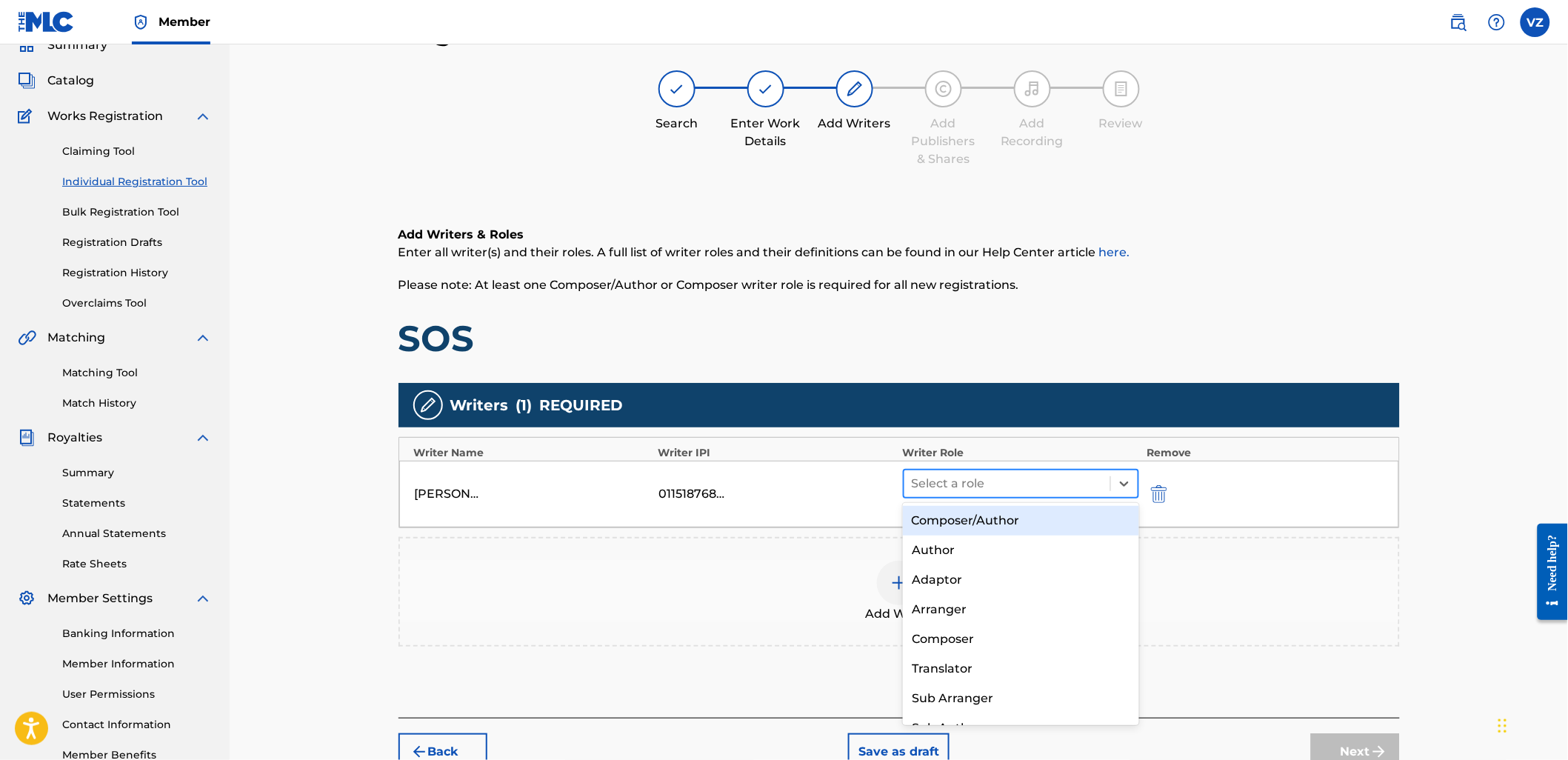
click at [1090, 490] on div at bounding box center [1007, 483] width 192 height 21
click at [1076, 523] on div "Composer/Author" at bounding box center [1021, 520] width 236 height 30
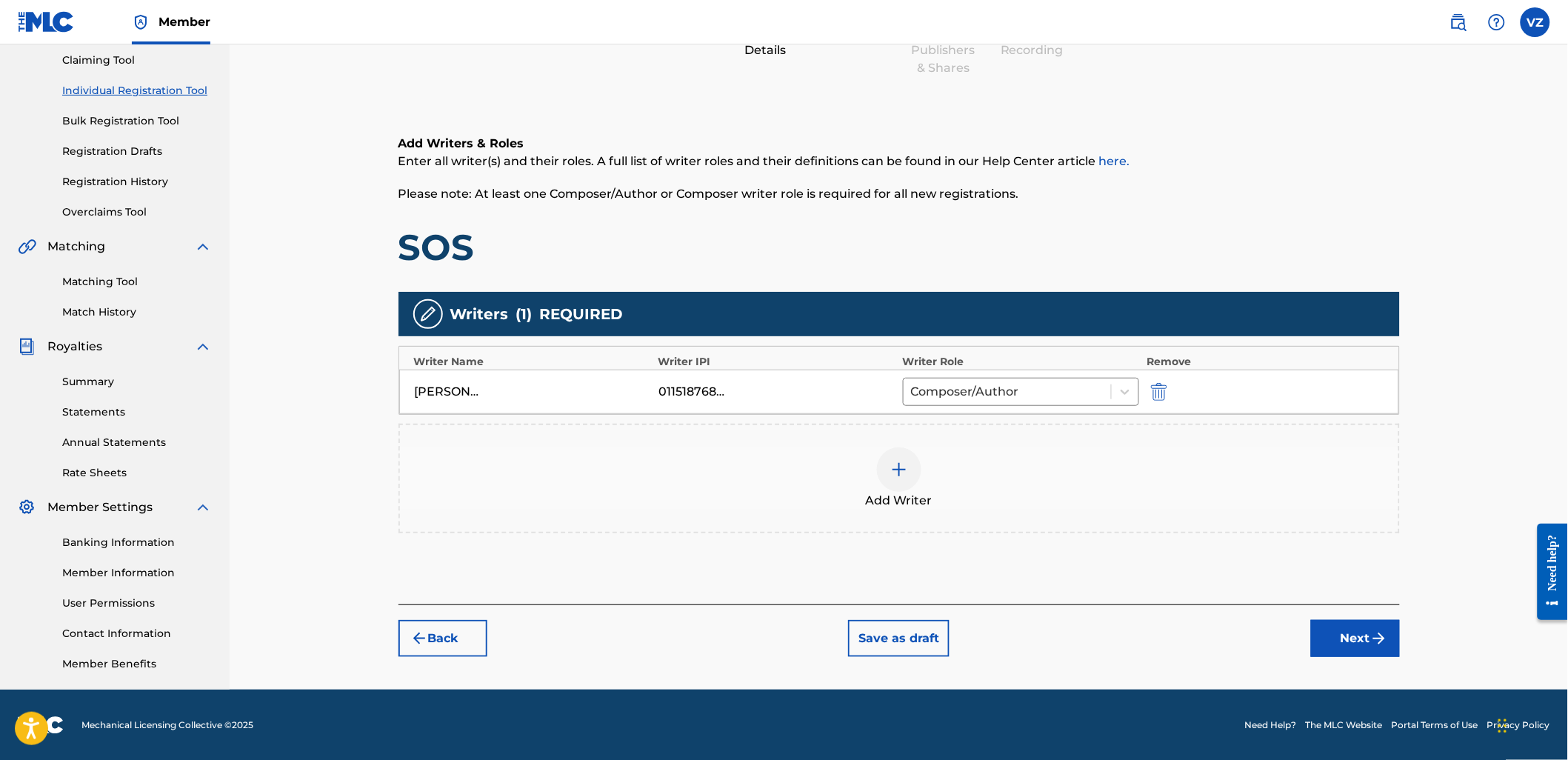
click at [1334, 634] on button "Next" at bounding box center [1355, 637] width 89 height 37
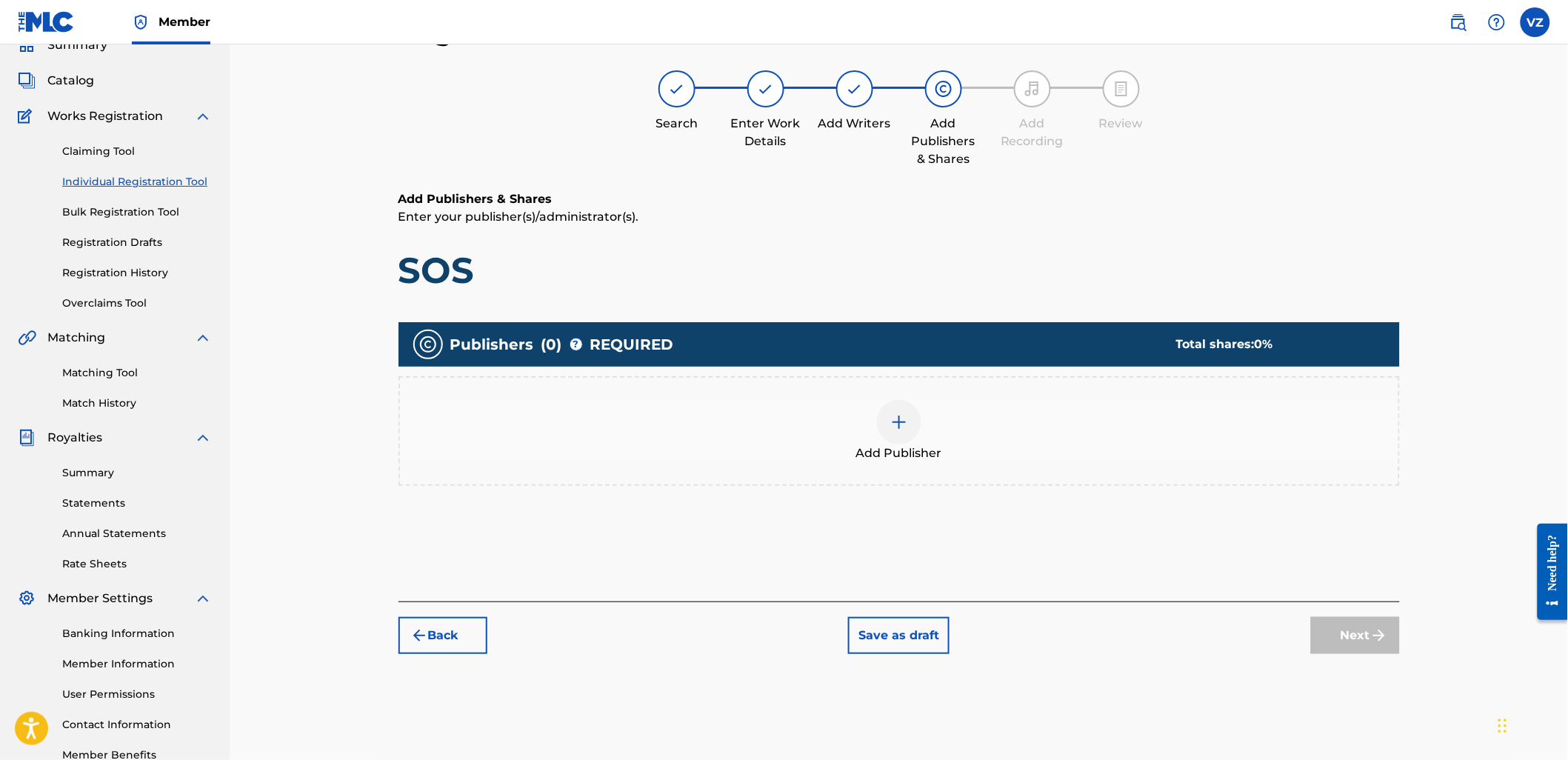
click at [912, 422] on div at bounding box center [898, 421] width 45 height 44
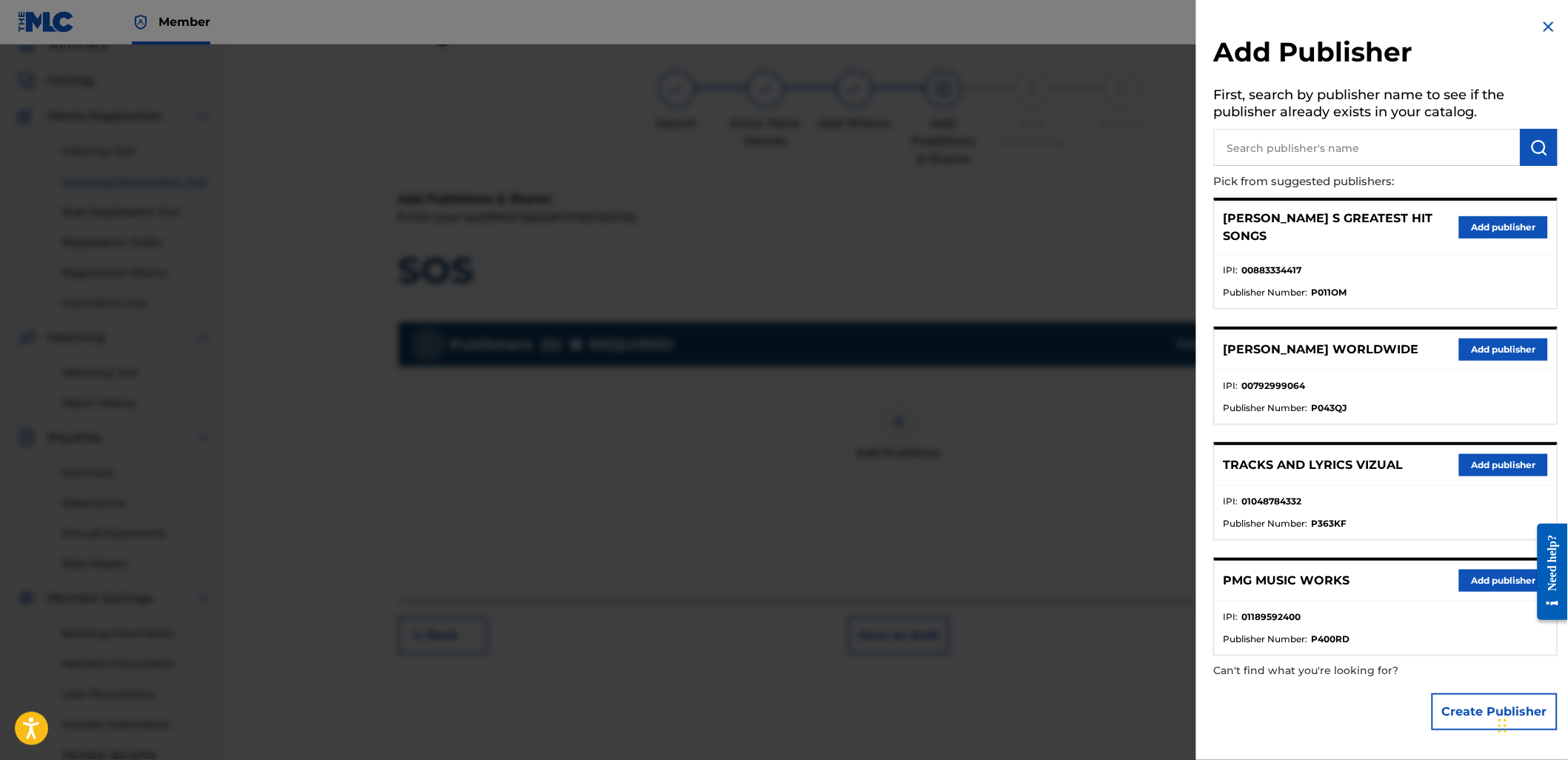
click at [1526, 454] on button "Add publisher" at bounding box center [1503, 465] width 89 height 22
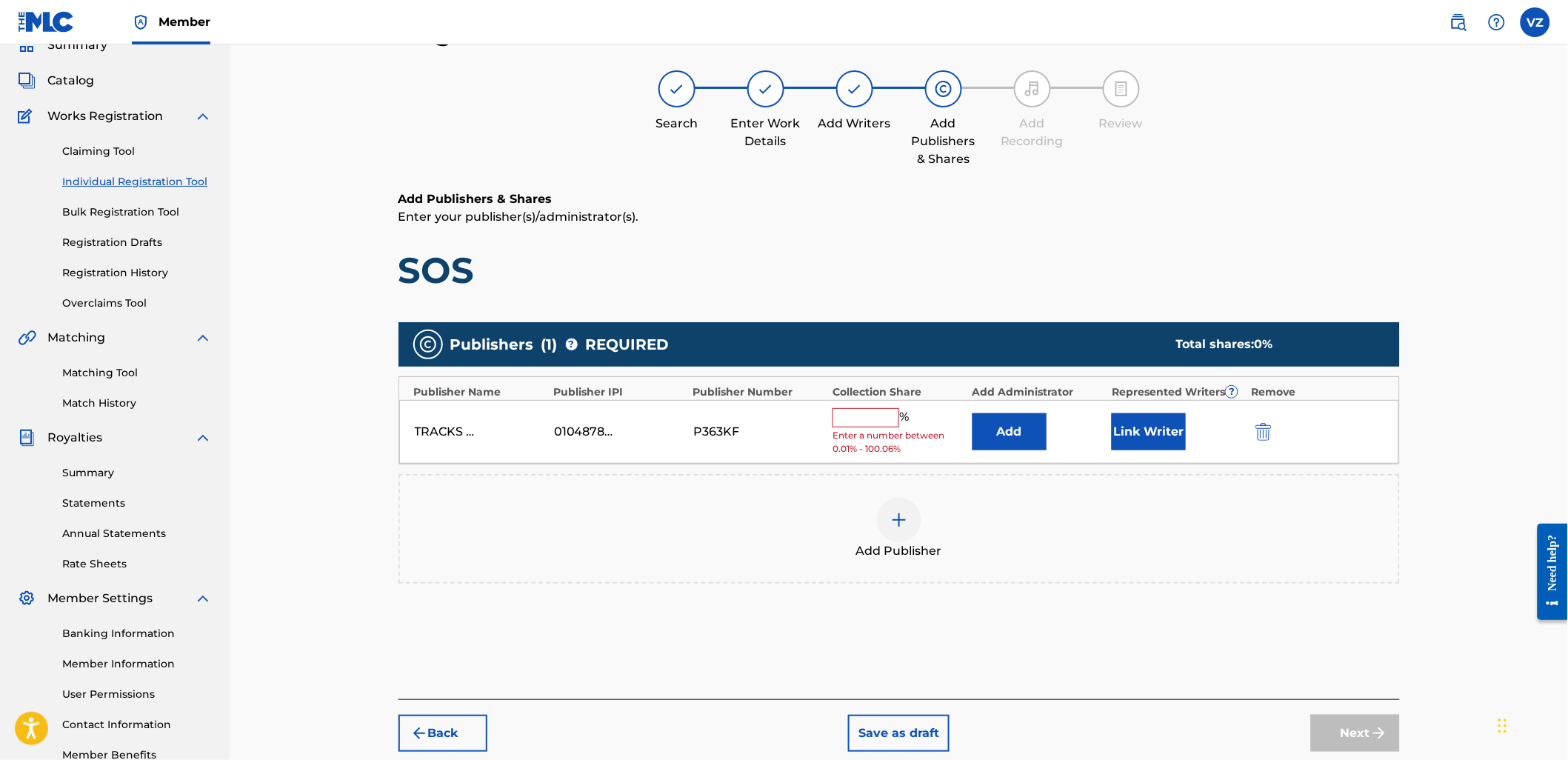
click at [847, 434] on span "Enter a number between 0.01% - 100.06%" at bounding box center [898, 441] width 132 height 26
click at [845, 422] on input "text" at bounding box center [865, 417] width 66 height 19
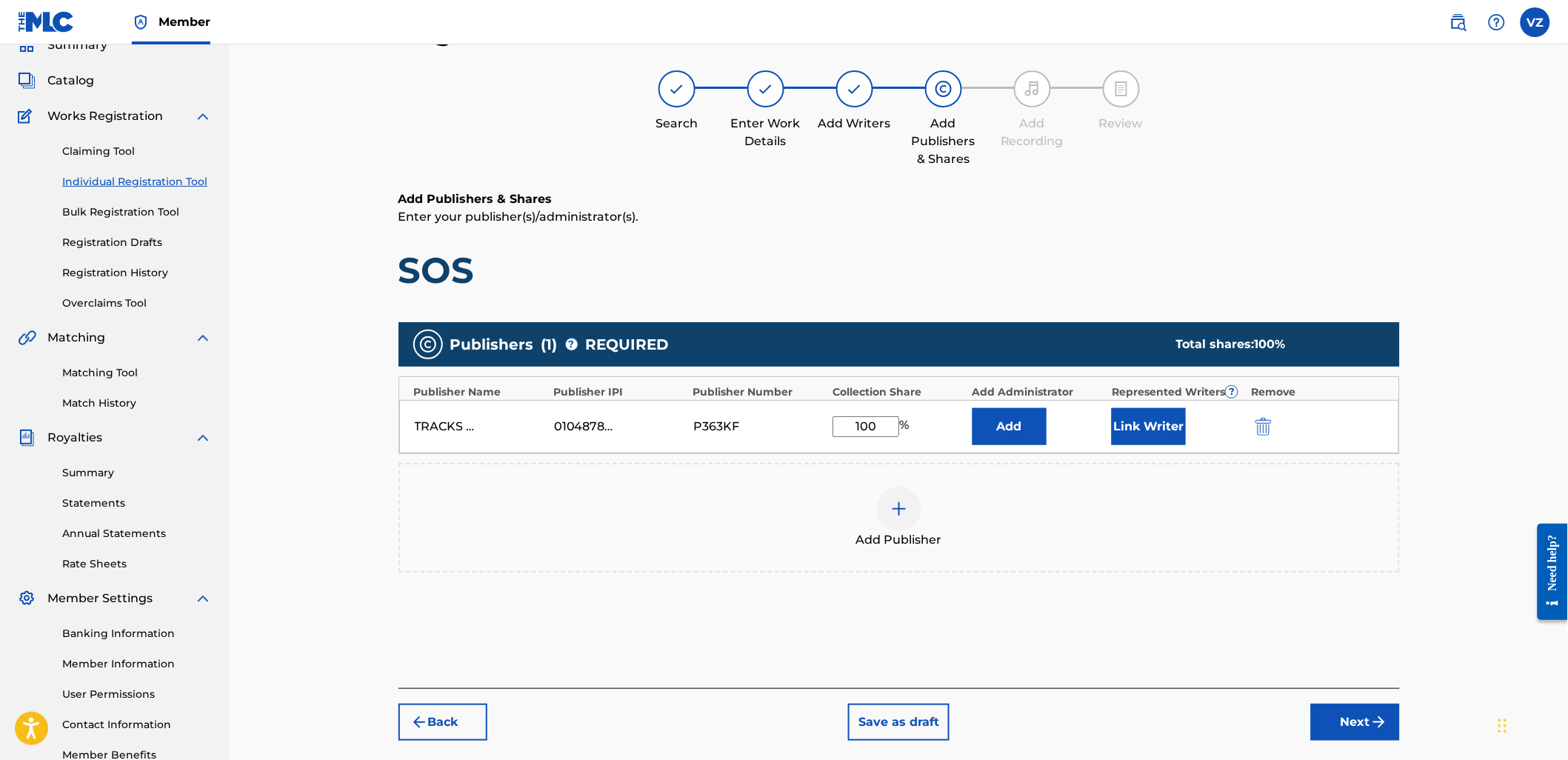
type input "100"
click at [1153, 430] on button "Link Writer" at bounding box center [1149, 426] width 74 height 37
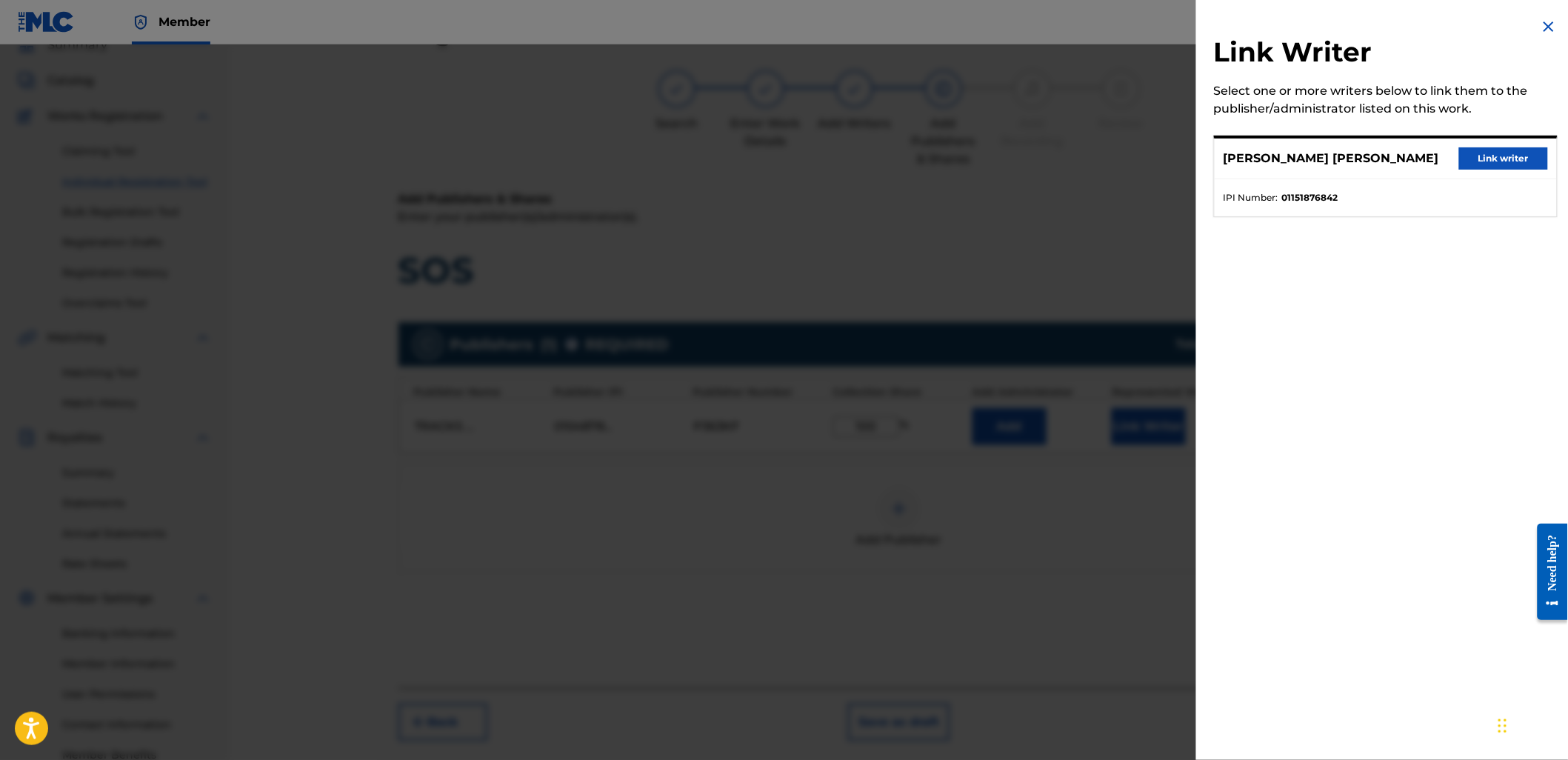
click at [1501, 164] on button "Link writer" at bounding box center [1503, 158] width 89 height 22
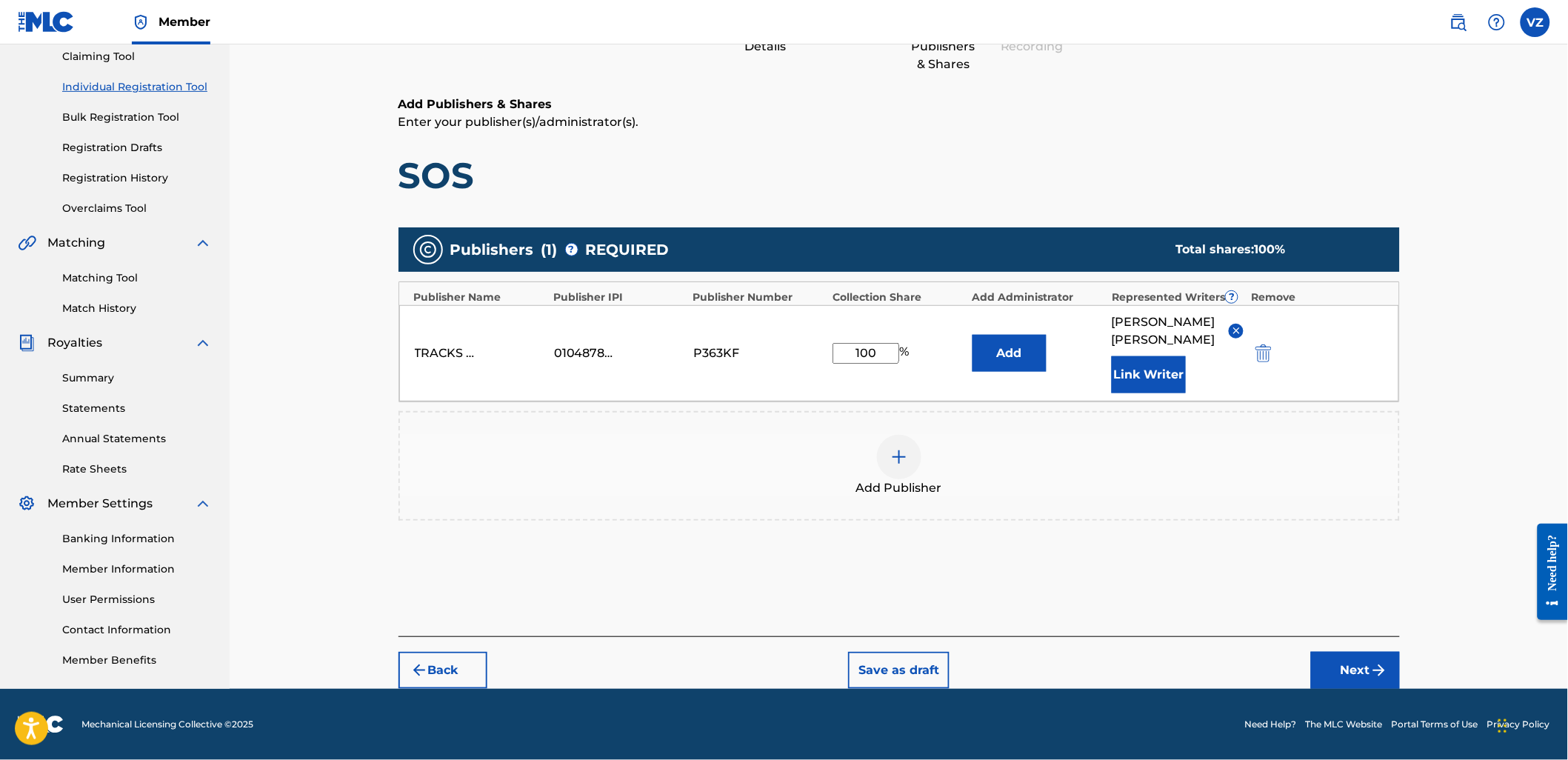
click at [1382, 660] on button "Next" at bounding box center [1355, 670] width 89 height 37
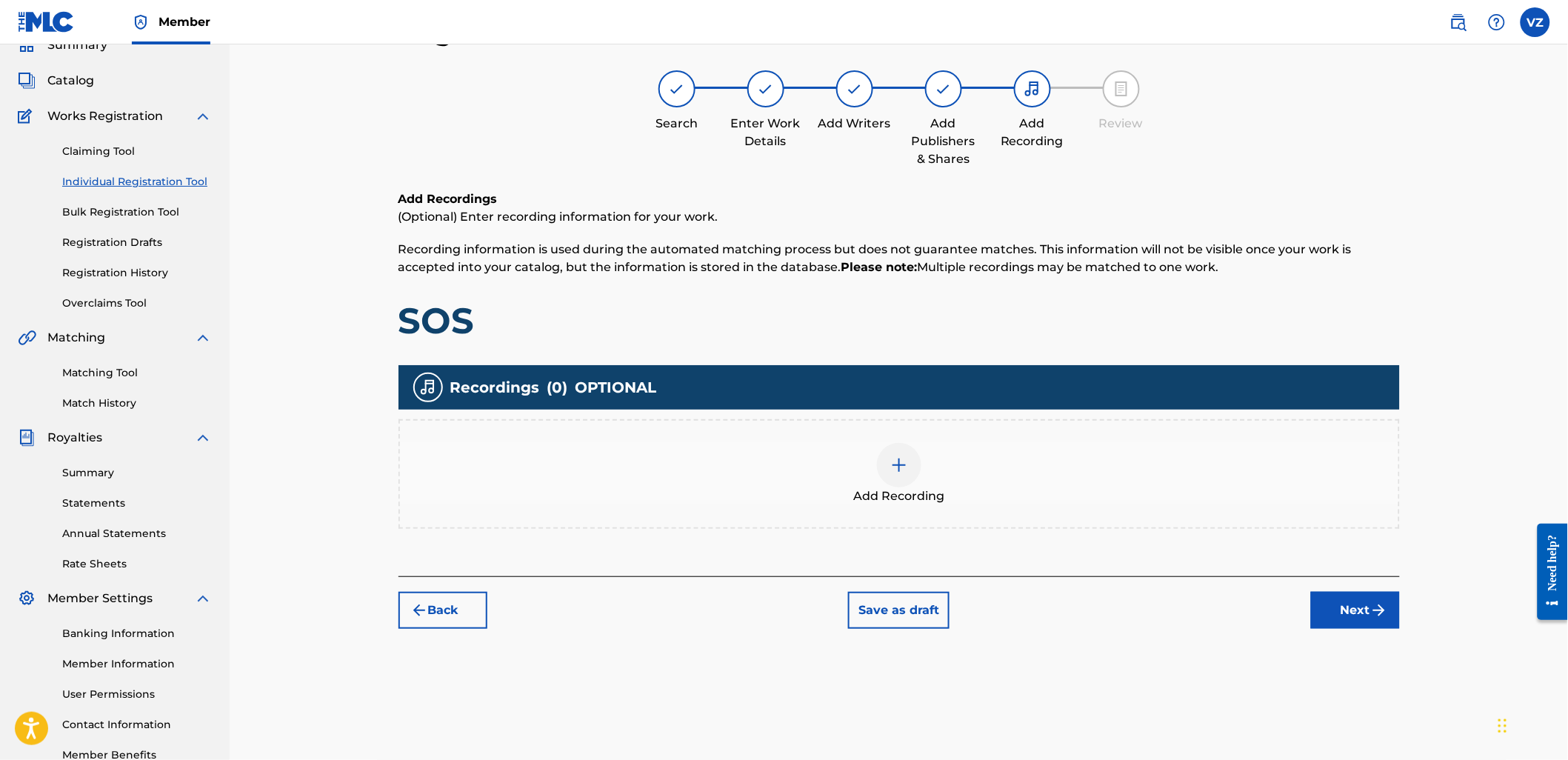
click at [1351, 600] on button "Next" at bounding box center [1355, 609] width 89 height 37
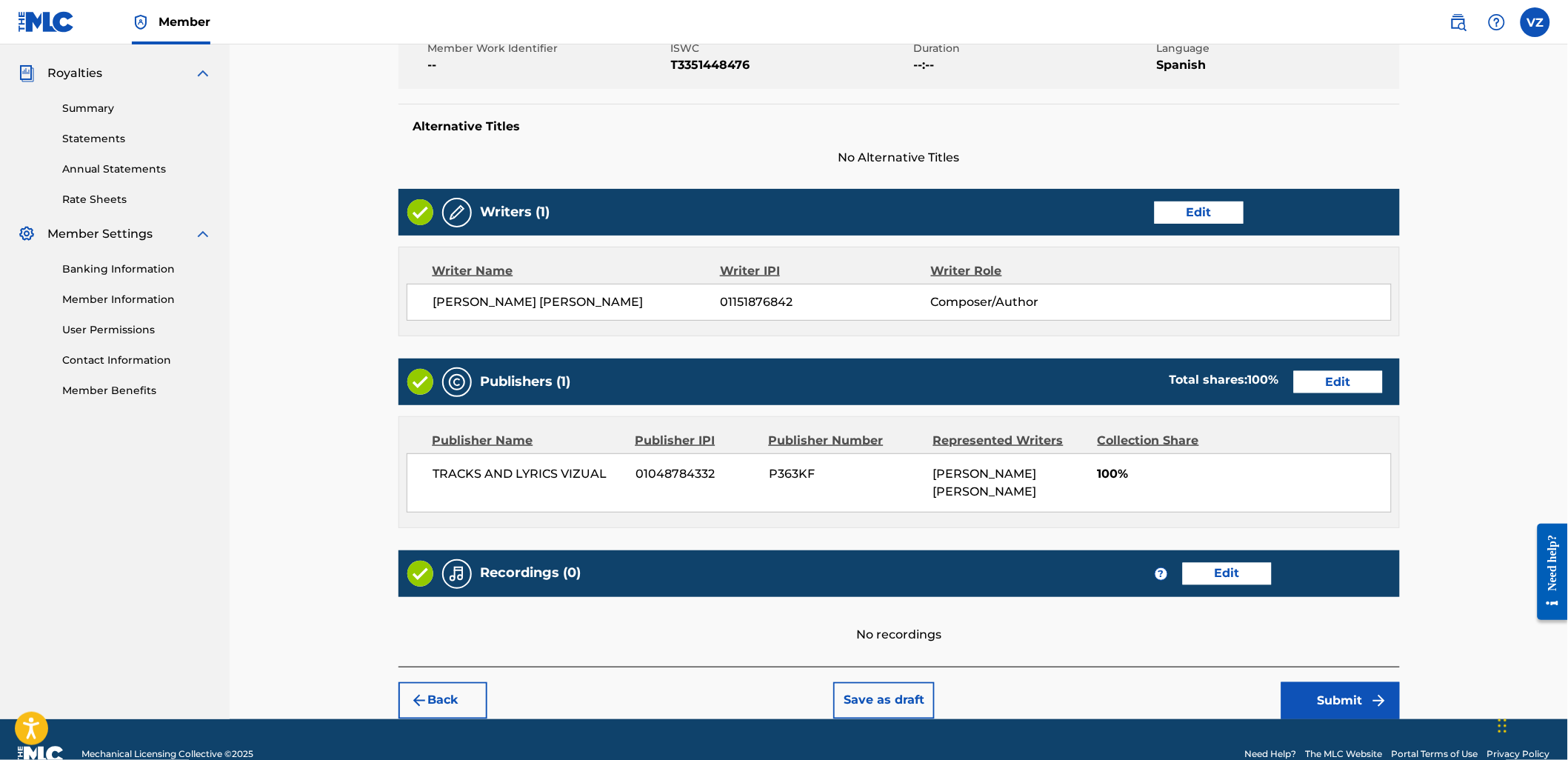
scroll to position [461, 0]
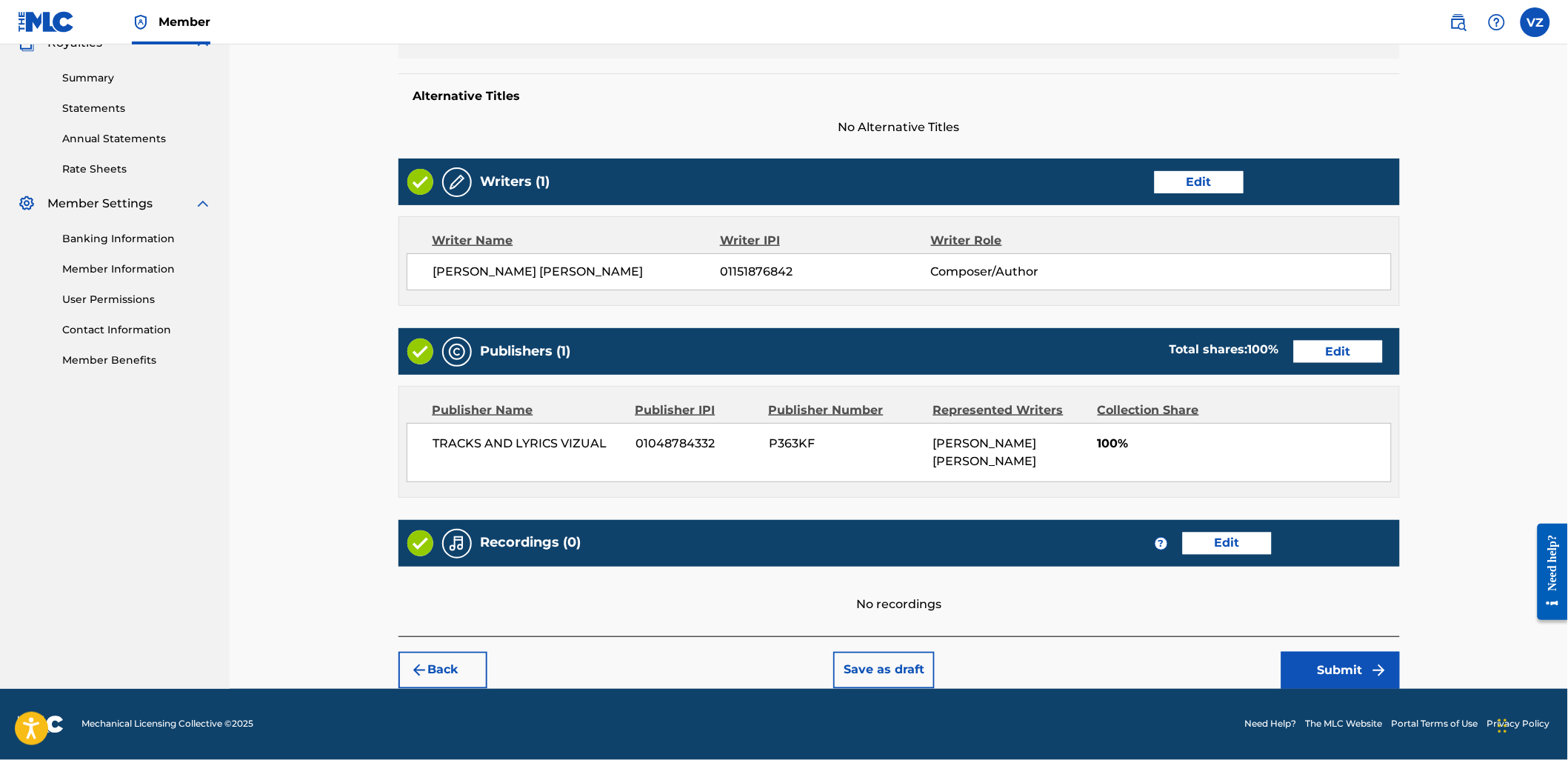
click at [1318, 659] on button "Submit" at bounding box center [1341, 670] width 118 height 37
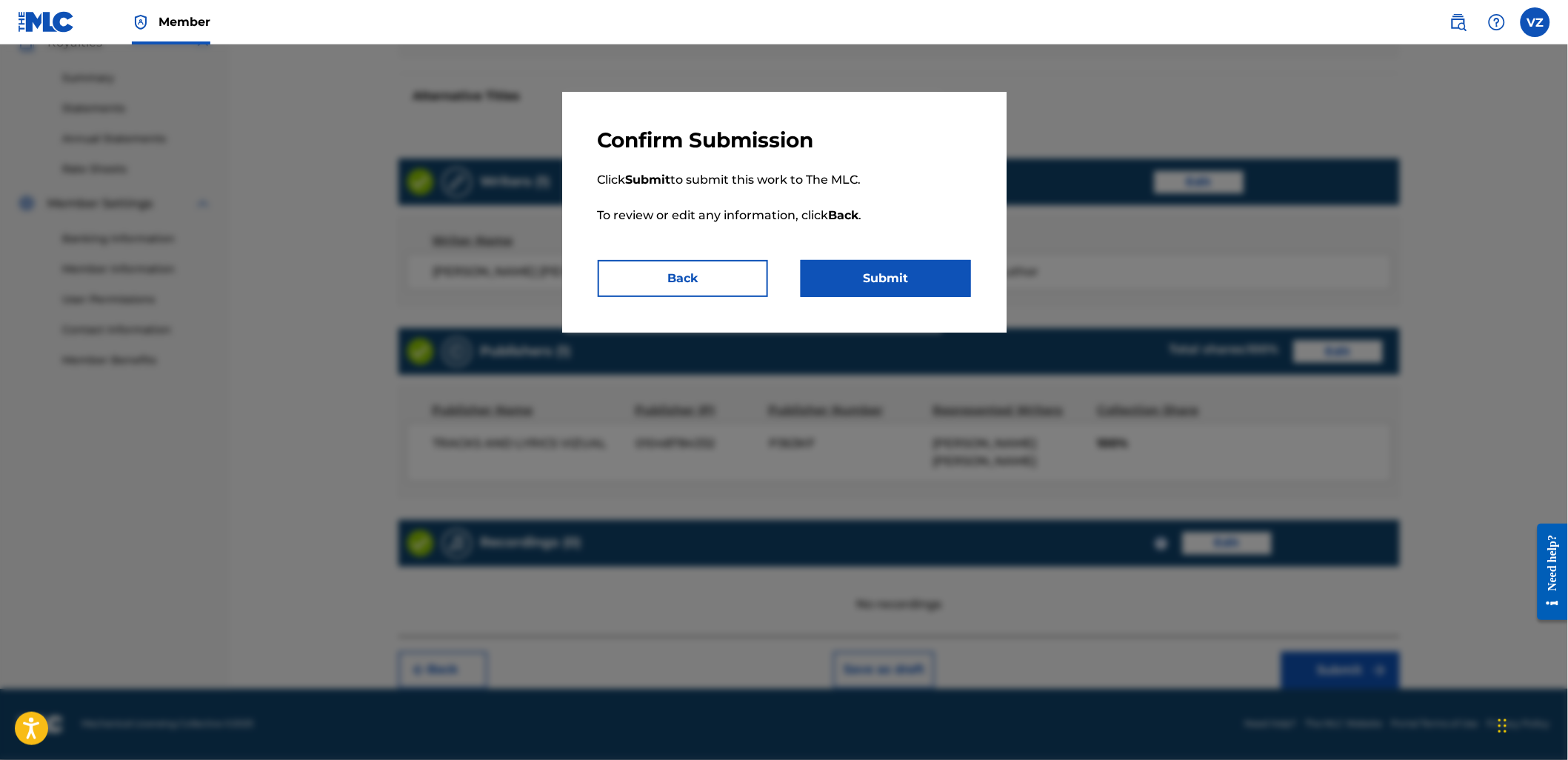
click at [939, 285] on button "Submit" at bounding box center [886, 278] width 171 height 37
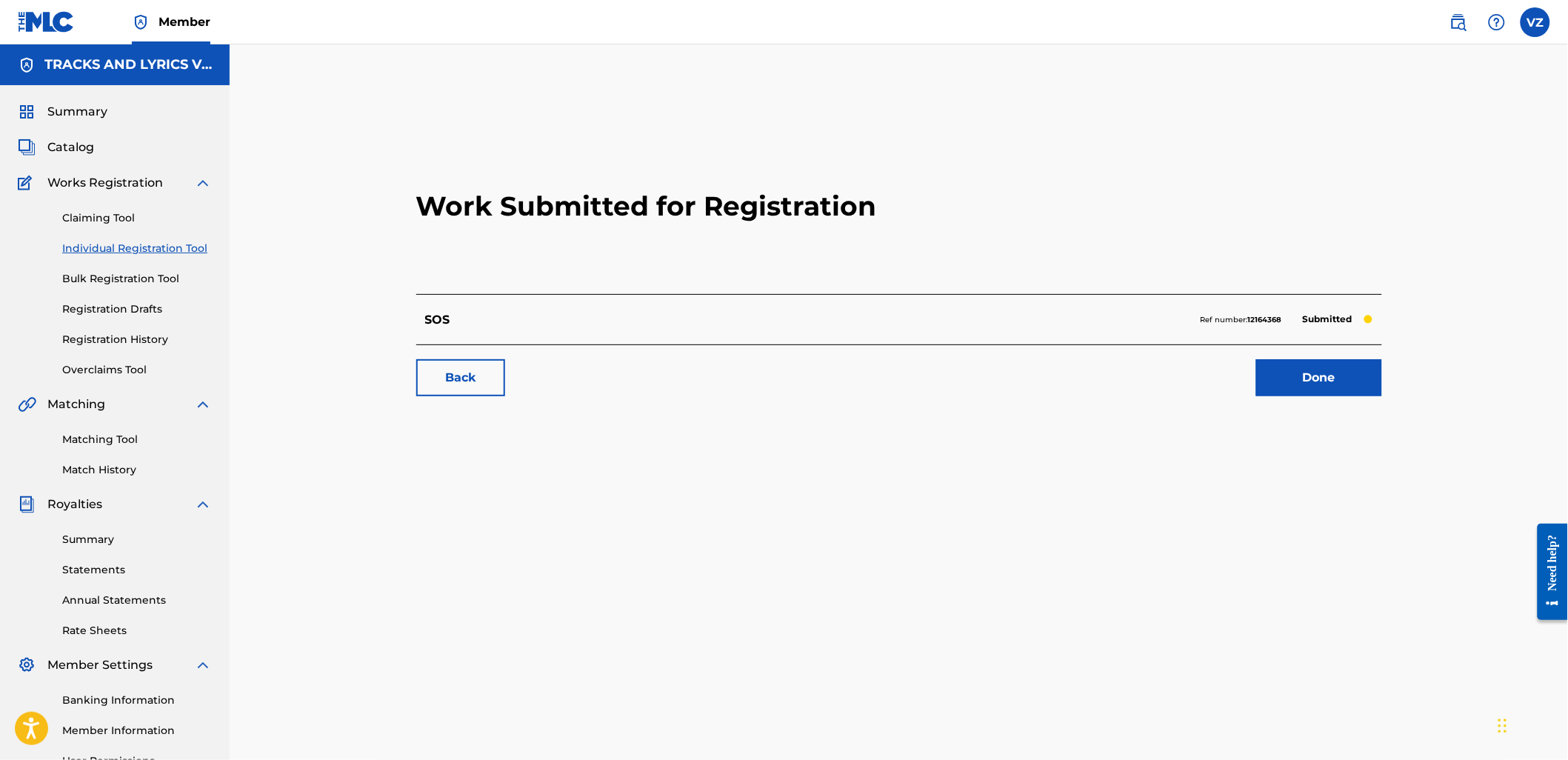
click at [115, 351] on div "Claiming Tool Individual Registration Tool Bulk Registration Tool Registration …" at bounding box center [115, 284] width 194 height 186
click at [123, 347] on link "Registration History" at bounding box center [136, 339] width 150 height 15
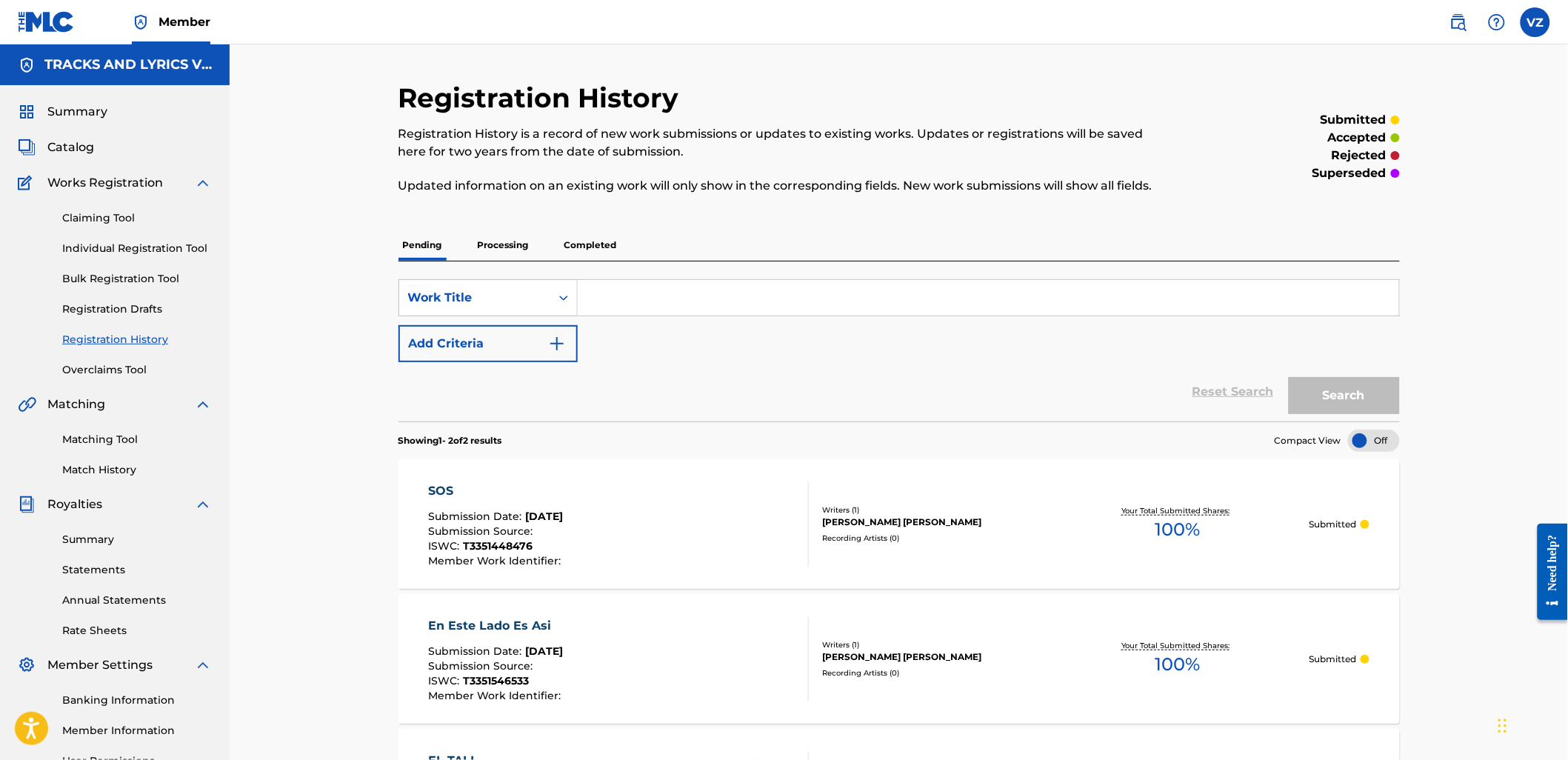
click at [154, 253] on link "Individual Registration Tool" at bounding box center [136, 248] width 150 height 15
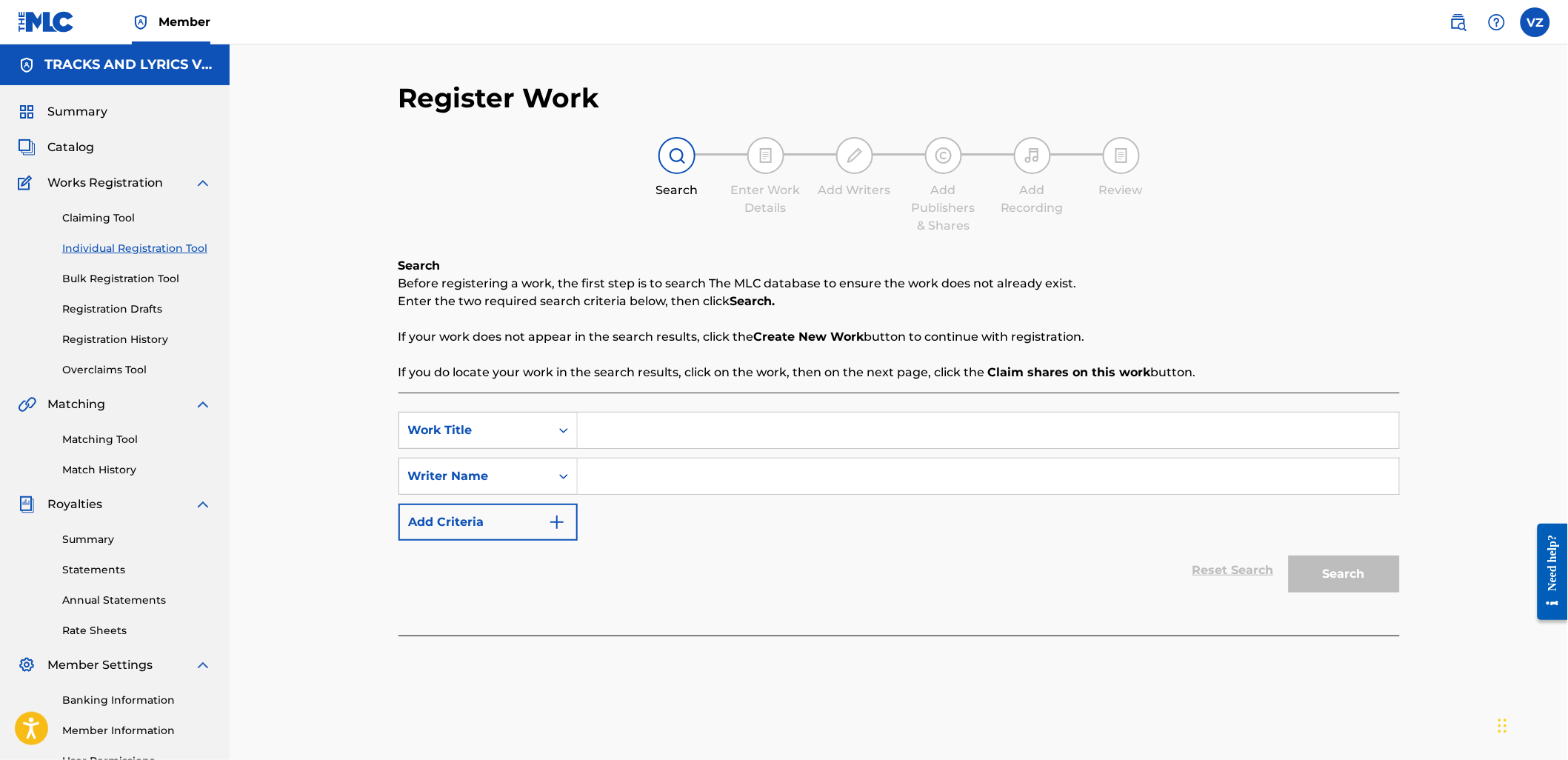
click at [152, 346] on link "Registration History" at bounding box center [136, 339] width 150 height 15
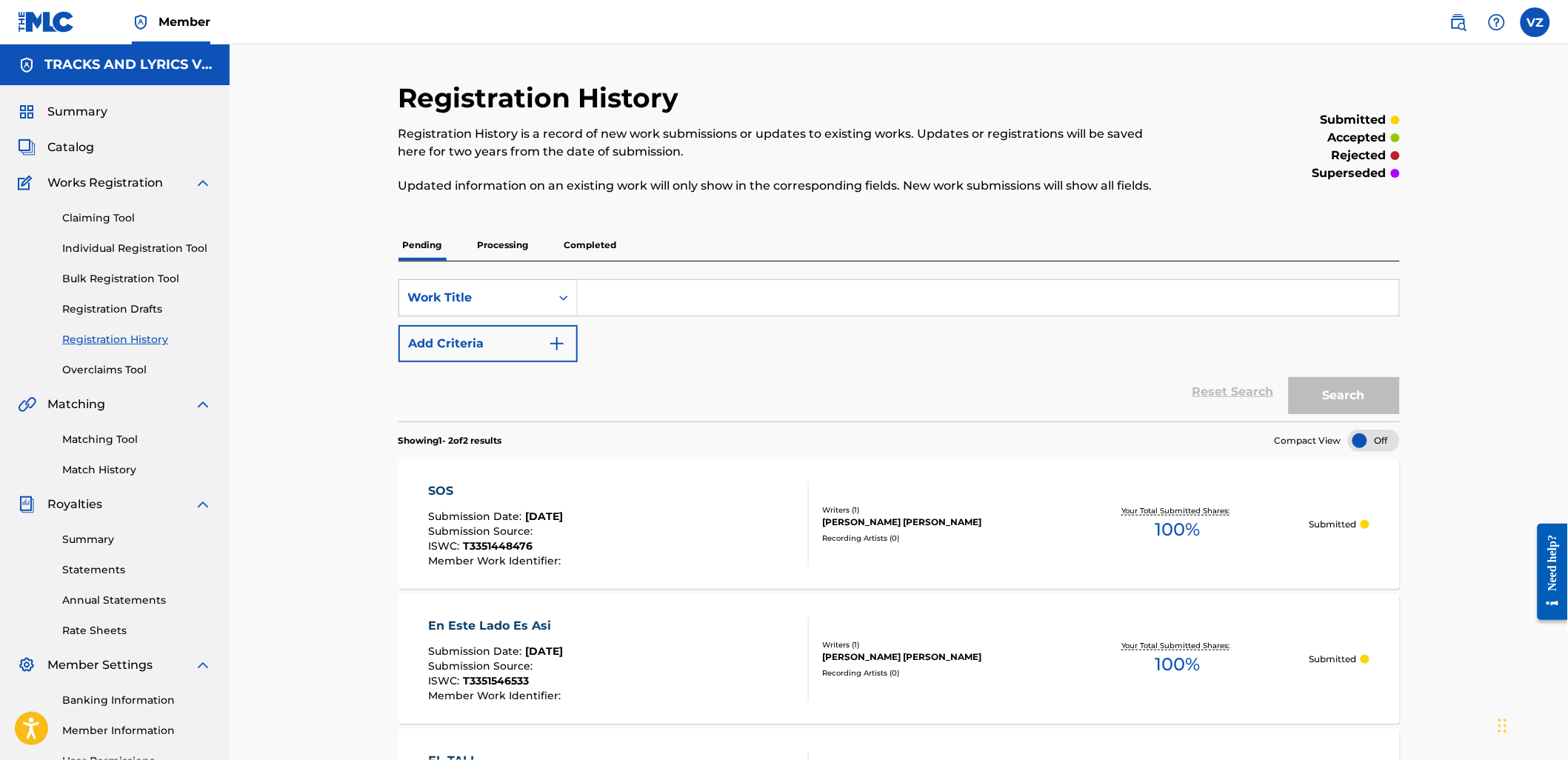
click at [157, 252] on link "Individual Registration Tool" at bounding box center [136, 248] width 150 height 15
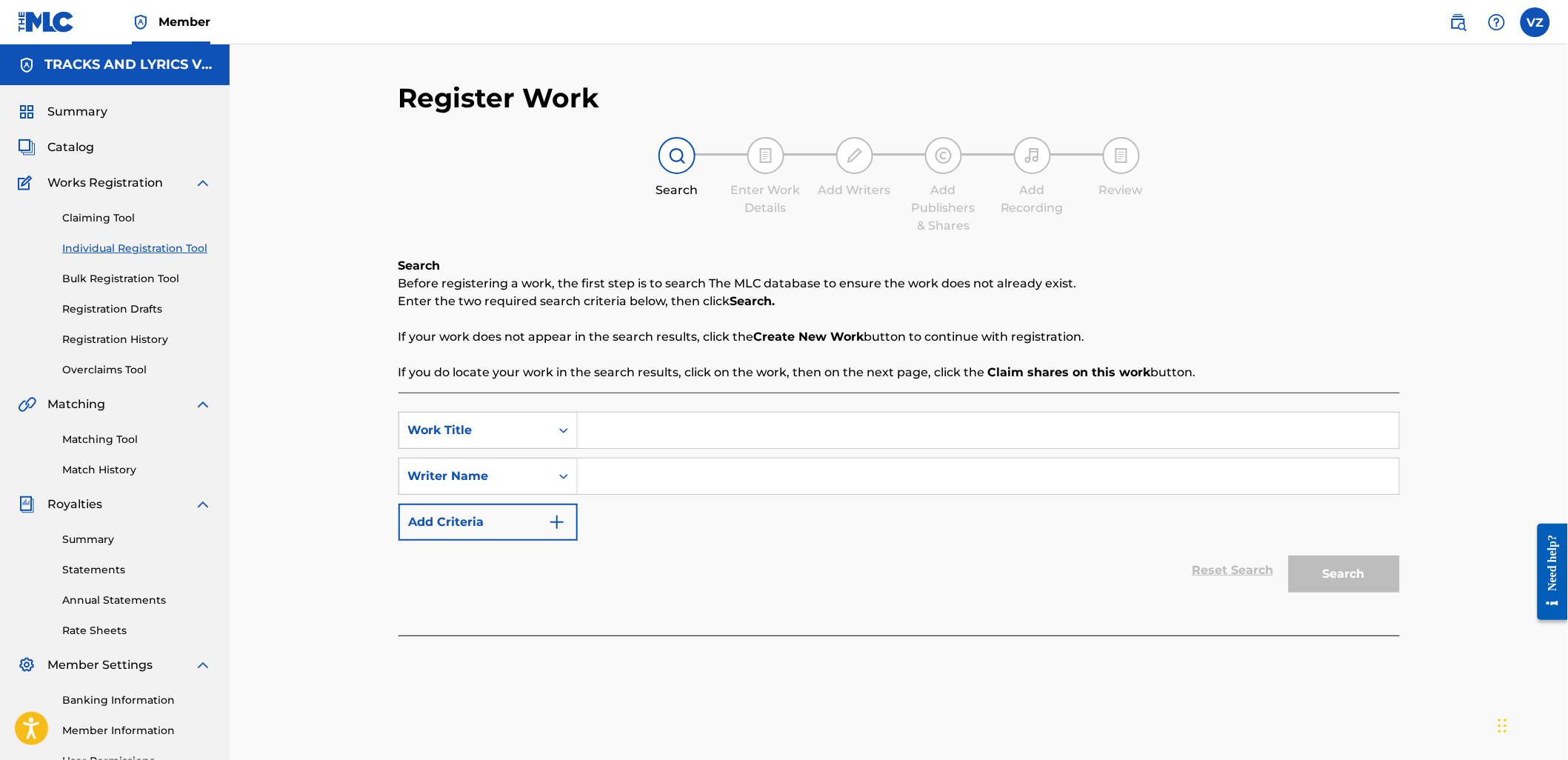
click at [704, 423] on input "Search Form" at bounding box center [988, 429] width 821 height 35
paste input "Al Frente del Comando"
type input "Al Frente del Comando"
paste input "[PERSON_NAME] DEL [PERSON_NAME]"
click at [655, 493] on input "Search Form" at bounding box center [988, 476] width 821 height 35
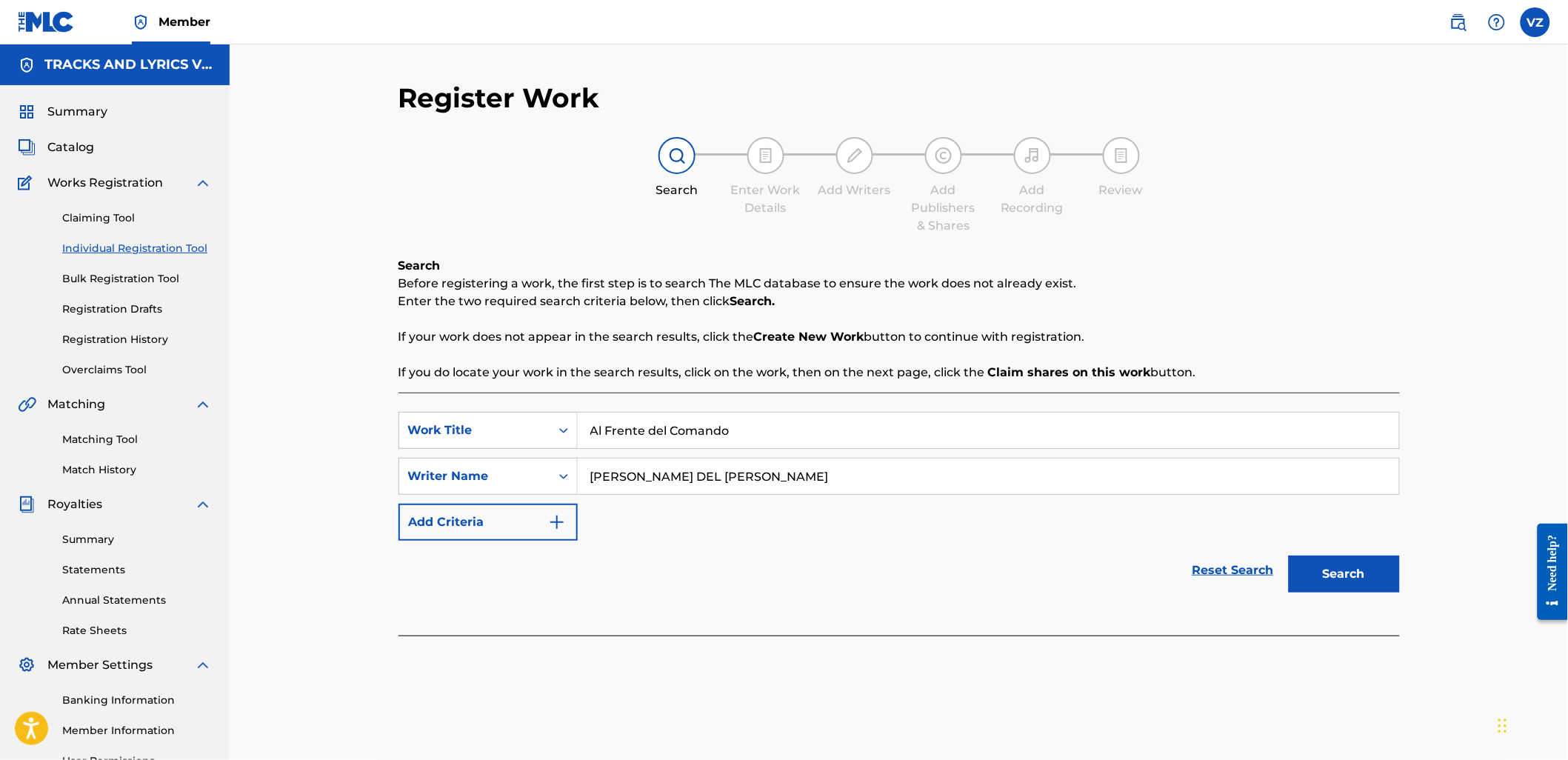
type input "[PERSON_NAME] DEL [PERSON_NAME]"
click at [1375, 571] on button "Search" at bounding box center [1345, 574] width 111 height 37
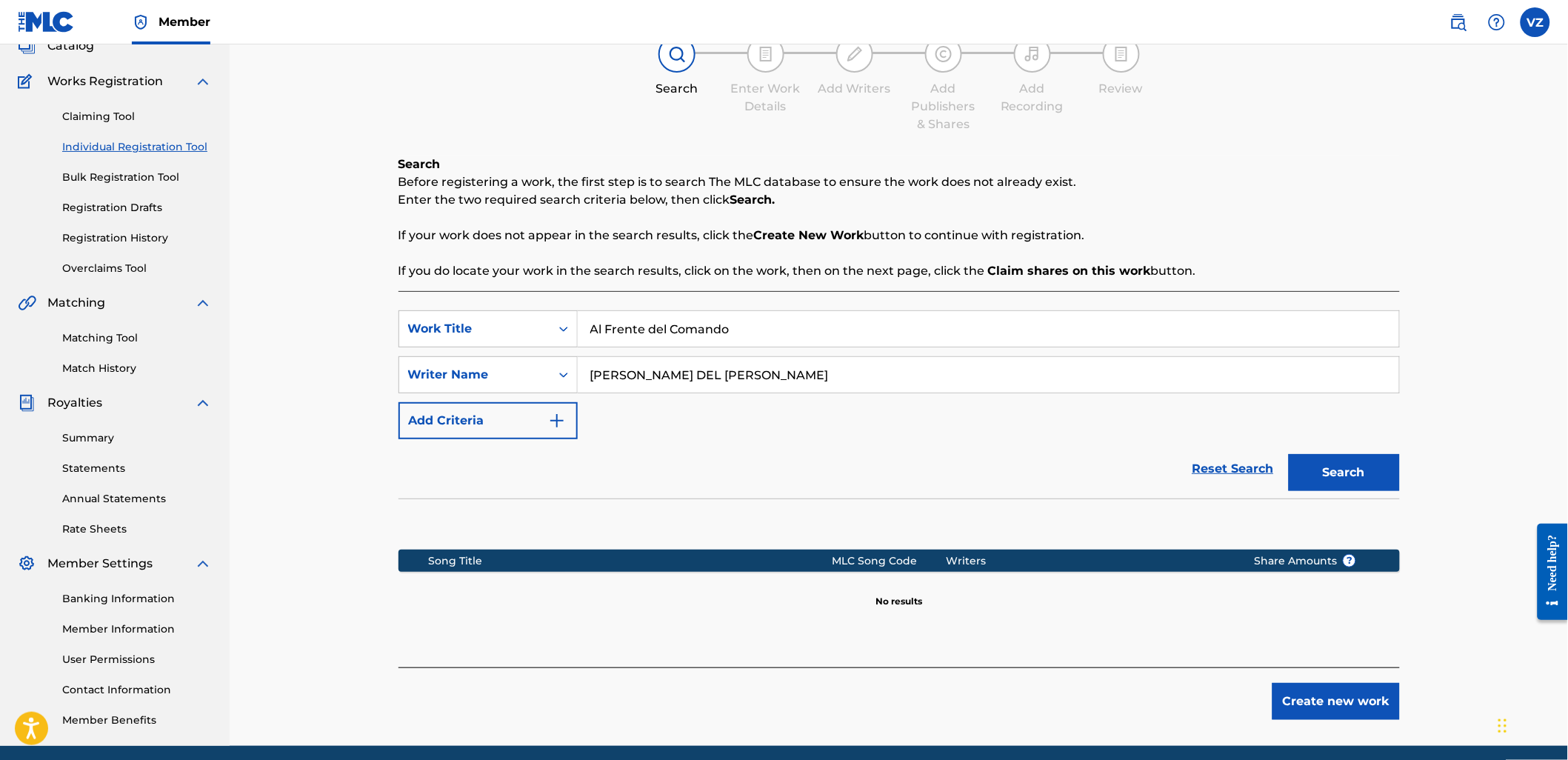
scroll to position [158, 0]
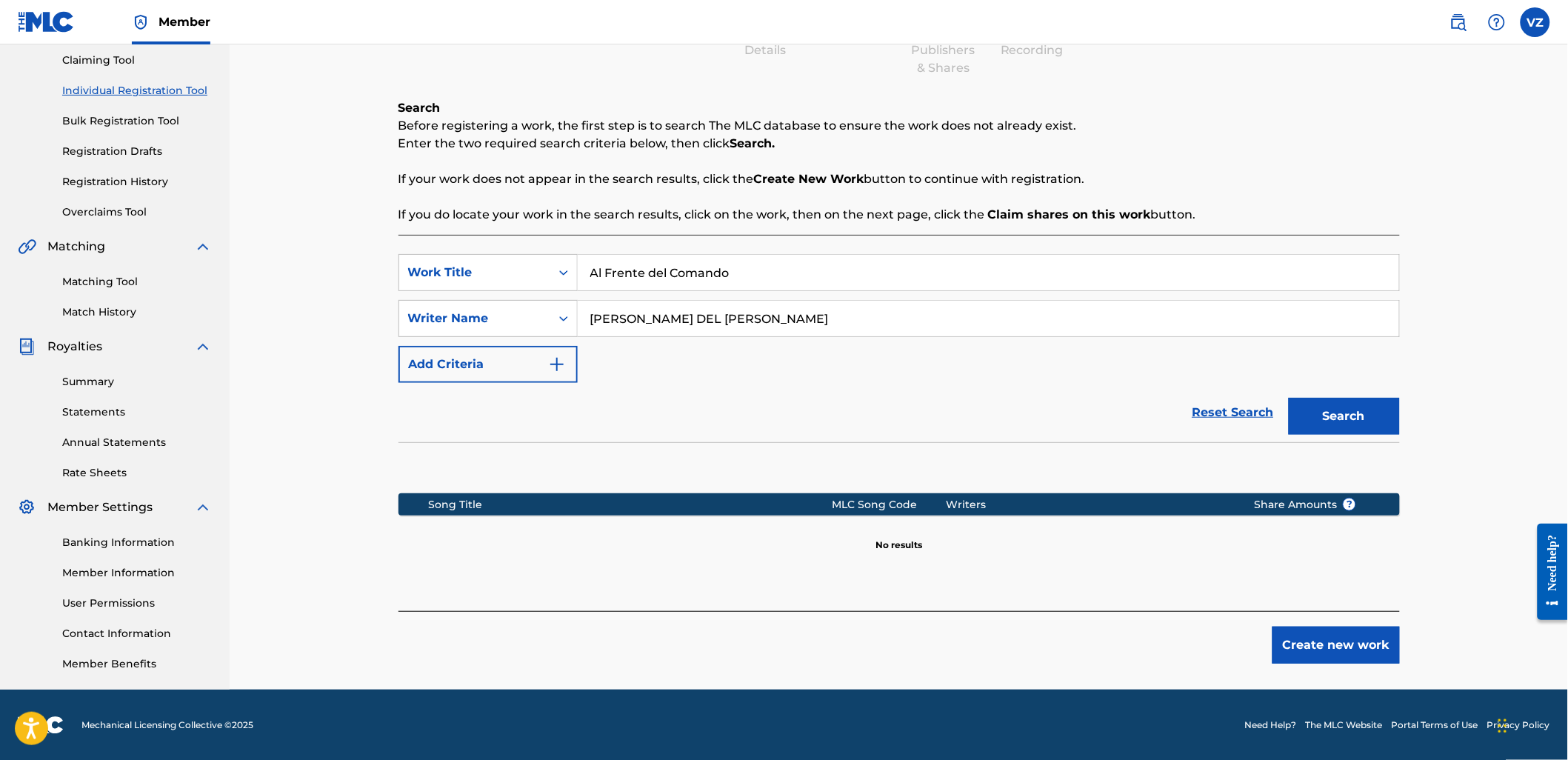
click at [1305, 630] on button "Create new work" at bounding box center [1336, 645] width 127 height 37
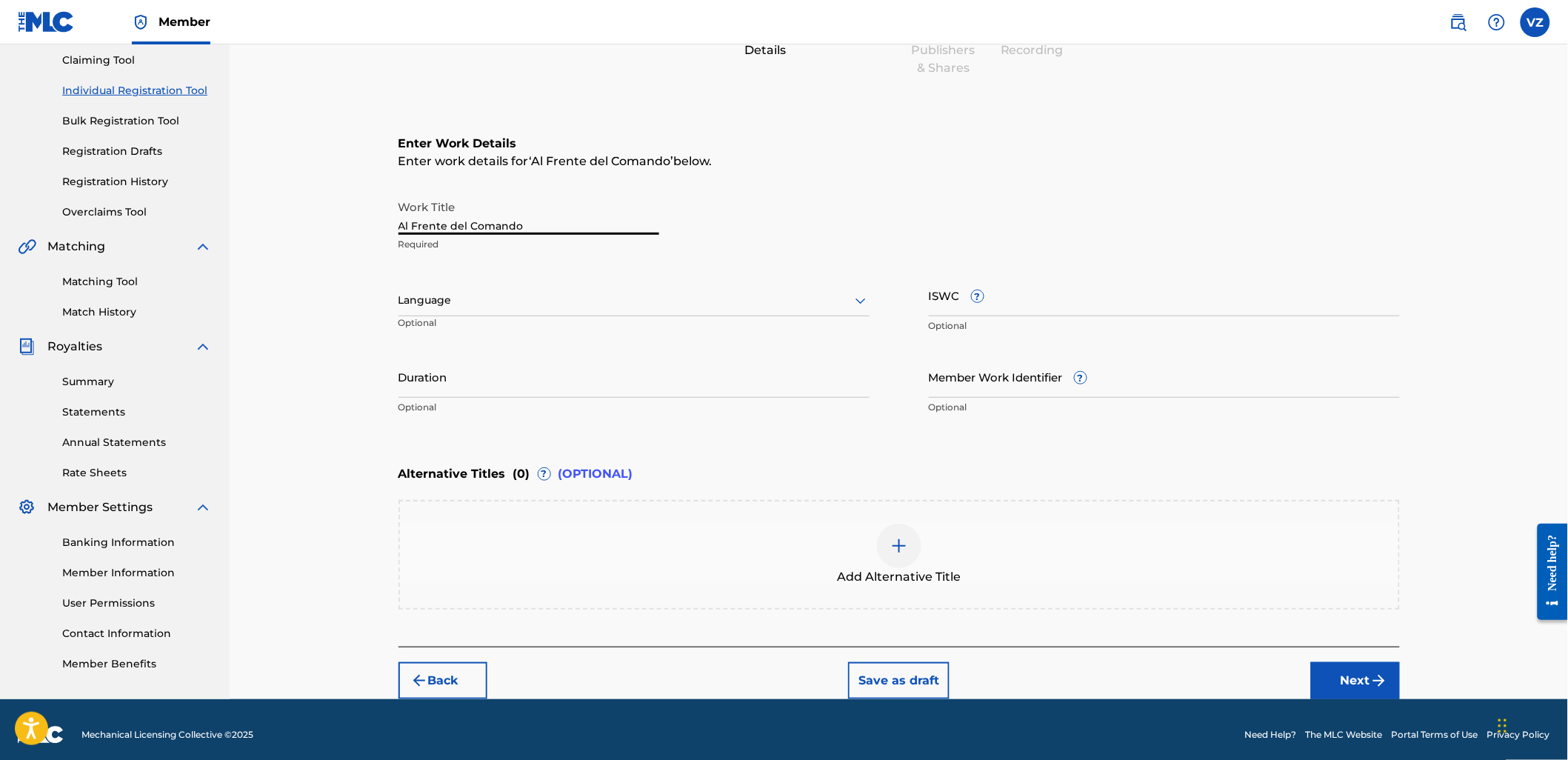
click at [427, 297] on div at bounding box center [634, 300] width 471 height 18
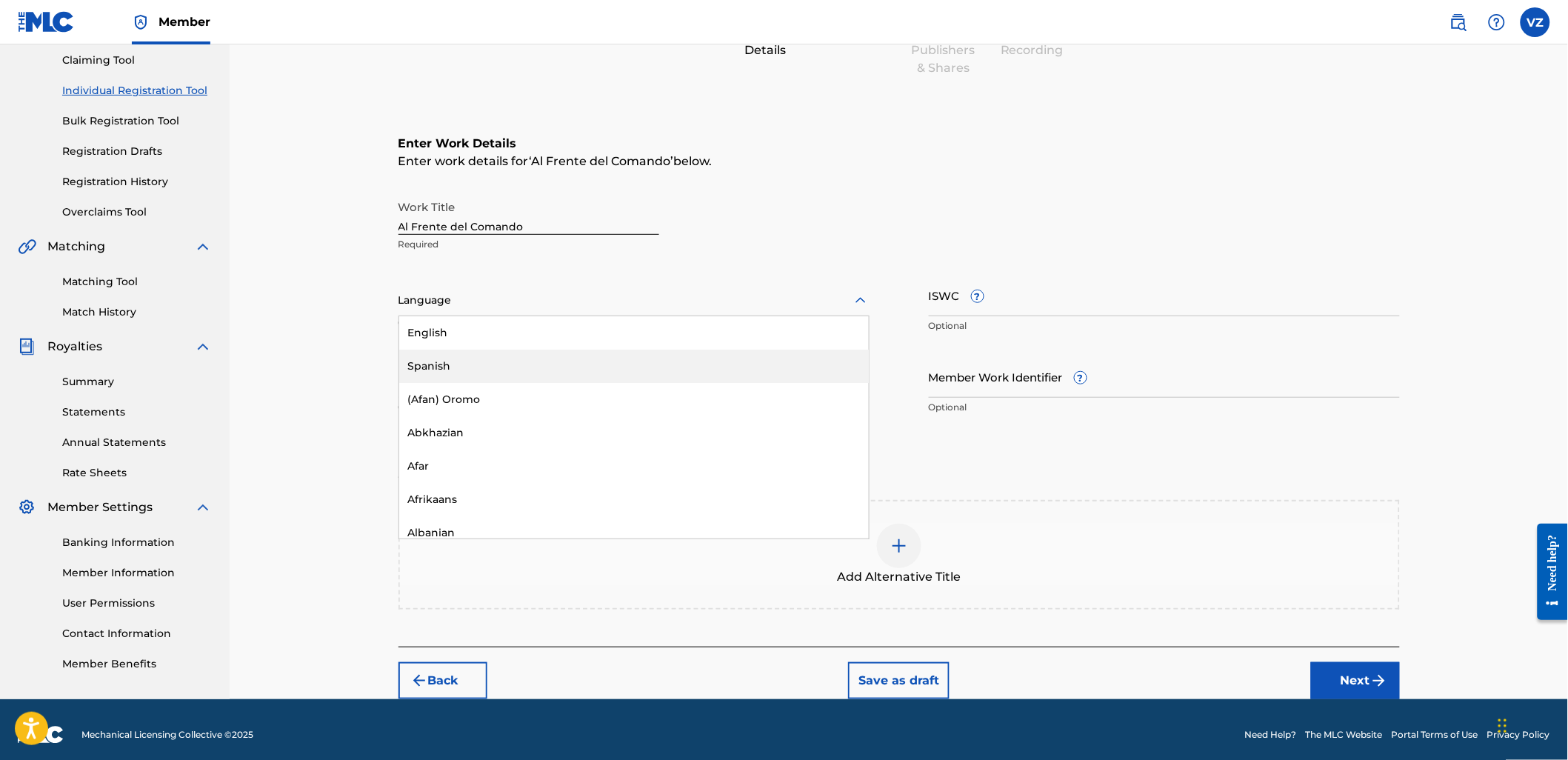
click at [458, 369] on div "Spanish" at bounding box center [633, 366] width 470 height 34
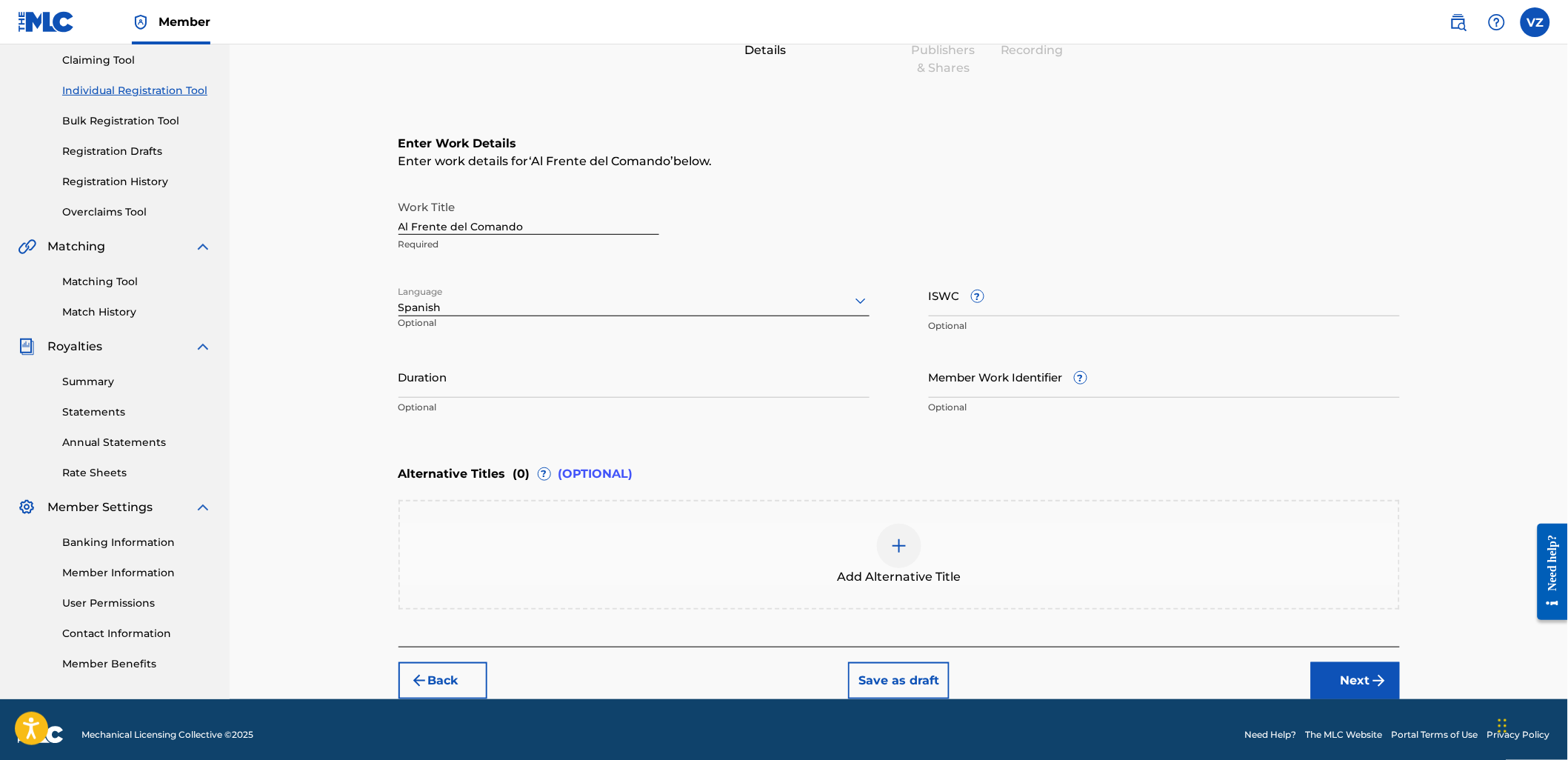
click at [1154, 303] on input "ISWC ?" at bounding box center [1164, 295] width 471 height 42
paste input "T3309399660"
type input "T3309399660"
click at [1359, 662] on button "Next" at bounding box center [1355, 680] width 89 height 37
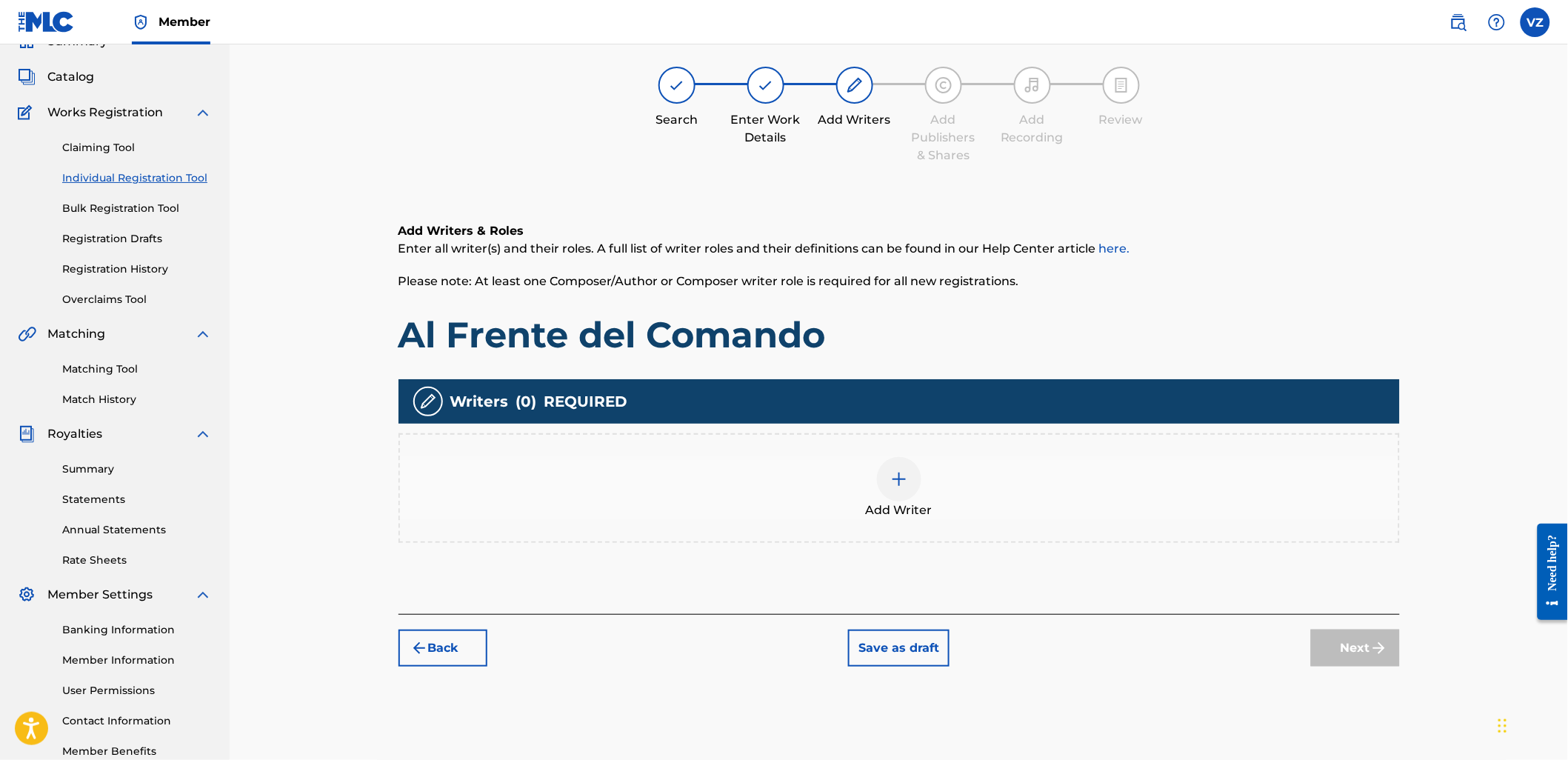
scroll to position [66, 0]
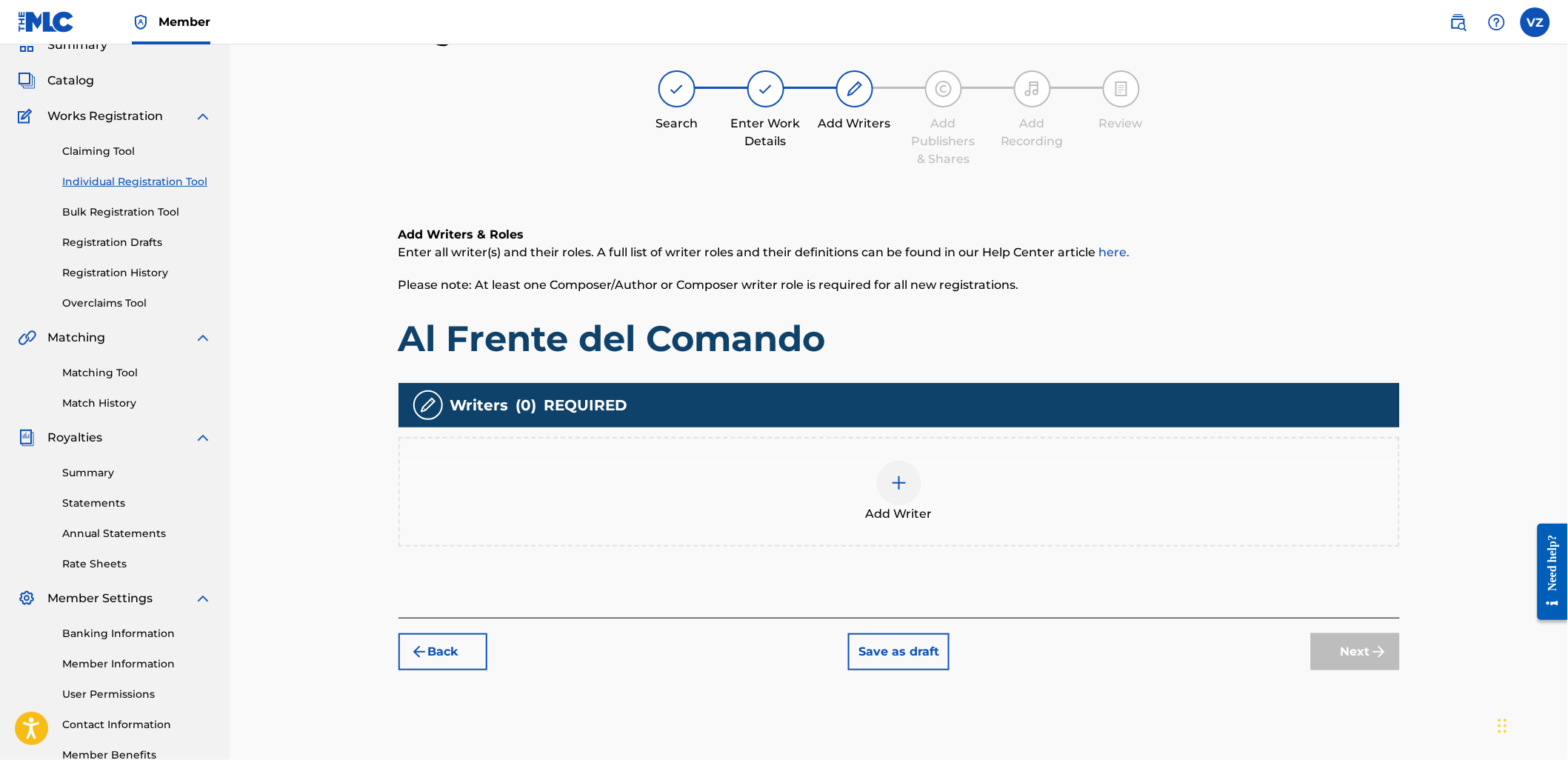
click at [905, 483] on img at bounding box center [899, 483] width 18 height 18
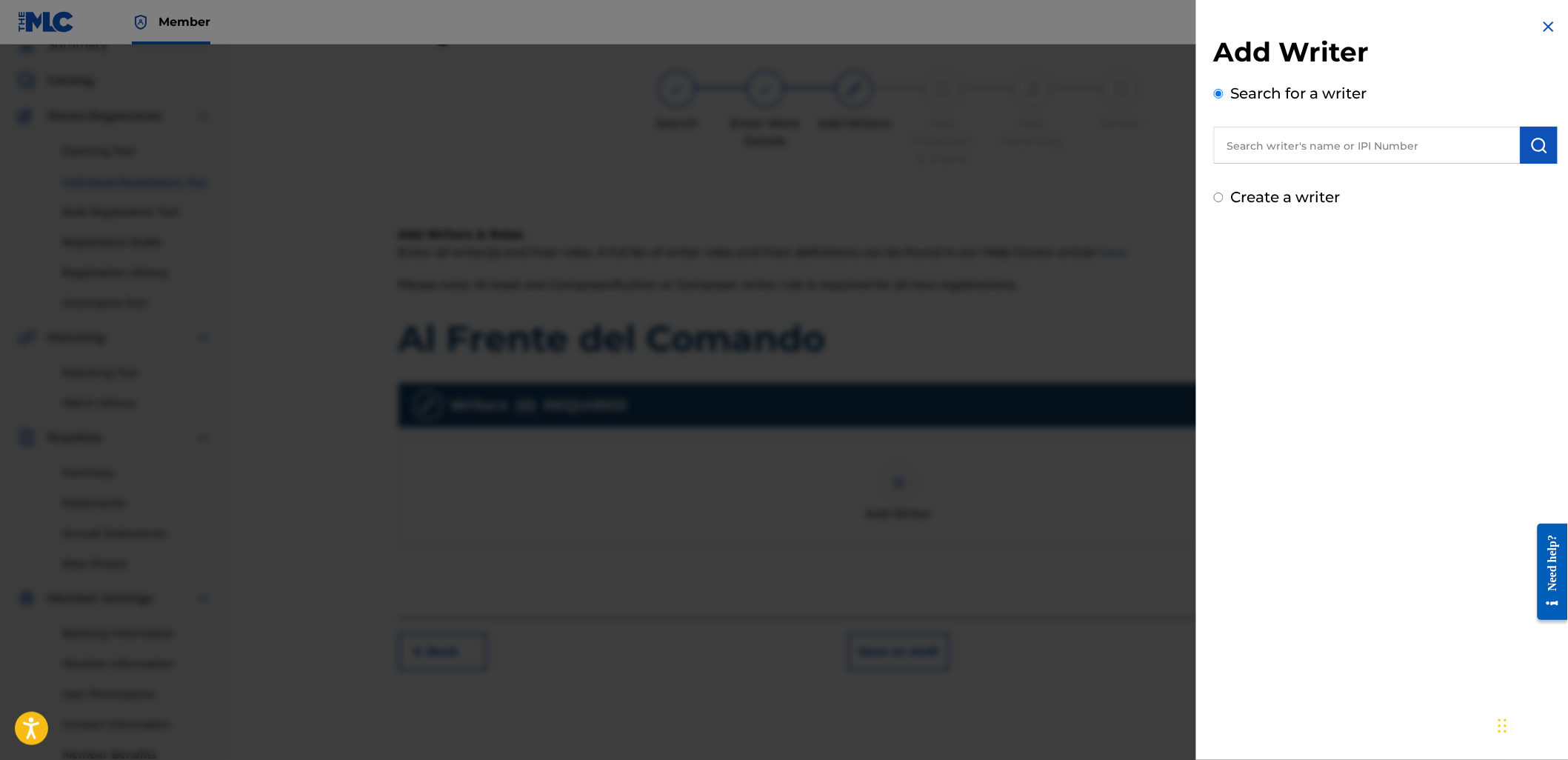
click at [1404, 142] on input "text" at bounding box center [1367, 144] width 307 height 37
paste input "01172814068"
type input "01172814068"
click at [1543, 136] on img "submit" at bounding box center [1540, 145] width 18 height 18
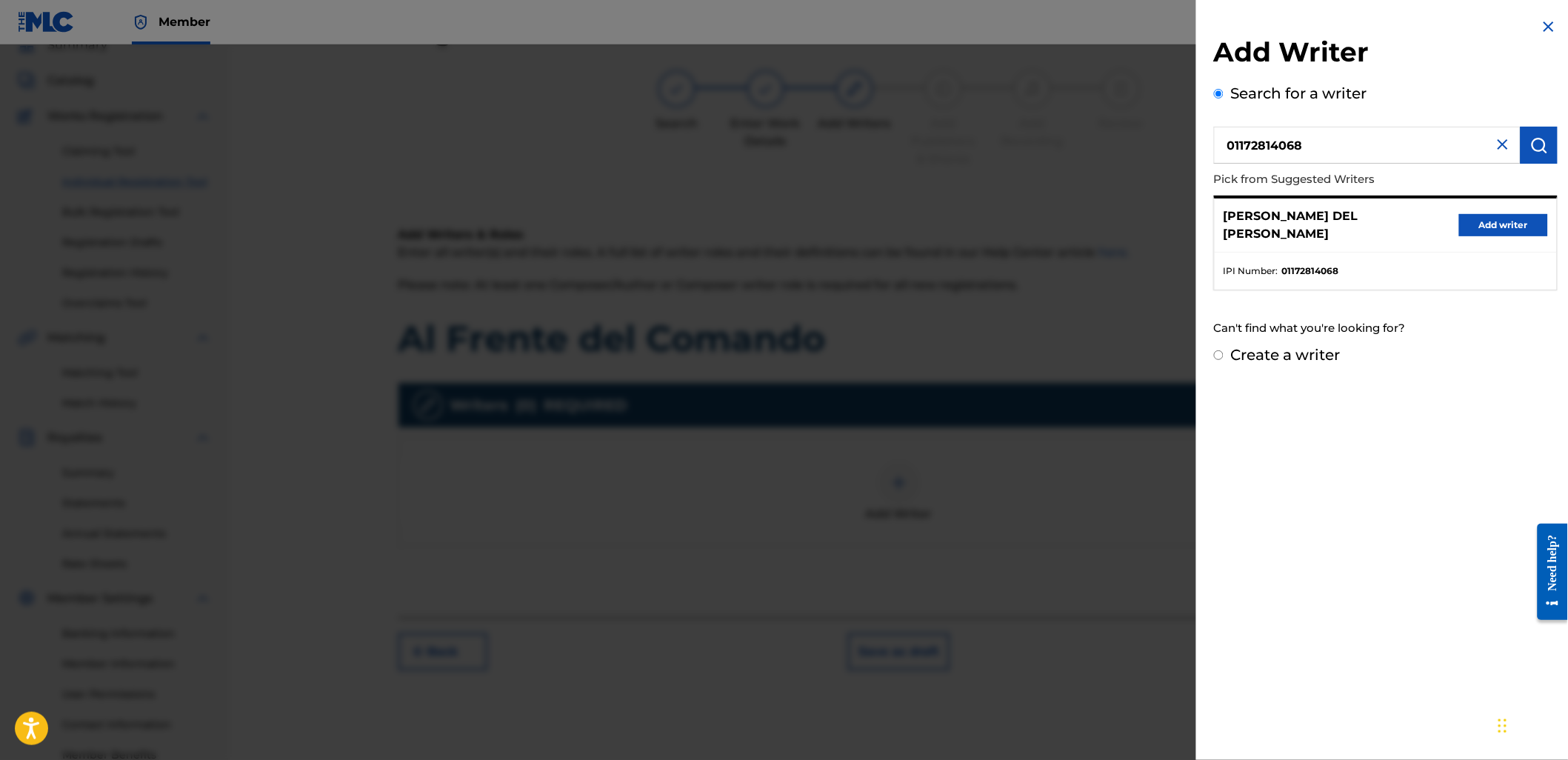
click at [1484, 231] on button "Add writer" at bounding box center [1503, 225] width 89 height 22
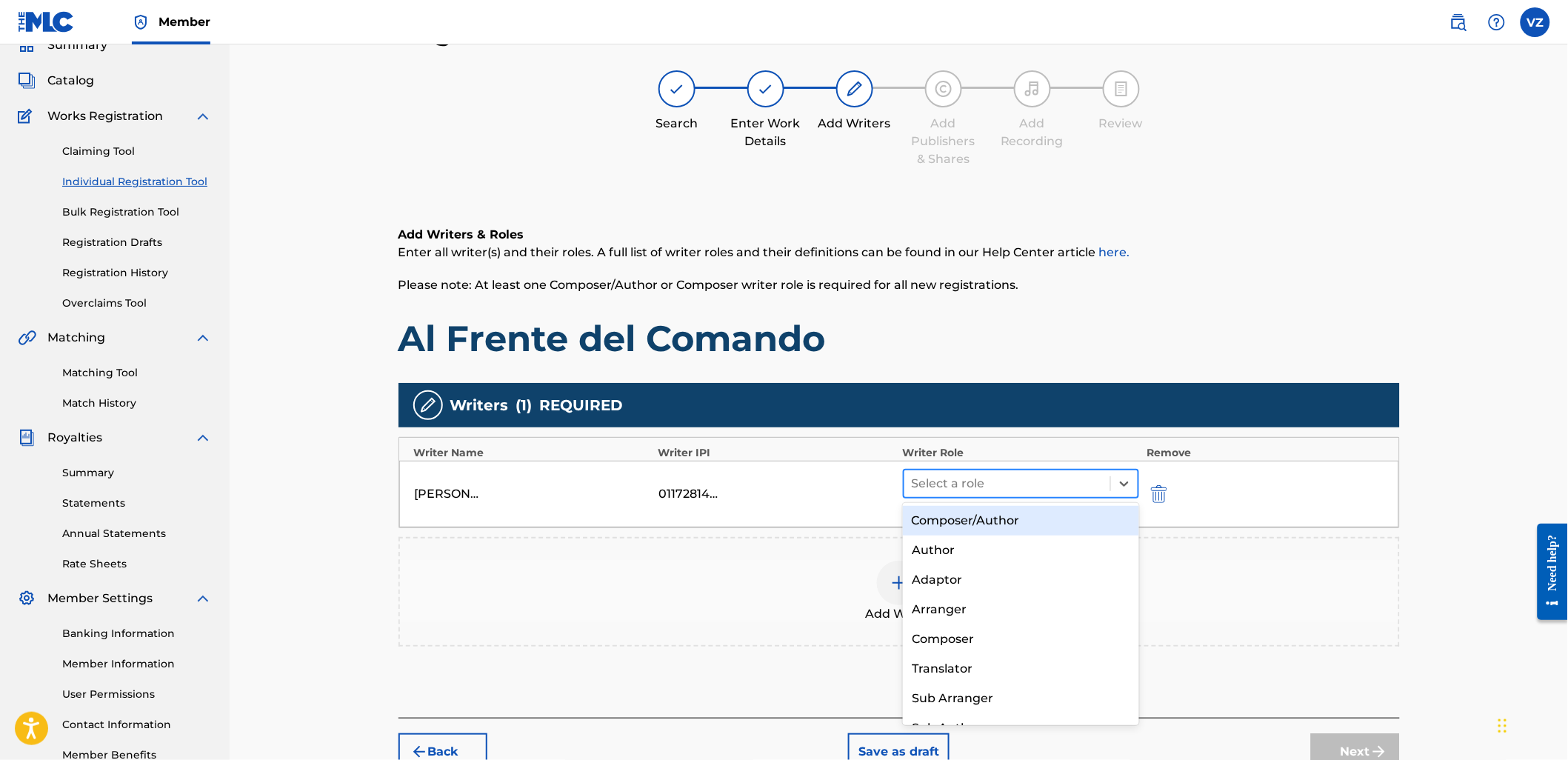
click at [973, 479] on div at bounding box center [1007, 483] width 192 height 21
click at [972, 515] on div "Composer/Author" at bounding box center [1021, 520] width 236 height 30
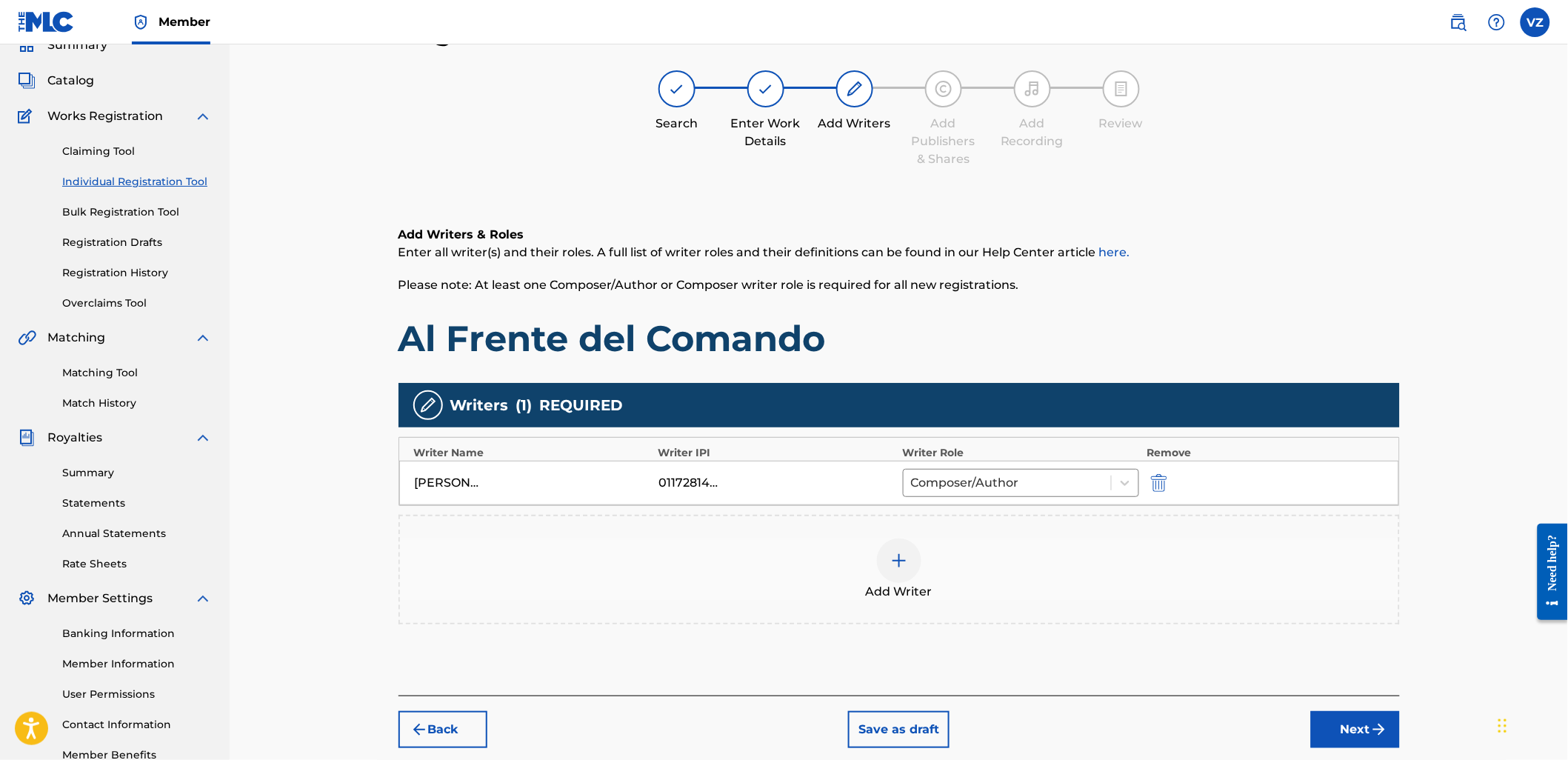
click at [1350, 728] on button "Next" at bounding box center [1355, 729] width 89 height 37
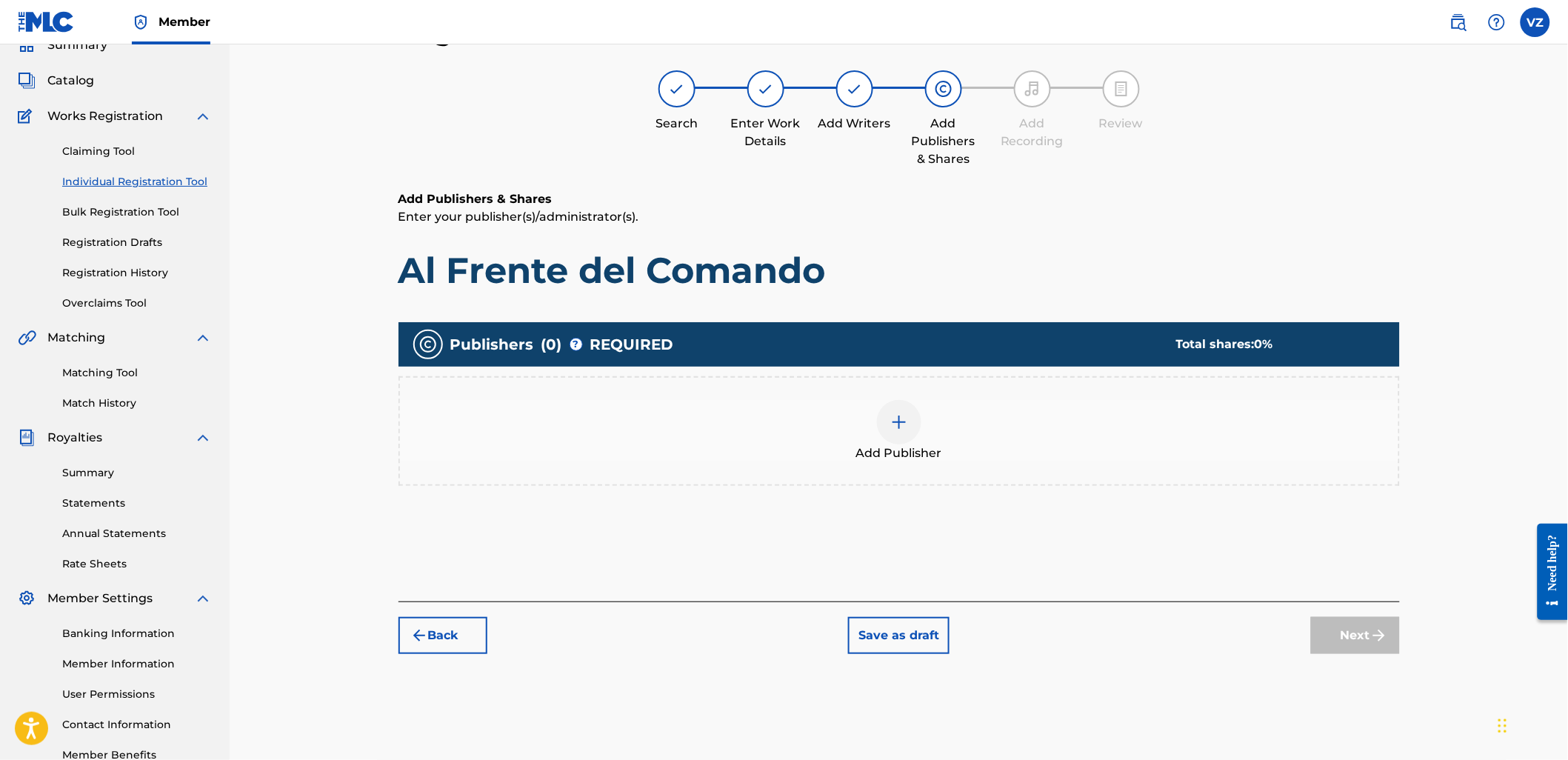
click at [883, 429] on div at bounding box center [898, 421] width 45 height 44
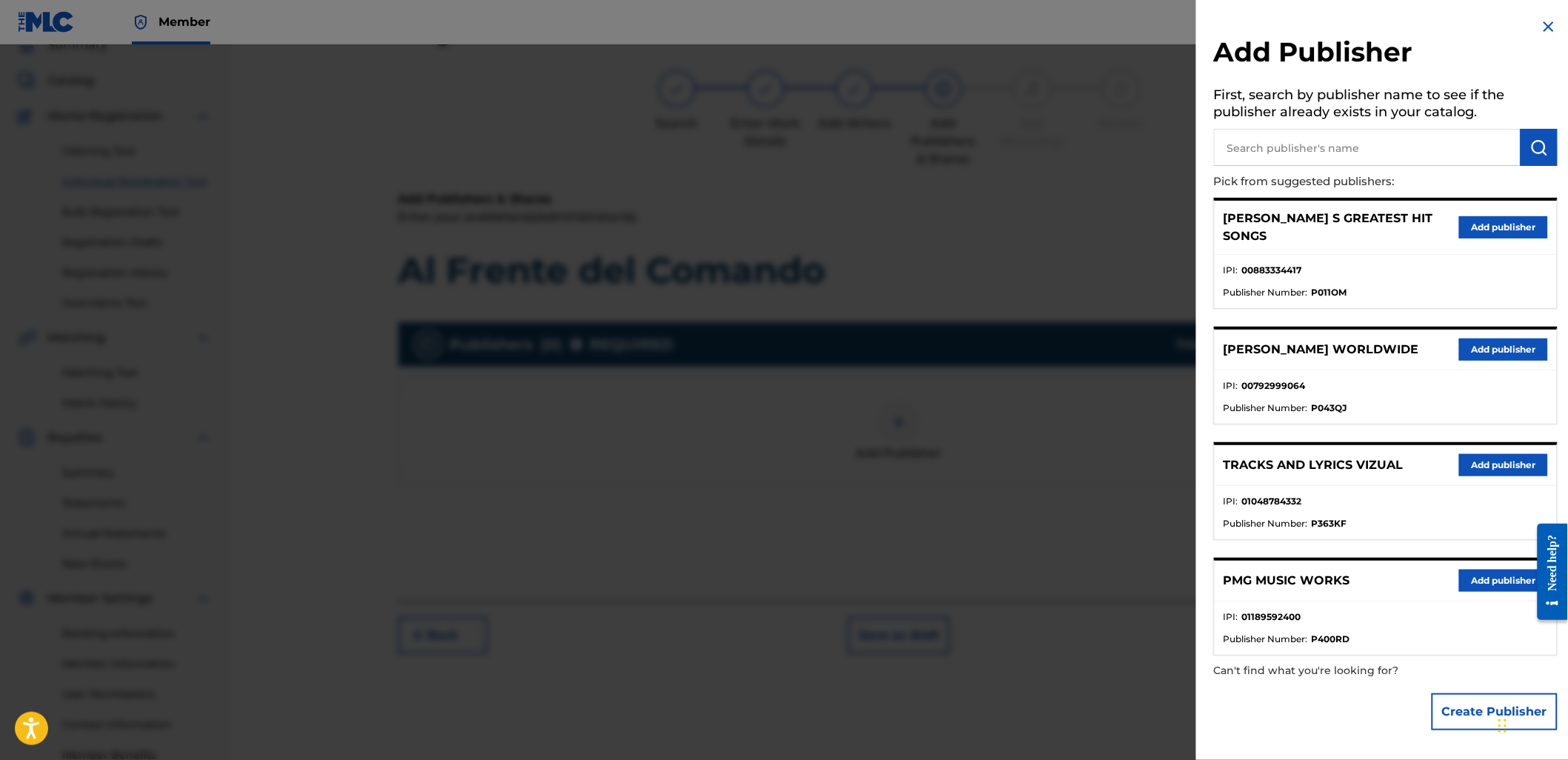
click at [1494, 454] on button "Add publisher" at bounding box center [1503, 465] width 89 height 22
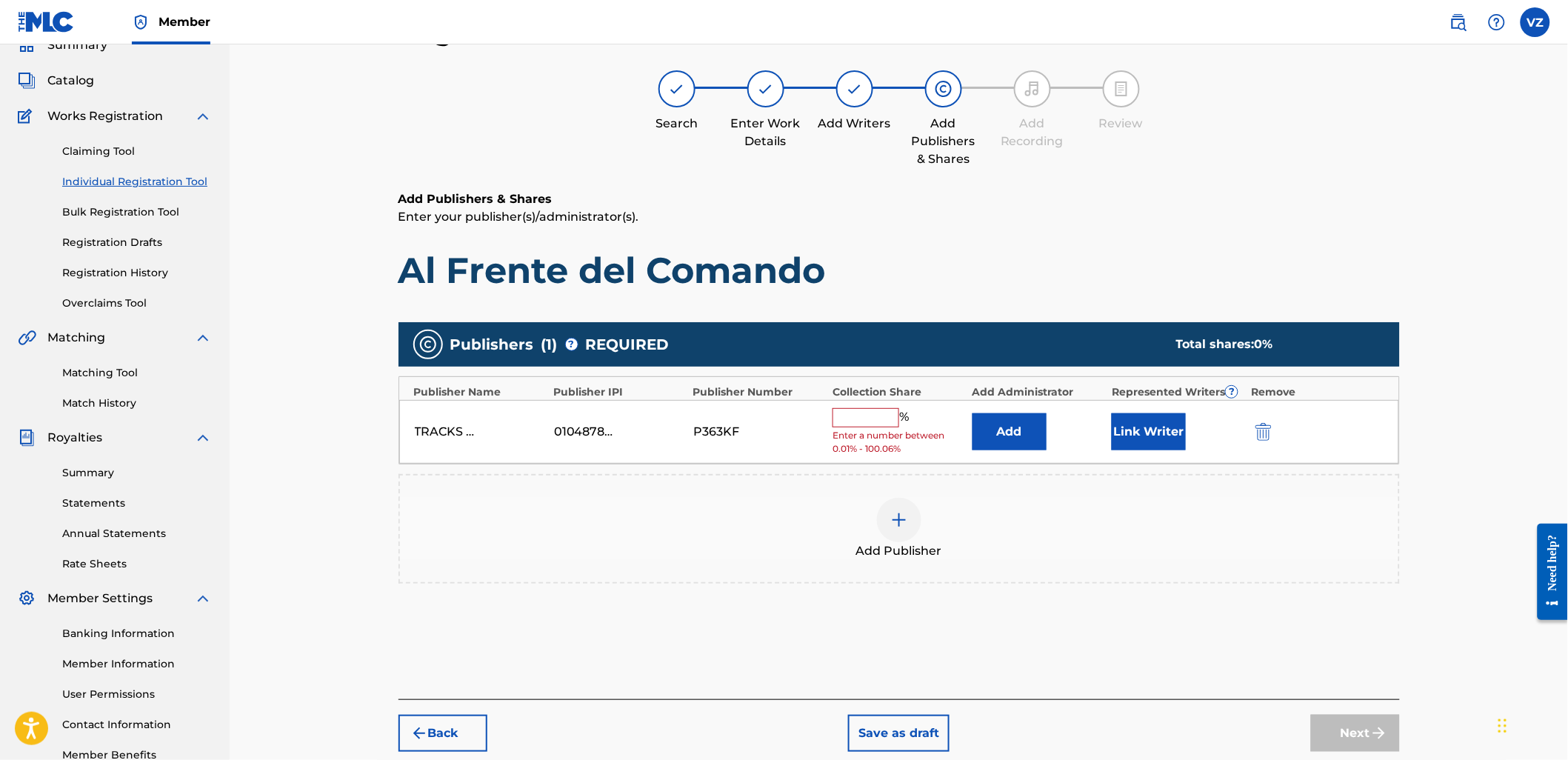
click at [861, 417] on input "text" at bounding box center [865, 417] width 66 height 19
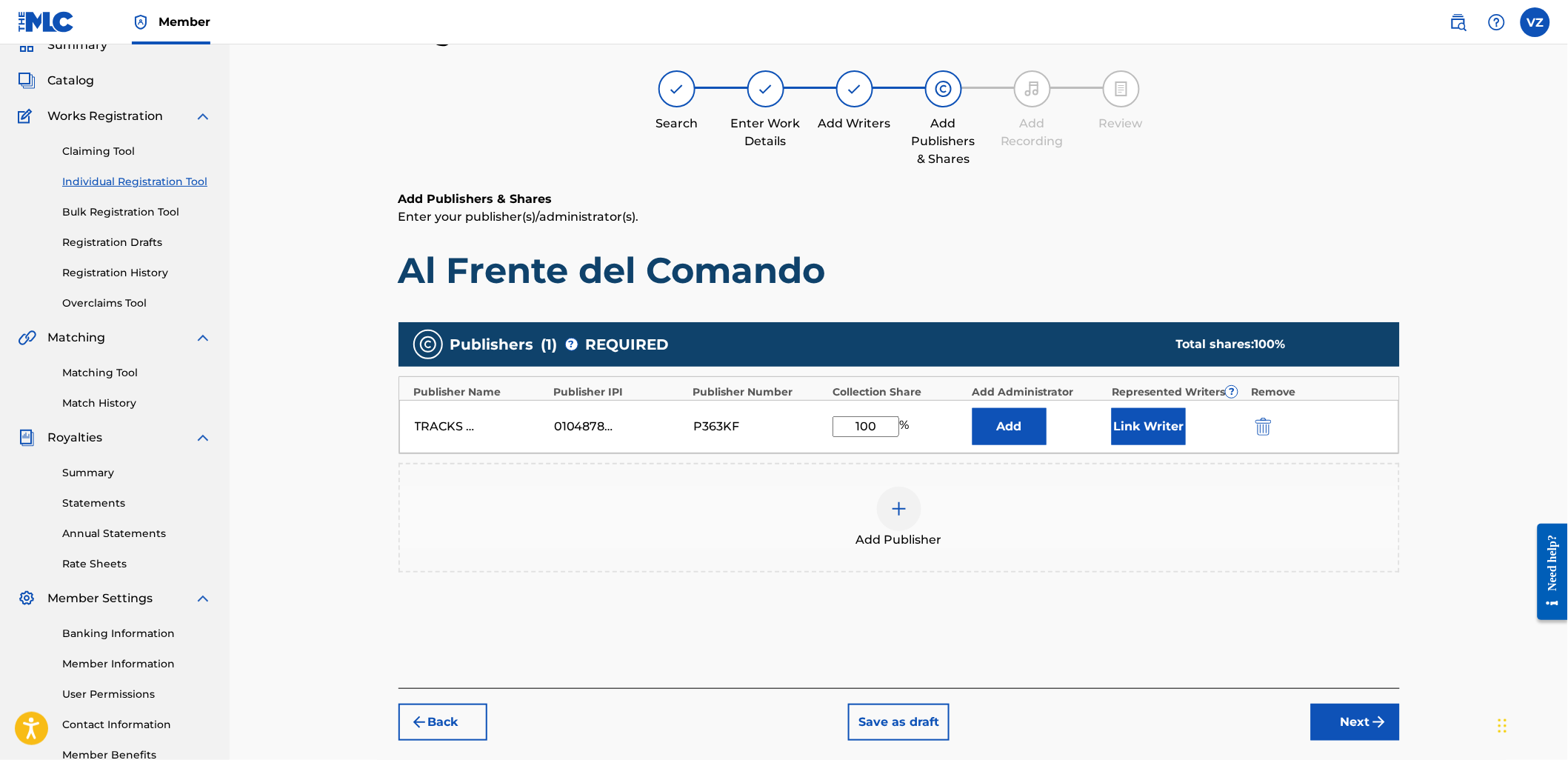
type input "100"
click at [1187, 431] on div "Link Writer" at bounding box center [1177, 426] width 132 height 37
click at [1157, 427] on button "Link Writer" at bounding box center [1149, 426] width 74 height 37
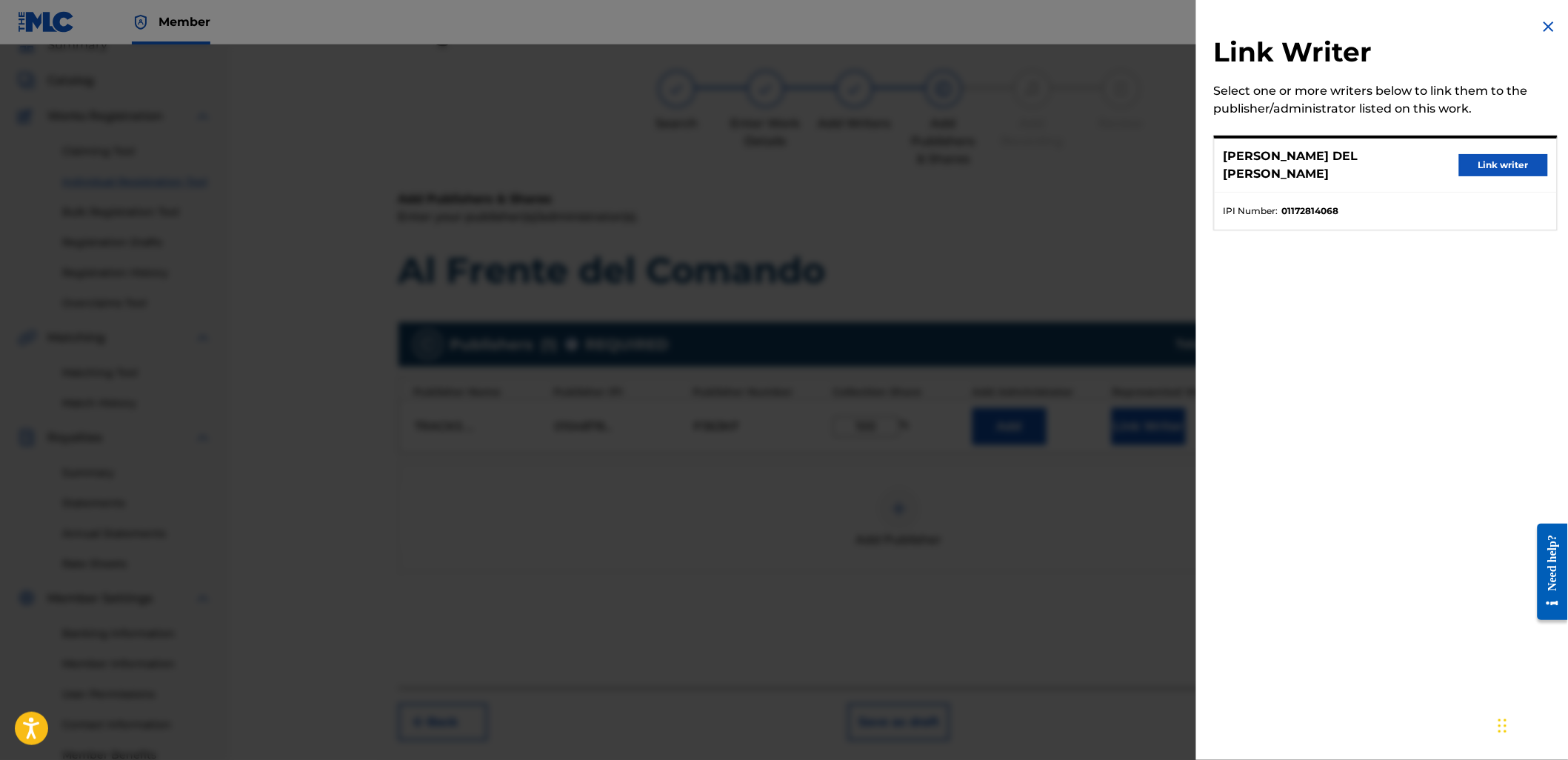
click at [1498, 166] on button "Link writer" at bounding box center [1503, 165] width 89 height 22
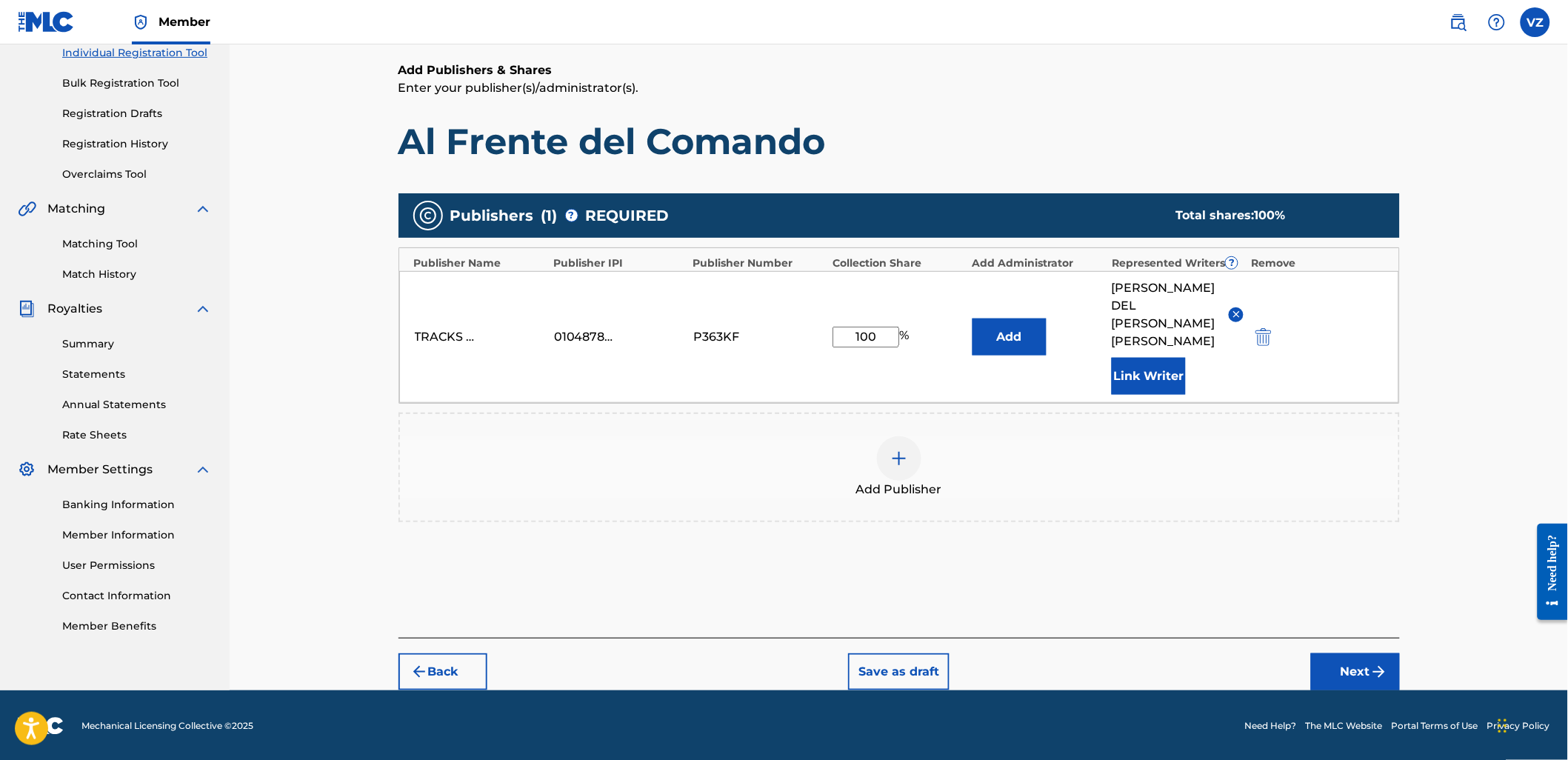
click at [1374, 659] on button "Next" at bounding box center [1355, 671] width 89 height 37
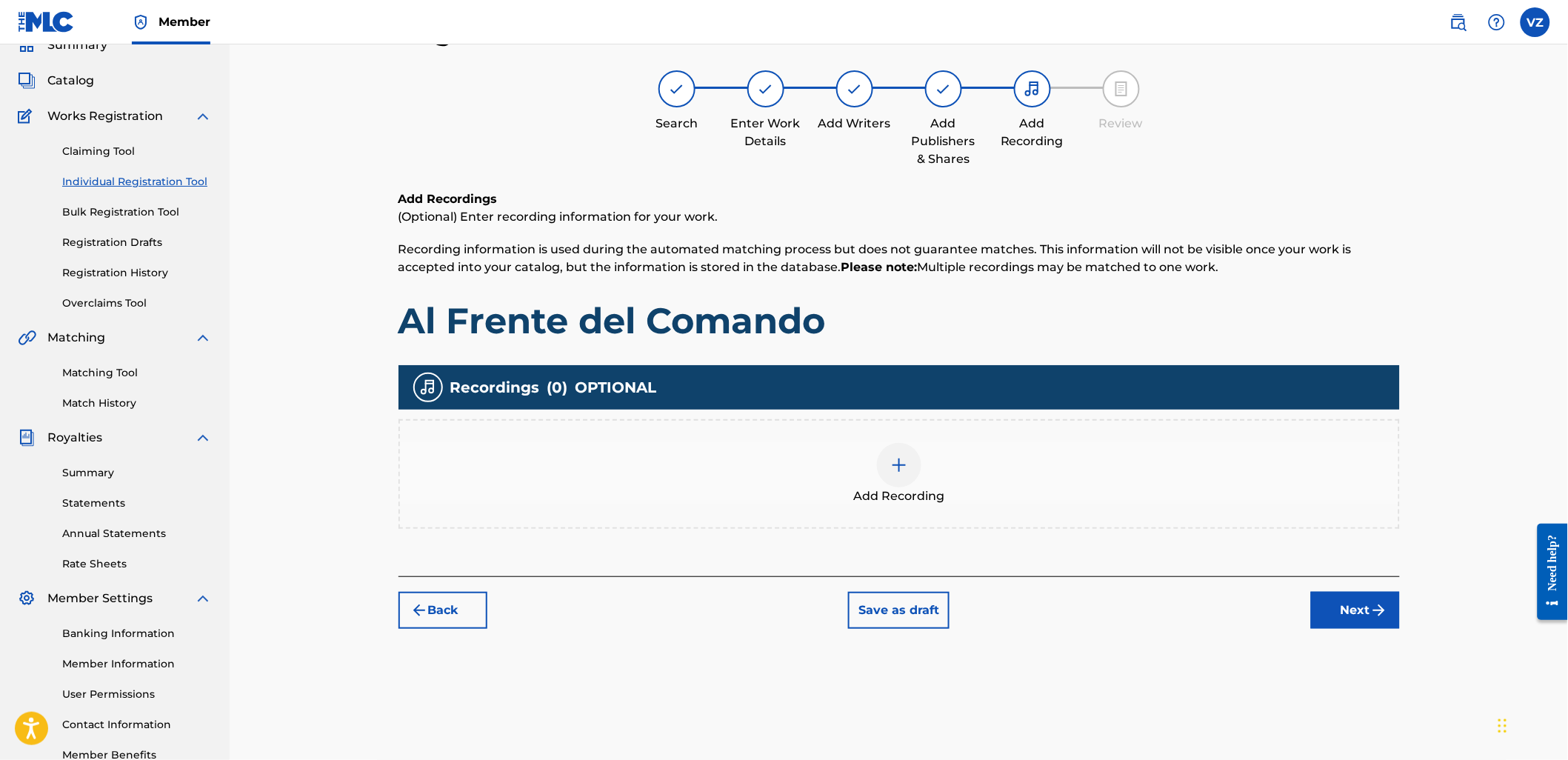
click at [1368, 597] on button "Next" at bounding box center [1355, 609] width 89 height 37
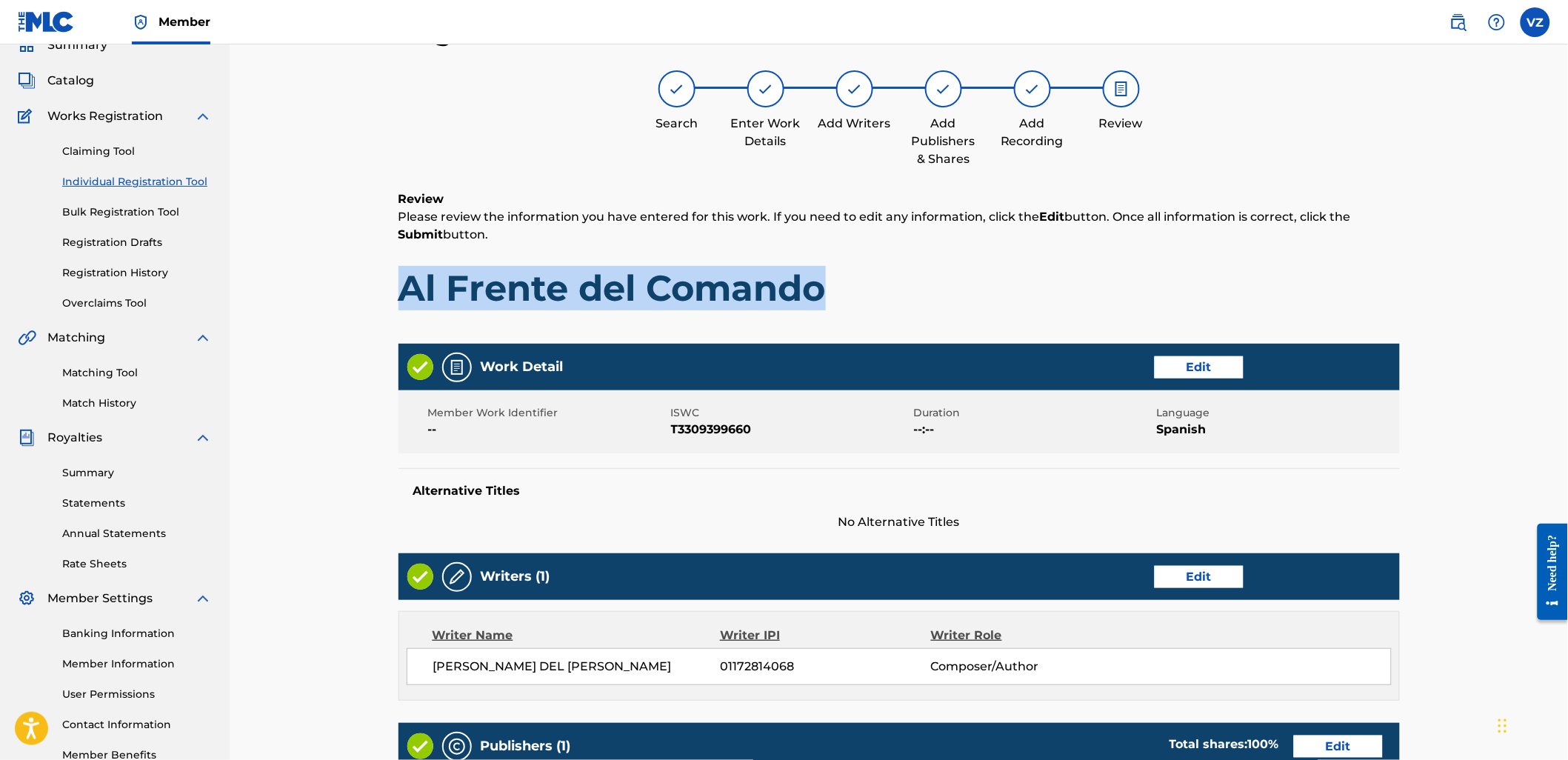
drag, startPoint x: 868, startPoint y: 292, endPoint x: 322, endPoint y: 279, distance: 546.2
click at [323, 280] on div "Register Work Search Enter Work Details Add Writers Add Publishers & Shares Add…" at bounding box center [898, 530] width 1338 height 1105
copy h1 "Al Frente del Comando"
click at [924, 261] on div "Review Please review the information you have entered for this work. If you nee…" at bounding box center [899, 262] width 1001 height 143
click at [980, 326] on div "Review Please review the information you have entered for this work. If you nee…" at bounding box center [899, 262] width 1001 height 143
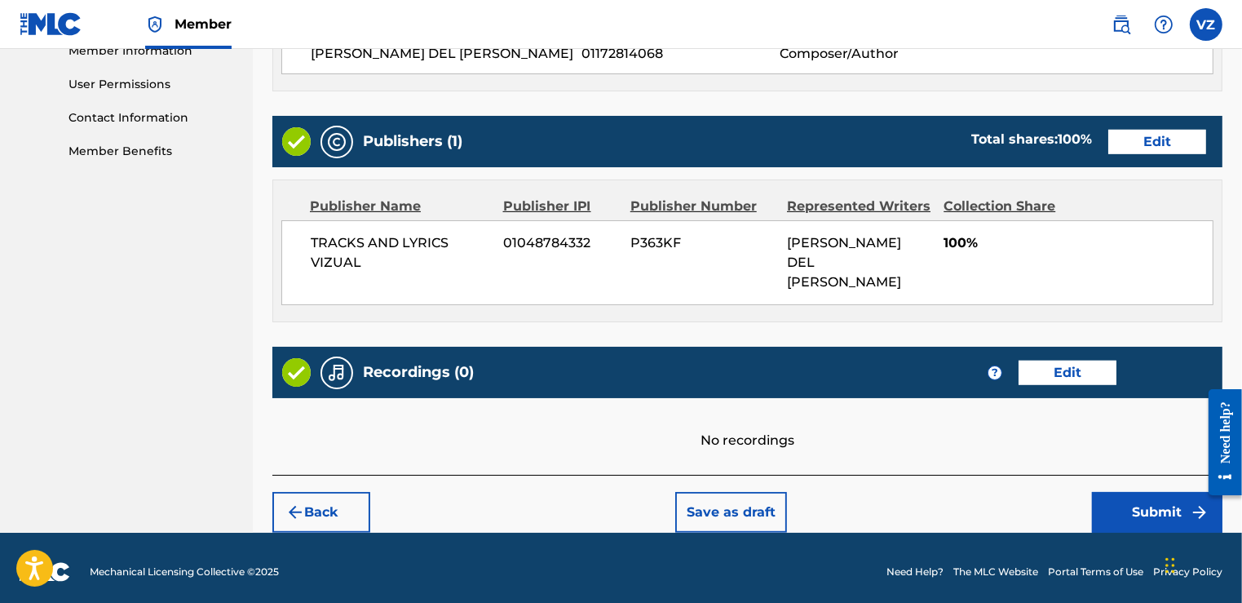
scroll to position [767, 0]
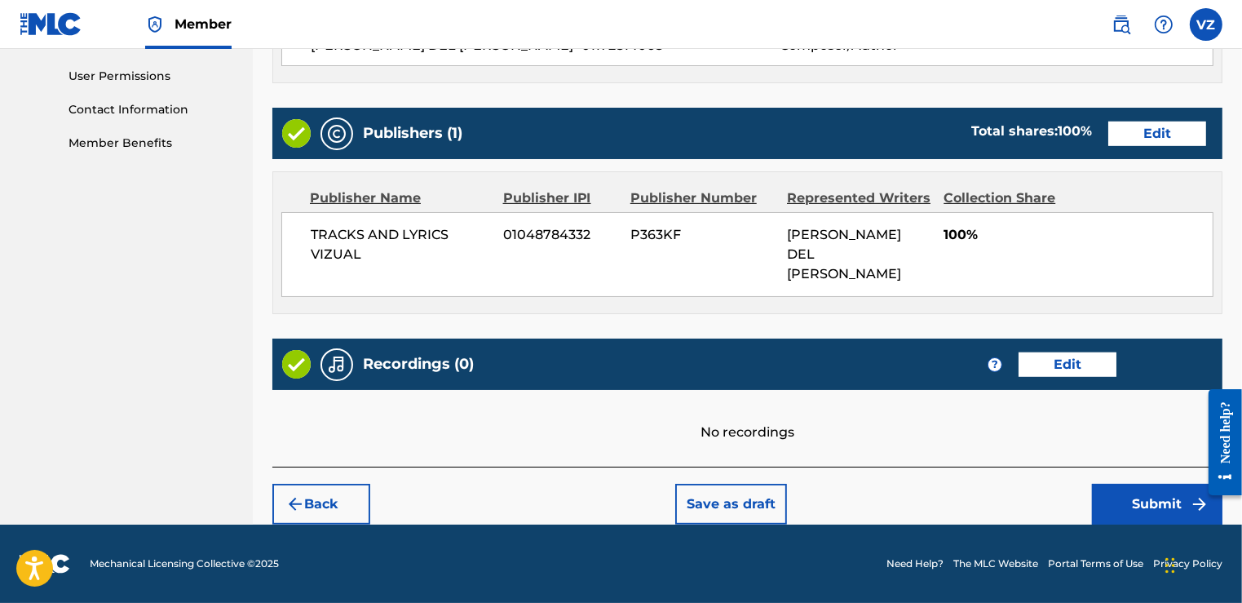
click at [1155, 476] on div "Back Save as draft Submit" at bounding box center [747, 495] width 950 height 58
click at [1155, 497] on button "Submit" at bounding box center [1157, 504] width 130 height 41
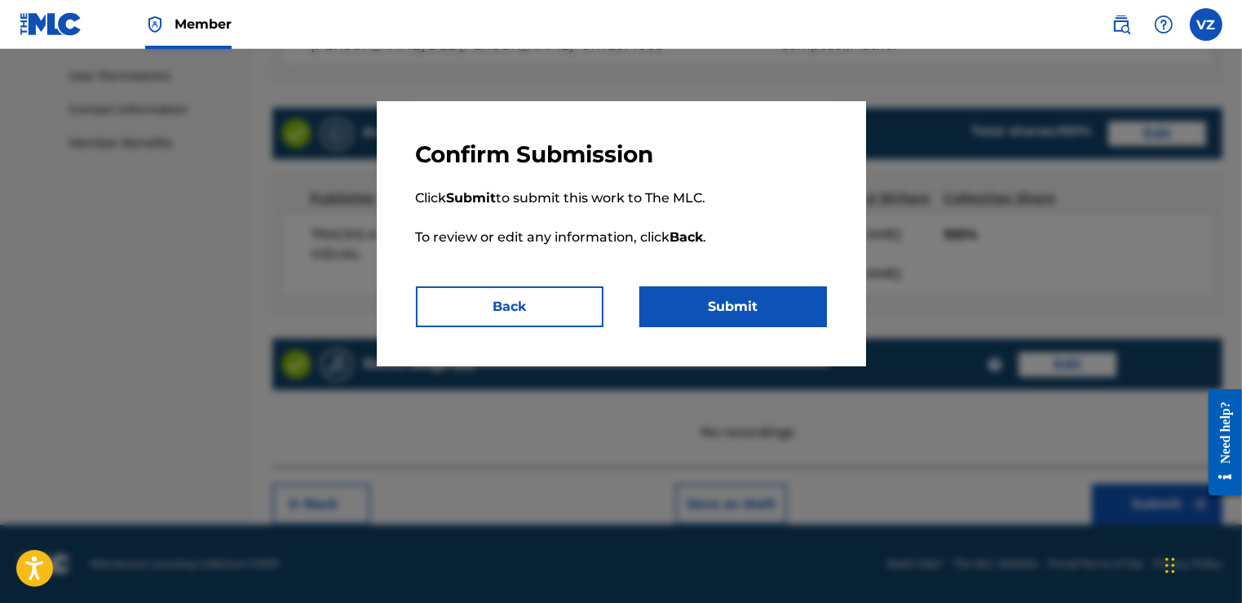
click at [726, 315] on button "Submit" at bounding box center [733, 306] width 188 height 41
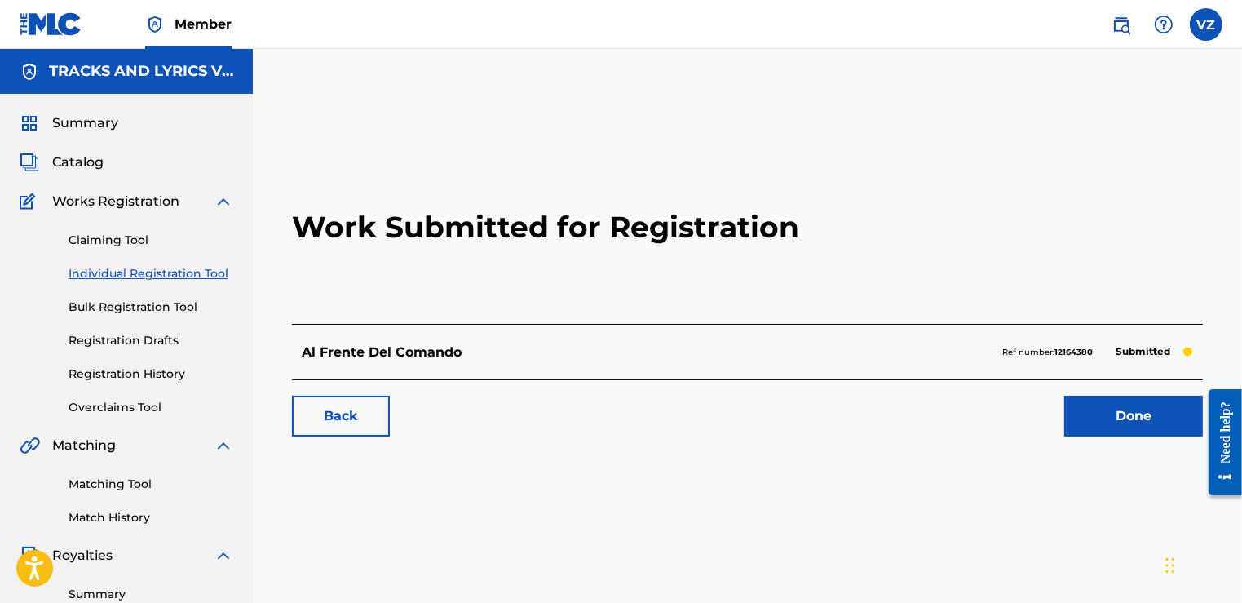
click at [1099, 409] on link "Done" at bounding box center [1133, 415] width 139 height 41
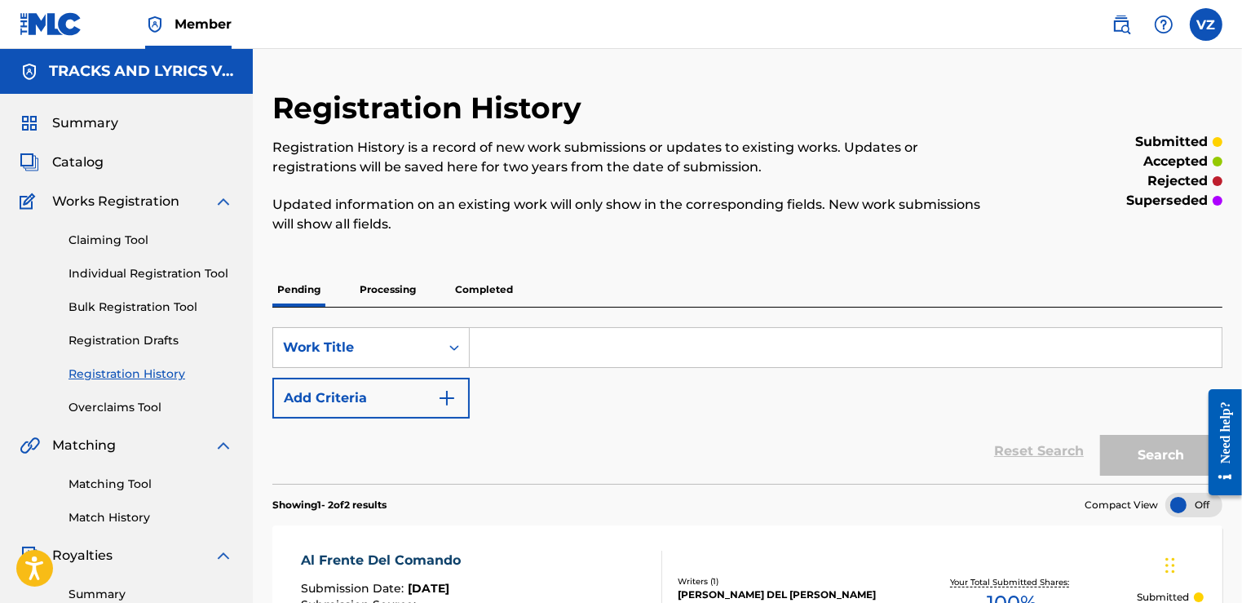
click at [139, 277] on link "Individual Registration Tool" at bounding box center [150, 273] width 165 height 17
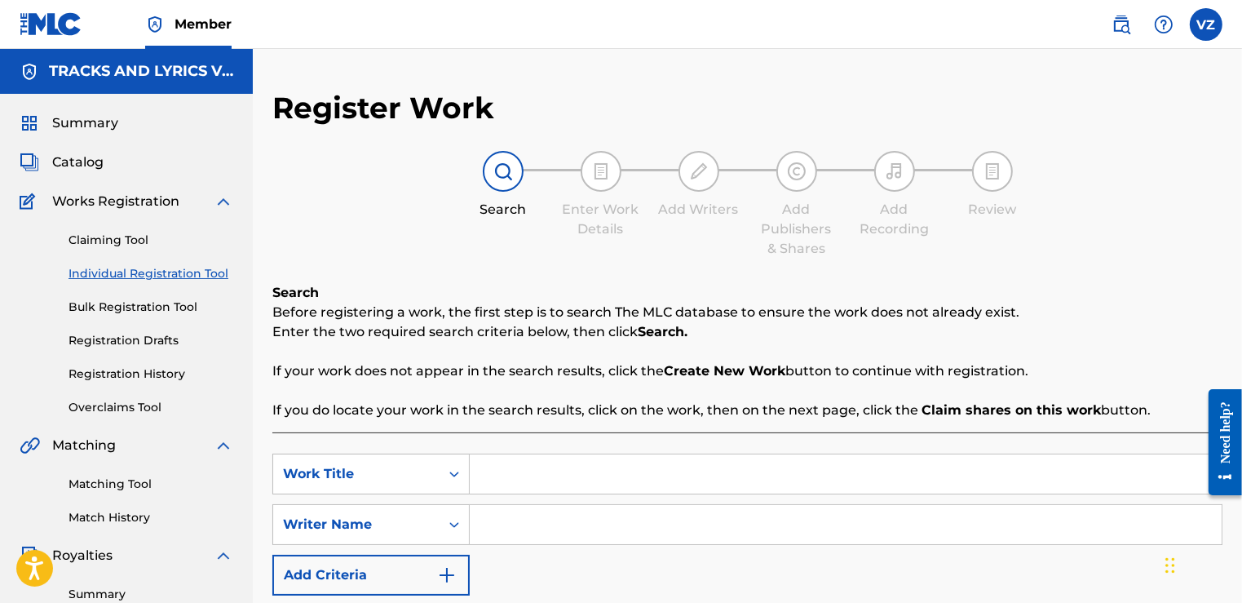
click at [585, 459] on input "Search Form" at bounding box center [846, 473] width 752 height 39
paste input "Demonio de Tazmania"
type input "Demonio de Tazmania"
click at [721, 519] on input "Search Form" at bounding box center [846, 524] width 752 height 39
paste input "[PERSON_NAME] DEL [PERSON_NAME]"
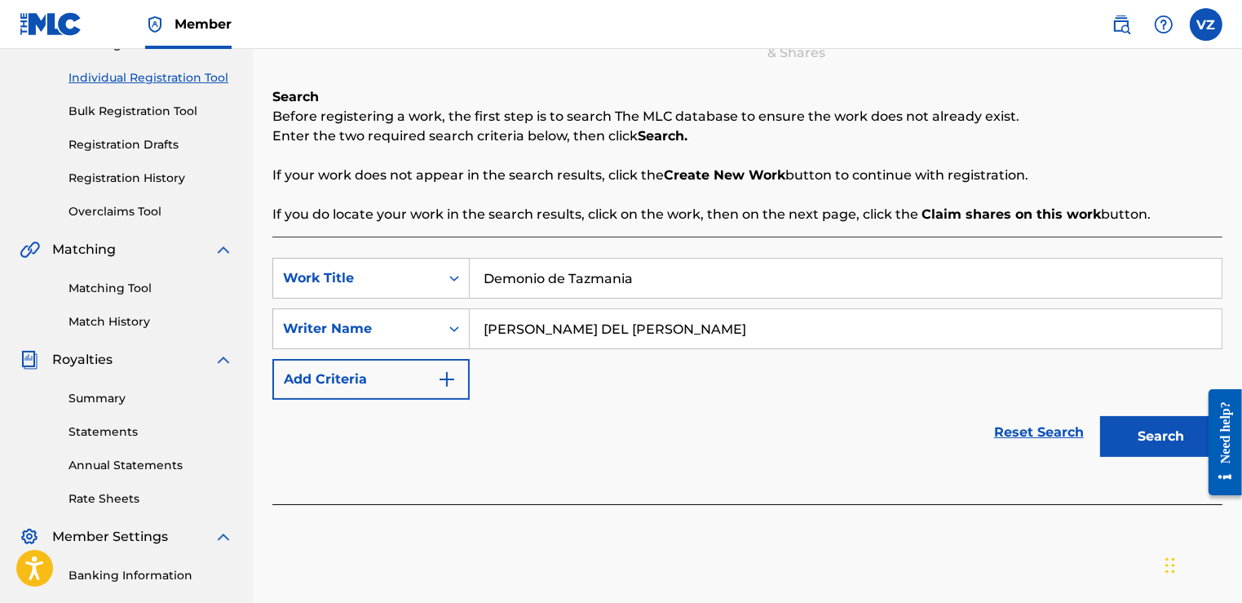
type input "[PERSON_NAME] DEL [PERSON_NAME]"
click at [1177, 439] on button "Search" at bounding box center [1161, 436] width 122 height 41
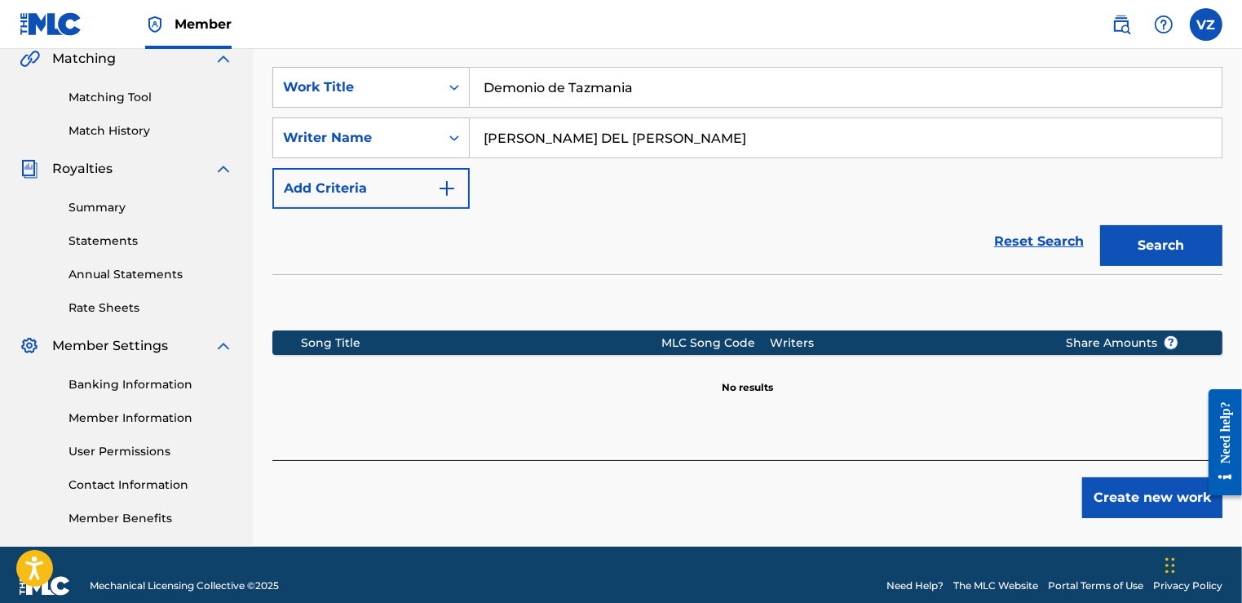
scroll to position [391, 0]
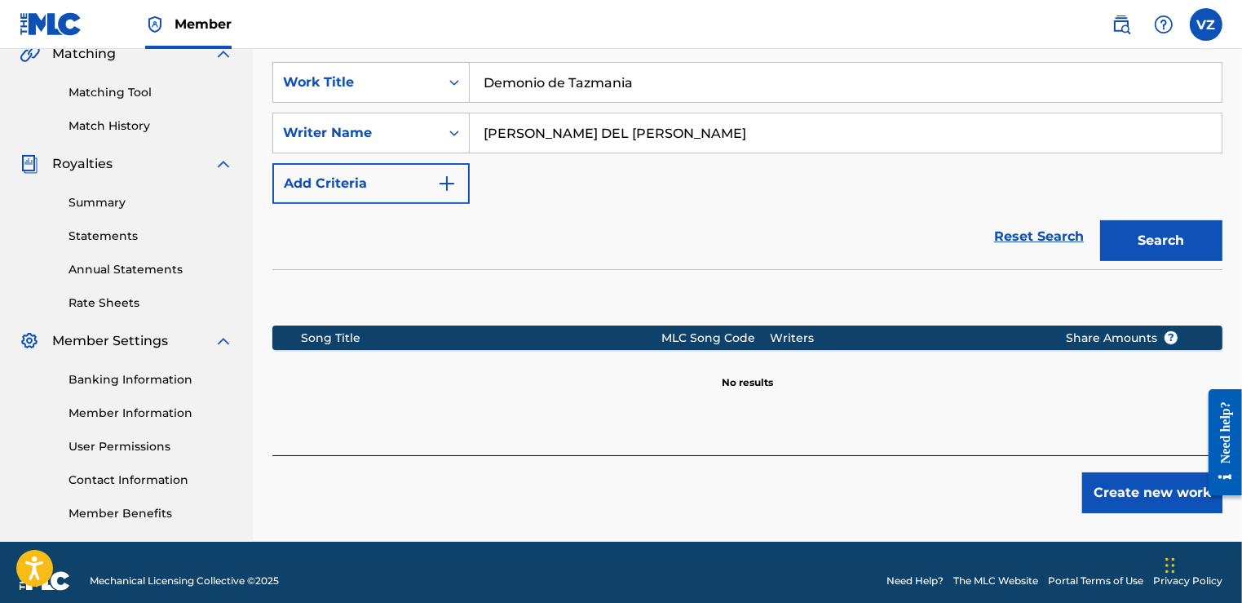
click at [1119, 491] on button "Create new work" at bounding box center [1152, 492] width 140 height 41
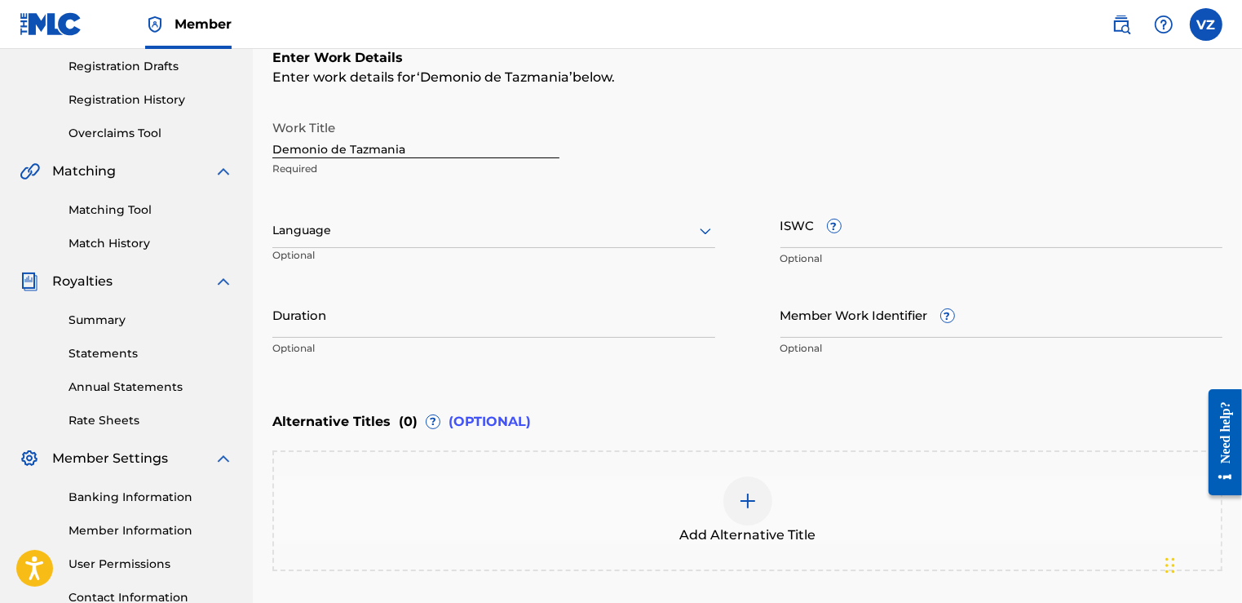
scroll to position [261, 0]
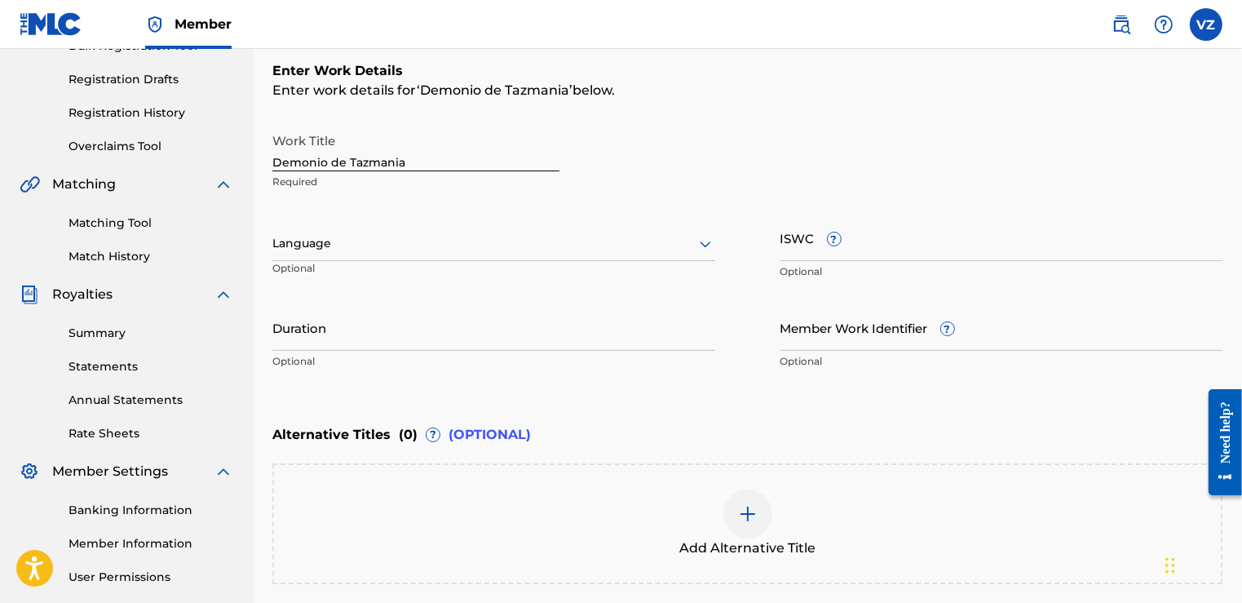
drag, startPoint x: 387, startPoint y: 161, endPoint x: 407, endPoint y: 161, distance: 19.6
click at [395, 161] on input "Demonio de Tazmania" at bounding box center [415, 148] width 287 height 46
click at [299, 248] on div at bounding box center [493, 243] width 443 height 20
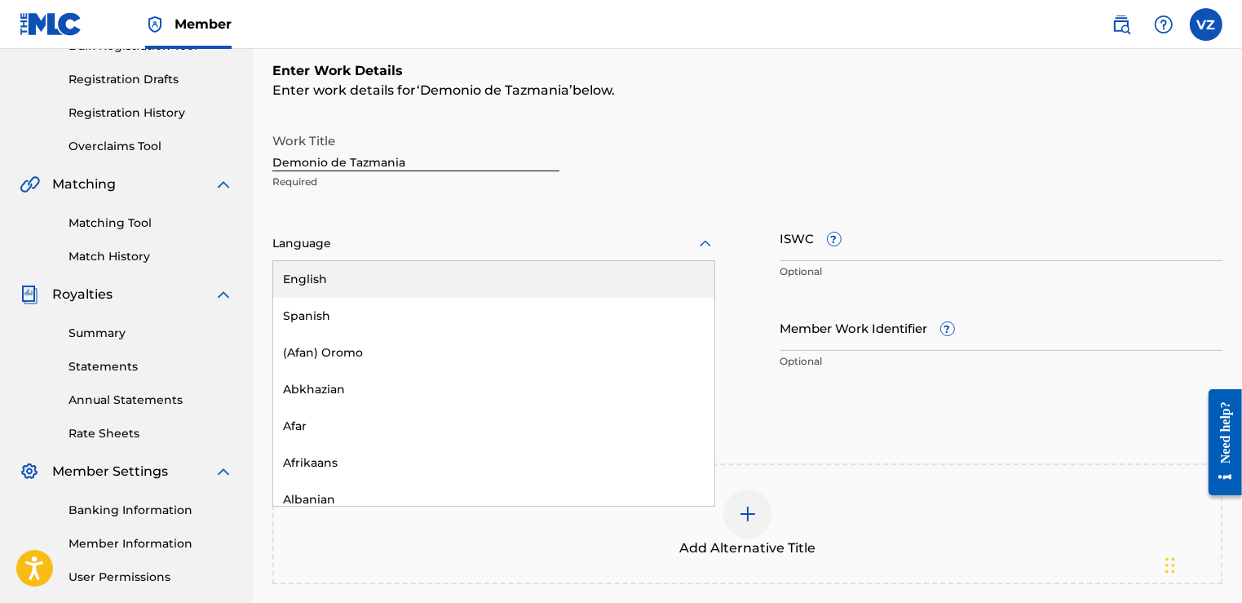
click at [333, 316] on div "Spanish" at bounding box center [493, 316] width 441 height 37
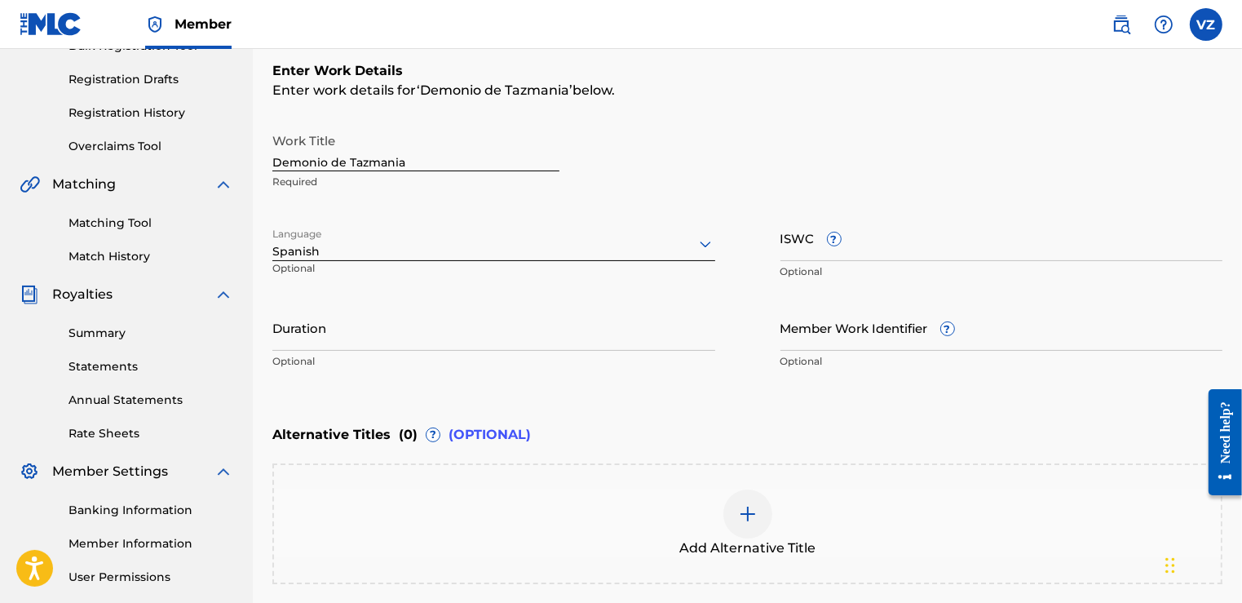
click at [797, 254] on input "ISWC ?" at bounding box center [1001, 237] width 443 height 46
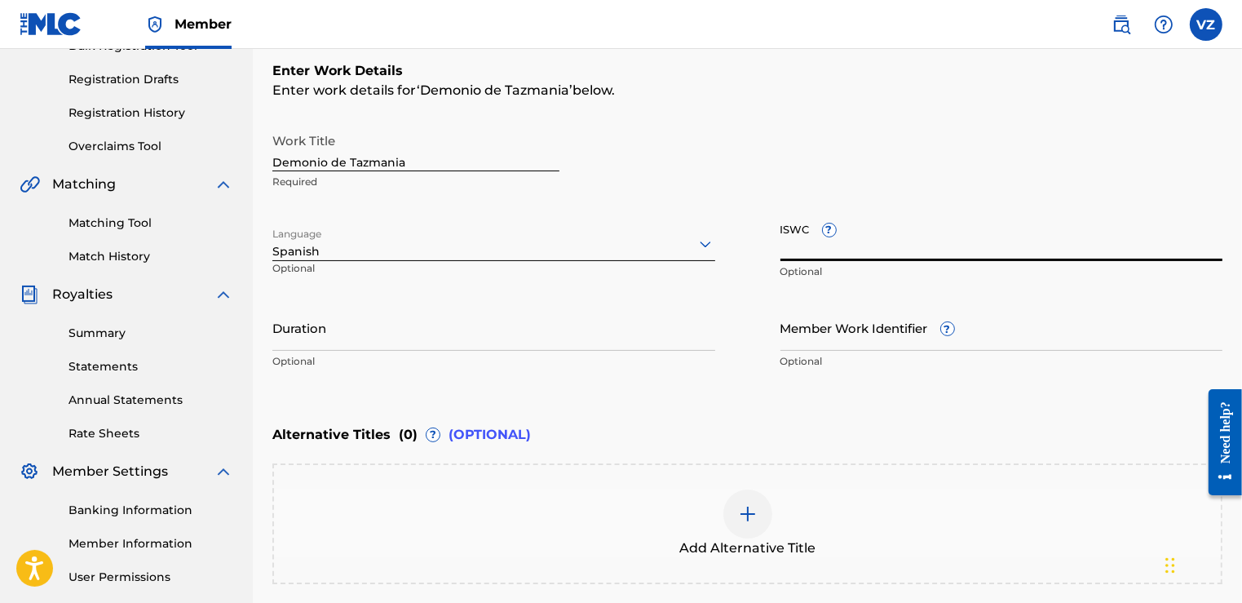
paste input "T3309513659"
type input "T3309513659"
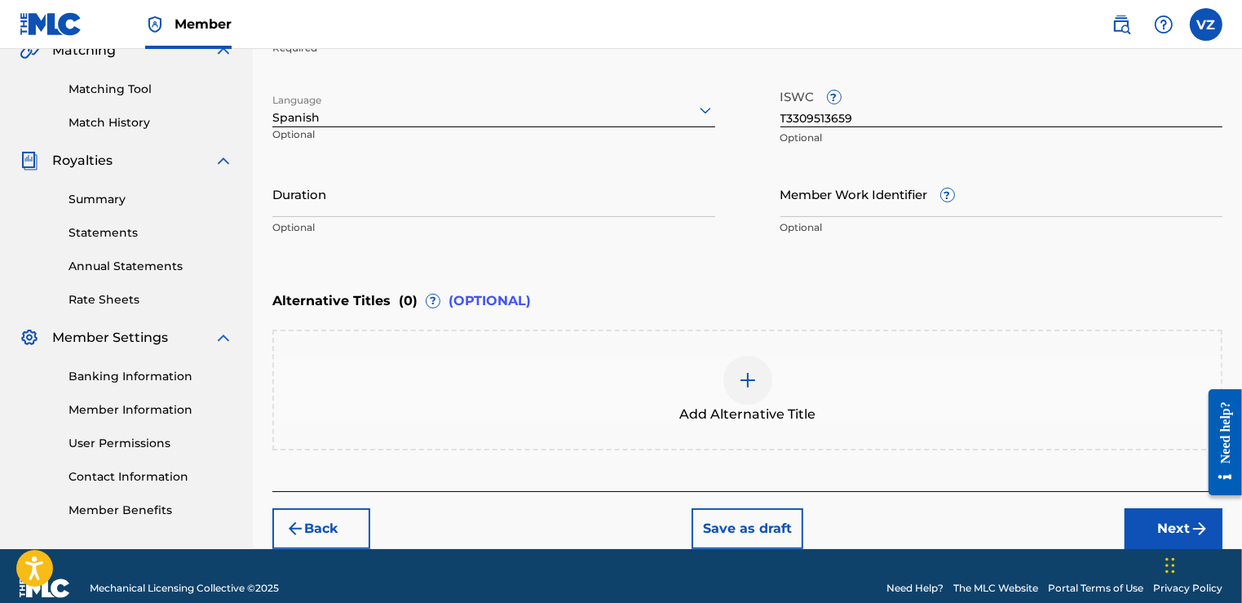
scroll to position [417, 0]
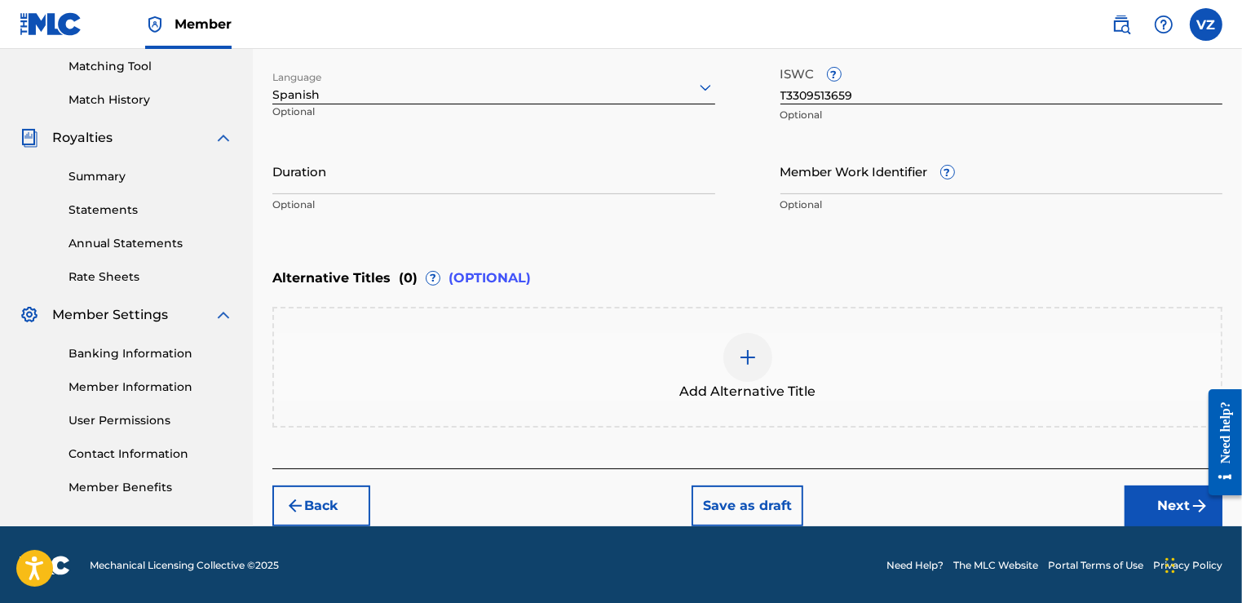
click at [1159, 499] on button "Next" at bounding box center [1173, 505] width 98 height 41
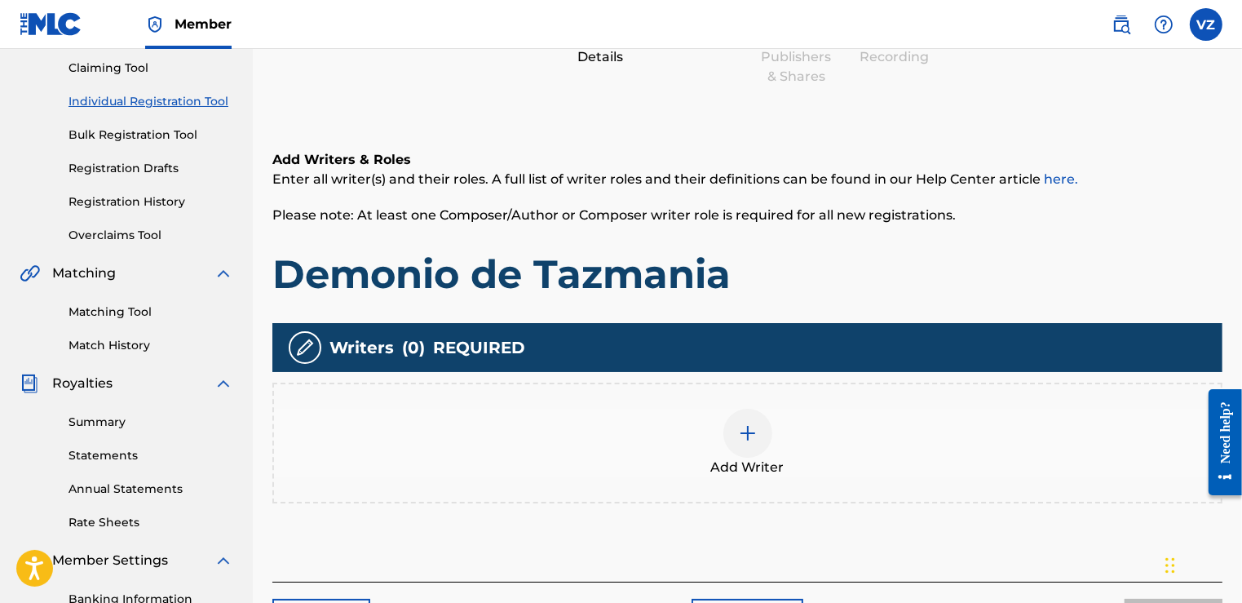
scroll to position [204, 0]
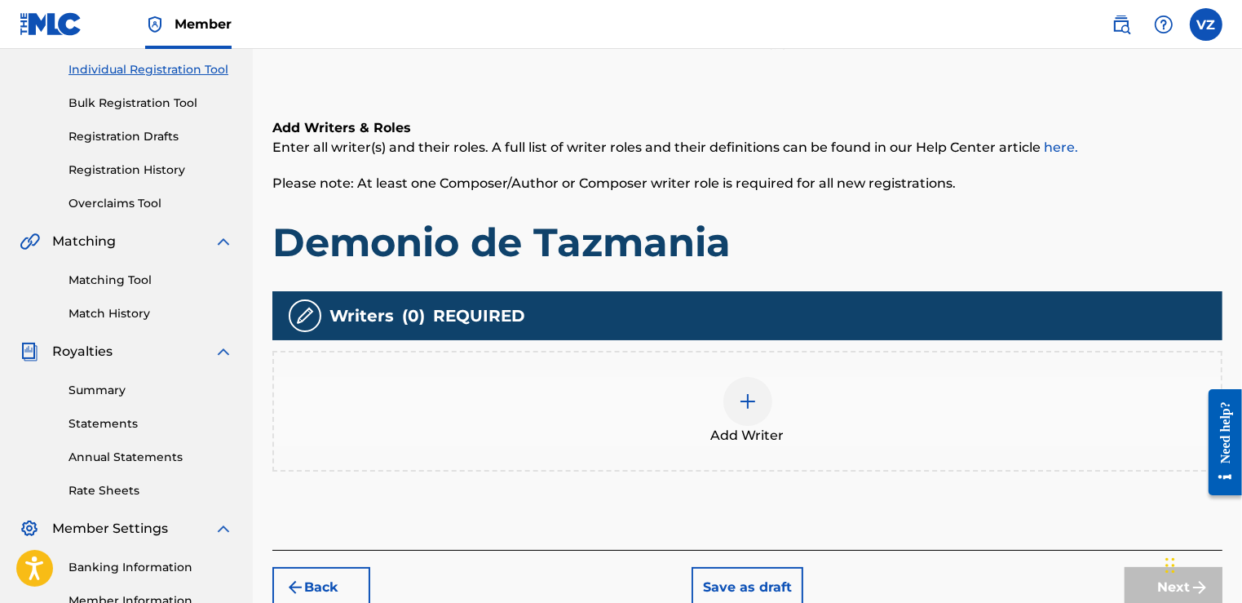
click at [748, 395] on img at bounding box center [748, 401] width 20 height 20
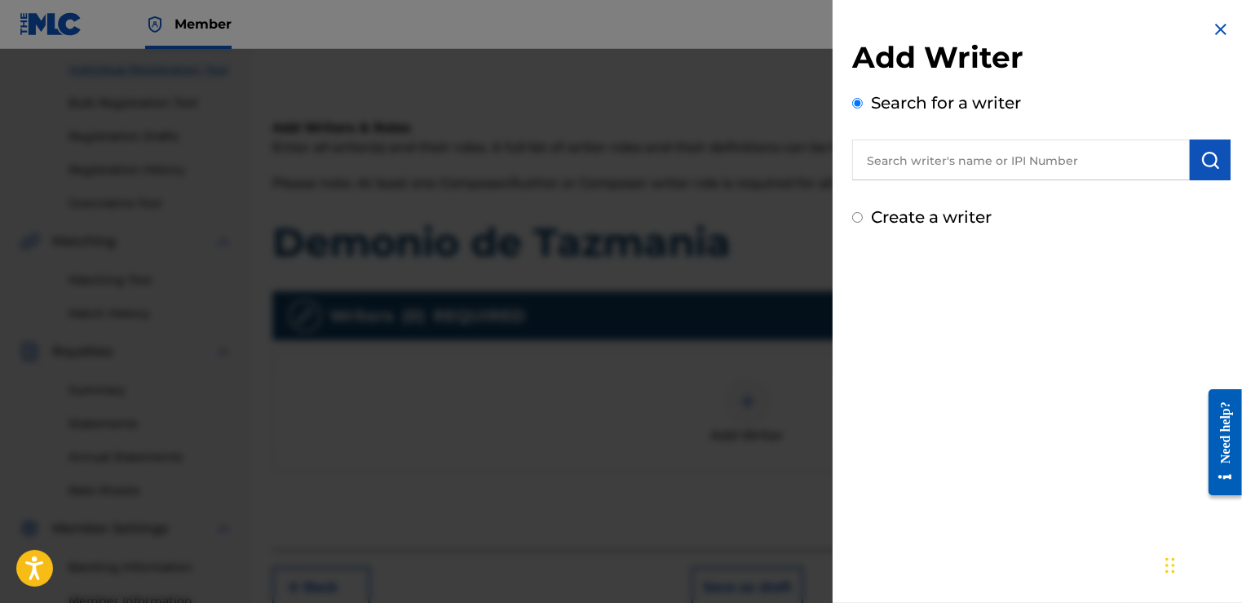
click at [928, 148] on input "text" at bounding box center [1021, 159] width 338 height 41
type input "01172814068"
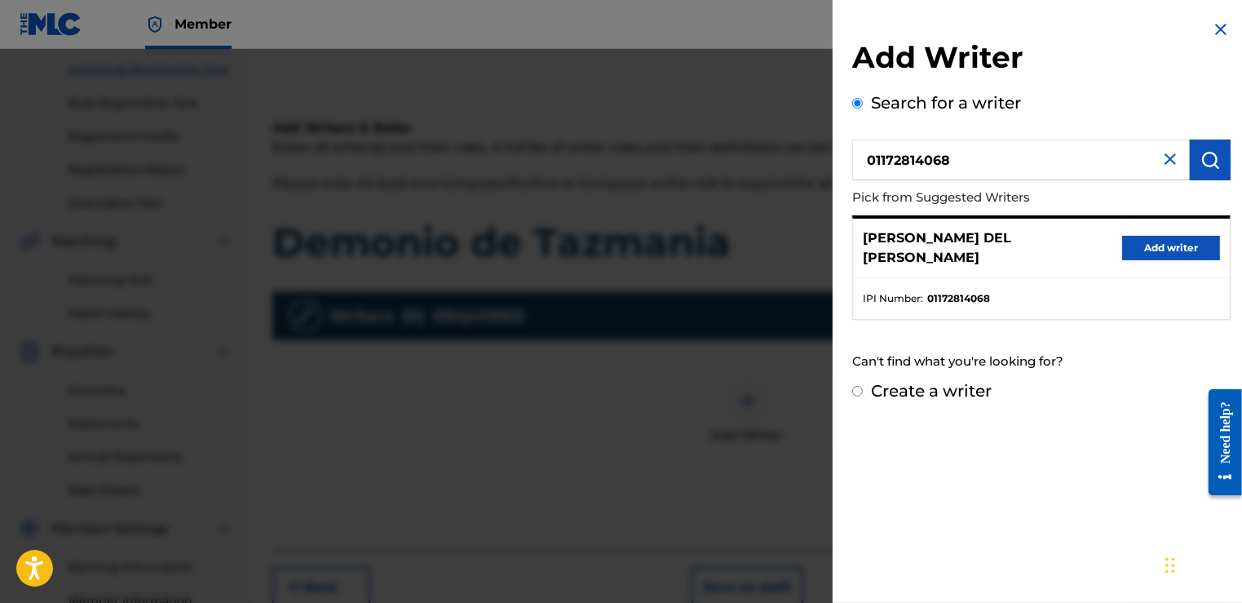
click at [1157, 254] on button "Add writer" at bounding box center [1171, 248] width 98 height 24
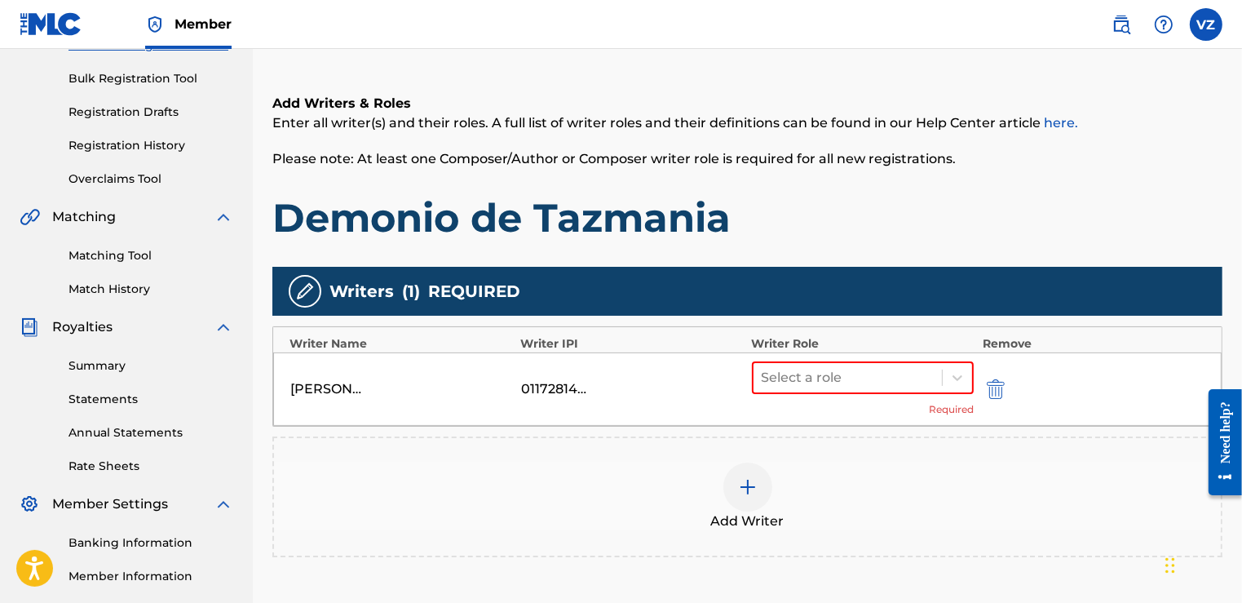
scroll to position [400, 0]
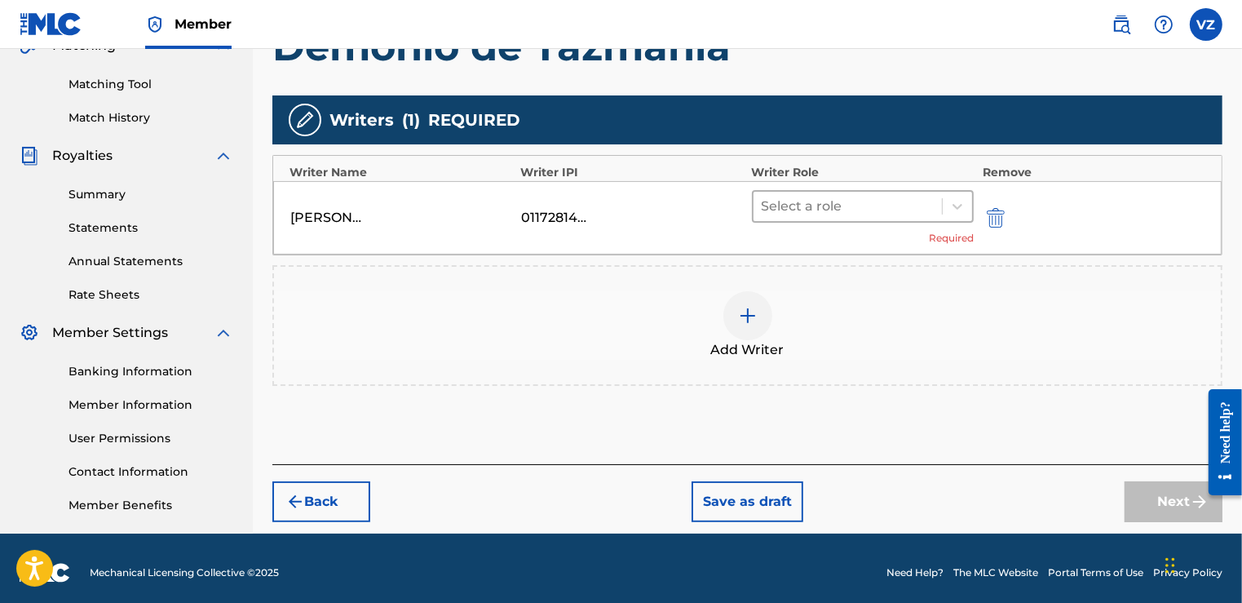
click at [907, 204] on div at bounding box center [848, 206] width 173 height 23
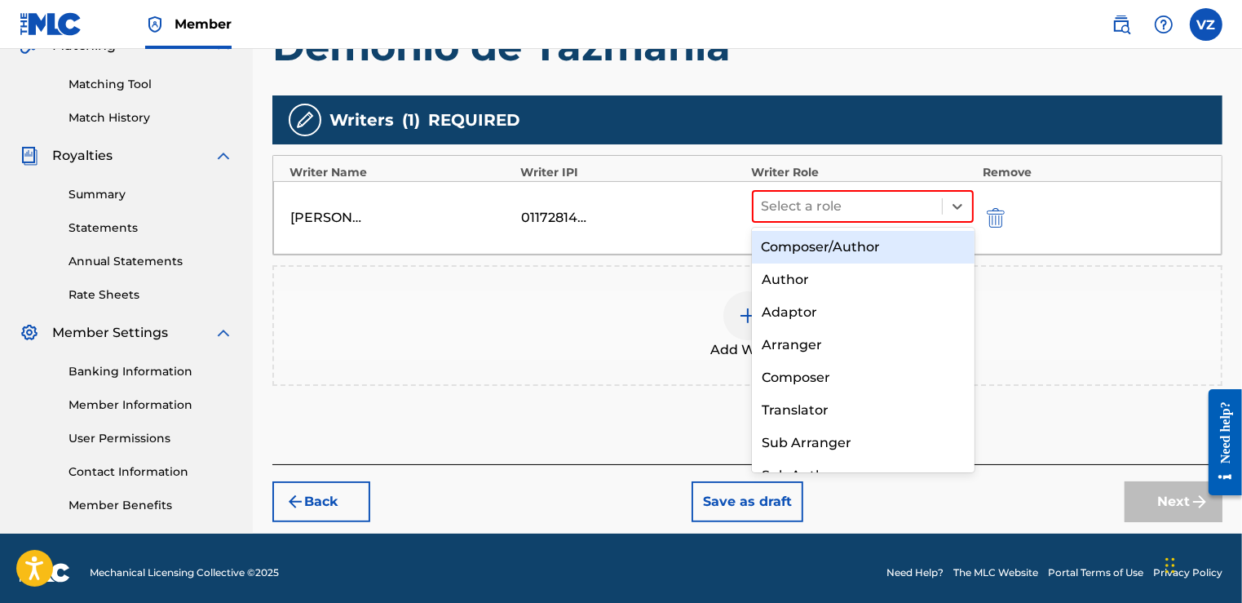
click at [899, 237] on div "Composer/Author" at bounding box center [863, 247] width 223 height 33
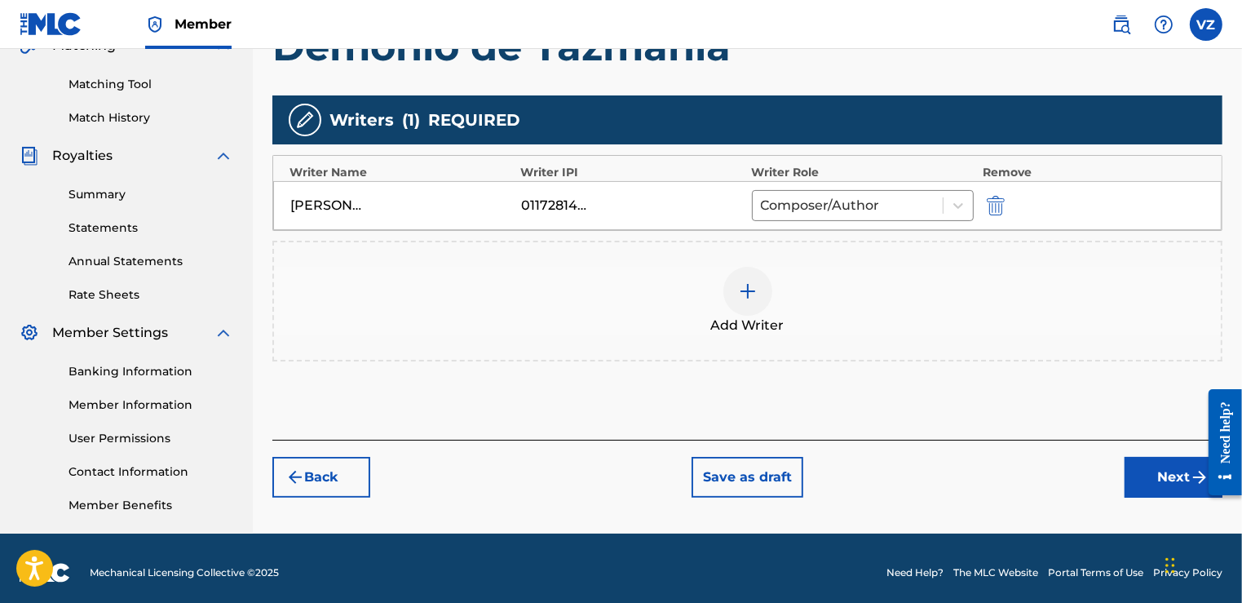
click at [1168, 471] on button "Next" at bounding box center [1173, 477] width 98 height 41
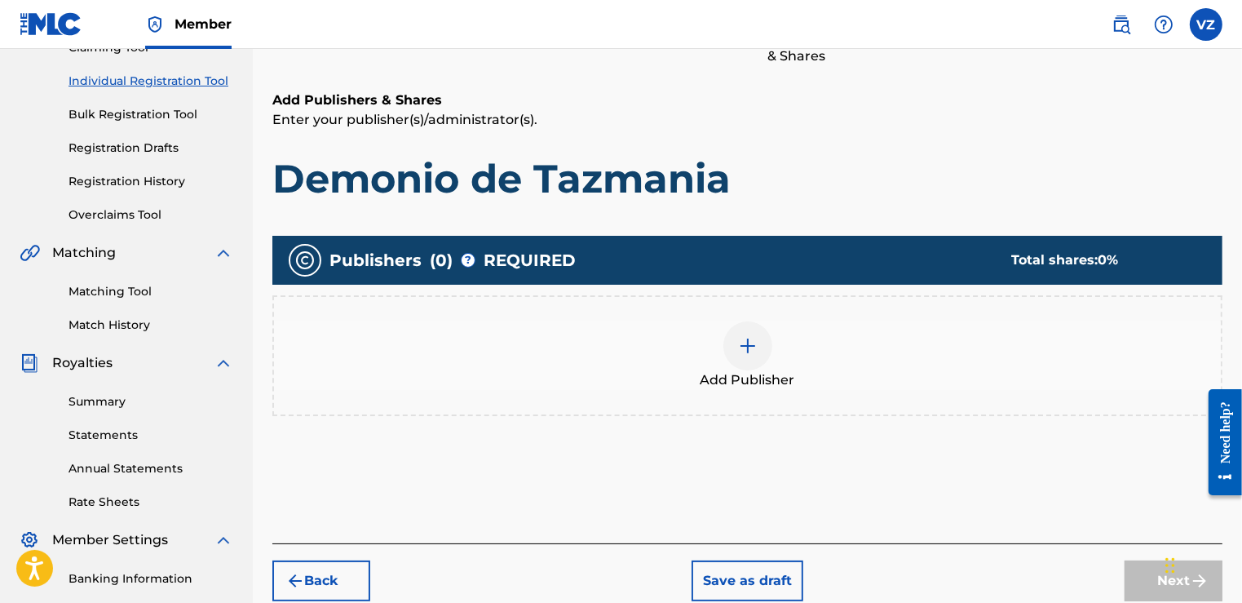
scroll to position [73, 0]
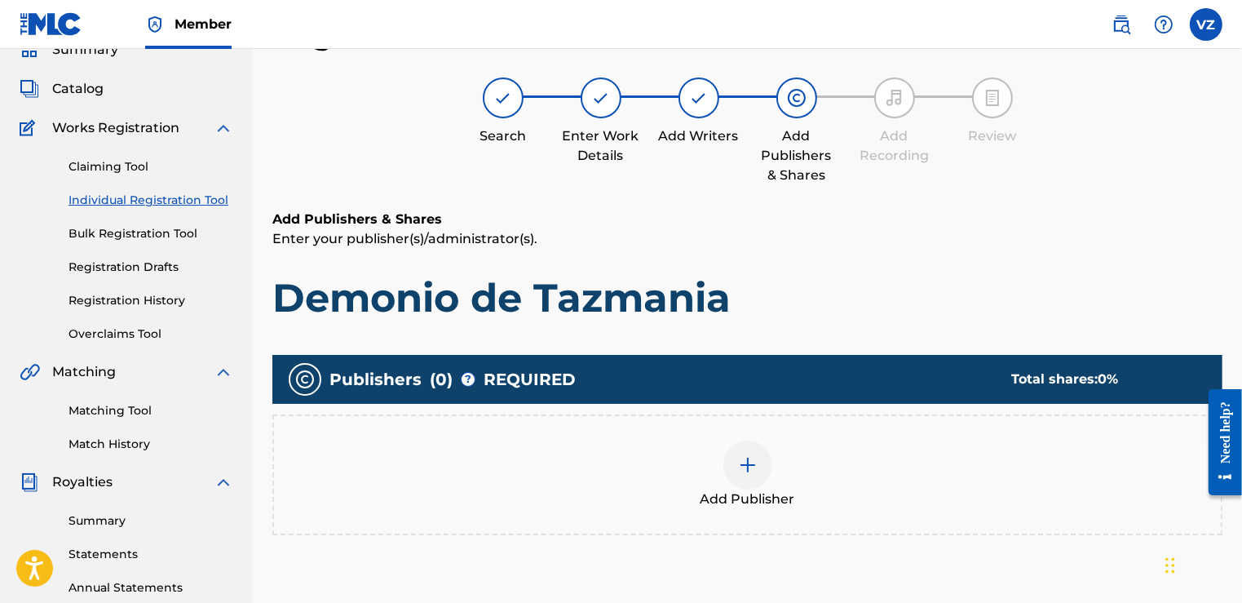
click at [744, 473] on div at bounding box center [747, 464] width 49 height 49
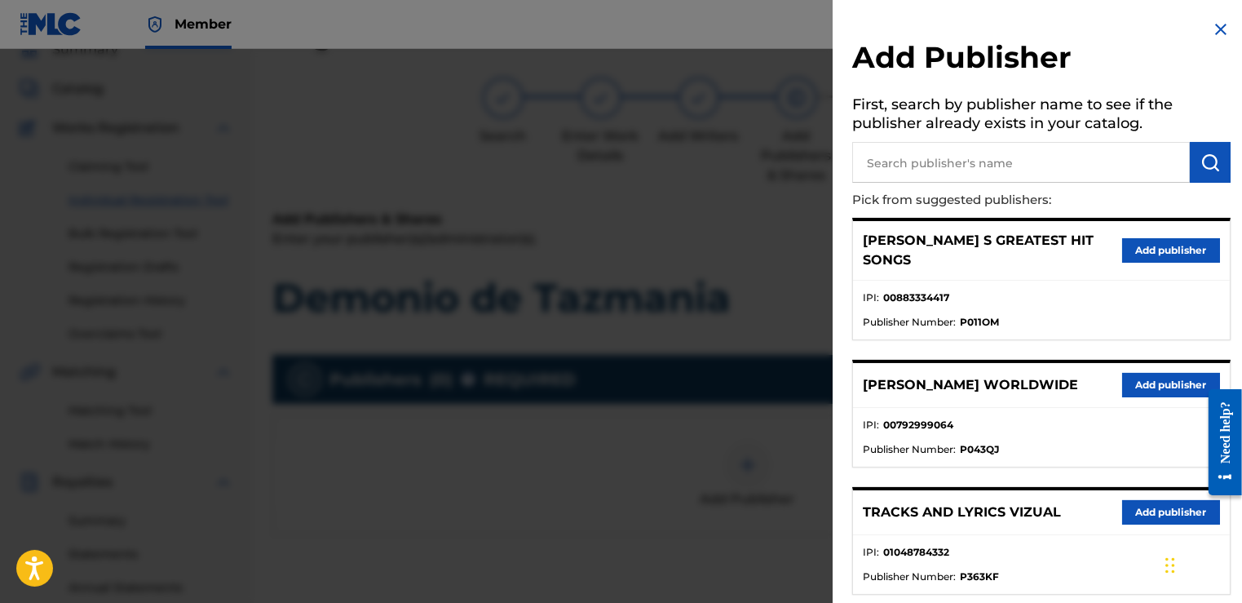
scroll to position [196, 0]
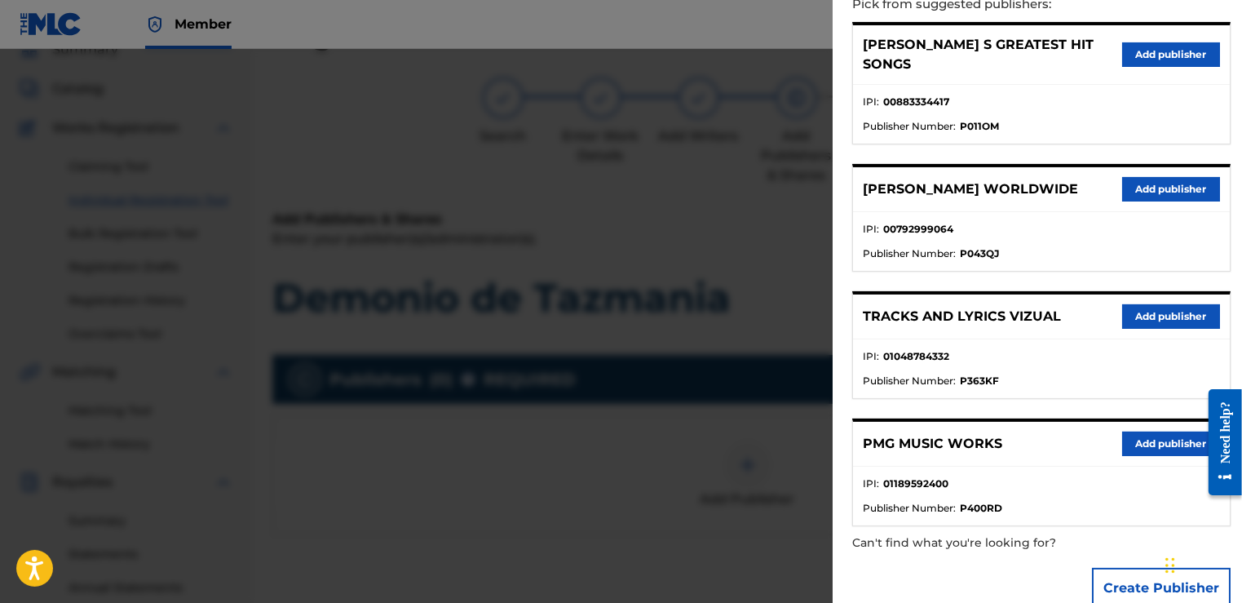
click at [1169, 307] on button "Add publisher" at bounding box center [1171, 316] width 98 height 24
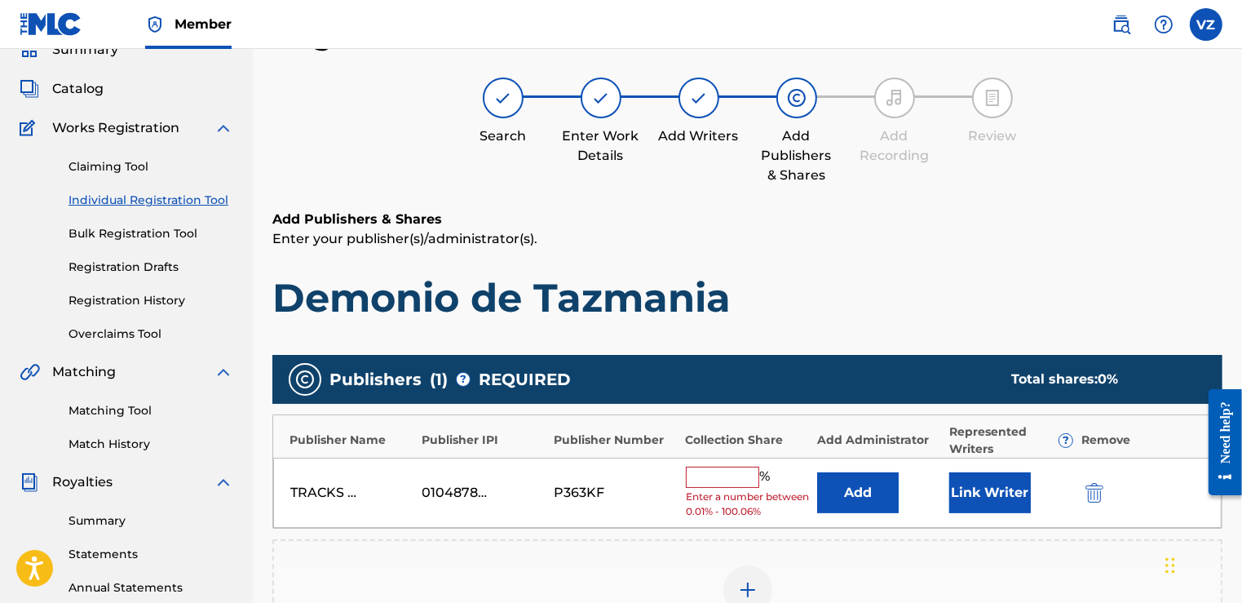
click at [766, 469] on span "%" at bounding box center [766, 476] width 15 height 21
click at [742, 469] on input "text" at bounding box center [722, 476] width 73 height 21
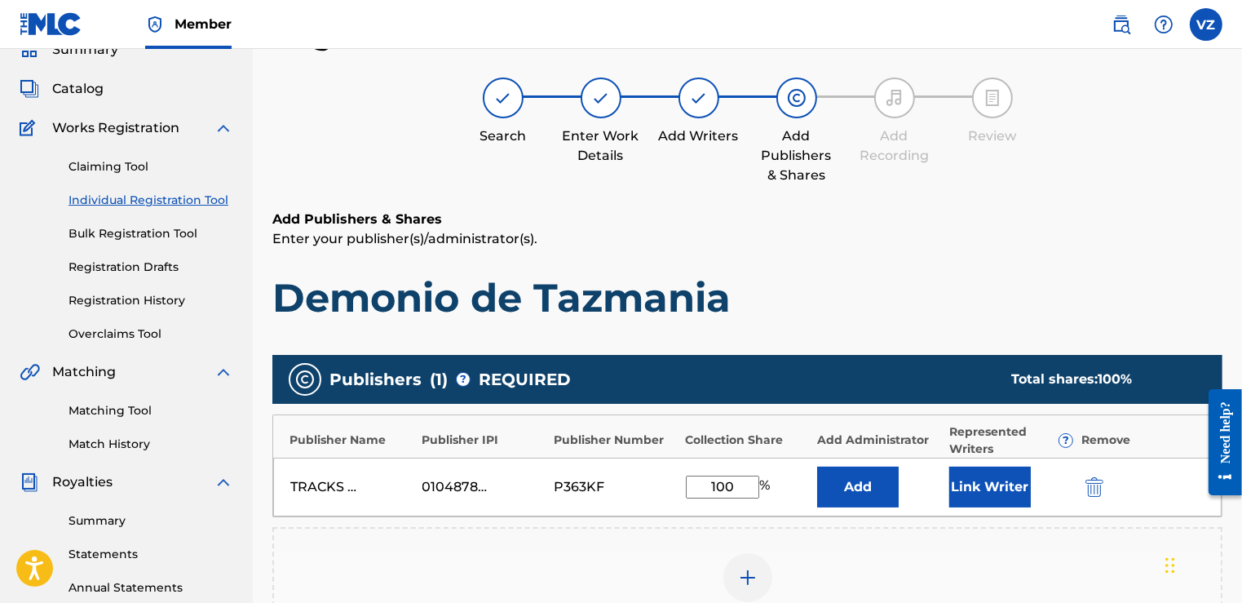
type input "100"
click at [971, 475] on button "Link Writer" at bounding box center [990, 486] width 82 height 41
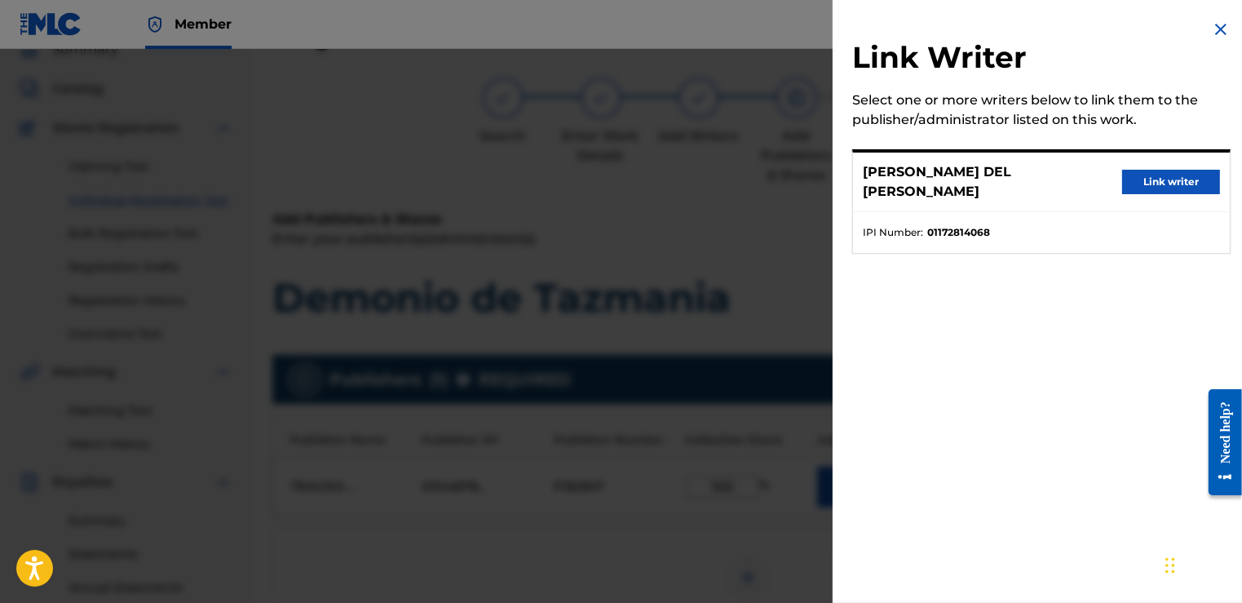
click at [1168, 186] on button "Link writer" at bounding box center [1171, 182] width 98 height 24
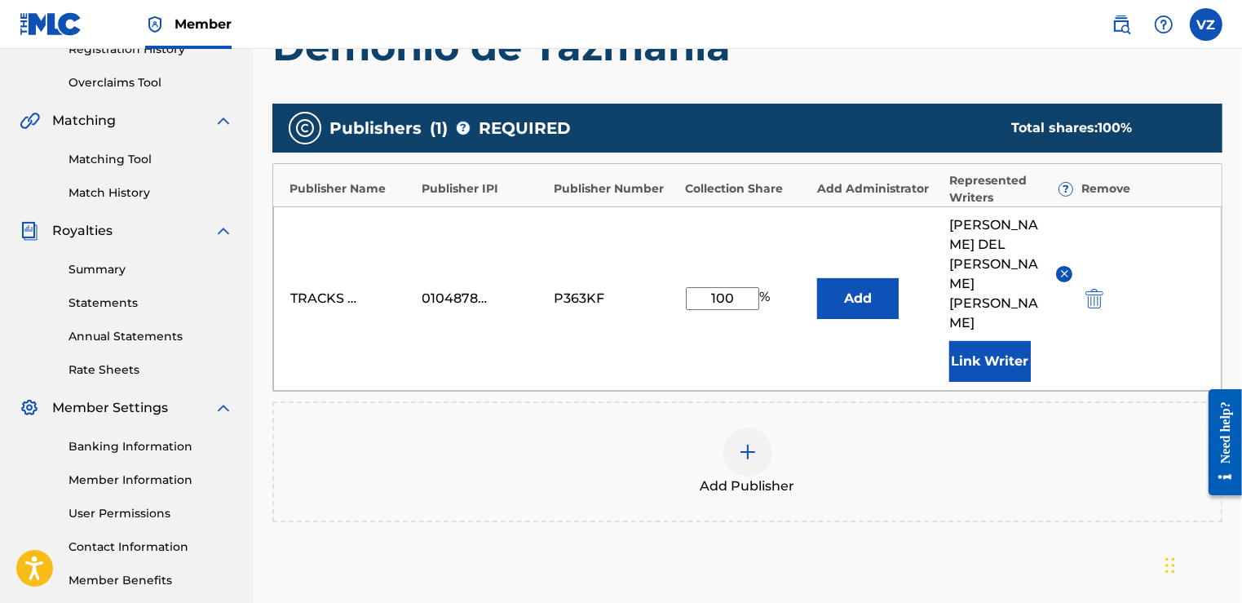
scroll to position [400, 0]
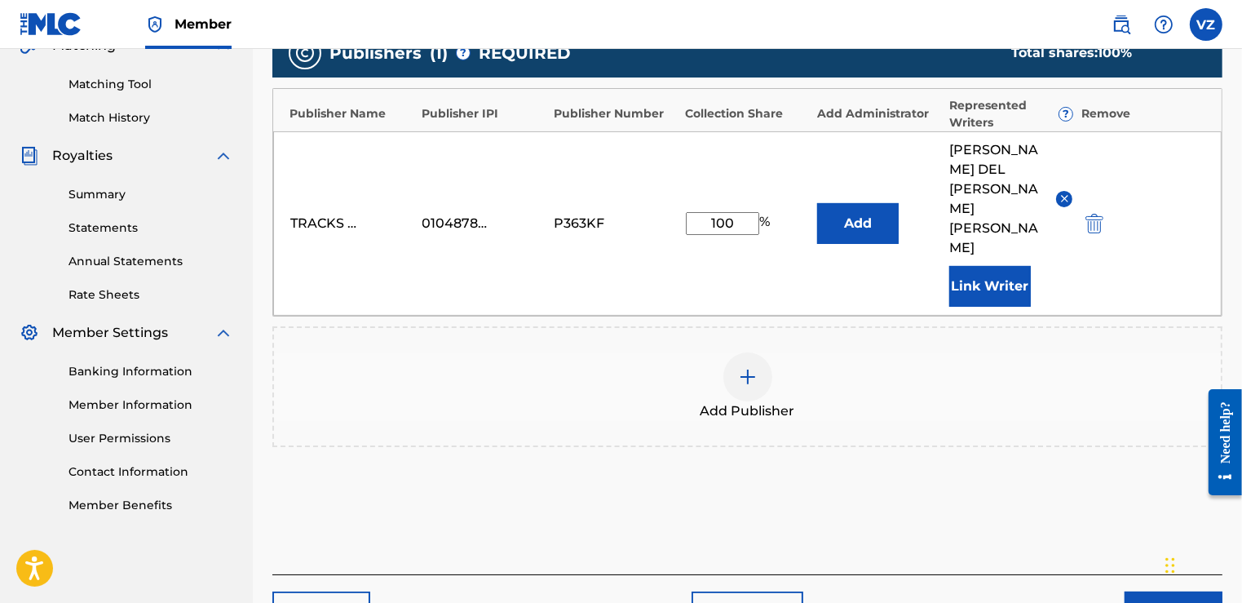
click at [1157, 591] on button "Next" at bounding box center [1173, 611] width 98 height 41
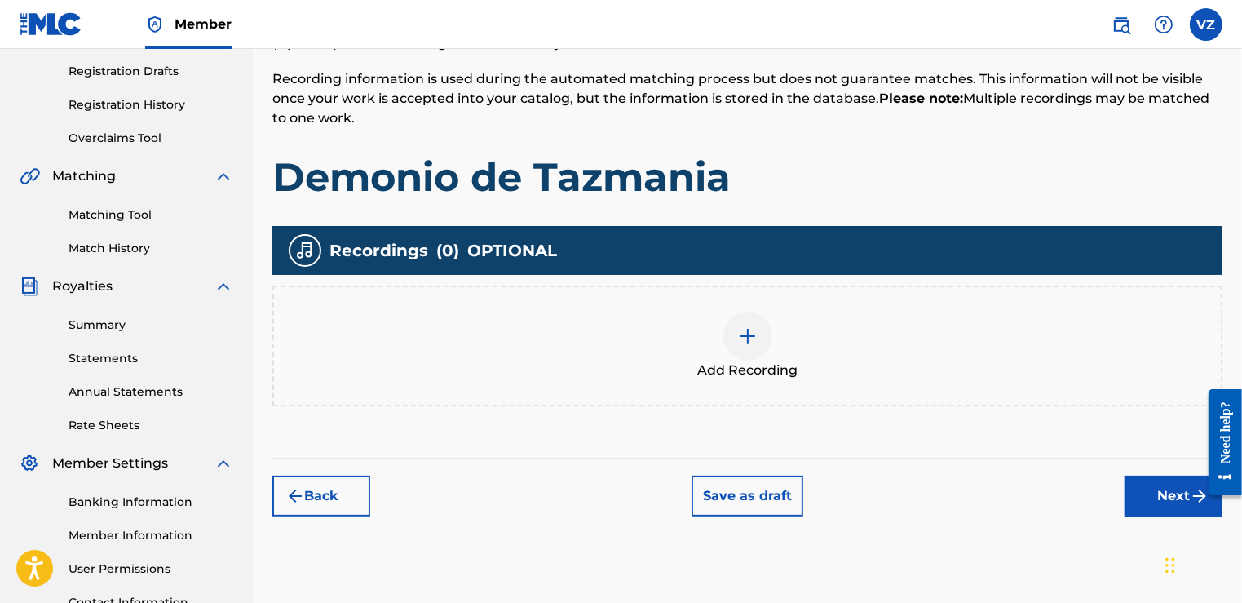
click at [1158, 494] on button "Next" at bounding box center [1173, 495] width 98 height 41
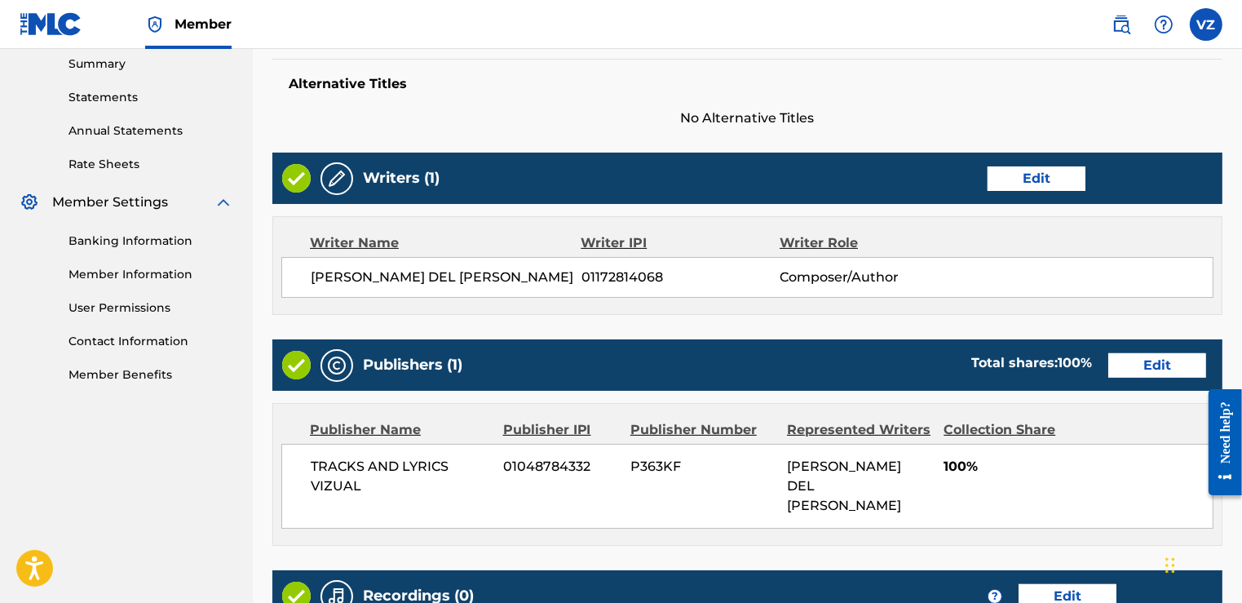
scroll to position [726, 0]
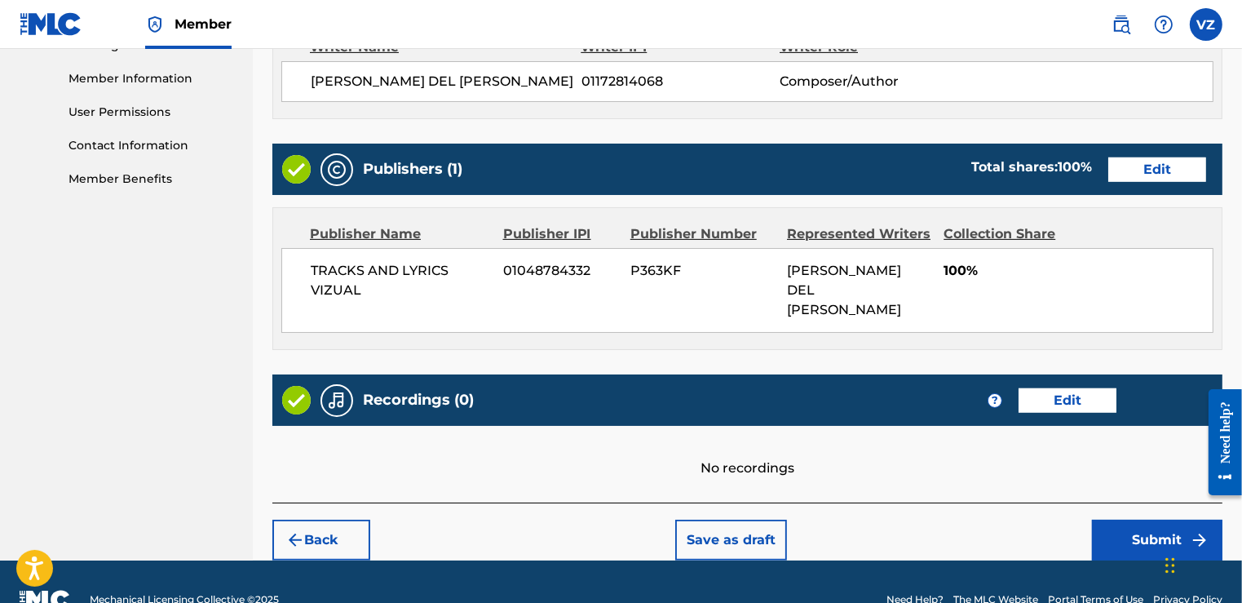
click at [1144, 547] on button "Submit" at bounding box center [1157, 539] width 130 height 41
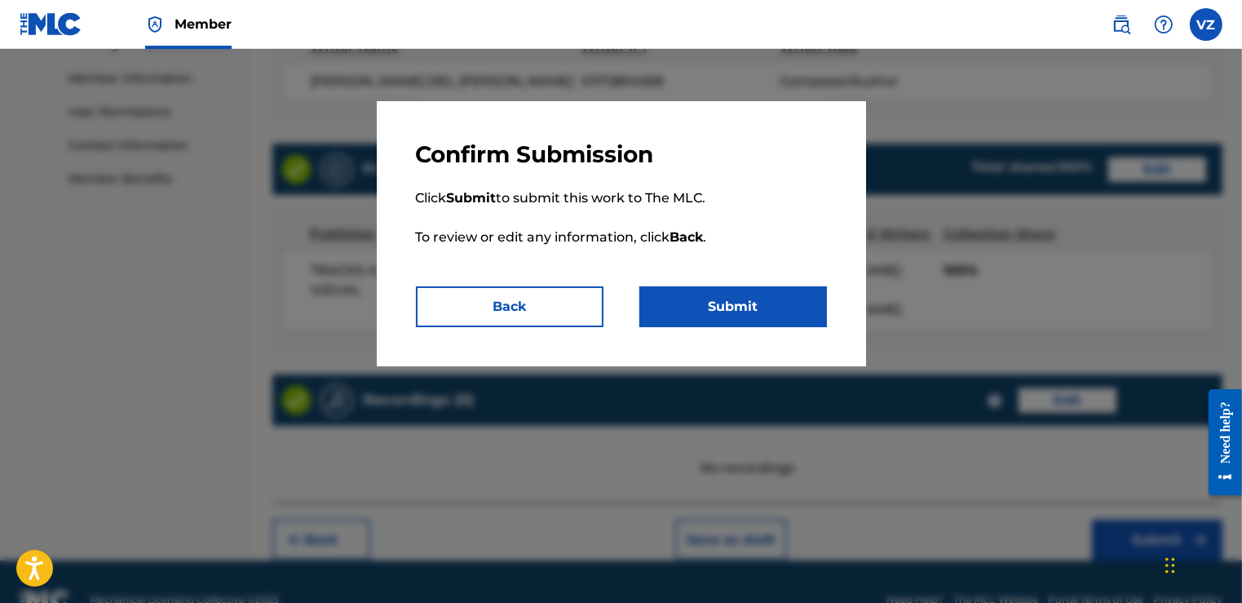
click at [743, 311] on button "Submit" at bounding box center [733, 306] width 188 height 41
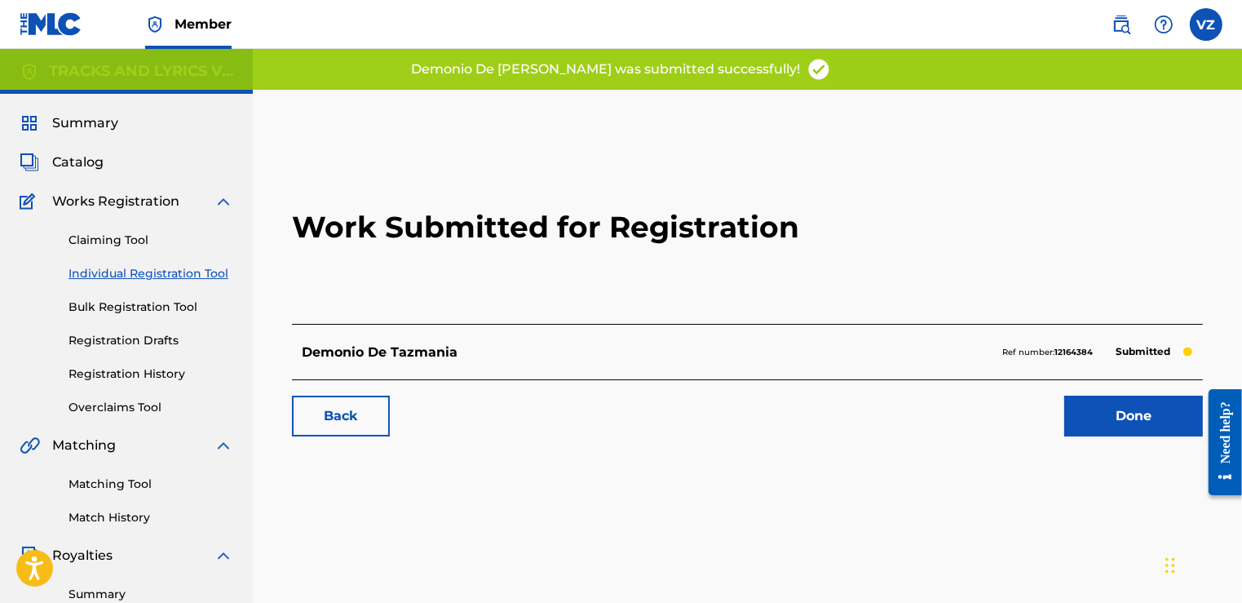
click at [1110, 407] on link "Done" at bounding box center [1133, 415] width 139 height 41
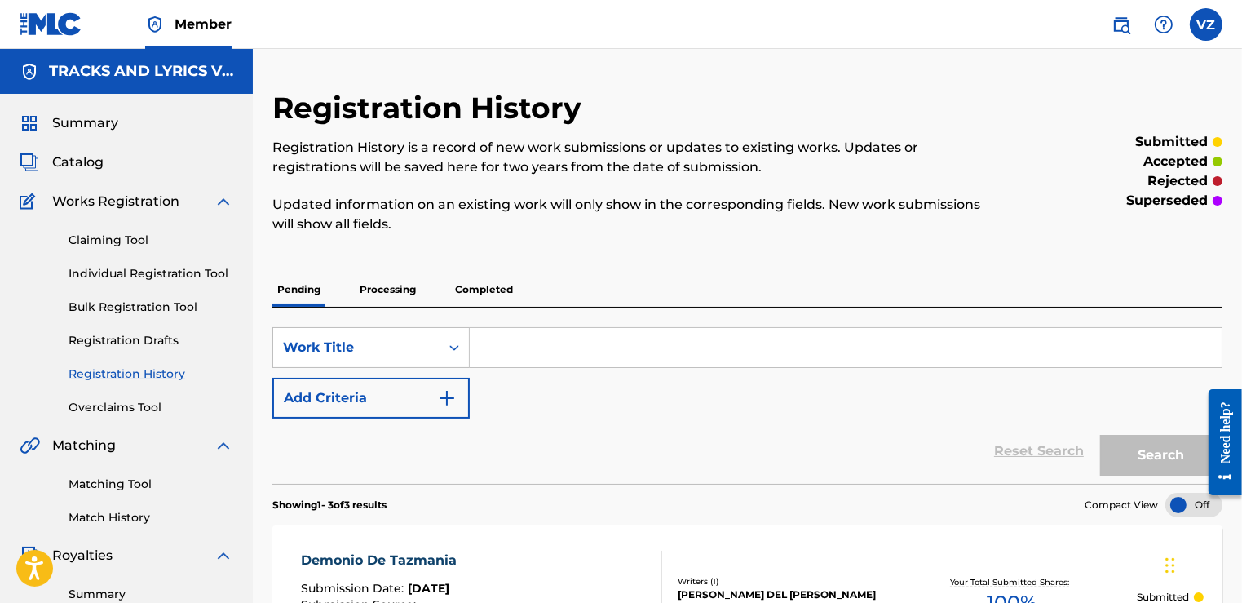
click at [1215, 33] on label at bounding box center [1206, 24] width 33 height 33
click at [1206, 24] on input "VZ [PERSON_NAME] [EMAIL_ADDRESS][DOMAIN_NAME] Notification Preferences Profile …" at bounding box center [1206, 24] width 0 height 0
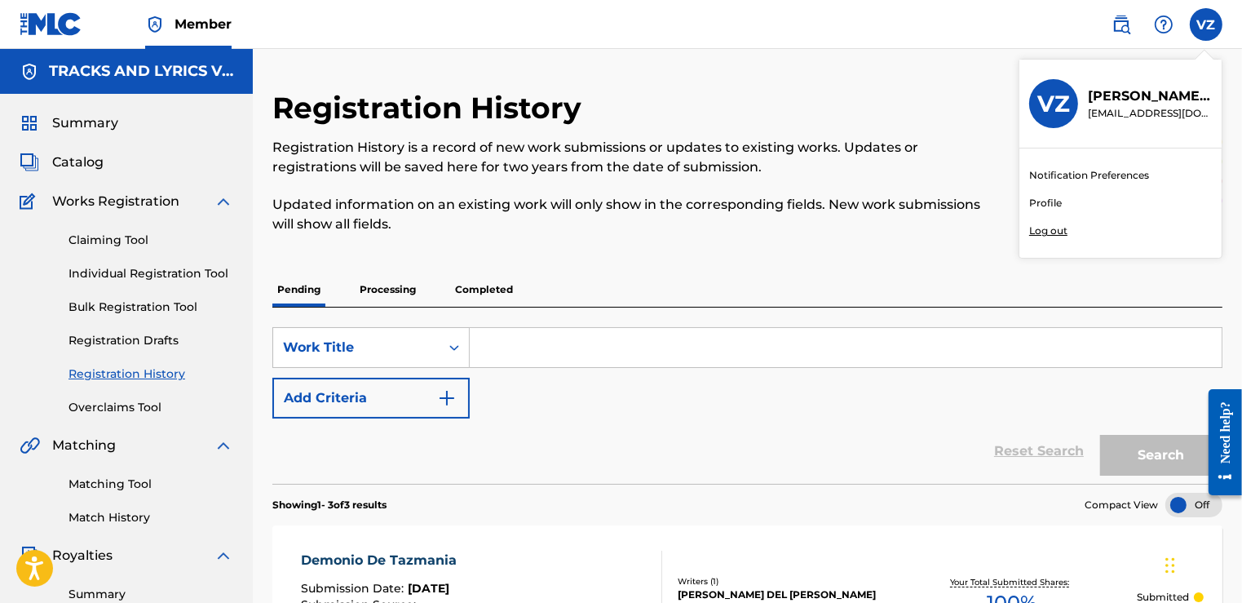
click at [1057, 234] on p "Log out" at bounding box center [1048, 230] width 38 height 15
click at [1206, 24] on input "VZ [PERSON_NAME] [EMAIL_ADDRESS][DOMAIN_NAME] Notification Preferences Profile …" at bounding box center [1206, 24] width 0 height 0
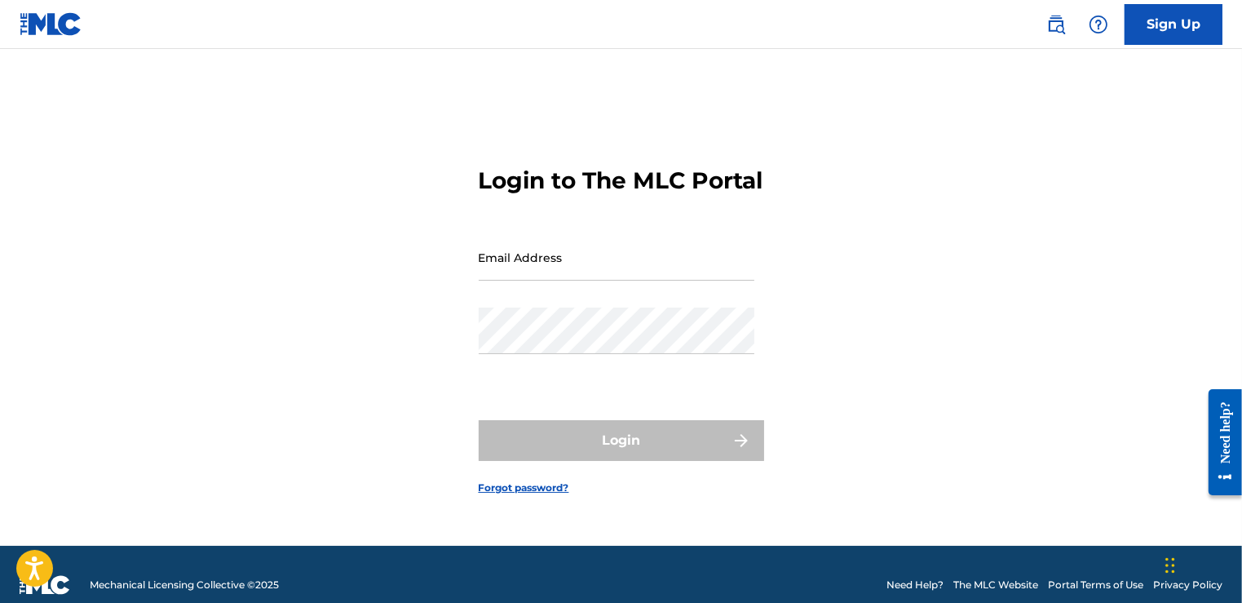
type input "[EMAIL_ADDRESS][DOMAIN_NAME]"
